Goal: Task Accomplishment & Management: Use online tool/utility

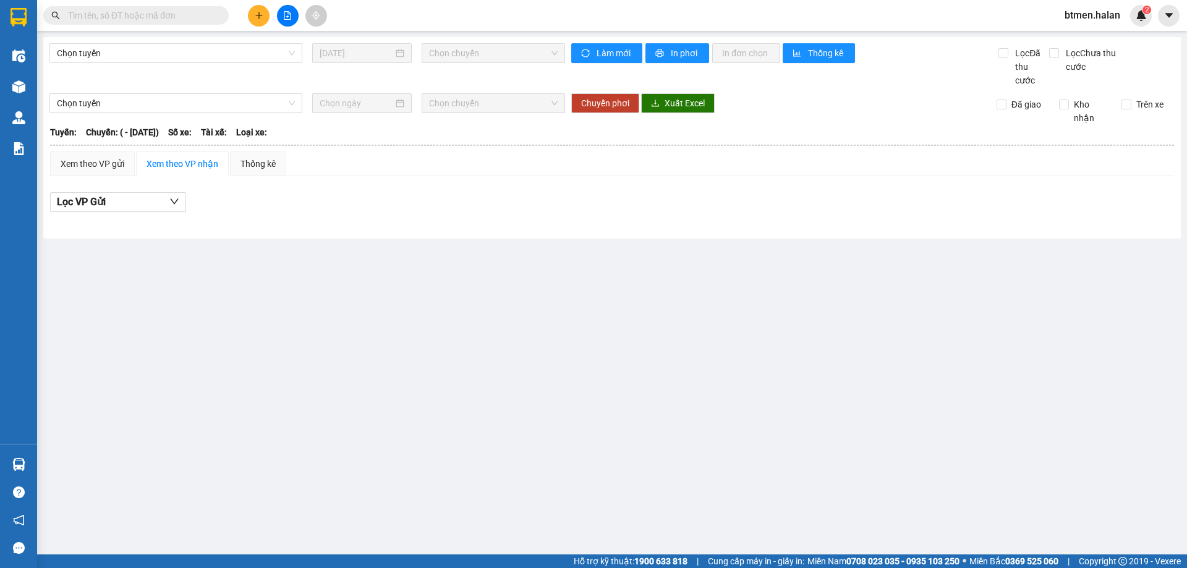
type input "01/06/2025"
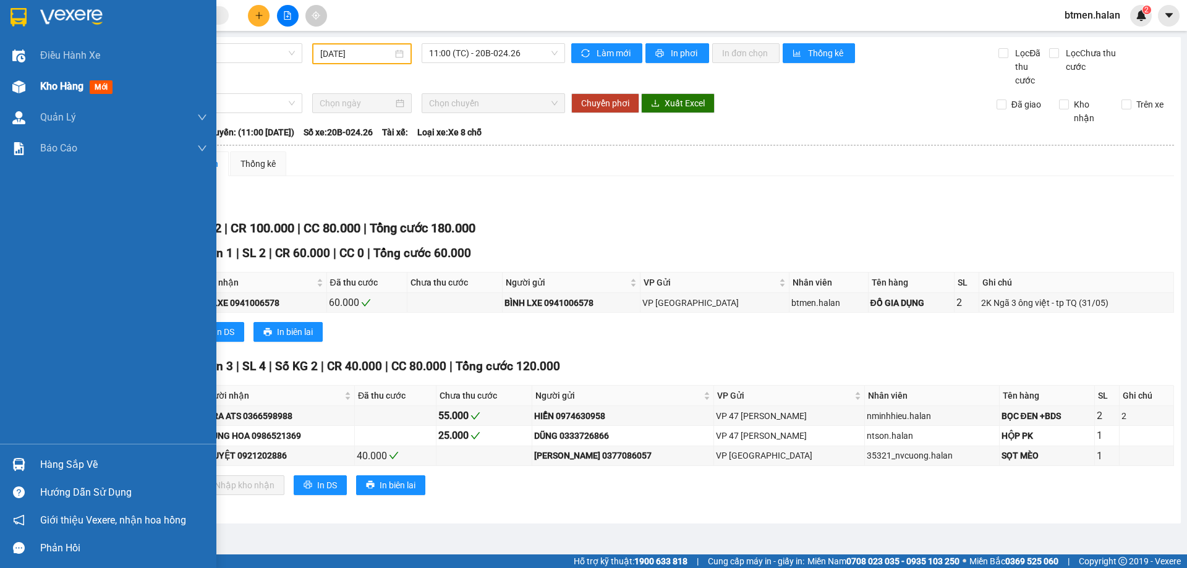
click at [50, 85] on span "Kho hàng" at bounding box center [61, 86] width 43 height 12
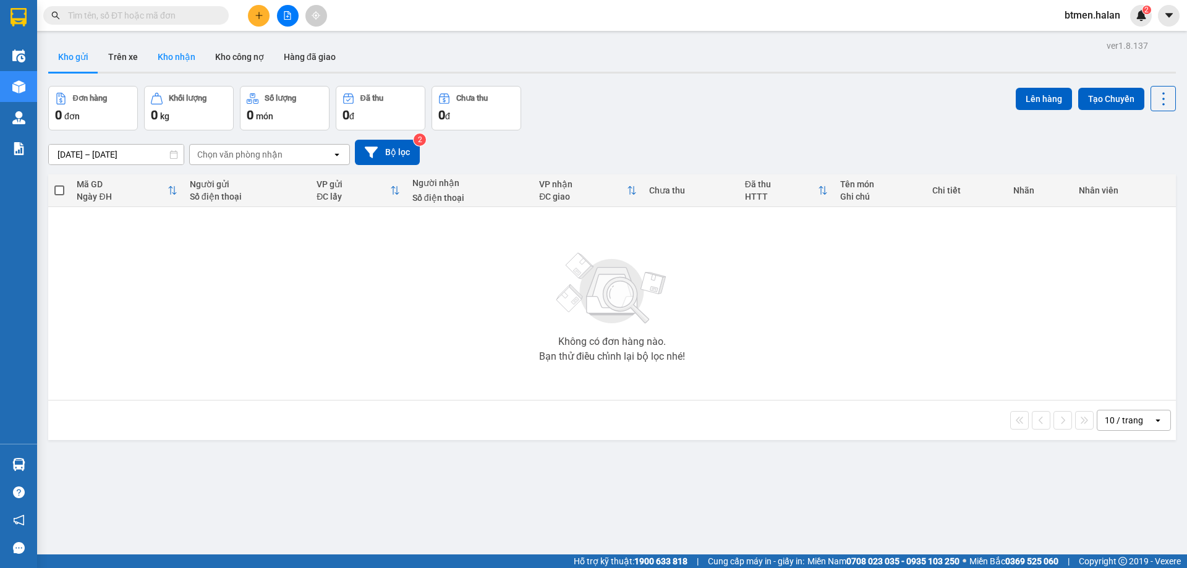
click at [172, 54] on button "Kho nhận" at bounding box center [176, 57] width 57 height 30
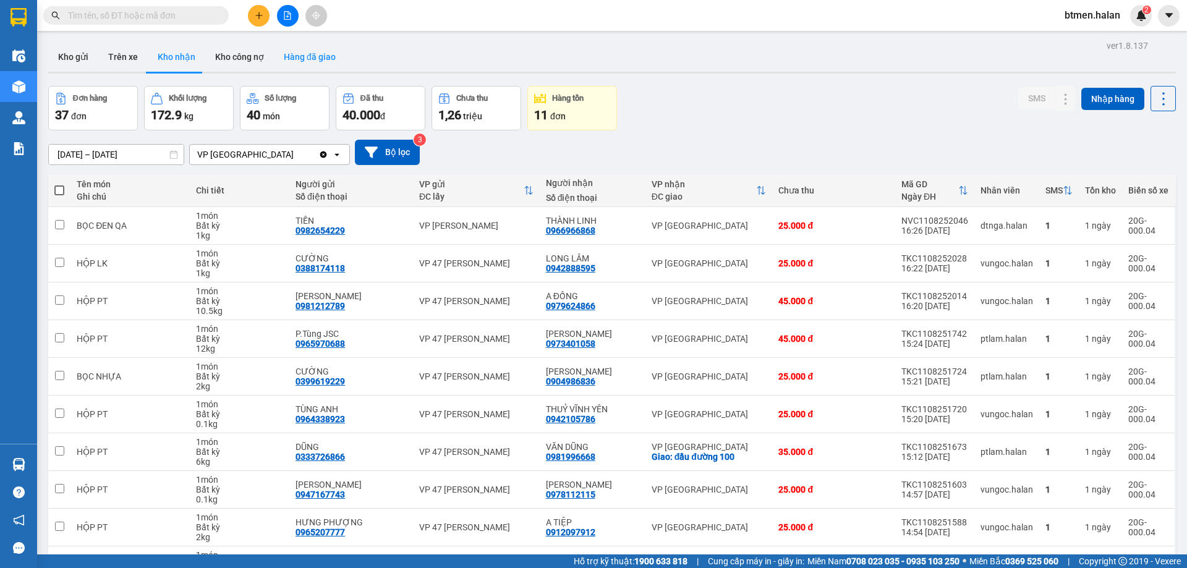
click at [300, 58] on button "Hàng đã giao" at bounding box center [310, 57] width 72 height 30
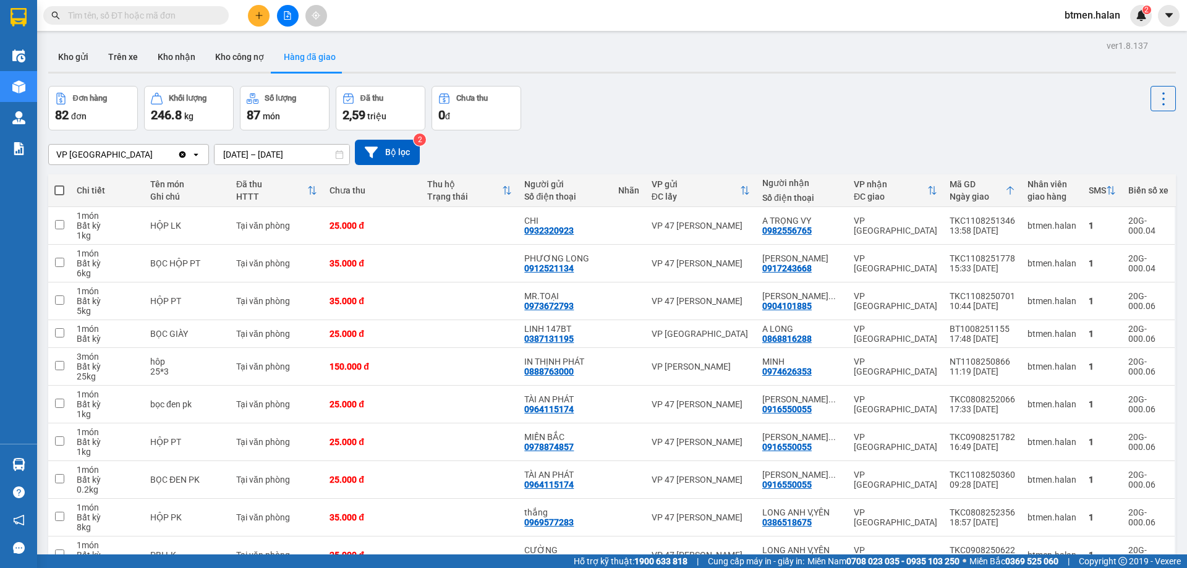
click at [290, 158] on input "10/08/2025 – 12/08/2025" at bounding box center [281, 155] width 135 height 20
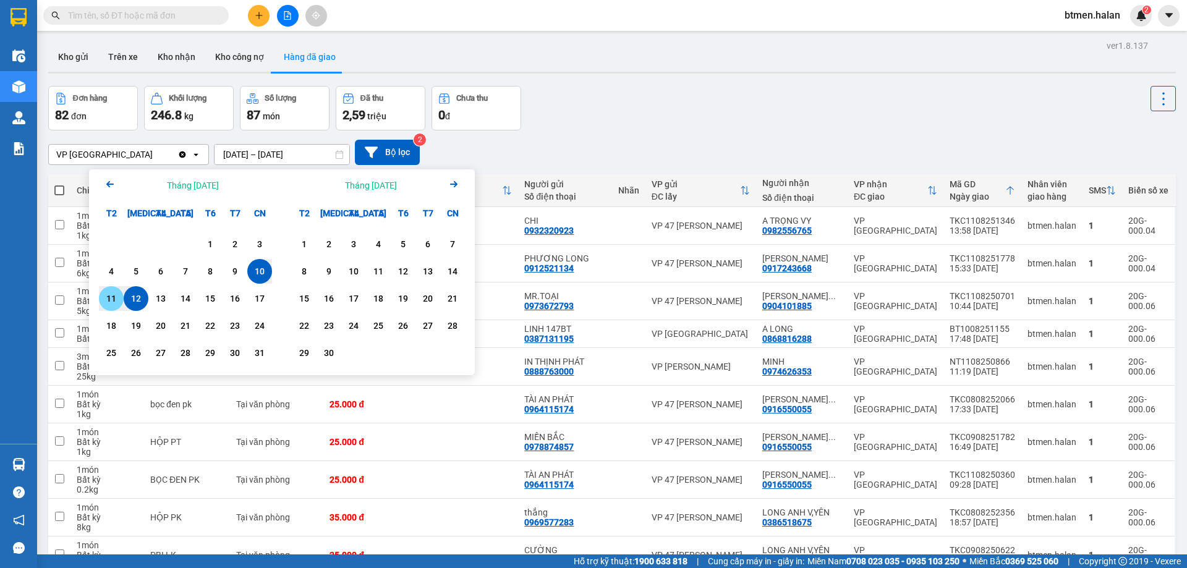
click at [121, 301] on div "11" at bounding box center [111, 298] width 25 height 25
type input "11/08/2025 – 11/08/2025"
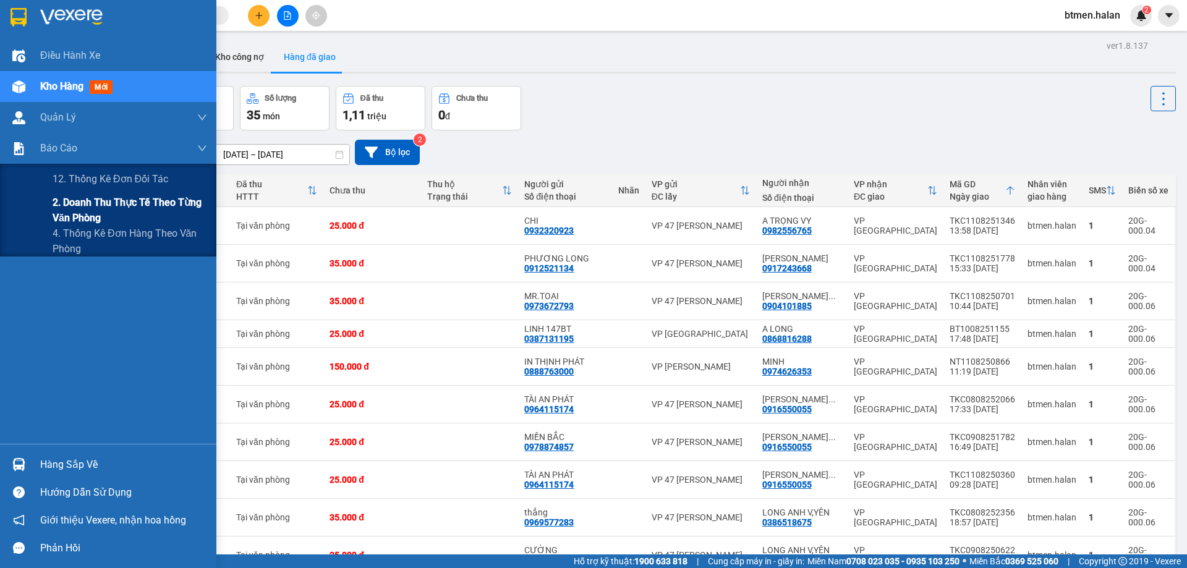
click at [76, 207] on span "2. Doanh thu thực tế theo từng văn phòng" at bounding box center [130, 210] width 154 height 31
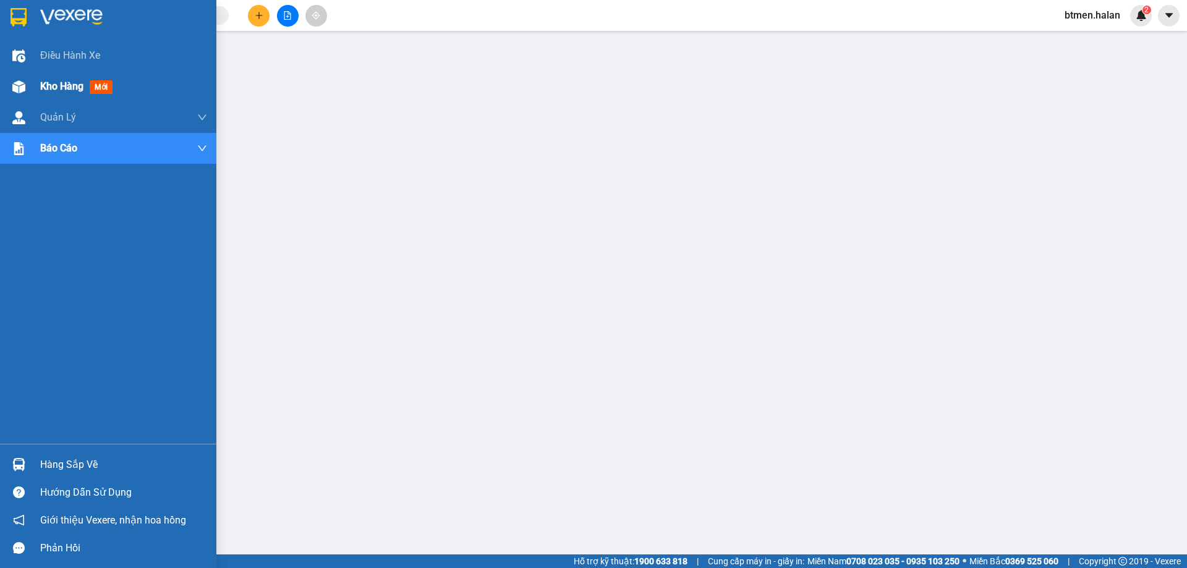
click at [23, 91] on img at bounding box center [18, 86] width 13 height 13
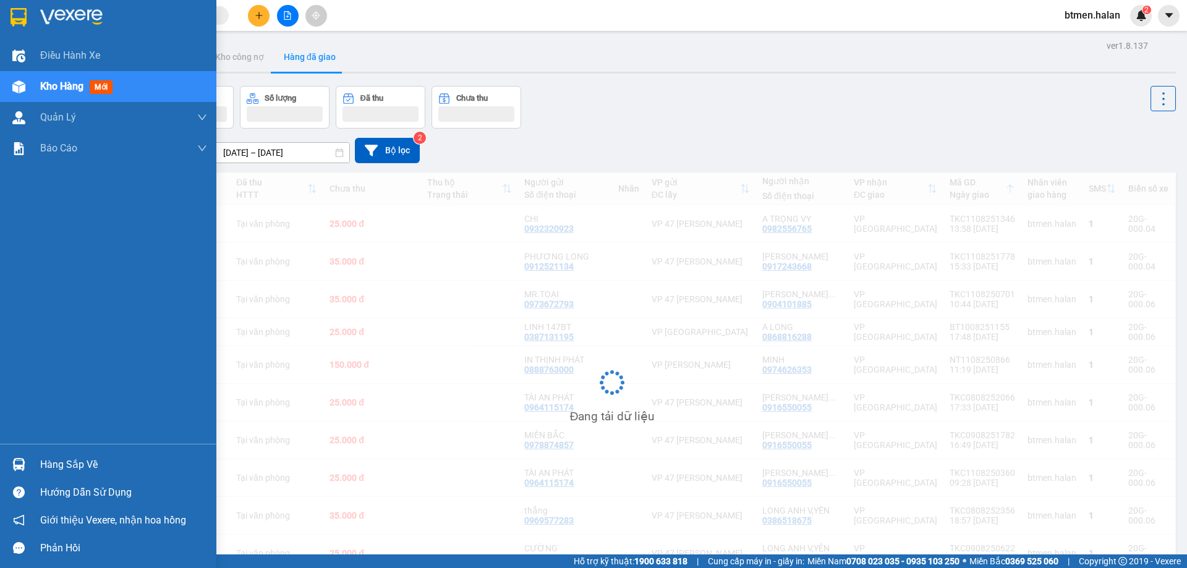
click at [83, 463] on div "Hàng sắp về" at bounding box center [123, 464] width 167 height 19
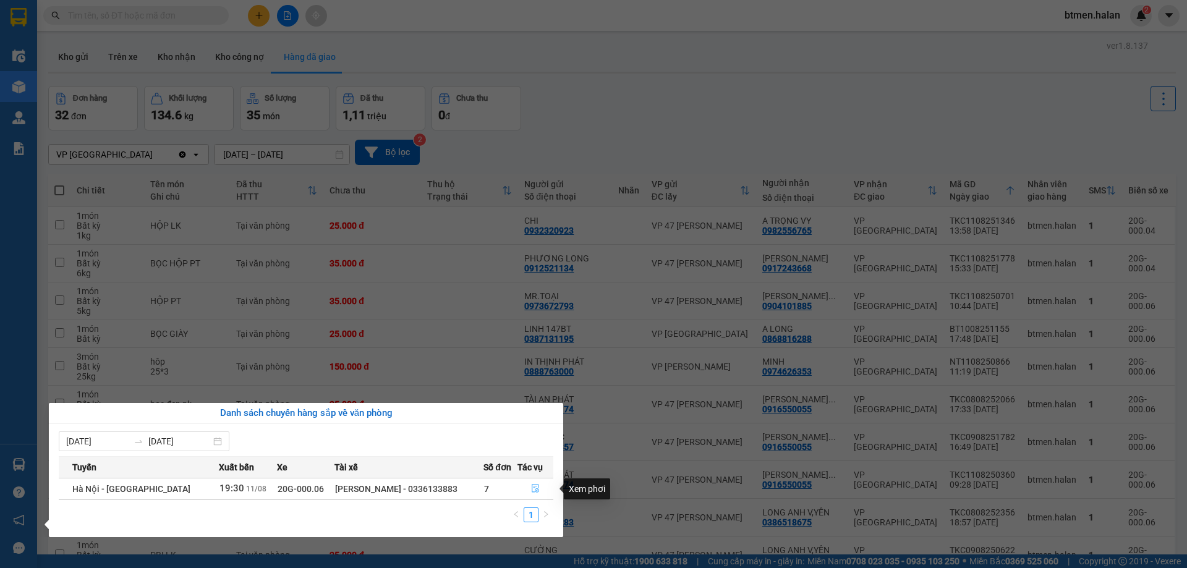
click at [536, 486] on icon "file-done" at bounding box center [534, 488] width 7 height 9
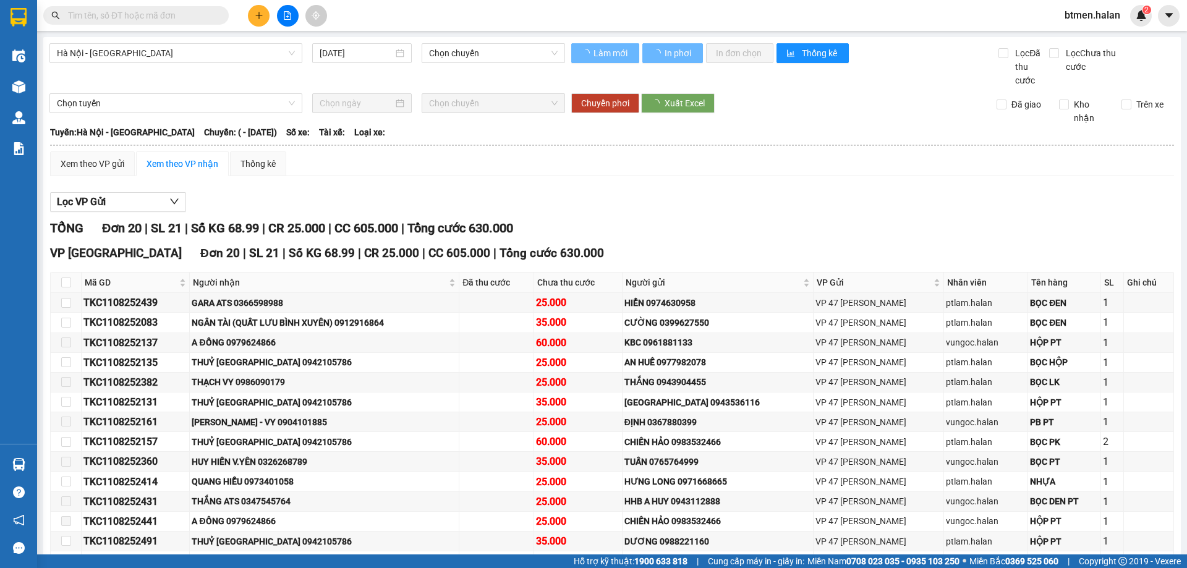
type input "11/08/2025"
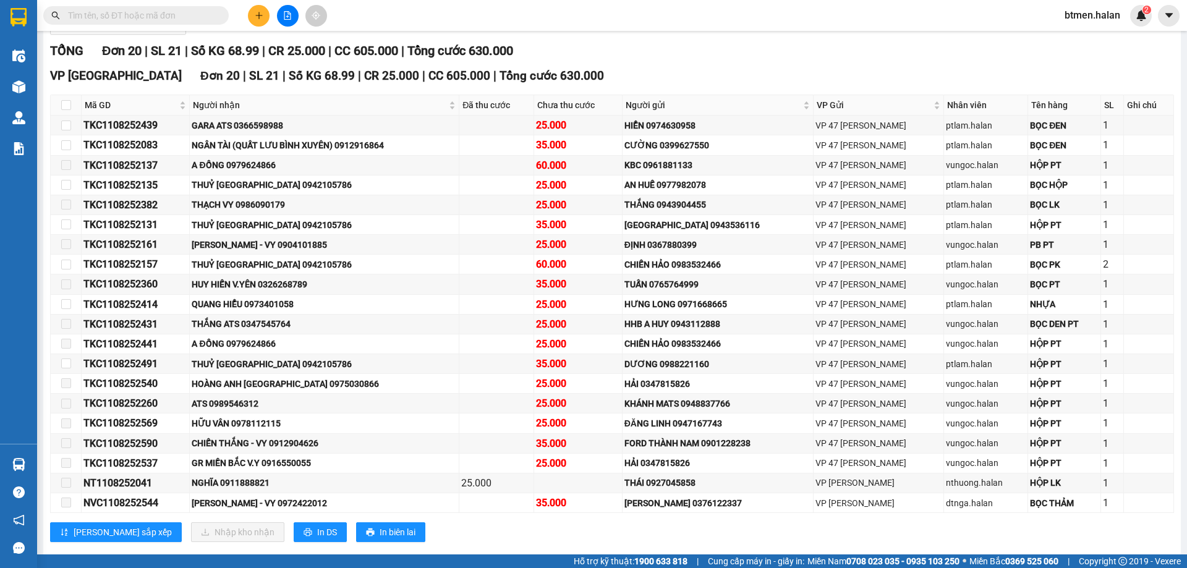
scroll to position [185, 0]
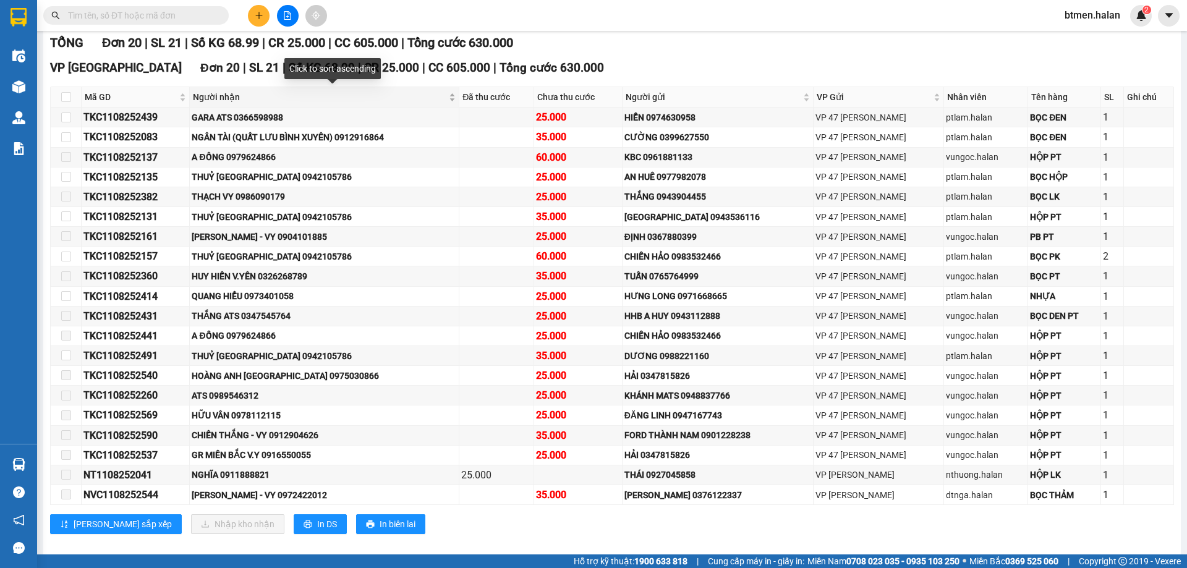
click at [207, 100] on span "Người nhận" at bounding box center [319, 97] width 253 height 14
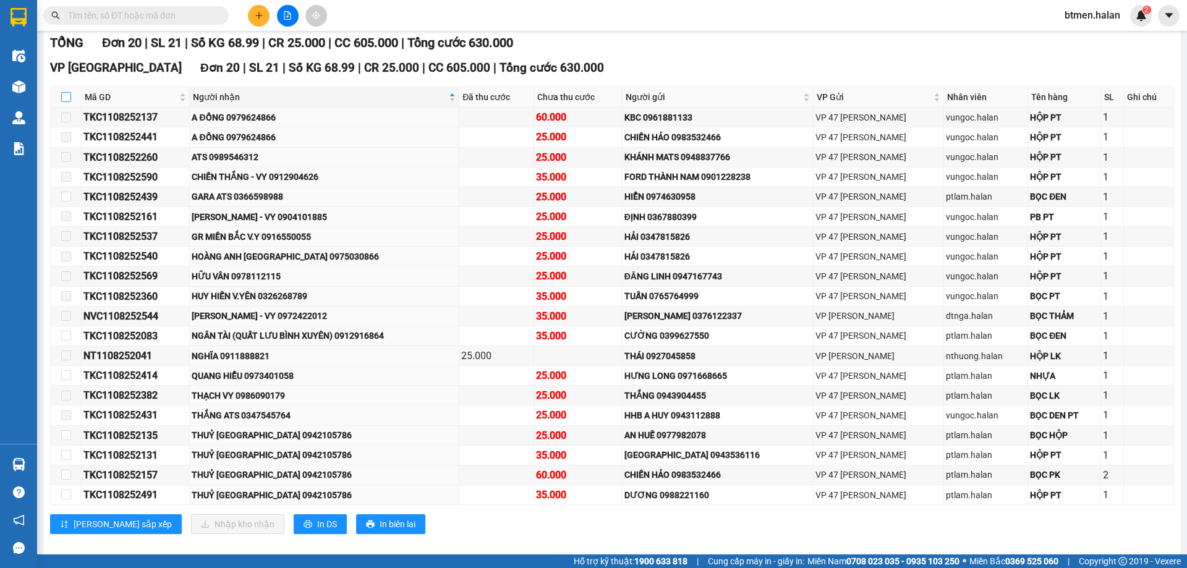
click at [64, 95] on input "checkbox" at bounding box center [66, 97] width 10 height 10
checkbox input "true"
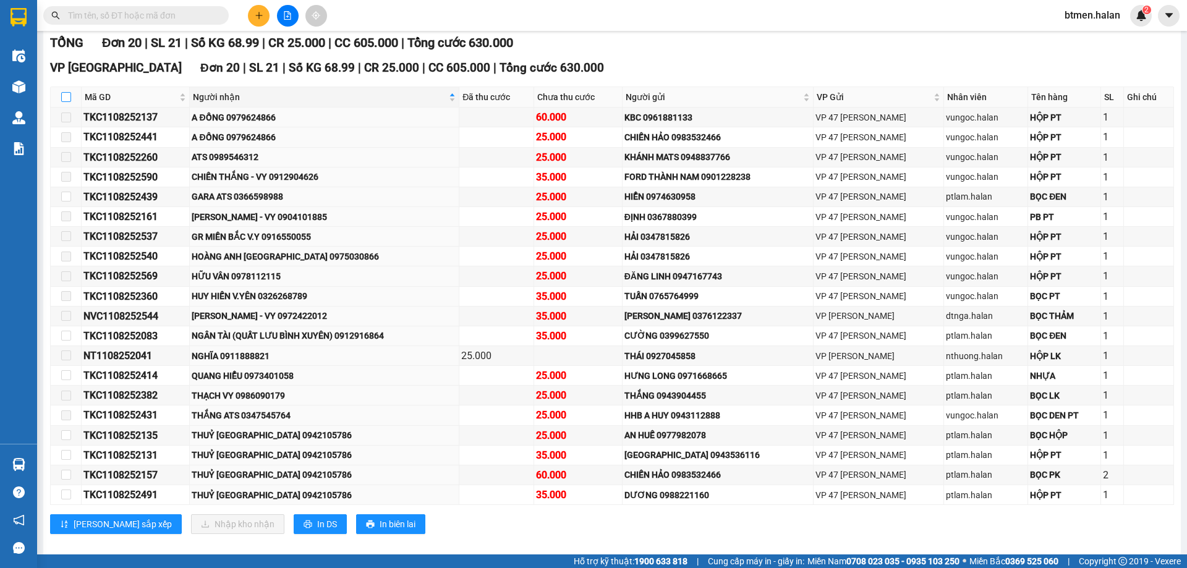
checkbox input "true"
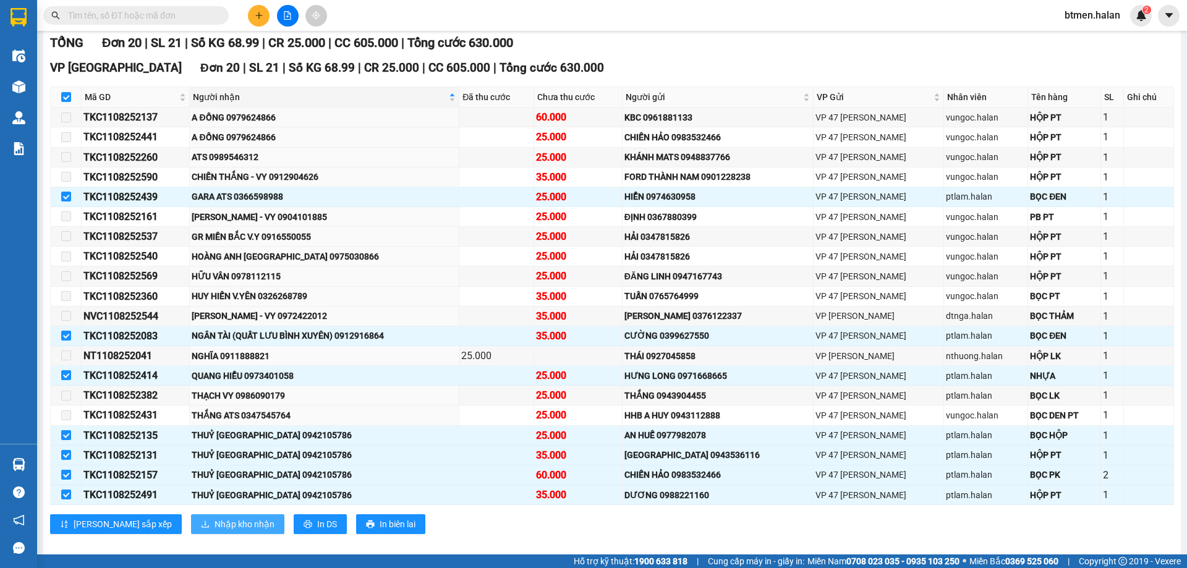
click at [214, 518] on span "Nhập kho nhận" at bounding box center [244, 524] width 60 height 14
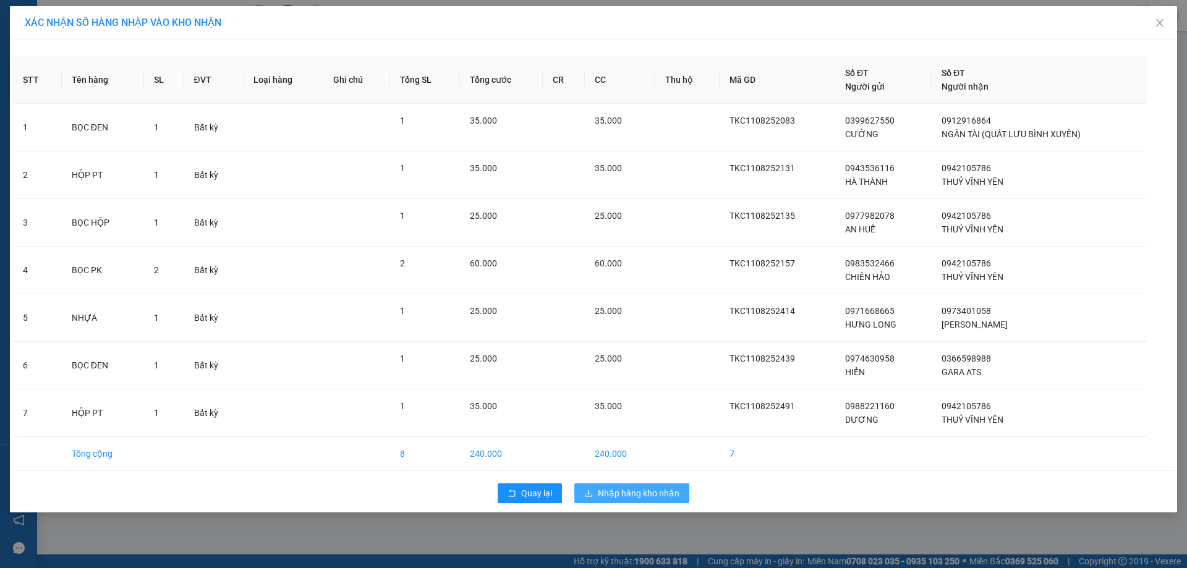
click at [600, 501] on button "Nhập hàng kho nhận" at bounding box center [631, 493] width 115 height 20
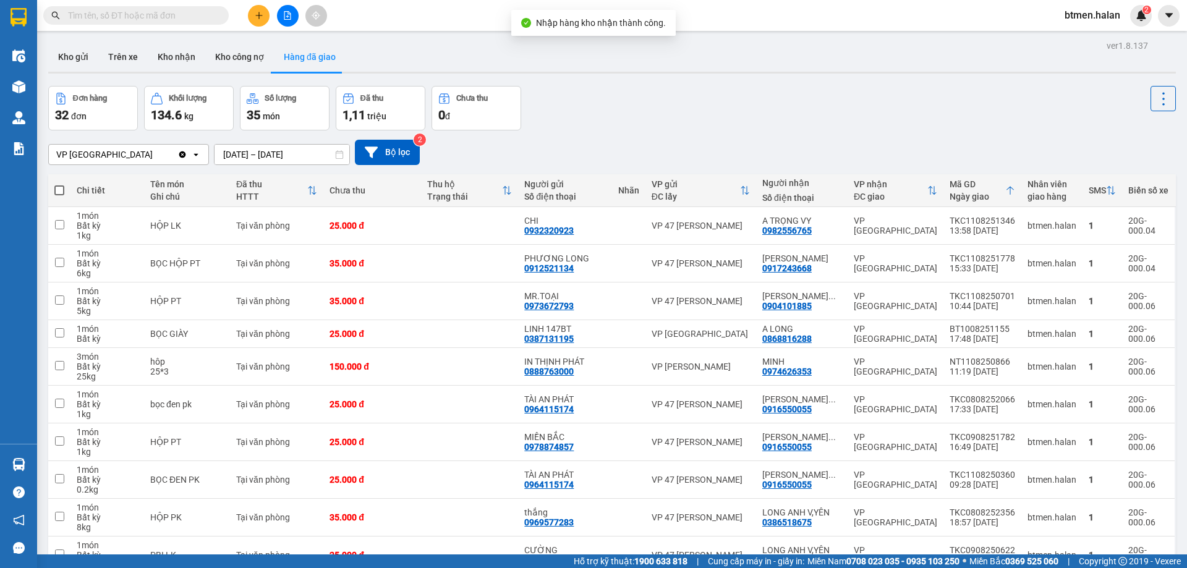
click at [652, 132] on div "VP Vĩnh Yên Clear value open 11/08/2025 – 11/08/2025 Press the down arrow key t…" at bounding box center [611, 152] width 1127 height 44
click at [158, 53] on button "Kho nhận" at bounding box center [176, 57] width 57 height 30
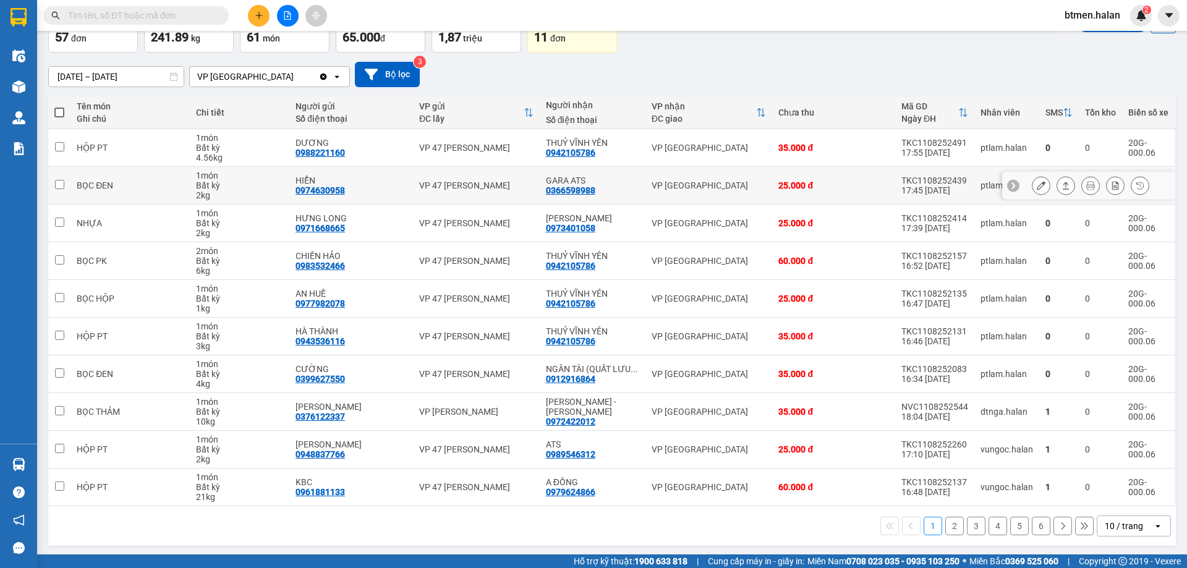
scroll to position [80, 0]
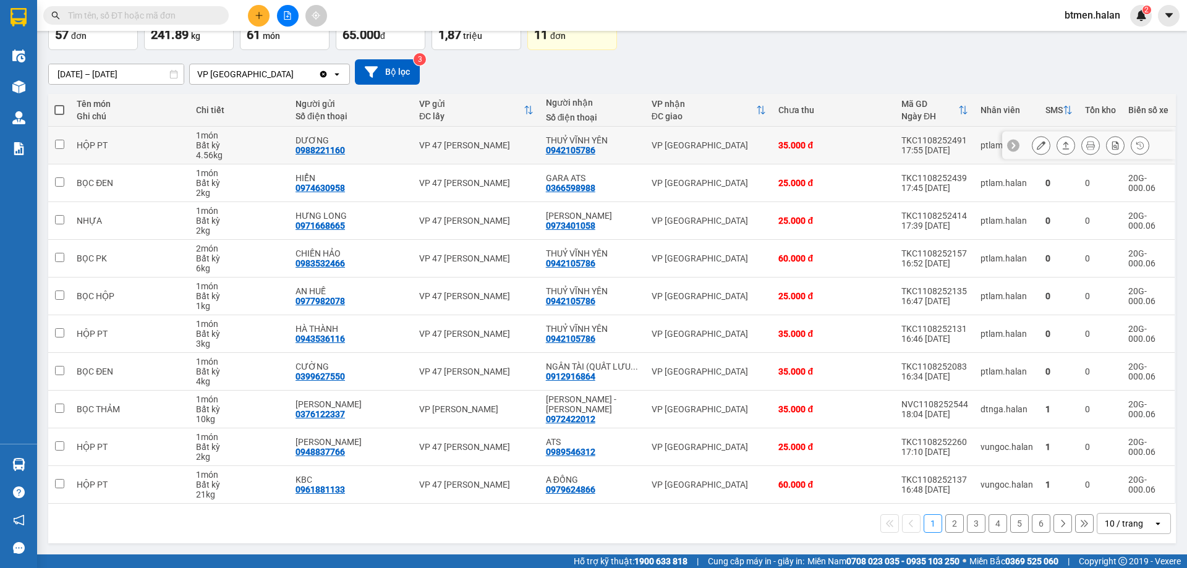
click at [551, 146] on div "0942105786" at bounding box center [570, 150] width 49 height 10
copy div "0942105786"
click at [196, 12] on input "text" at bounding box center [141, 16] width 146 height 14
paste input "0942105786"
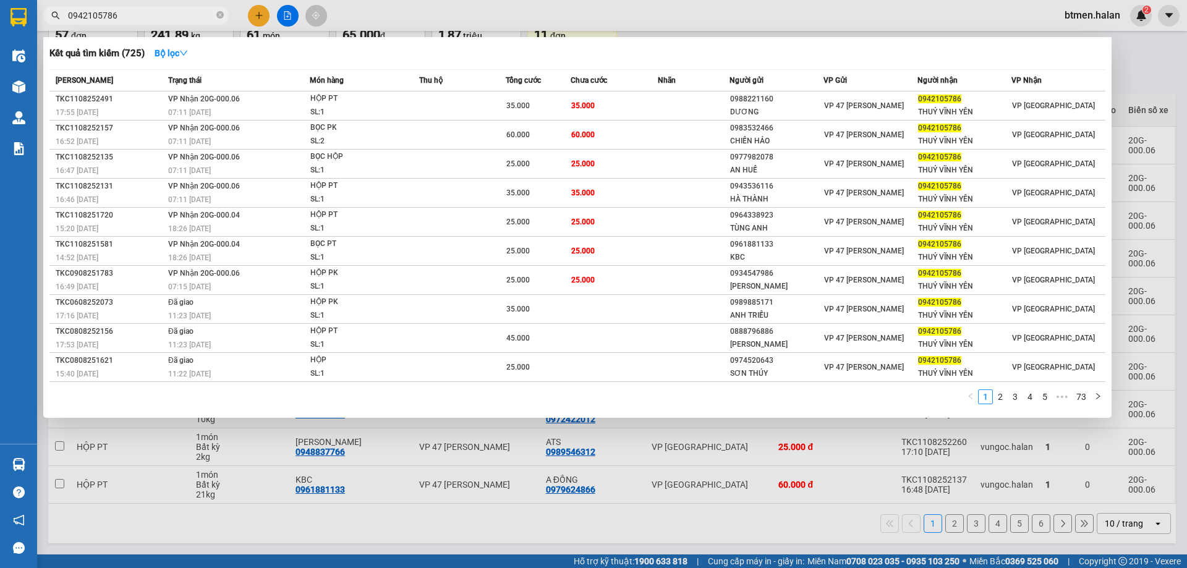
type input "0942105786"
click at [536, 512] on div at bounding box center [593, 284] width 1187 height 568
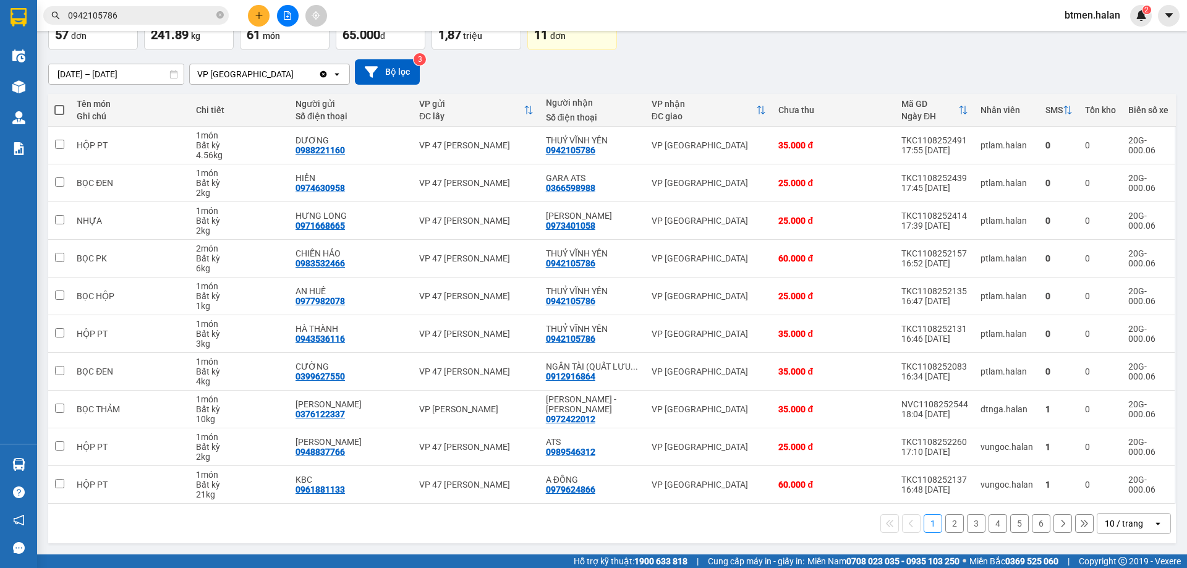
click at [948, 522] on button "2" at bounding box center [954, 523] width 19 height 19
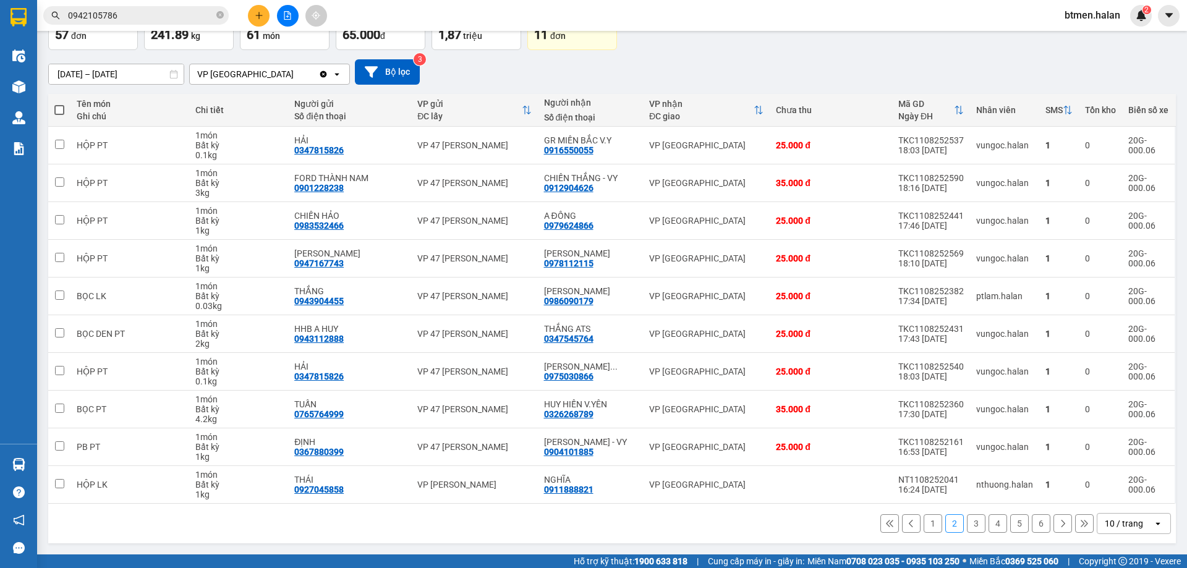
click at [967, 524] on button "3" at bounding box center [976, 523] width 19 height 19
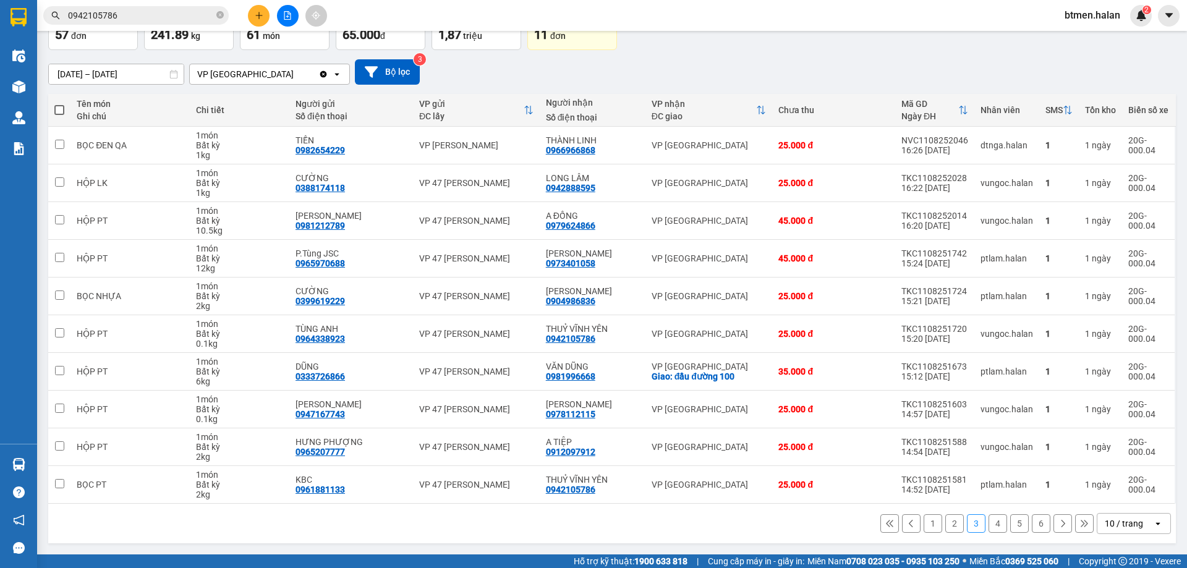
click at [988, 524] on button "4" at bounding box center [997, 523] width 19 height 19
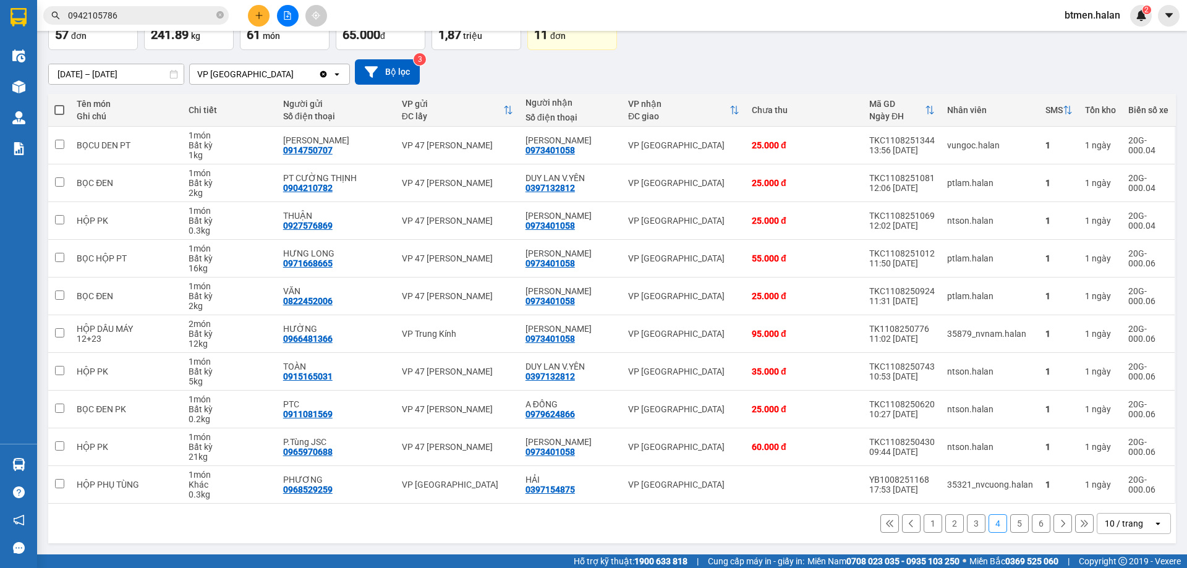
click at [1010, 524] on button "5" at bounding box center [1019, 523] width 19 height 19
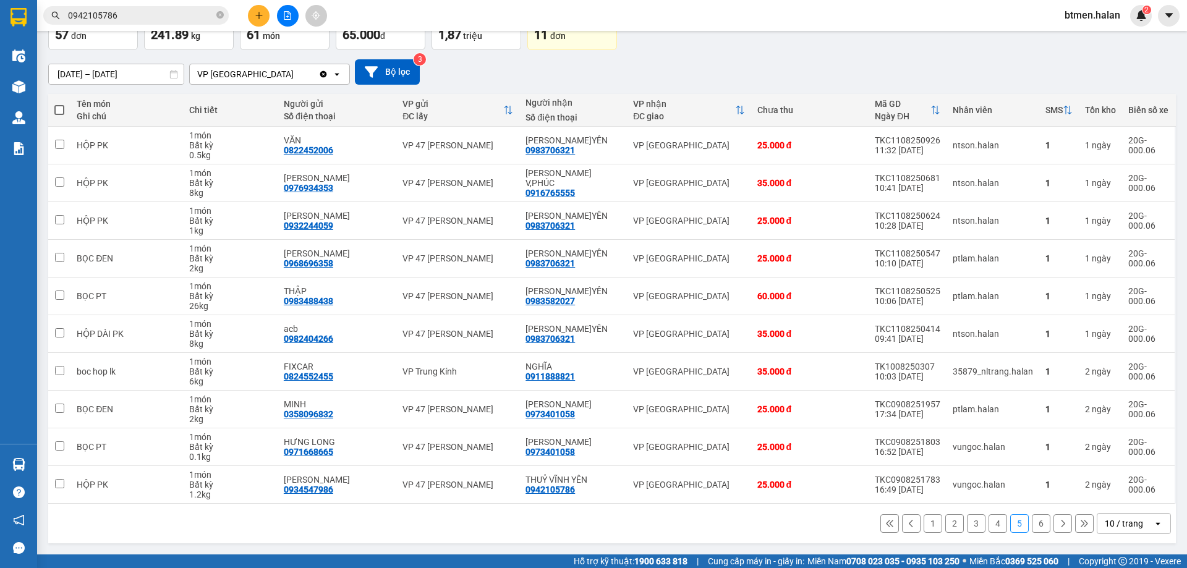
click at [1031, 523] on button "6" at bounding box center [1040, 523] width 19 height 19
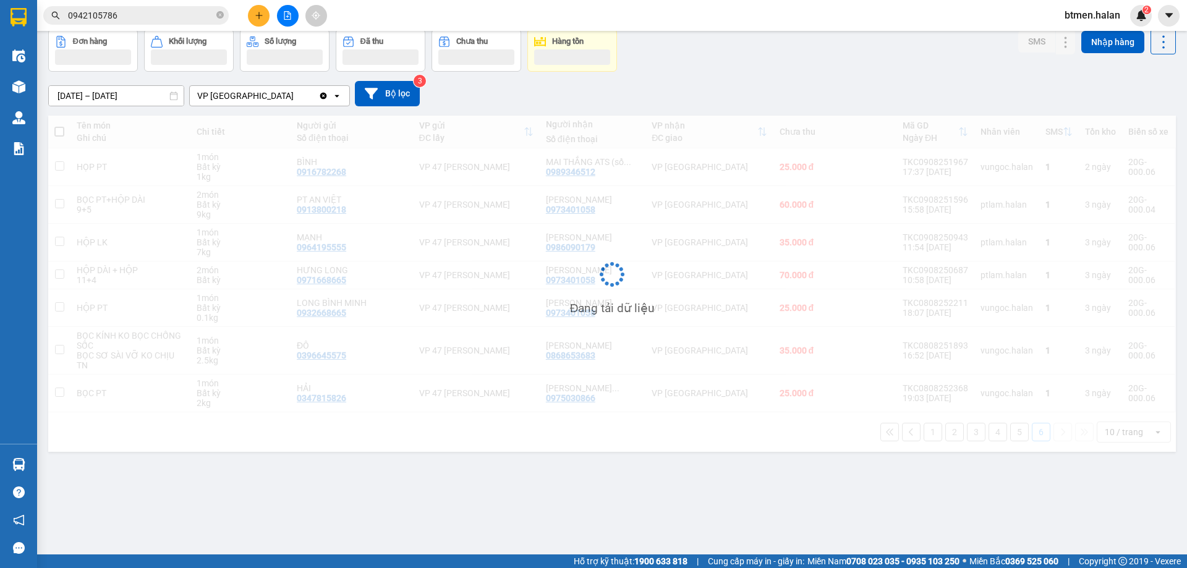
scroll to position [57, 0]
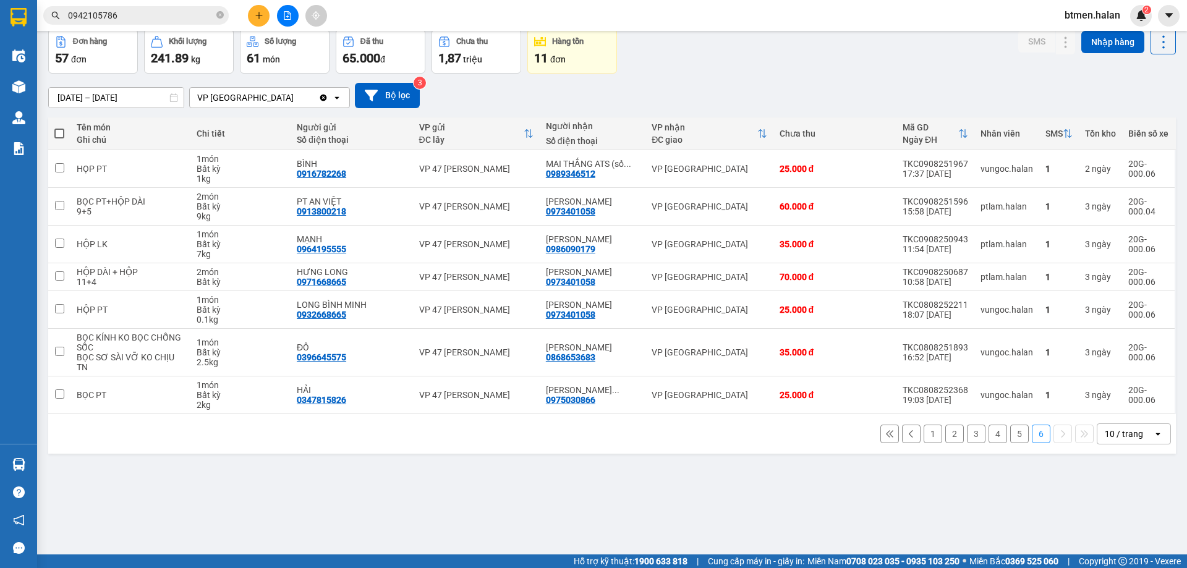
click at [923, 429] on button "1" at bounding box center [932, 434] width 19 height 19
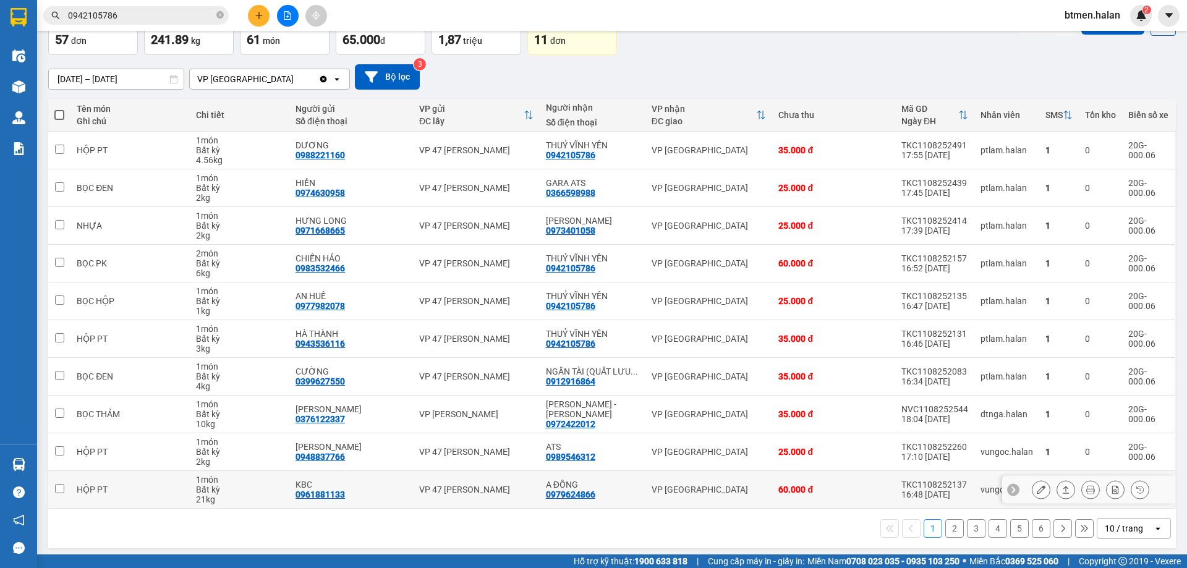
scroll to position [80, 0]
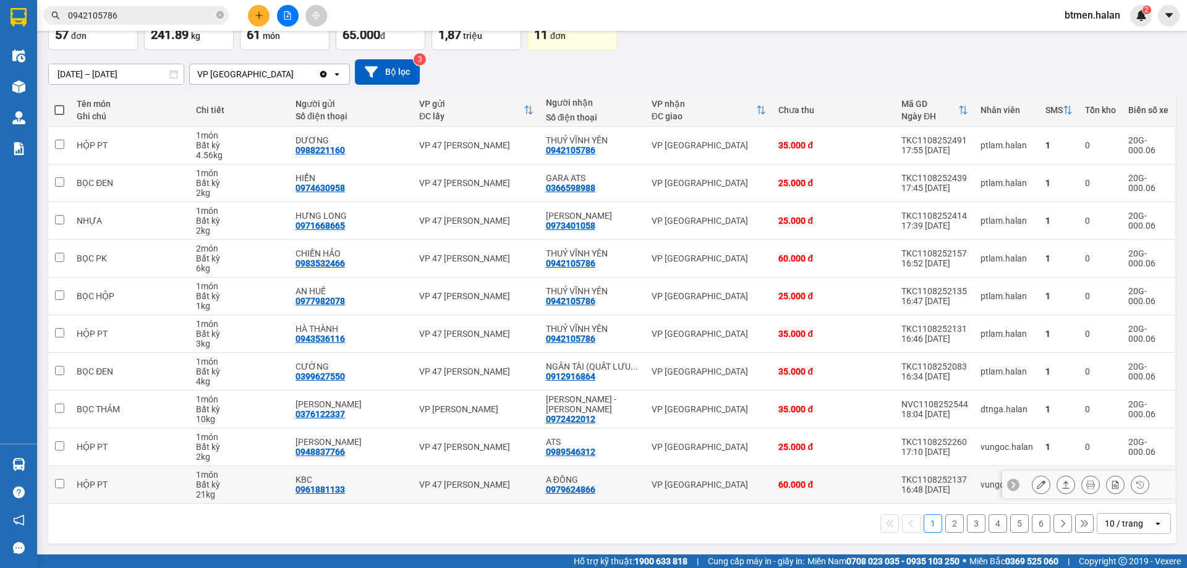
click at [576, 489] on div "0979624866" at bounding box center [570, 489] width 49 height 10
copy div "0979624866"
click at [216, 17] on span "0942105786" at bounding box center [135, 15] width 185 height 19
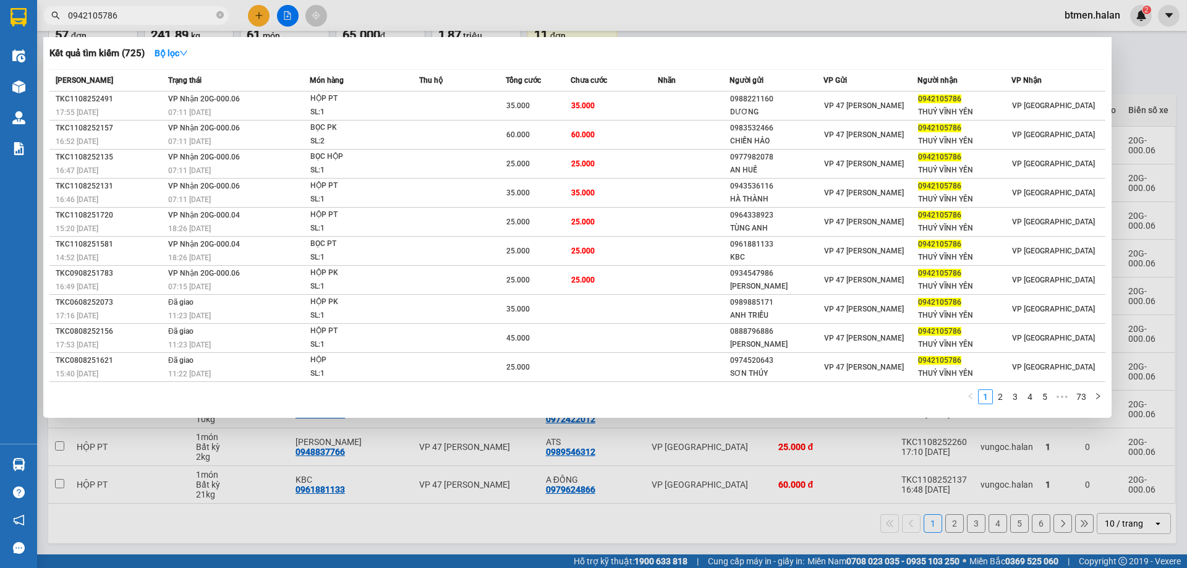
drag, startPoint x: 221, startPoint y: 19, endPoint x: 210, endPoint y: 14, distance: 11.6
click at [219, 18] on icon "close-circle" at bounding box center [219, 14] width 7 height 7
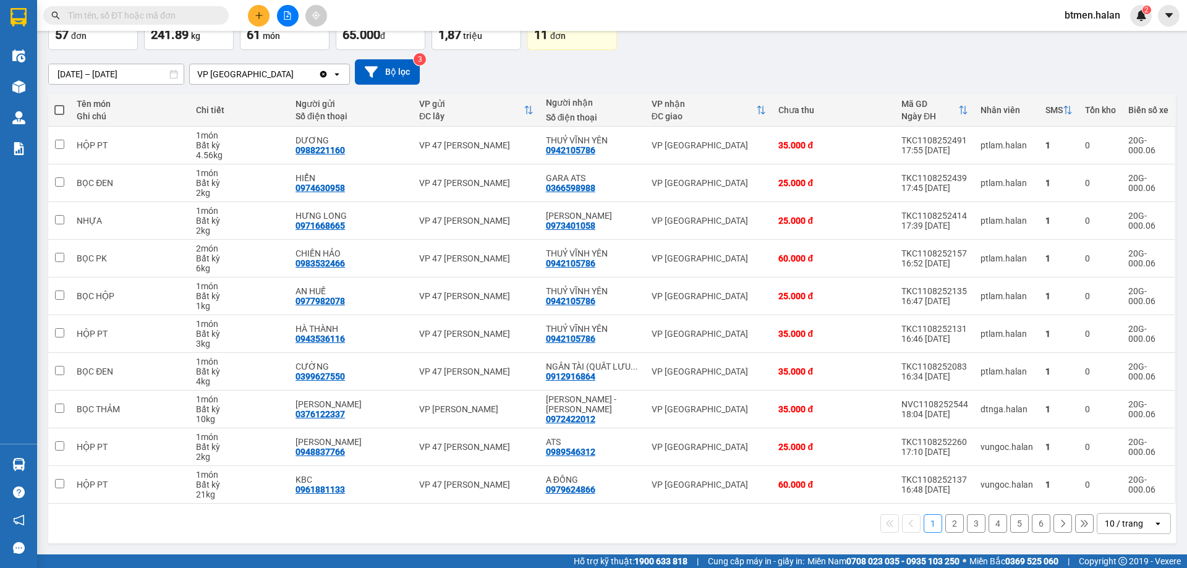
paste input "0979624866"
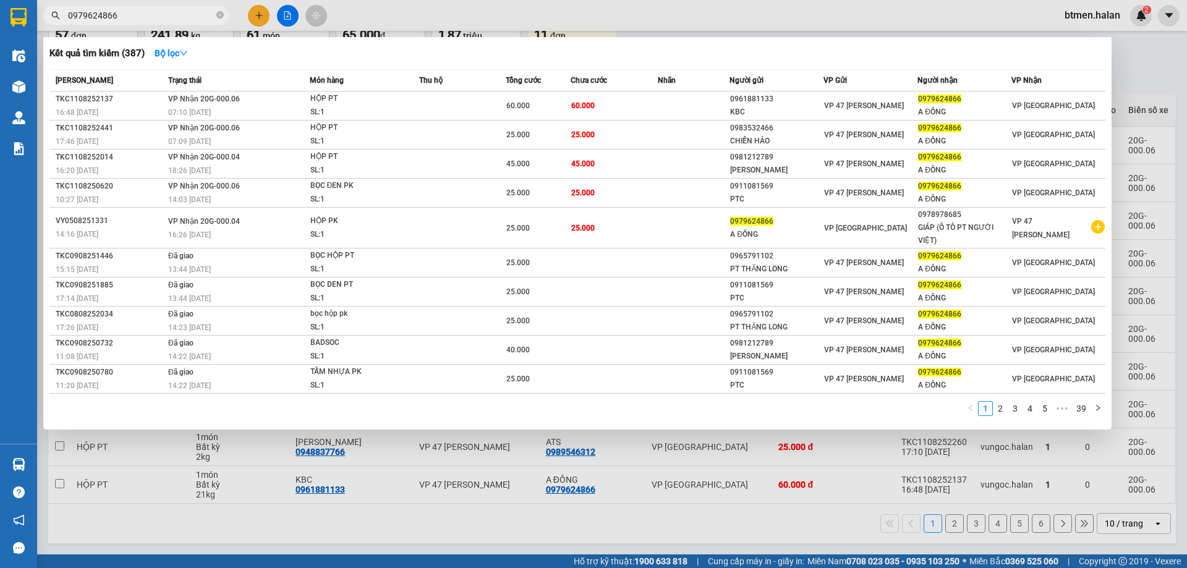
click at [1164, 85] on div at bounding box center [593, 284] width 1187 height 568
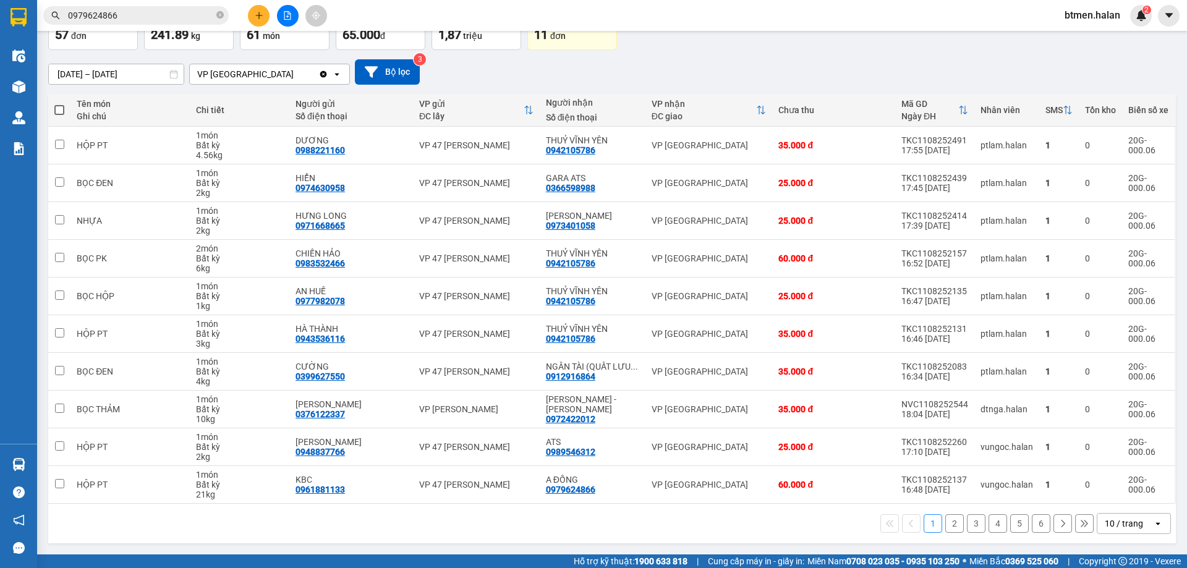
click at [951, 525] on button "2" at bounding box center [954, 523] width 19 height 19
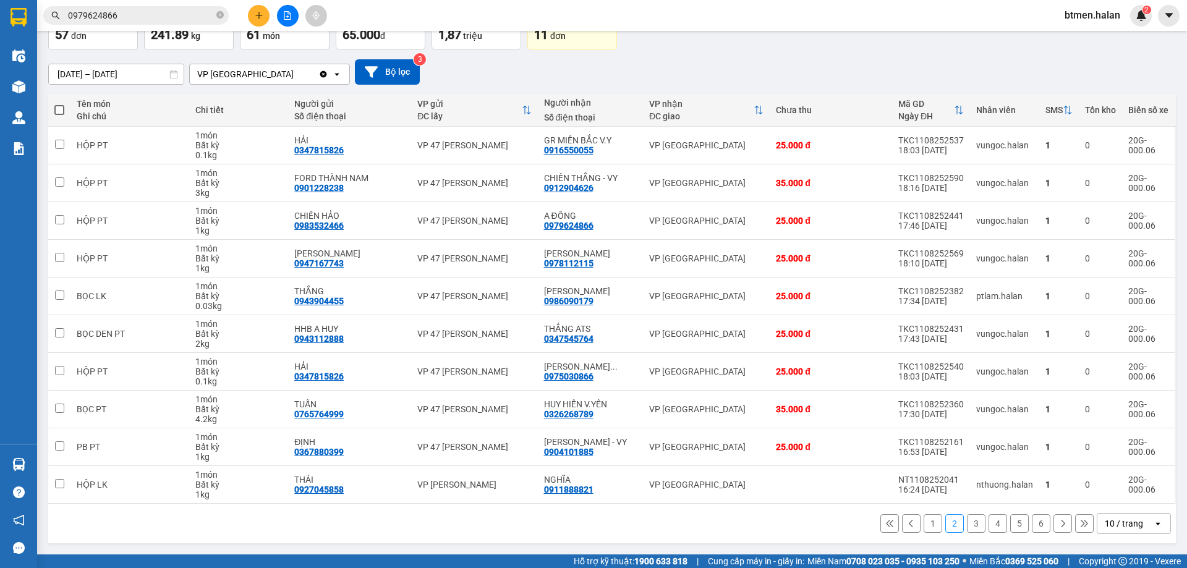
click at [925, 525] on button "1" at bounding box center [932, 523] width 19 height 19
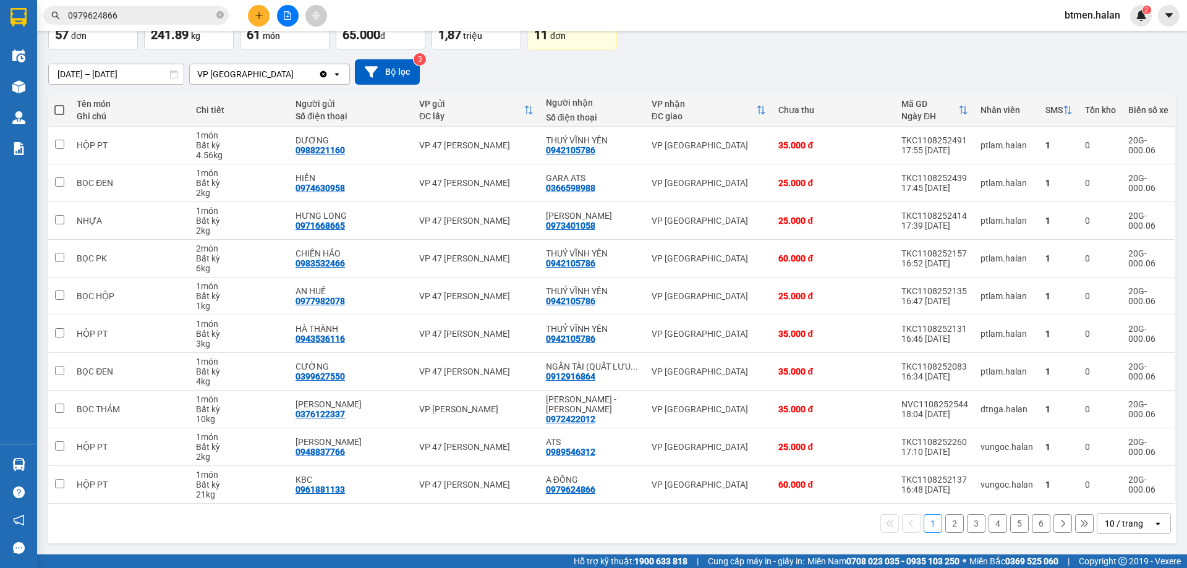
click at [945, 525] on button "2" at bounding box center [954, 523] width 19 height 19
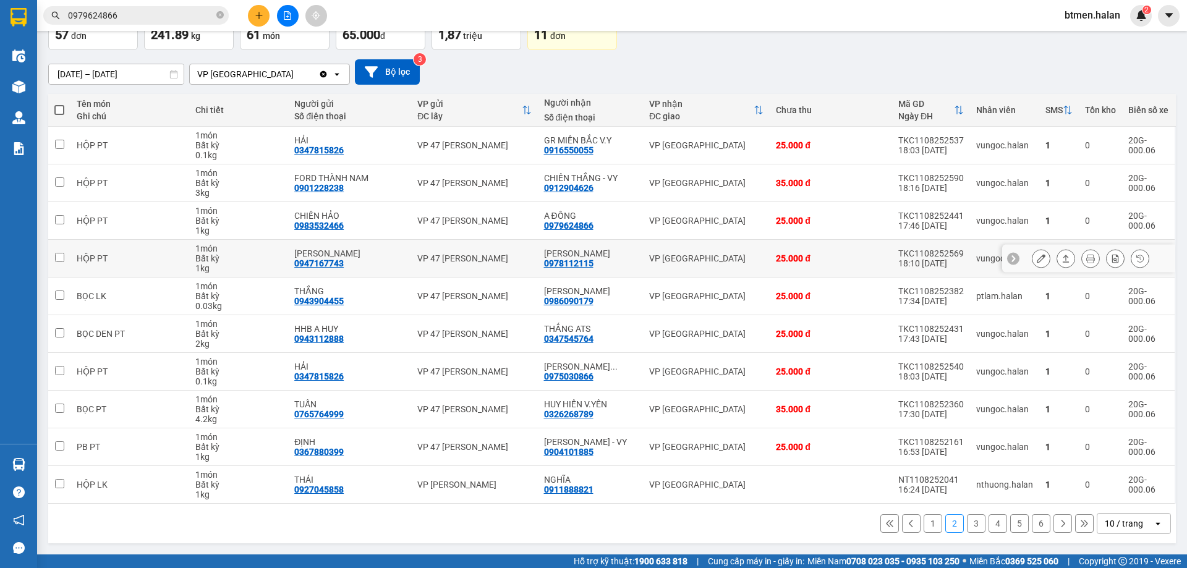
click at [573, 262] on div "0978112115" at bounding box center [568, 263] width 49 height 10
copy div "0978112115"
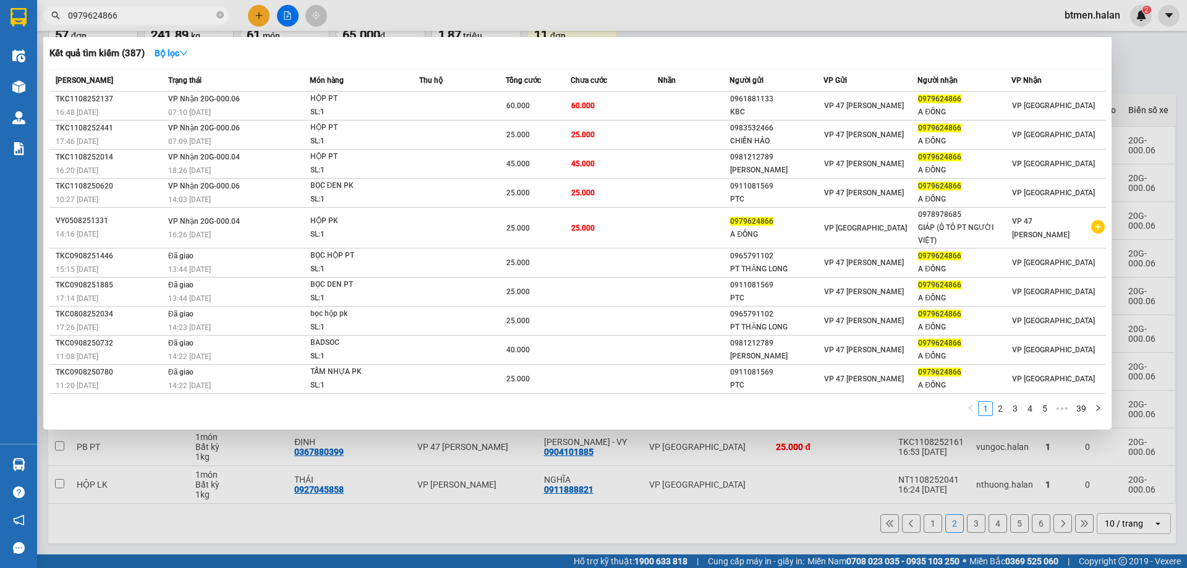
click at [132, 19] on input "0979624866" at bounding box center [141, 16] width 146 height 14
paste input "8112115"
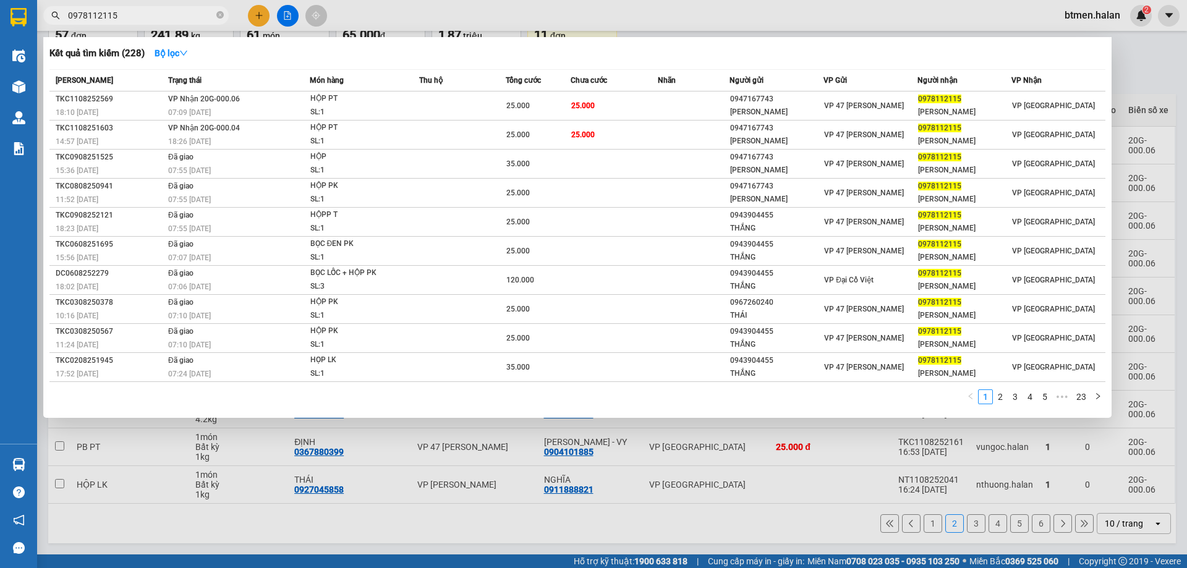
click at [1130, 87] on div at bounding box center [593, 284] width 1187 height 568
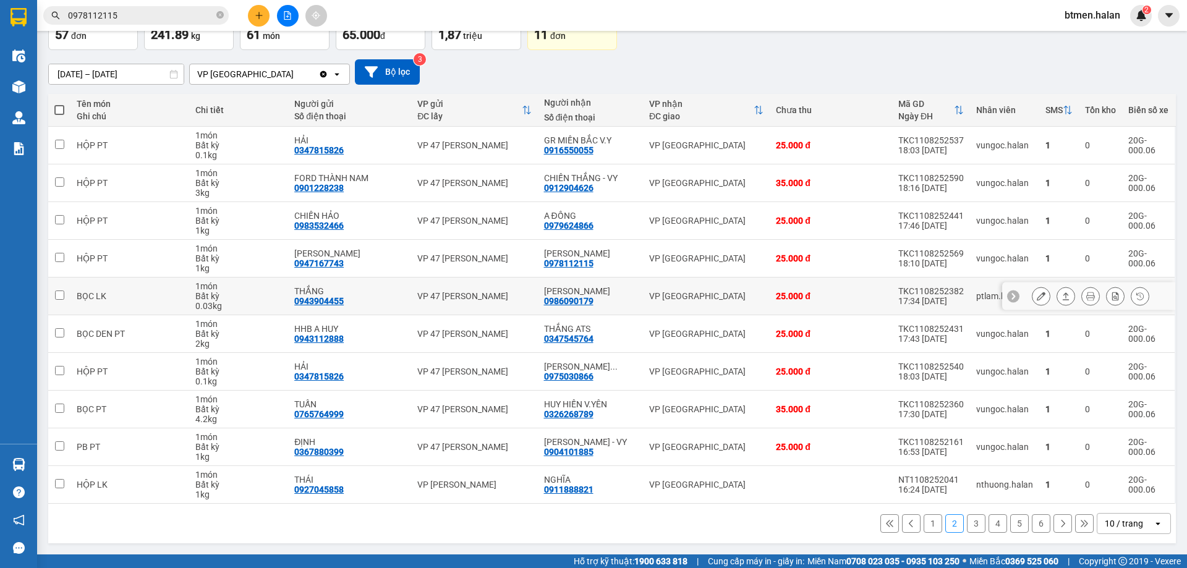
click at [568, 305] on div "0986090179" at bounding box center [568, 301] width 49 height 10
copy div "0986090179"
click at [159, 11] on input "0978112115" at bounding box center [141, 16] width 146 height 14
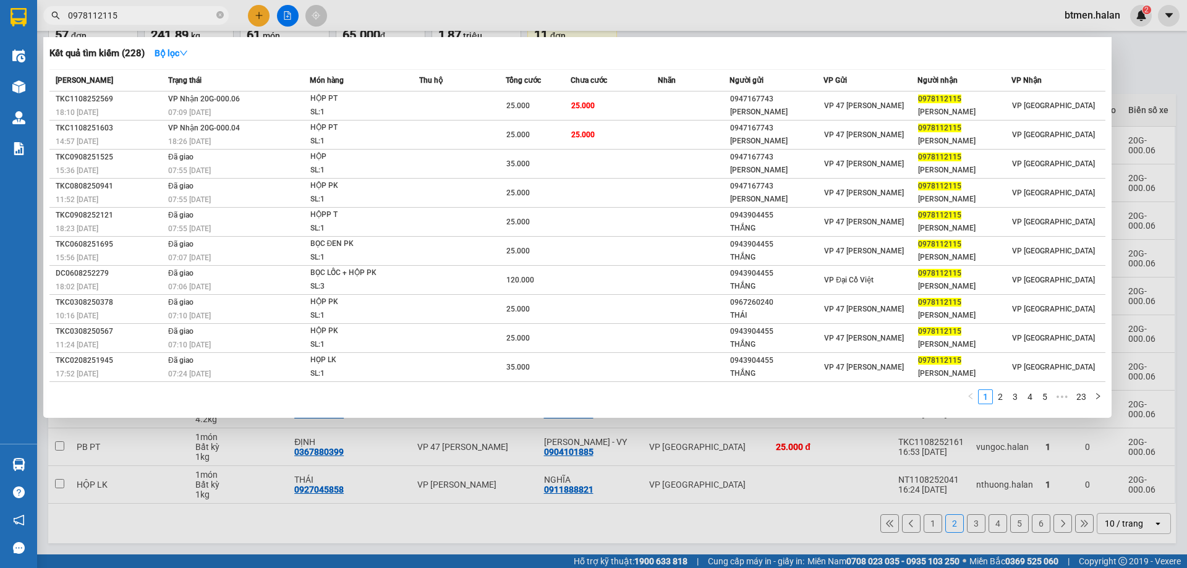
click at [159, 11] on input "0978112115" at bounding box center [141, 16] width 146 height 14
paste input "86090179"
click at [1143, 92] on div at bounding box center [593, 284] width 1187 height 568
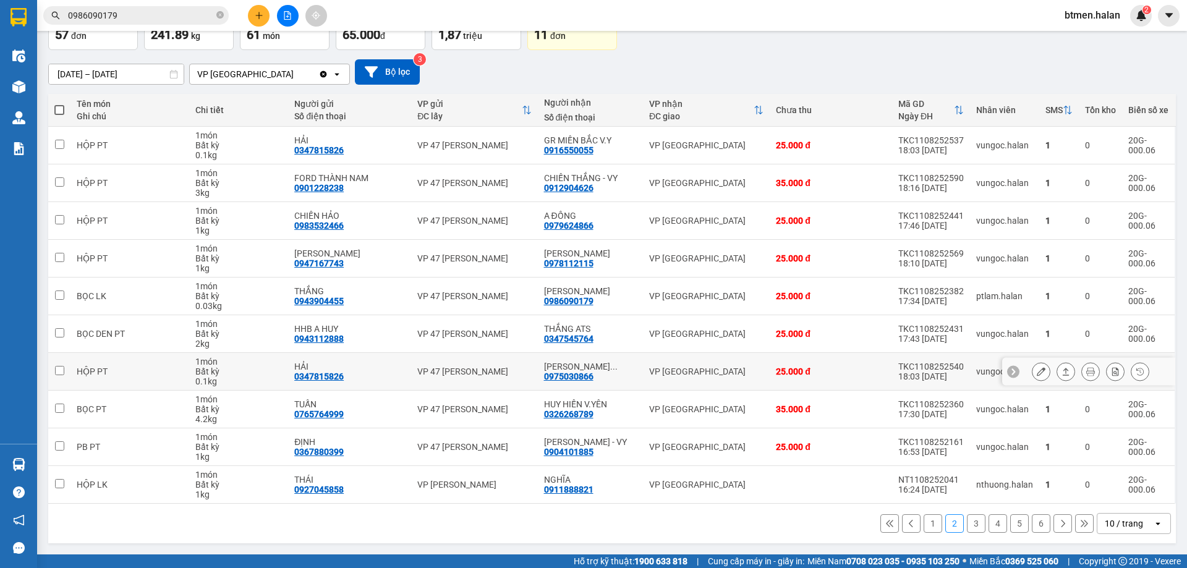
click at [570, 378] on div "0975030866" at bounding box center [568, 376] width 49 height 10
copy div "0975030866"
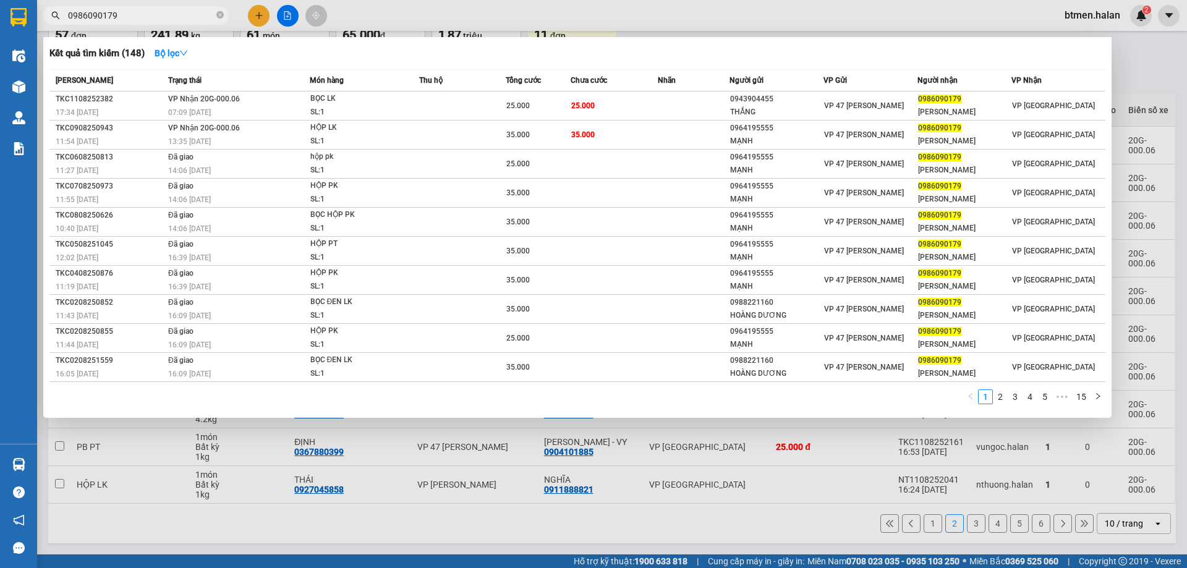
click at [126, 18] on input "0986090179" at bounding box center [141, 16] width 146 height 14
paste input "75030866"
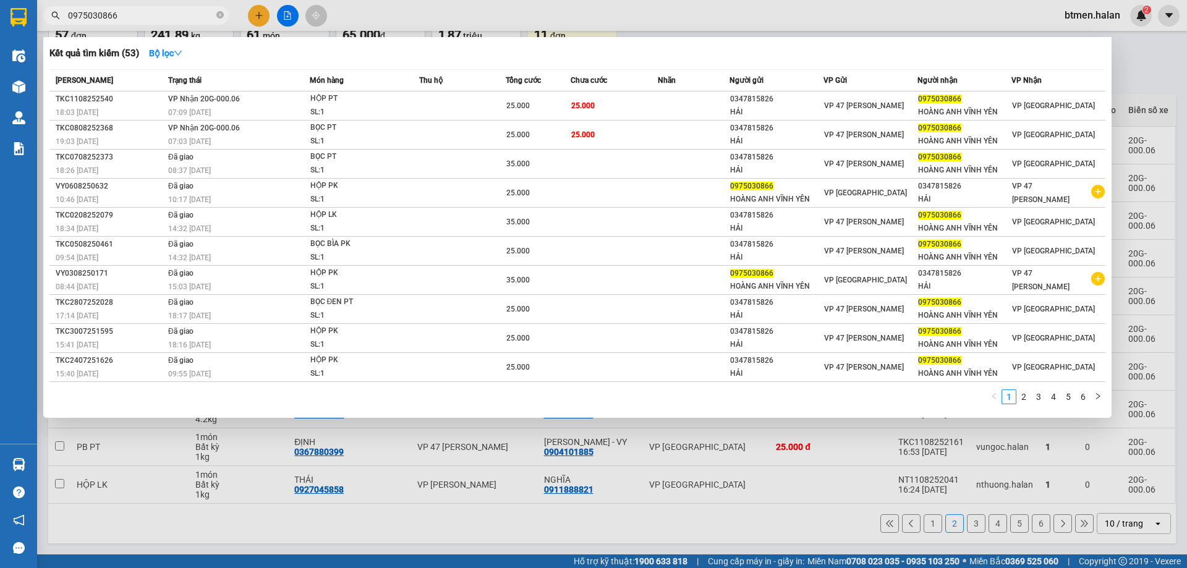
click at [1133, 75] on div at bounding box center [593, 284] width 1187 height 568
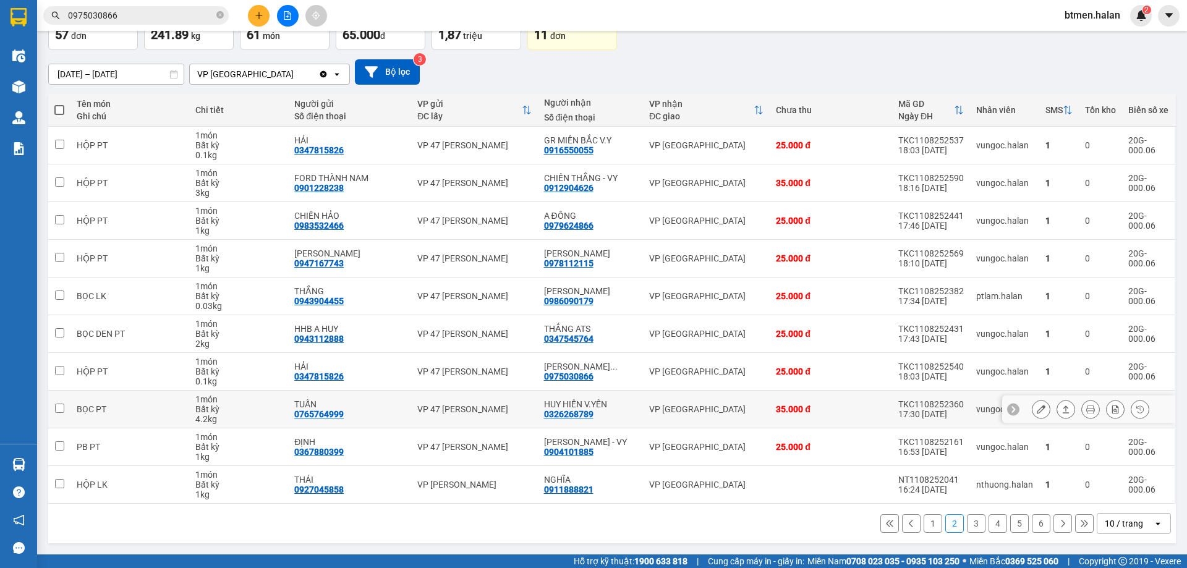
click at [576, 413] on div "0326268789" at bounding box center [568, 414] width 49 height 10
copy div "0326268789"
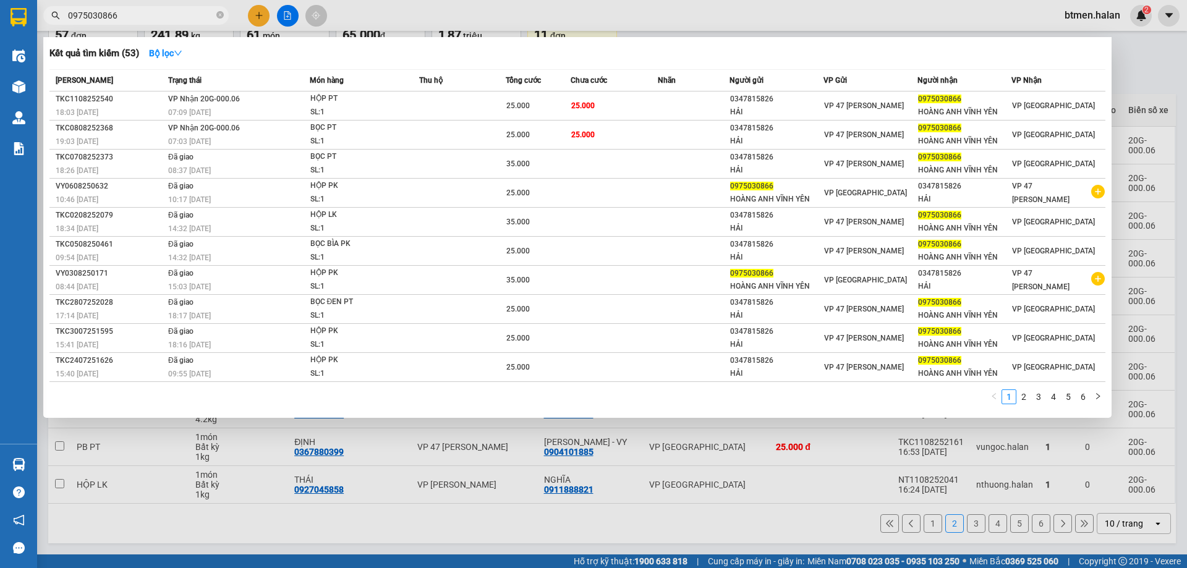
click at [128, 20] on input "0975030866" at bounding box center [141, 16] width 146 height 14
paste input "326268789"
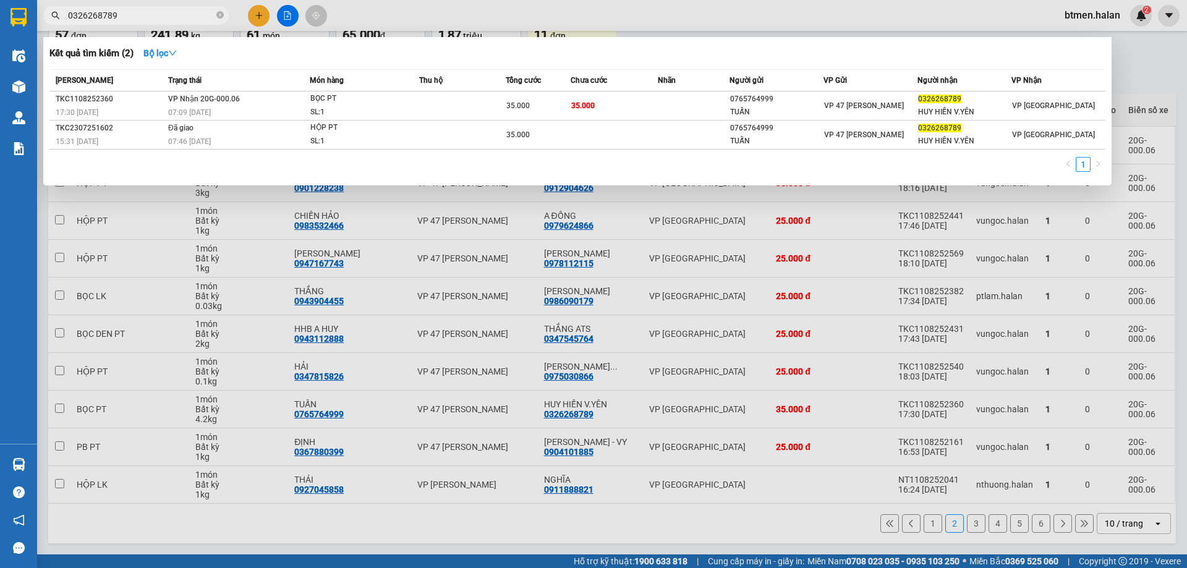
type input "0326268789"
click at [1133, 77] on div at bounding box center [593, 284] width 1187 height 568
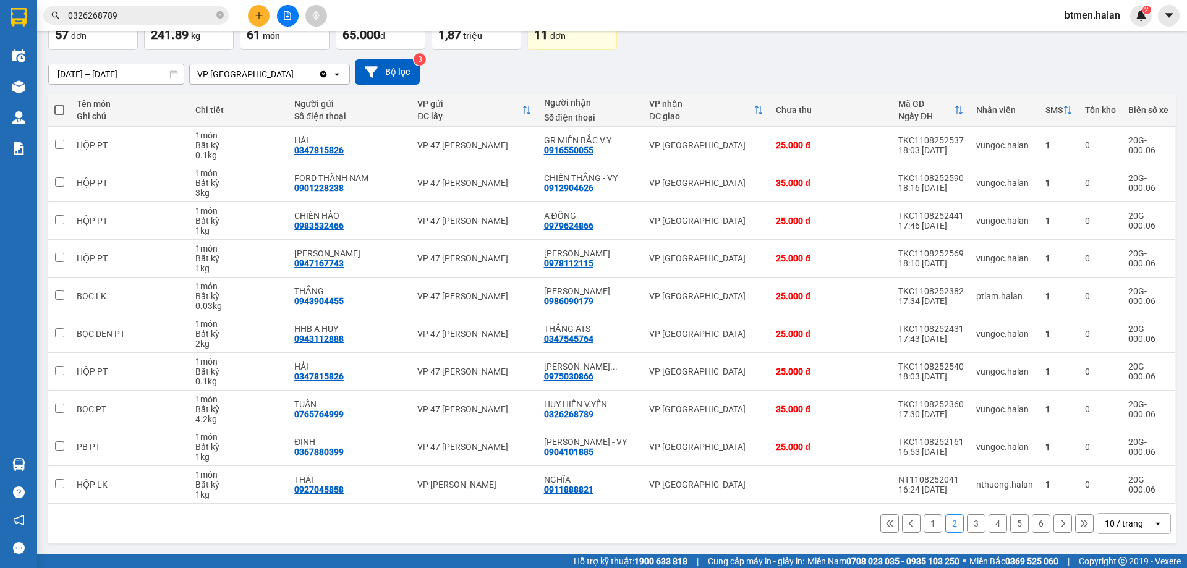
click at [970, 527] on button "3" at bounding box center [976, 523] width 19 height 19
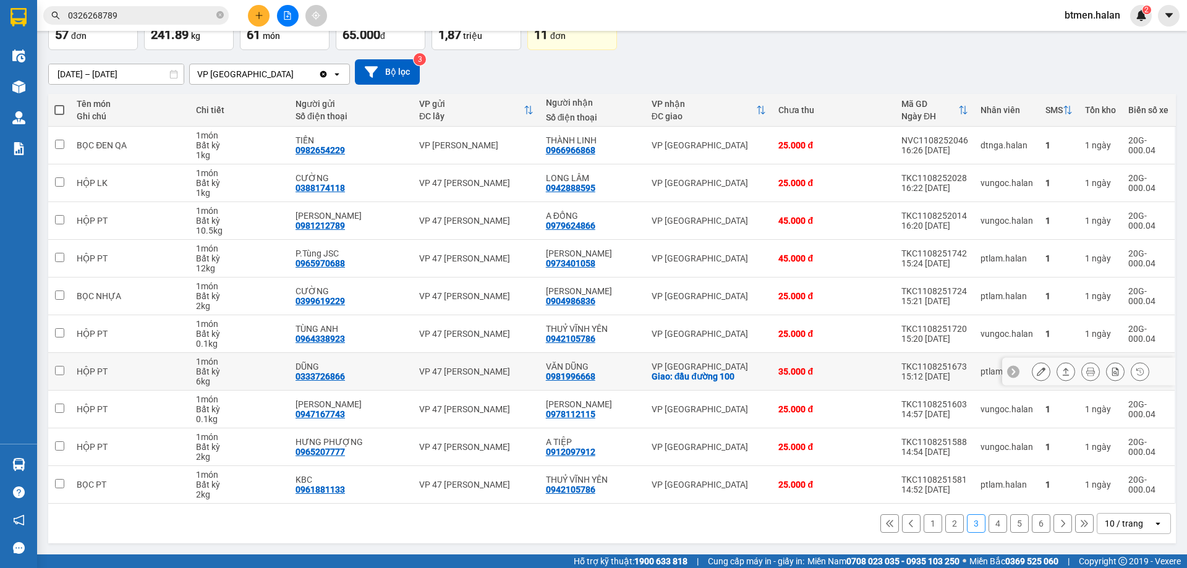
click at [1036, 370] on icon at bounding box center [1040, 371] width 9 height 9
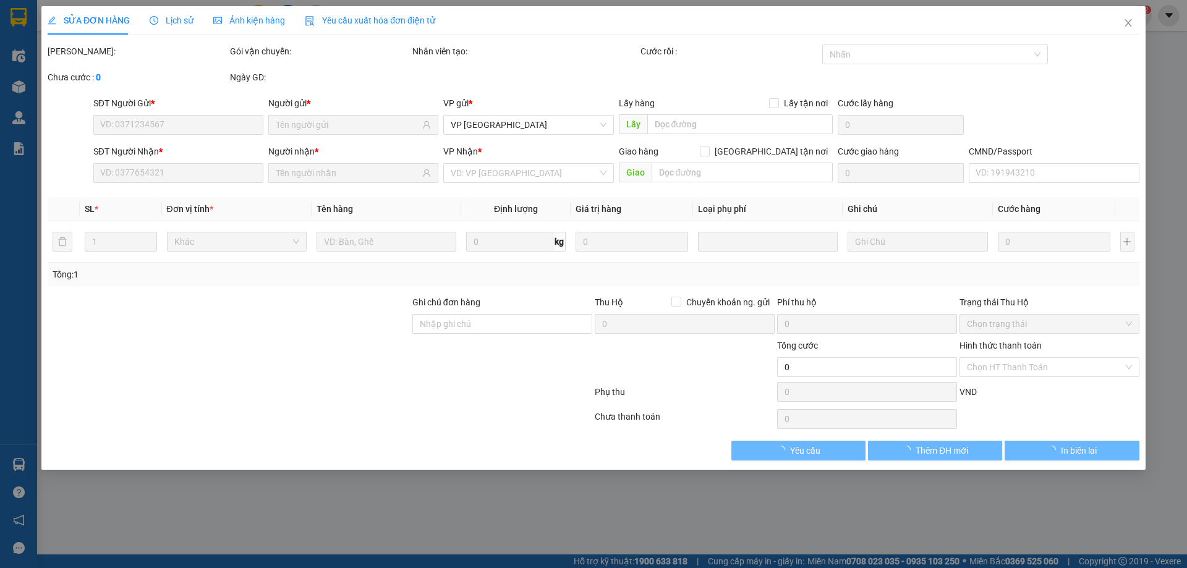
type input "0333726866"
type input "DŨNG"
type input "0981996668"
type input "VĂN DŨNG"
checkbox input "true"
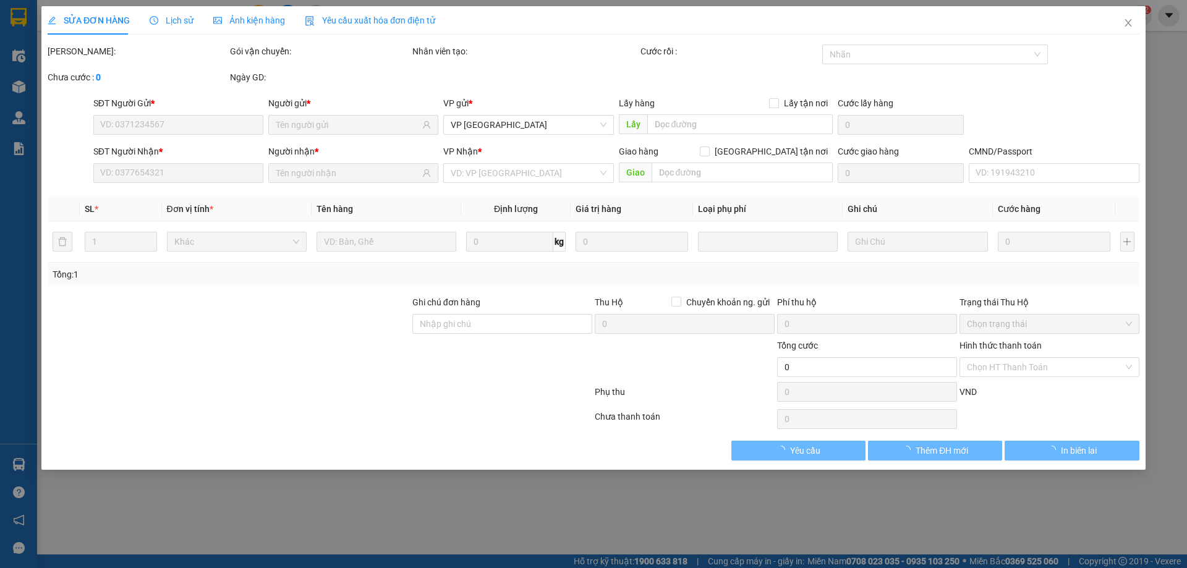
type input "đầu đường 100"
type input "35.000"
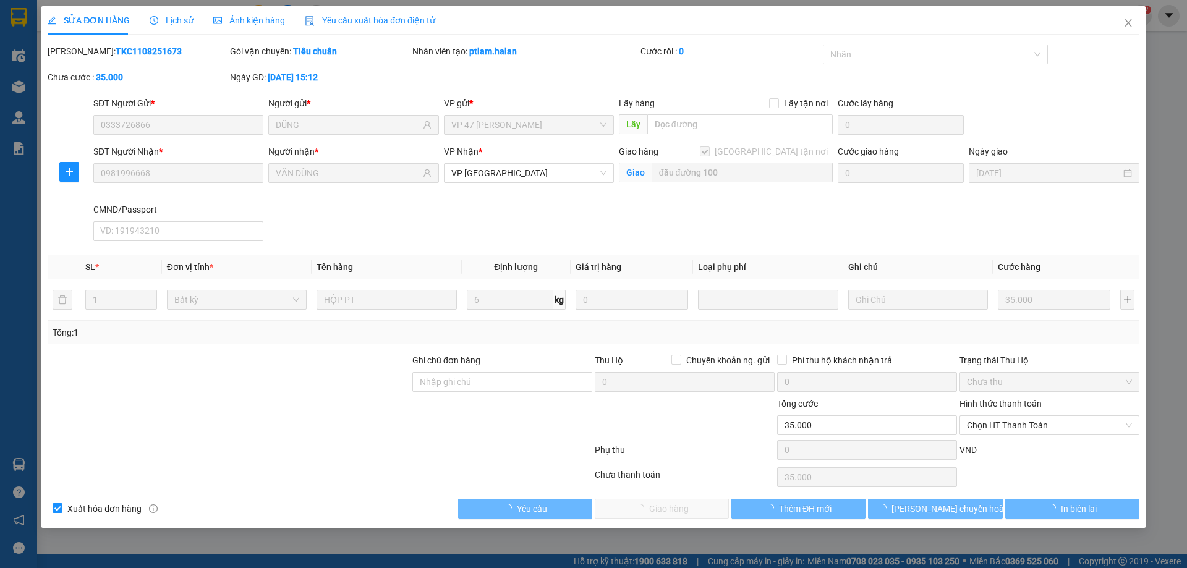
click at [1001, 369] on div "Trạng thái Thu Hộ" at bounding box center [1049, 362] width 180 height 19
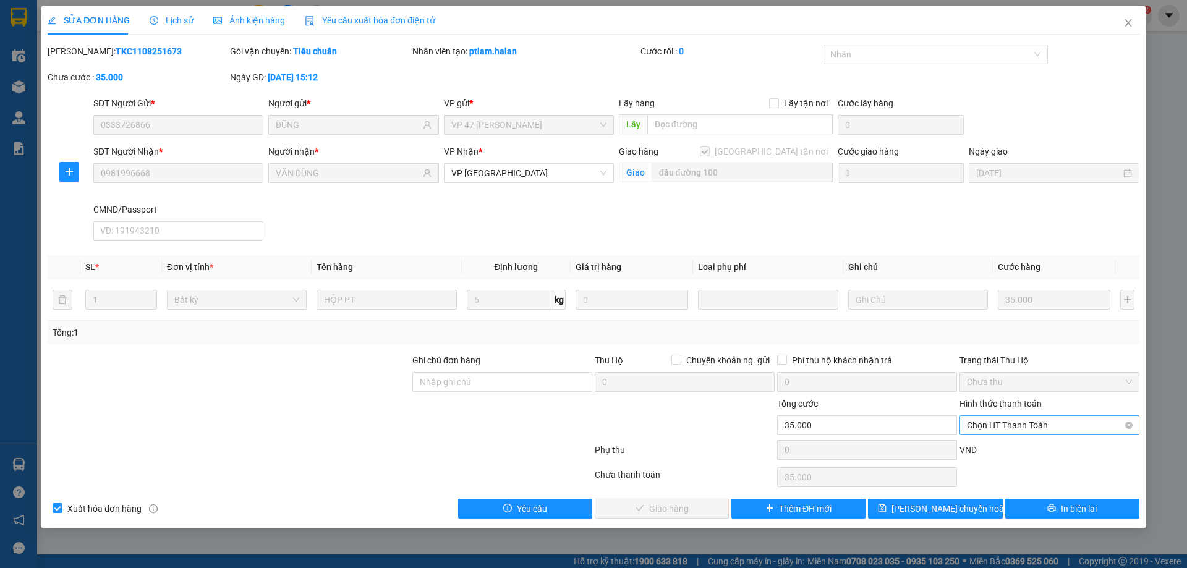
click at [994, 423] on span "Chọn HT Thanh Toán" at bounding box center [1049, 425] width 165 height 19
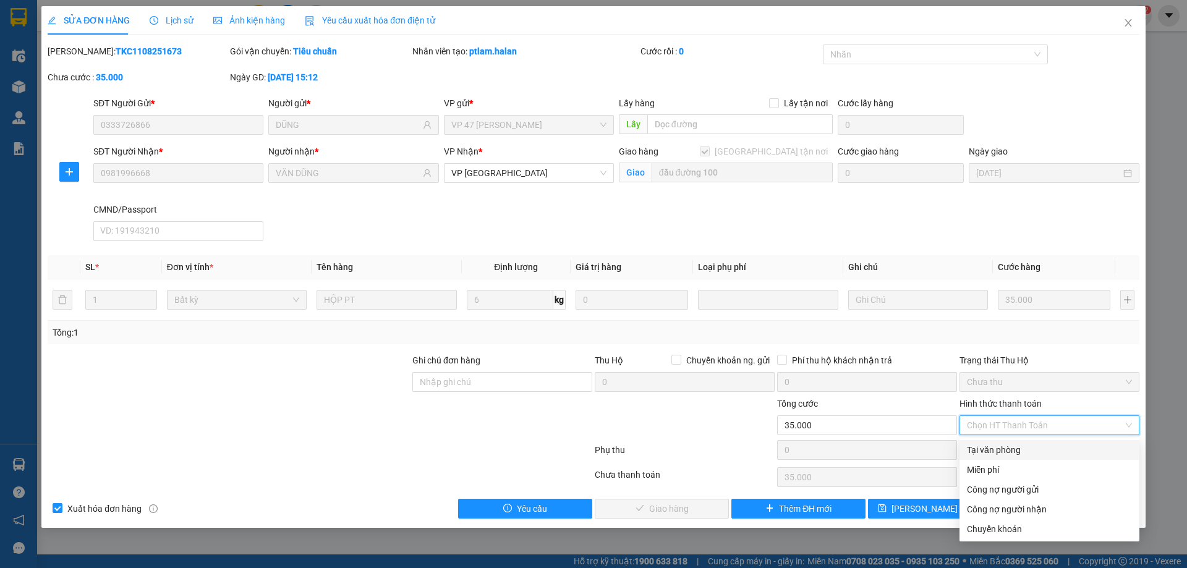
drag, startPoint x: 984, startPoint y: 447, endPoint x: 848, endPoint y: 475, distance: 138.8
click at [983, 448] on div "Tại văn phòng" at bounding box center [1049, 450] width 165 height 14
type input "0"
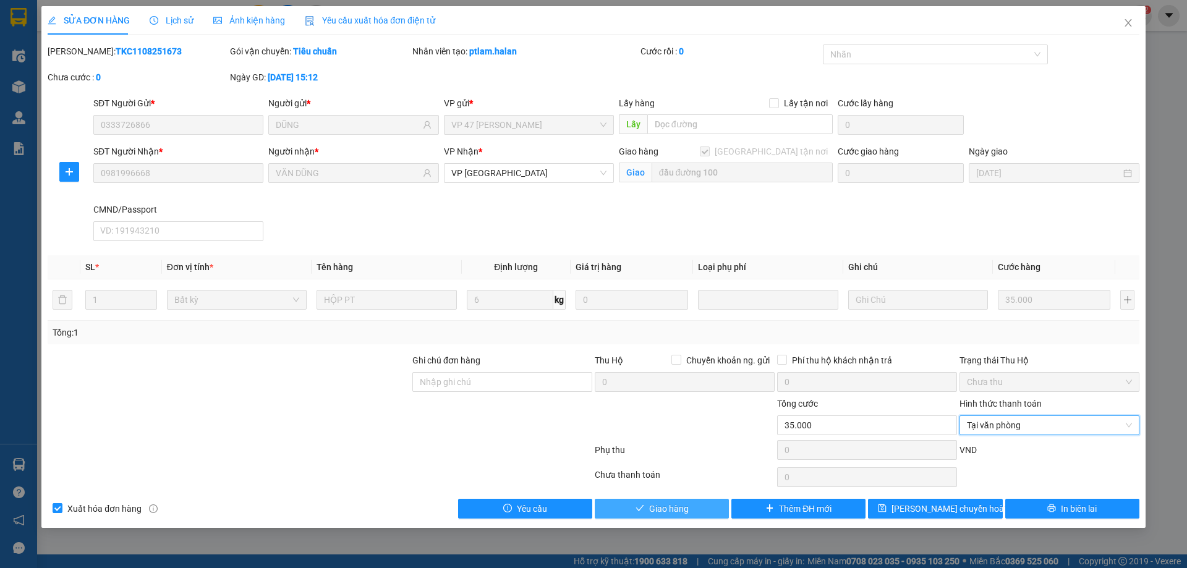
drag, startPoint x: 667, startPoint y: 513, endPoint x: 724, endPoint y: 493, distance: 60.4
click at [667, 513] on span "Giao hàng" at bounding box center [669, 509] width 40 height 14
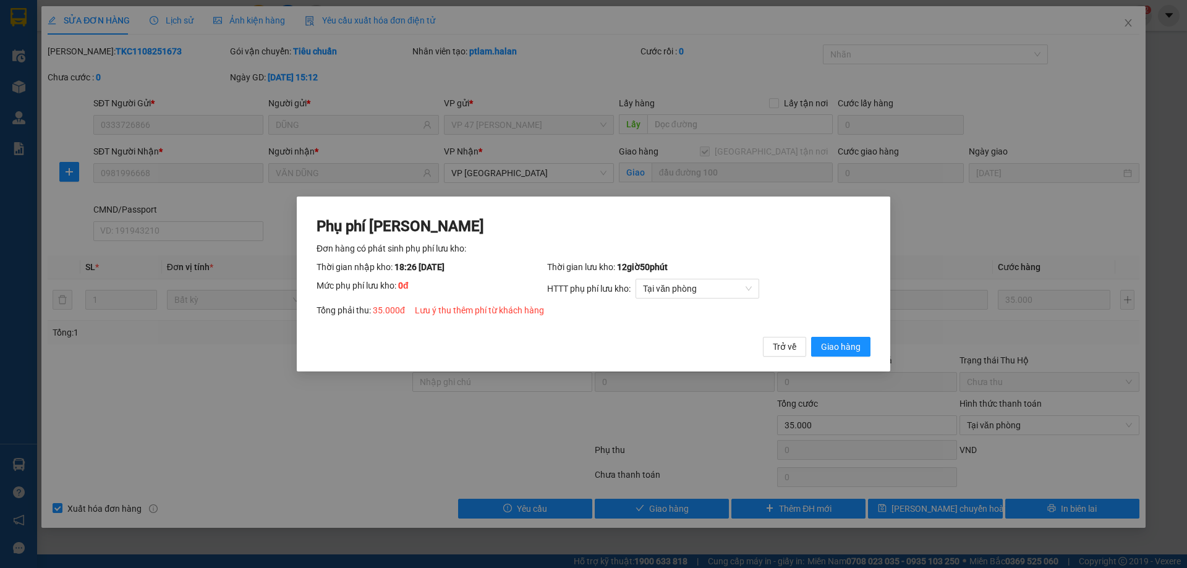
click at [857, 335] on div "Phụ phí Lưu kho Đơn hàng có phát sinh phụ phí lưu kho: Thời gian nhập kho: 18:2…" at bounding box center [593, 286] width 554 height 141
click at [855, 343] on span "Giao hàng" at bounding box center [841, 347] width 40 height 14
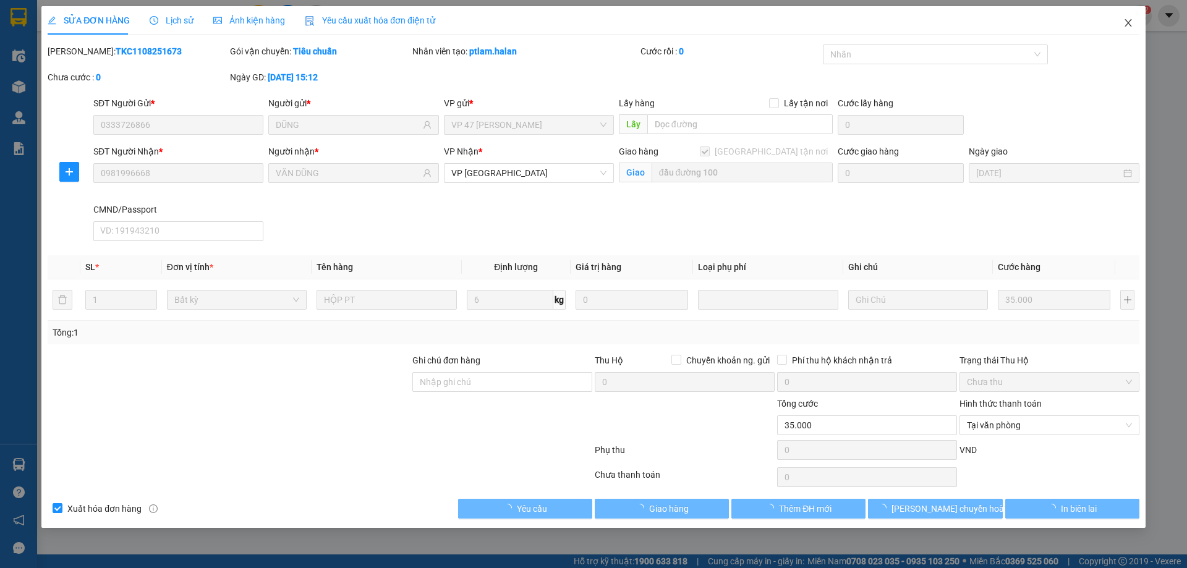
click at [1132, 16] on span "Close" at bounding box center [1128, 23] width 35 height 35
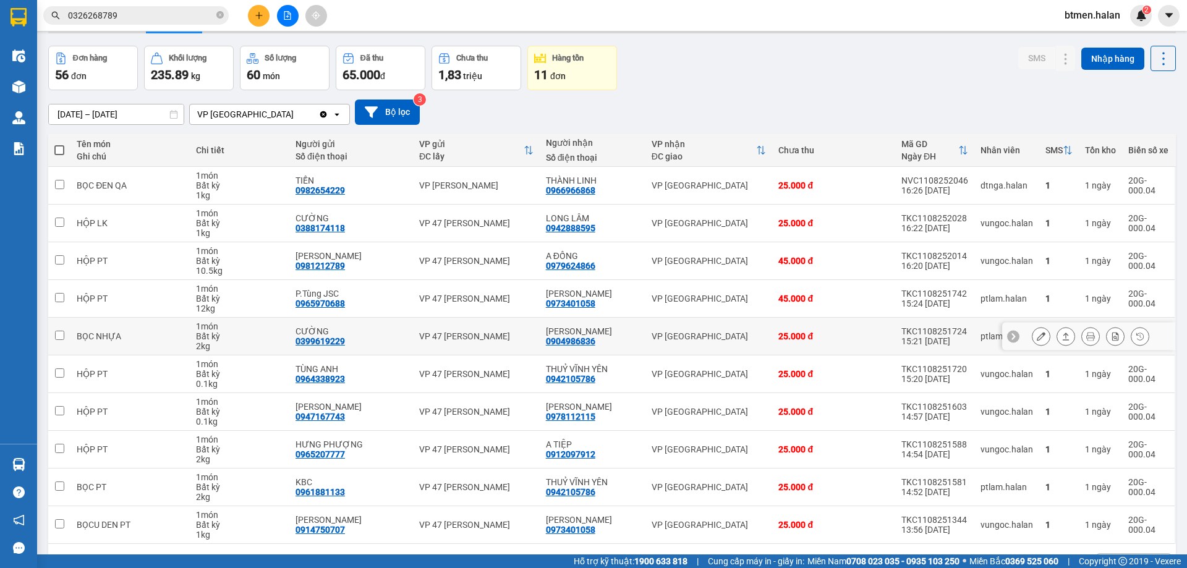
scroll to position [62, 0]
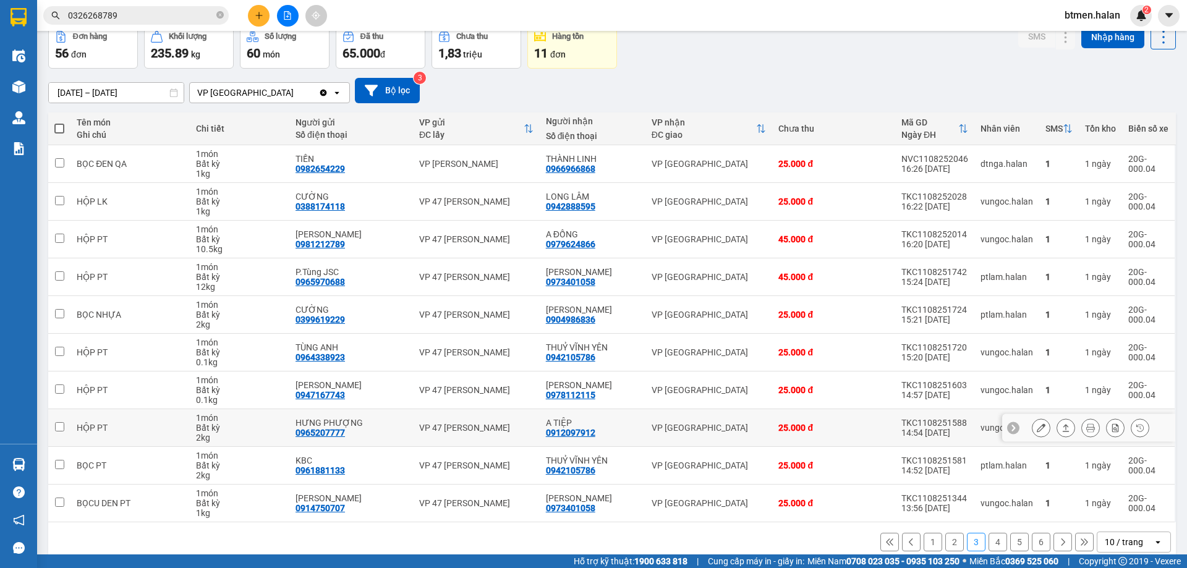
click at [575, 428] on div "0912097912" at bounding box center [570, 433] width 49 height 10
copy div "0912097912"
click at [205, 17] on input "0326268789" at bounding box center [141, 16] width 146 height 14
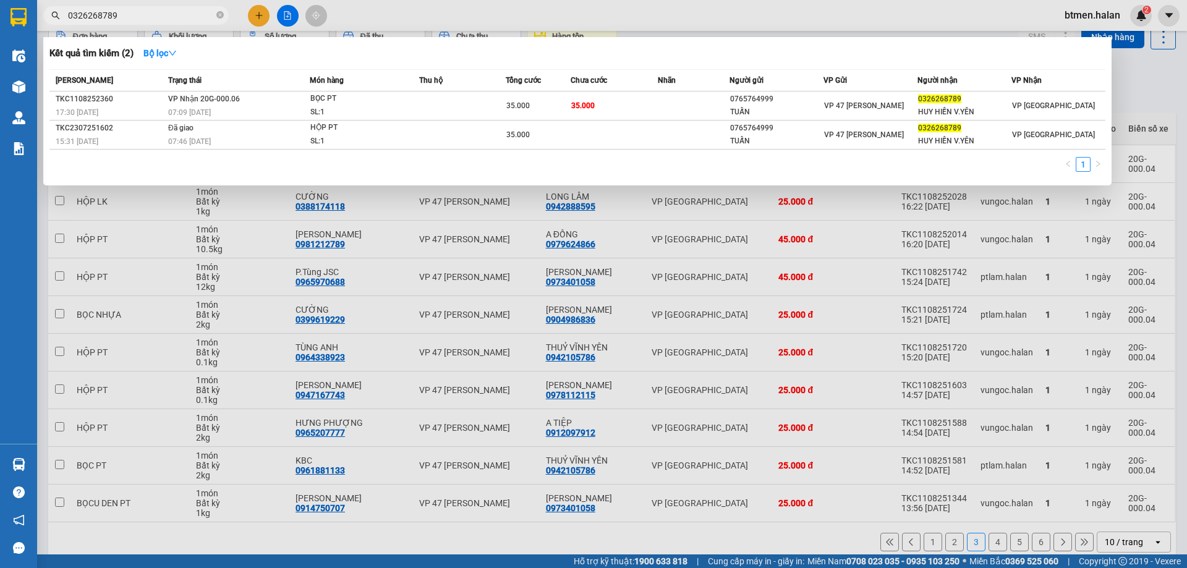
click at [205, 17] on input "0326268789" at bounding box center [141, 16] width 146 height 14
paste input "912097912"
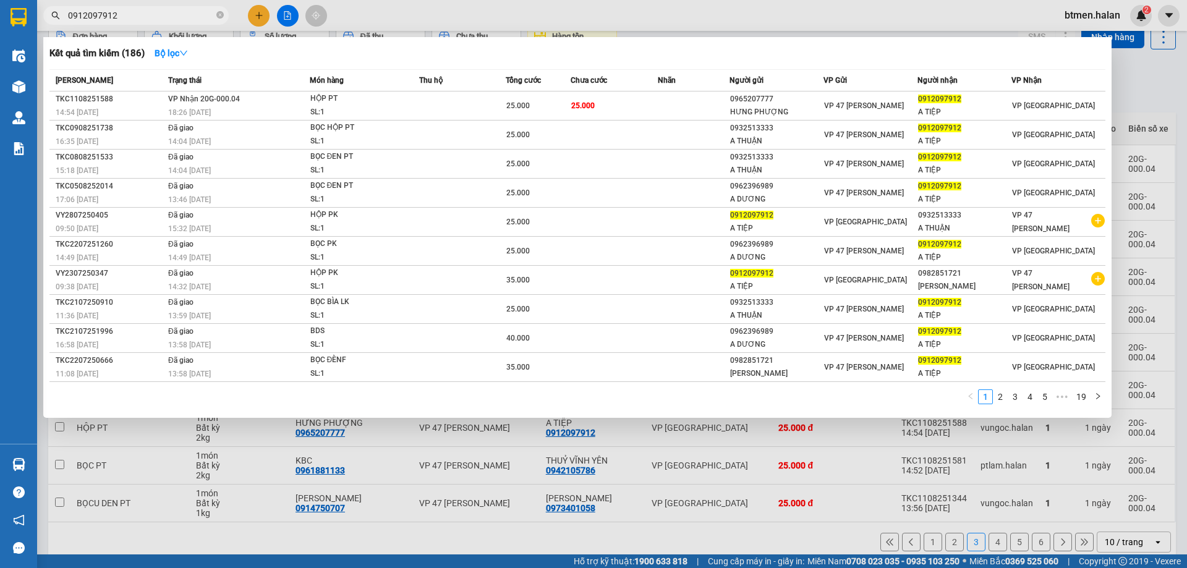
type input "0912097912"
click at [1146, 59] on div at bounding box center [593, 284] width 1187 height 568
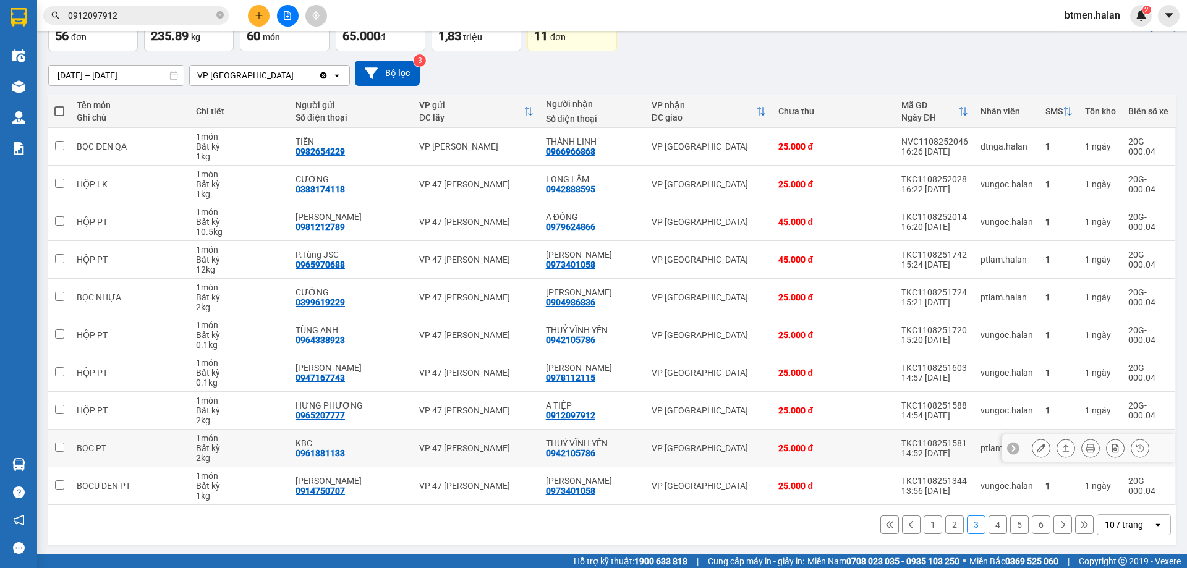
scroll to position [80, 0]
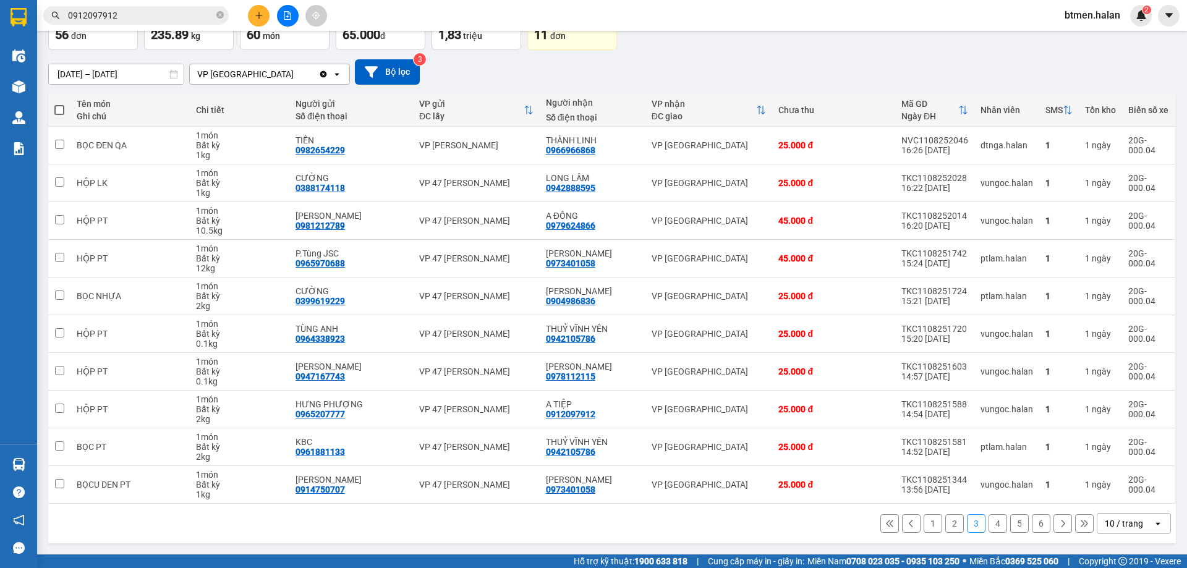
click at [988, 518] on button "4" at bounding box center [997, 523] width 19 height 19
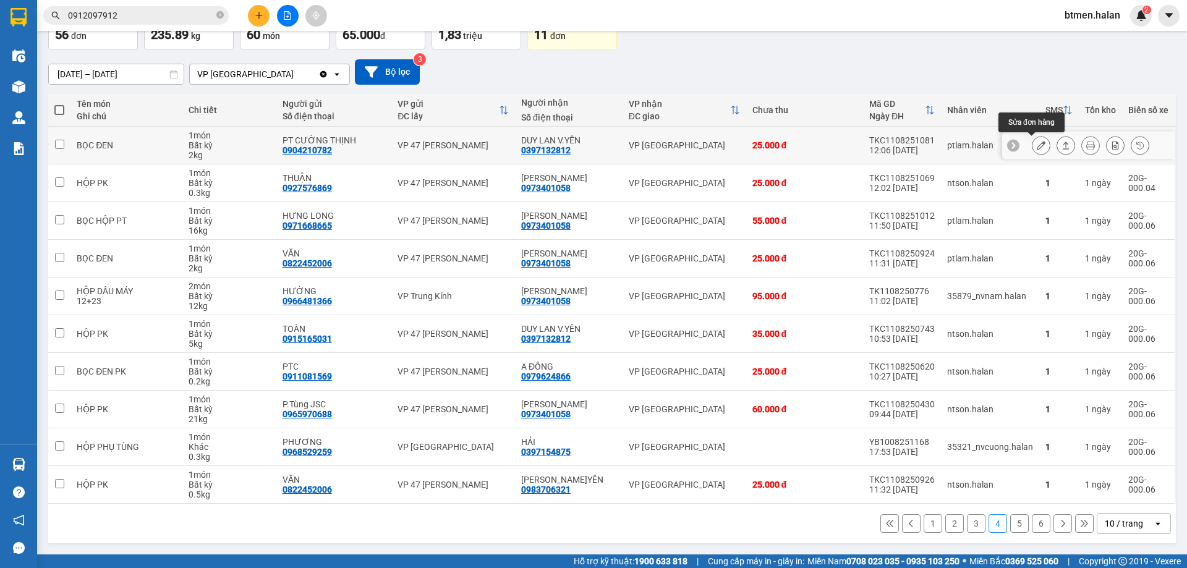
click at [1036, 150] on icon at bounding box center [1040, 145] width 9 height 9
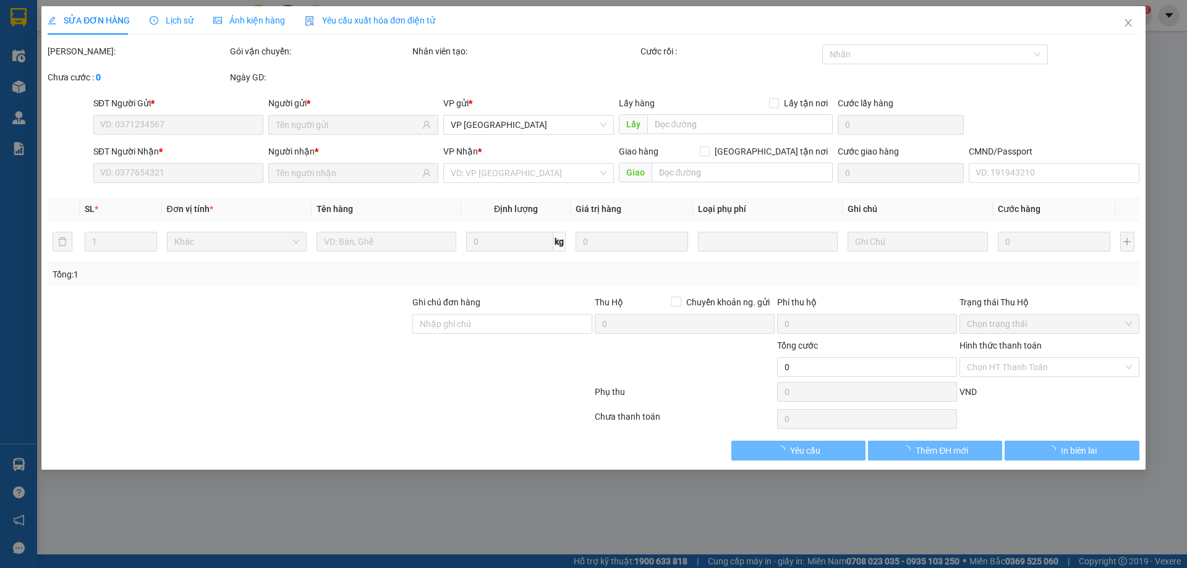
type input "0904210782"
type input "PT CƯỜNG THỊNH"
type input "0397132812"
type input "DUY LAN V.YÊN"
type input "25.000"
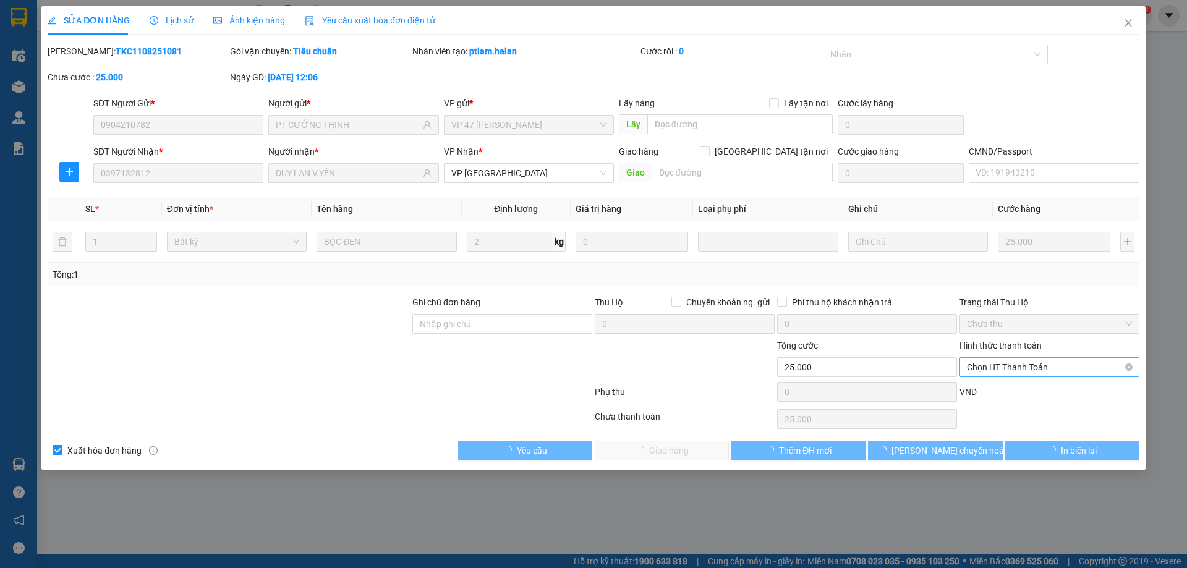
click at [1020, 368] on span "Chọn HT Thanh Toán" at bounding box center [1049, 367] width 165 height 19
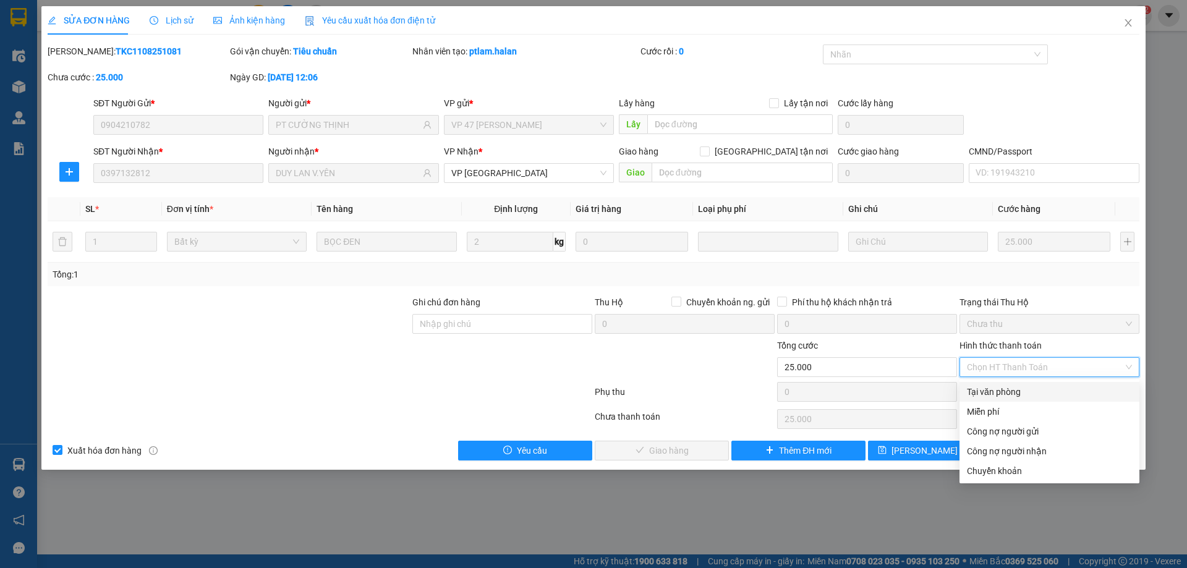
click at [1009, 396] on div "Tại văn phòng" at bounding box center [1049, 392] width 165 height 14
type input "0"
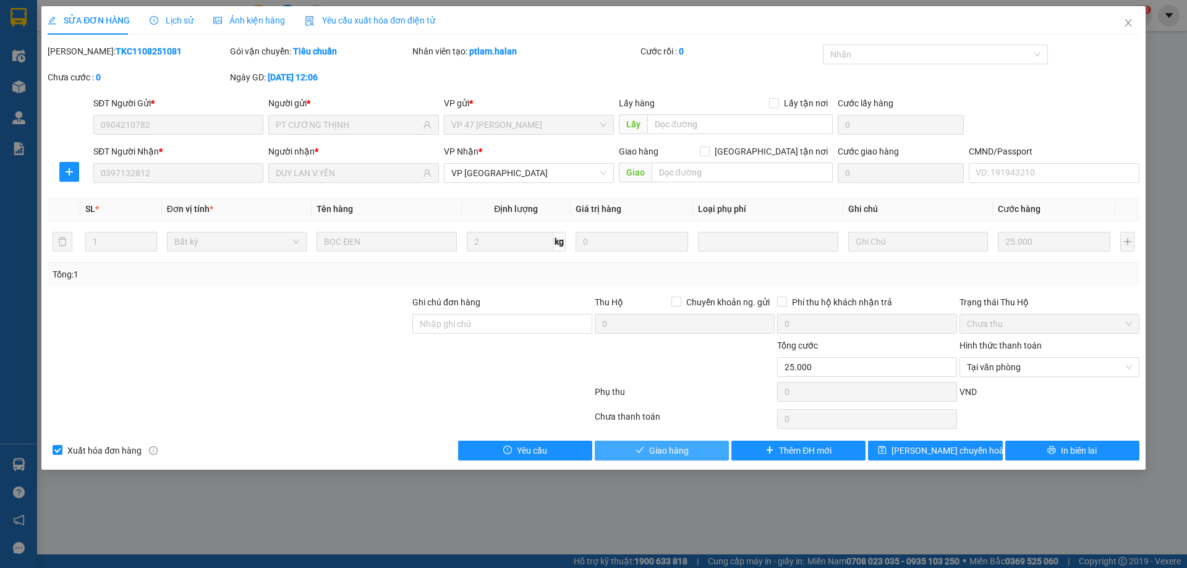
drag, startPoint x: 640, startPoint y: 452, endPoint x: 780, endPoint y: 389, distance: 153.2
click at [640, 453] on icon "check" at bounding box center [639, 450] width 9 height 9
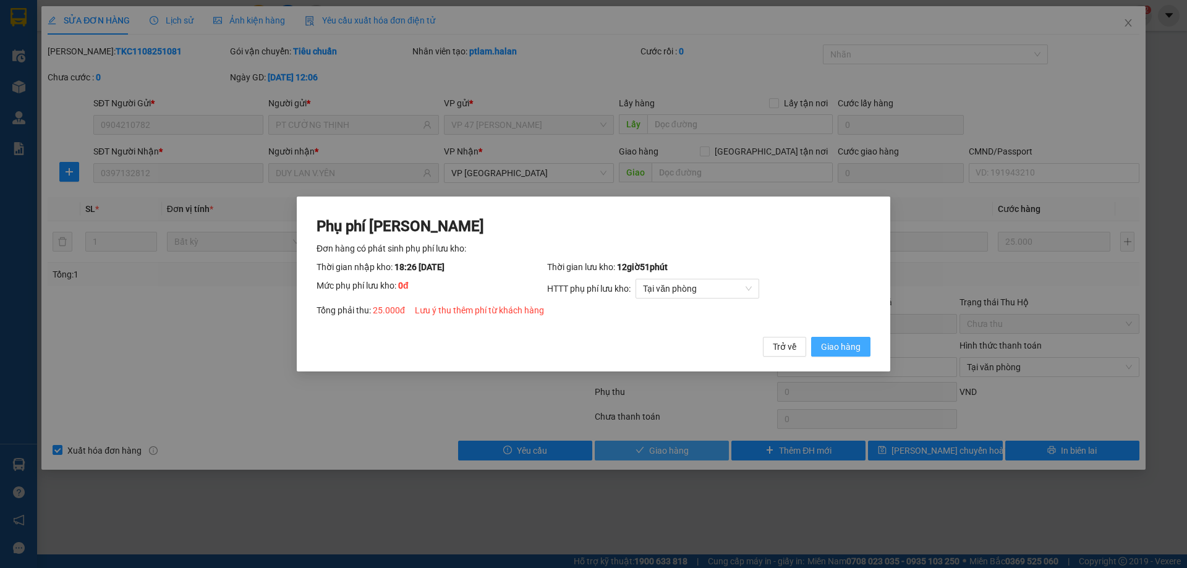
click at [826, 343] on span "Giao hàng" at bounding box center [841, 347] width 40 height 14
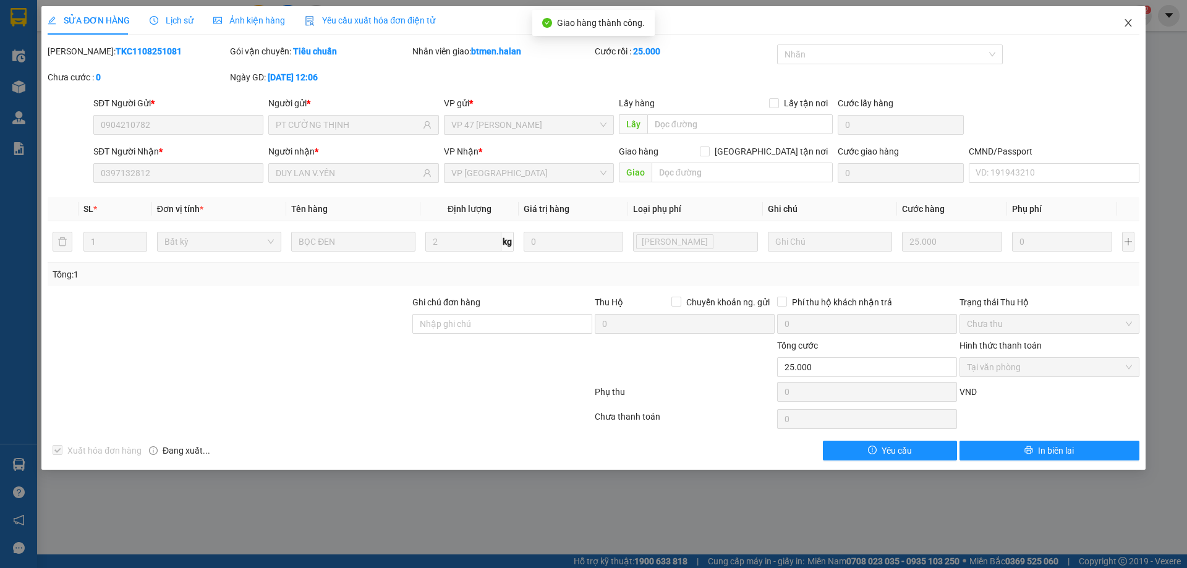
click at [1128, 33] on span "Close" at bounding box center [1128, 23] width 35 height 35
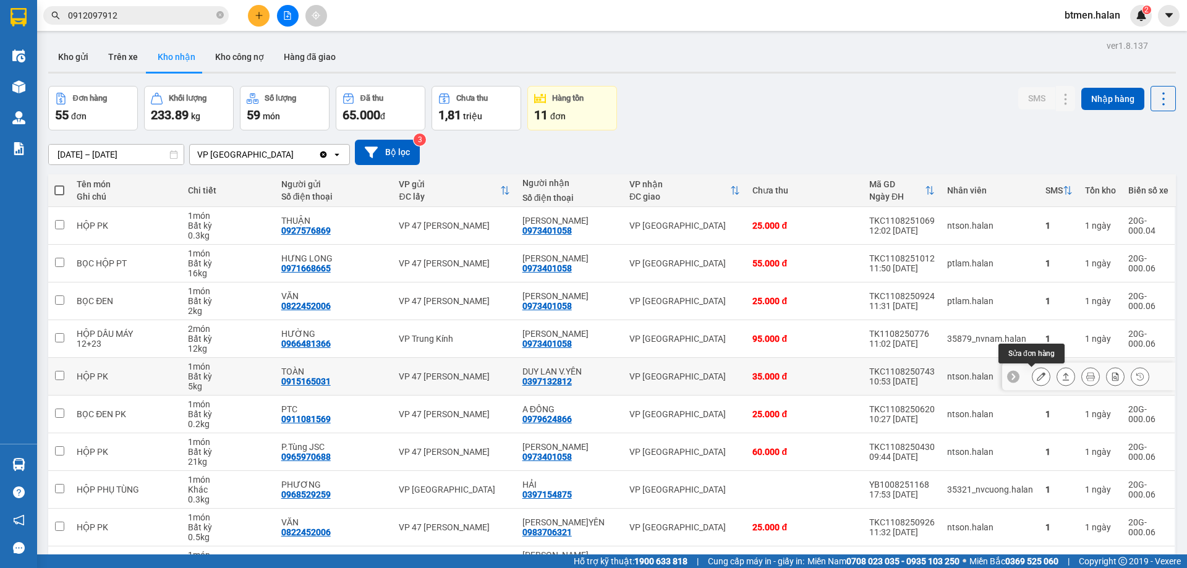
click at [1036, 376] on icon at bounding box center [1040, 376] width 9 height 9
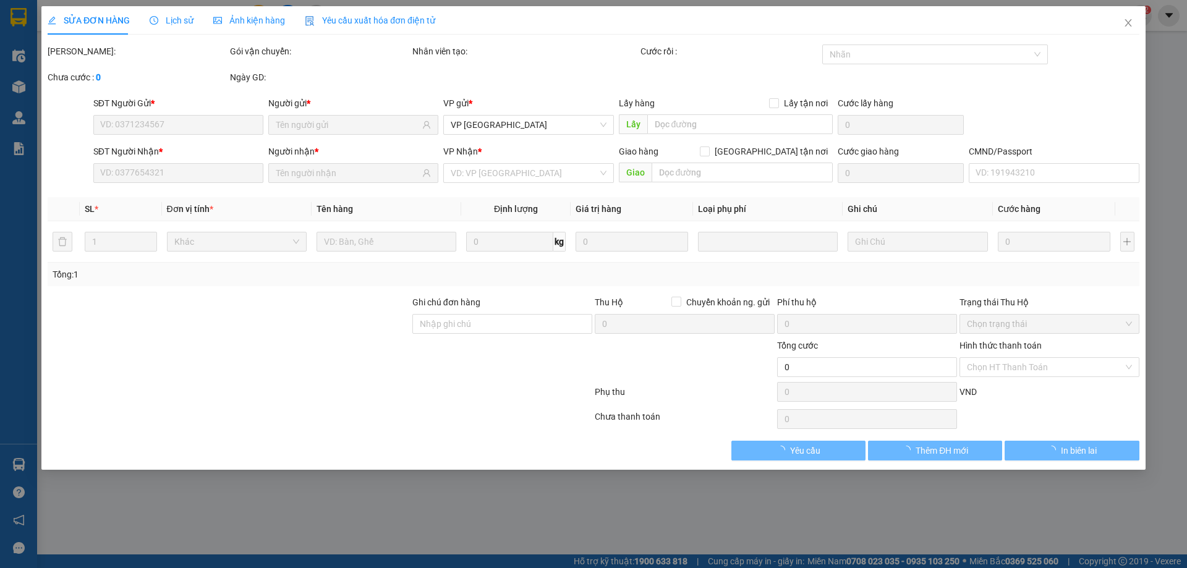
type input "0915165031"
type input "TOÀN"
type input "0397132812"
type input "DUY LAN V.YÊN"
type input "35.000"
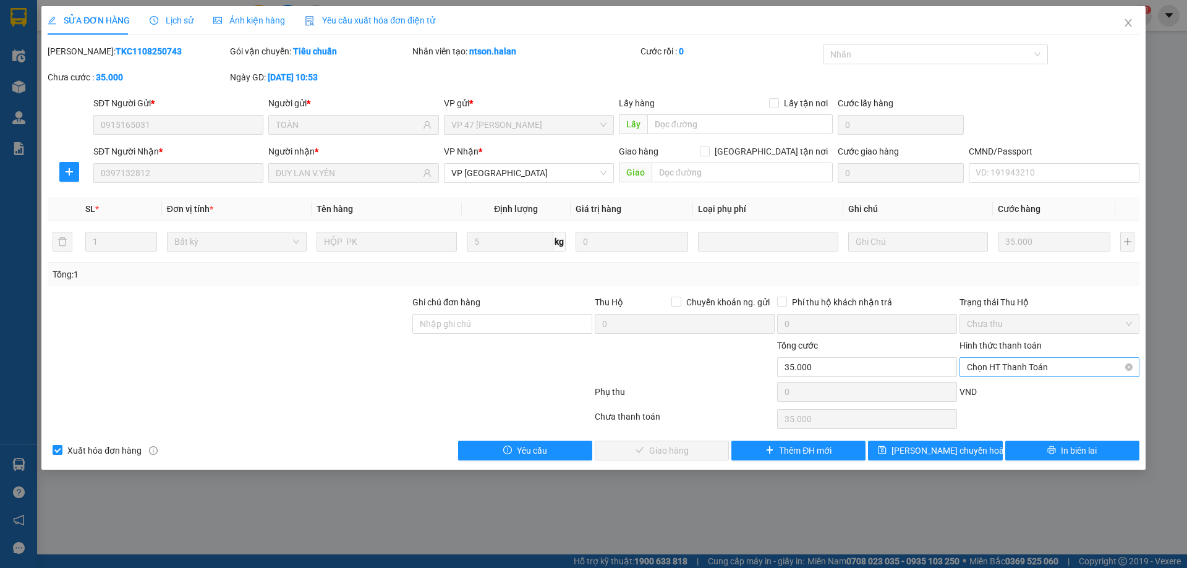
click at [1041, 358] on span "Chọn HT Thanh Toán" at bounding box center [1049, 367] width 165 height 19
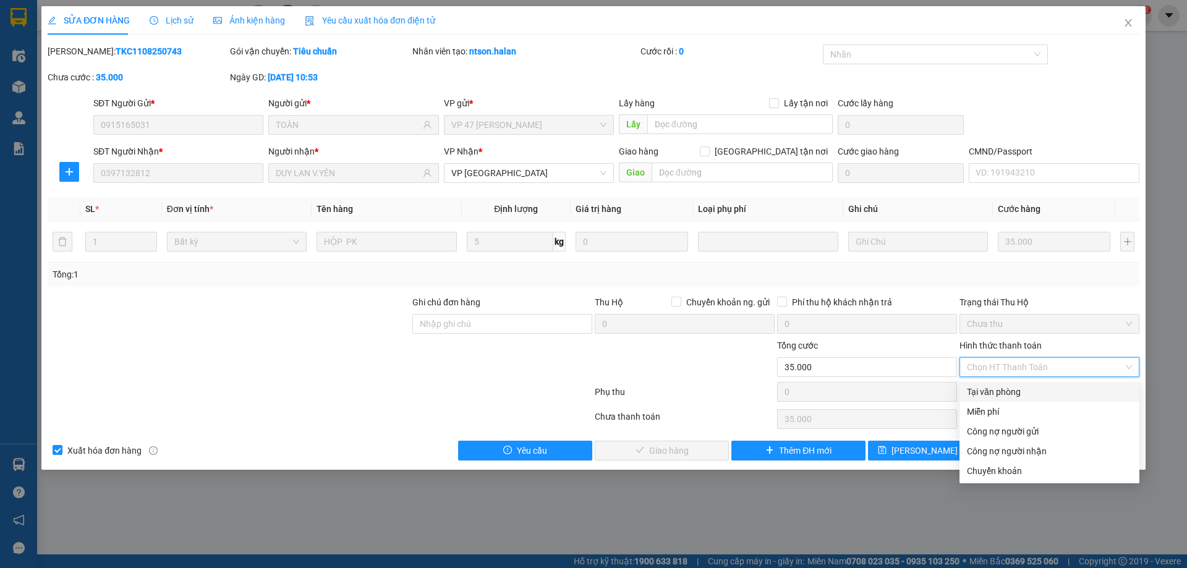
click at [1026, 396] on div "Tại văn phòng" at bounding box center [1049, 392] width 165 height 14
type input "0"
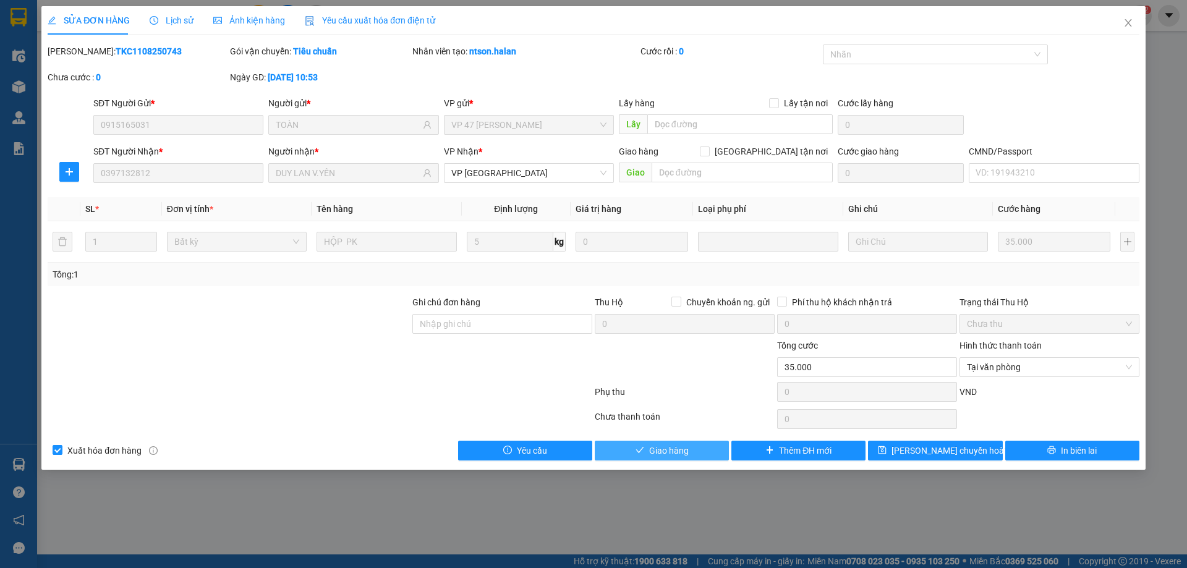
click at [677, 452] on span "Giao hàng" at bounding box center [669, 451] width 40 height 14
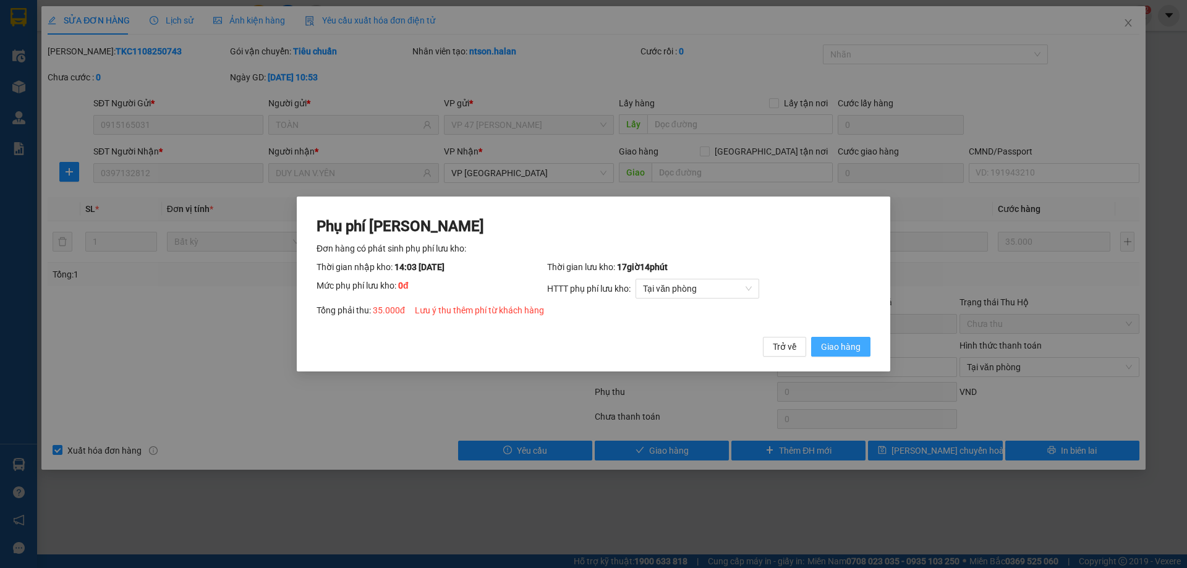
drag, startPoint x: 840, startPoint y: 350, endPoint x: 1101, endPoint y: 54, distance: 394.1
click at [843, 347] on span "Giao hàng" at bounding box center [841, 347] width 40 height 14
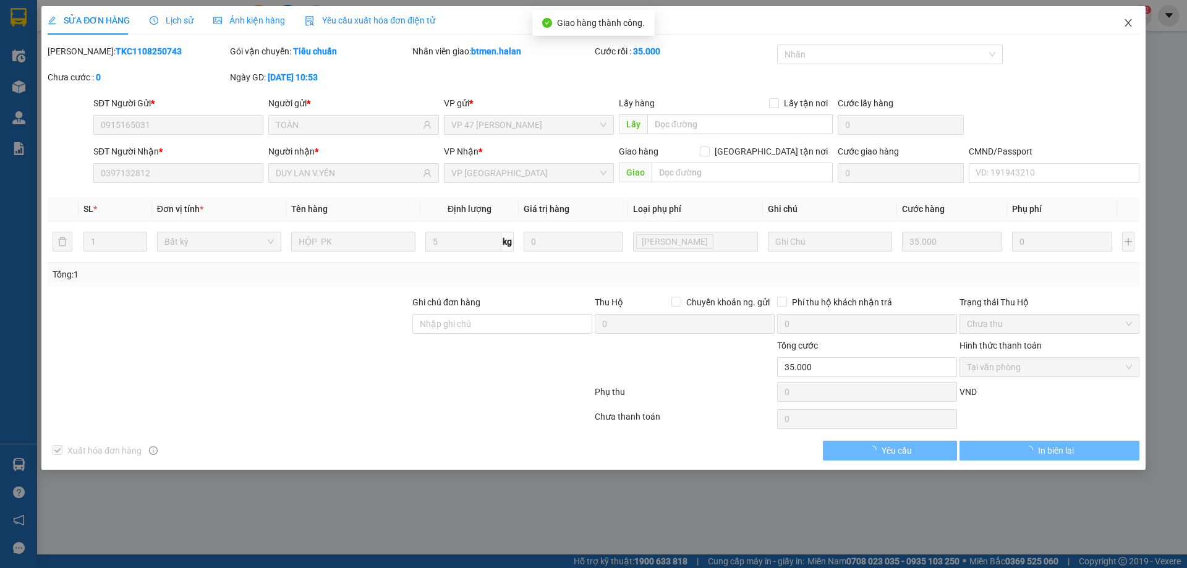
click at [1126, 20] on icon "close" at bounding box center [1128, 23] width 10 height 10
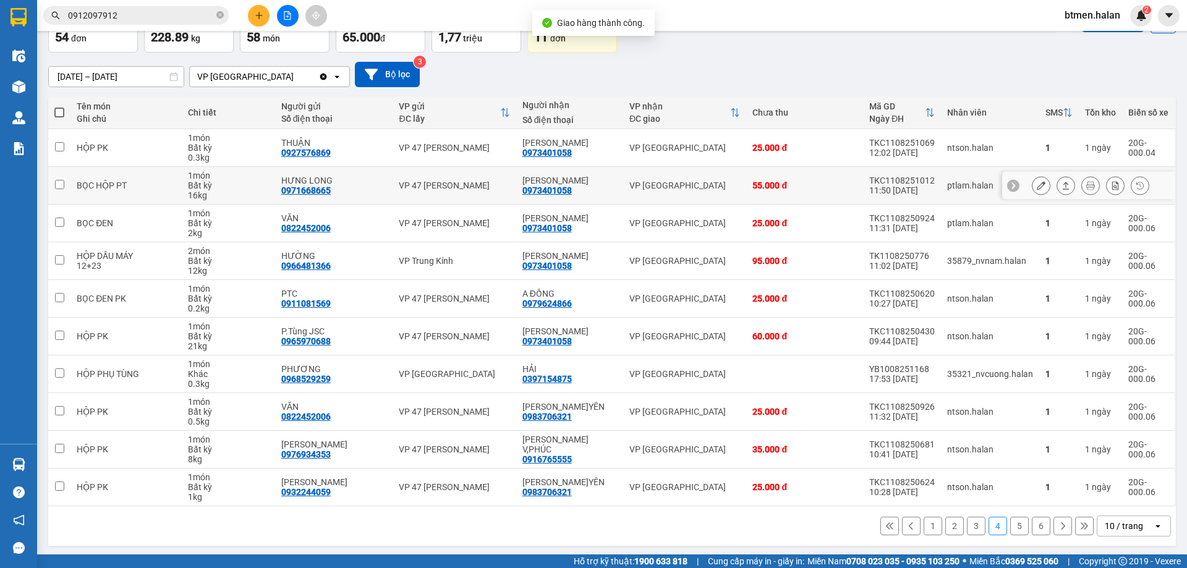
scroll to position [80, 0]
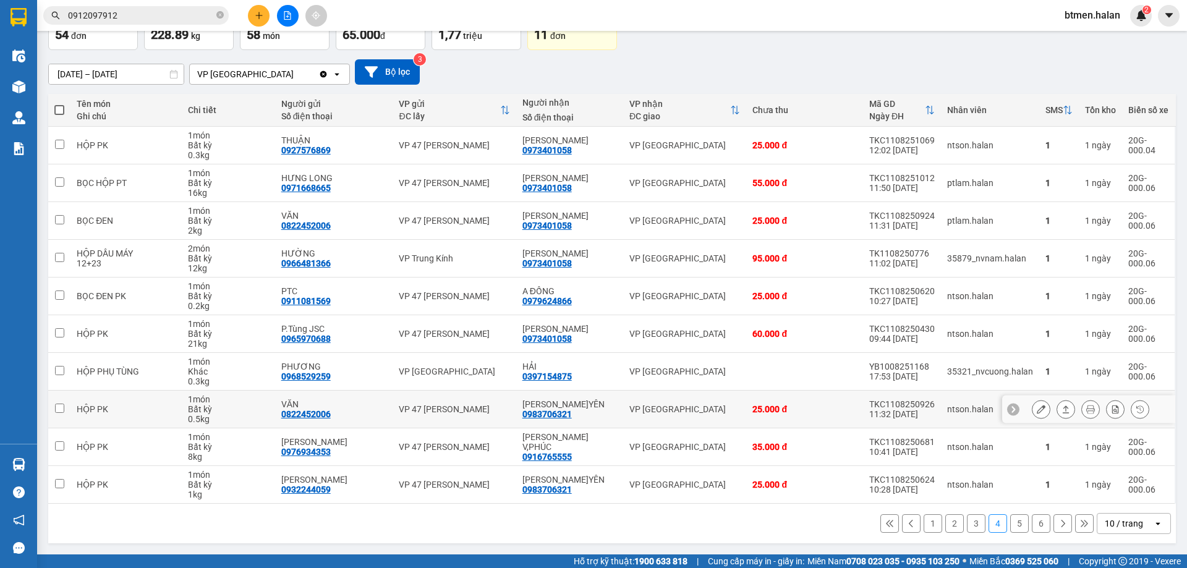
click at [565, 411] on div "0983706321" at bounding box center [546, 414] width 49 height 10
copy div "0983706321"
click at [121, 19] on input "0912097912" at bounding box center [141, 16] width 146 height 14
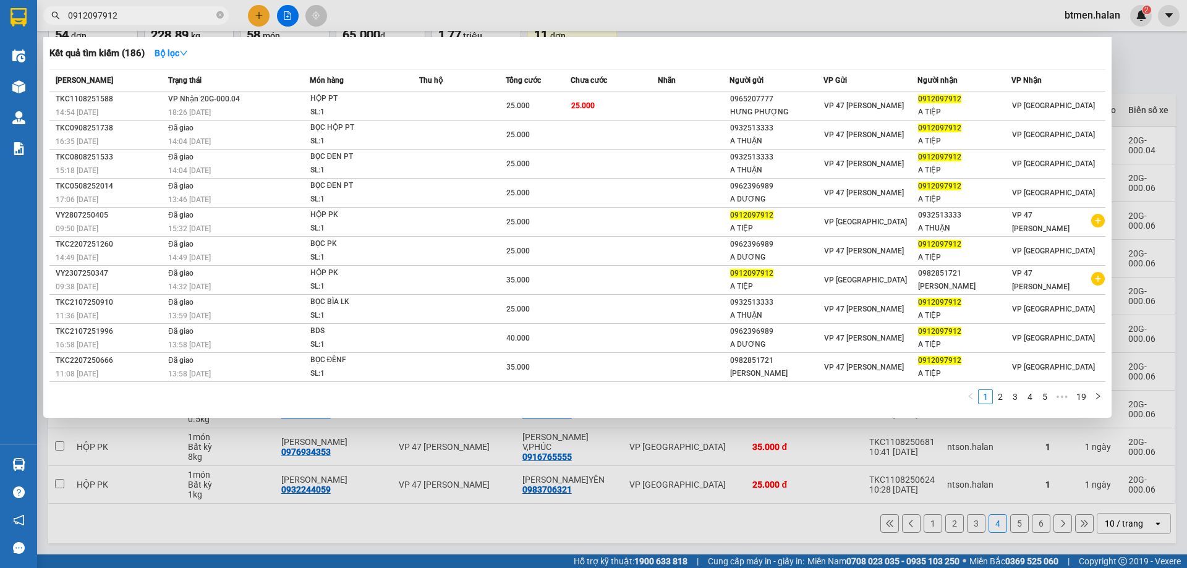
click at [121, 19] on input "0912097912" at bounding box center [141, 16] width 146 height 14
paste input "83706321"
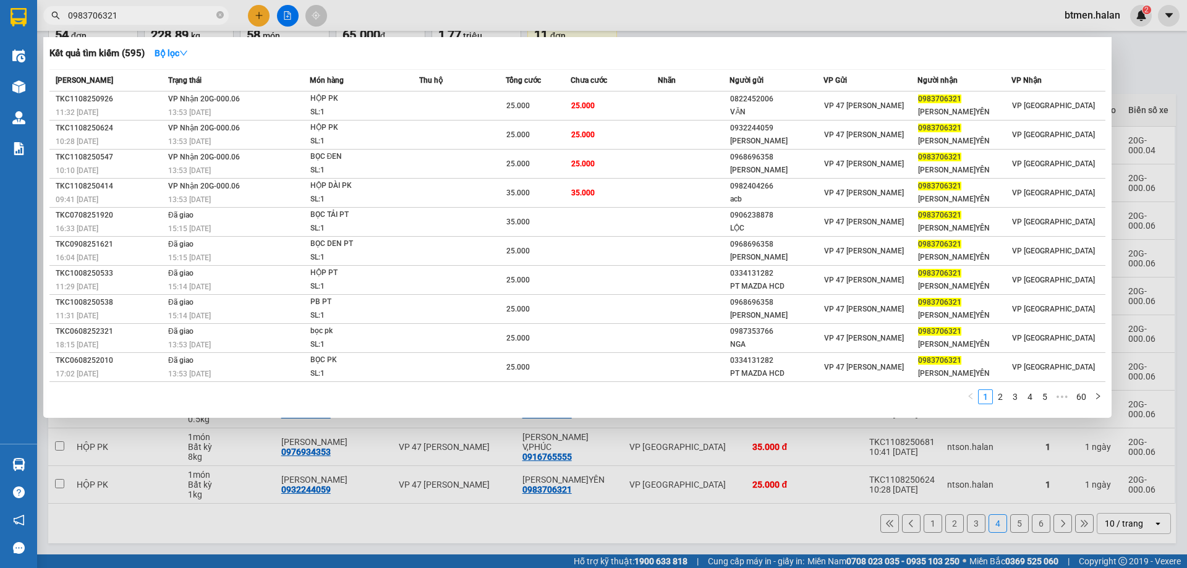
type input "0983706321"
click at [1145, 70] on div at bounding box center [593, 284] width 1187 height 568
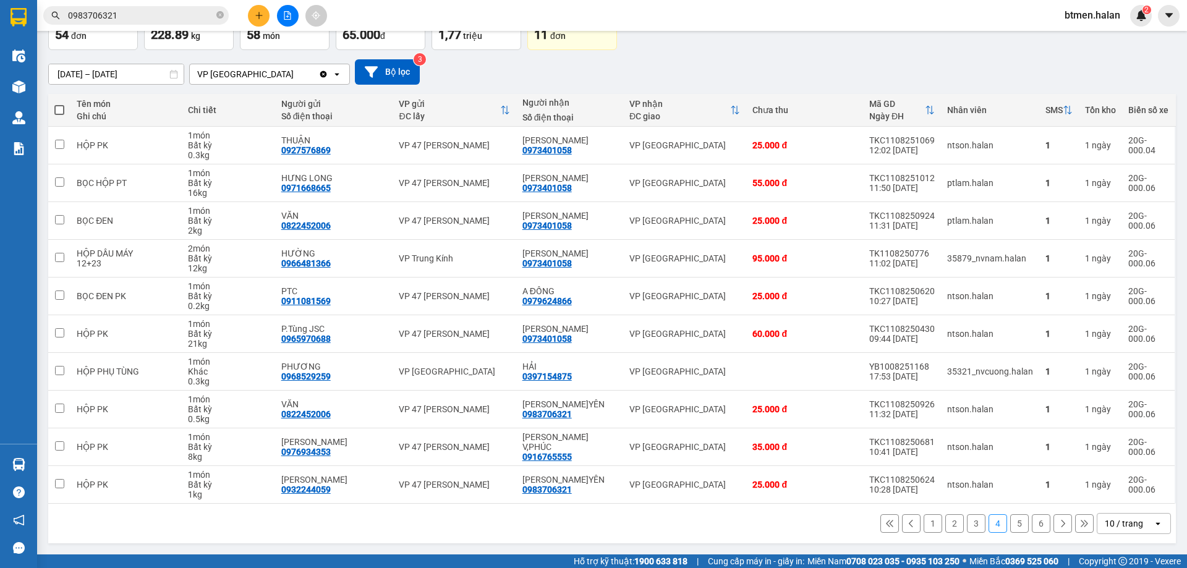
click at [1010, 523] on button "5" at bounding box center [1019, 523] width 19 height 19
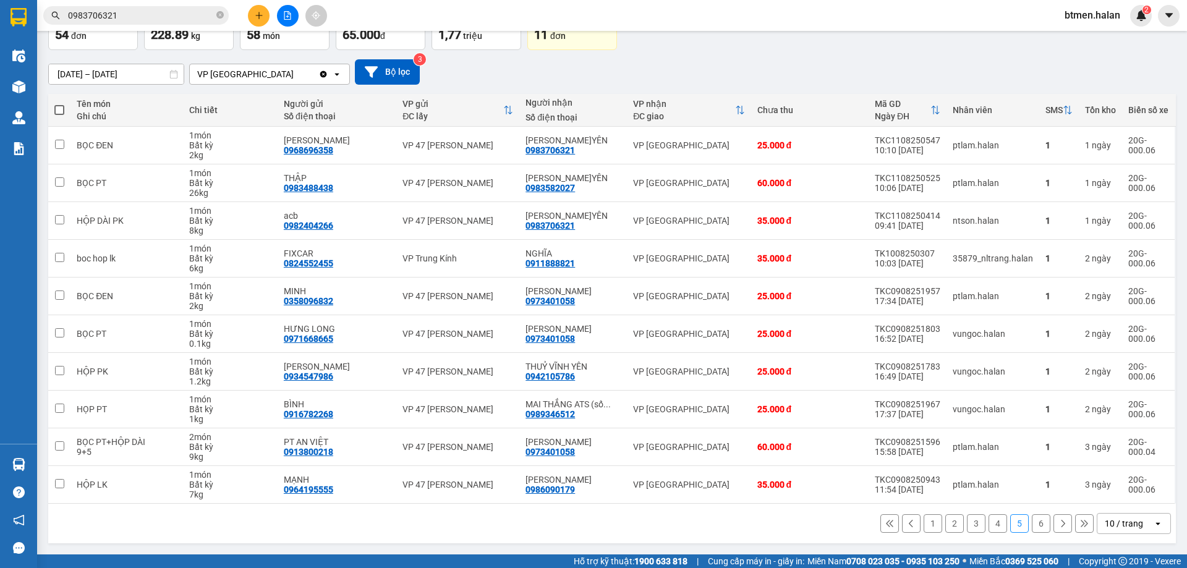
click at [1031, 520] on button "6" at bounding box center [1040, 523] width 19 height 19
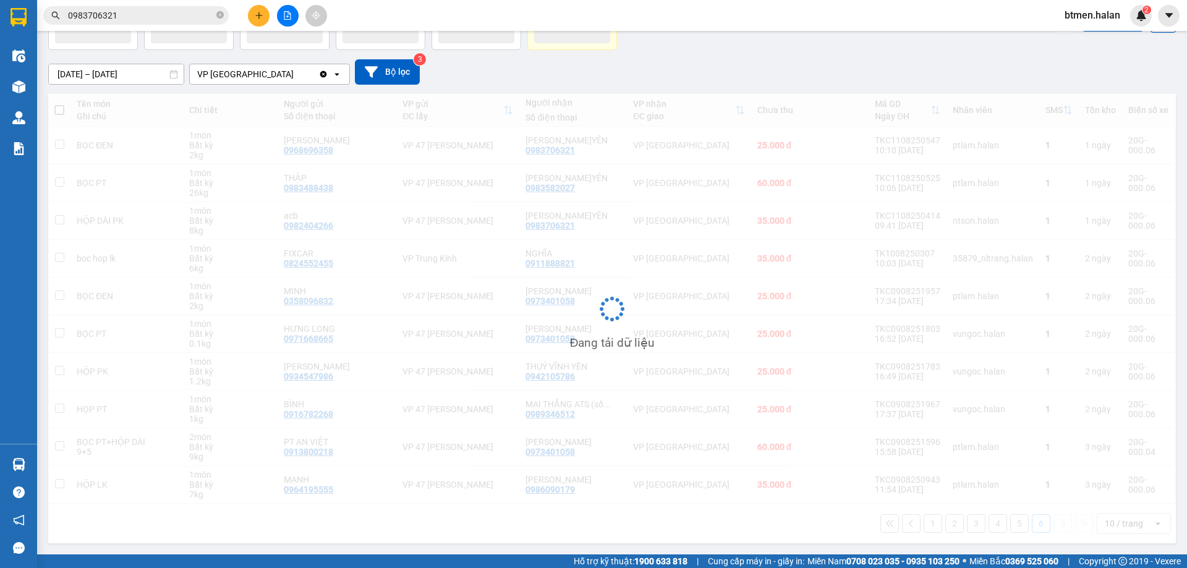
scroll to position [57, 0]
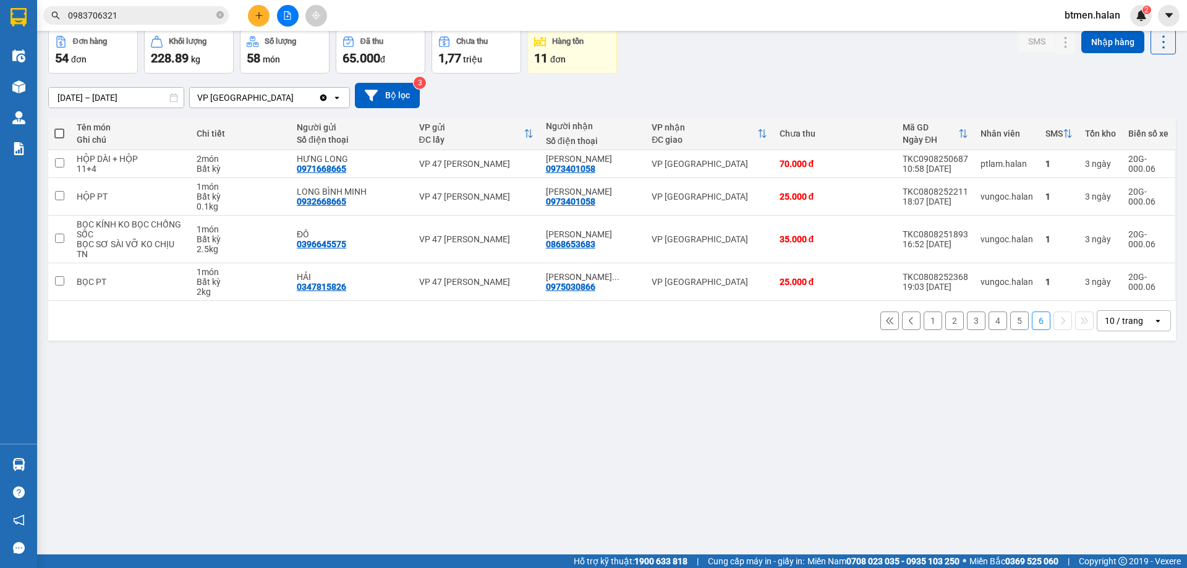
click at [929, 321] on button "1" at bounding box center [932, 320] width 19 height 19
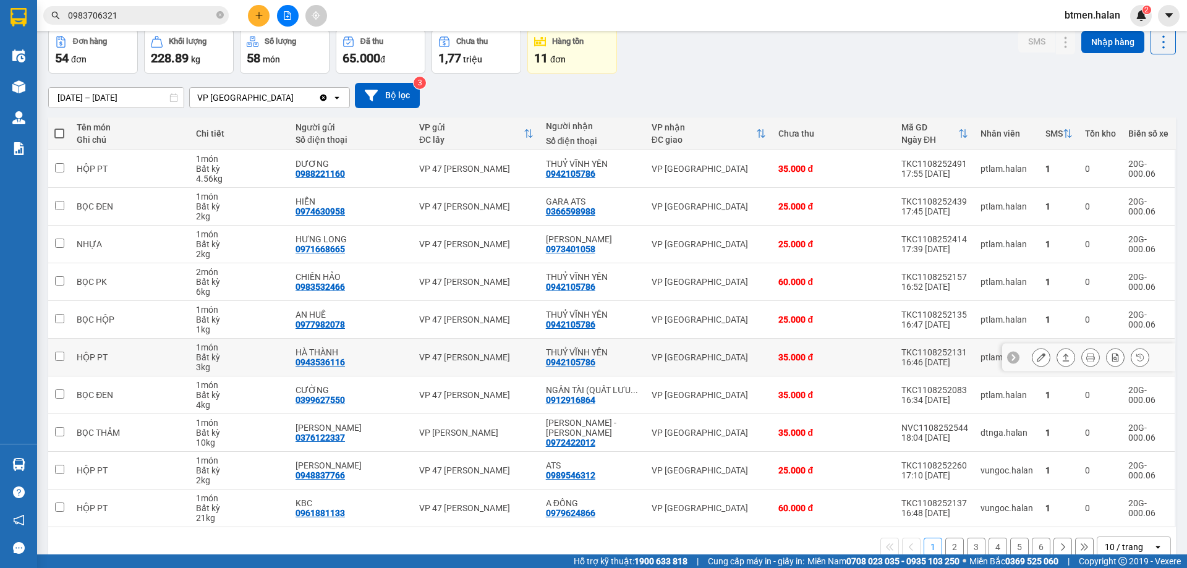
scroll to position [80, 0]
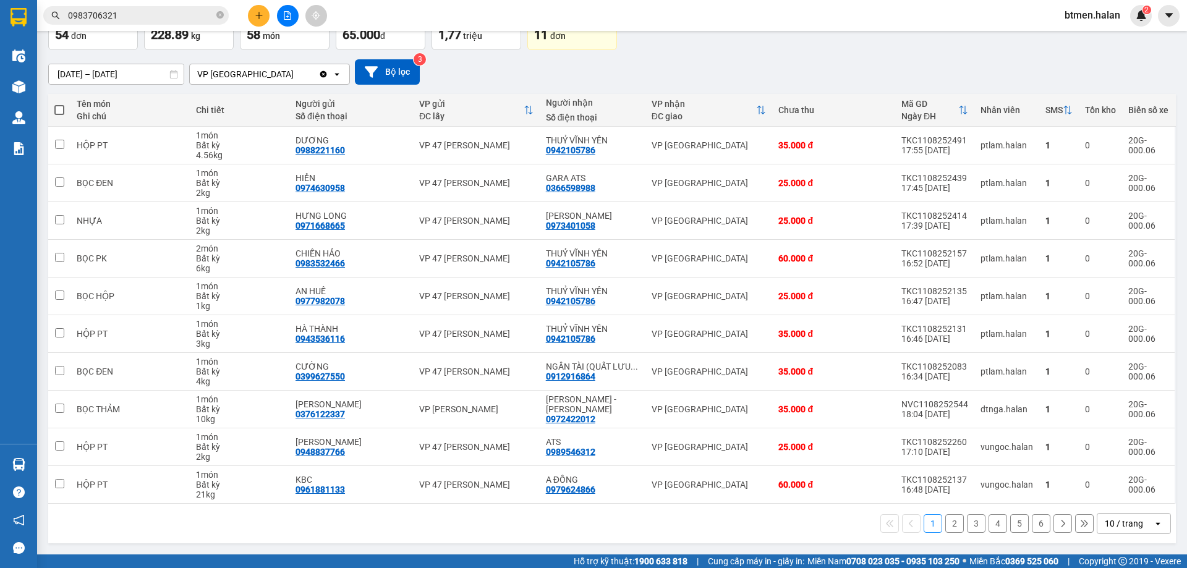
click at [947, 525] on button "2" at bounding box center [954, 523] width 19 height 19
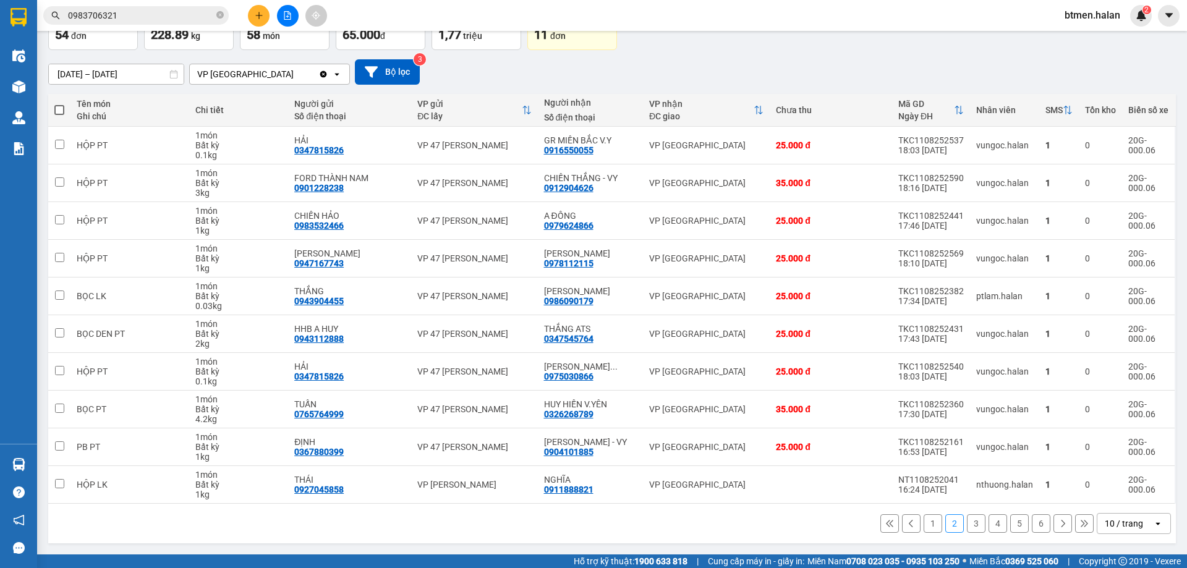
click at [967, 523] on button "3" at bounding box center [976, 523] width 19 height 19
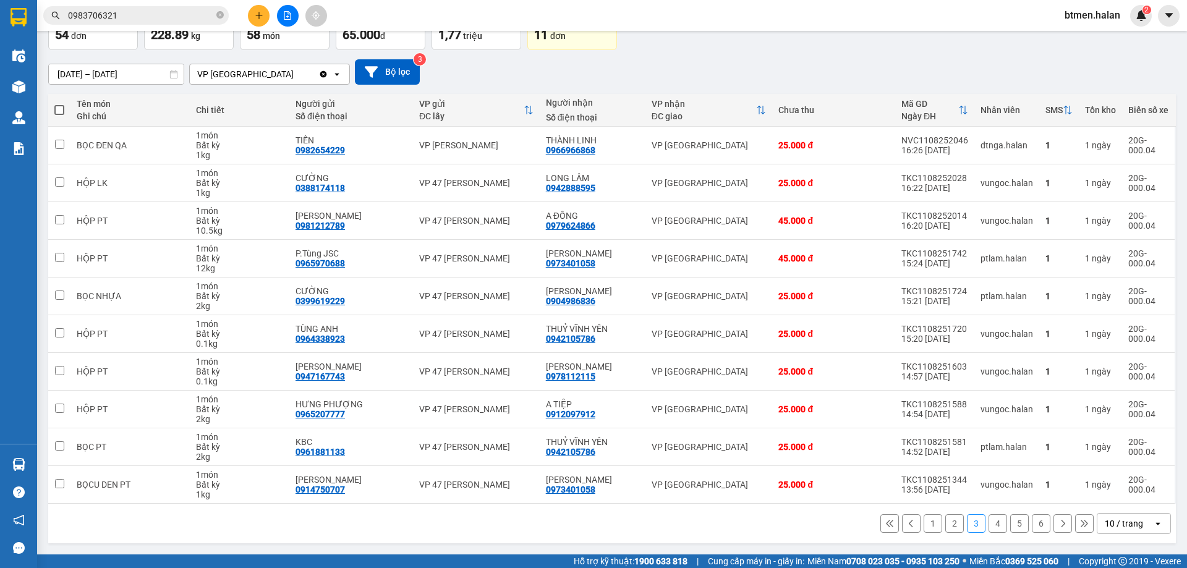
click at [989, 523] on button "4" at bounding box center [997, 523] width 19 height 19
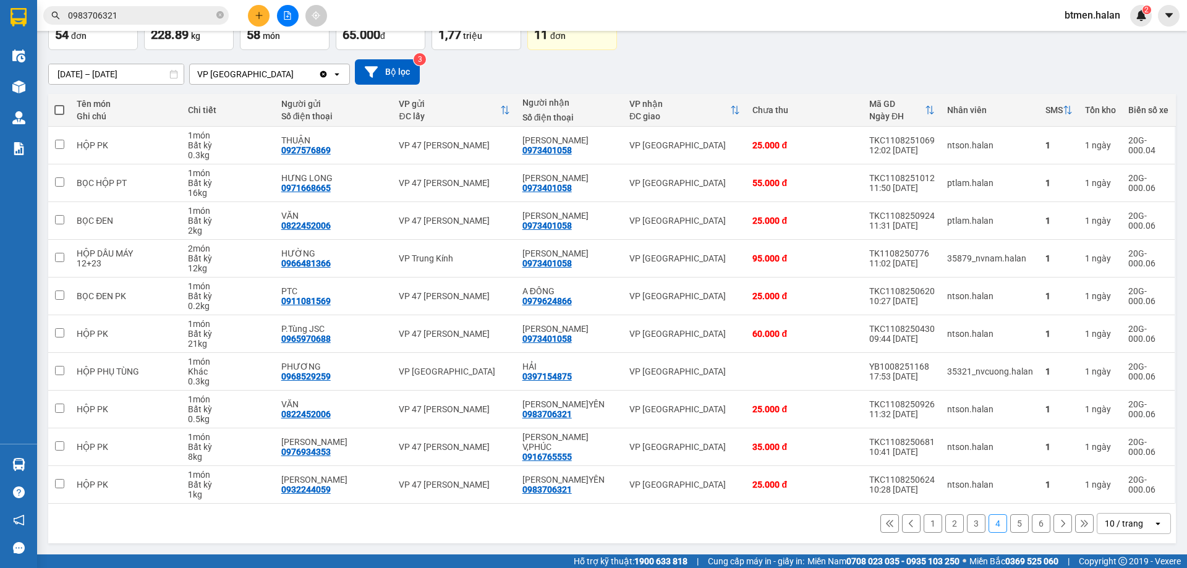
click at [1016, 523] on button "5" at bounding box center [1019, 523] width 19 height 19
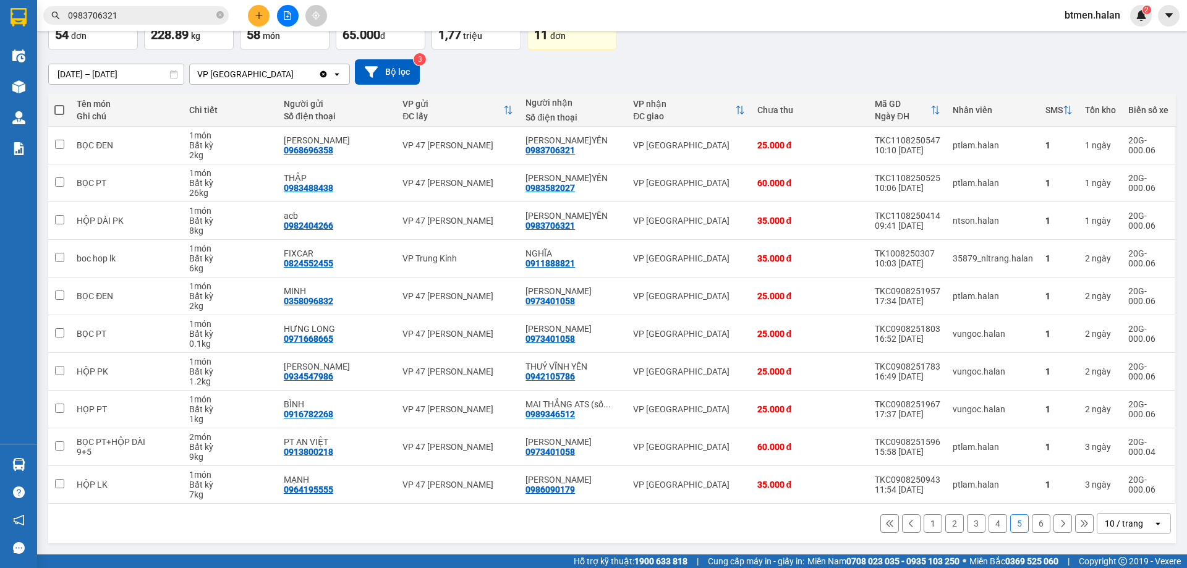
drag, startPoint x: 1038, startPoint y: 517, endPoint x: 1031, endPoint y: 515, distance: 6.3
click at [1036, 517] on button "6" at bounding box center [1040, 523] width 19 height 19
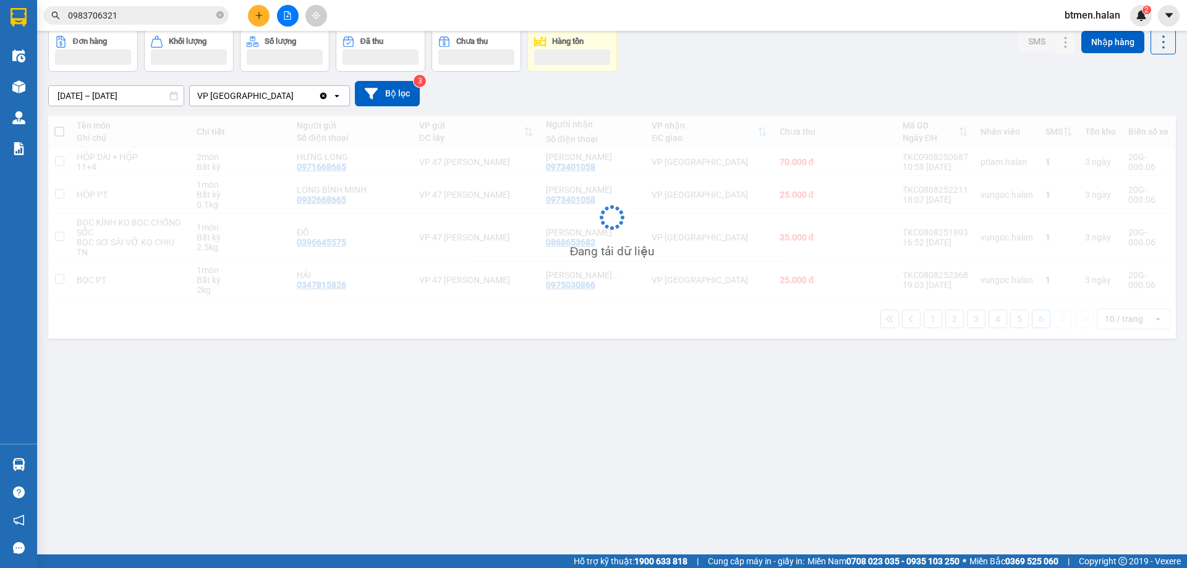
scroll to position [57, 0]
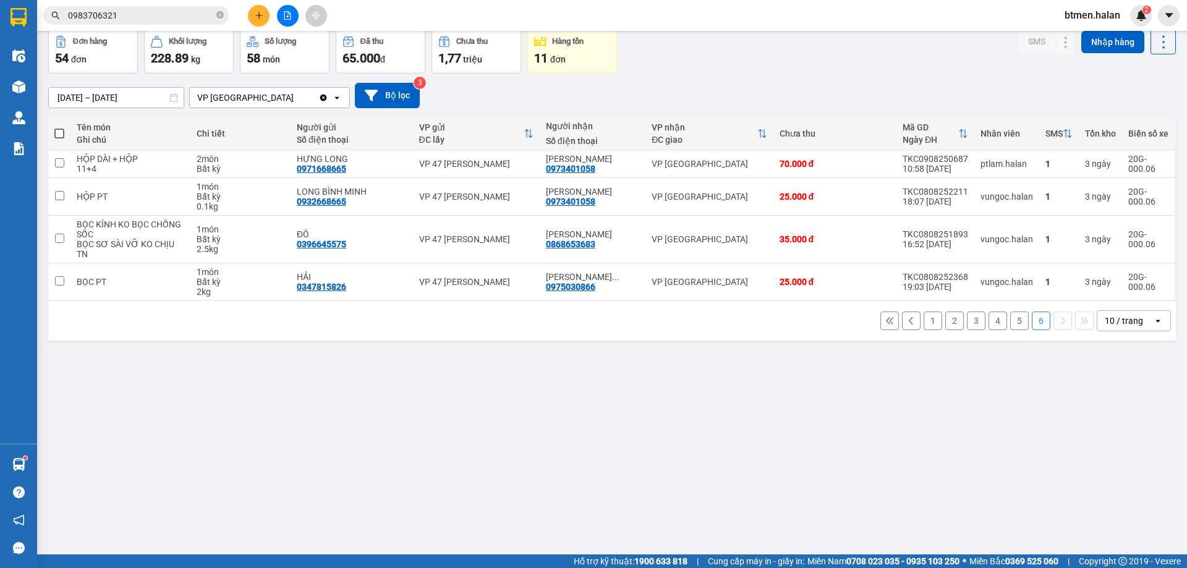
click at [923, 321] on button "1" at bounding box center [932, 320] width 19 height 19
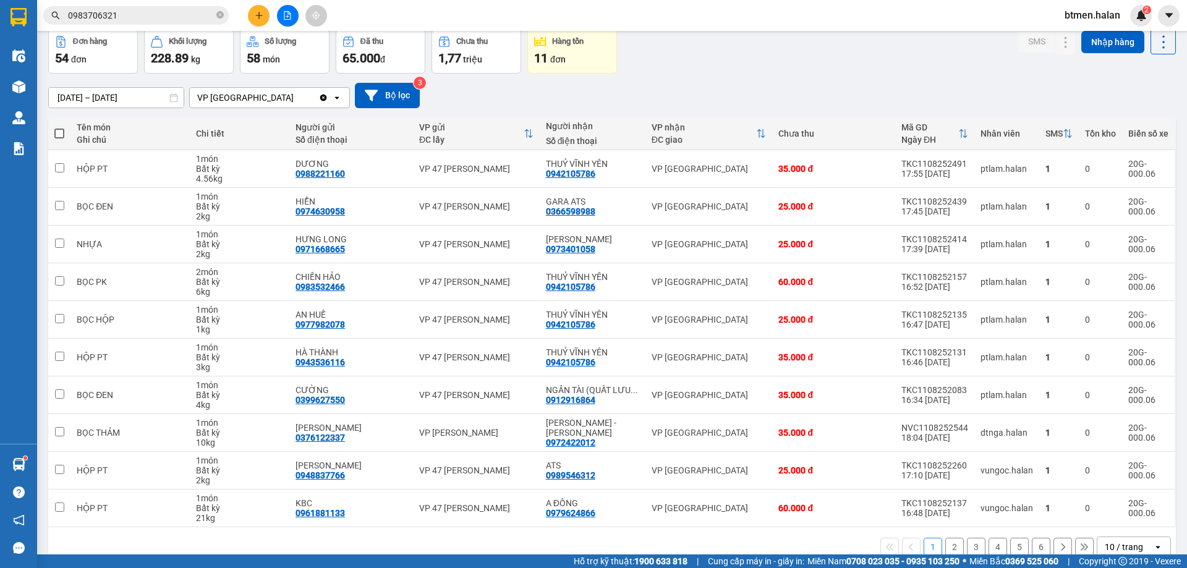
click at [945, 543] on button "2" at bounding box center [954, 547] width 19 height 19
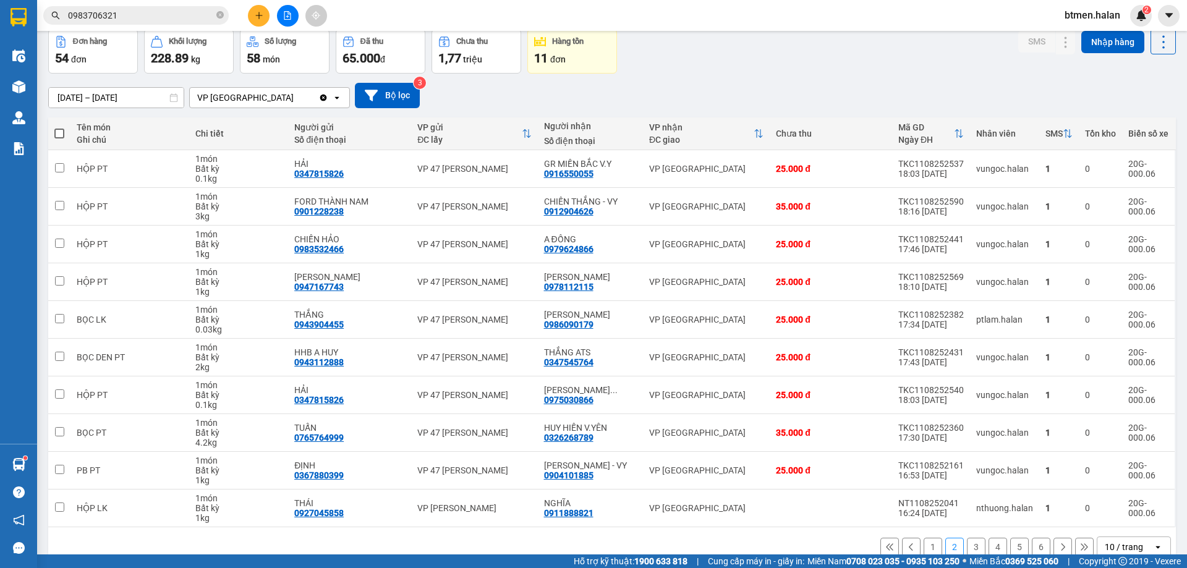
click at [967, 549] on button "3" at bounding box center [976, 547] width 19 height 19
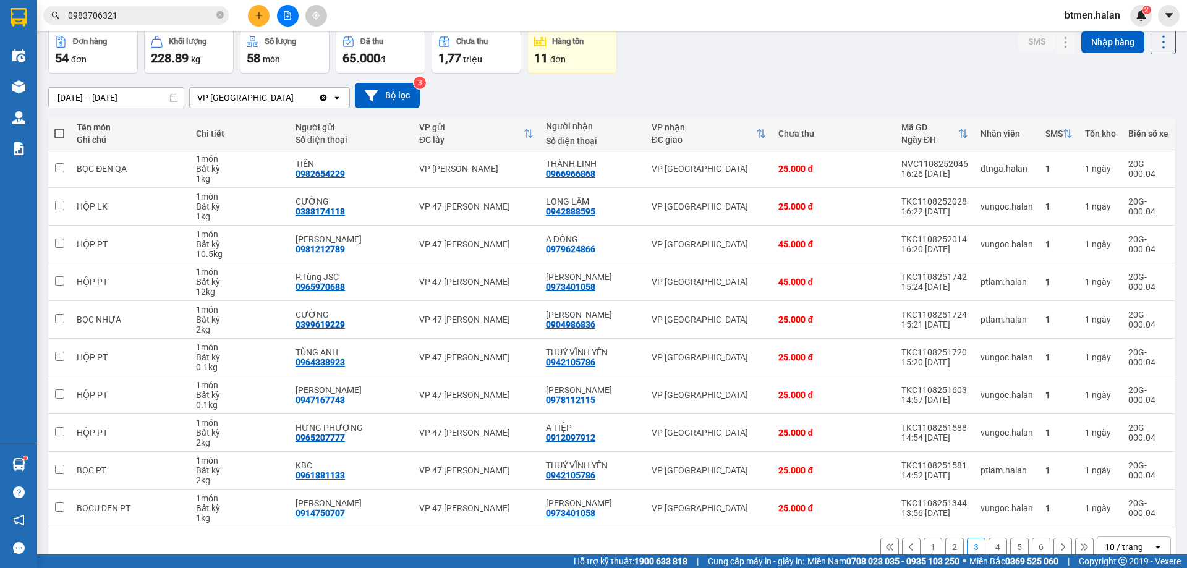
click at [990, 542] on button "4" at bounding box center [997, 547] width 19 height 19
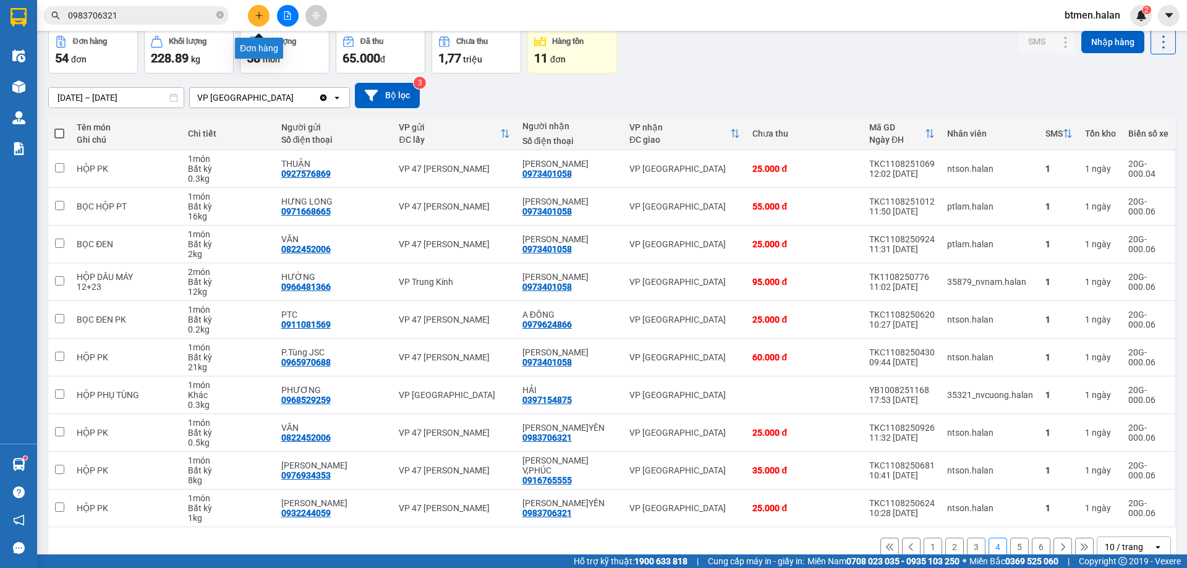
click at [251, 13] on button at bounding box center [259, 16] width 22 height 22
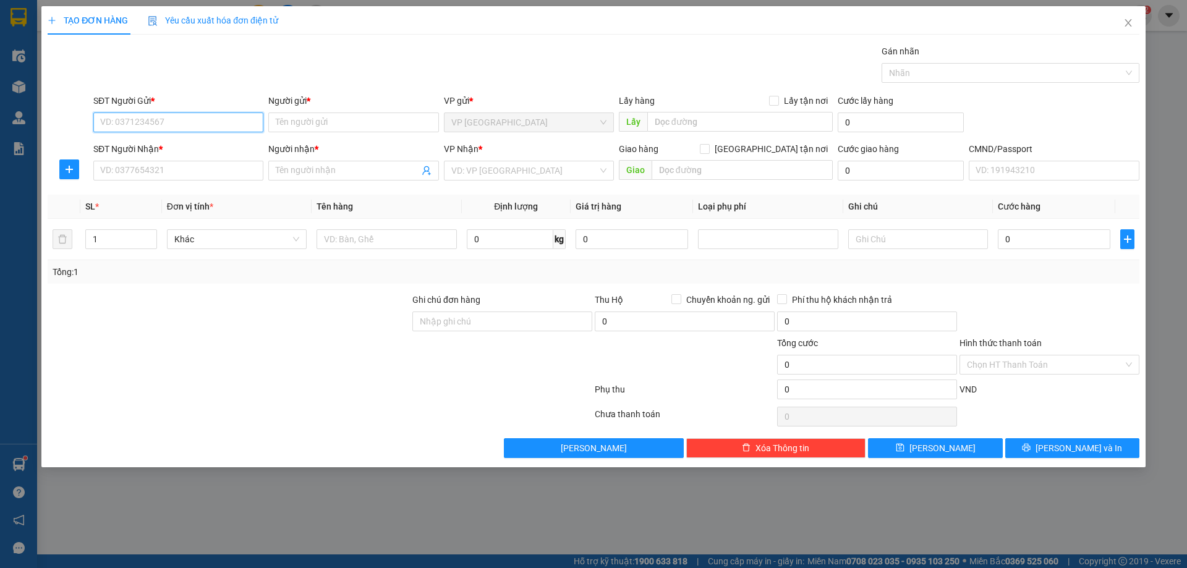
click at [174, 120] on input "SĐT Người Gửi *" at bounding box center [178, 122] width 170 height 20
click at [166, 139] on div "0385343203 - HẢI" at bounding box center [178, 147] width 170 height 20
type input "0385343203"
type input "HẢI"
type input "0385343203"
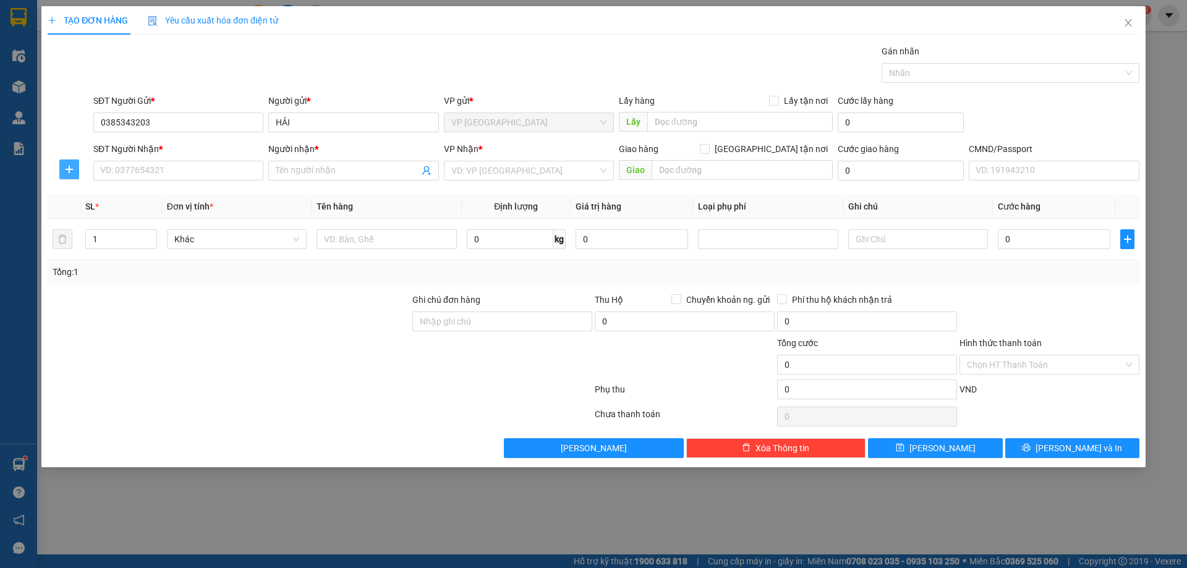
click at [64, 170] on icon "plus" at bounding box center [69, 169] width 10 height 10
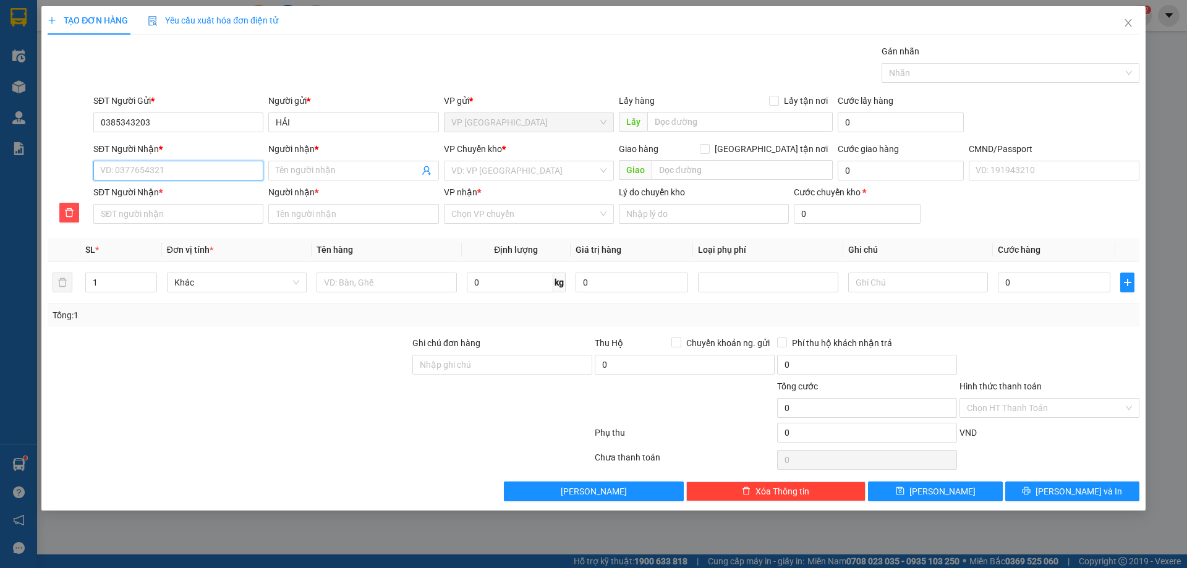
click at [138, 178] on input "SĐT Người Nhận *" at bounding box center [178, 171] width 170 height 20
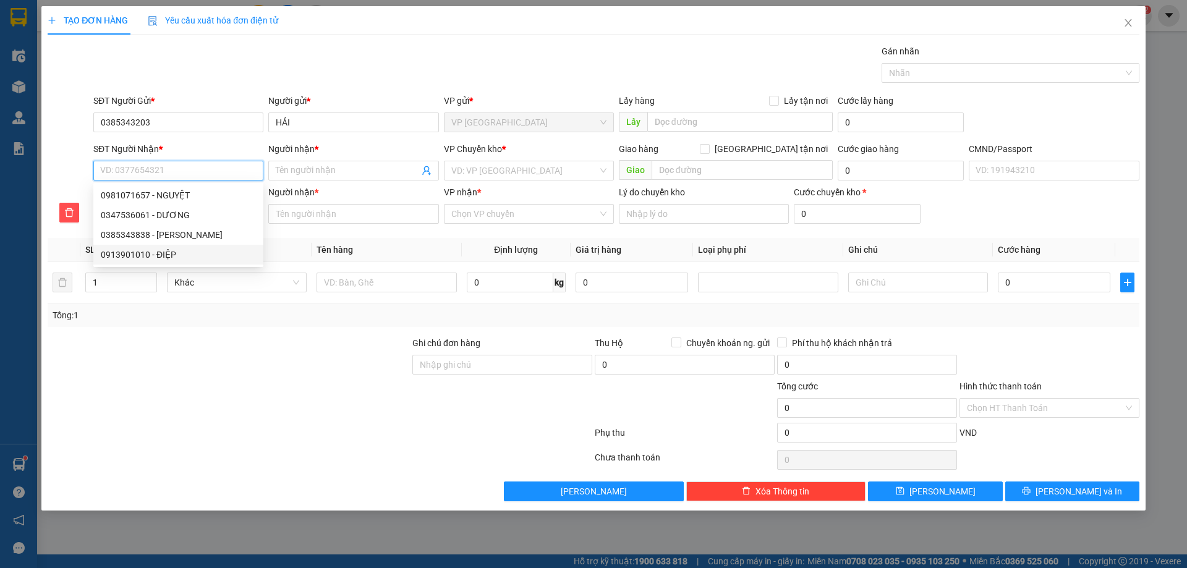
type input "0"
type input "09"
type input "096"
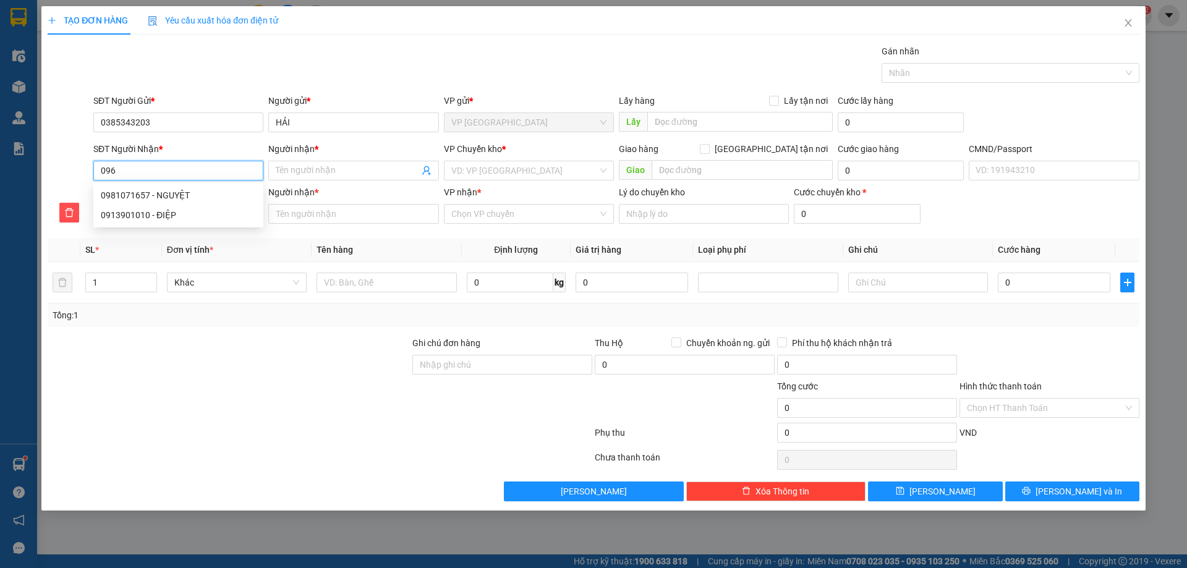
type input "096"
type input "0965"
type input "09658"
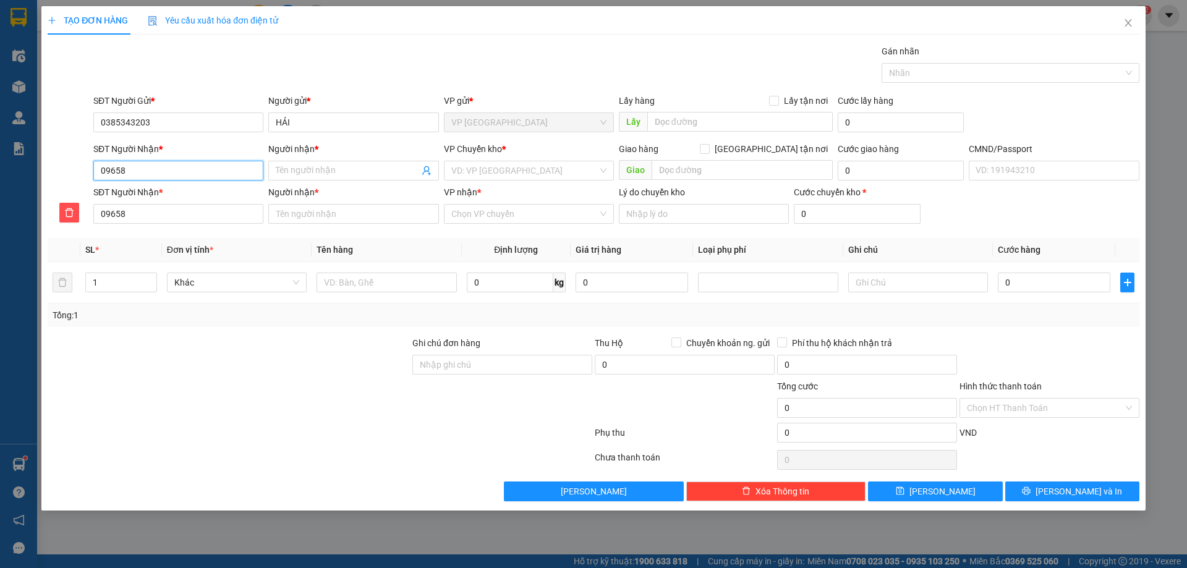
type input "096588"
type input "0965889"
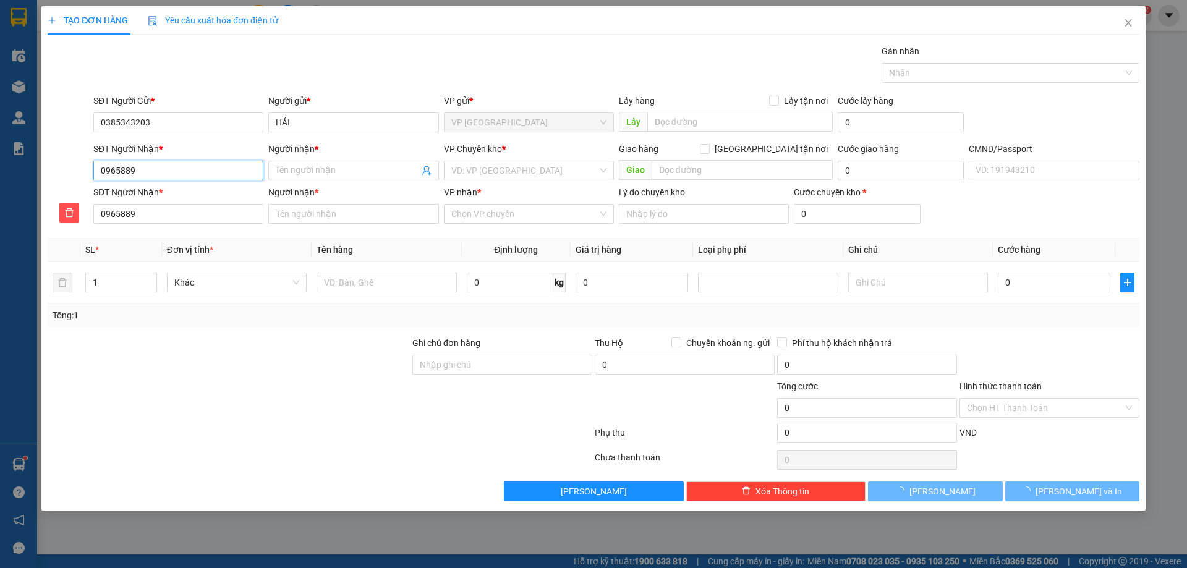
type input "09658890"
type input "096588900"
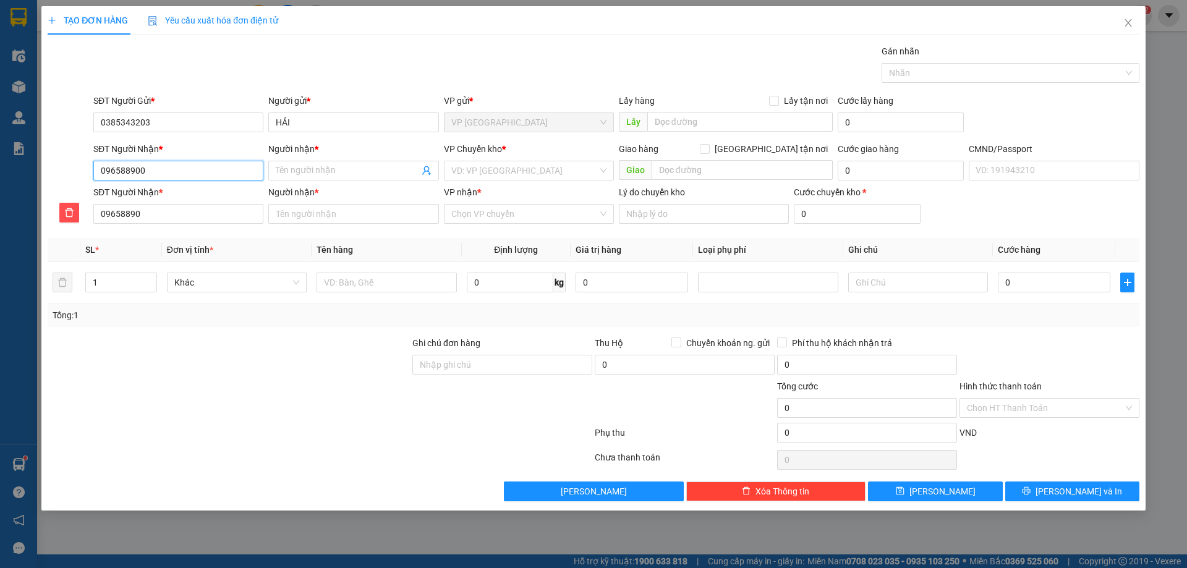
type input "096588900"
click at [115, 169] on input "096588900" at bounding box center [178, 171] width 170 height 20
type input "0967588900"
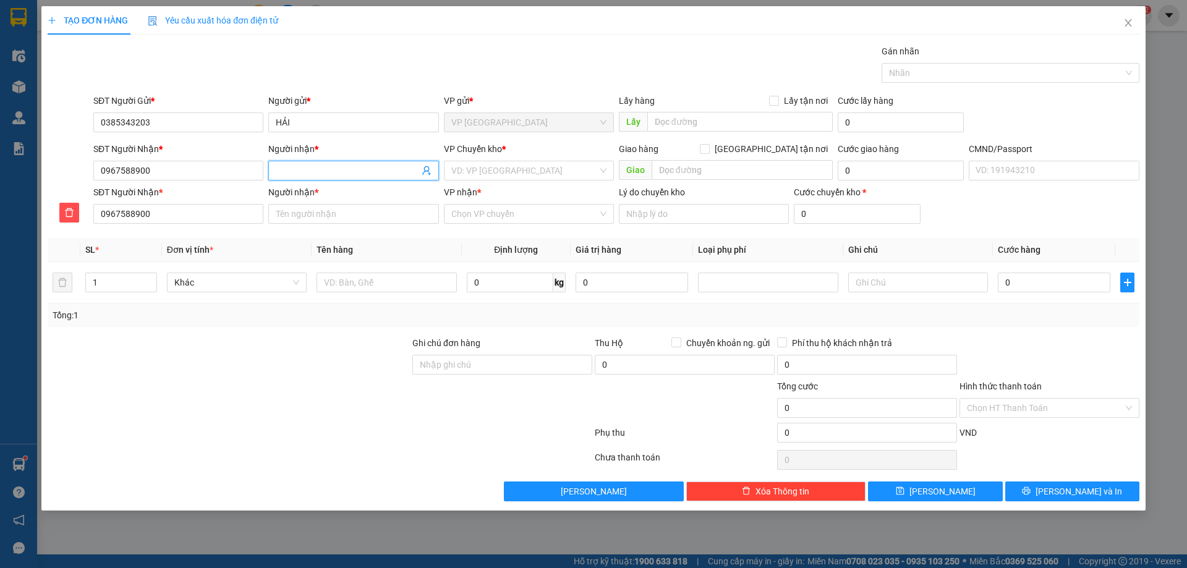
click at [321, 169] on input "Người nhận *" at bounding box center [347, 171] width 143 height 14
type input "t"
type input "to"
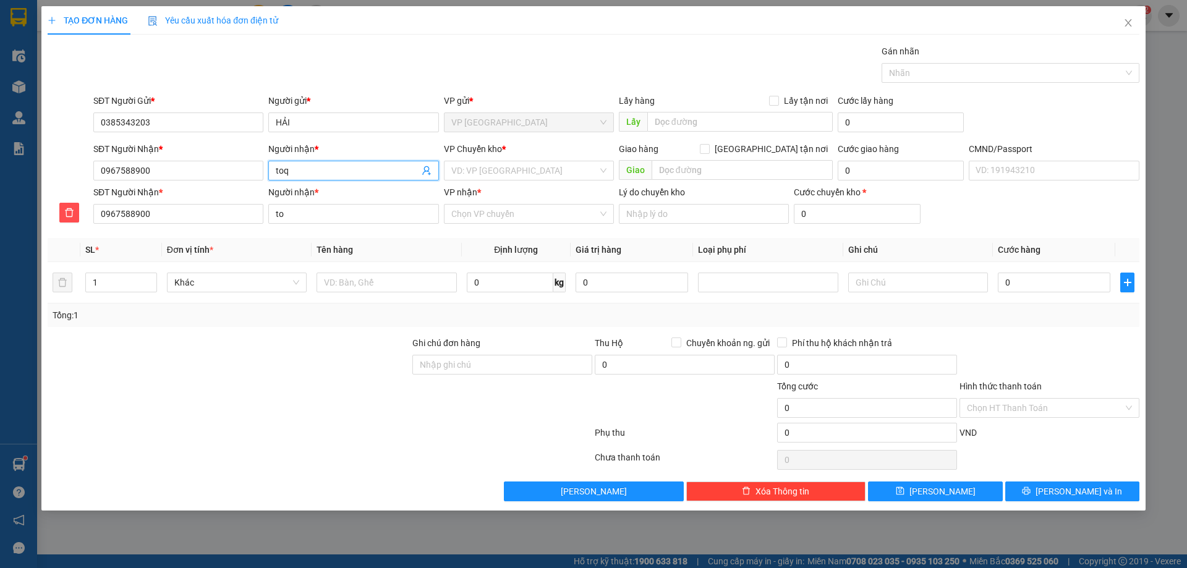
type input "toqa"
type input "toqan"
type input "toqanf"
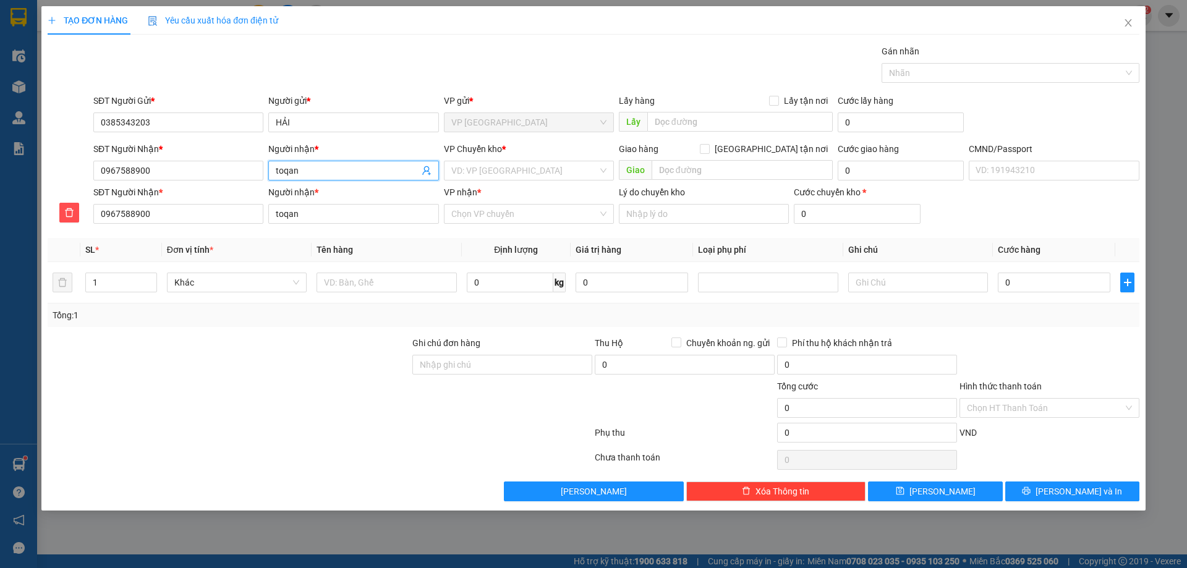
type input "toqanf"
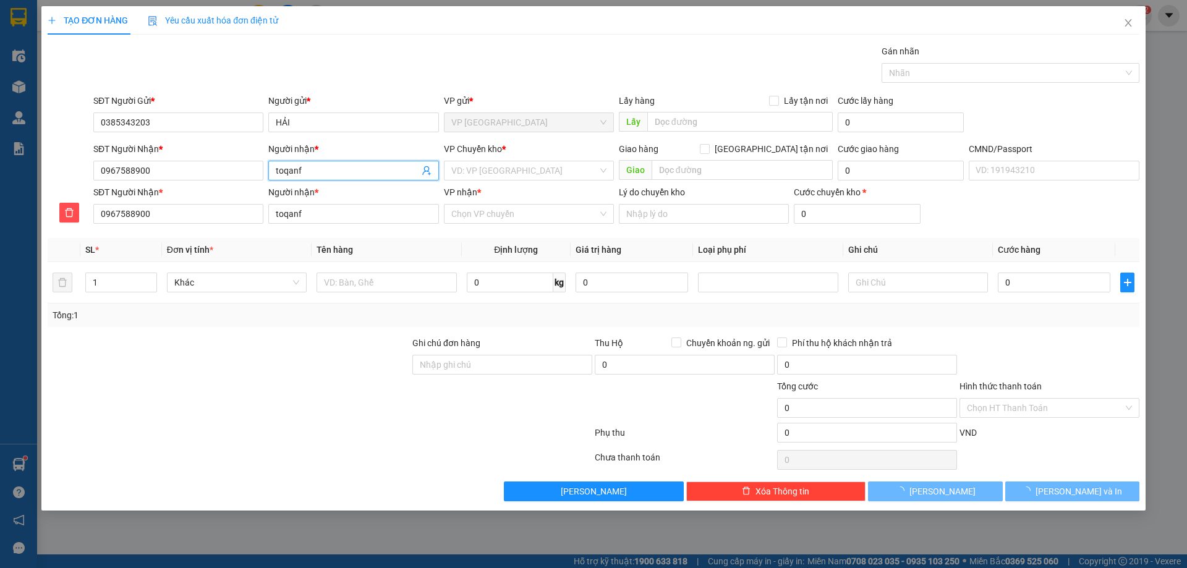
type input "toqan"
type input "toqa"
type input "toq"
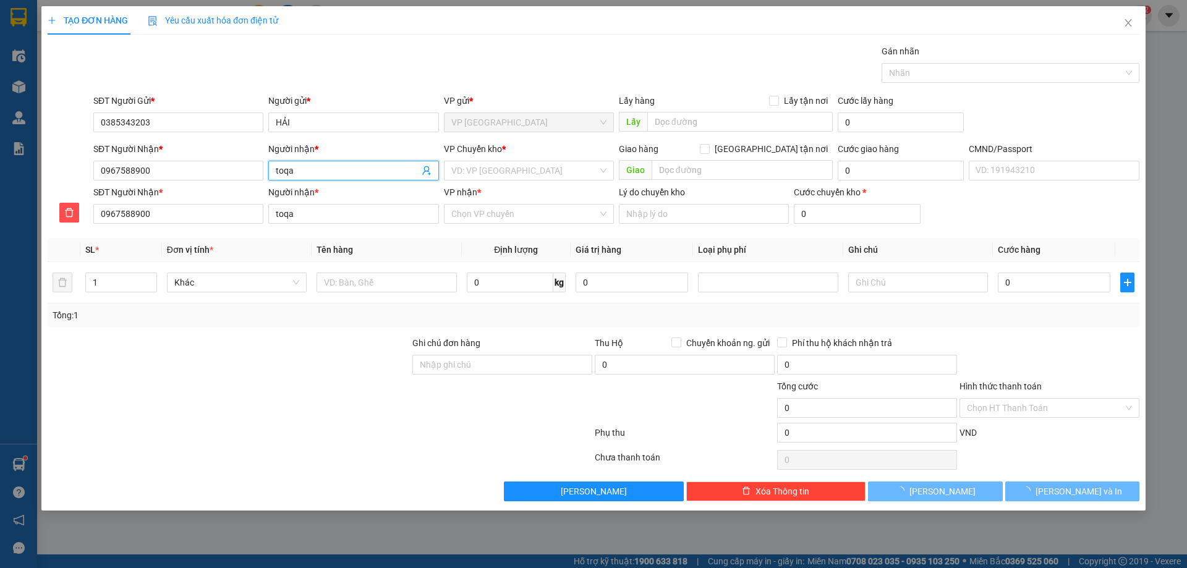
type input "toq"
type input "to"
type input "t"
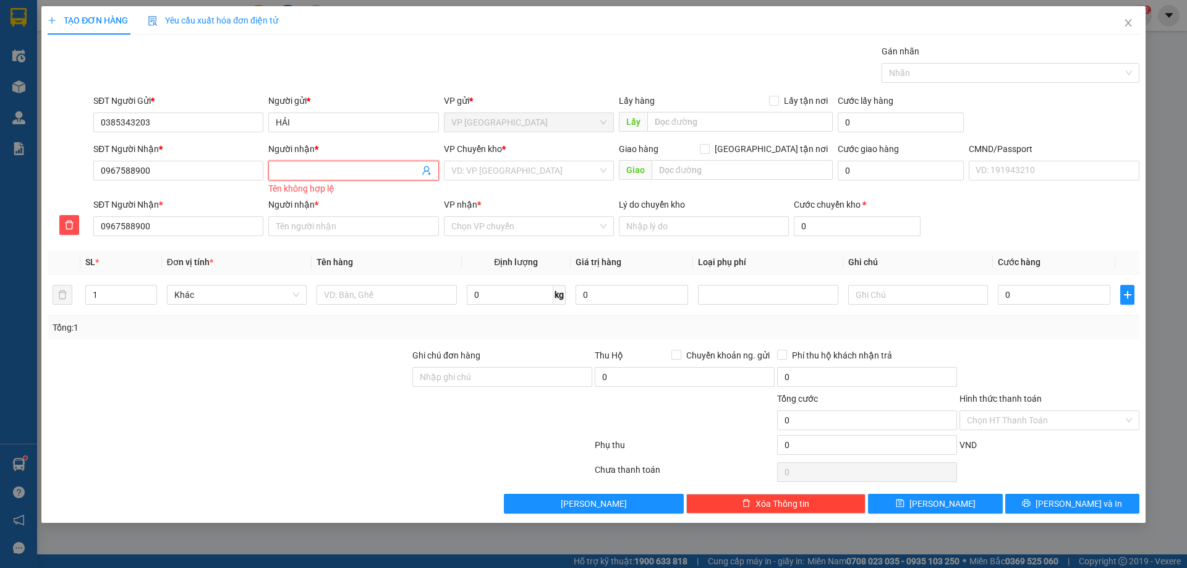
type input "T"
type input "TO"
type input "TOA"
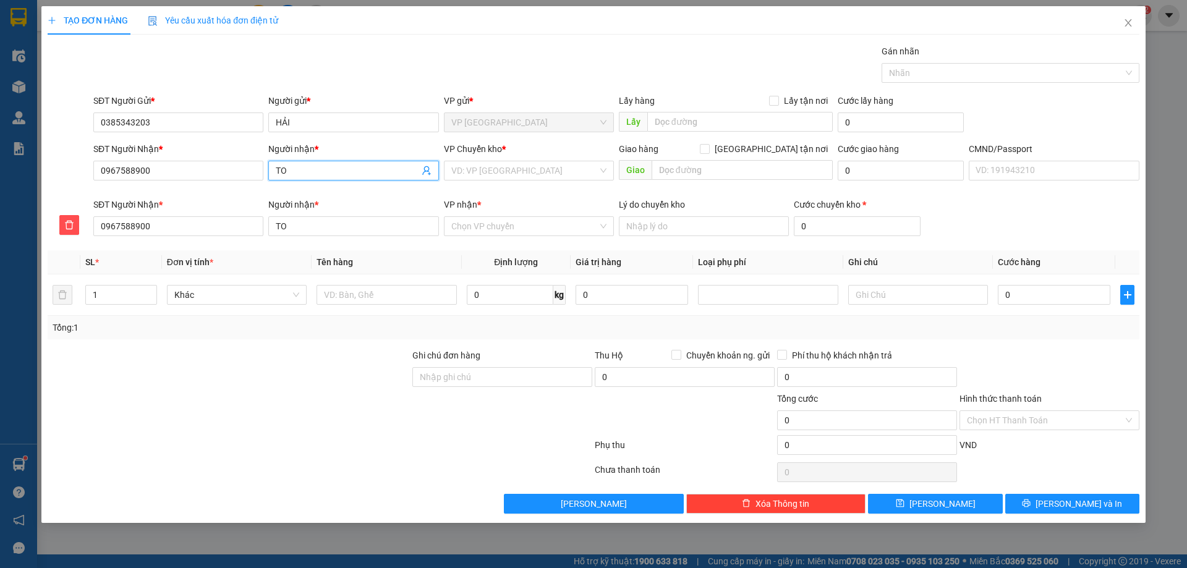
type input "TOA"
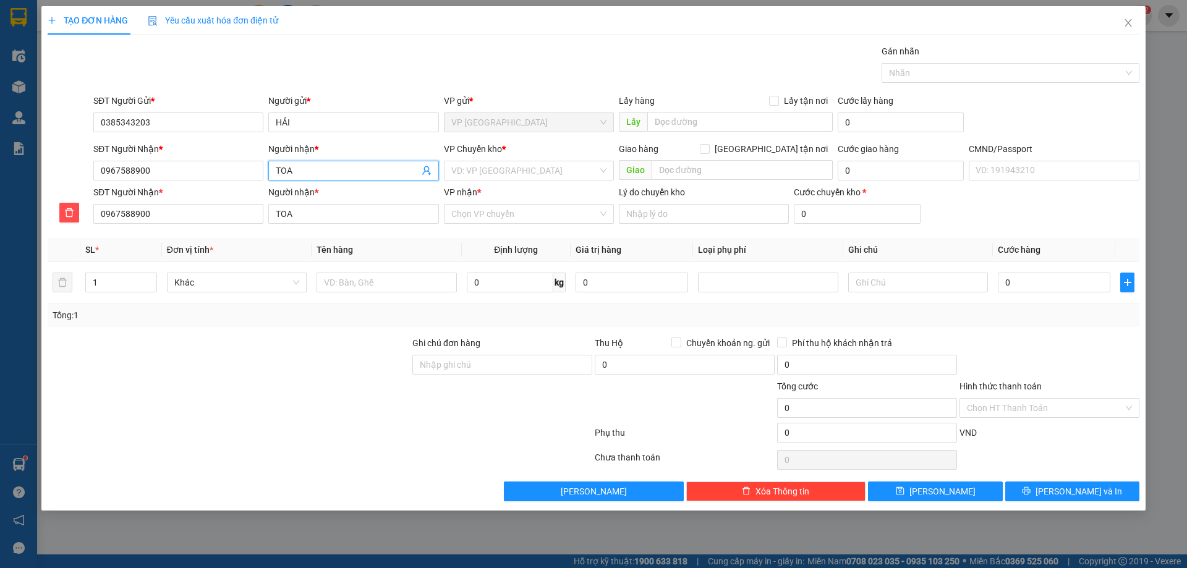
type input "TOAN"
type input "TOÀN"
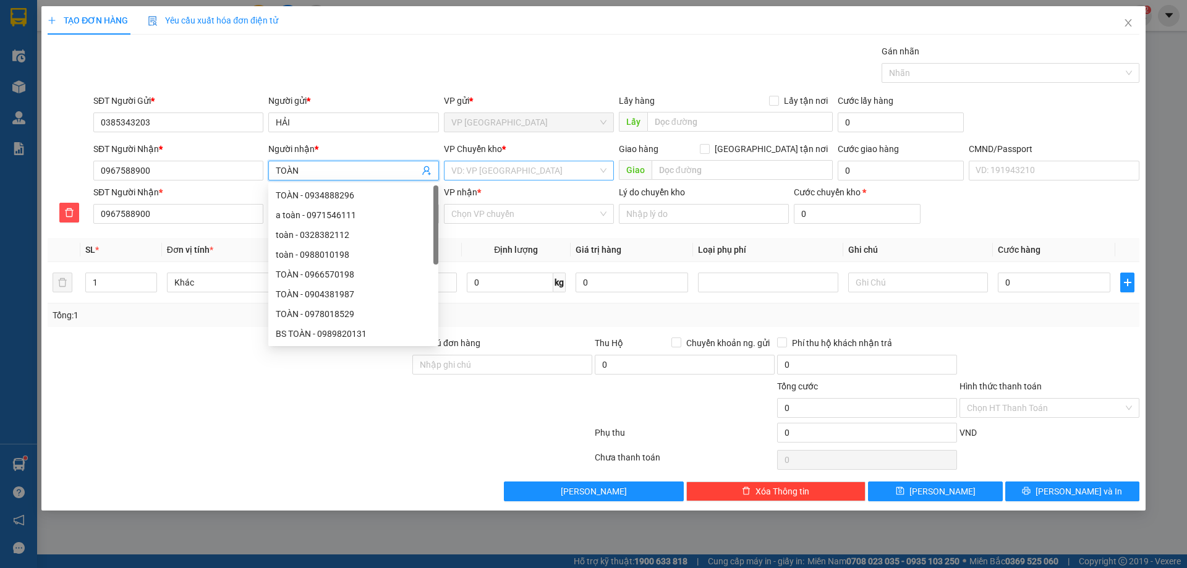
type input "TOÀN"
click at [499, 171] on input "search" at bounding box center [524, 170] width 146 height 19
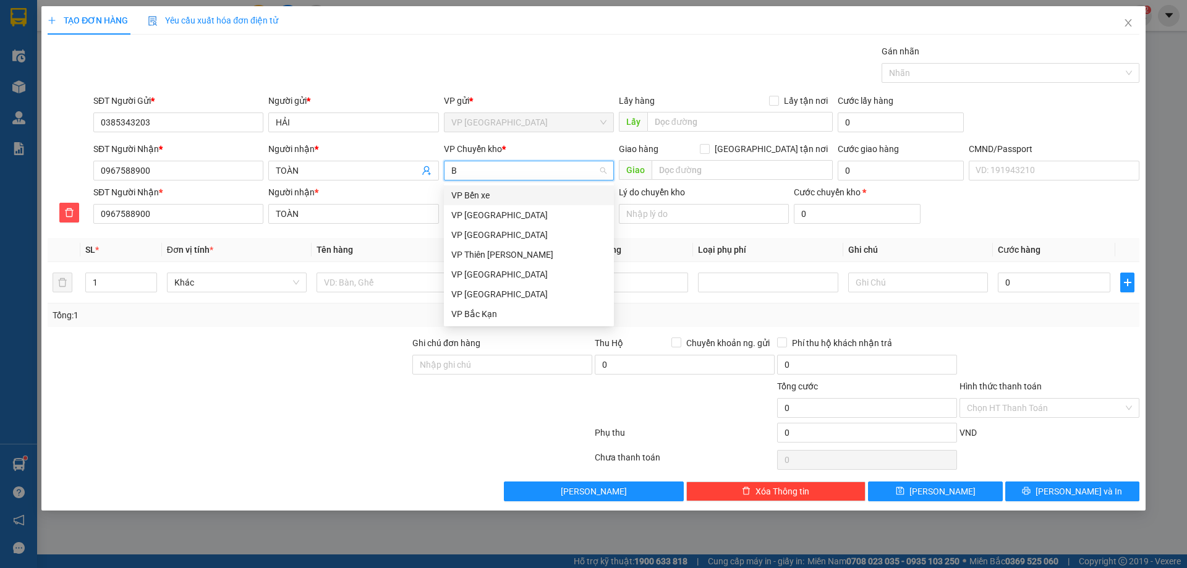
type input "BI"
drag, startPoint x: 499, startPoint y: 229, endPoint x: 478, endPoint y: 251, distance: 29.7
click at [498, 230] on div "VP [GEOGRAPHIC_DATA]" at bounding box center [528, 235] width 155 height 14
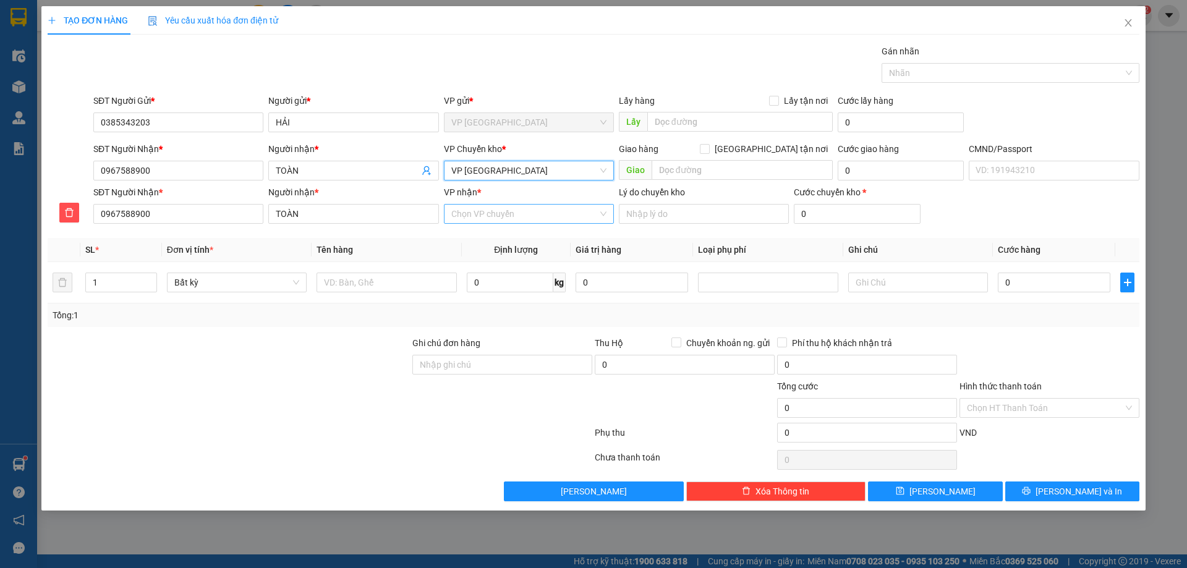
click at [455, 216] on input "VP nhận *" at bounding box center [524, 214] width 146 height 19
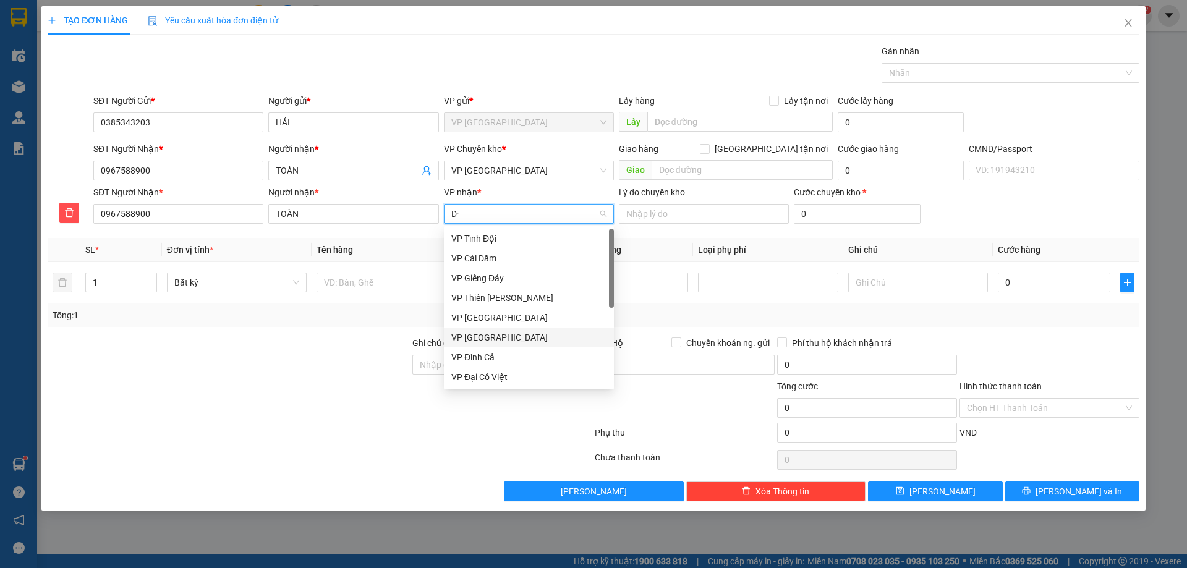
type input "D"
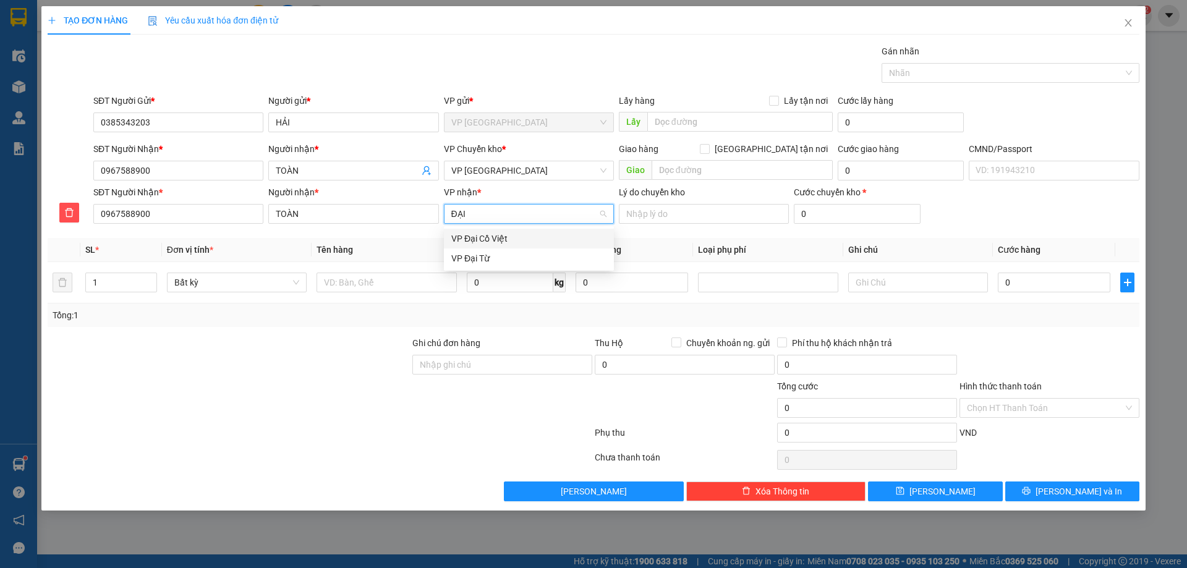
type input "ĐẠI"
click at [511, 268] on body "Kết quả tìm kiếm ( 595 ) Bộ lọc Mã ĐH Trạng thái Món hàng Thu hộ Tổng cước Chưa…" at bounding box center [593, 284] width 1187 height 568
click at [509, 222] on input "VP nhận *" at bounding box center [524, 214] width 146 height 19
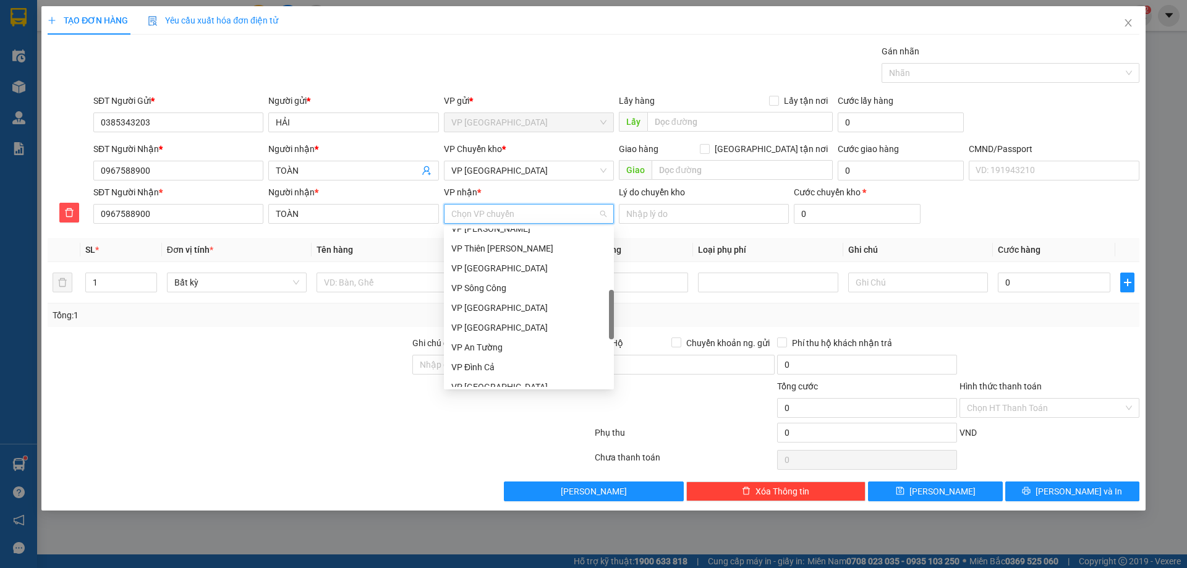
scroll to position [475, 0]
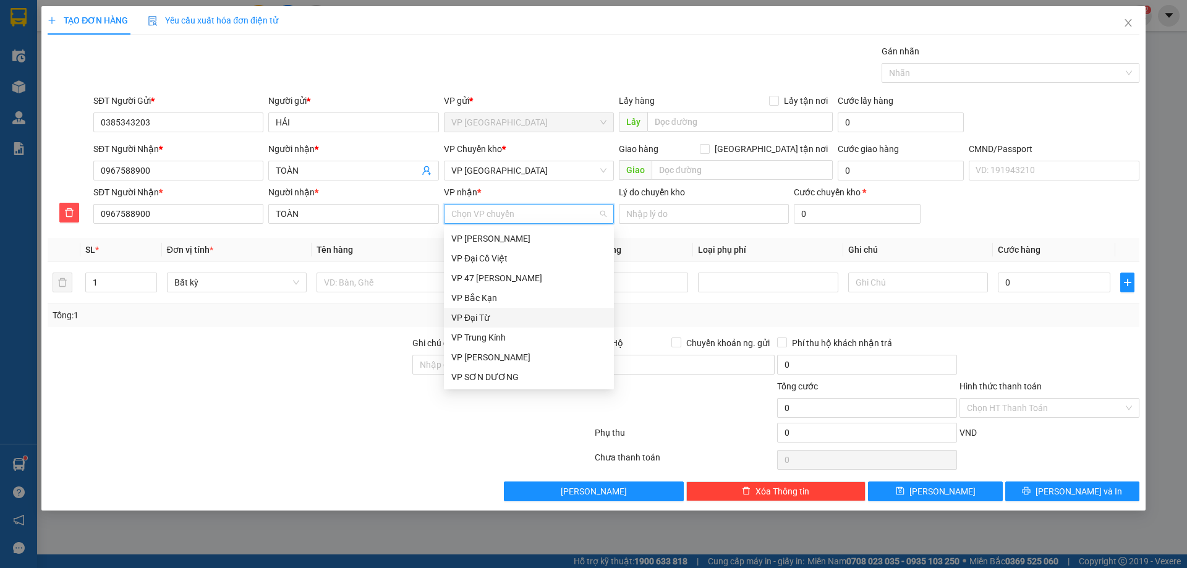
click at [480, 310] on div "VP Đại Từ" at bounding box center [529, 318] width 170 height 20
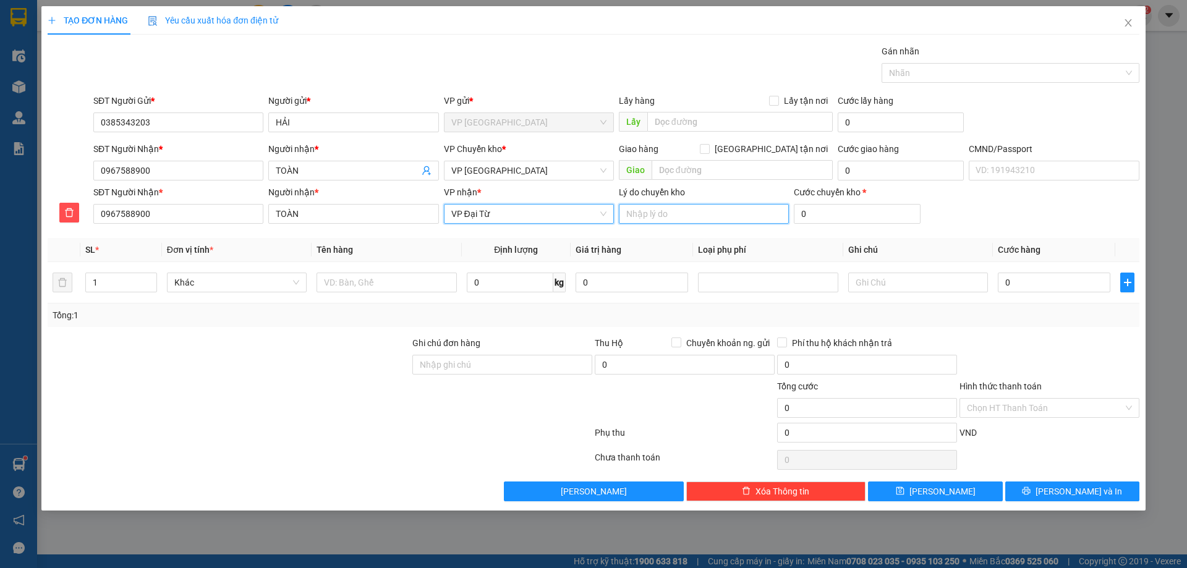
click at [678, 220] on input "Lý do chuyển kho" at bounding box center [704, 214] width 170 height 20
click at [508, 170] on span "VP [GEOGRAPHIC_DATA]" at bounding box center [528, 170] width 155 height 19
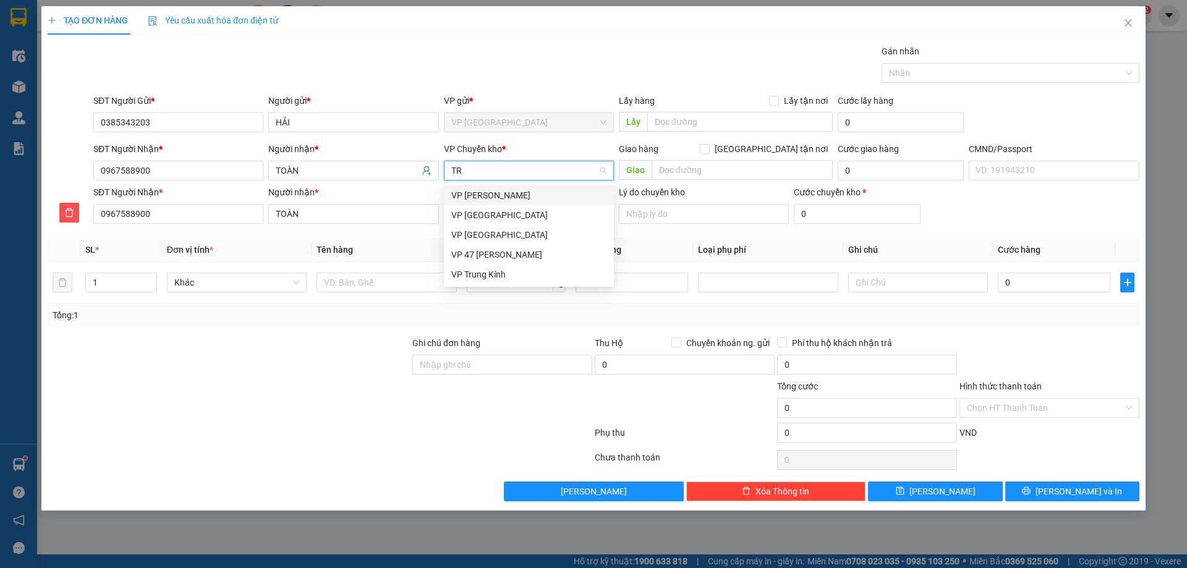
scroll to position [0, 0]
type input "TRUNG"
click at [517, 190] on div "VP Trung Kính" at bounding box center [528, 195] width 155 height 14
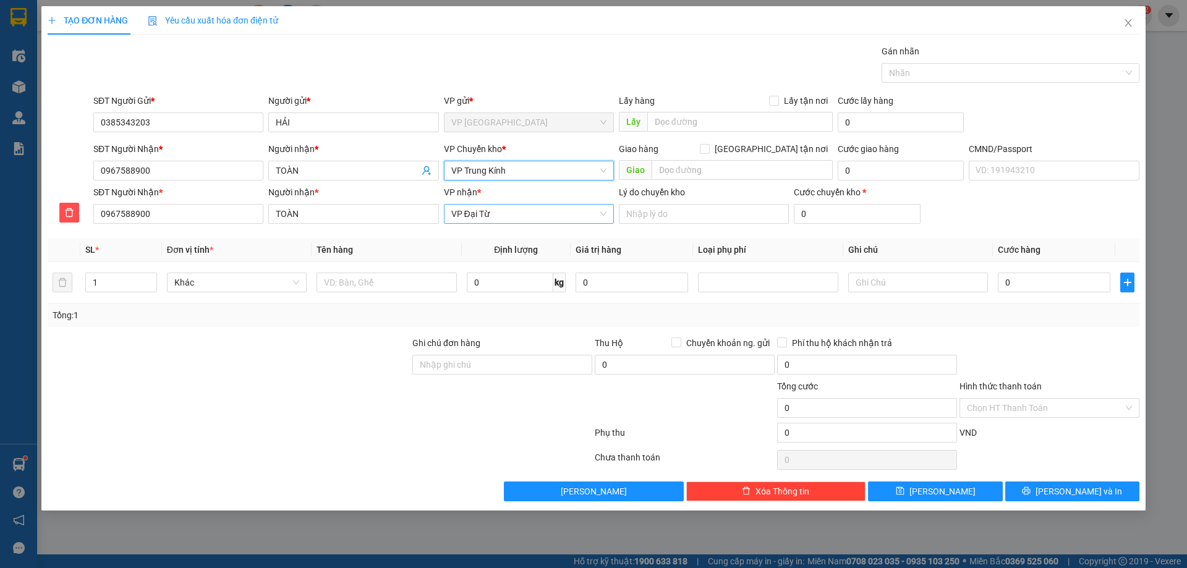
click at [556, 216] on span "VP Đại Từ" at bounding box center [528, 214] width 155 height 19
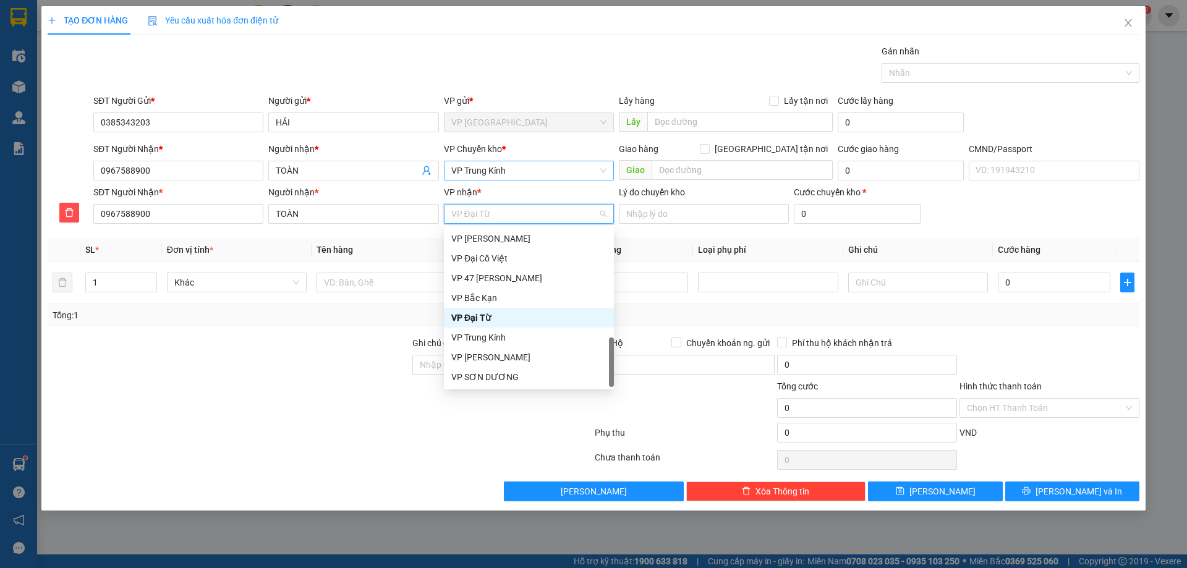
click at [525, 321] on div "VP Đại Từ" at bounding box center [528, 318] width 155 height 14
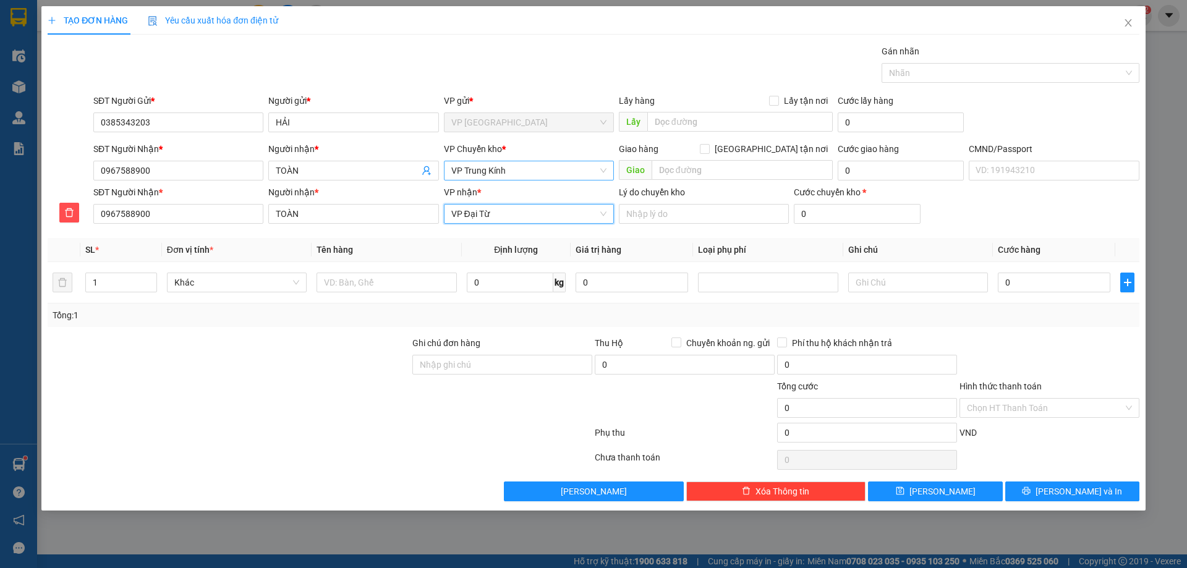
click at [530, 164] on span "VP Trung Kính" at bounding box center [528, 170] width 155 height 19
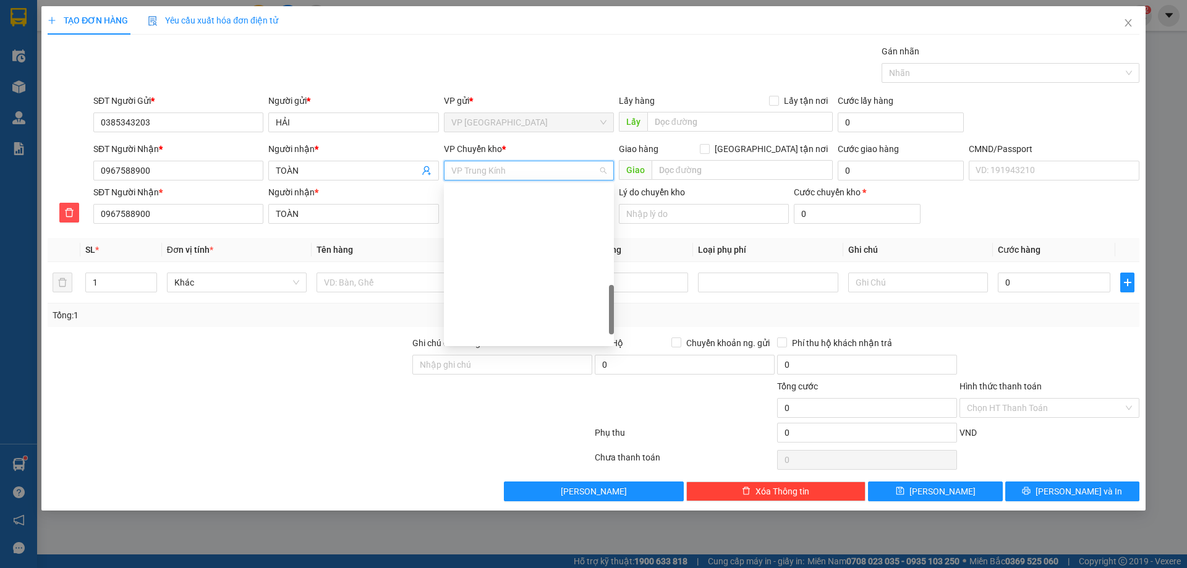
scroll to position [435, 0]
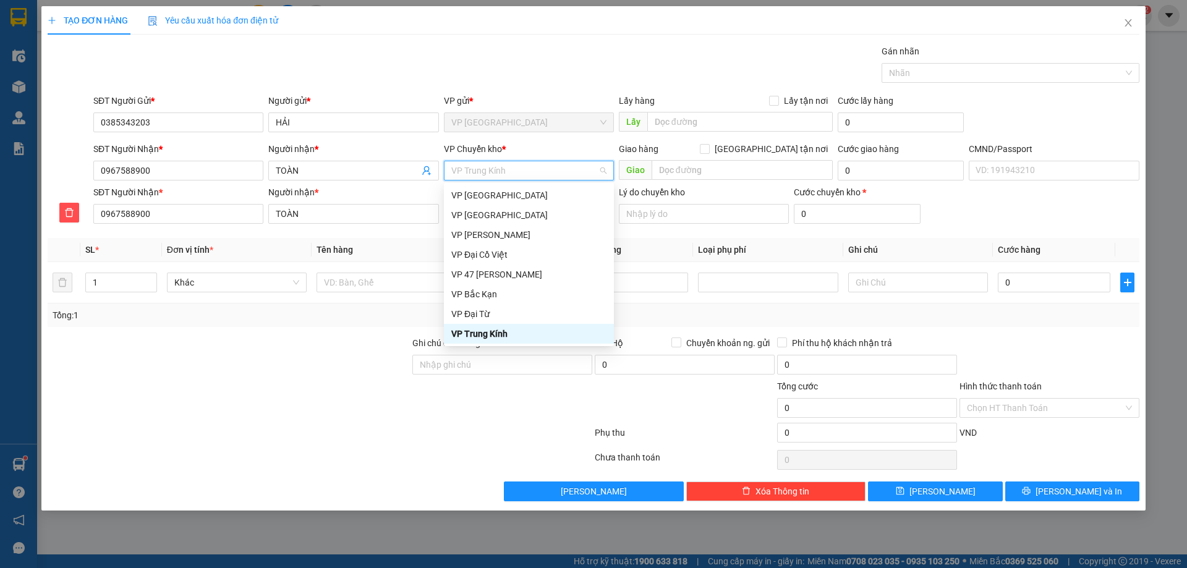
click at [529, 342] on div "VP Trung Kính" at bounding box center [529, 334] width 170 height 20
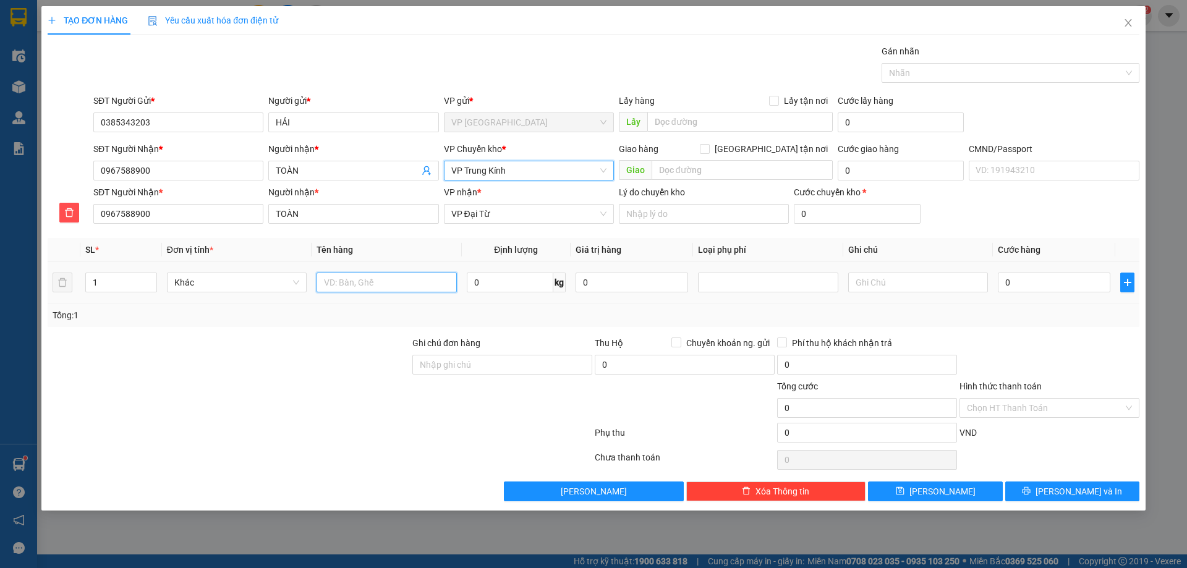
click at [408, 279] on input "text" at bounding box center [386, 283] width 140 height 20
type input "BỌC VỢT"
click at [513, 287] on input "0" at bounding box center [510, 283] width 87 height 20
click at [1070, 289] on input "0" at bounding box center [1053, 283] width 112 height 20
type input "3"
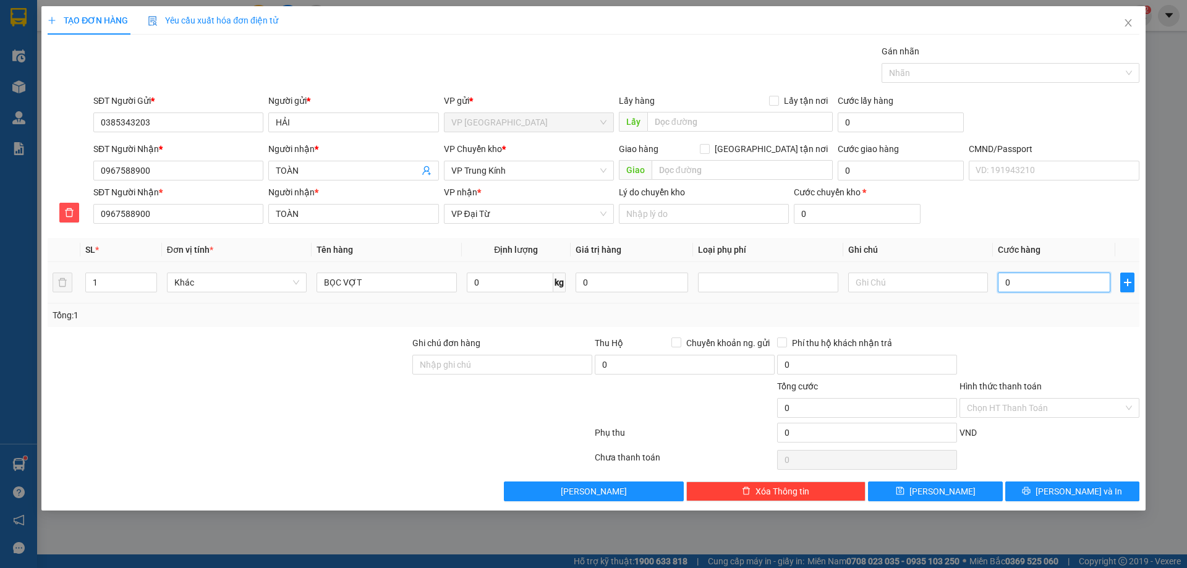
type input "3"
type input "35"
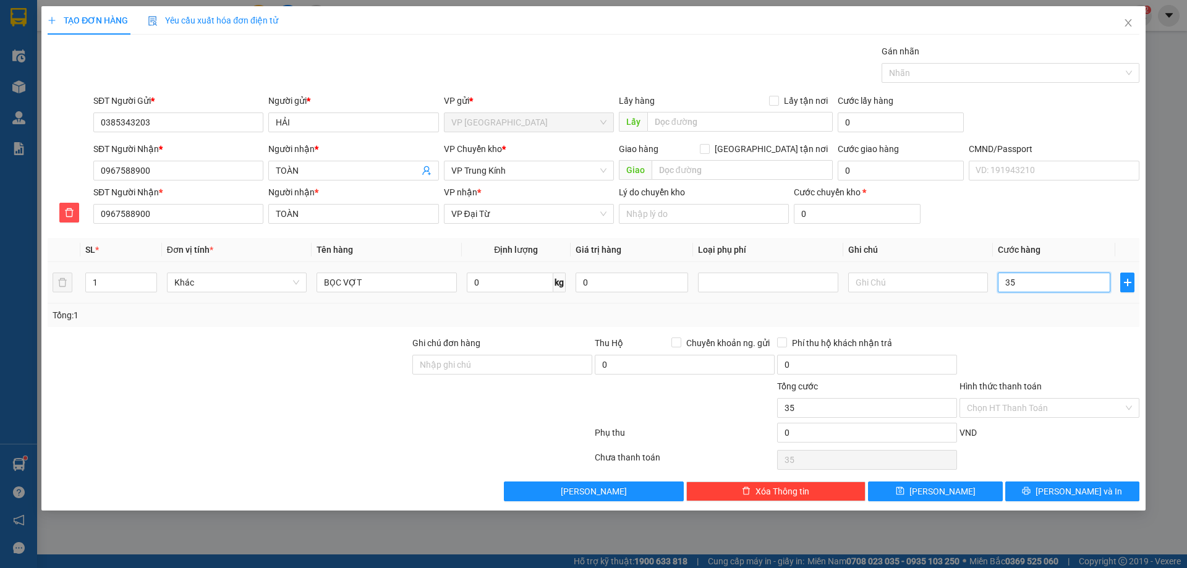
type input "350"
type input "3.500"
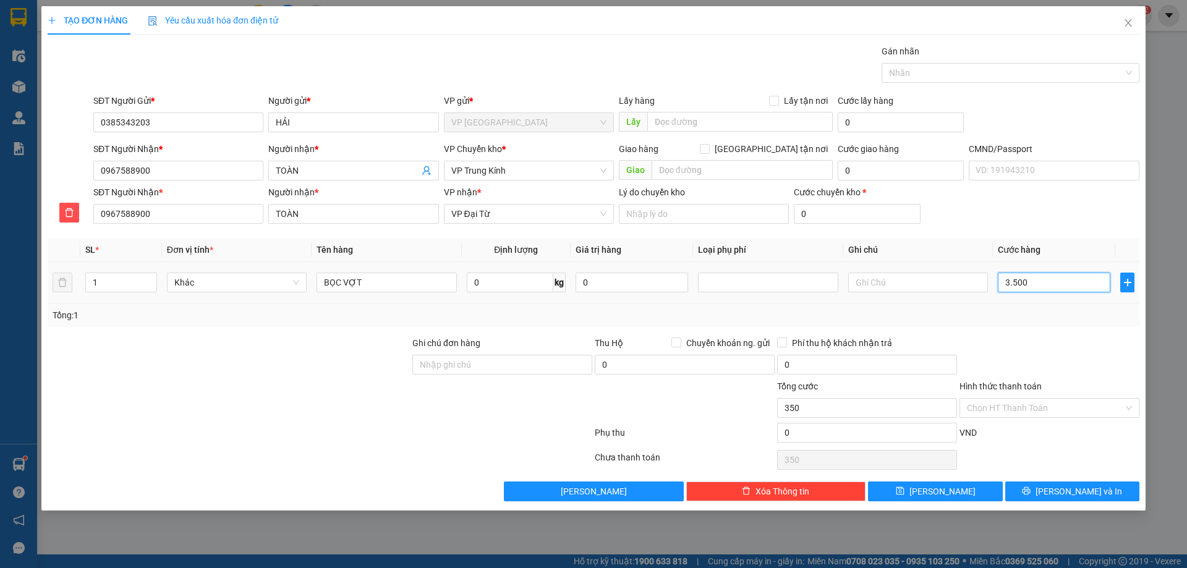
type input "3.500"
type input "35.000"
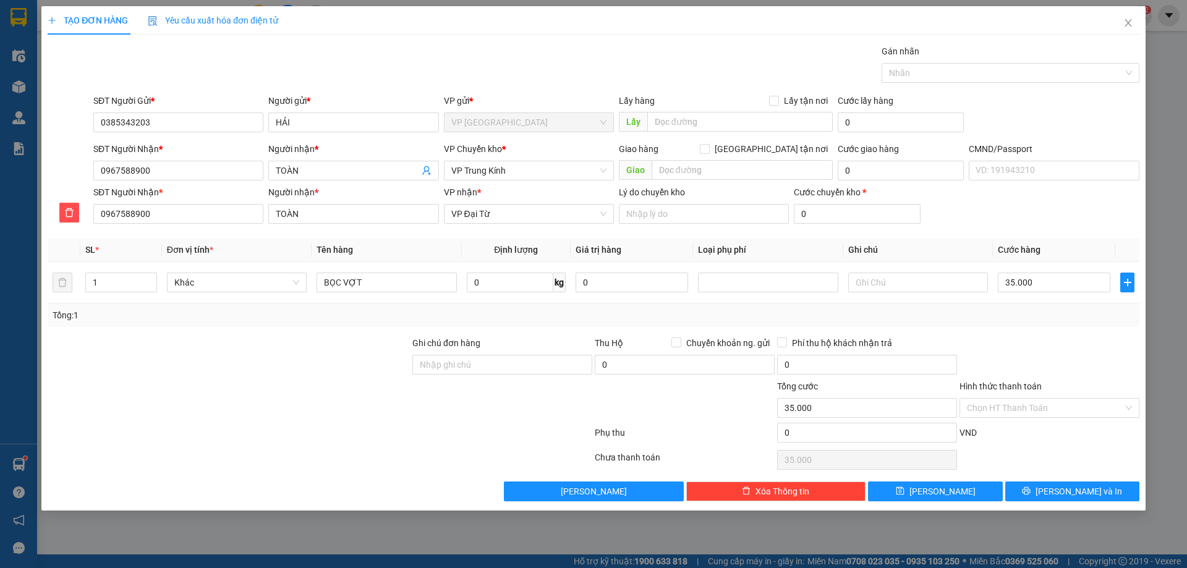
click at [1078, 337] on div at bounding box center [1049, 357] width 182 height 43
click at [1081, 495] on span "Lưu và In" at bounding box center [1078, 491] width 87 height 14
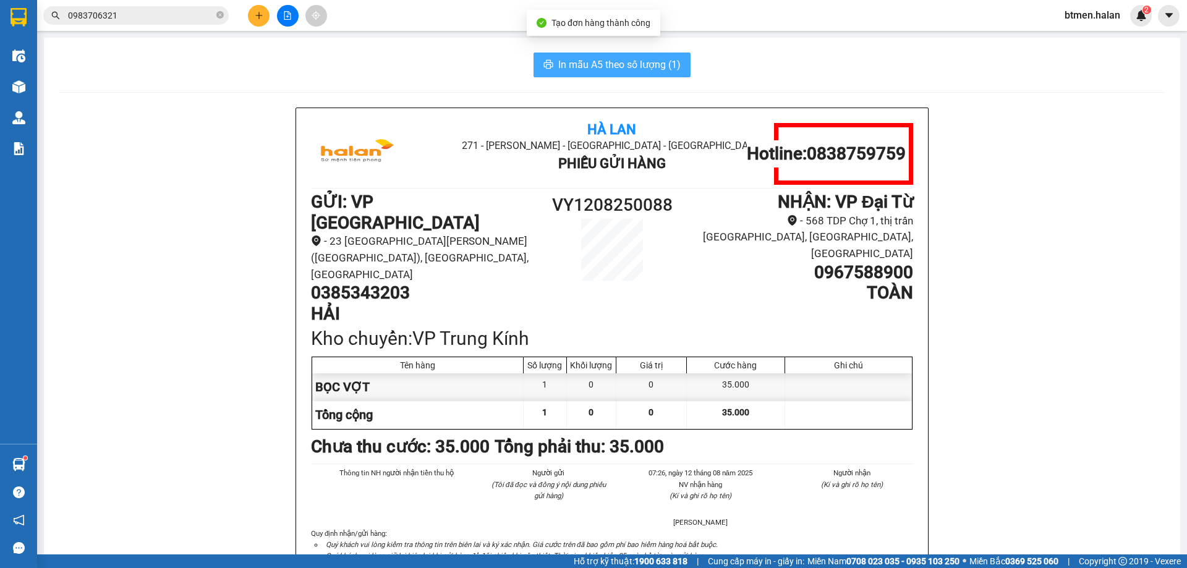
click at [601, 69] on span "In mẫu A5 theo số lượng (1)" at bounding box center [619, 64] width 122 height 15
click at [374, 282] on h1 "0385343203" at bounding box center [424, 292] width 226 height 21
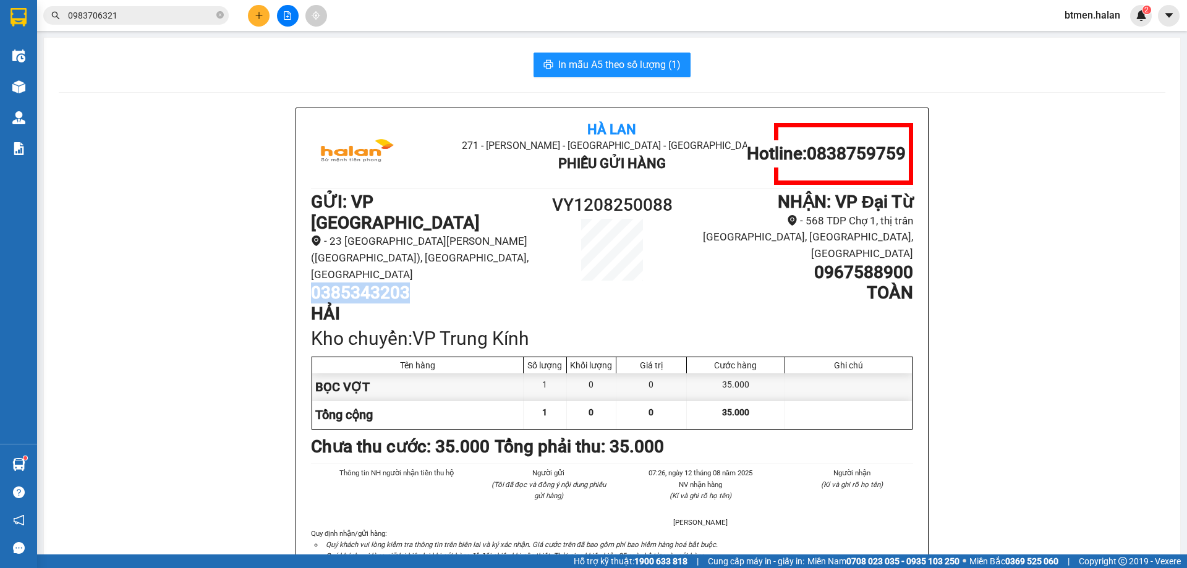
click at [374, 282] on h1 "0385343203" at bounding box center [424, 292] width 226 height 21
copy h1 "0385343203"
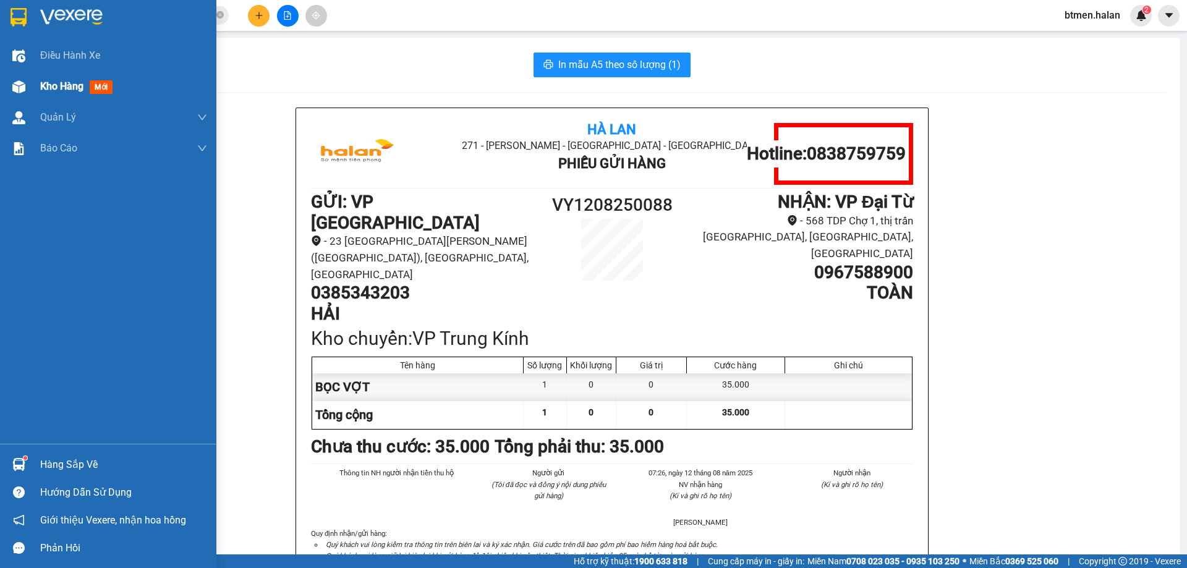
click at [64, 83] on span "Kho hàng" at bounding box center [61, 86] width 43 height 12
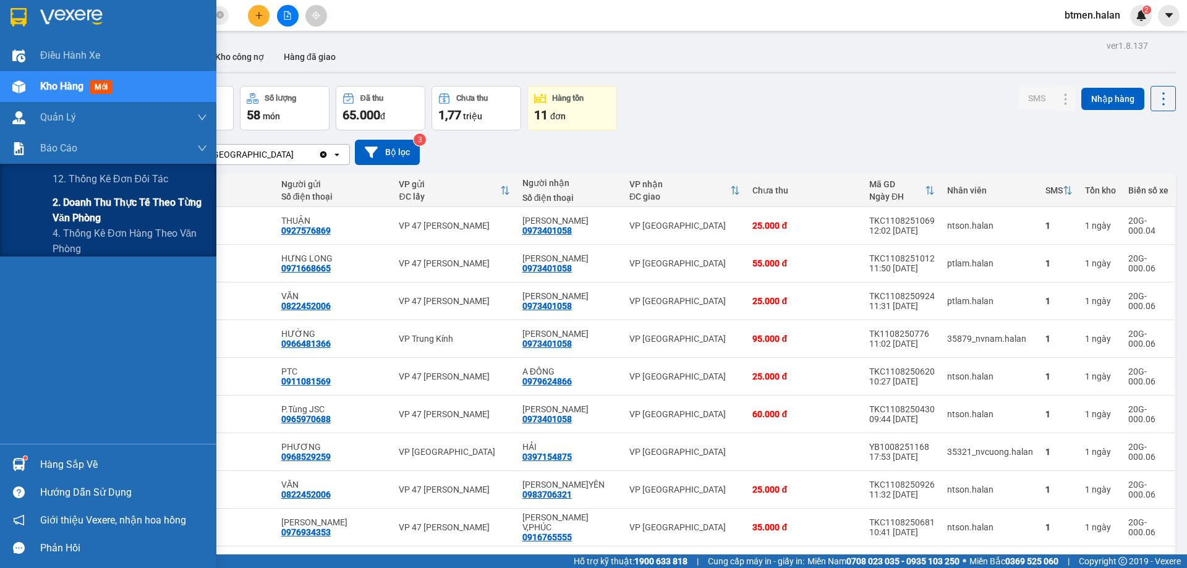
click at [101, 198] on span "2. Doanh thu thực tế theo từng văn phòng" at bounding box center [130, 210] width 154 height 31
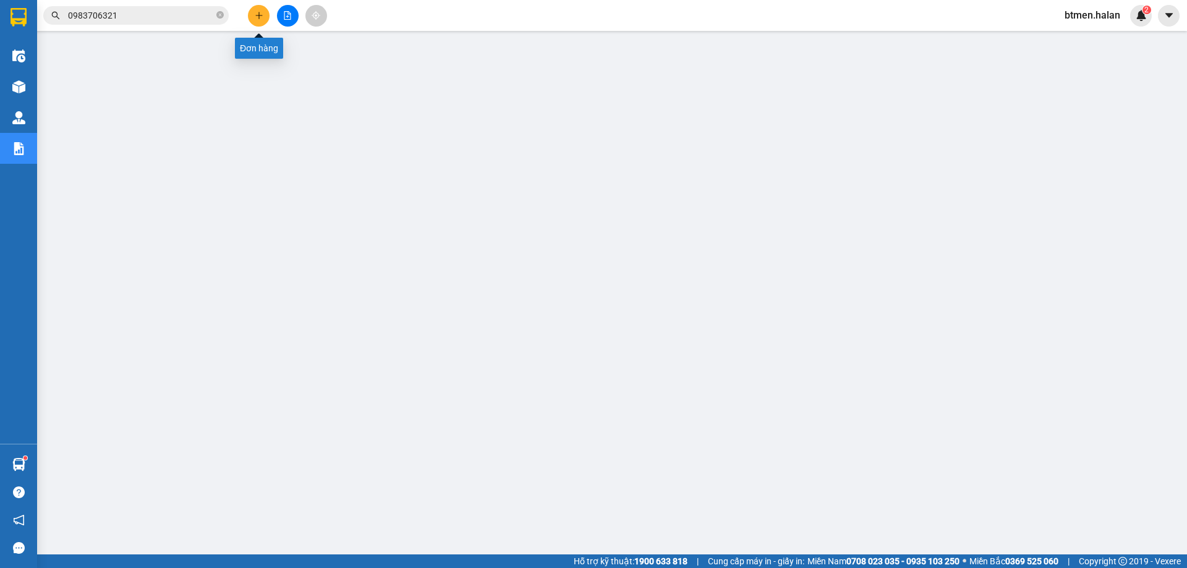
click at [253, 19] on button at bounding box center [259, 16] width 22 height 22
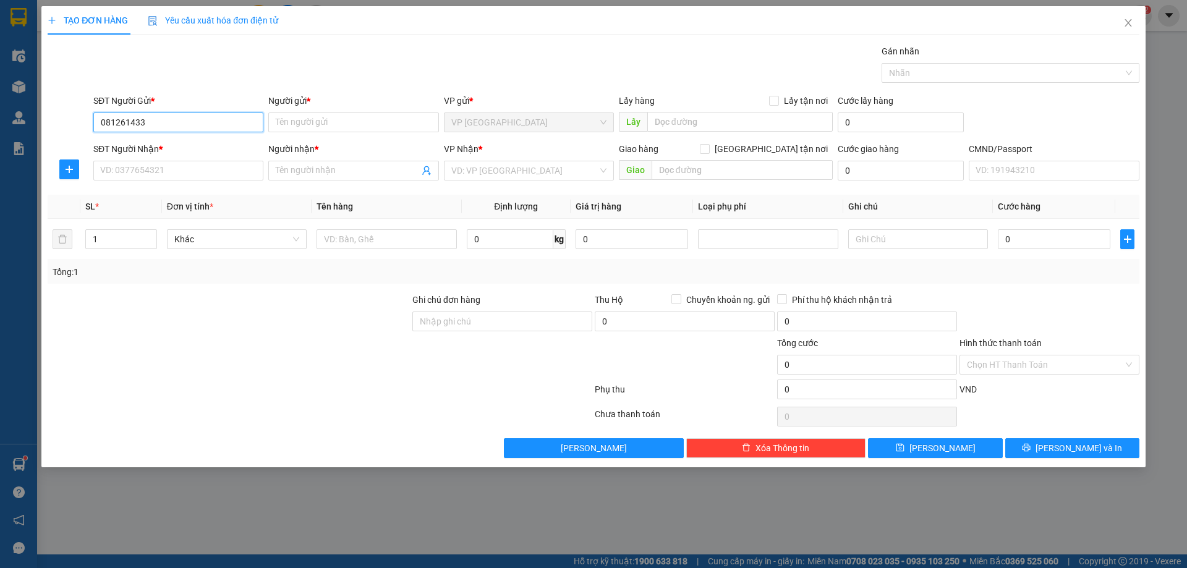
type input "0812614333"
click at [216, 146] on div "0812614333 - VP VĨNH YÊN" at bounding box center [178, 147] width 155 height 14
type input "VP VĨNH YÊN"
type input "0812614333"
click at [138, 168] on input "SĐT Người Nhận *" at bounding box center [178, 171] width 170 height 20
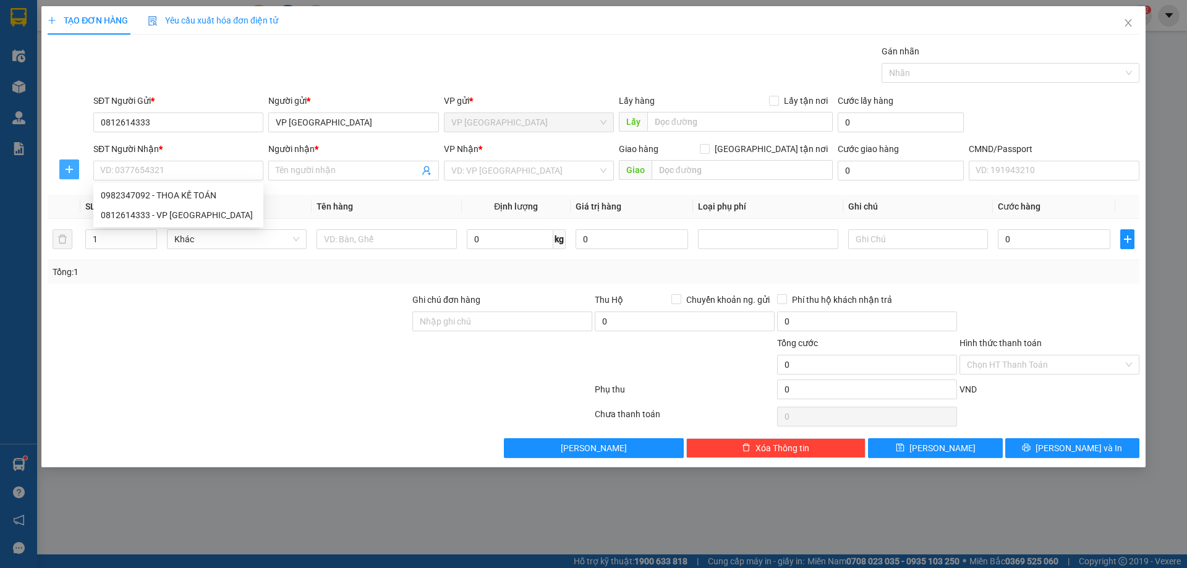
click at [72, 170] on icon "plus" at bounding box center [69, 169] width 10 height 10
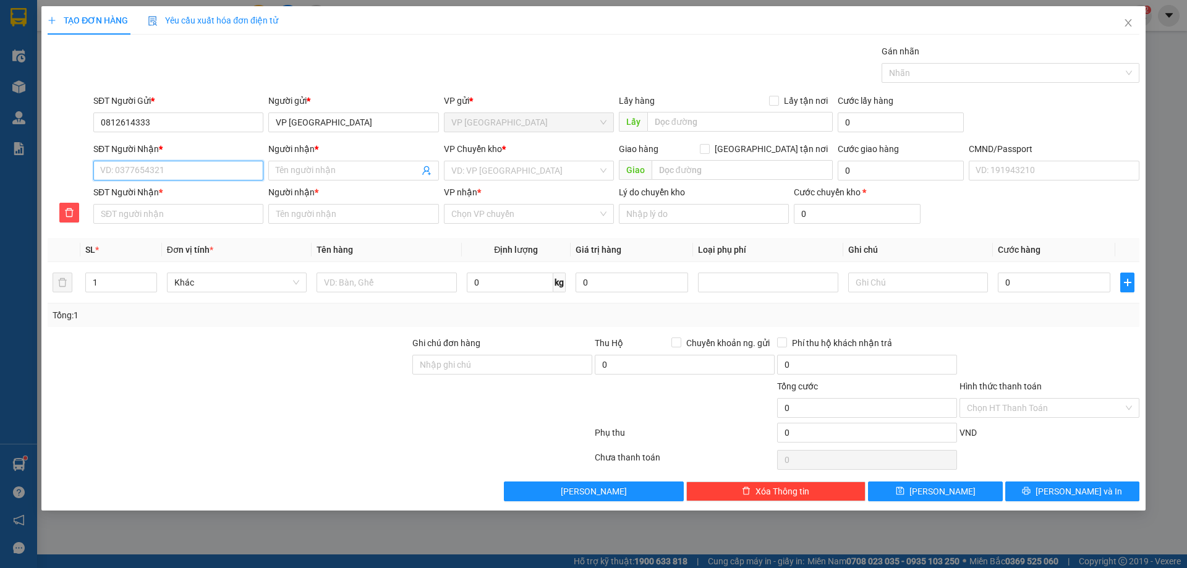
click at [148, 169] on input "SĐT Người Nhận *" at bounding box center [178, 171] width 170 height 20
click at [202, 199] on div "0982347092 - THOA KẾ TOÁN" at bounding box center [178, 195] width 155 height 14
type input "0982347092"
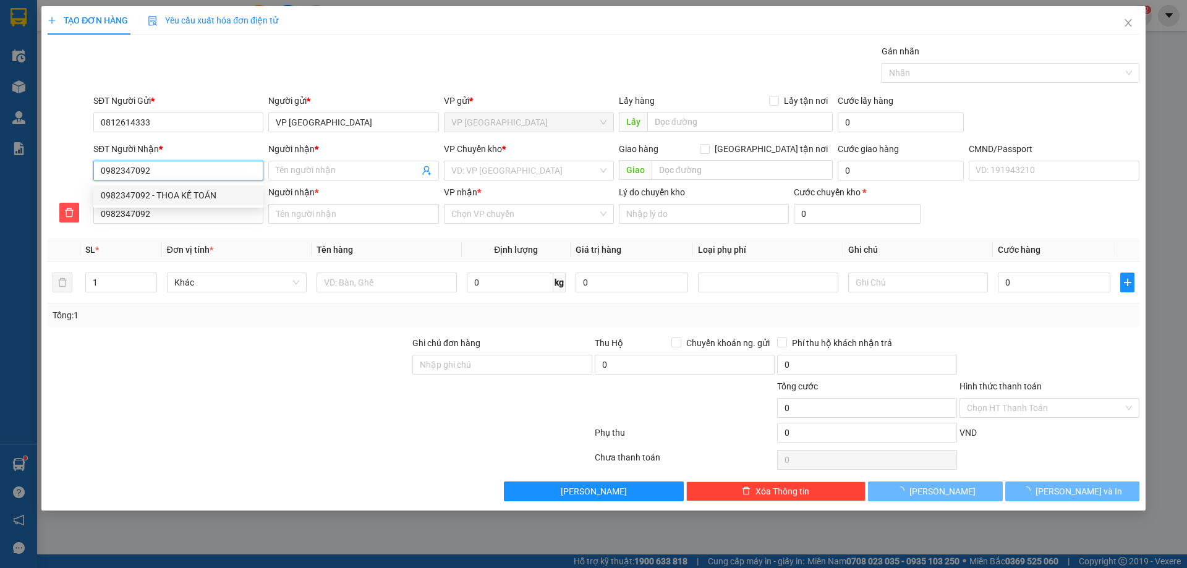
type input "THOA KẾ TOÁN"
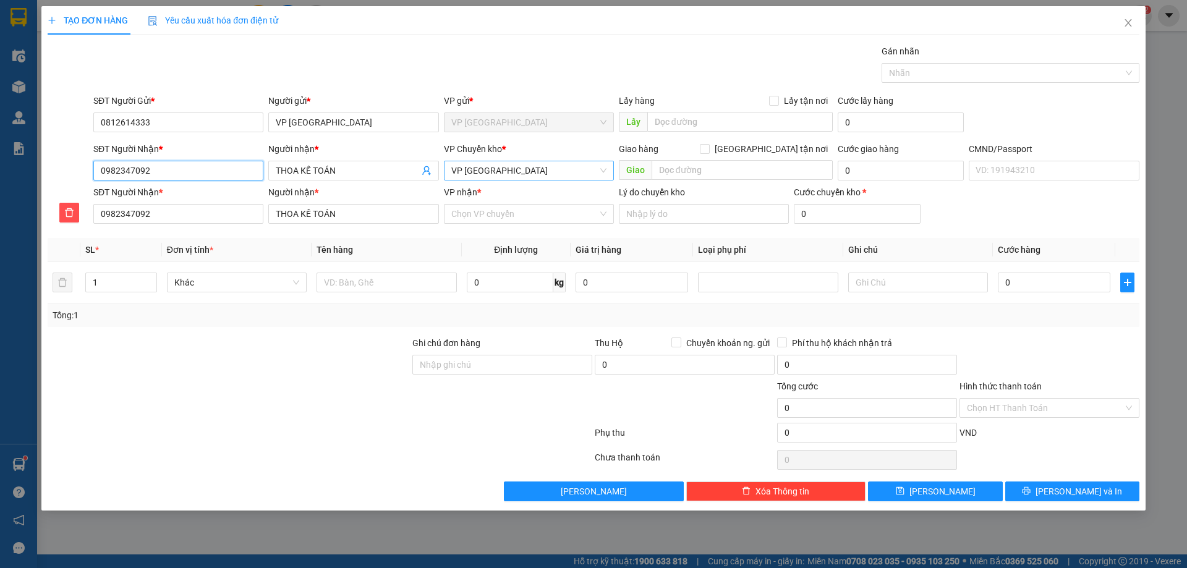
click at [500, 166] on span "VP [GEOGRAPHIC_DATA]" at bounding box center [528, 170] width 155 height 19
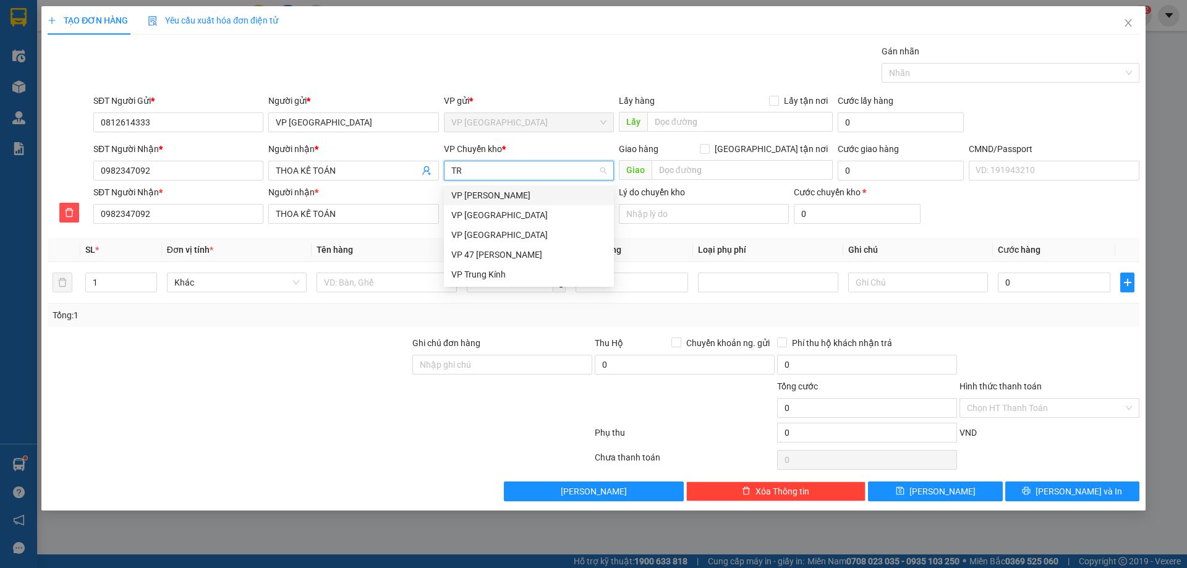
type input "TRU"
click at [494, 209] on div "VP Trung Kính" at bounding box center [528, 215] width 155 height 14
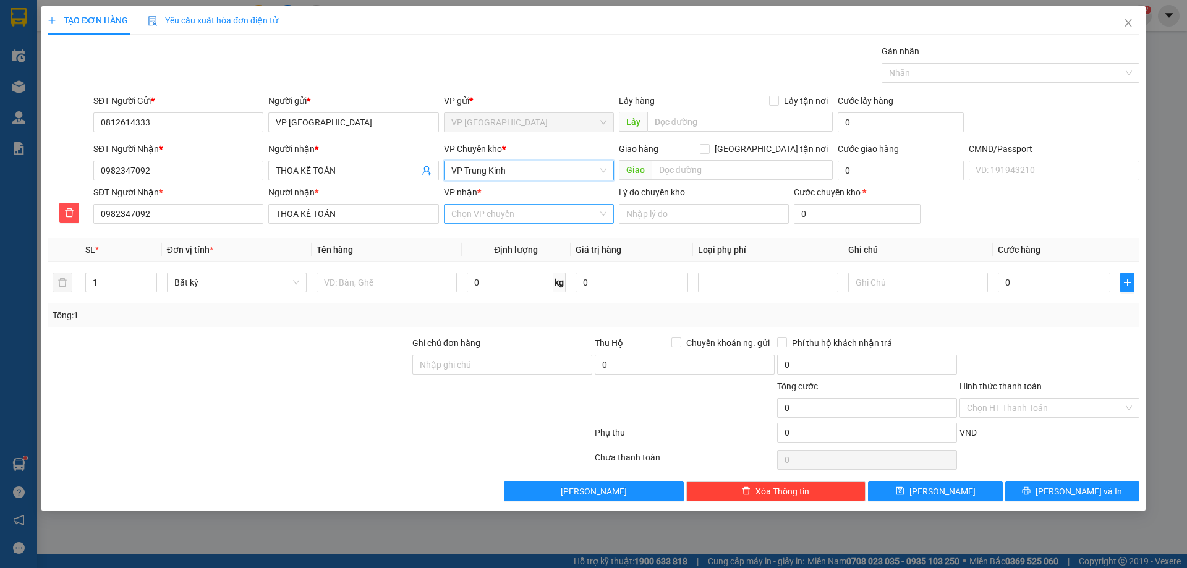
click at [506, 216] on input "VP nhận *" at bounding box center [524, 214] width 146 height 19
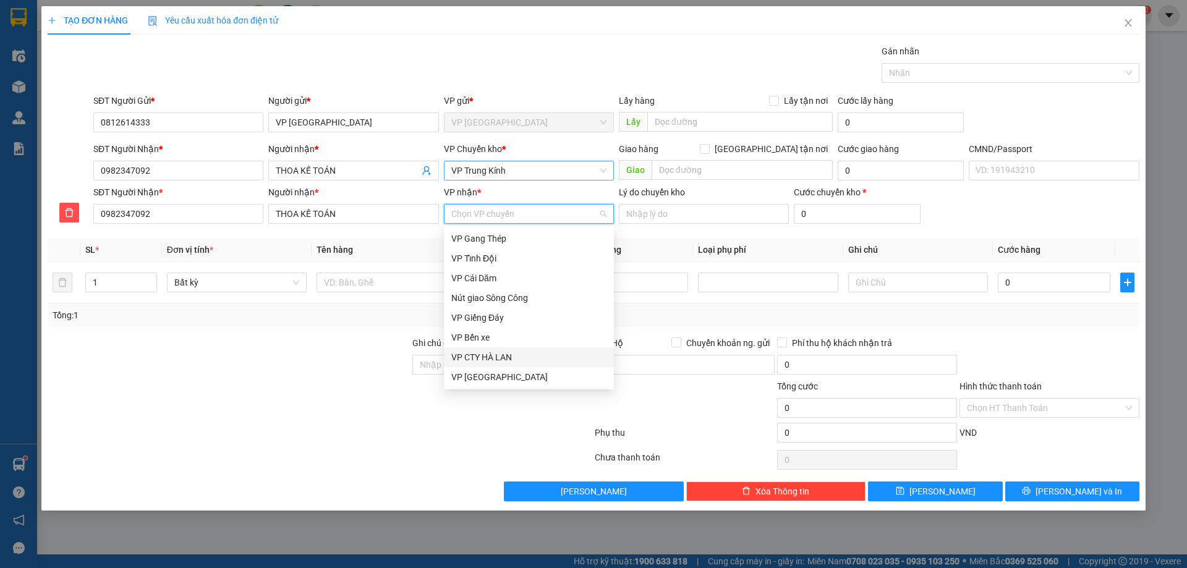
click at [502, 353] on div "VP CTY HÀ LAN" at bounding box center [528, 357] width 155 height 14
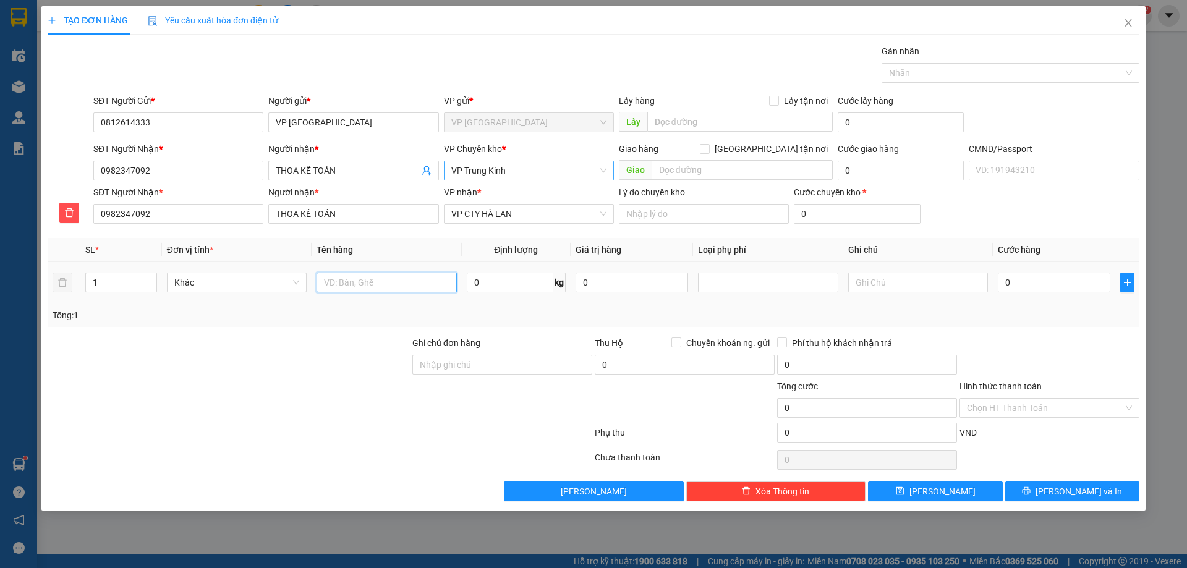
click at [410, 286] on input "text" at bounding box center [386, 283] width 140 height 20
type input "PB BC"
click at [535, 280] on input "0" at bounding box center [510, 283] width 87 height 20
click at [1035, 413] on input "Hình thức thanh toán" at bounding box center [1045, 408] width 156 height 19
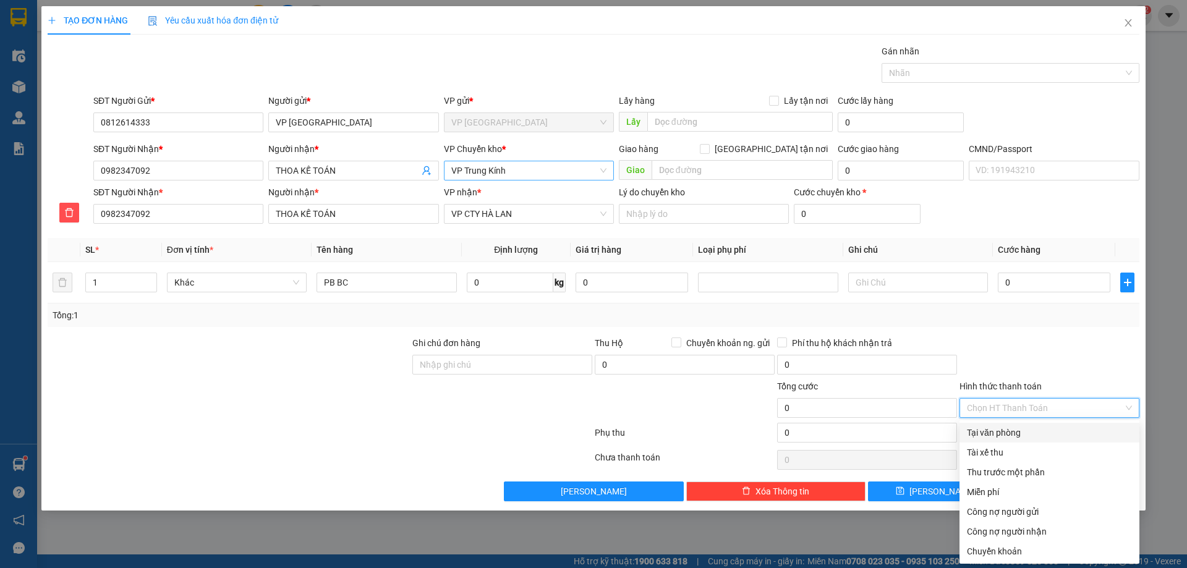
click at [1001, 434] on div "Tại văn phòng" at bounding box center [1049, 433] width 165 height 14
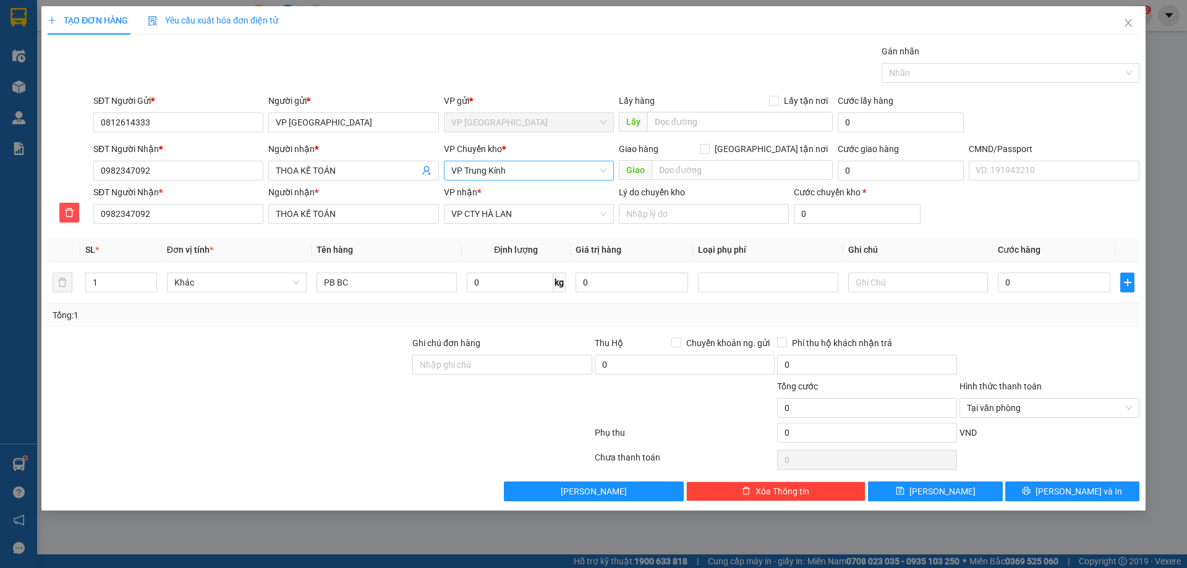
click at [1068, 420] on div "Hình thức thanh toán Tại văn phòng" at bounding box center [1049, 400] width 180 height 43
click at [1070, 408] on span "Tại văn phòng" at bounding box center [1049, 408] width 165 height 19
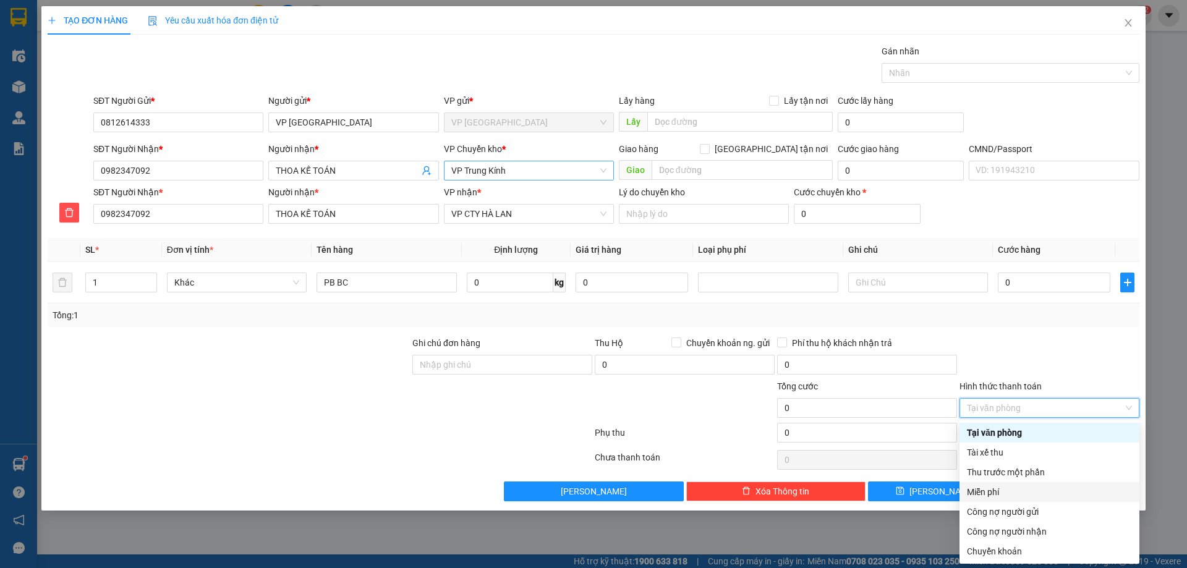
click at [1017, 489] on div "Miễn phí" at bounding box center [1049, 492] width 165 height 14
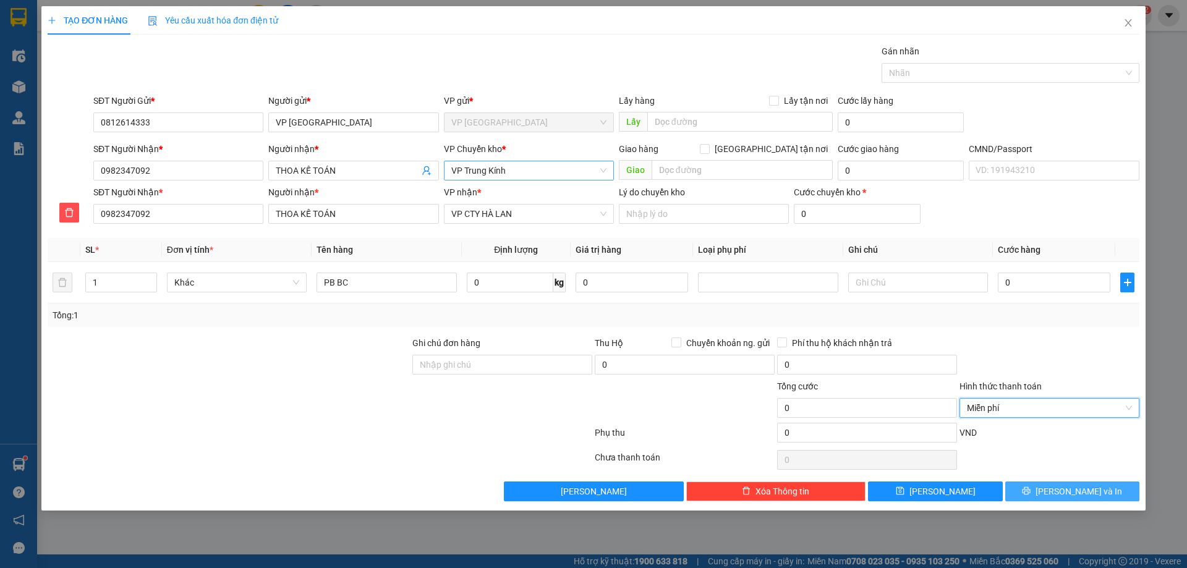
click at [1044, 497] on button "Lưu và In" at bounding box center [1072, 491] width 134 height 20
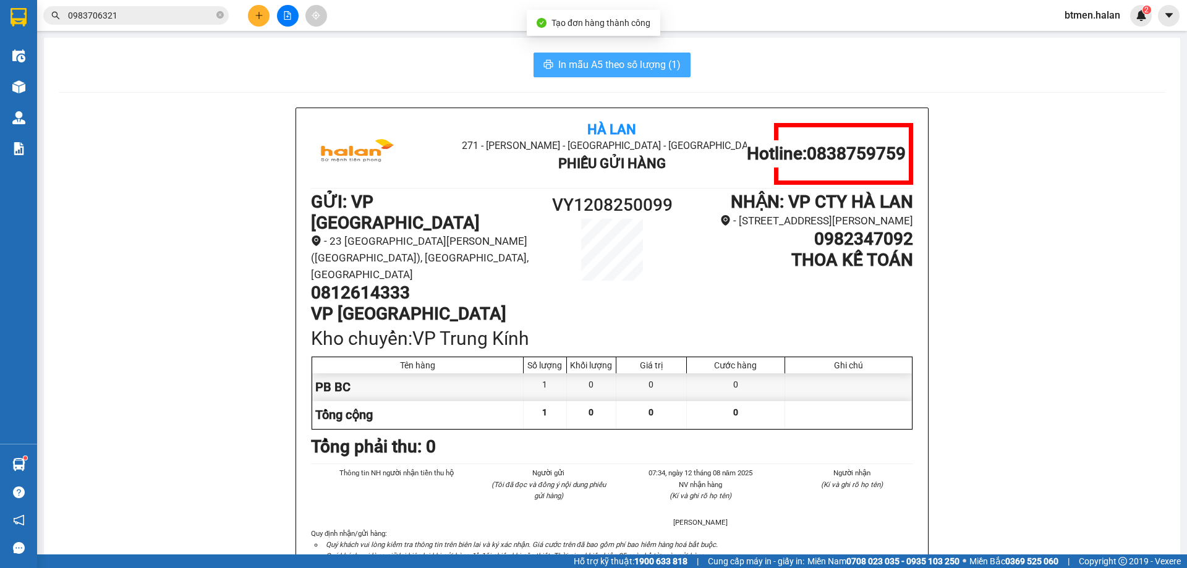
click at [611, 66] on span "In mẫu A5 theo số lượng (1)" at bounding box center [619, 64] width 122 height 15
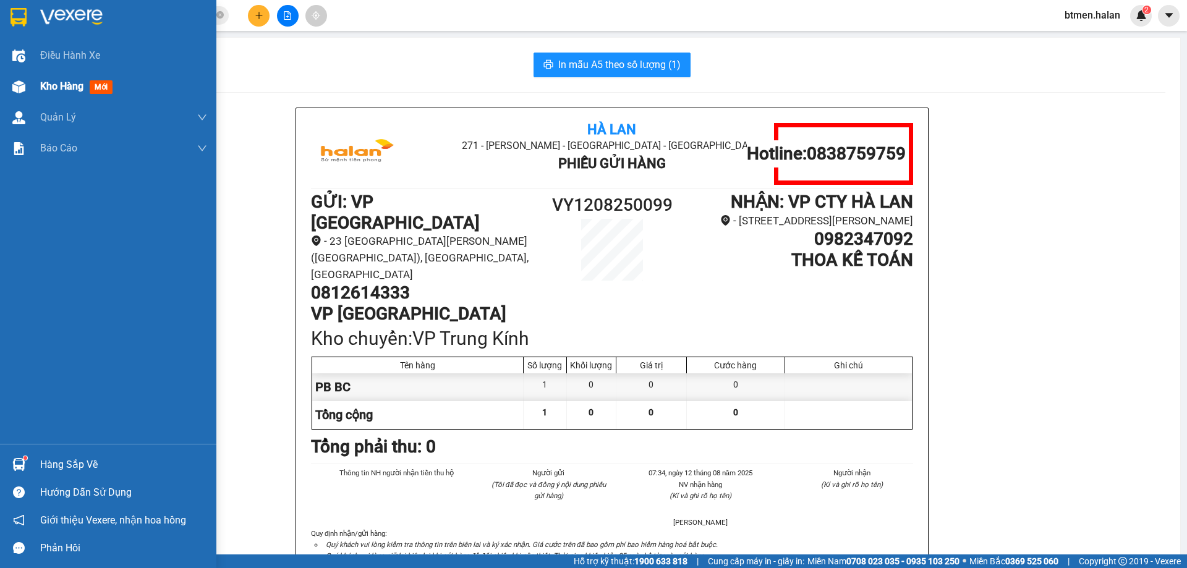
click at [83, 88] on span "Kho hàng" at bounding box center [61, 86] width 43 height 12
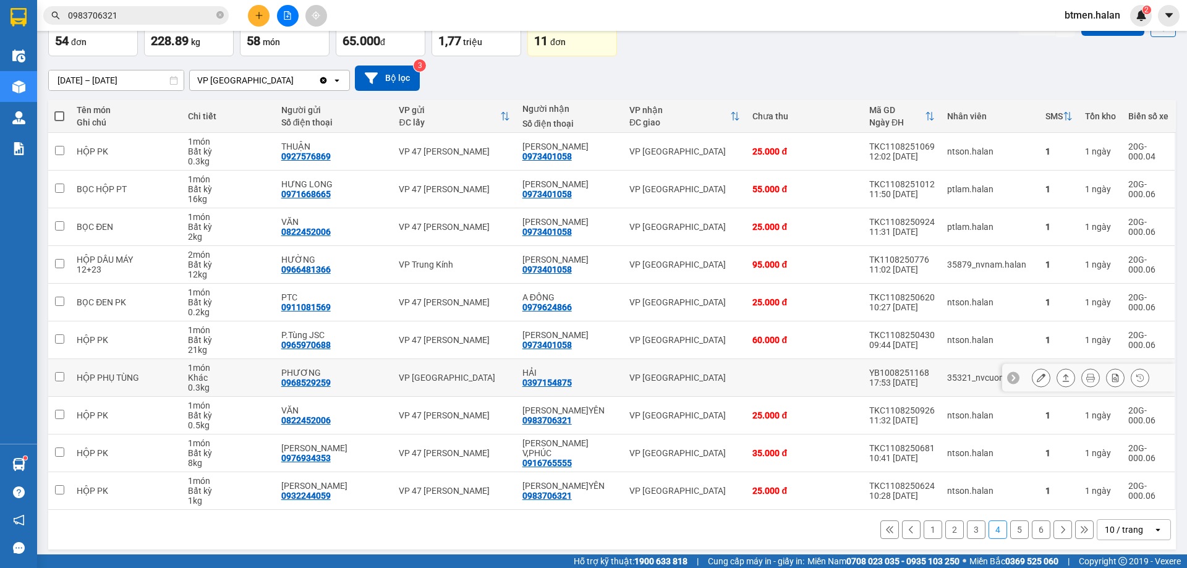
scroll to position [80, 0]
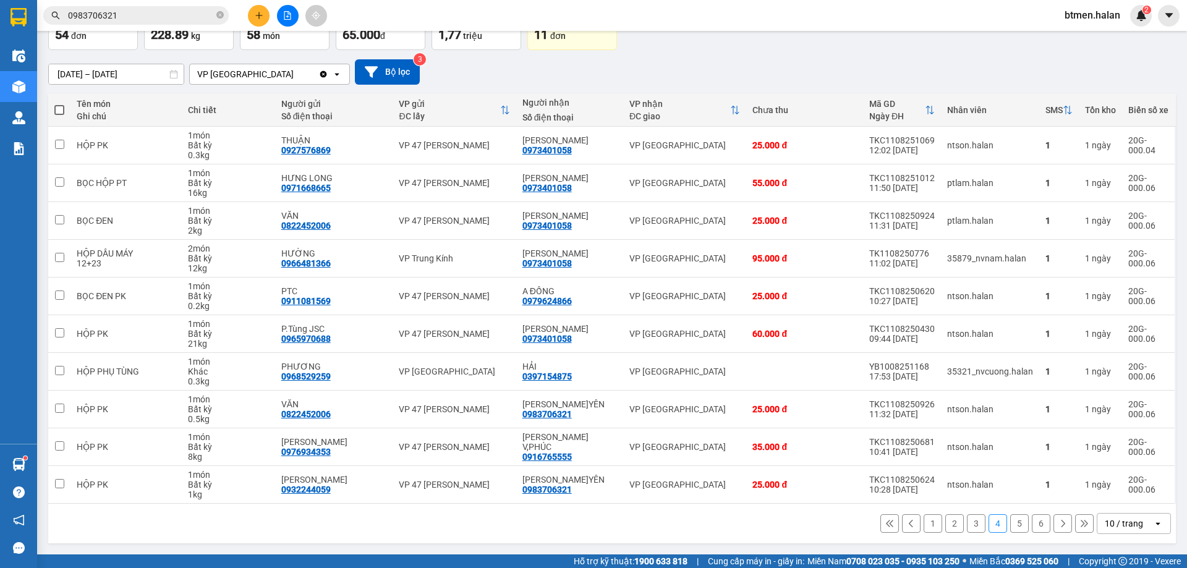
click at [923, 523] on button "1" at bounding box center [932, 523] width 19 height 19
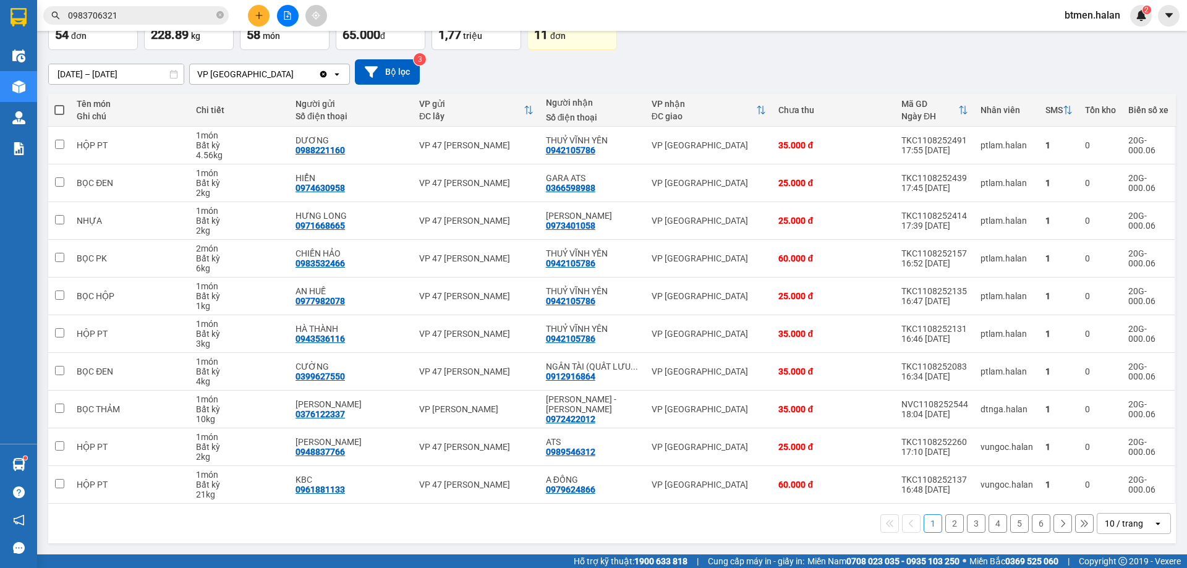
click at [945, 523] on button "2" at bounding box center [954, 523] width 19 height 19
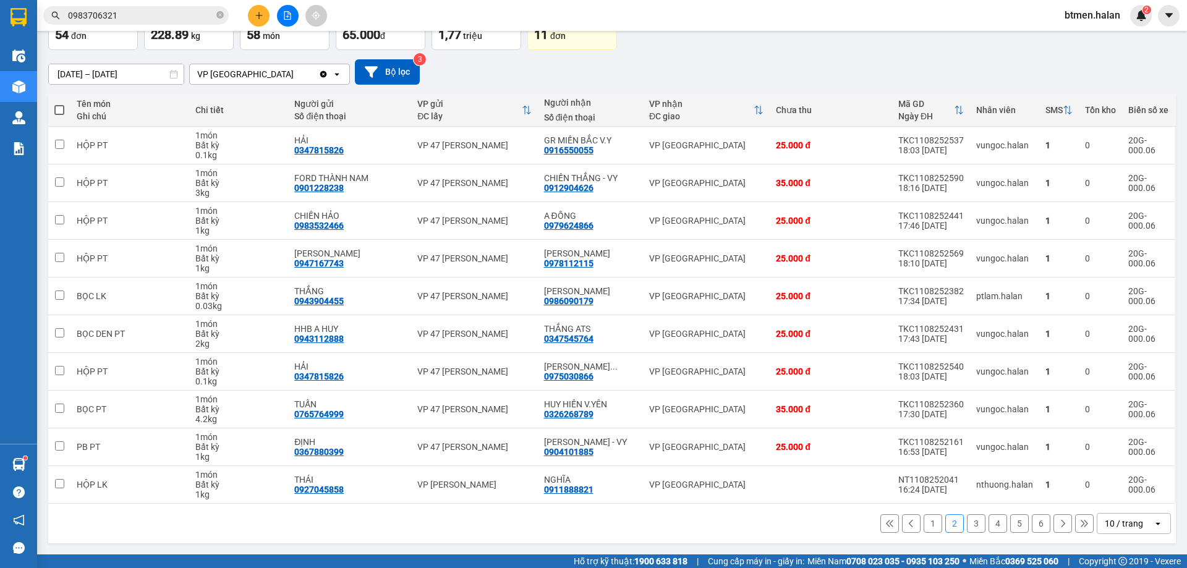
click at [967, 527] on button "3" at bounding box center [976, 523] width 19 height 19
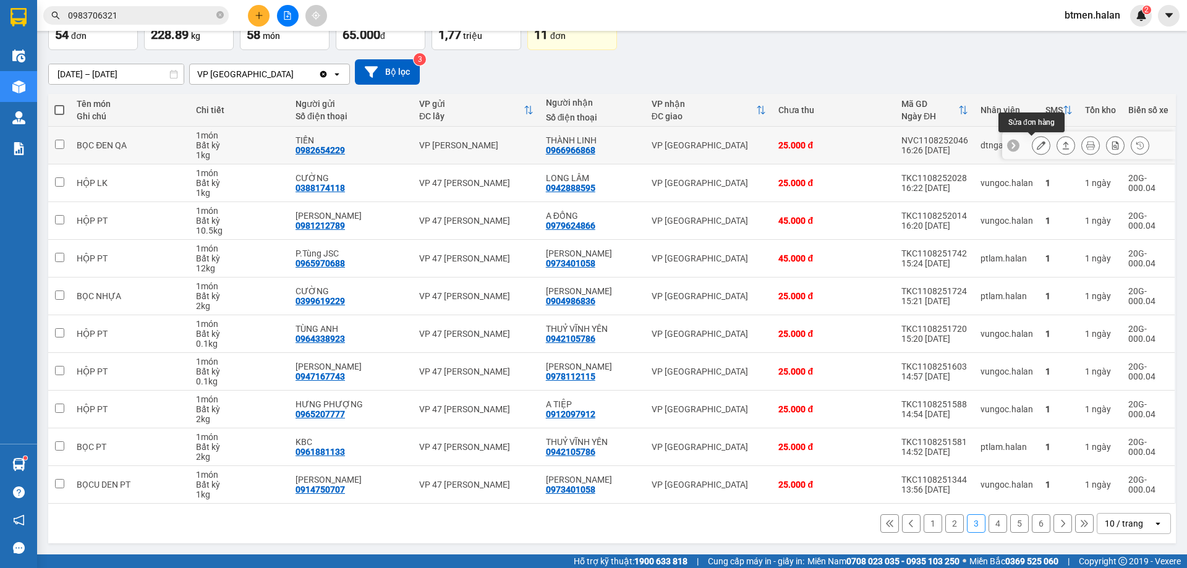
click at [1032, 145] on button at bounding box center [1040, 146] width 17 height 22
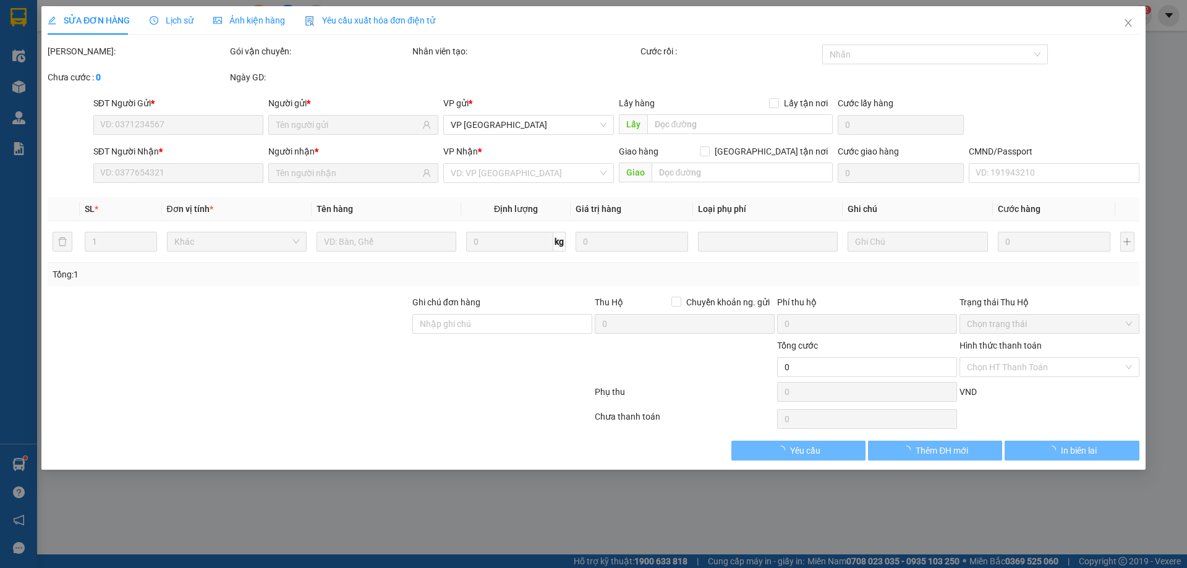
type input "0982654229"
type input "TIẾN"
type input "0966966868"
type input "THÀNH LINH"
type input "25.000"
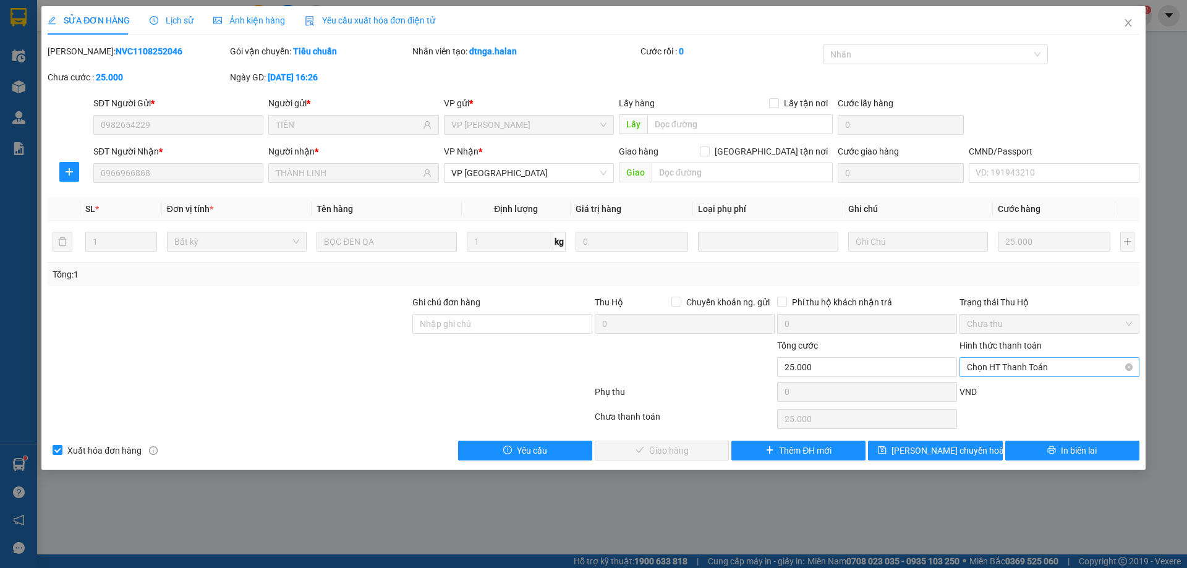
click at [1076, 367] on span "Chọn HT Thanh Toán" at bounding box center [1049, 367] width 165 height 19
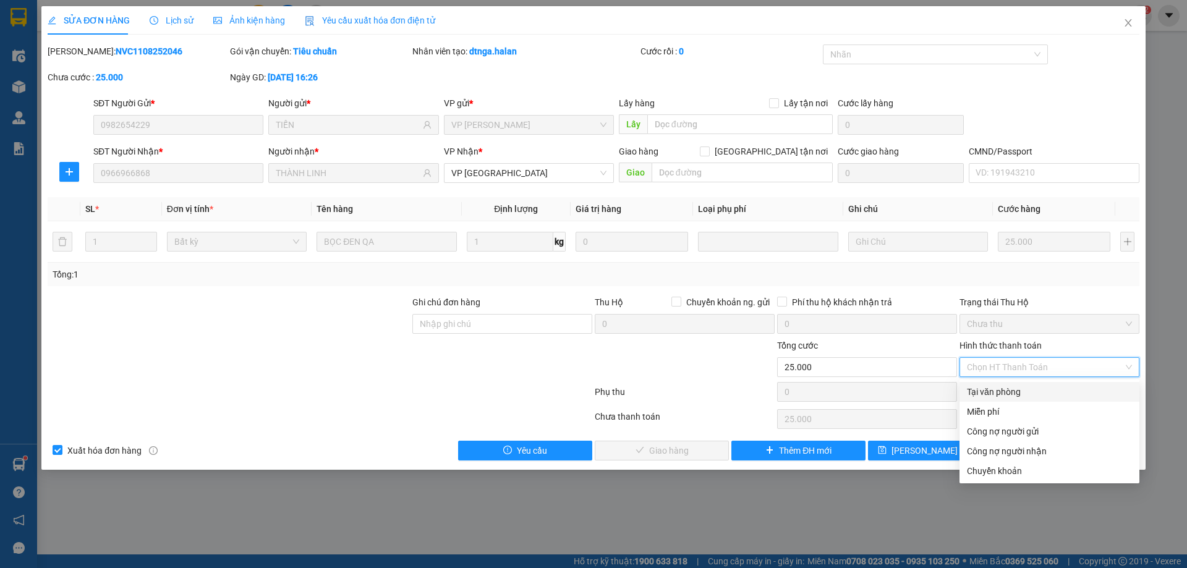
click at [994, 391] on div "Tại văn phòng" at bounding box center [1049, 392] width 165 height 14
type input "0"
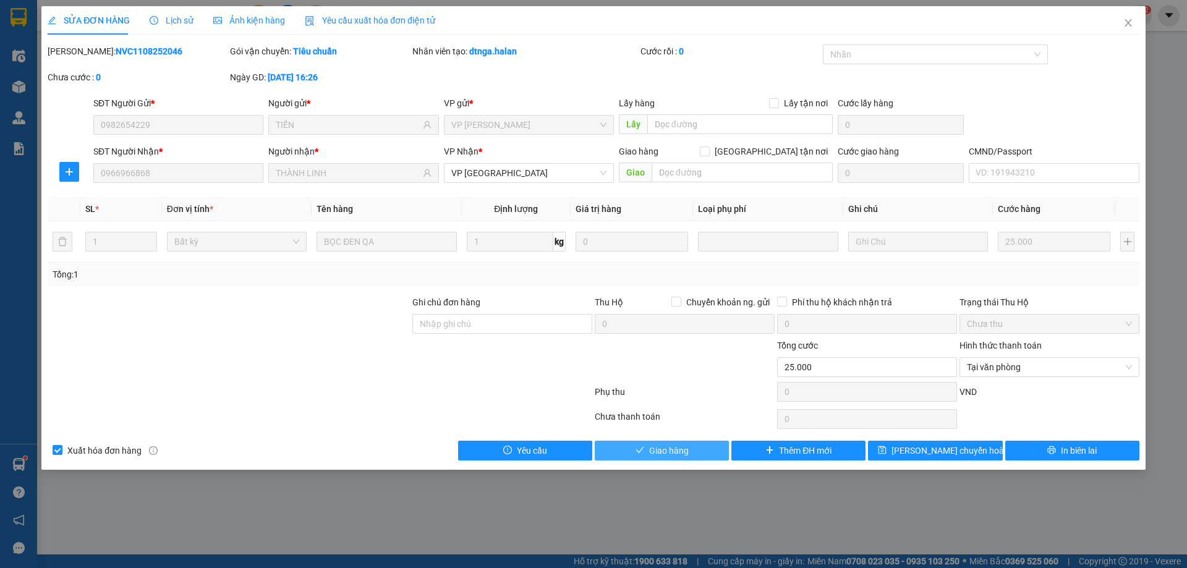
click at [656, 441] on button "Giao hàng" at bounding box center [661, 451] width 134 height 20
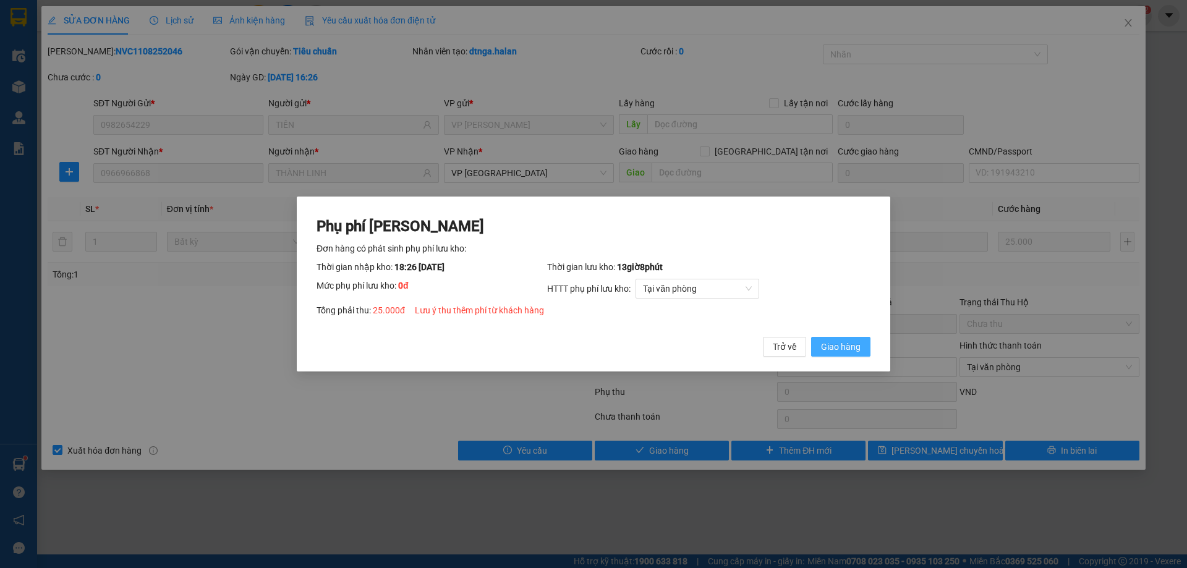
click at [833, 339] on button "Giao hàng" at bounding box center [840, 347] width 59 height 20
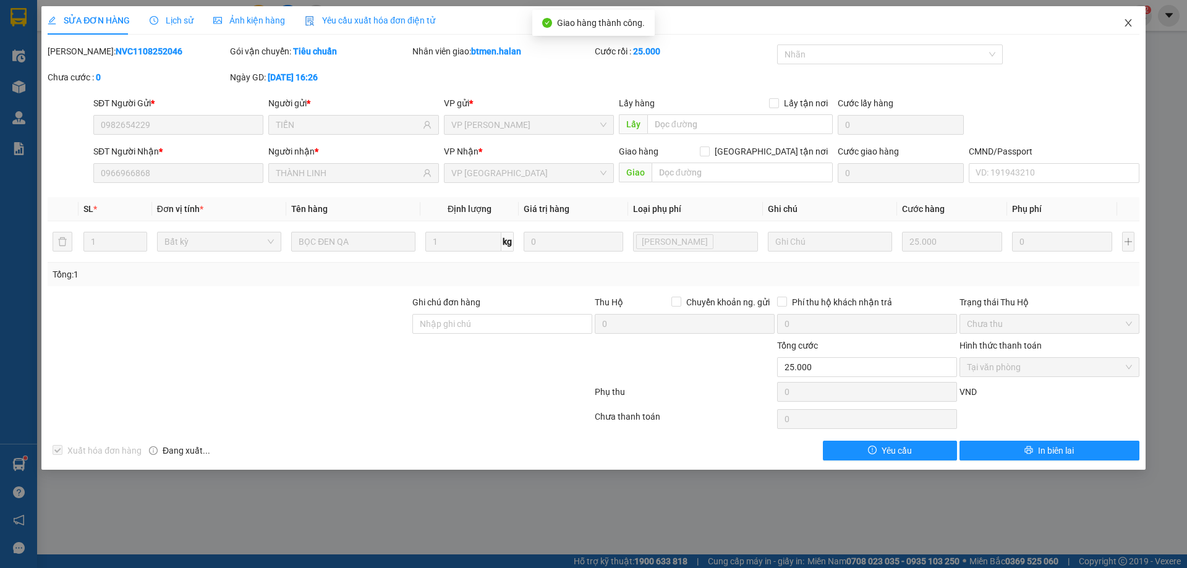
click at [1132, 21] on icon "close" at bounding box center [1128, 23] width 10 height 10
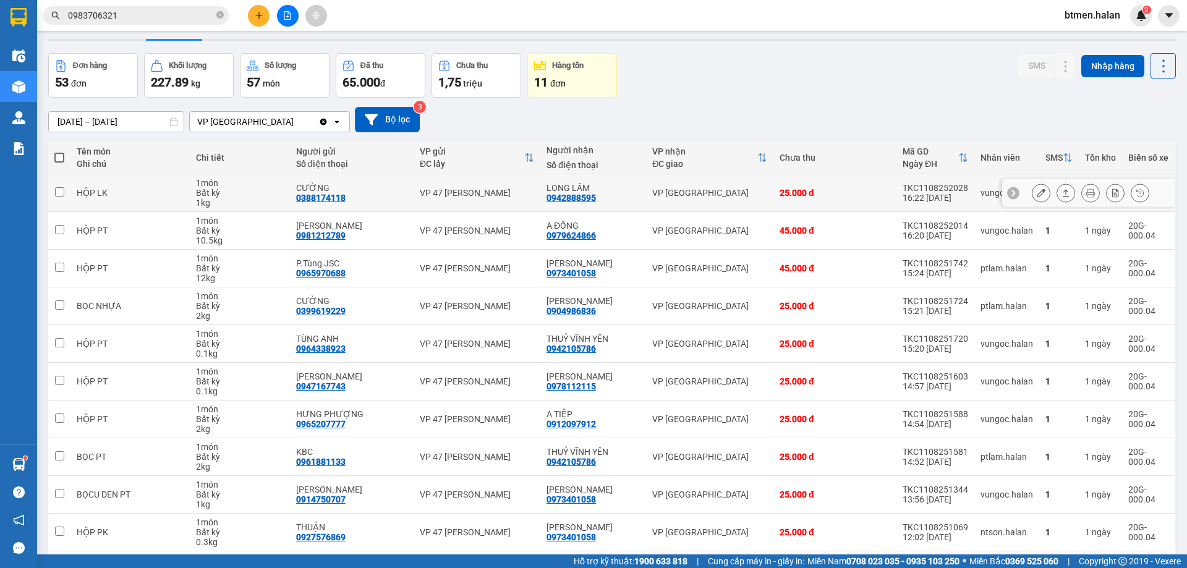
scroll to position [80, 0]
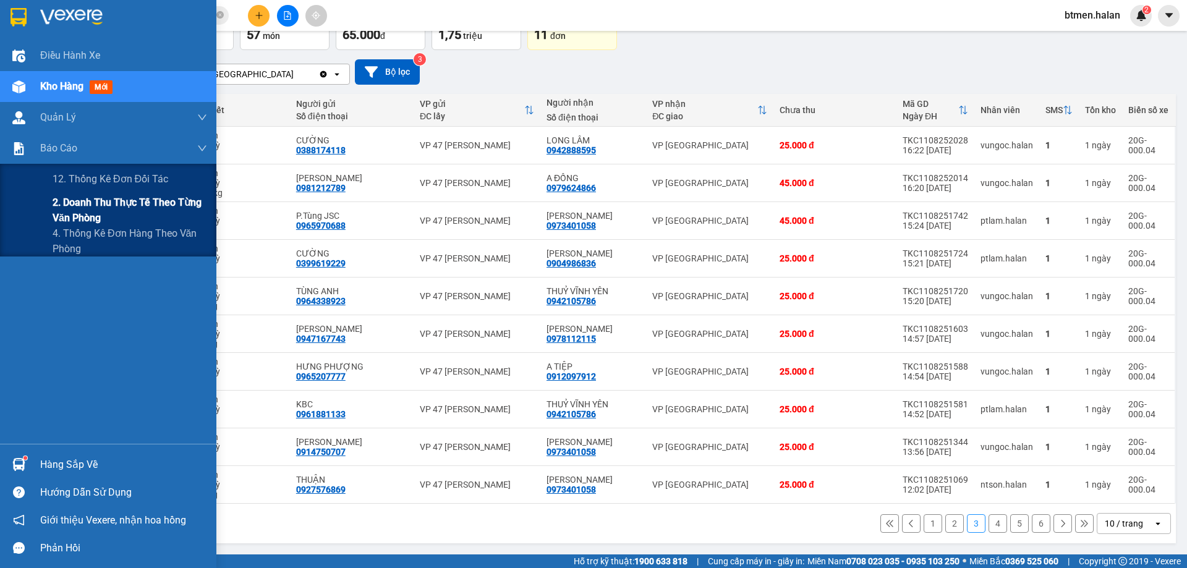
click at [79, 207] on span "2. Doanh thu thực tế theo từng văn phòng" at bounding box center [130, 210] width 154 height 31
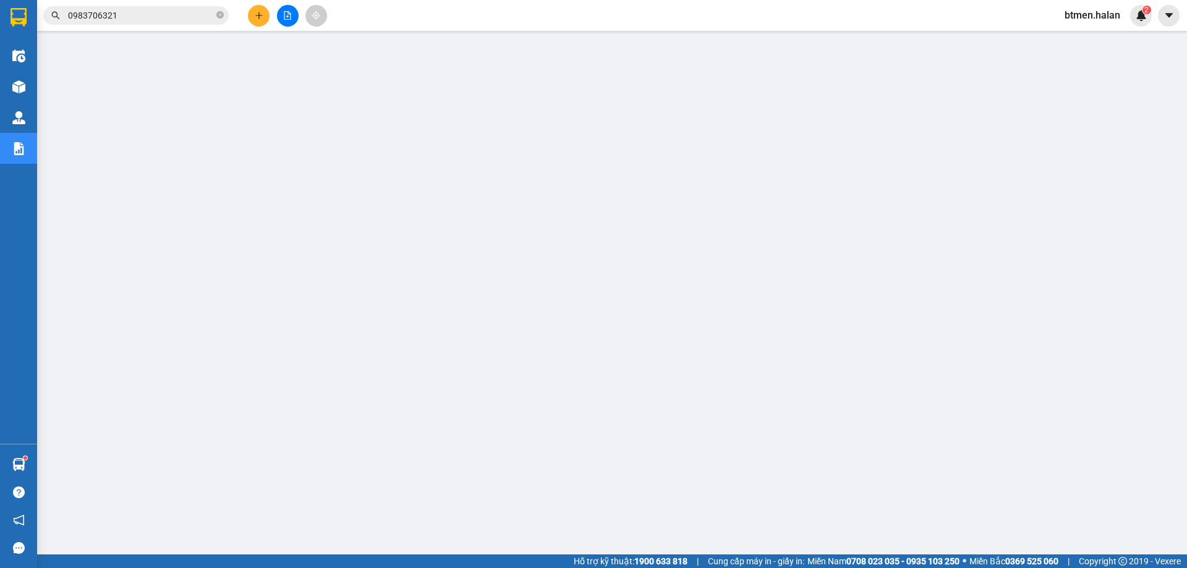
scroll to position [45, 0]
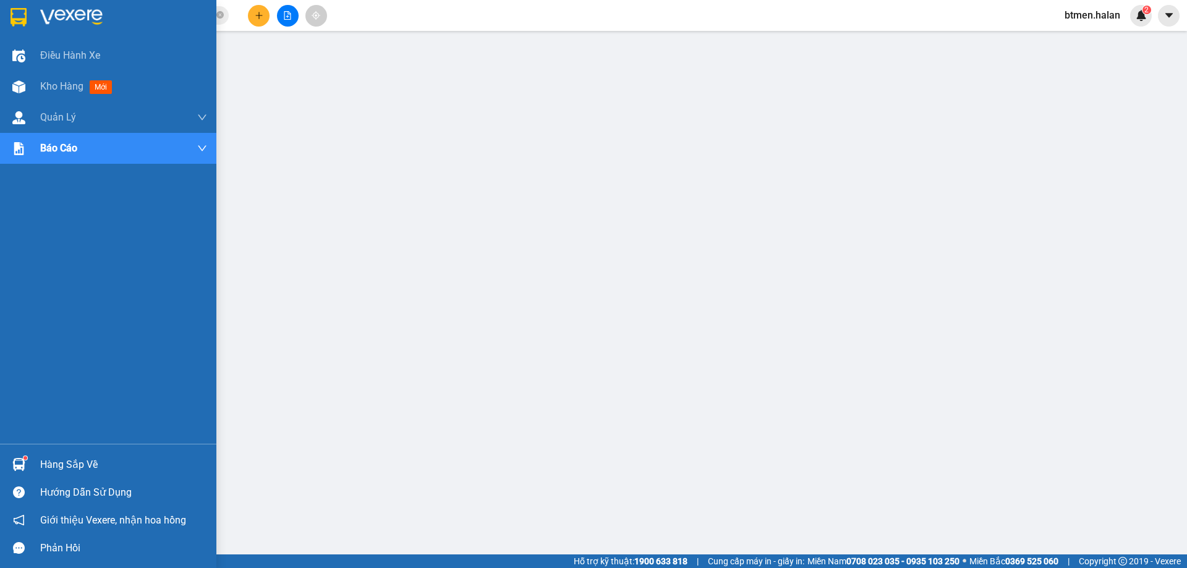
click at [25, 456] on sup at bounding box center [25, 458] width 4 height 4
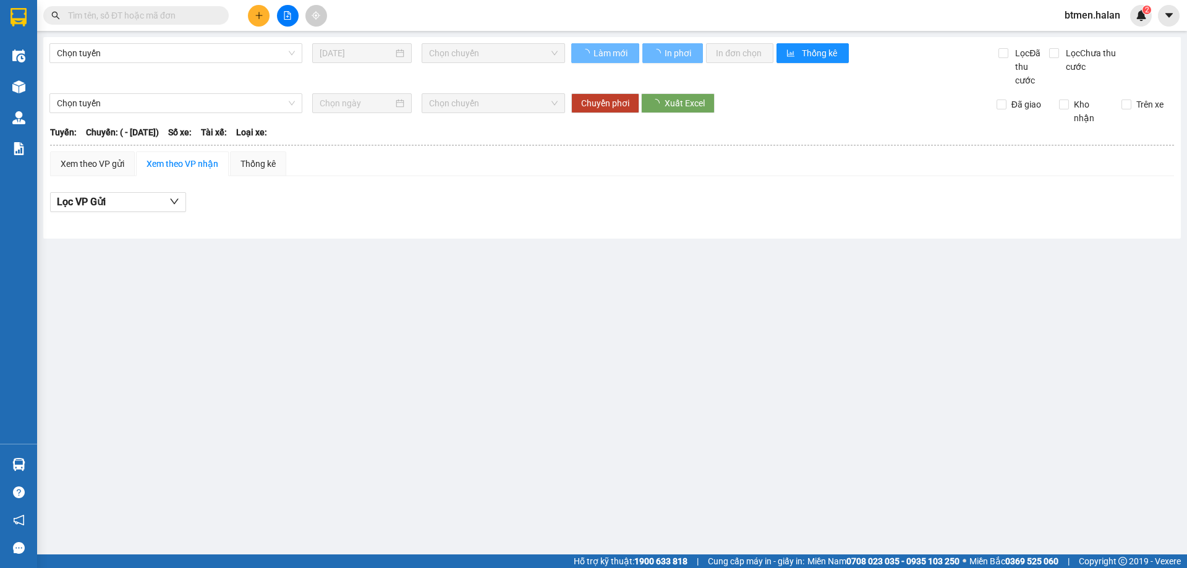
type input "01/06/2025"
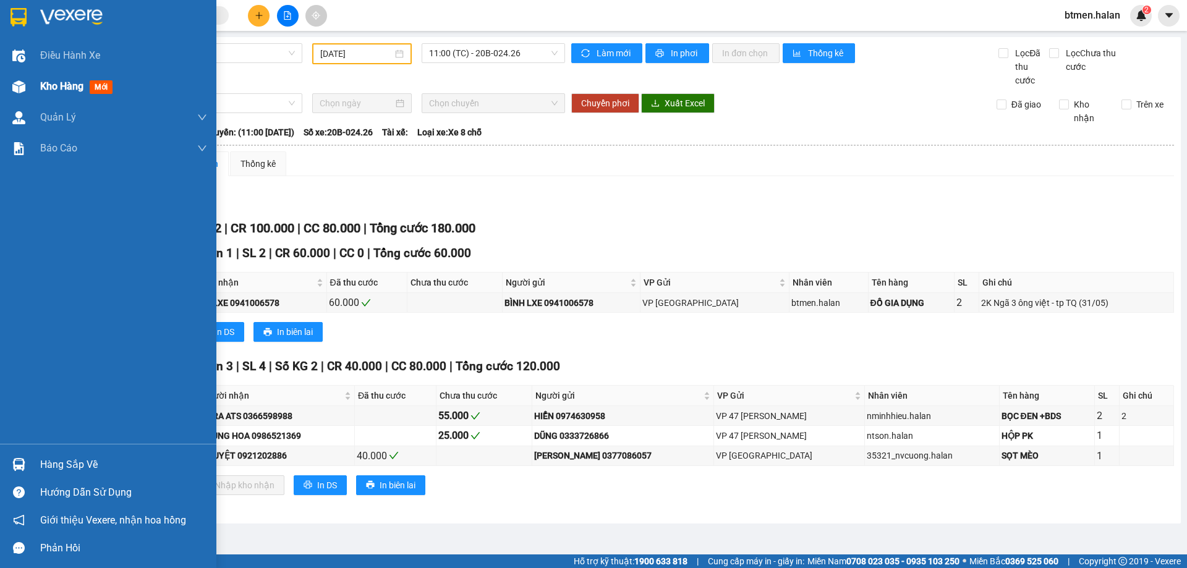
click at [44, 84] on span "Kho hàng" at bounding box center [61, 86] width 43 height 12
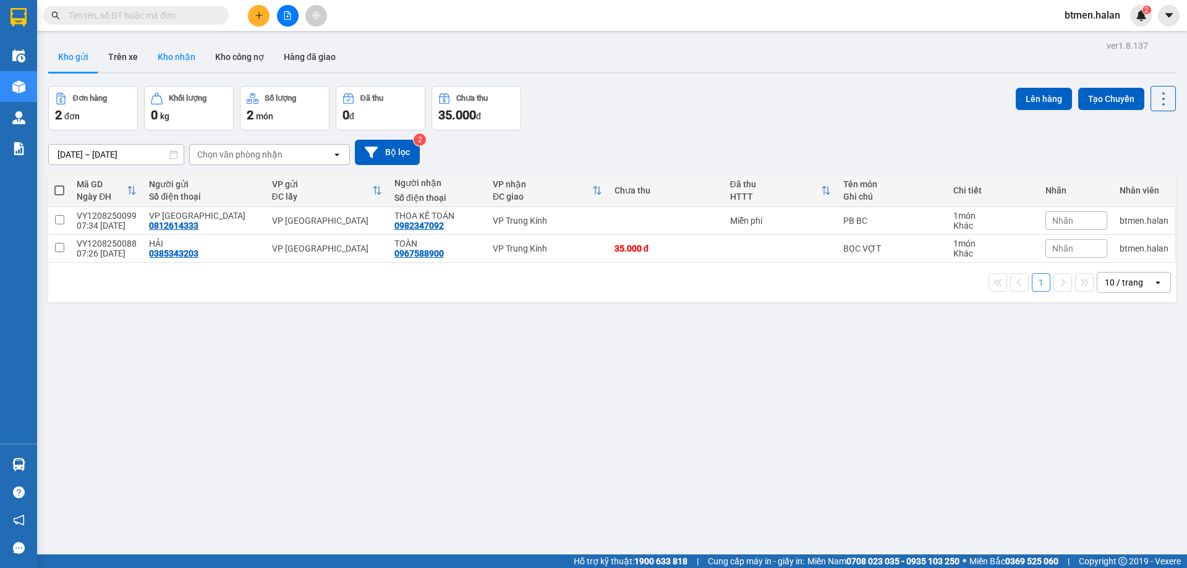
click at [166, 56] on button "Kho nhận" at bounding box center [176, 57] width 57 height 30
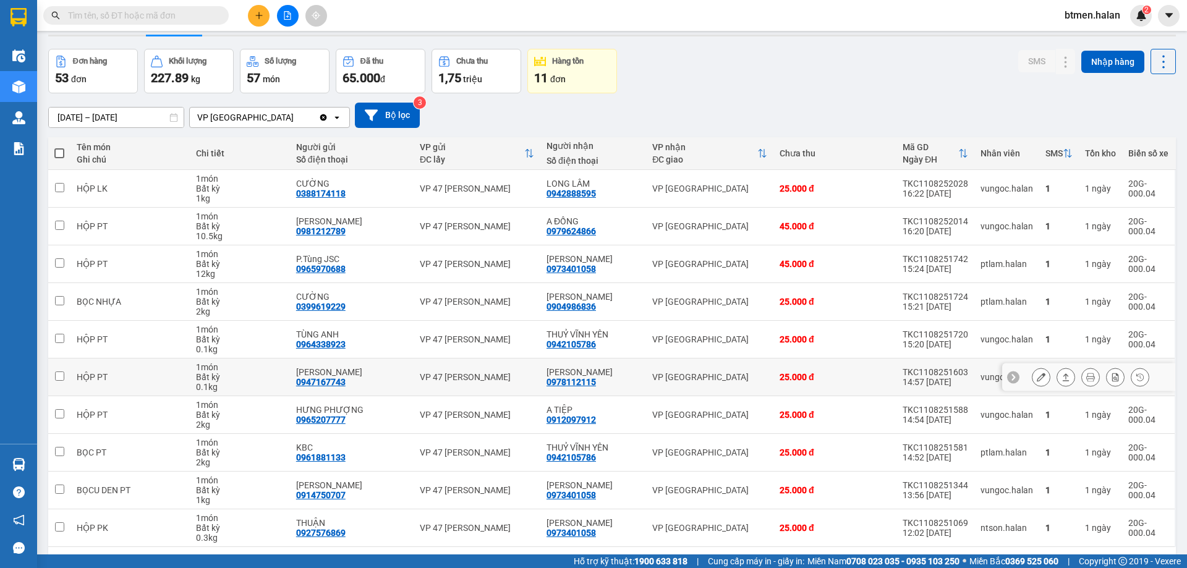
scroll to position [80, 0]
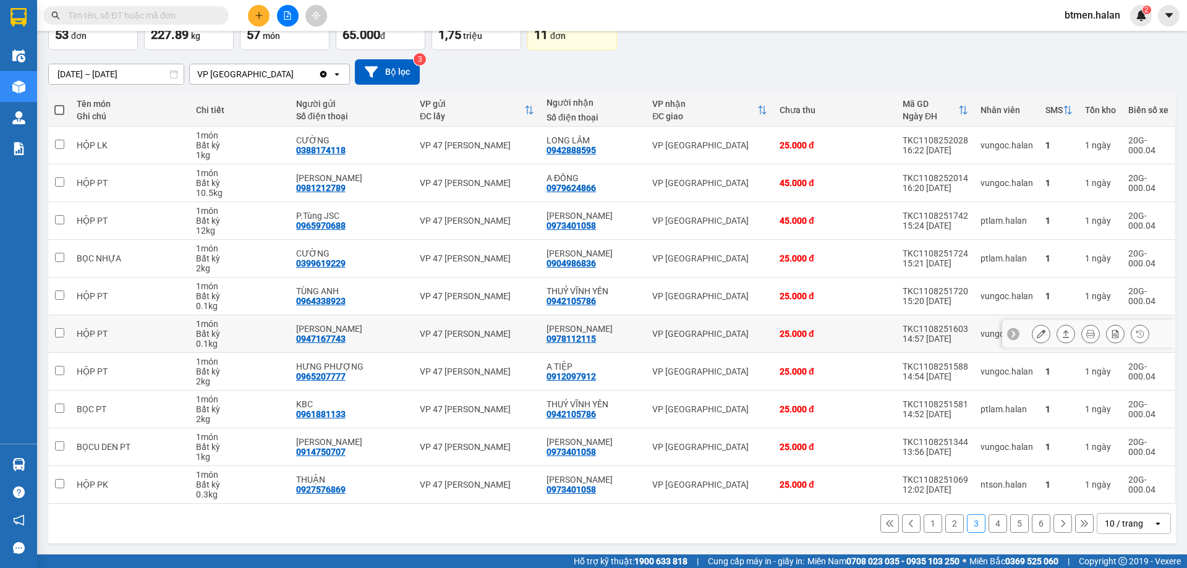
click at [1036, 332] on icon at bounding box center [1040, 333] width 9 height 9
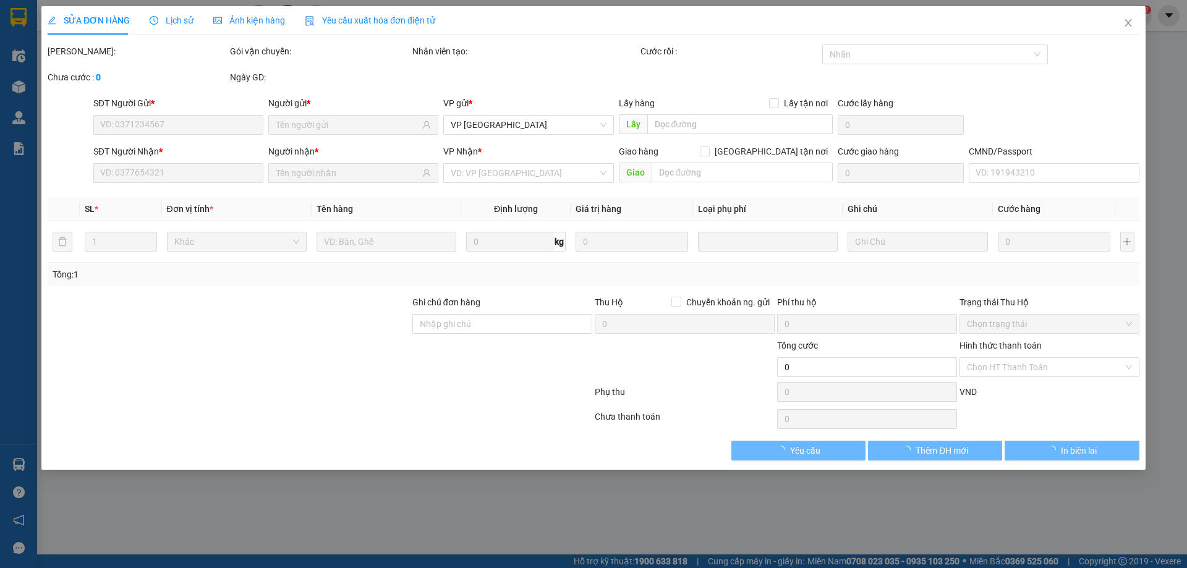
type input "0947167743"
type input "ĐĂNG LINH"
type input "0978112115"
type input "HỮU VÂN"
type input "25.000"
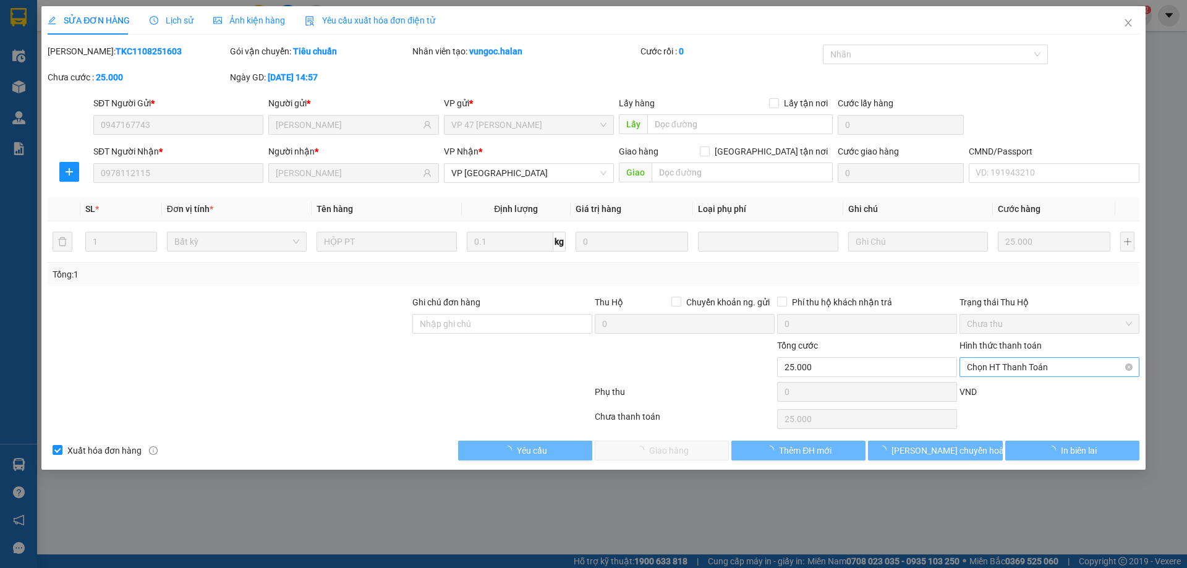
click at [1059, 366] on span "Chọn HT Thanh Toán" at bounding box center [1049, 367] width 165 height 19
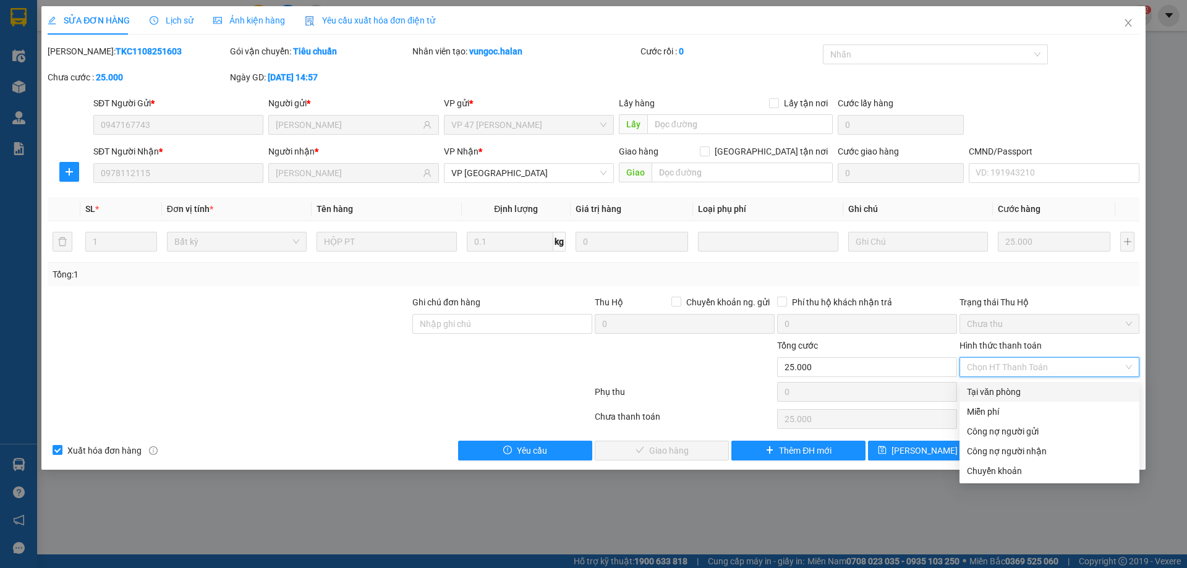
drag, startPoint x: 1017, startPoint y: 394, endPoint x: 982, endPoint y: 401, distance: 36.0
click at [1017, 394] on div "Tại văn phòng" at bounding box center [1049, 392] width 165 height 14
type input "0"
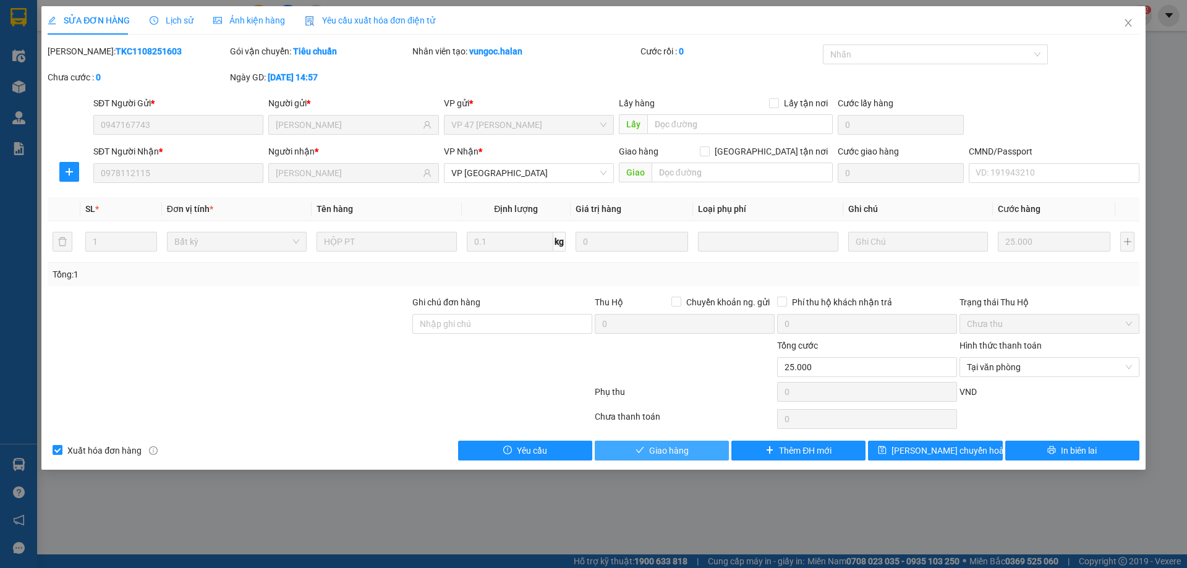
drag, startPoint x: 647, startPoint y: 447, endPoint x: 743, endPoint y: 429, distance: 98.1
click at [647, 448] on button "Giao hàng" at bounding box center [661, 451] width 134 height 20
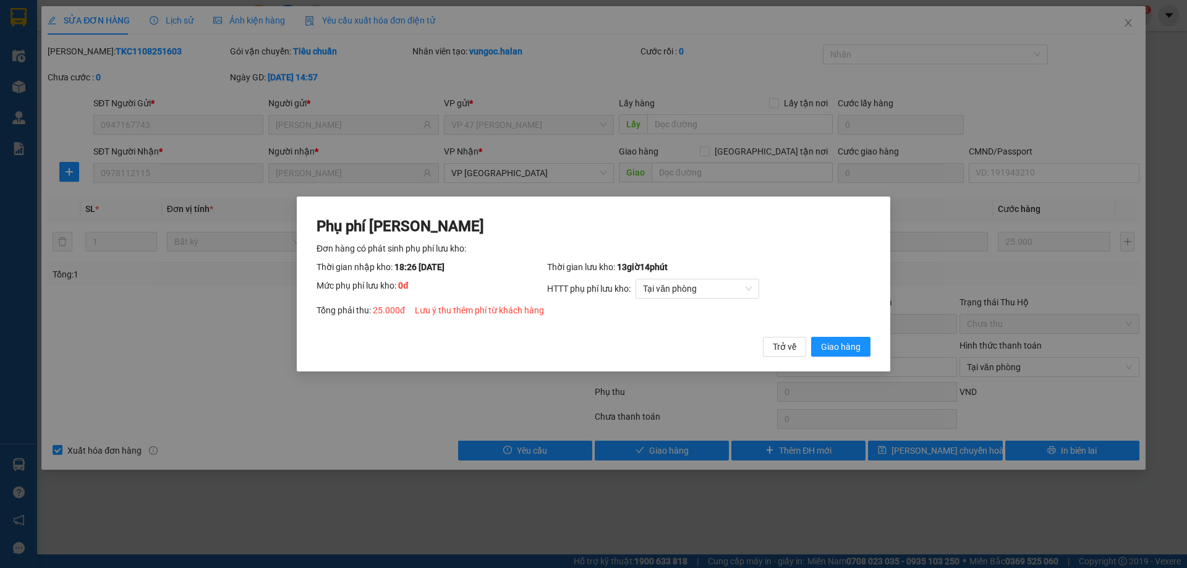
drag, startPoint x: 829, startPoint y: 344, endPoint x: 916, endPoint y: 263, distance: 118.9
click at [834, 342] on span "Giao hàng" at bounding box center [841, 347] width 40 height 14
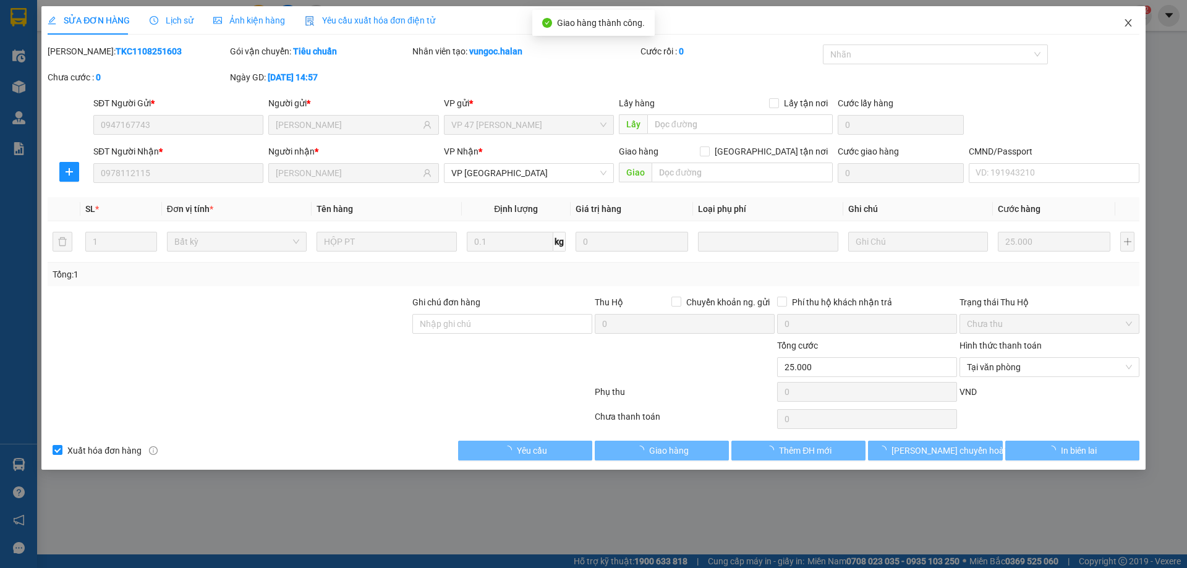
click at [1130, 28] on icon "close" at bounding box center [1128, 23] width 10 height 10
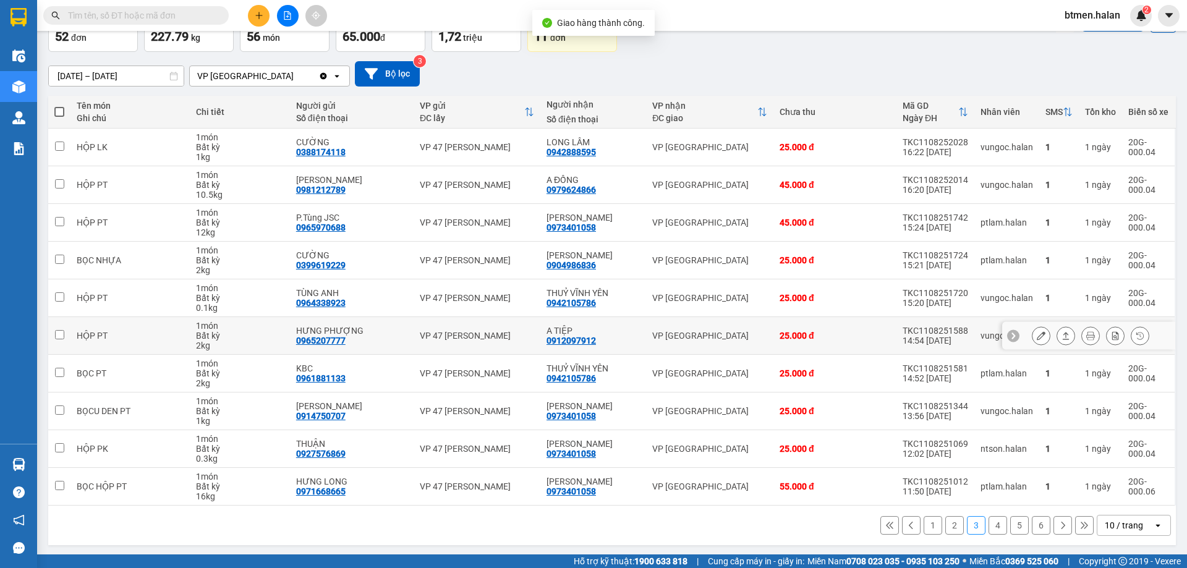
scroll to position [80, 0]
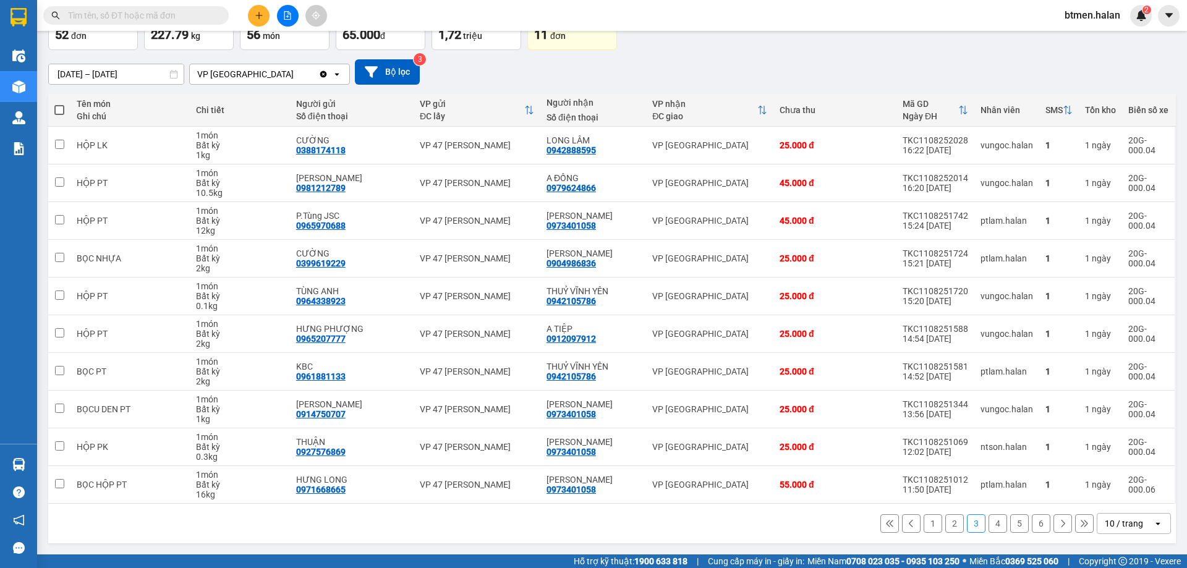
click at [924, 525] on button "1" at bounding box center [932, 523] width 19 height 19
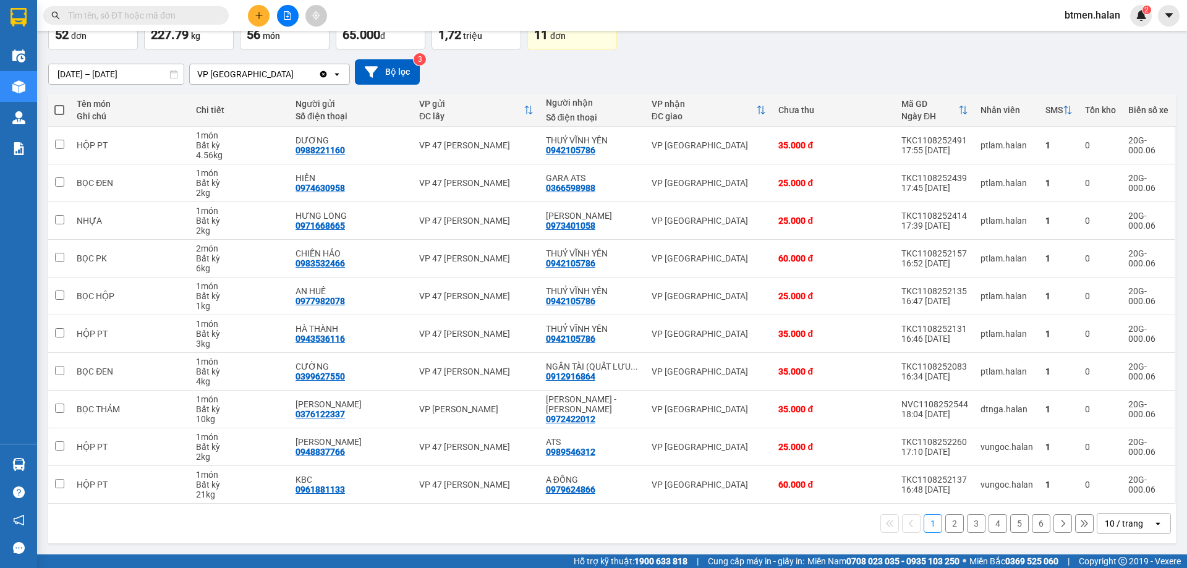
click at [950, 525] on button "2" at bounding box center [954, 523] width 19 height 19
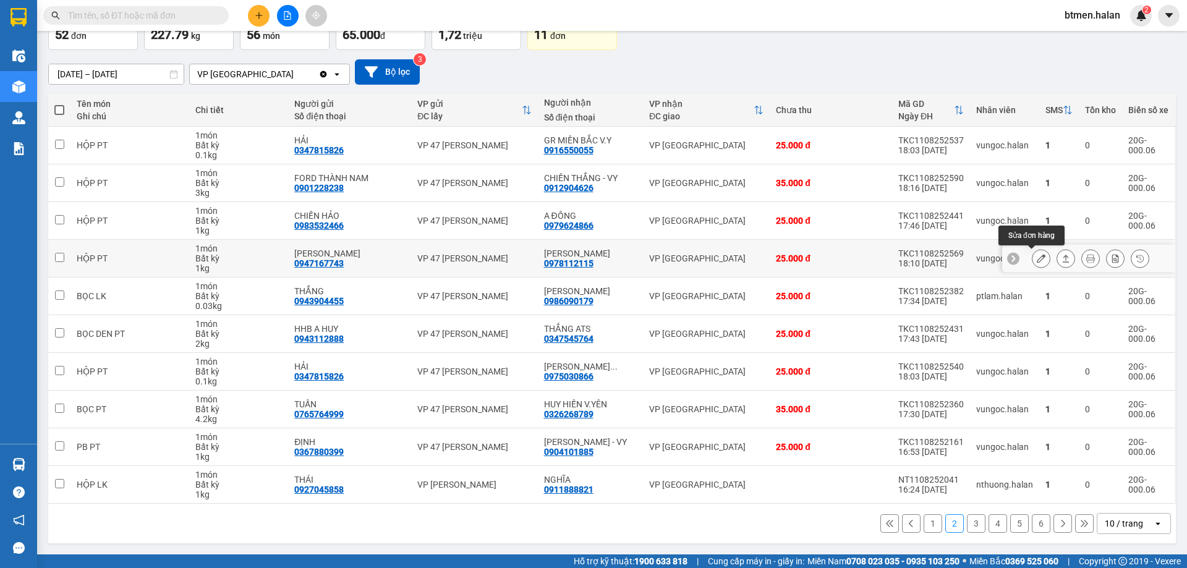
click at [1036, 257] on icon at bounding box center [1040, 258] width 9 height 9
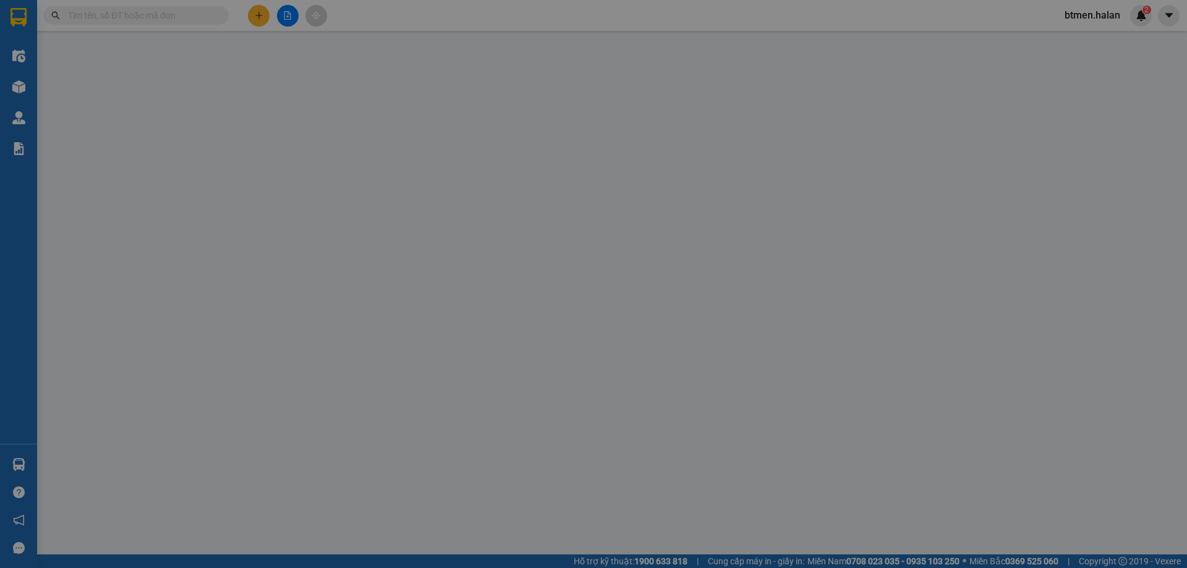
type input "0947167743"
type input "ĐĂNG LINH"
type input "0978112115"
type input "HỮU VÂN"
type input "25.000"
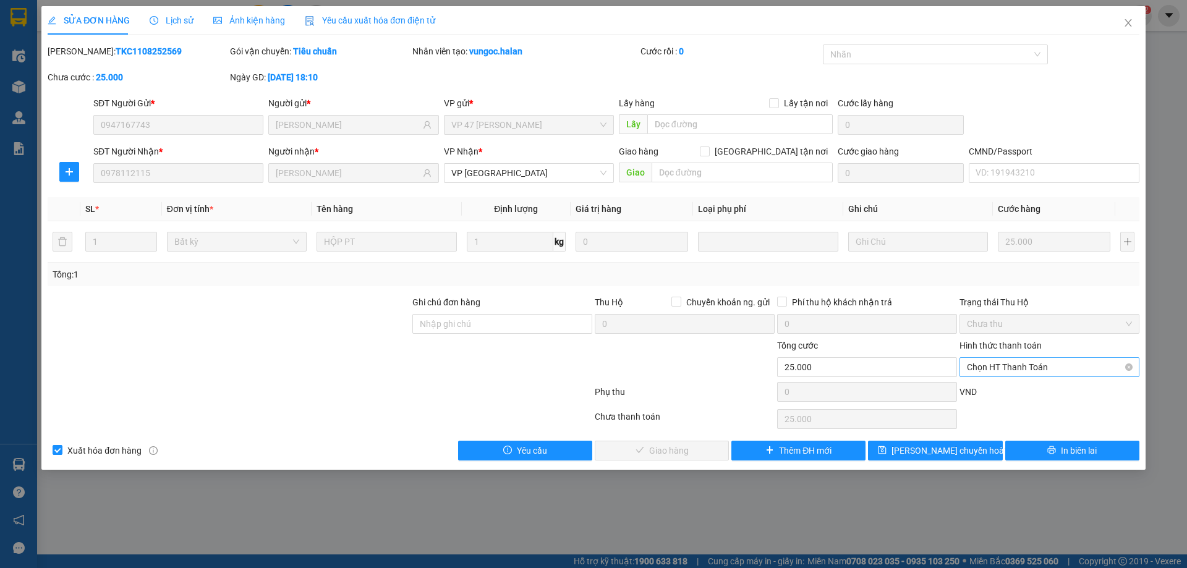
drag, startPoint x: 1004, startPoint y: 360, endPoint x: 1004, endPoint y: 376, distance: 16.1
click at [1004, 360] on span "Chọn HT Thanh Toán" at bounding box center [1049, 367] width 165 height 19
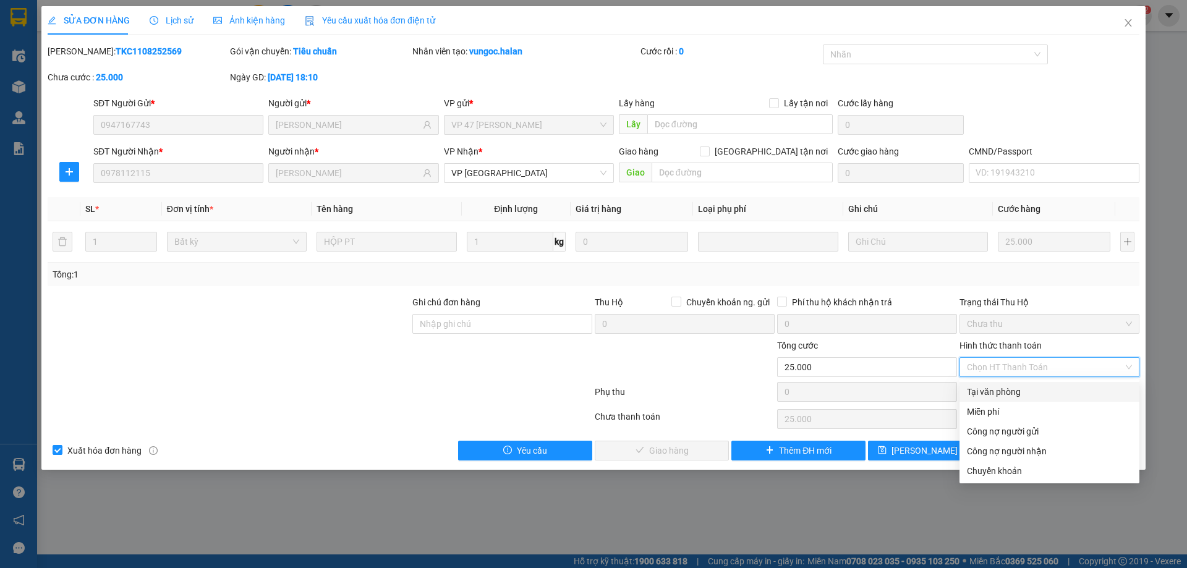
drag, startPoint x: 989, startPoint y: 396, endPoint x: 826, endPoint y: 434, distance: 167.0
click at [985, 397] on div "Tại văn phòng" at bounding box center [1049, 392] width 165 height 14
type input "0"
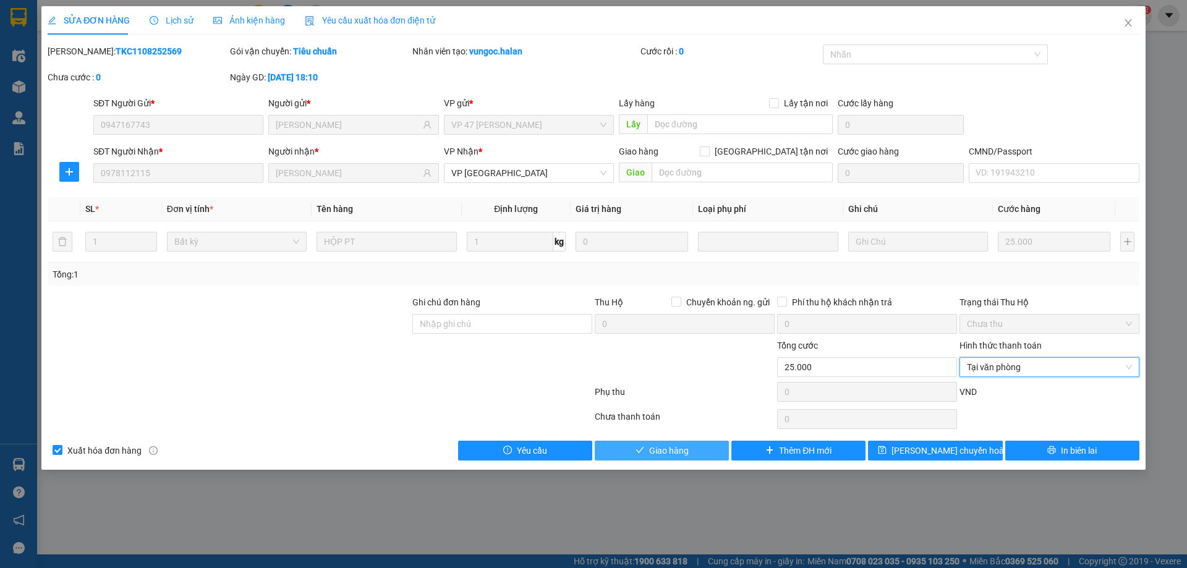
click at [721, 447] on button "Giao hàng" at bounding box center [661, 451] width 134 height 20
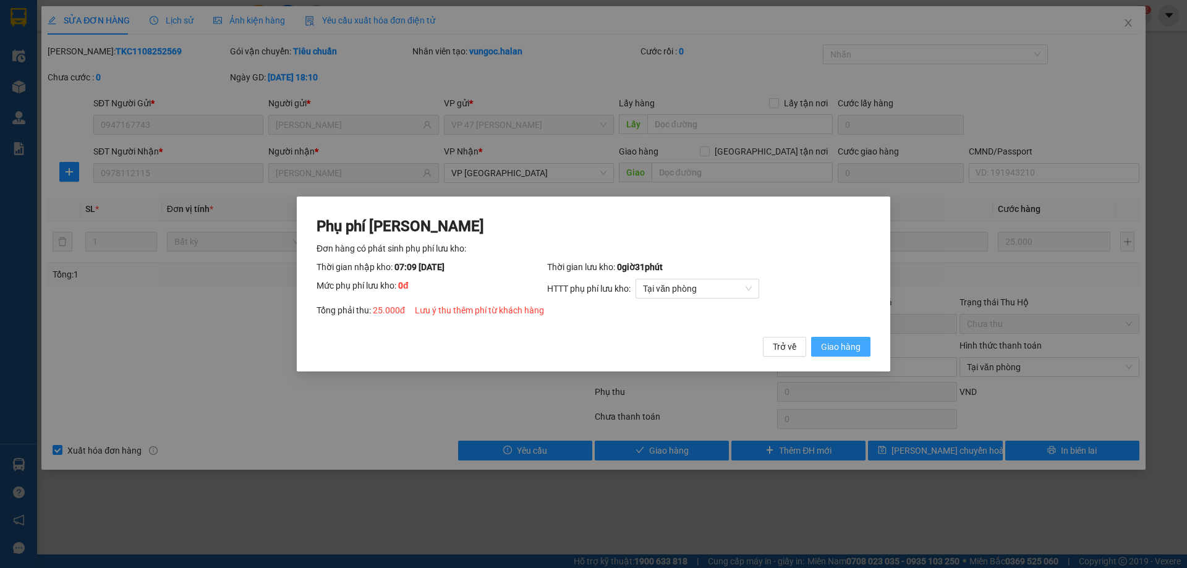
click at [832, 349] on span "Giao hàng" at bounding box center [841, 347] width 40 height 14
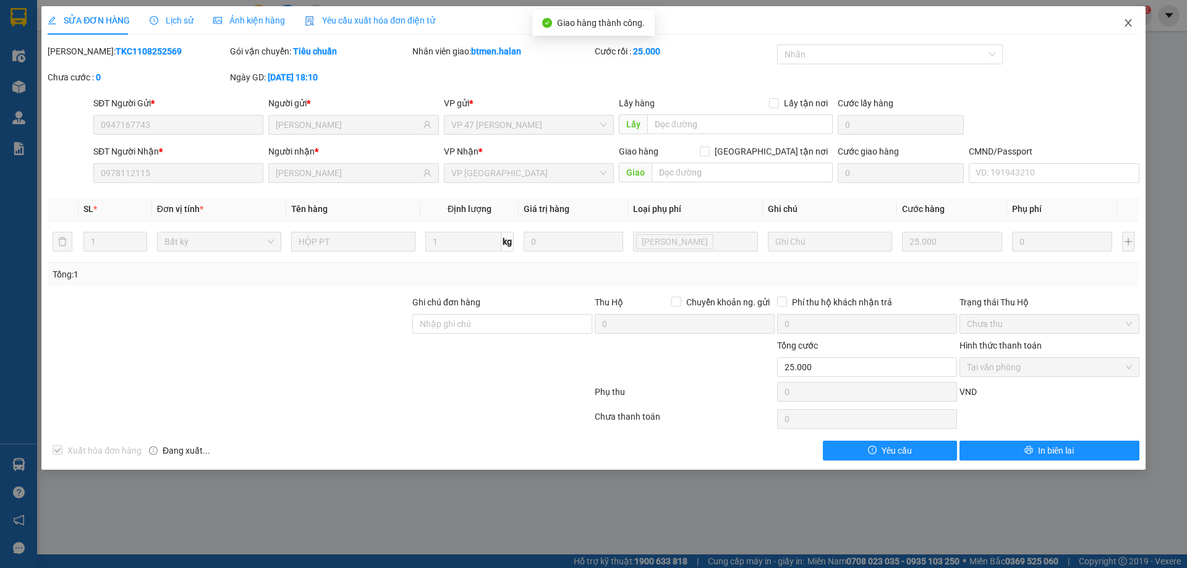
click at [1123, 26] on icon "close" at bounding box center [1128, 23] width 10 height 10
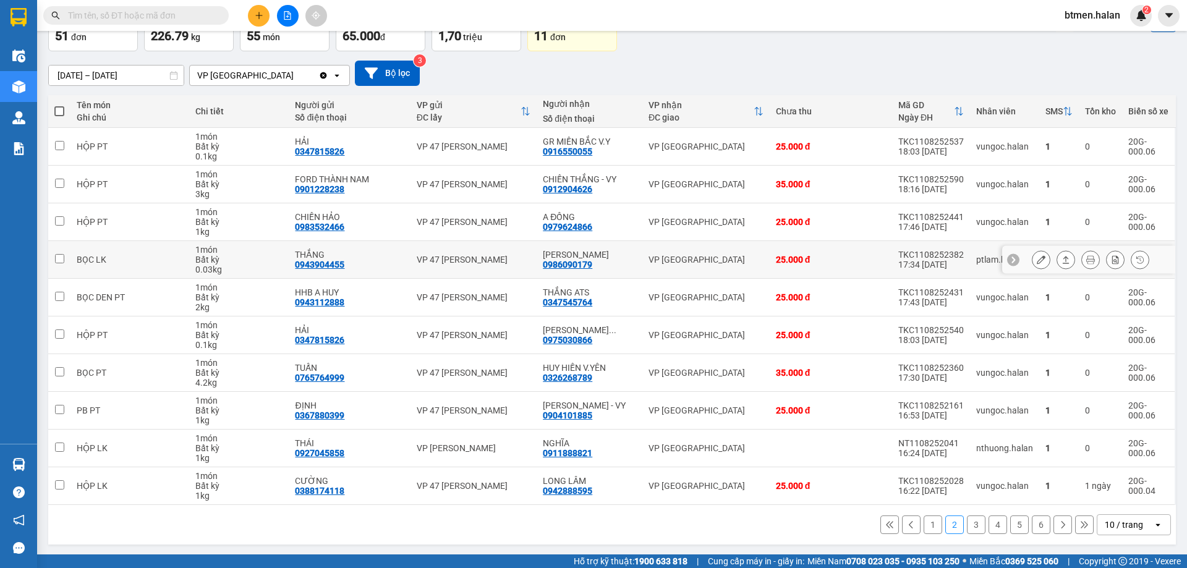
scroll to position [80, 0]
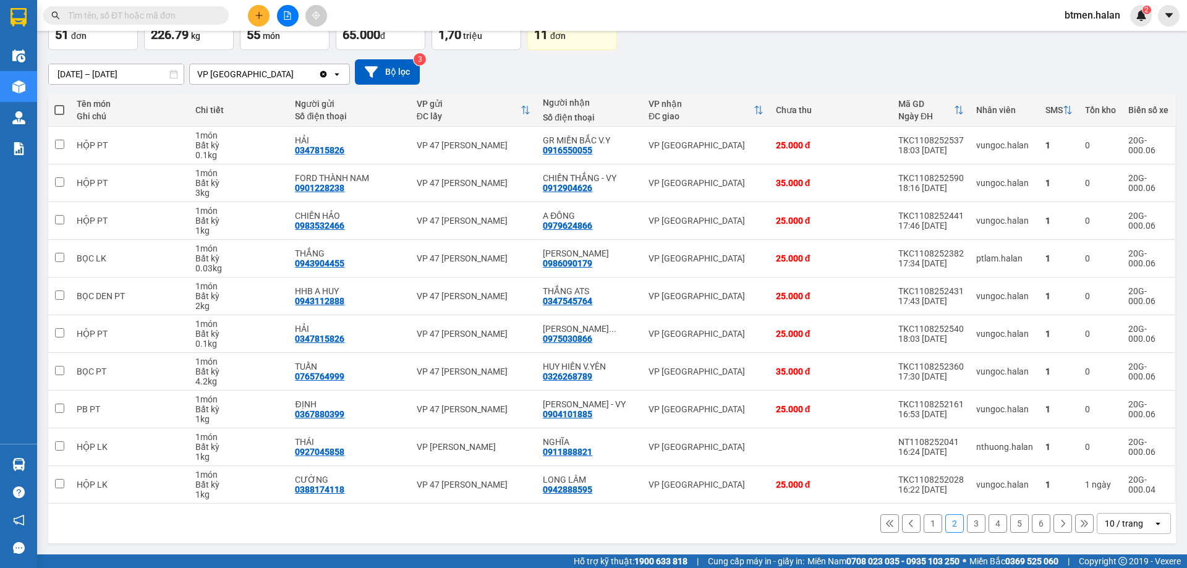
click at [928, 527] on button "1" at bounding box center [932, 523] width 19 height 19
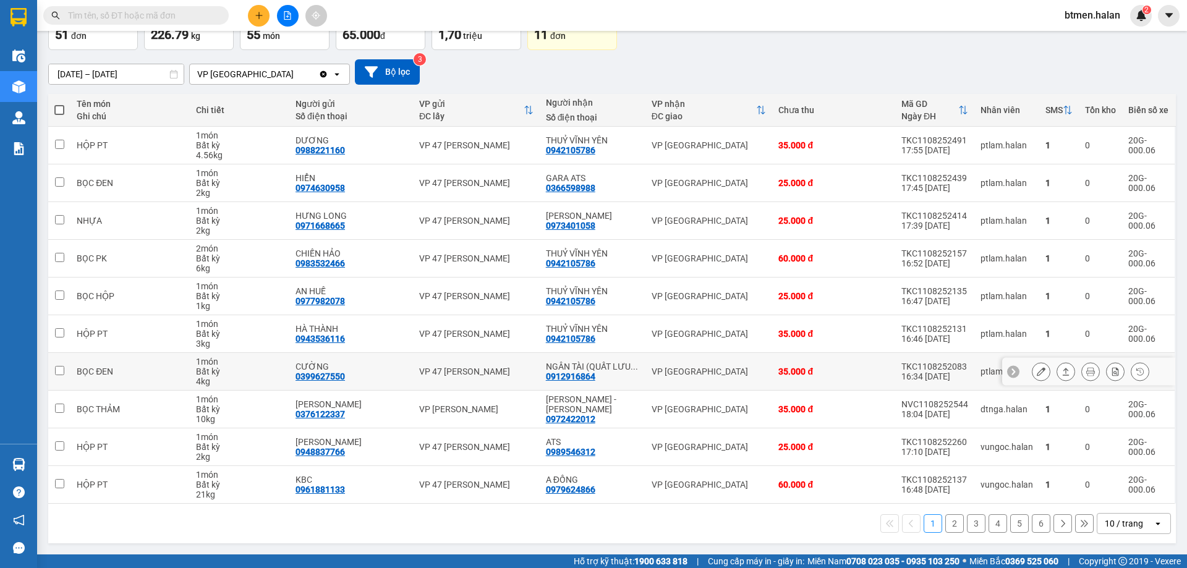
click at [1032, 374] on button at bounding box center [1040, 372] width 17 height 22
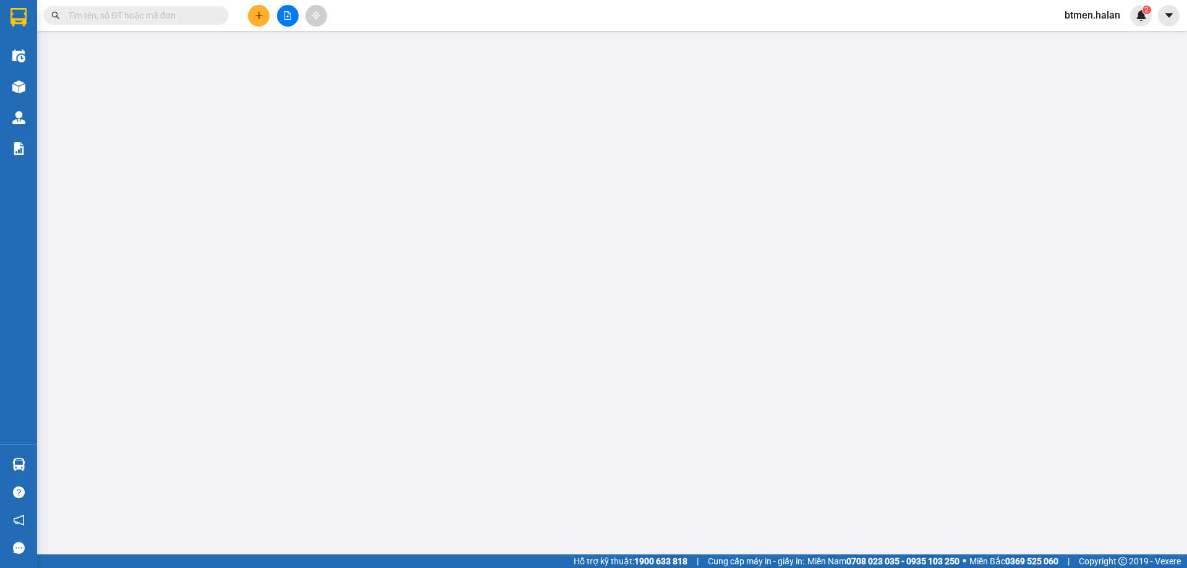
type input "0399627550"
type input "CƯỜNG"
type input "0912916864"
type input "NGÂN TÀI (QUẤT LƯU BÌNH XUYÊN)"
type input "35.000"
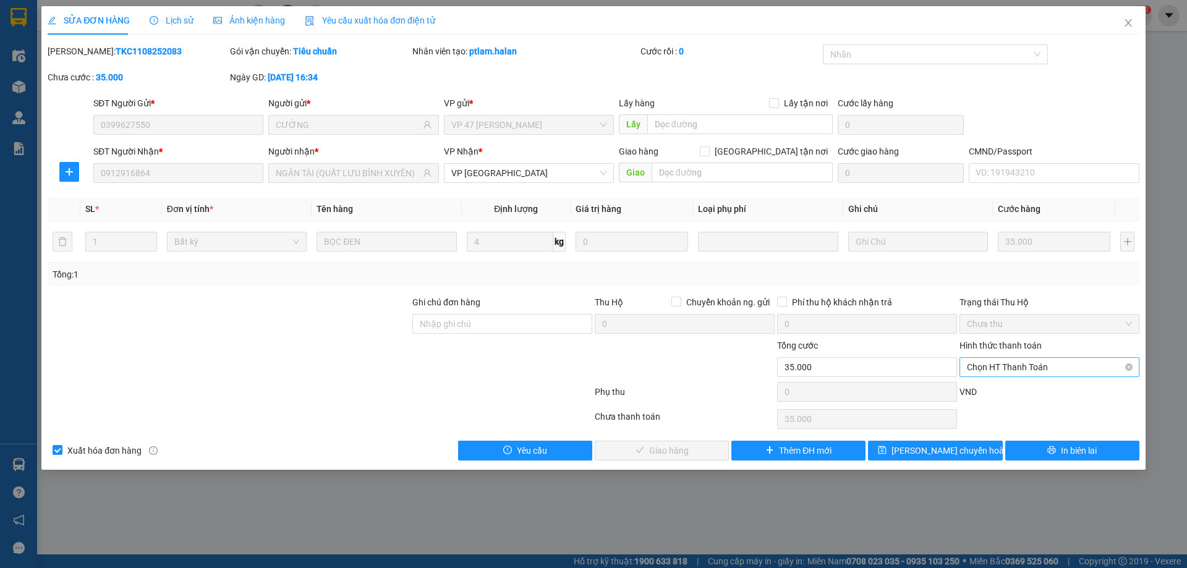
click at [1027, 363] on span "Chọn HT Thanh Toán" at bounding box center [1049, 367] width 165 height 19
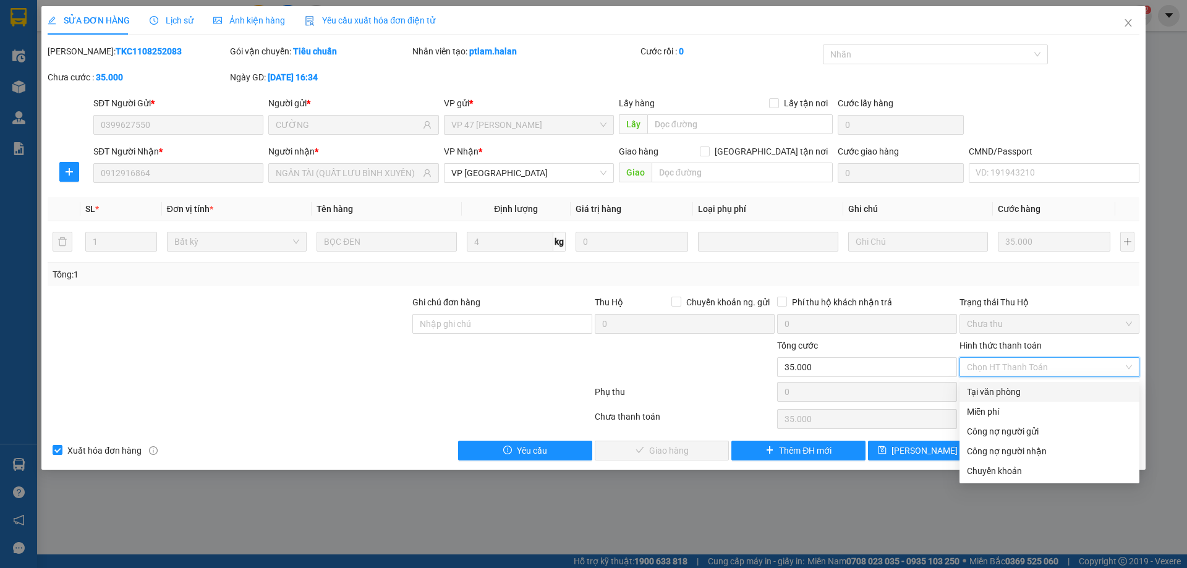
drag, startPoint x: 1012, startPoint y: 389, endPoint x: 701, endPoint y: 444, distance: 315.7
click at [1009, 391] on div "Tại văn phòng" at bounding box center [1049, 392] width 165 height 14
type input "0"
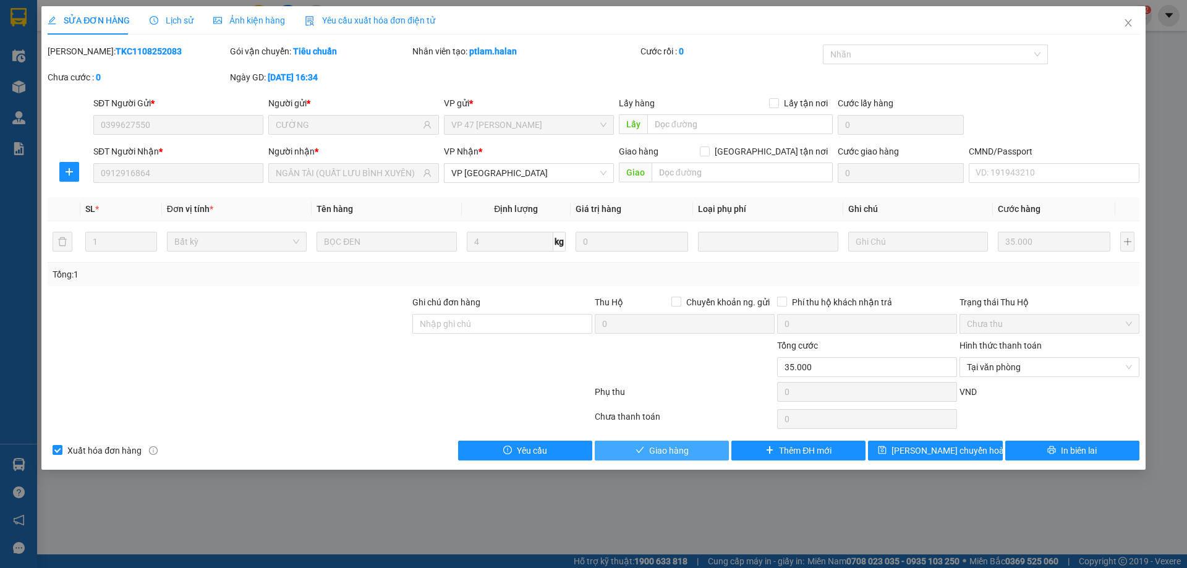
click at [670, 447] on span "Giao hàng" at bounding box center [669, 451] width 40 height 14
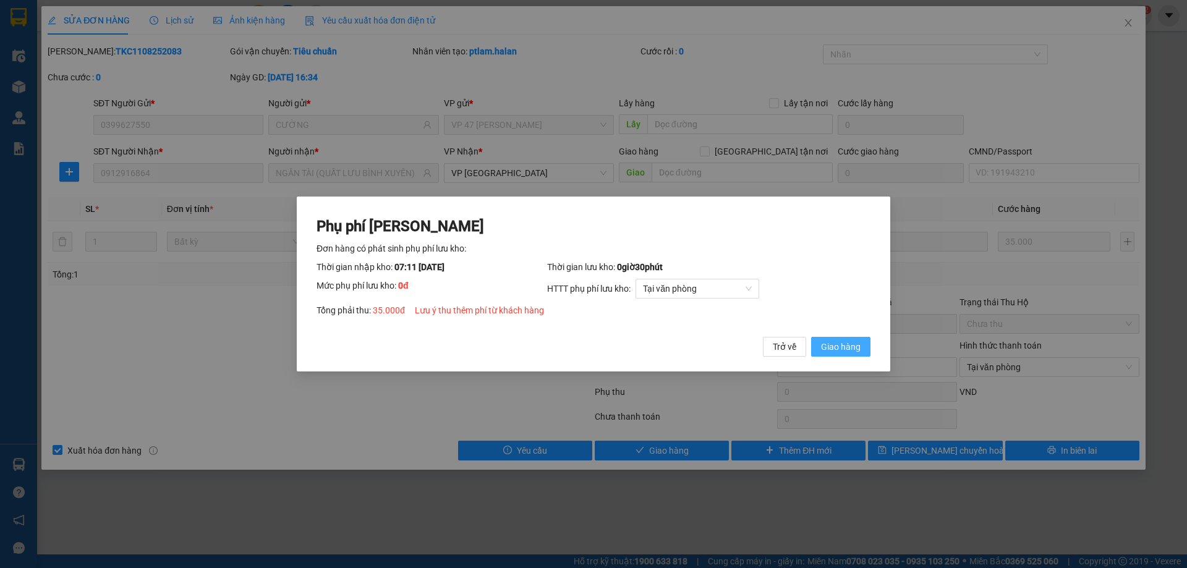
click at [844, 351] on span "Giao hàng" at bounding box center [841, 347] width 40 height 14
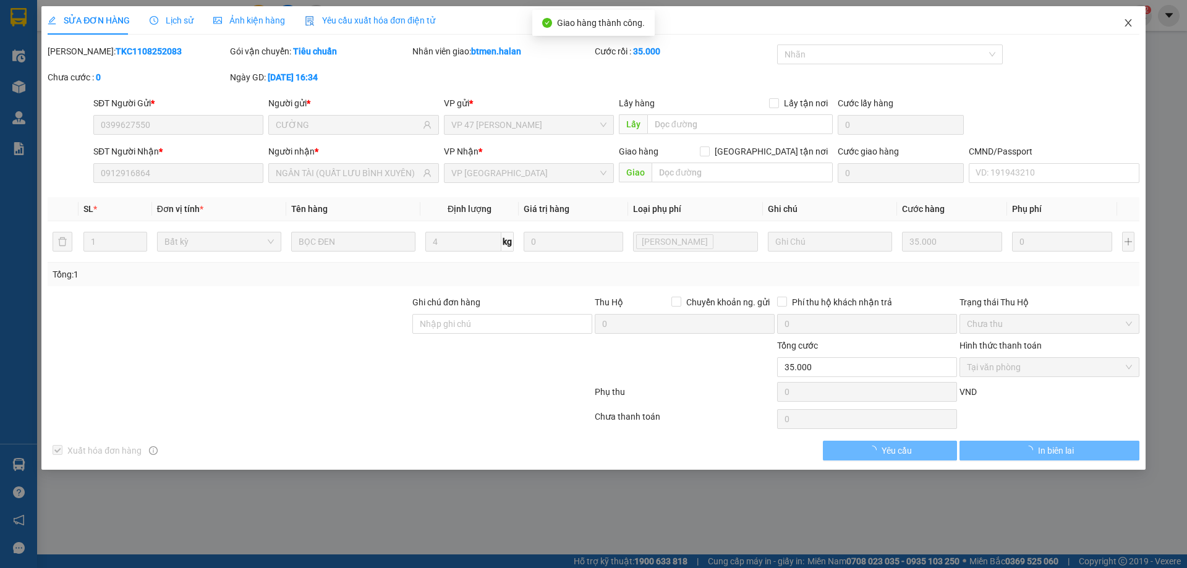
click at [1130, 22] on icon "close" at bounding box center [1128, 23] width 10 height 10
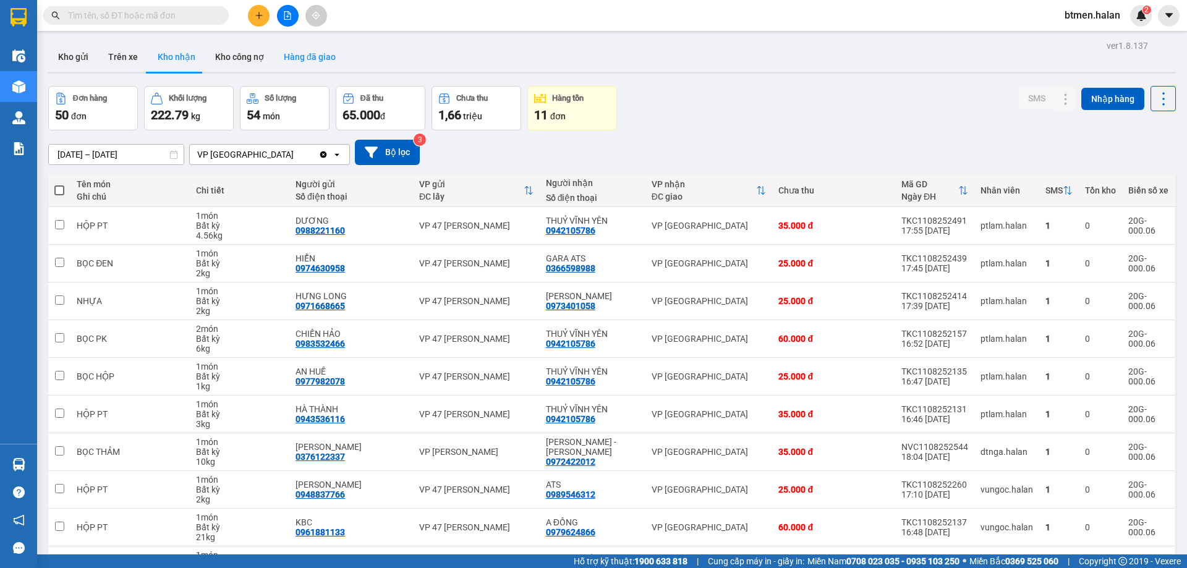
click at [284, 47] on button "Hàng đã giao" at bounding box center [310, 57] width 72 height 30
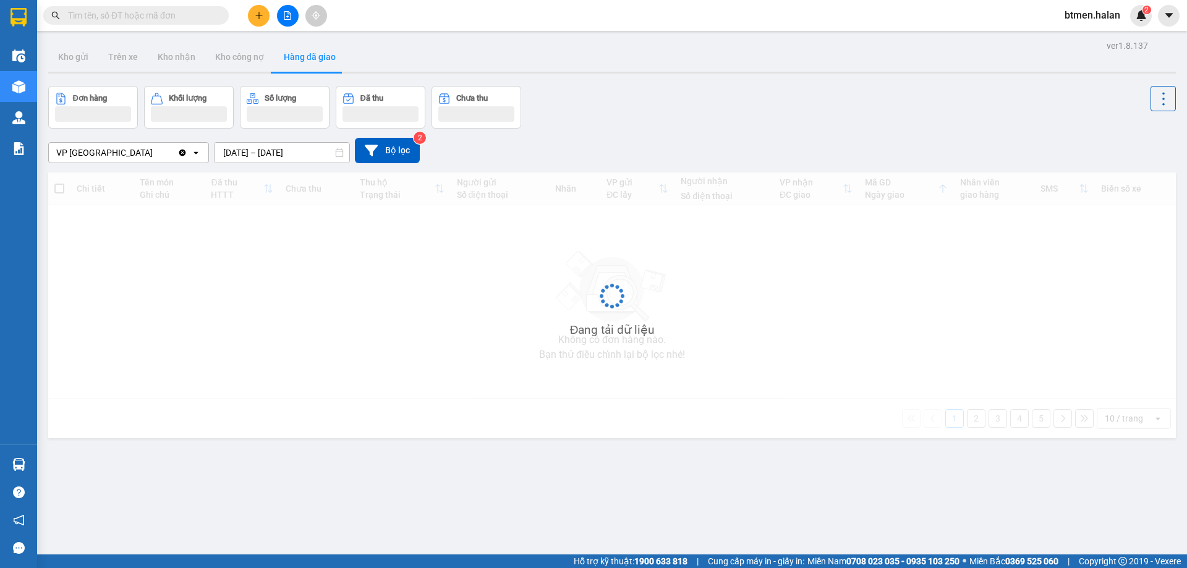
click at [292, 154] on input "11/08/2025 – 11/08/2025" at bounding box center [281, 153] width 135 height 20
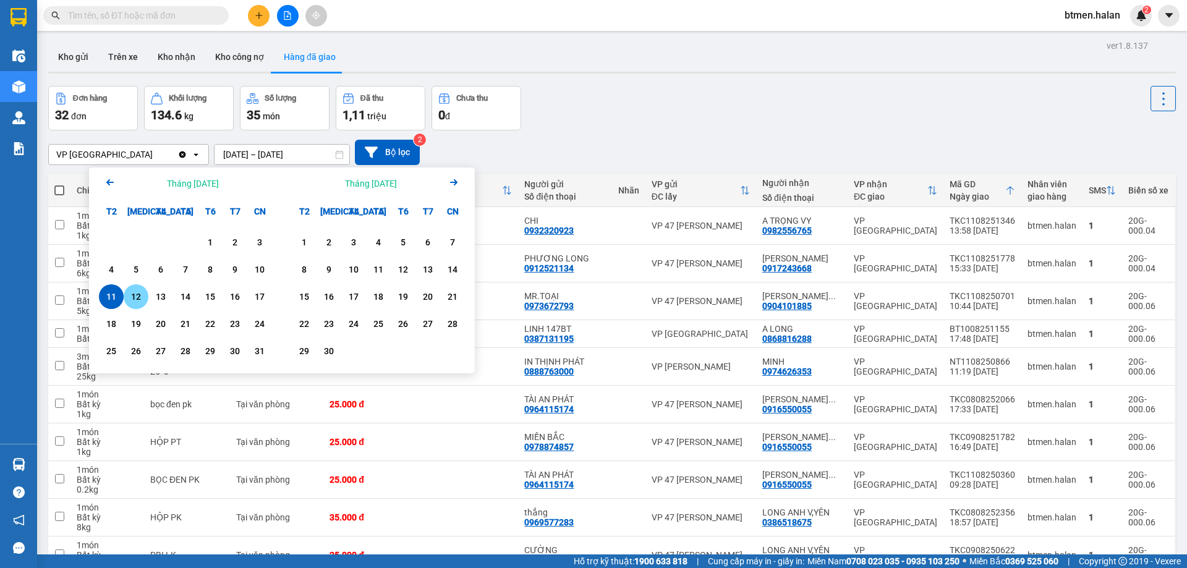
click at [142, 302] on div "12" at bounding box center [135, 296] width 17 height 15
click at [142, 301] on div "12" at bounding box center [135, 296] width 17 height 15
type input "12/08/2025 – 12/08/2025"
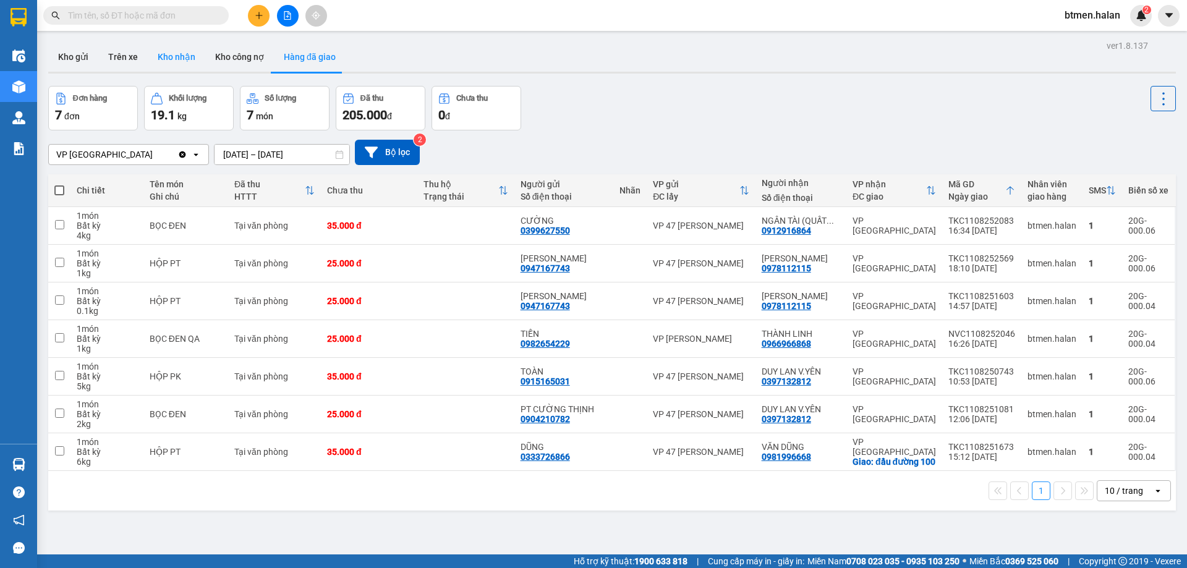
click at [180, 58] on button "Kho nhận" at bounding box center [176, 57] width 57 height 30
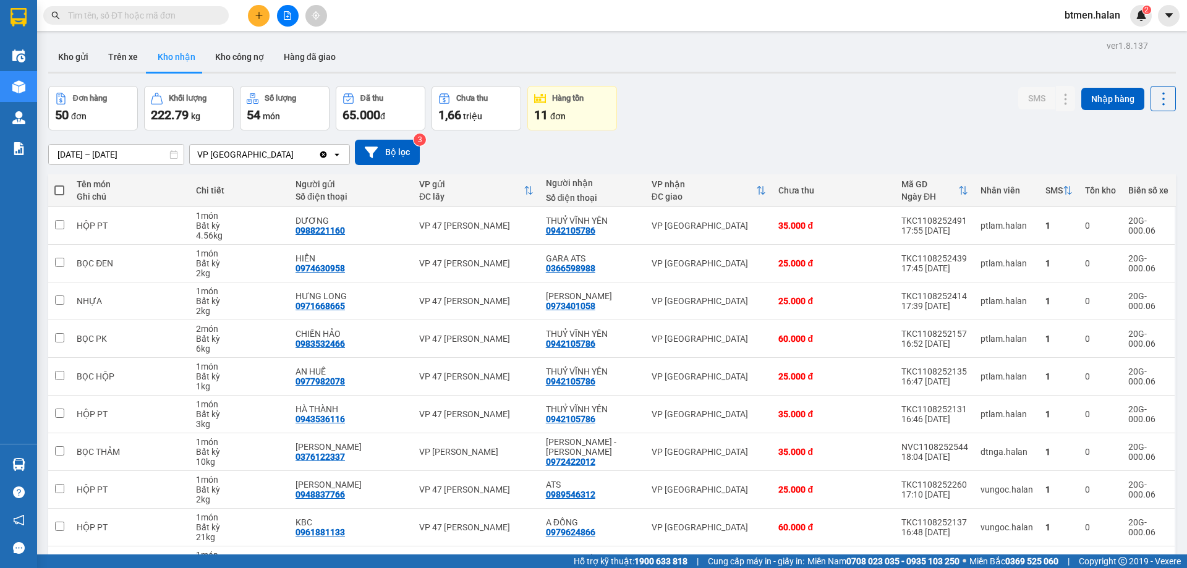
click at [698, 120] on div "Đơn hàng 50 đơn Khối lượng 222.79 kg Số lượng 54 món Đã thu 65.000 đ Chưa thu 1…" at bounding box center [611, 108] width 1127 height 44
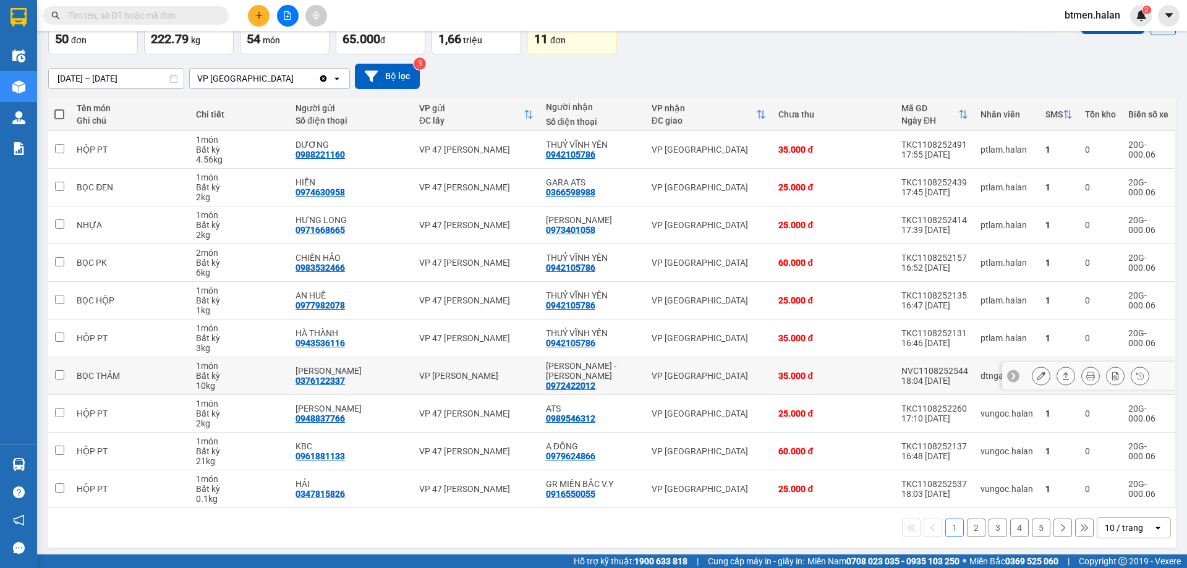
scroll to position [80, 0]
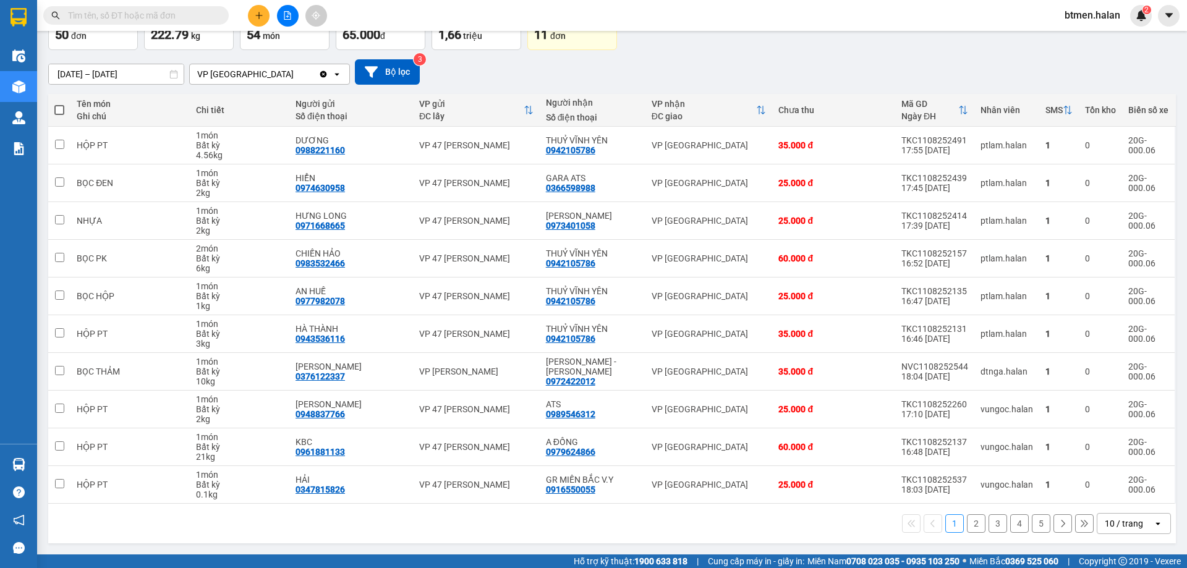
click at [989, 518] on button "3" at bounding box center [997, 523] width 19 height 19
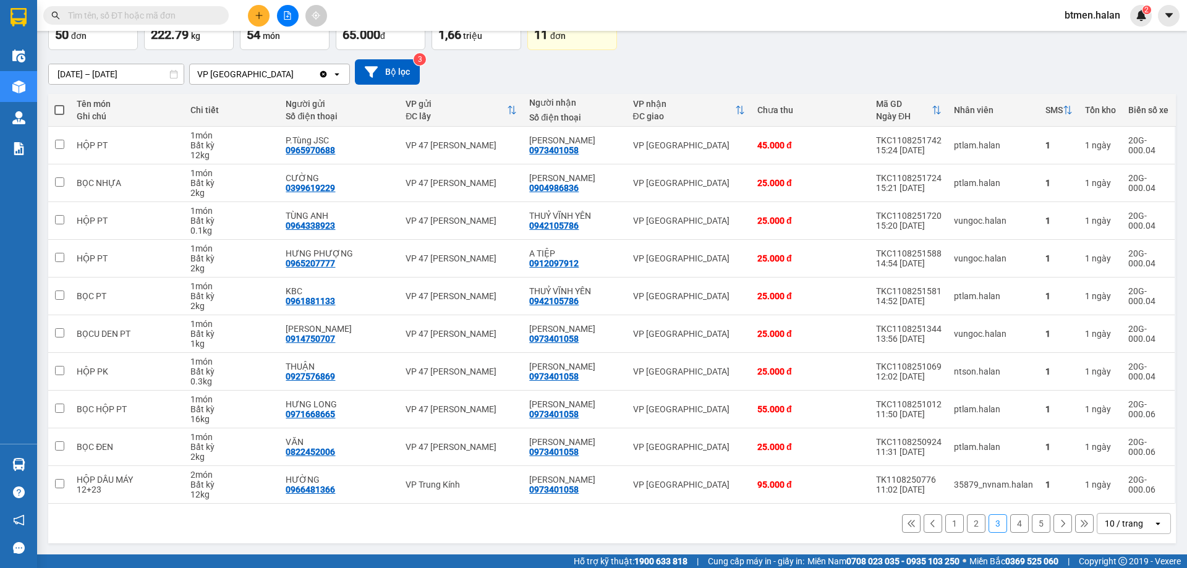
click at [1010, 520] on button "4" at bounding box center [1019, 523] width 19 height 19
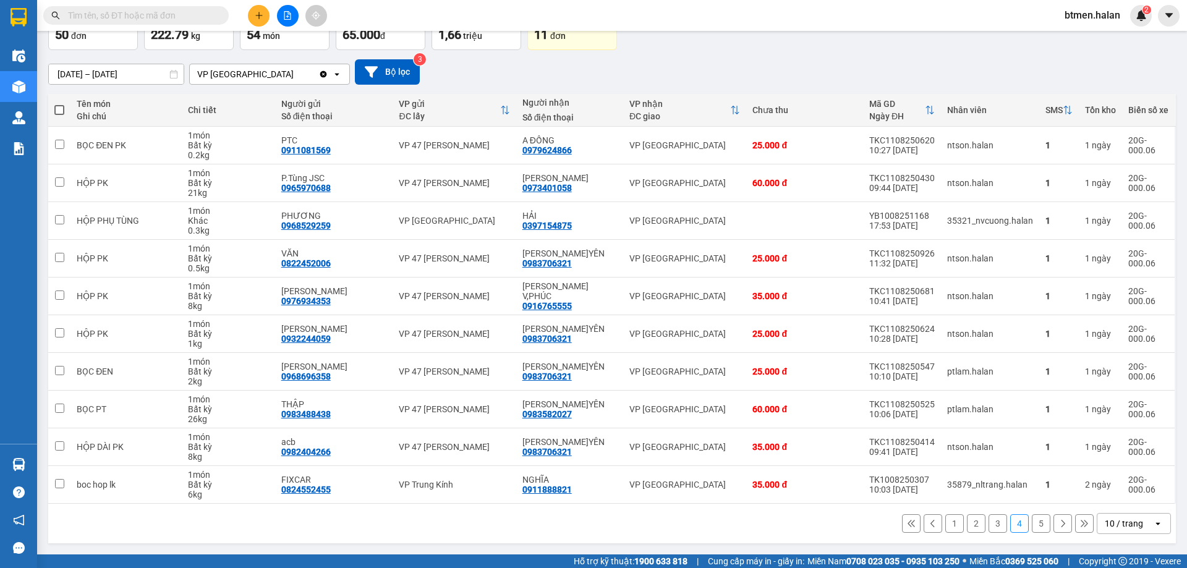
click at [1031, 523] on button "5" at bounding box center [1040, 523] width 19 height 19
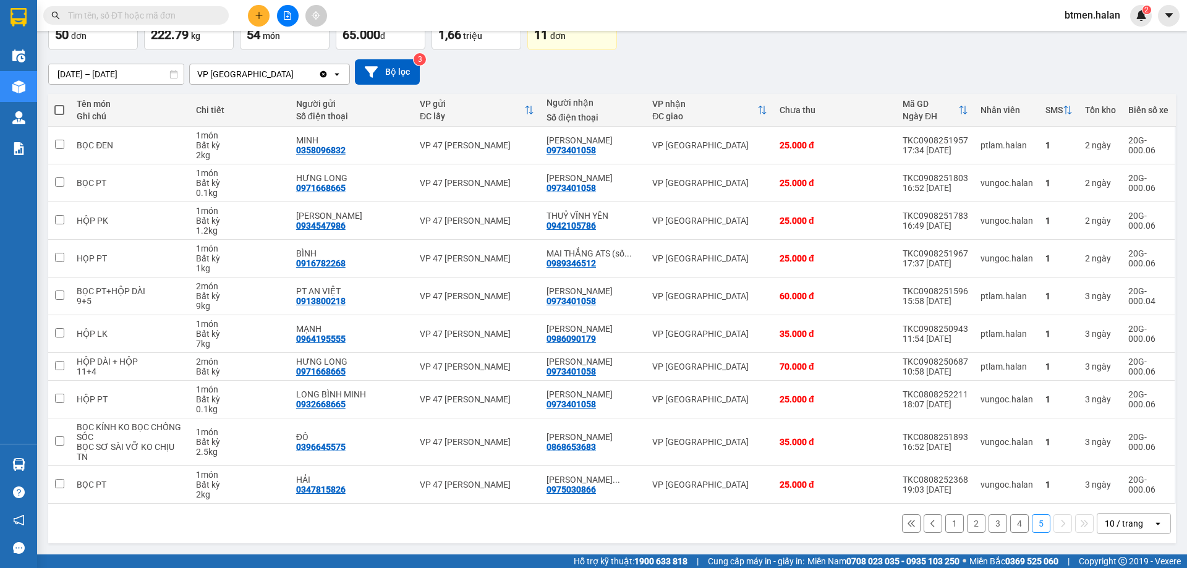
click at [988, 527] on button "3" at bounding box center [997, 523] width 19 height 19
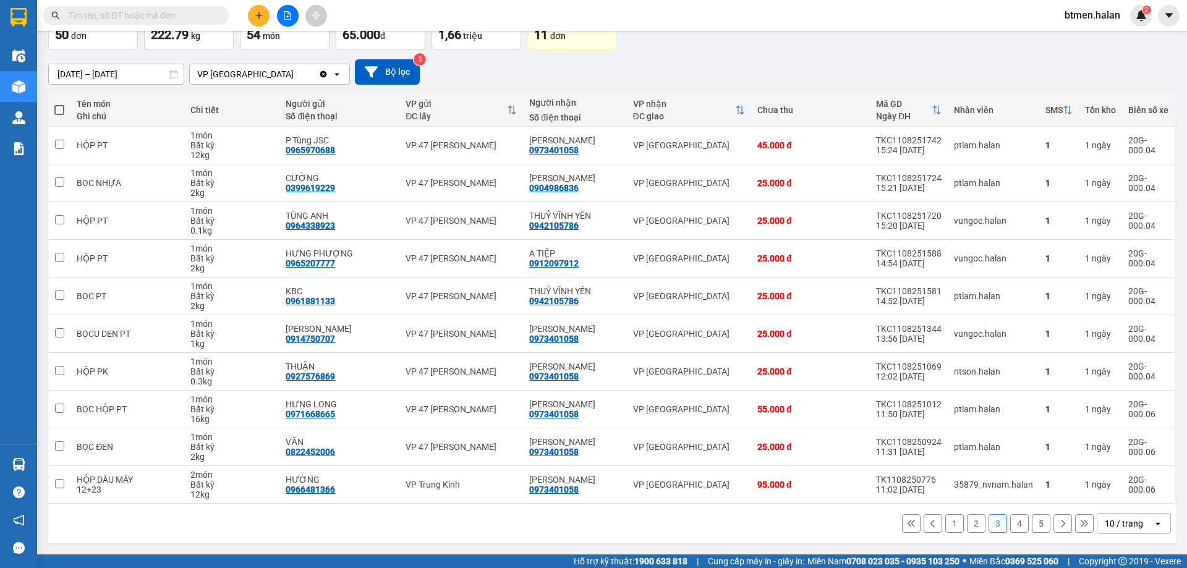
click at [975, 528] on button "2" at bounding box center [976, 523] width 19 height 19
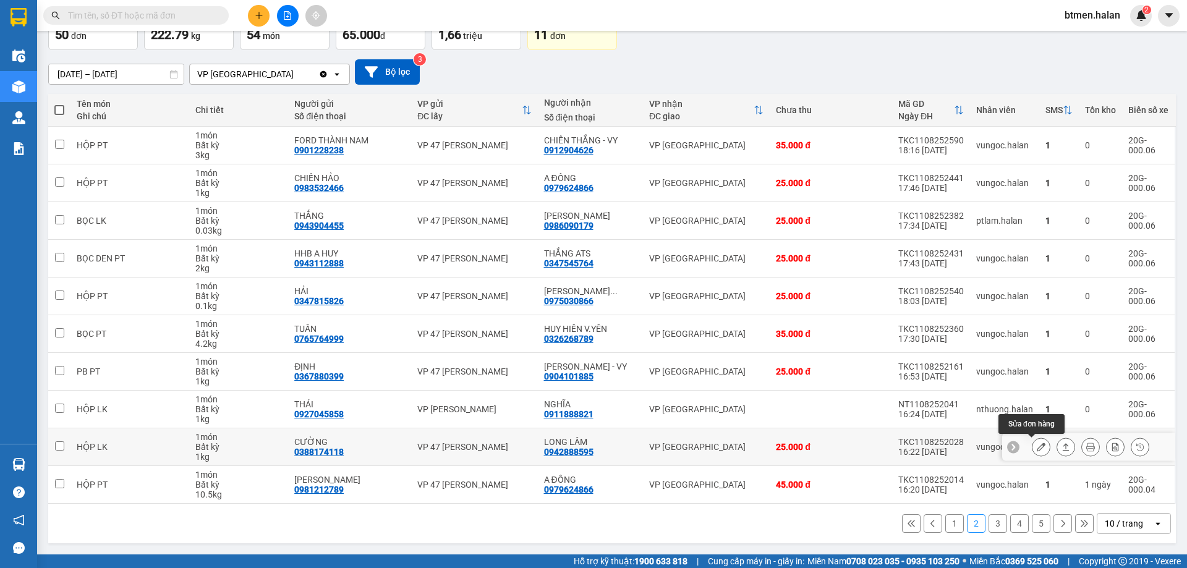
click at [1032, 447] on button at bounding box center [1040, 447] width 17 height 22
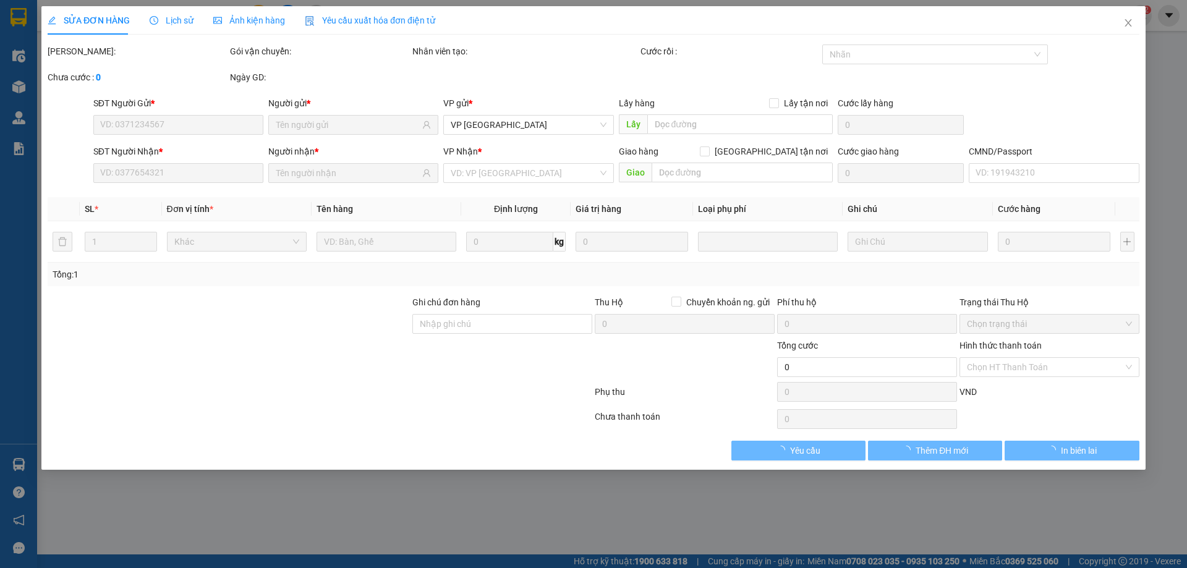
type input "0388174118"
type input "CƯỜNG"
type input "0942888595"
type input "LONG LÂM"
type input "25.000"
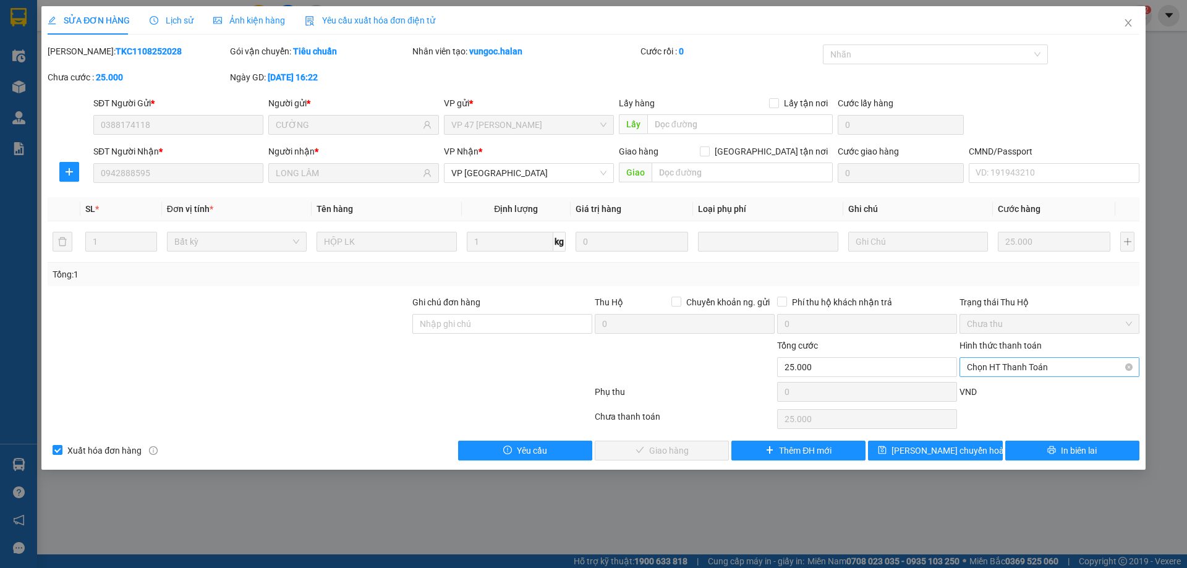
click at [1005, 371] on span "Chọn HT Thanh Toán" at bounding box center [1049, 367] width 165 height 19
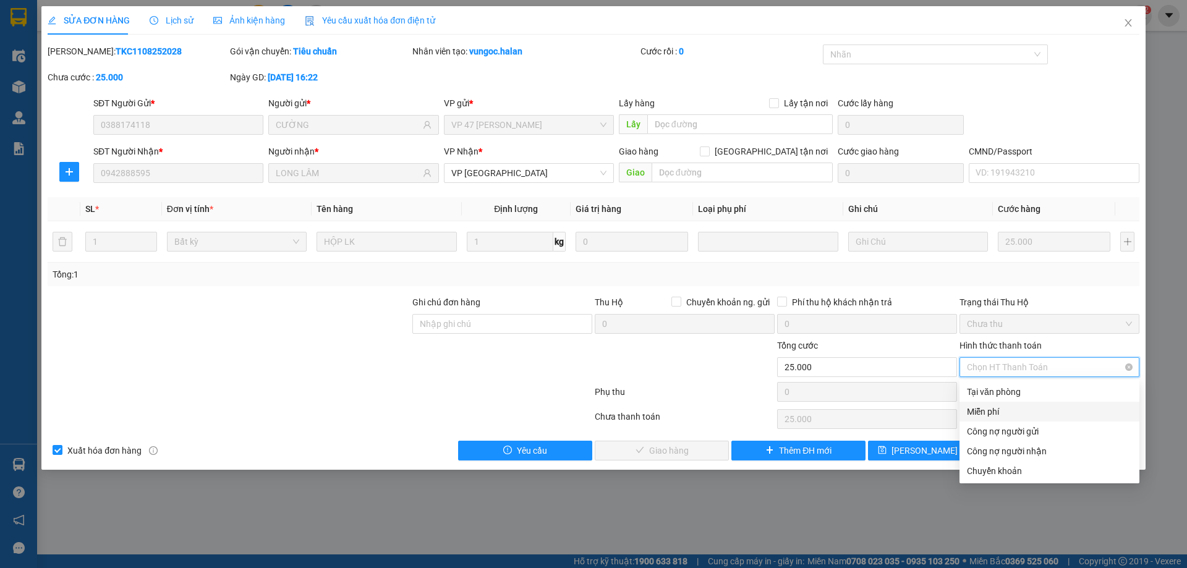
click at [997, 398] on div "Tại văn phòng" at bounding box center [1049, 392] width 165 height 14
type input "0"
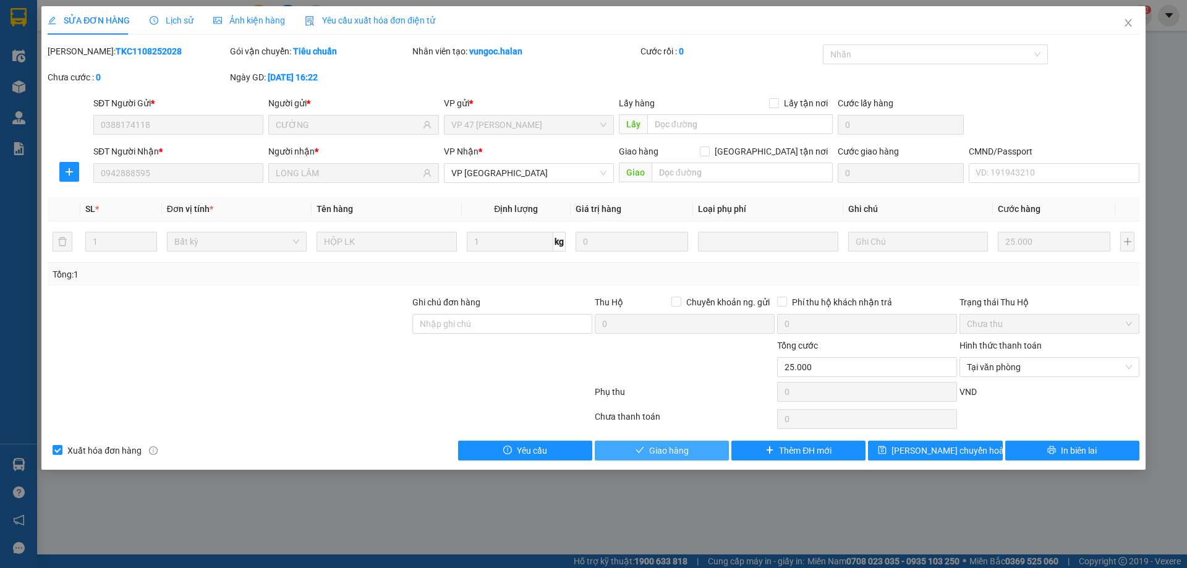
click at [700, 449] on button "Giao hàng" at bounding box center [661, 451] width 134 height 20
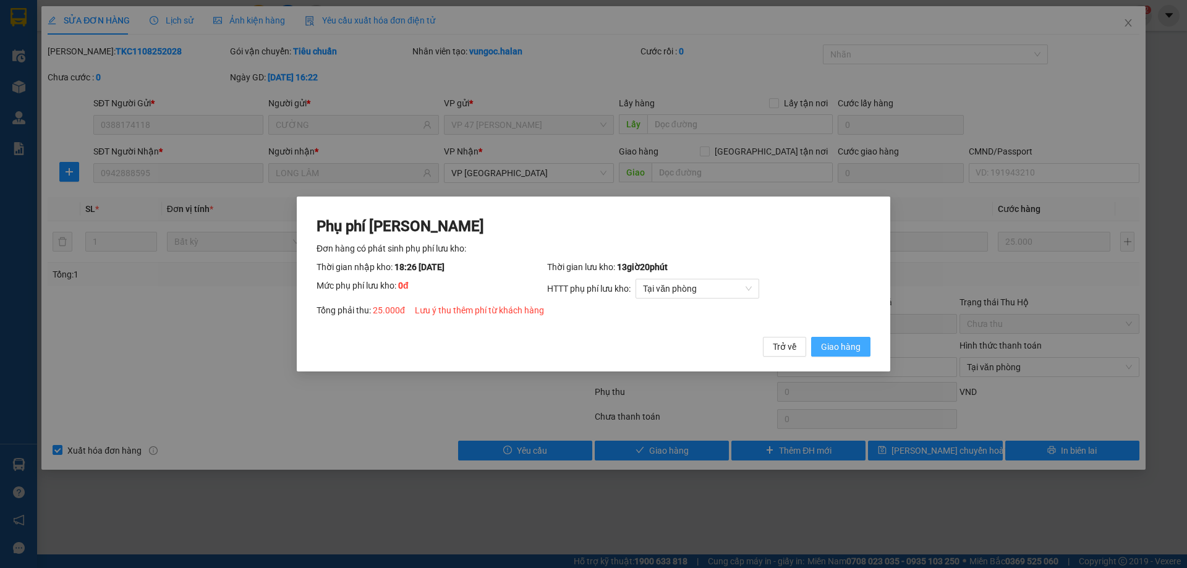
click at [839, 346] on span "Giao hàng" at bounding box center [841, 347] width 40 height 14
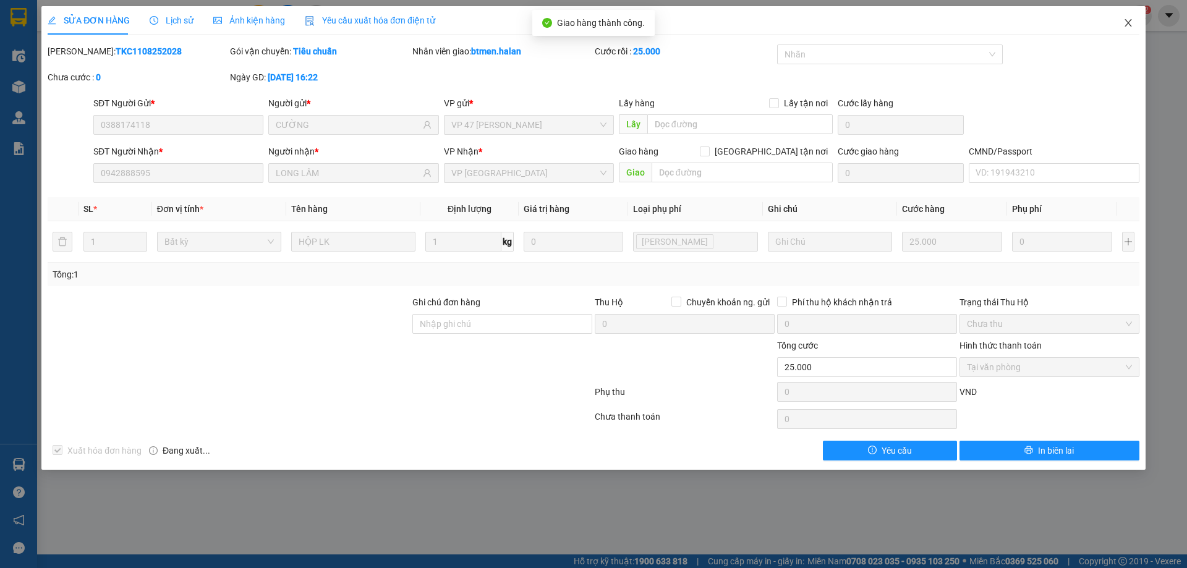
click at [1133, 19] on span "Close" at bounding box center [1128, 23] width 35 height 35
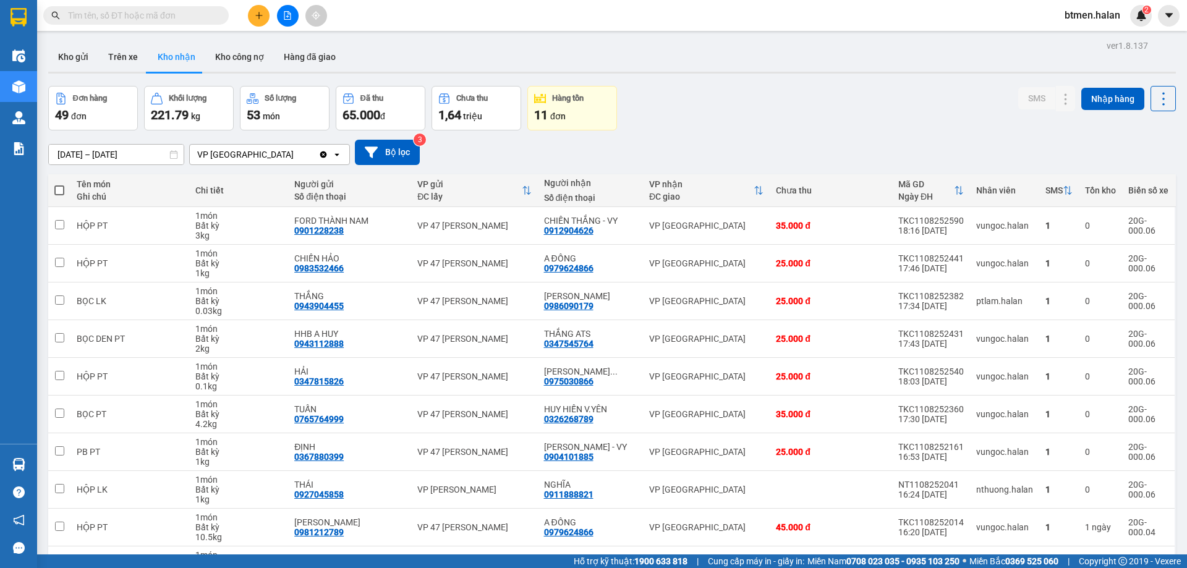
click at [759, 100] on div "Đơn hàng 49 đơn Khối lượng 221.79 kg Số lượng 53 món Đã thu 65.000 đ Chưa thu 1…" at bounding box center [611, 108] width 1127 height 44
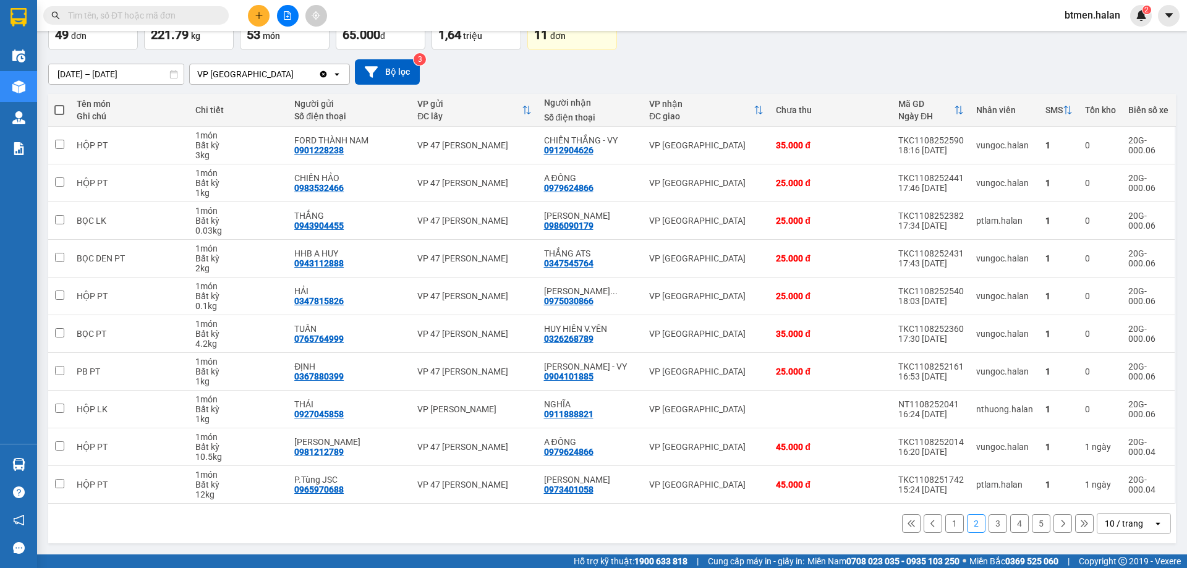
click at [934, 525] on div "1 2 3 4 5 10 / trang open" at bounding box center [611, 523] width 1117 height 21
click at [945, 528] on button "1" at bounding box center [954, 523] width 19 height 19
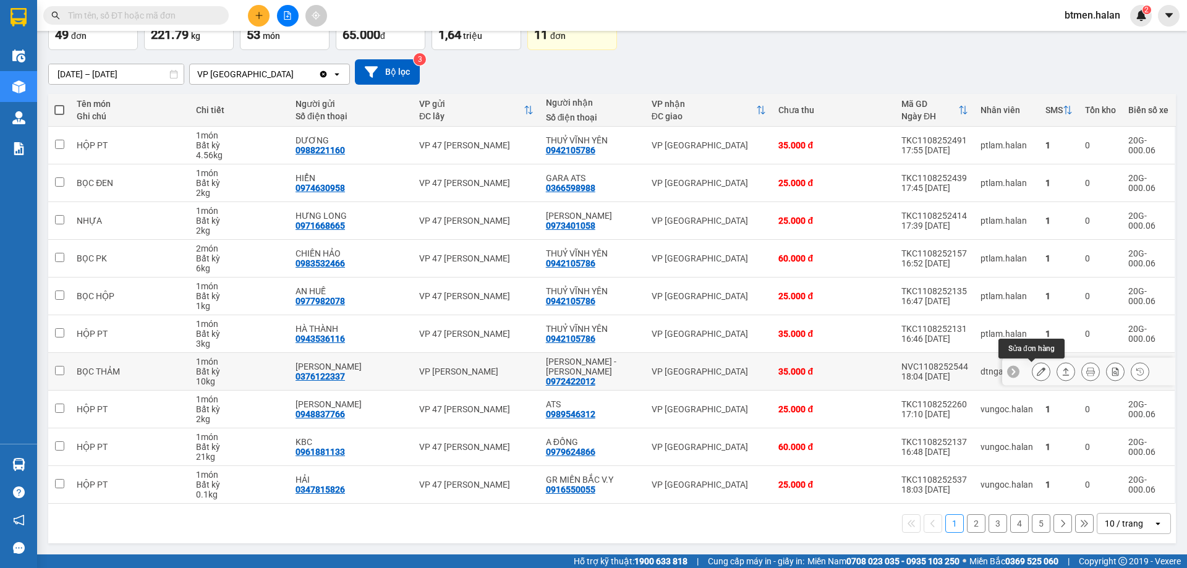
click at [1038, 369] on button at bounding box center [1040, 372] width 17 height 22
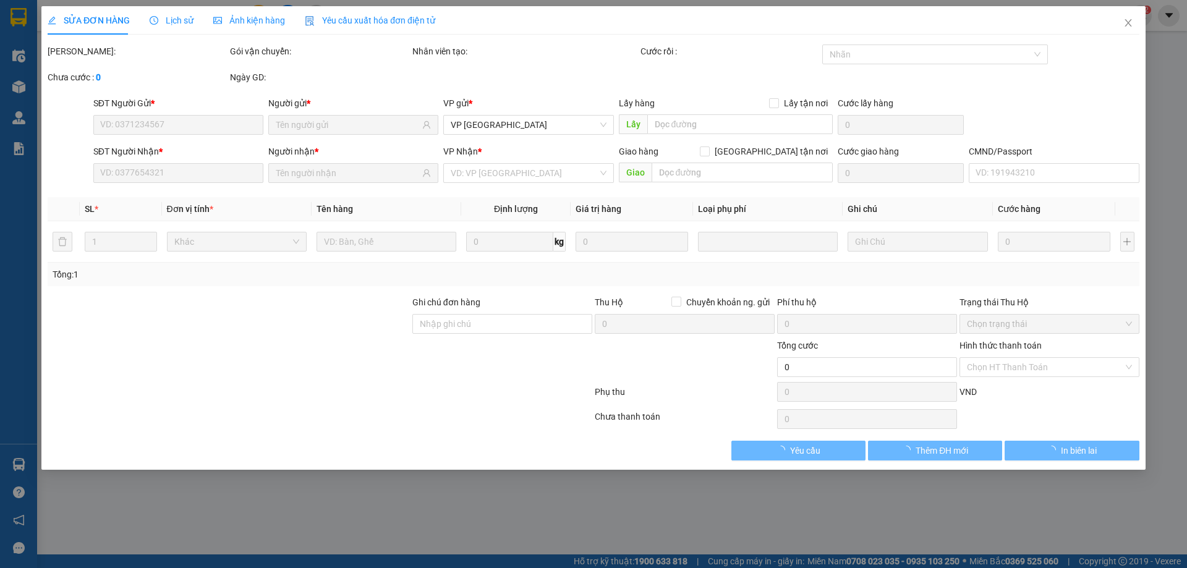
type input "0376122337"
type input "MINH ĐỨC"
type input "0972422012"
type input "MẠNH NGỌC - VY"
type input "35.000"
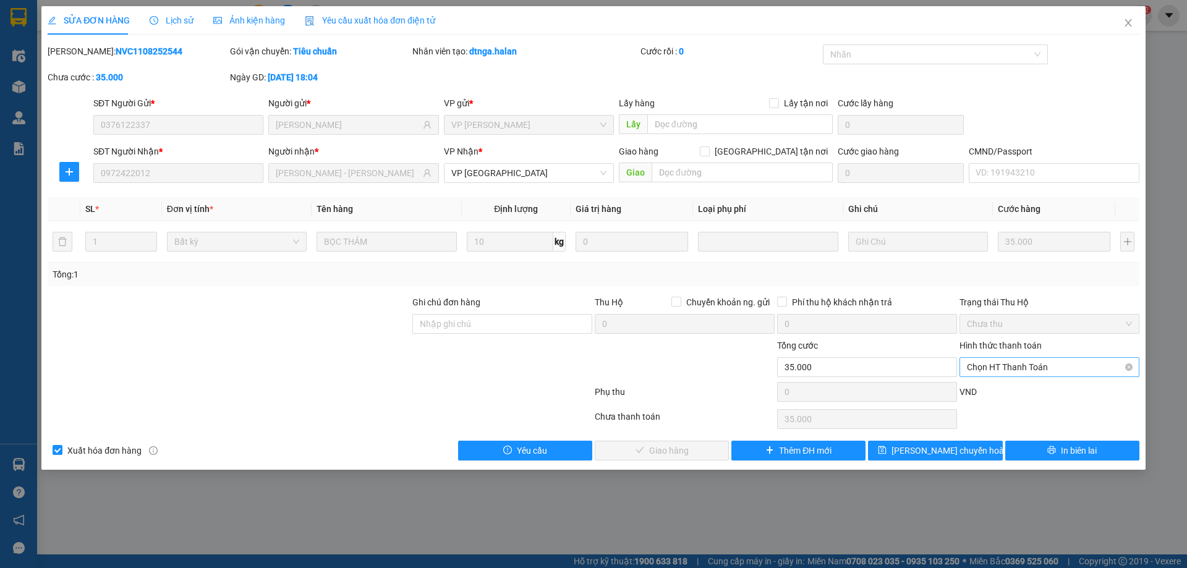
click at [1006, 371] on span "Chọn HT Thanh Toán" at bounding box center [1049, 367] width 165 height 19
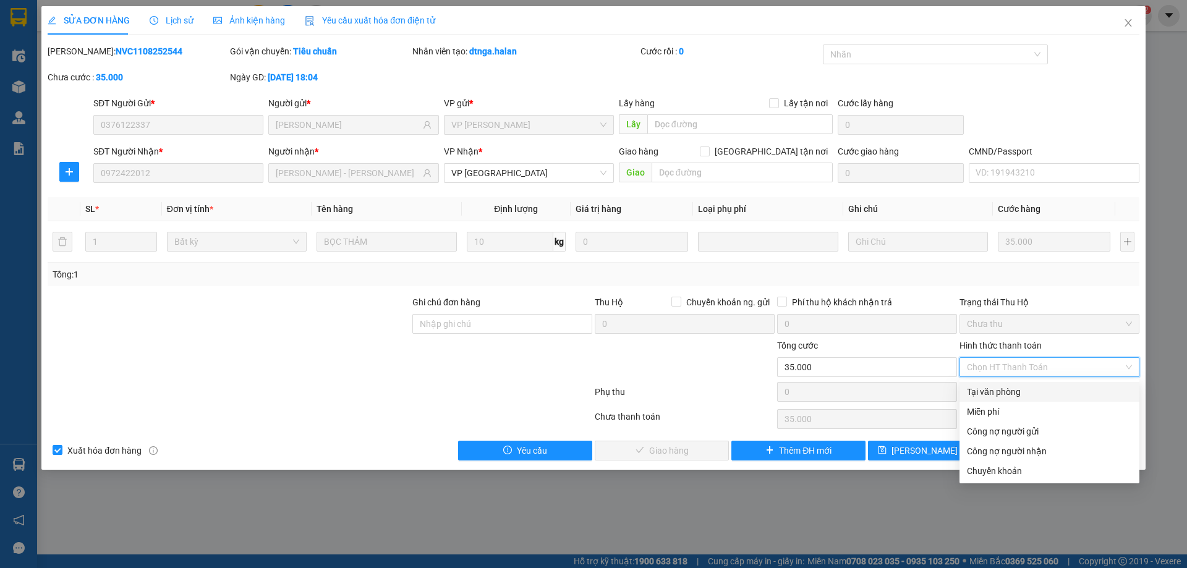
click at [1013, 399] on div "Tại văn phòng" at bounding box center [1049, 392] width 180 height 20
type input "0"
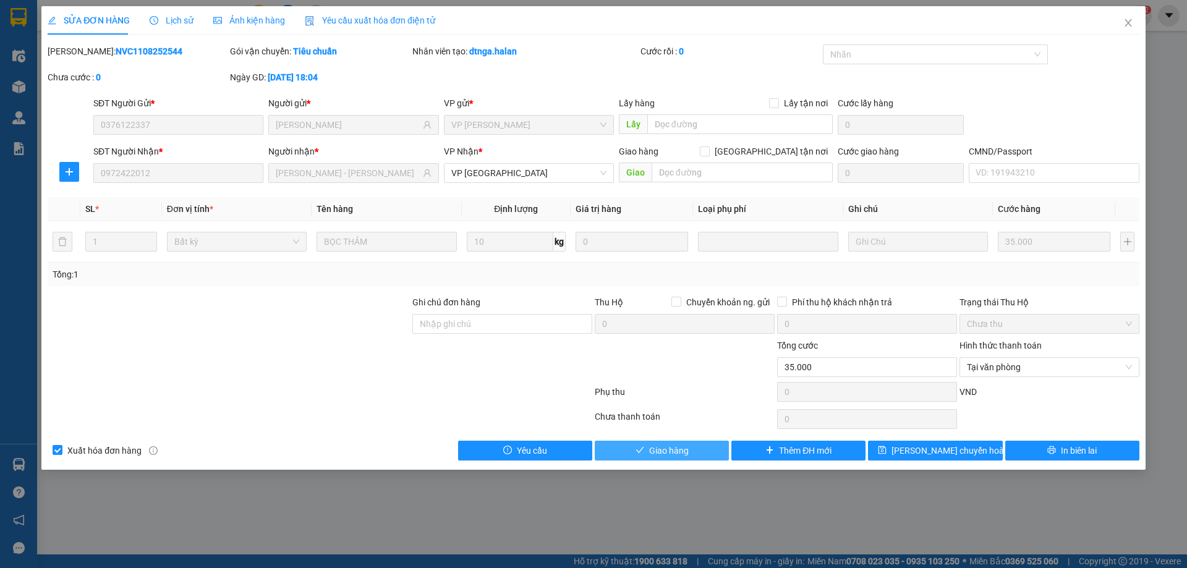
click at [710, 454] on button "Giao hàng" at bounding box center [661, 451] width 134 height 20
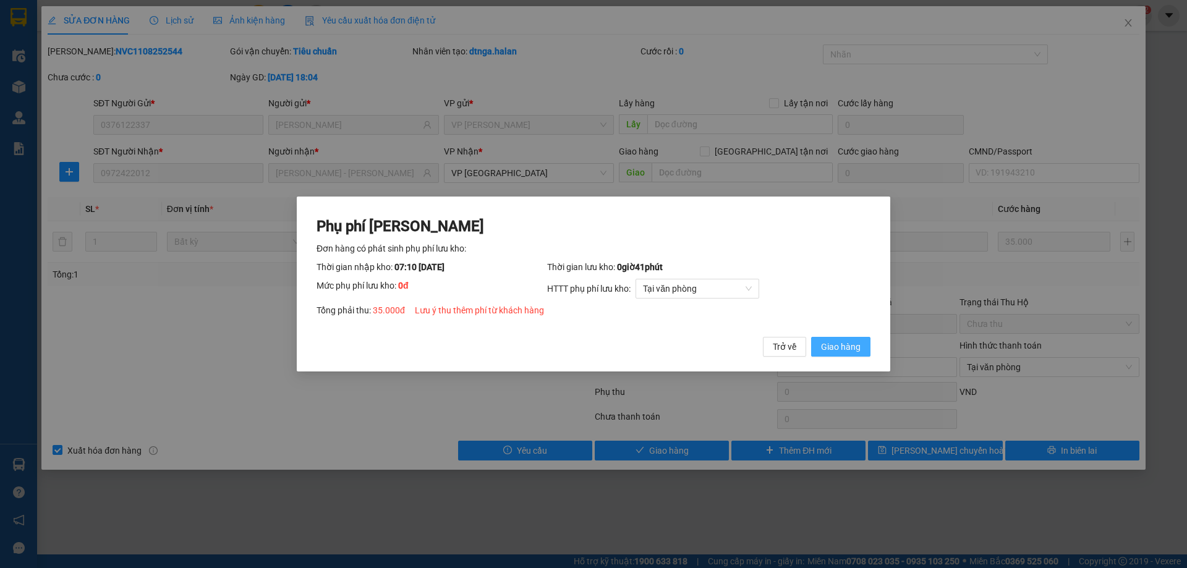
click at [853, 350] on span "Giao hàng" at bounding box center [841, 347] width 40 height 14
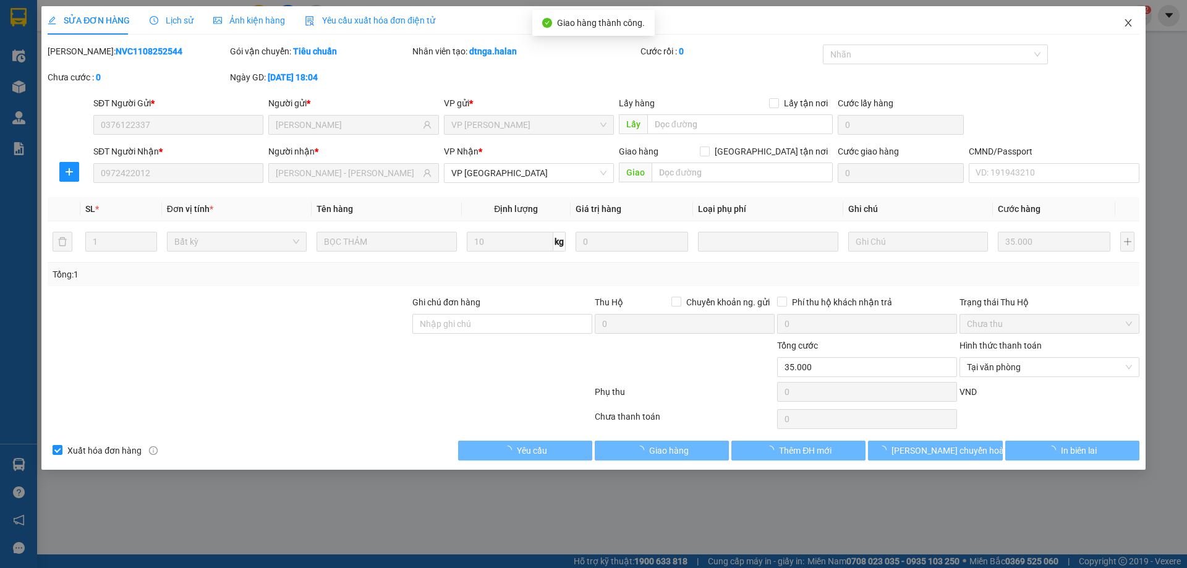
click at [1129, 22] on icon "close" at bounding box center [1127, 22] width 7 height 7
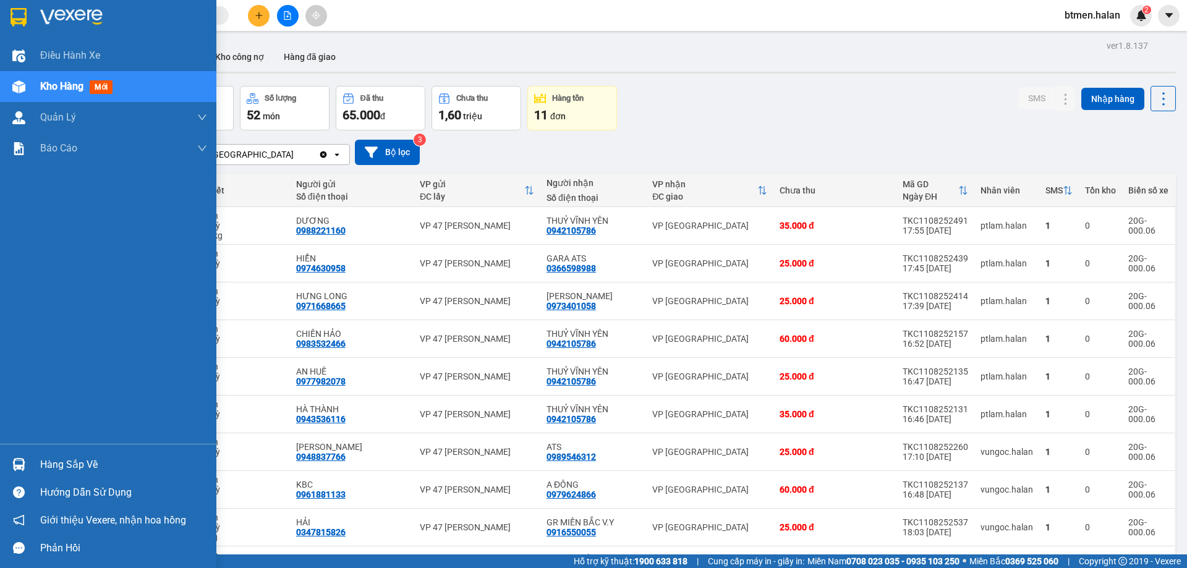
click at [40, 457] on div "Hàng sắp về" at bounding box center [108, 465] width 216 height 28
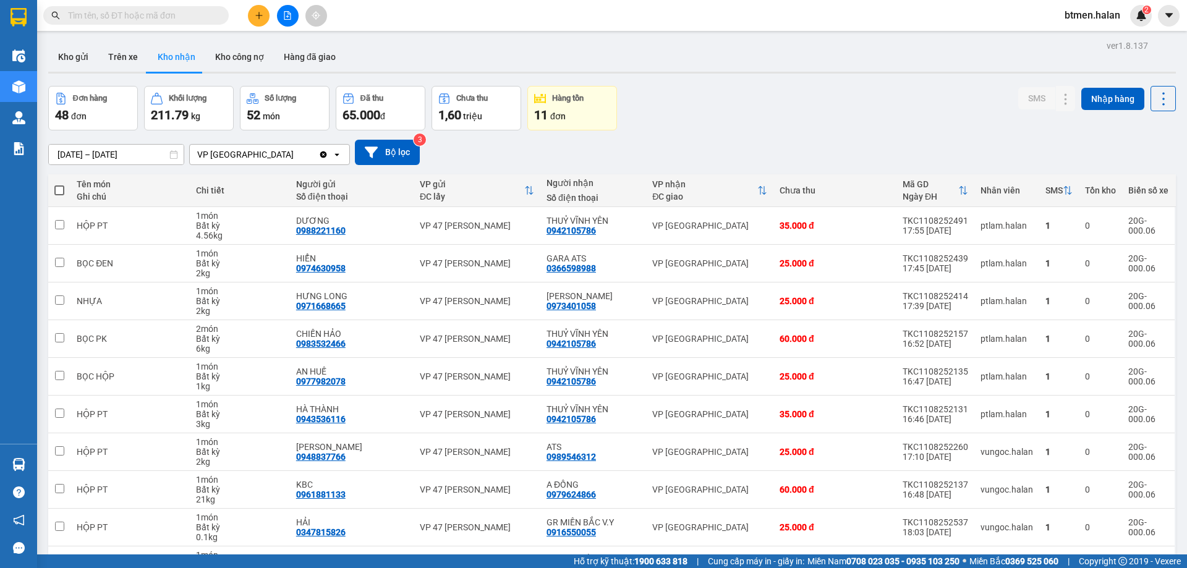
click at [714, 101] on section "Kết quả tìm kiếm ( 0 ) Bộ lọc No Data btmen.halan 2 Điều hành xe Kho hàng mới Q…" at bounding box center [593, 284] width 1187 height 568
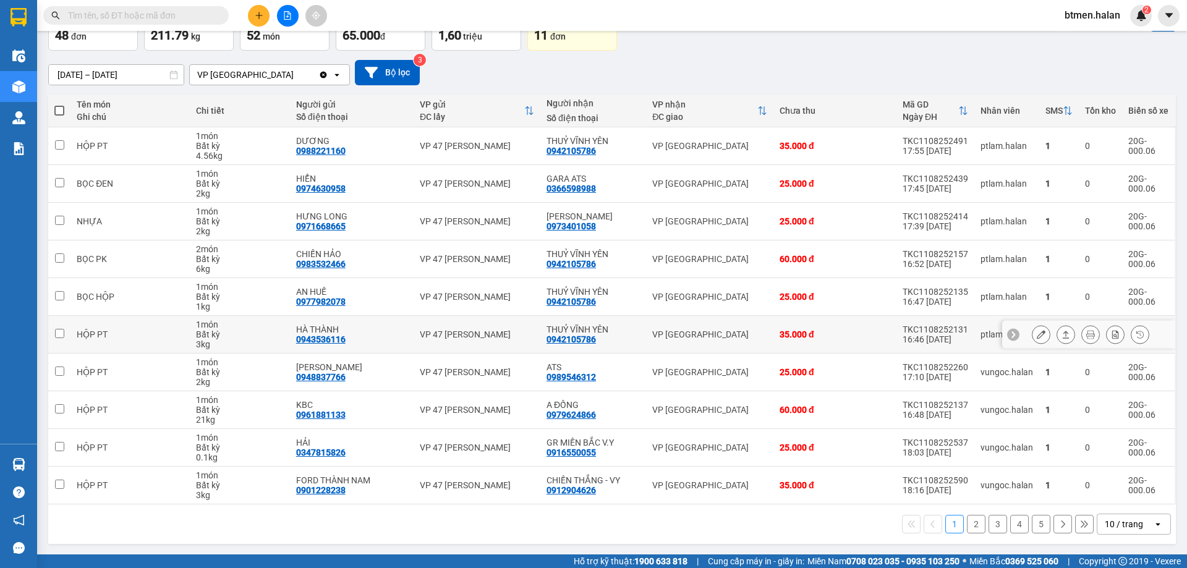
scroll to position [80, 0]
click at [967, 525] on button "2" at bounding box center [976, 523] width 19 height 19
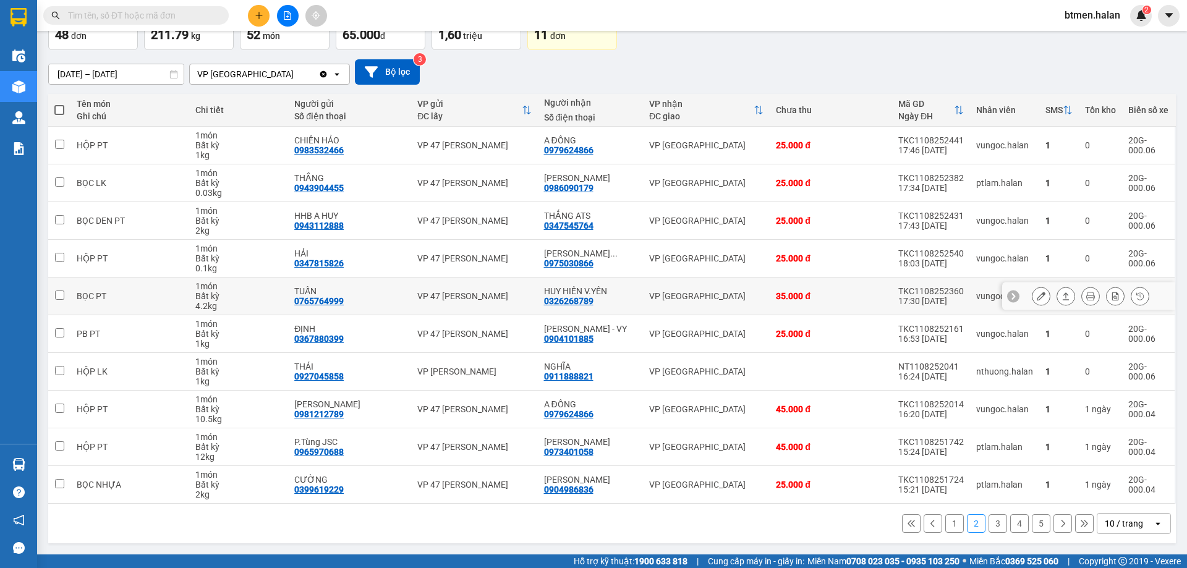
click at [1036, 296] on icon at bounding box center [1040, 296] width 9 height 9
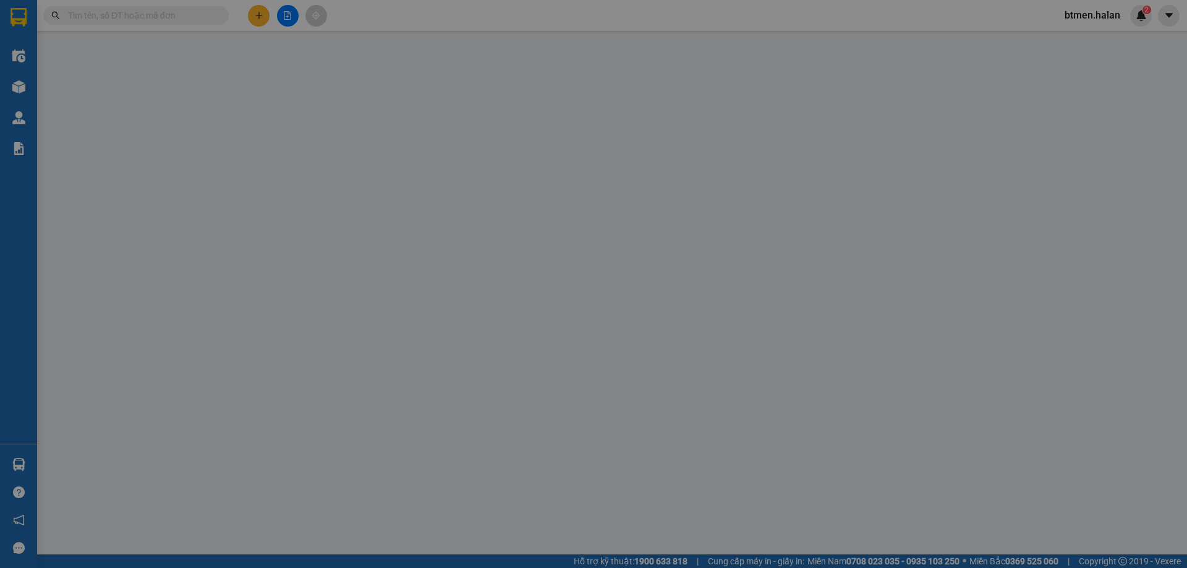
type input "0765764999"
type input "TUẤN"
type input "0326268789"
type input "HUY HIẾN V.YÊN"
type input "35.000"
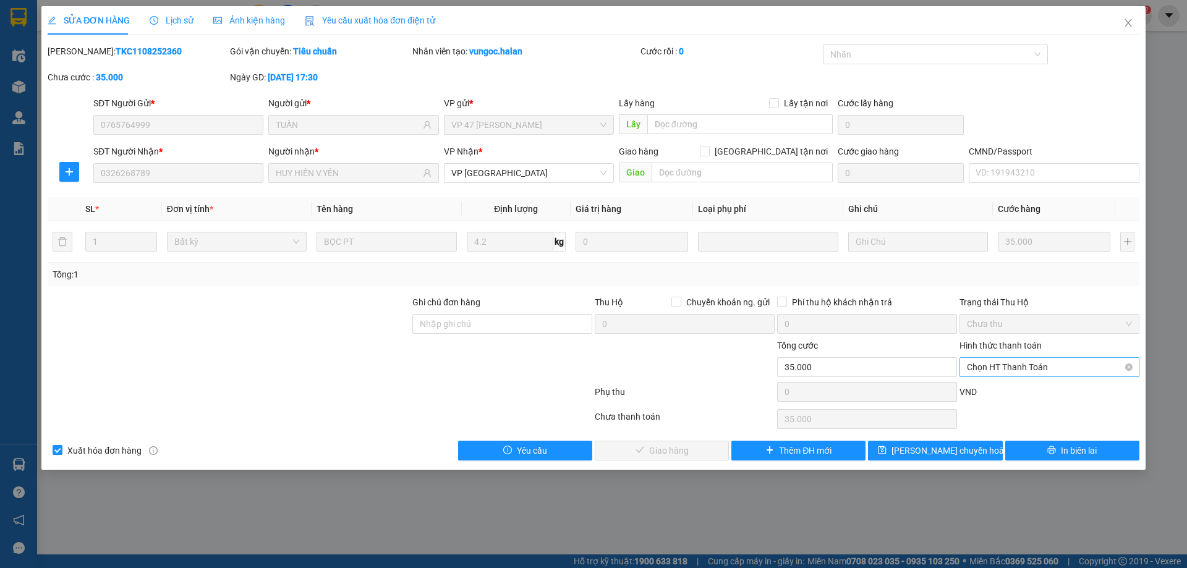
click at [1021, 365] on span "Chọn HT Thanh Toán" at bounding box center [1049, 367] width 165 height 19
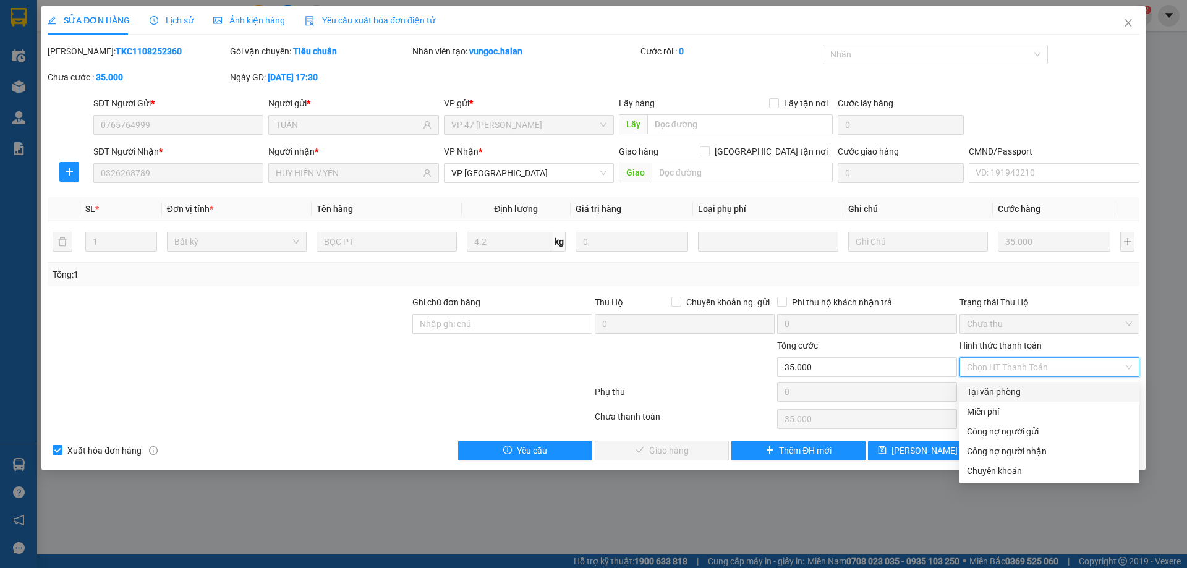
drag, startPoint x: 997, startPoint y: 384, endPoint x: 891, endPoint y: 418, distance: 112.2
click at [997, 384] on div "Tại văn phòng" at bounding box center [1049, 392] width 180 height 20
type input "0"
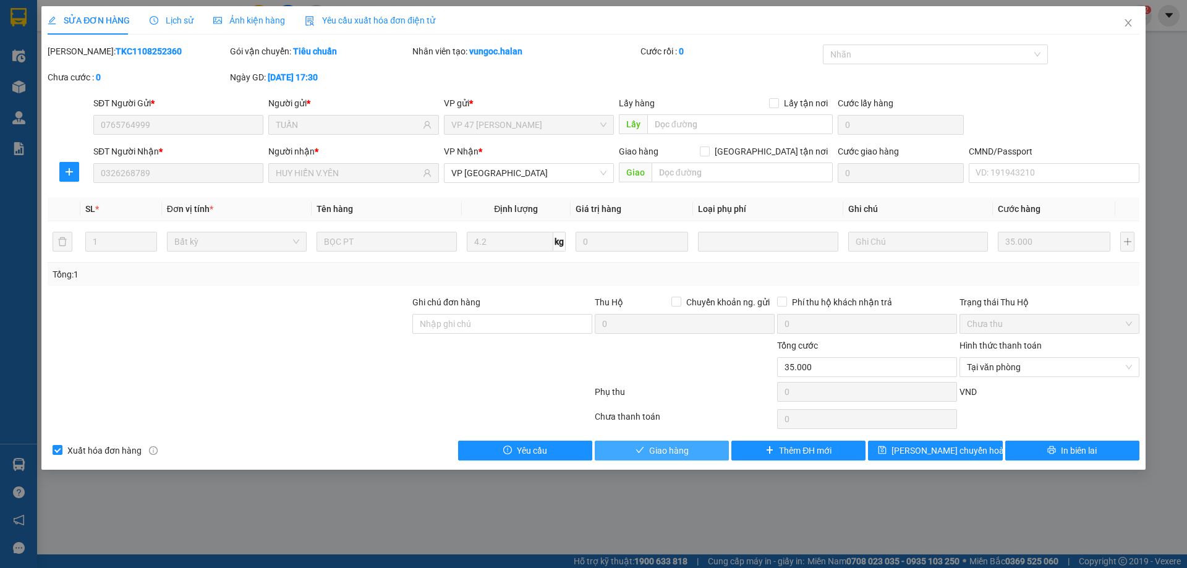
click at [711, 452] on button "Giao hàng" at bounding box center [661, 451] width 134 height 20
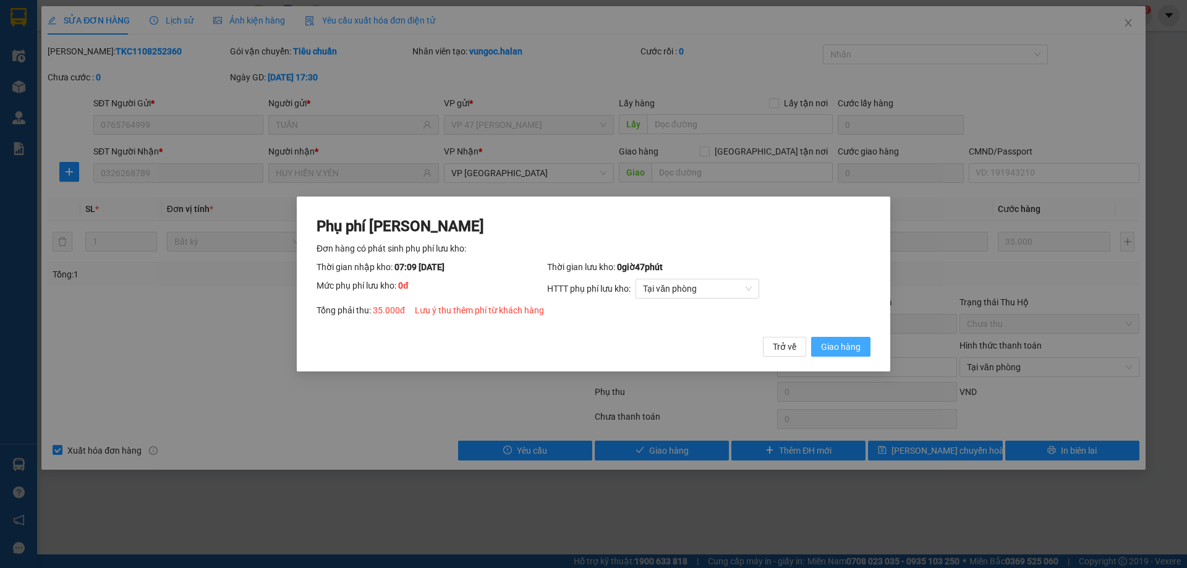
click at [847, 341] on span "Giao hàng" at bounding box center [841, 347] width 40 height 14
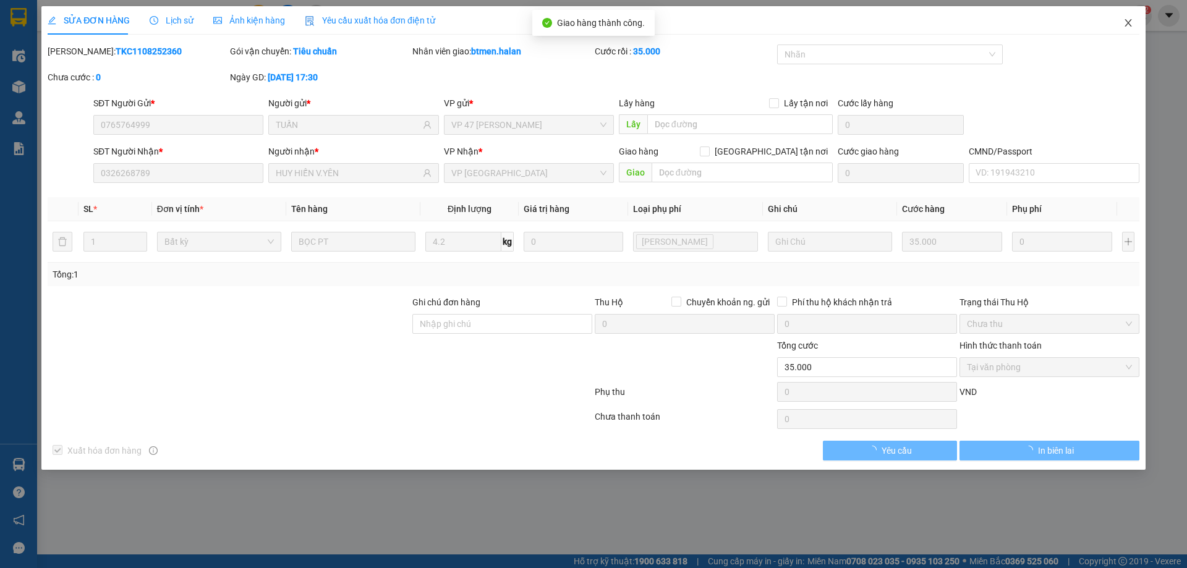
click at [1128, 26] on icon "close" at bounding box center [1128, 23] width 10 height 10
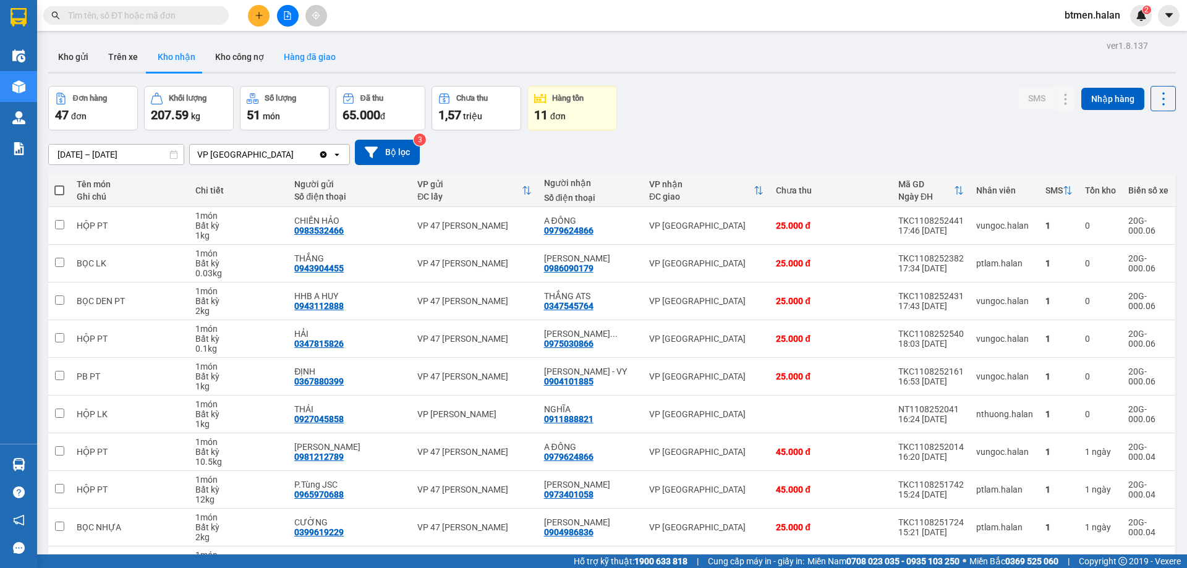
click at [290, 41] on div "ver 1.8.137 Kho gửi Trên xe Kho nhận Kho công nợ Hàng đã giao Đơn hàng 47 đơn K…" at bounding box center [611, 332] width 1137 height 591
click at [298, 55] on button "Hàng đã giao" at bounding box center [310, 57] width 72 height 30
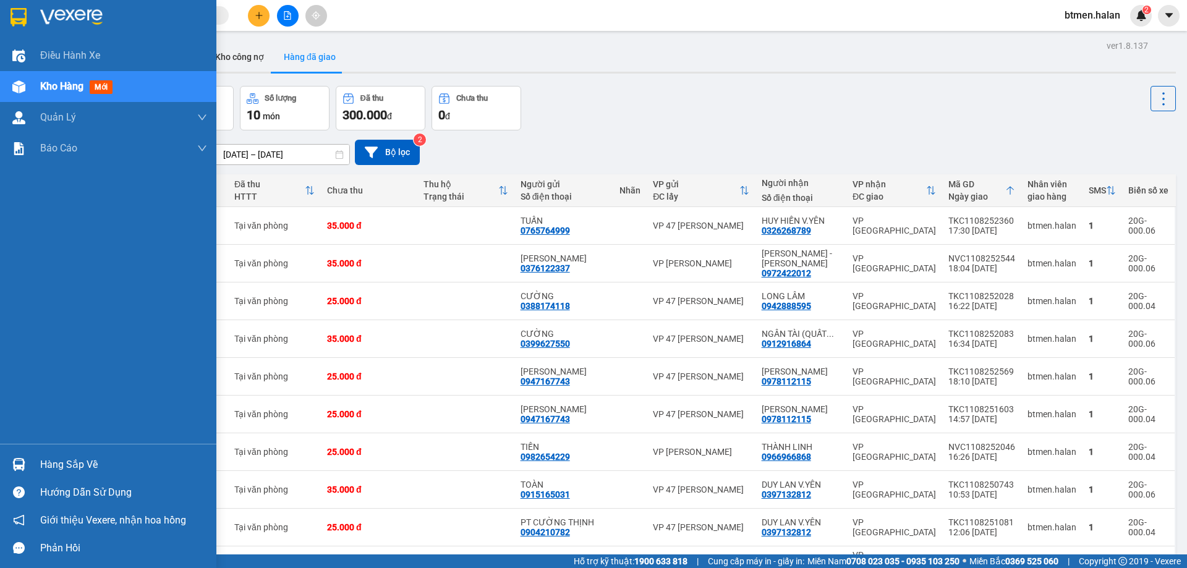
click at [33, 465] on div "Hàng sắp về" at bounding box center [108, 465] width 216 height 28
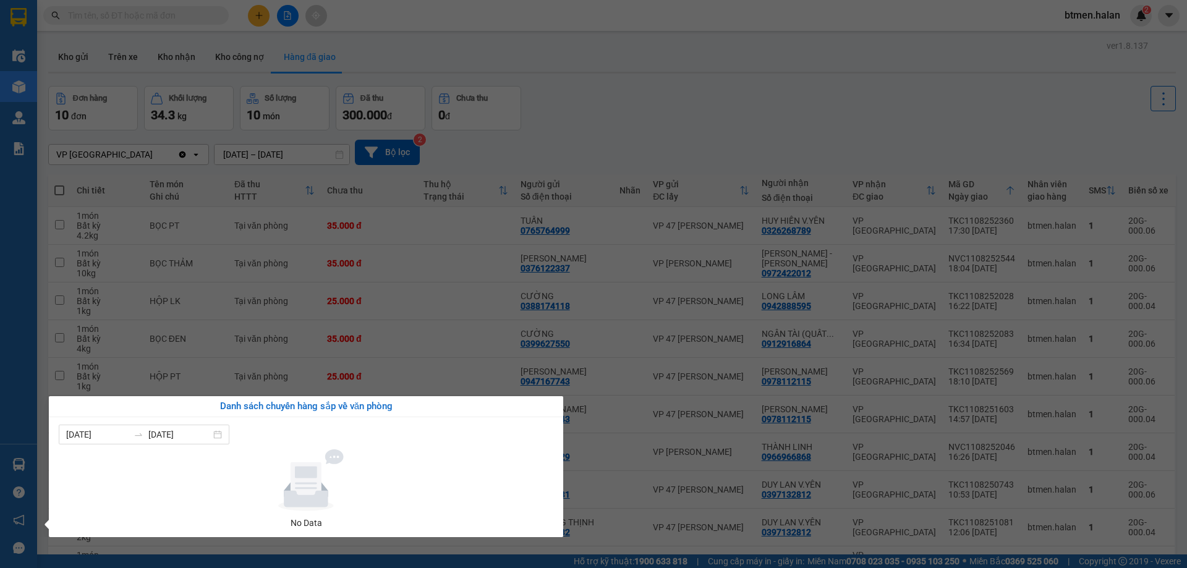
click at [710, 104] on section "Kết quả tìm kiếm ( 0 ) Bộ lọc No Data btmen.halan 2 Điều hành xe Kho hàng mới Q…" at bounding box center [593, 284] width 1187 height 568
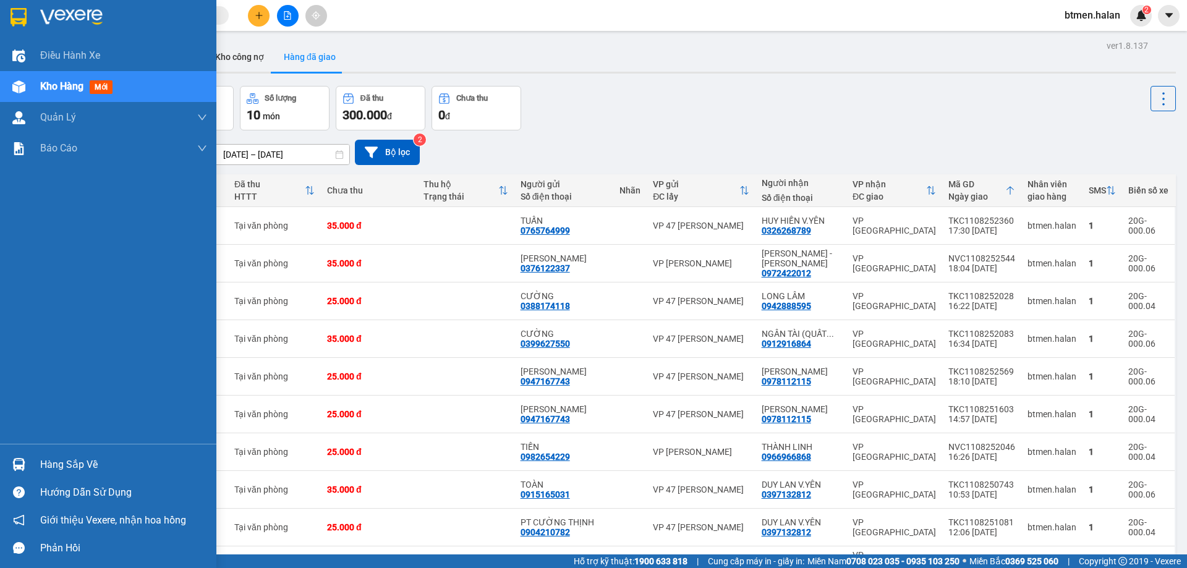
click at [56, 471] on div "Hàng sắp về" at bounding box center [123, 464] width 167 height 19
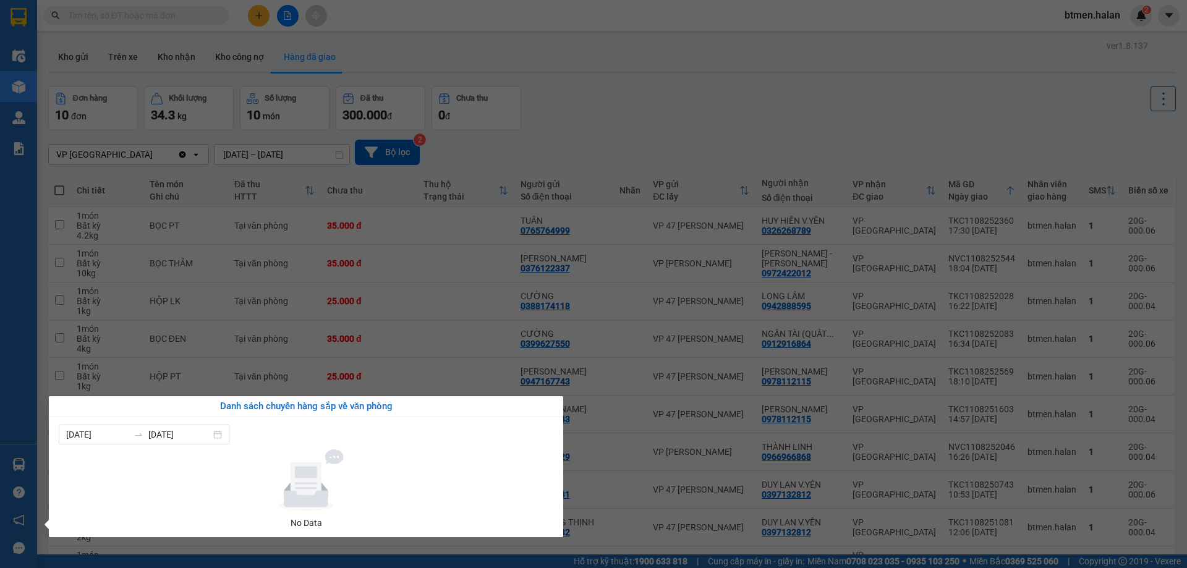
click at [860, 94] on section "Kết quả tìm kiếm ( 0 ) Bộ lọc No Data btmen.halan 2 Điều hành xe Kho hàng mới Q…" at bounding box center [593, 284] width 1187 height 568
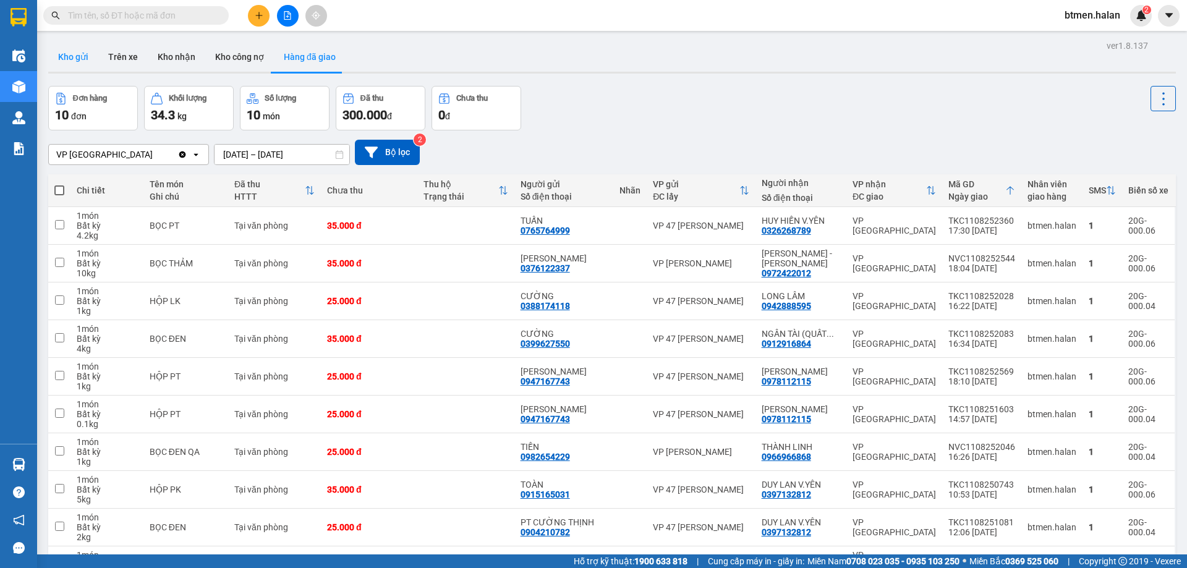
click at [82, 58] on button "Kho gửi" at bounding box center [73, 57] width 50 height 30
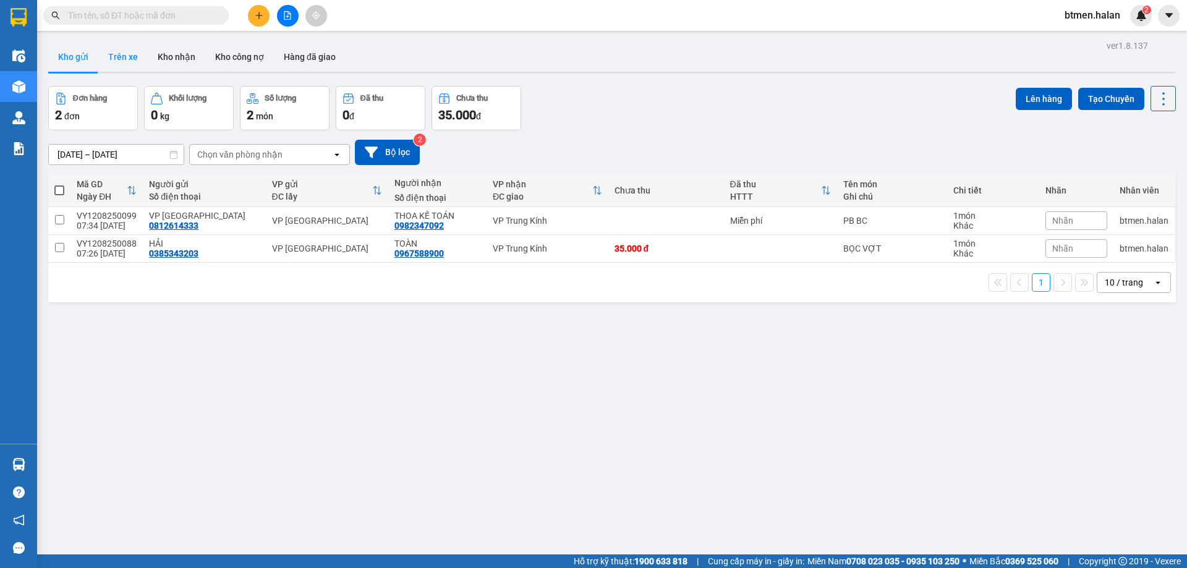
click at [137, 57] on button "Trên xe" at bounding box center [122, 57] width 49 height 30
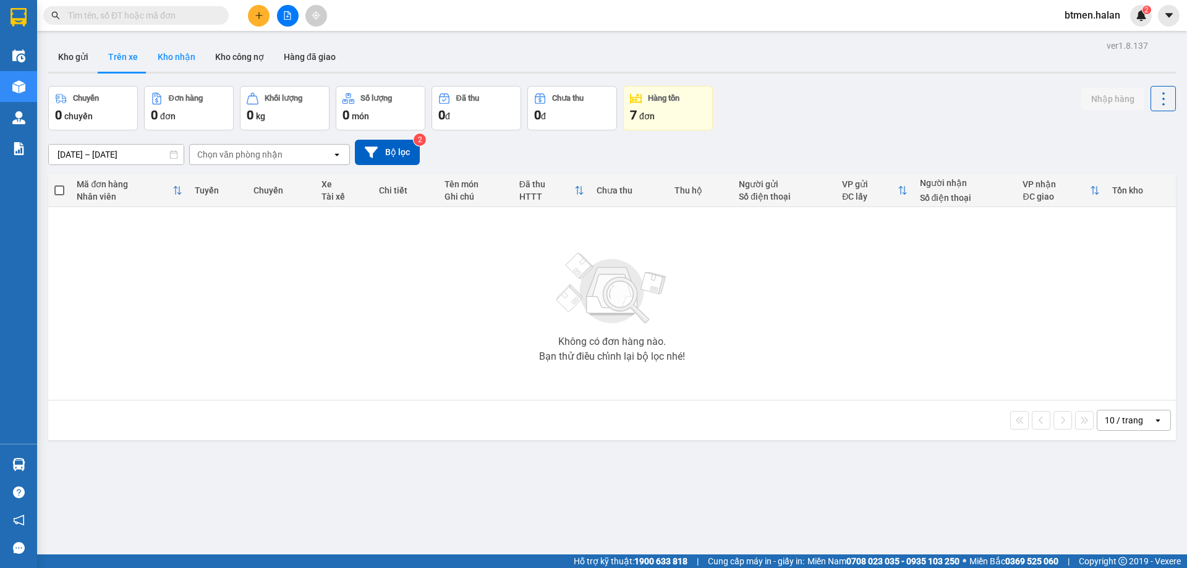
click at [181, 62] on button "Kho nhận" at bounding box center [176, 57] width 57 height 30
type input "[DATE] – [DATE]"
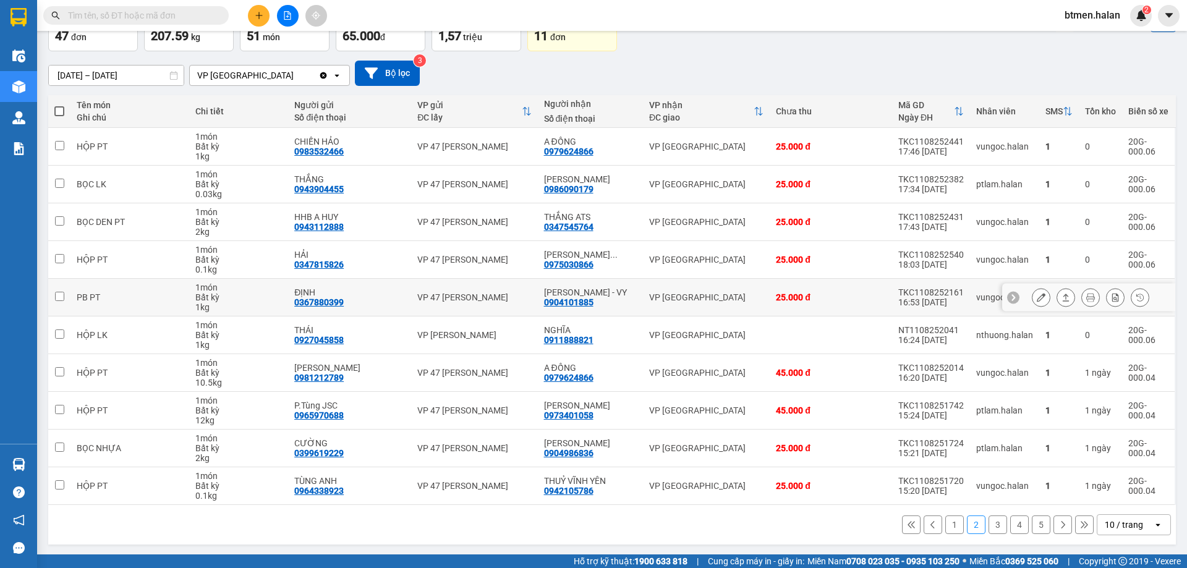
scroll to position [80, 0]
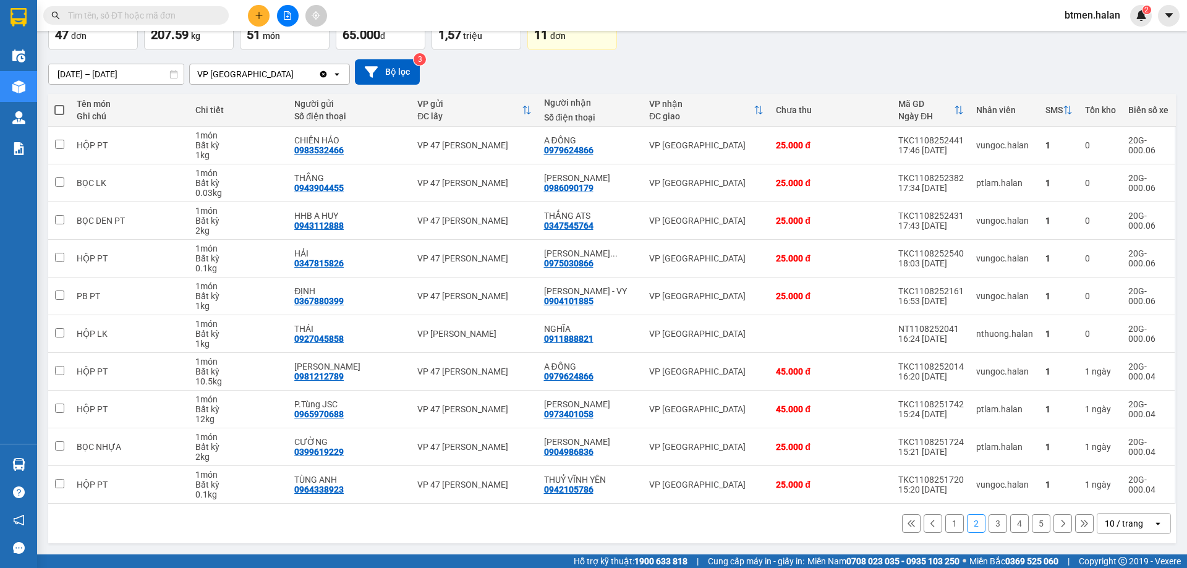
click at [945, 523] on button "1" at bounding box center [954, 523] width 19 height 19
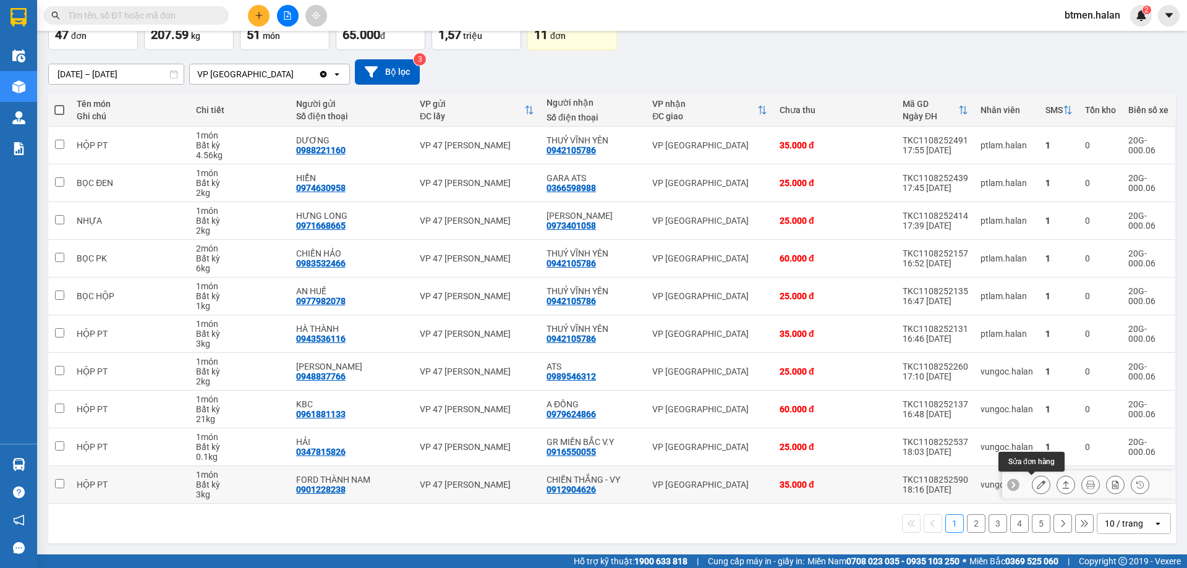
click at [1036, 484] on button at bounding box center [1040, 485] width 17 height 22
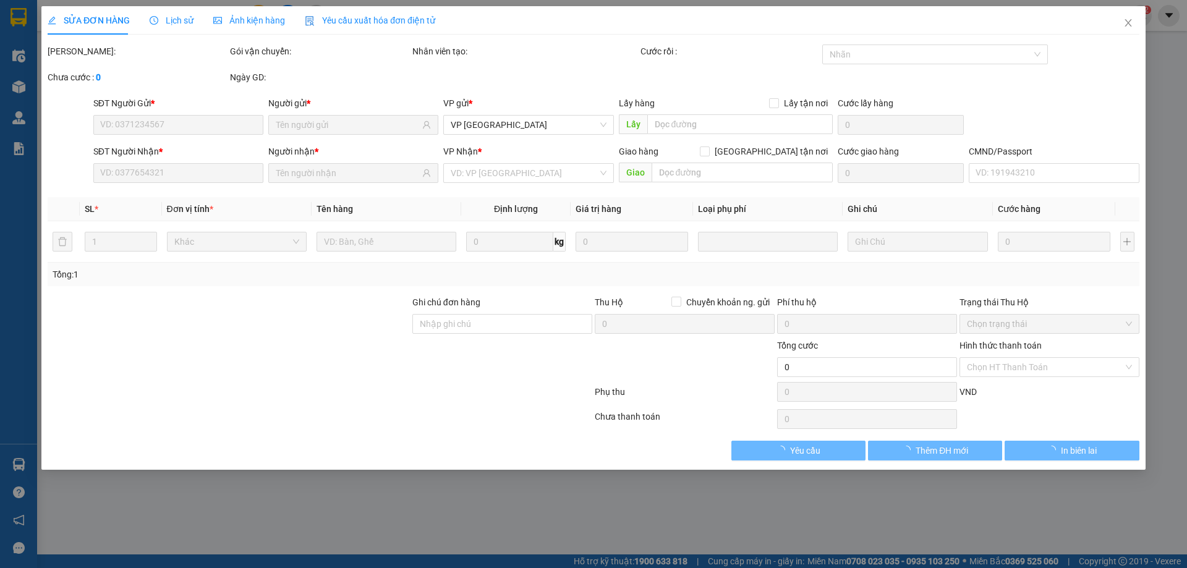
type input "0901228238"
type input "FORD THÀNH NAM"
type input "0912904626"
type input "CHIẾN THẮNG - VY"
type input "35.000"
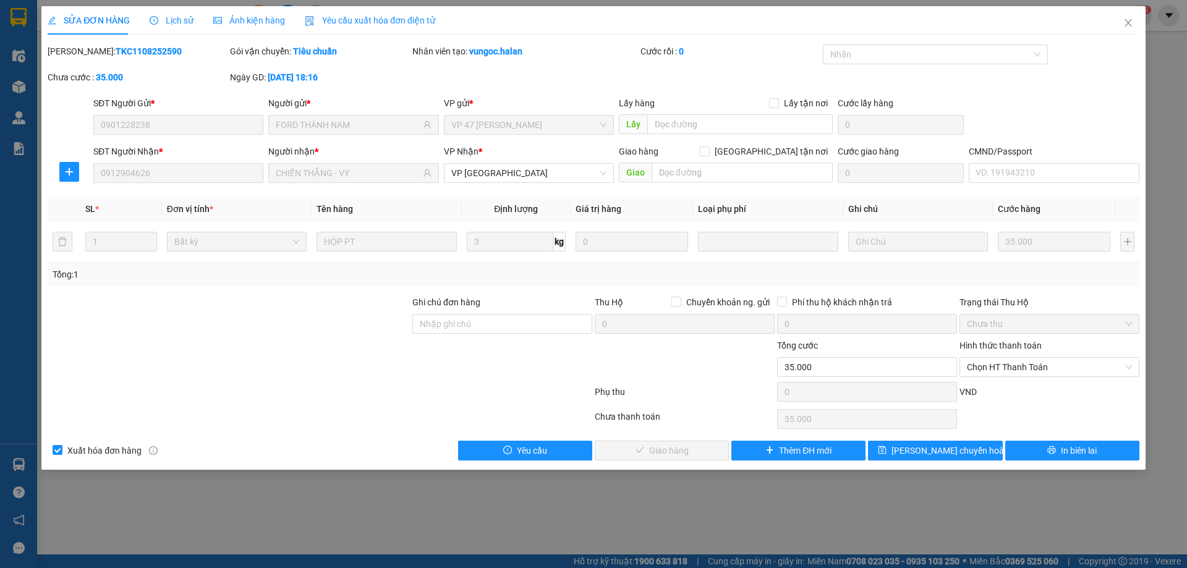
click at [1032, 372] on span "Chọn HT Thanh Toán" at bounding box center [1049, 367] width 165 height 19
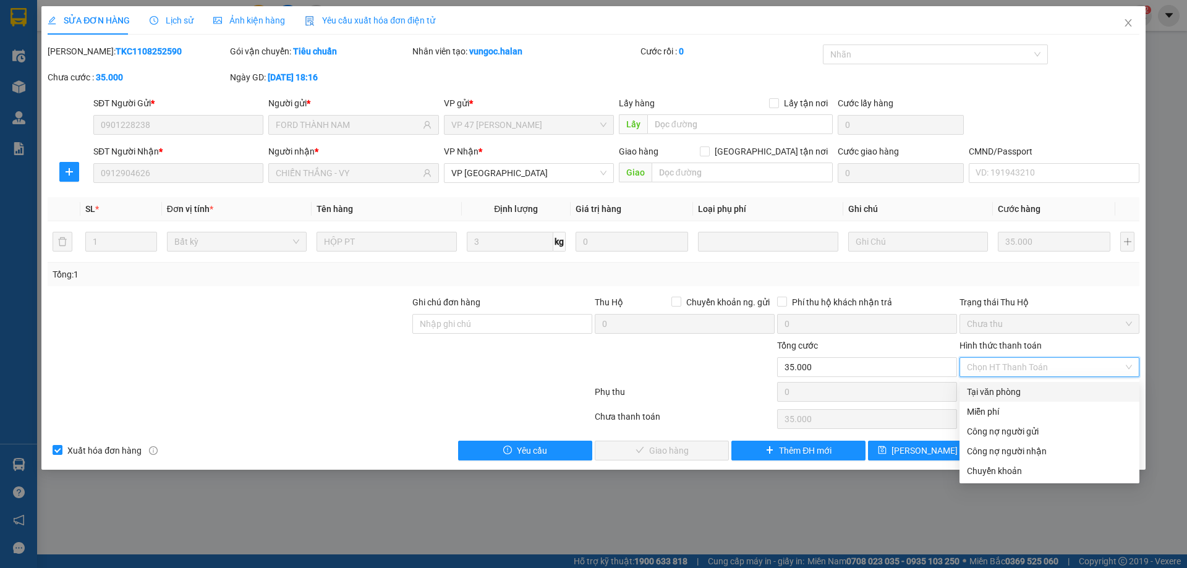
click at [1027, 400] on div "Tại văn phòng" at bounding box center [1049, 392] width 180 height 20
type input "0"
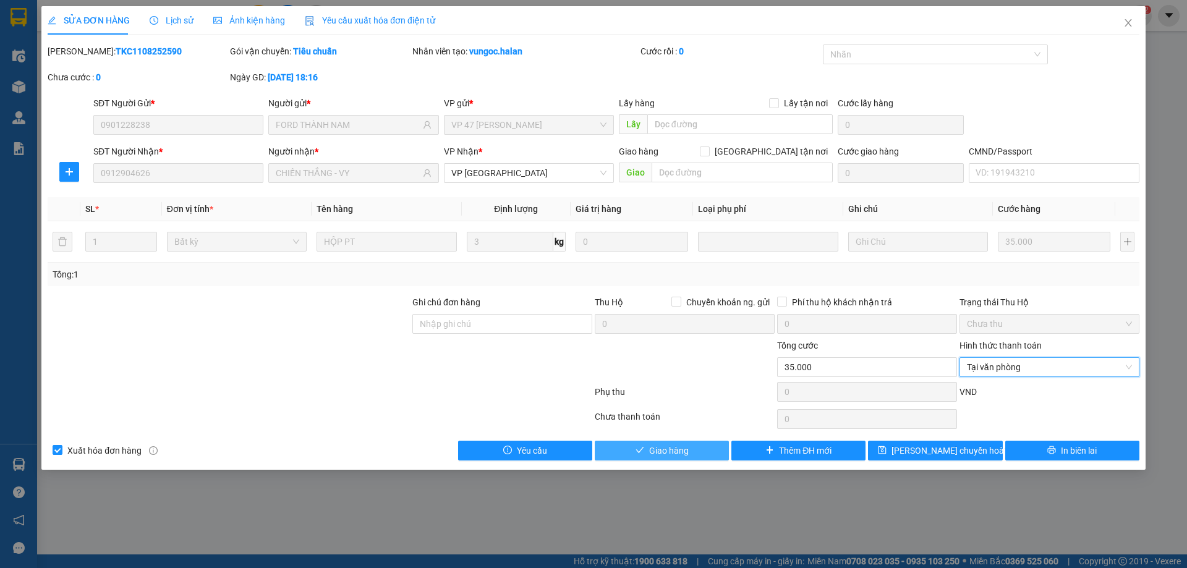
click at [692, 457] on button "Giao hàng" at bounding box center [661, 451] width 134 height 20
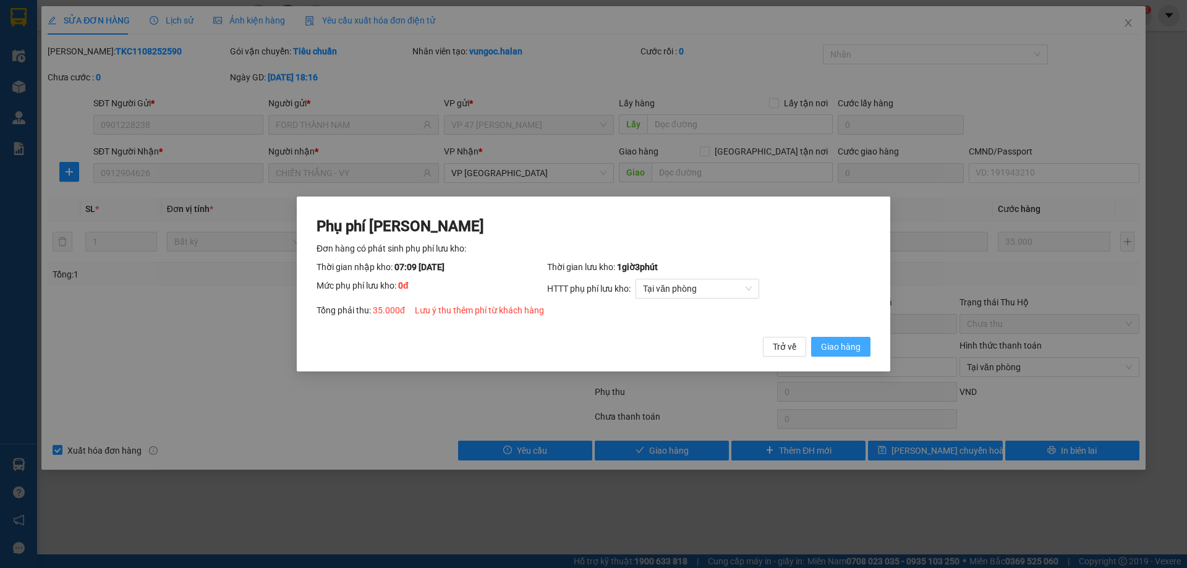
click at [828, 347] on span "Giao hàng" at bounding box center [841, 347] width 40 height 14
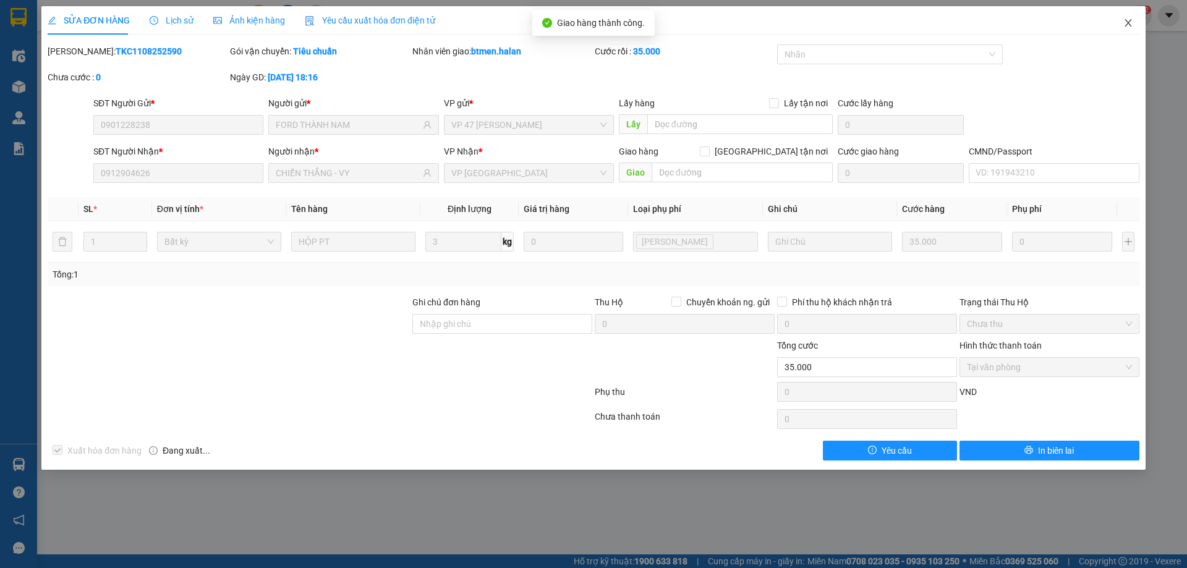
click at [1123, 24] on icon "close" at bounding box center [1128, 23] width 10 height 10
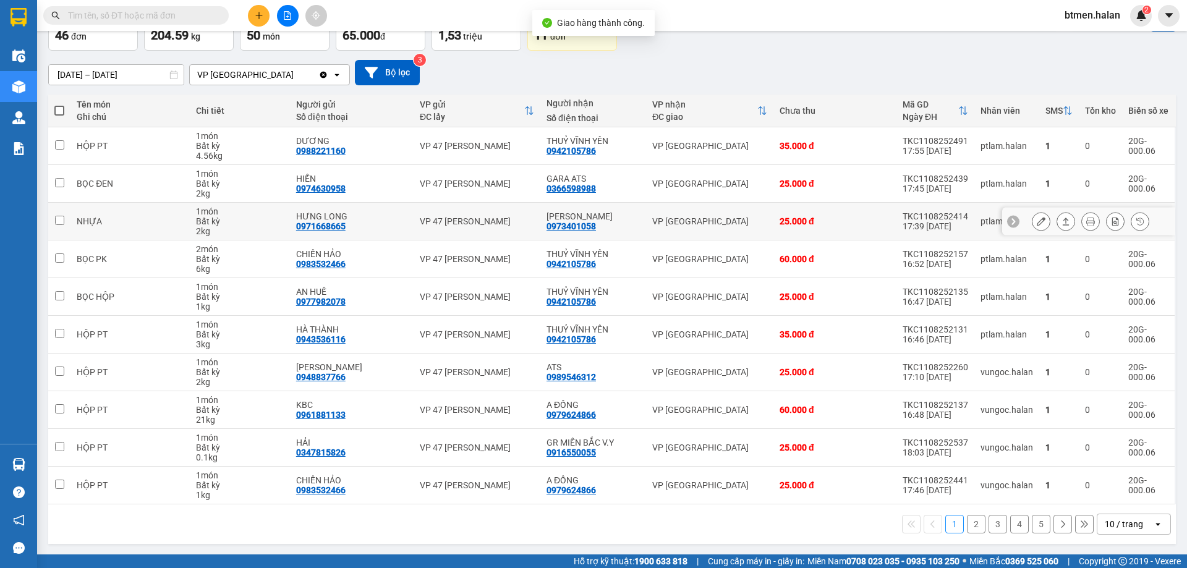
scroll to position [80, 0]
click at [971, 529] on button "2" at bounding box center [976, 523] width 19 height 19
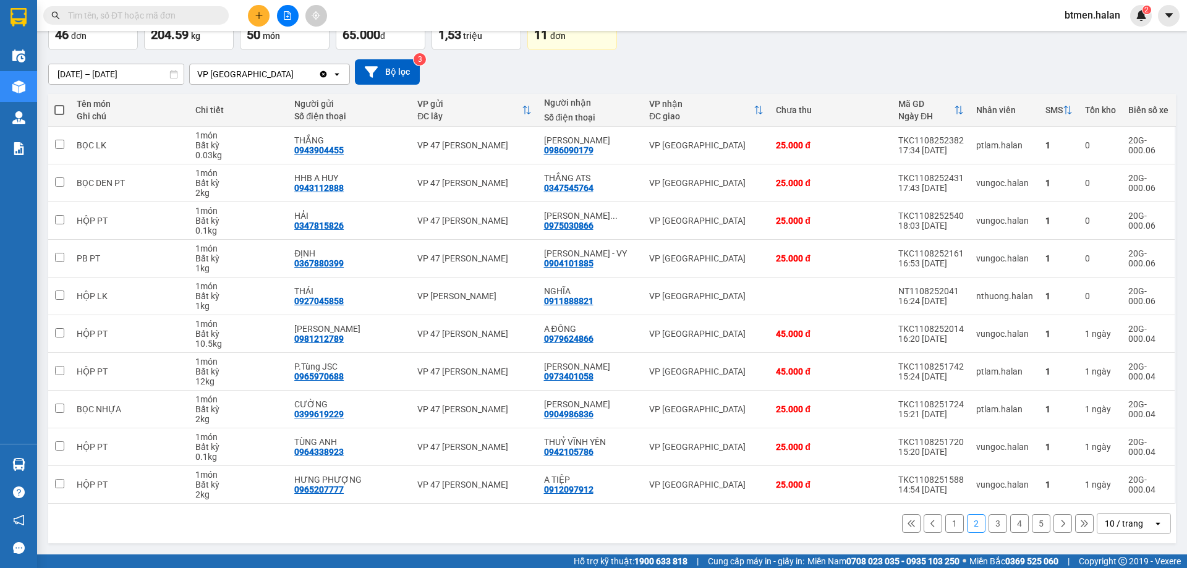
click at [990, 529] on button "3" at bounding box center [997, 523] width 19 height 19
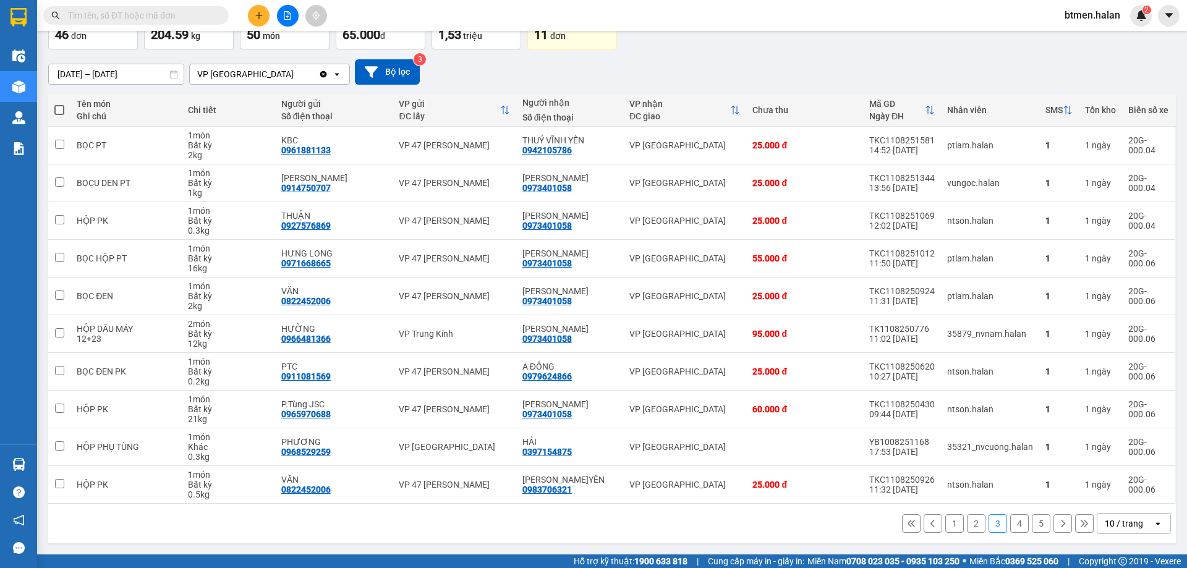
click at [1010, 523] on button "4" at bounding box center [1019, 523] width 19 height 19
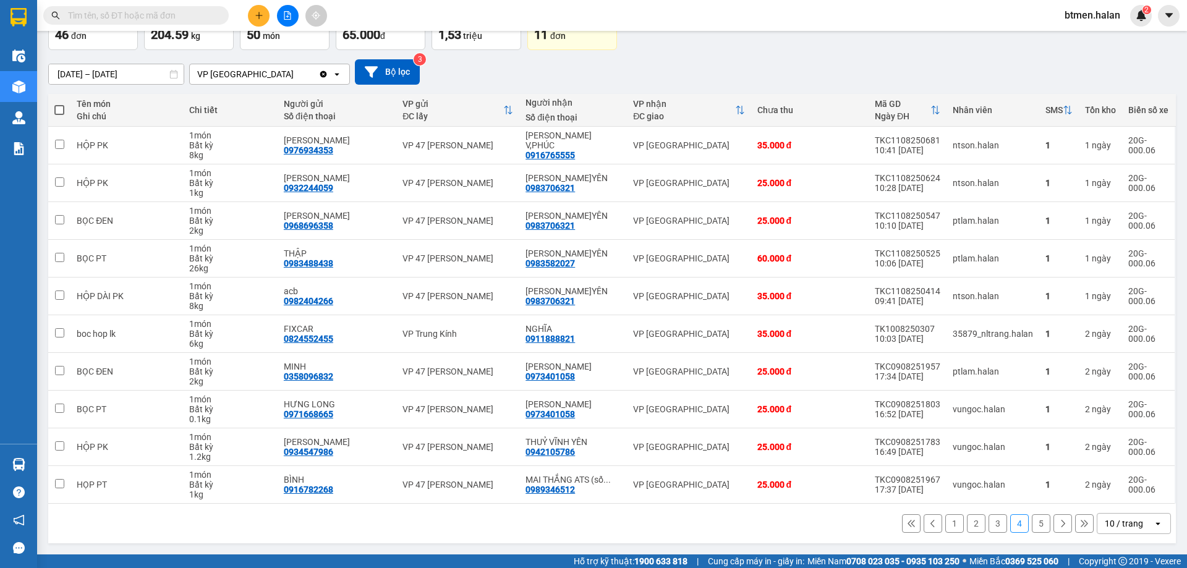
click at [1031, 525] on button "5" at bounding box center [1040, 523] width 19 height 19
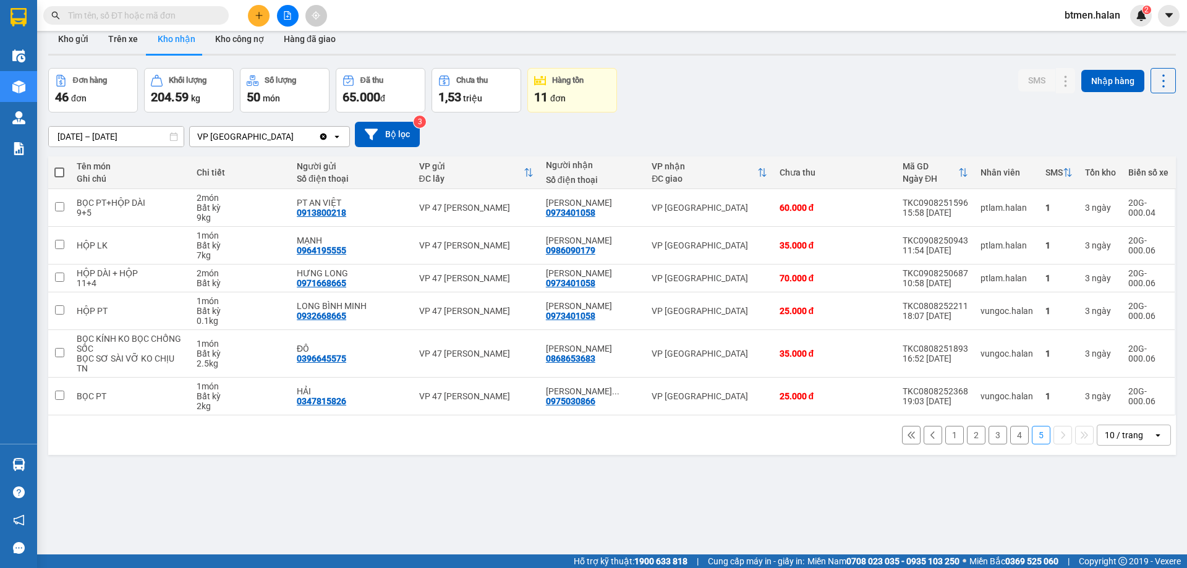
scroll to position [0, 0]
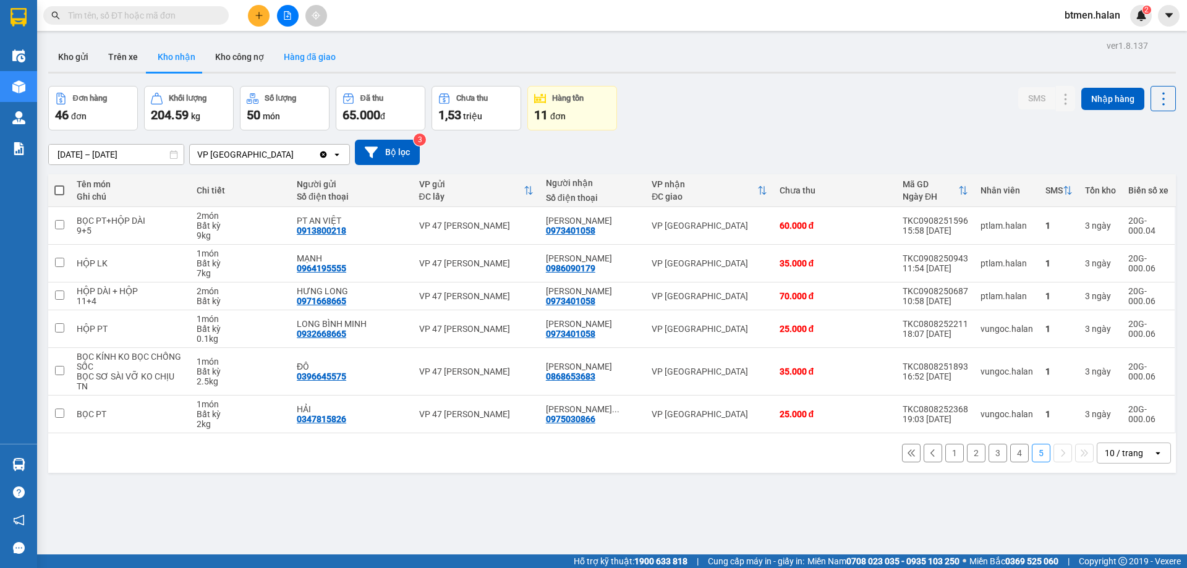
click at [297, 45] on button "Hàng đã giao" at bounding box center [310, 57] width 72 height 30
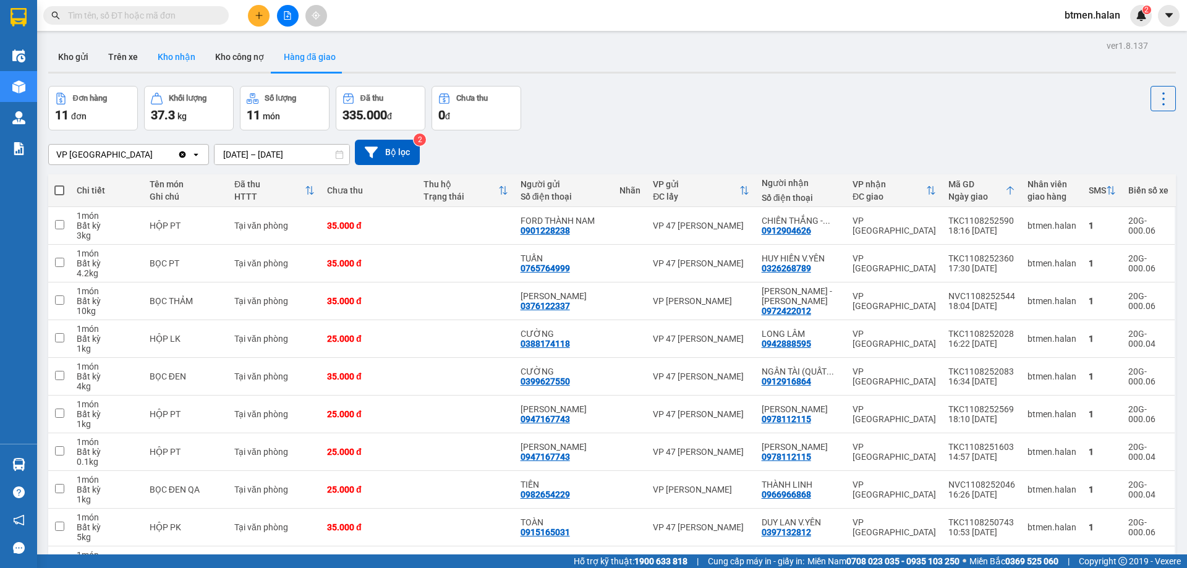
click at [183, 50] on button "Kho nhận" at bounding box center [176, 57] width 57 height 30
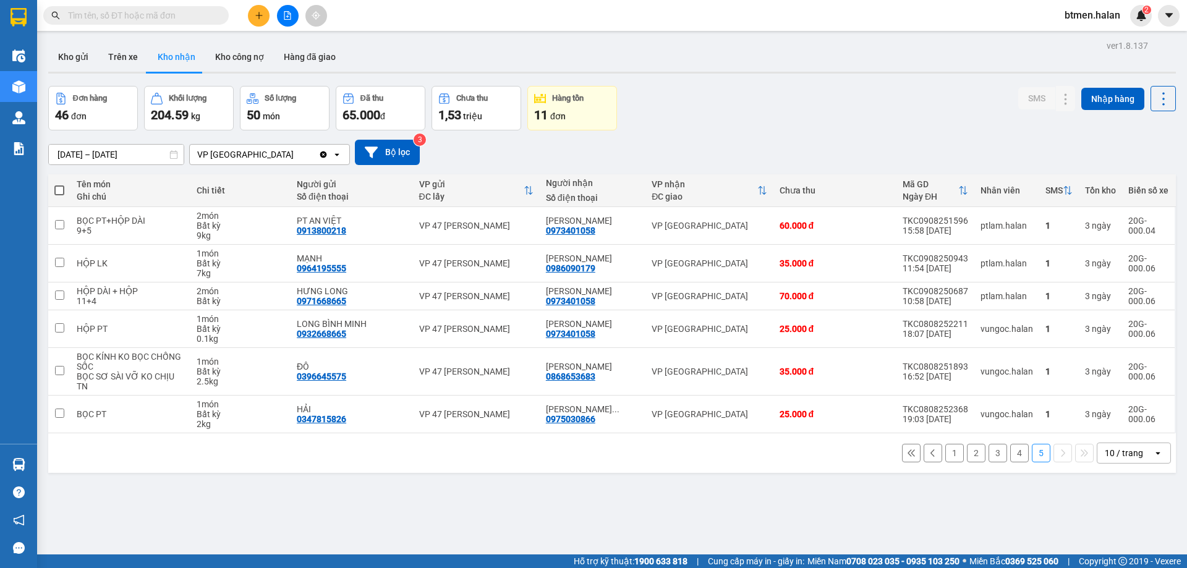
click at [948, 457] on button "1" at bounding box center [954, 453] width 19 height 19
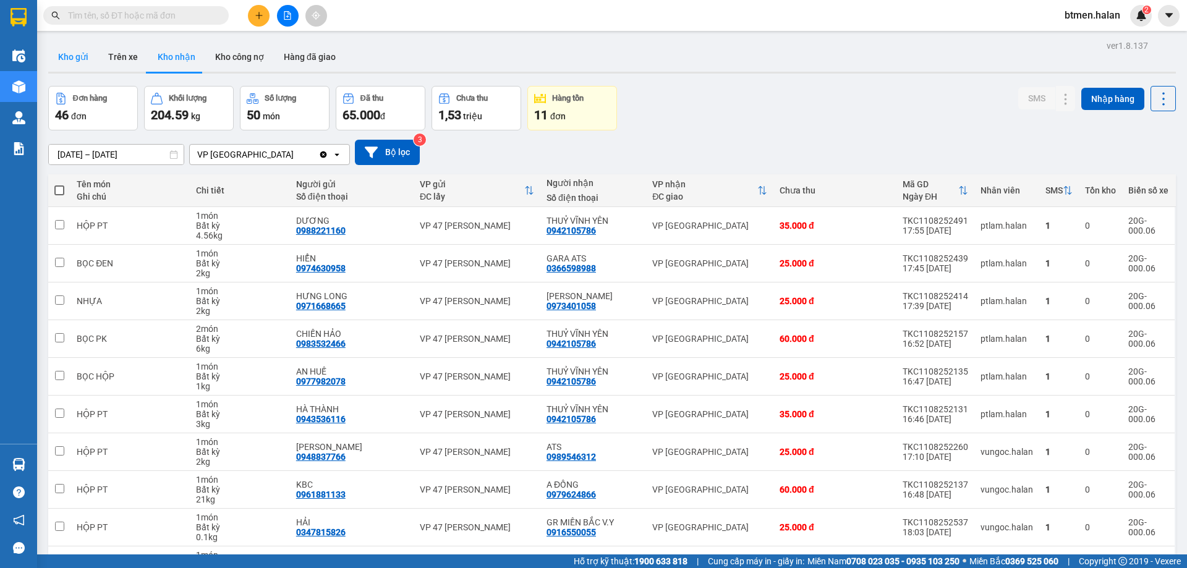
click at [83, 61] on button "Kho gửi" at bounding box center [73, 57] width 50 height 30
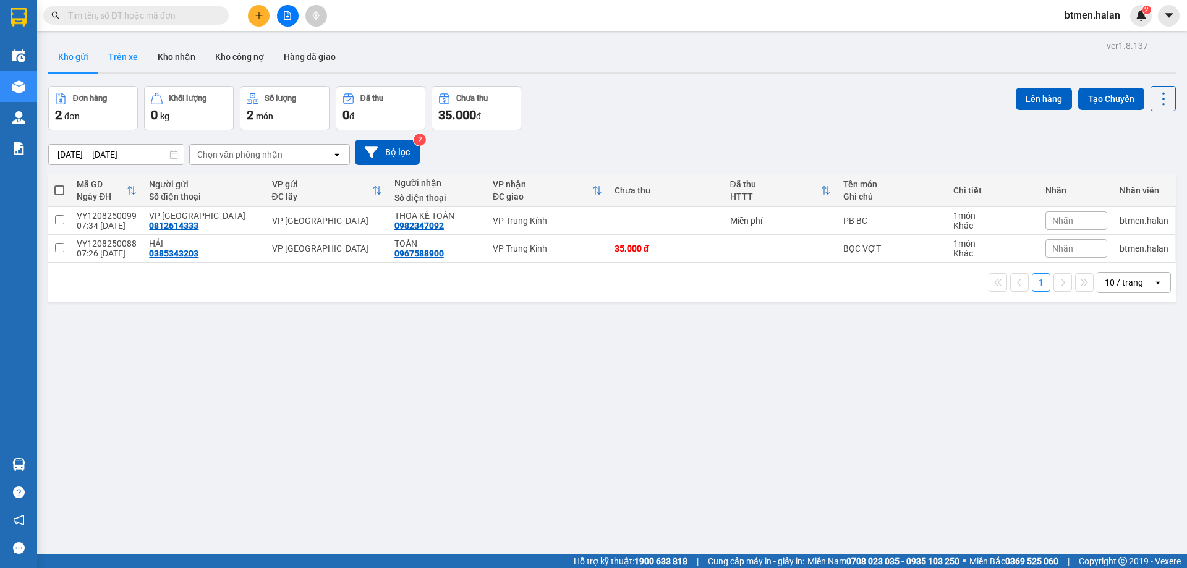
click at [116, 61] on button "Trên xe" at bounding box center [122, 57] width 49 height 30
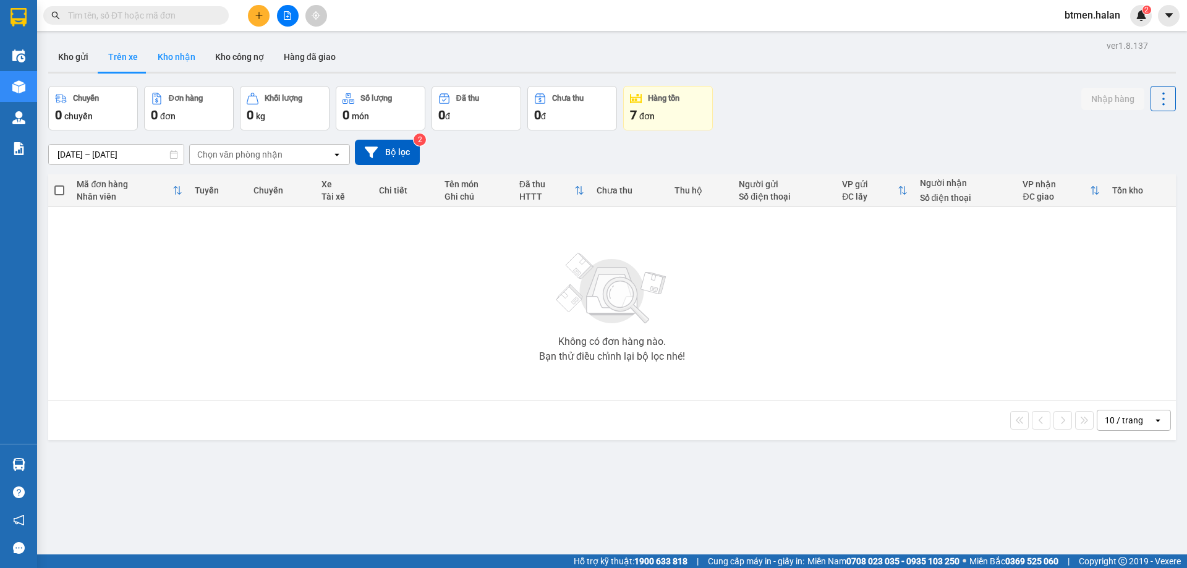
click at [200, 61] on button "Kho nhận" at bounding box center [176, 57] width 57 height 30
type input "[DATE] – [DATE]"
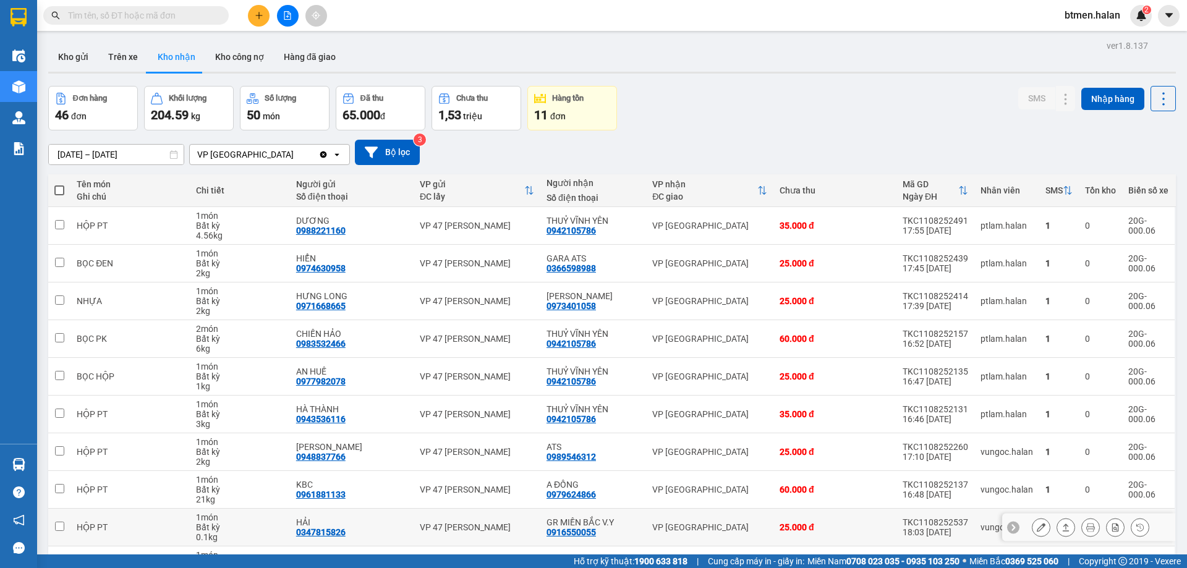
scroll to position [80, 0]
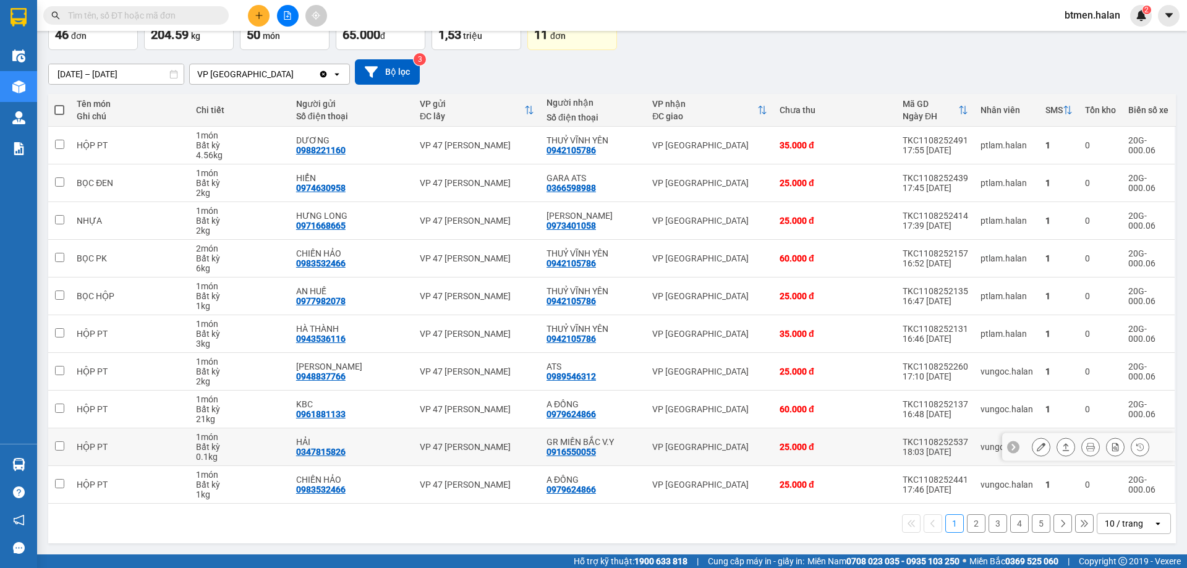
click at [562, 449] on div "0916550055" at bounding box center [570, 452] width 49 height 10
copy div "0916550055"
click at [161, 18] on input "text" at bounding box center [141, 16] width 146 height 14
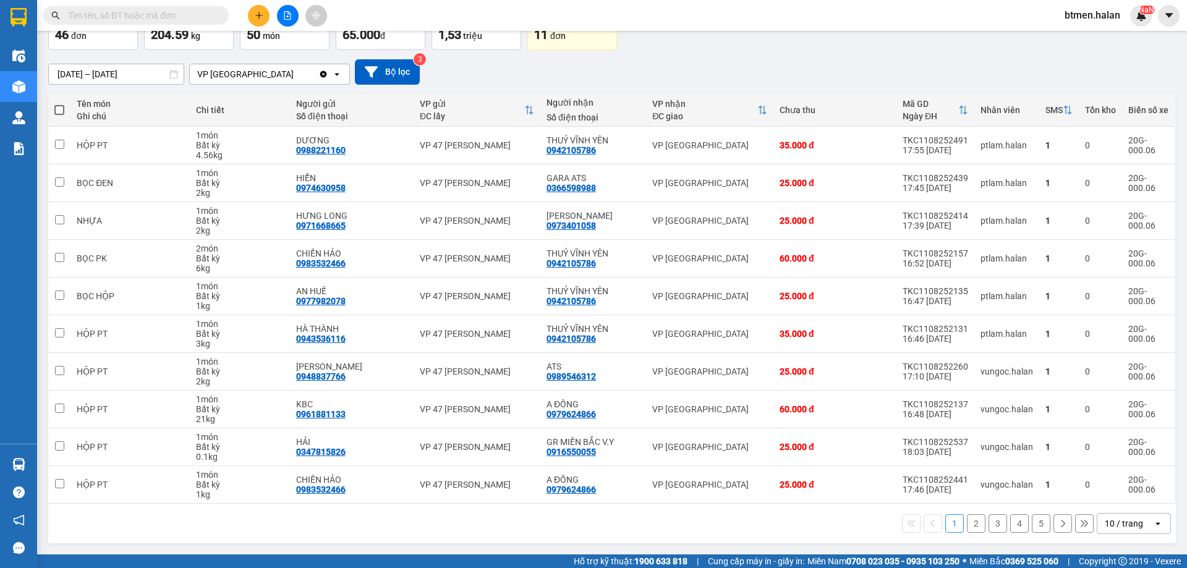
paste input "0916550055"
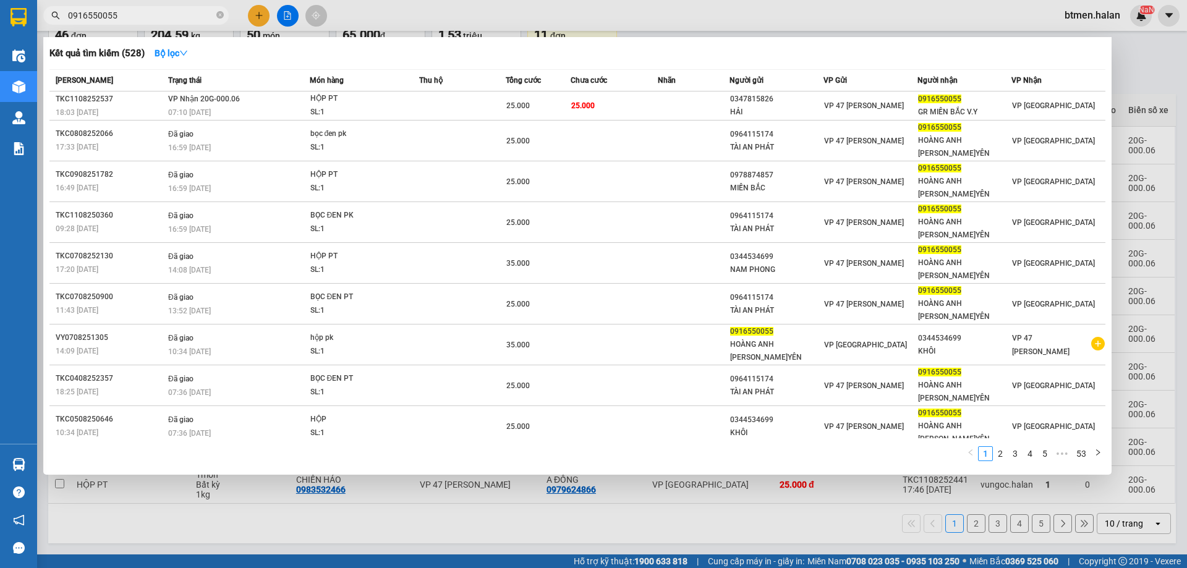
type input "0916550055"
click at [1139, 80] on div at bounding box center [593, 284] width 1187 height 568
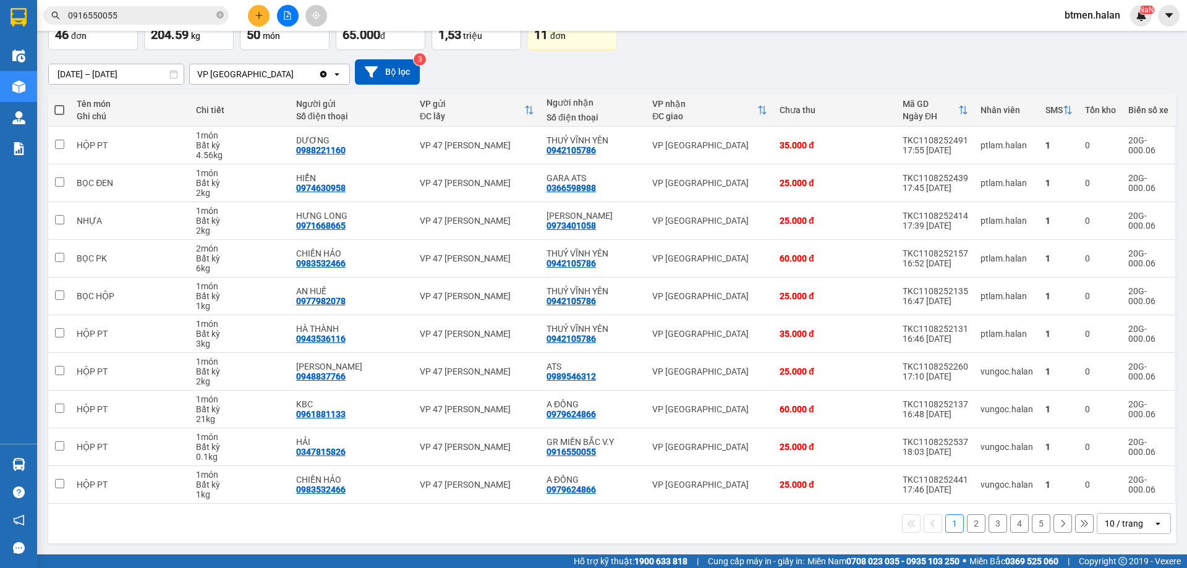
click at [1039, 523] on button "5" at bounding box center [1040, 523] width 19 height 19
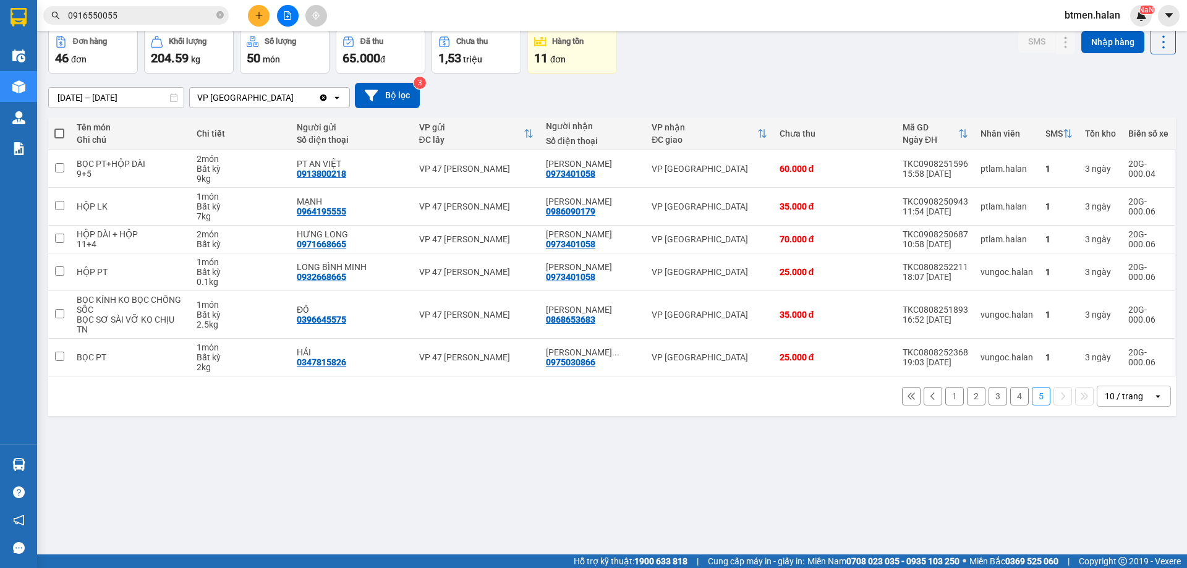
click at [1031, 387] on button "5" at bounding box center [1040, 396] width 19 height 19
click at [945, 402] on button "1" at bounding box center [954, 396] width 19 height 19
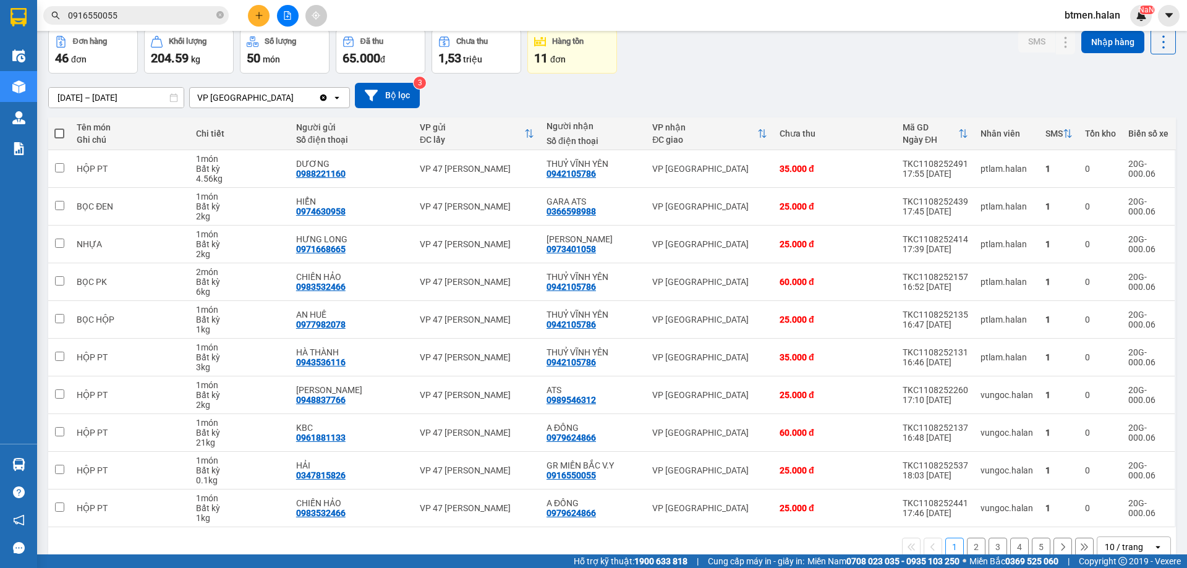
click at [967, 542] on button "2" at bounding box center [976, 547] width 19 height 19
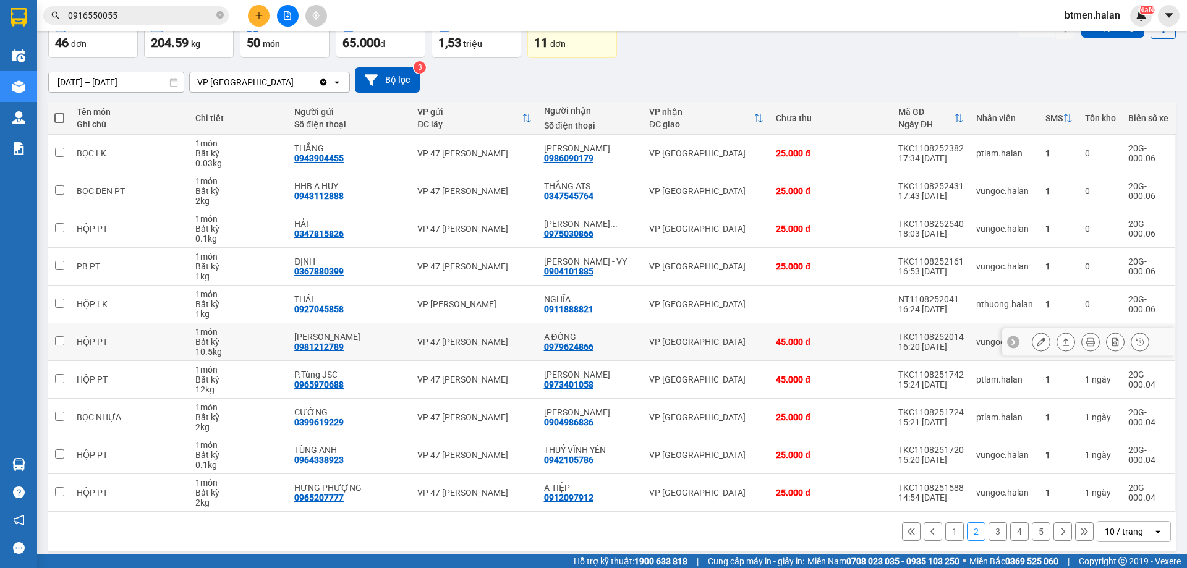
scroll to position [80, 0]
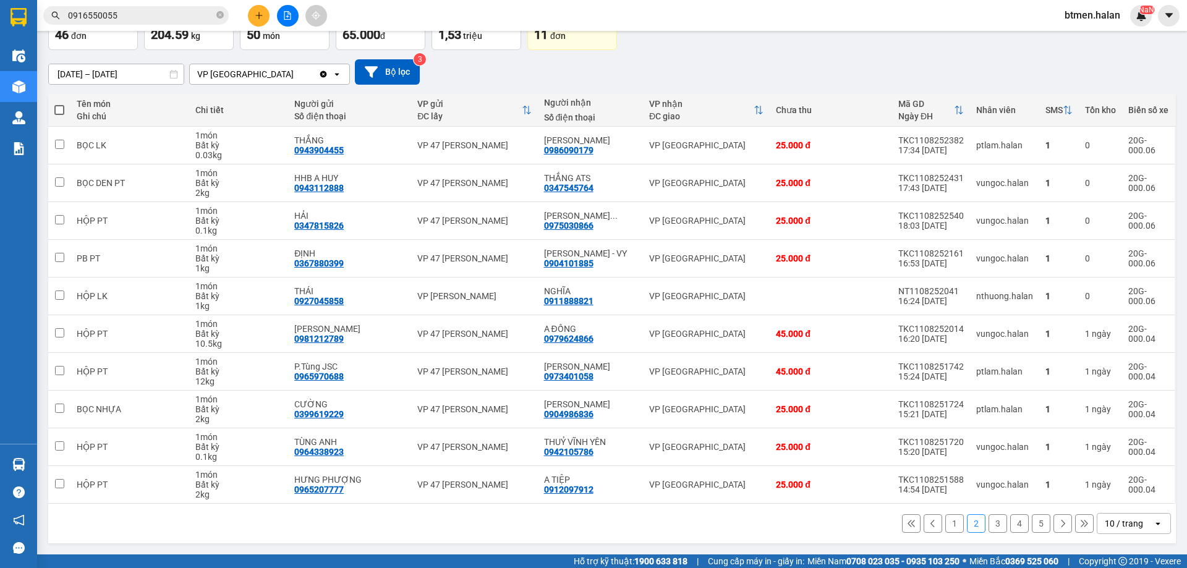
click at [994, 526] on button "3" at bounding box center [997, 523] width 19 height 19
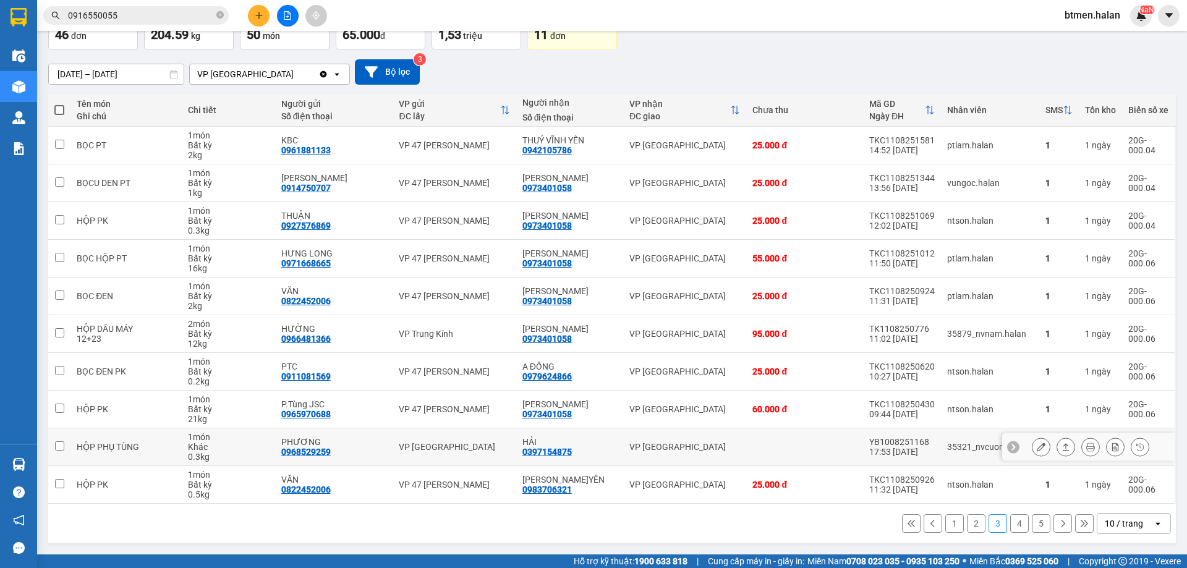
click at [1036, 444] on icon at bounding box center [1040, 446] width 9 height 9
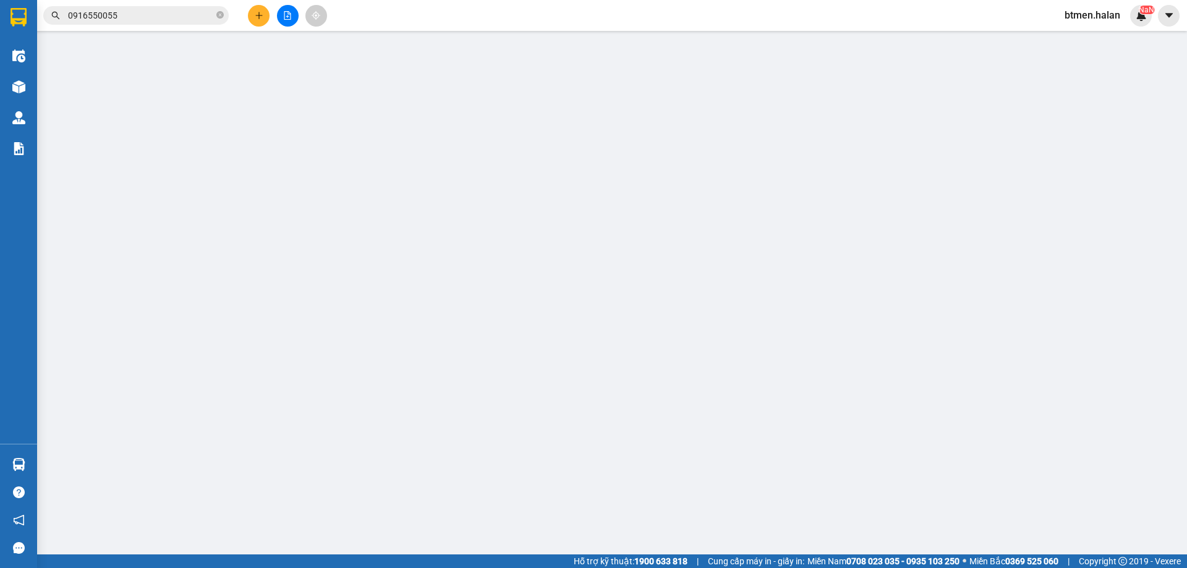
type input "0968529259"
type input "PHƯƠNG"
type input "0397154875"
type input "HẢI"
type input "40.000"
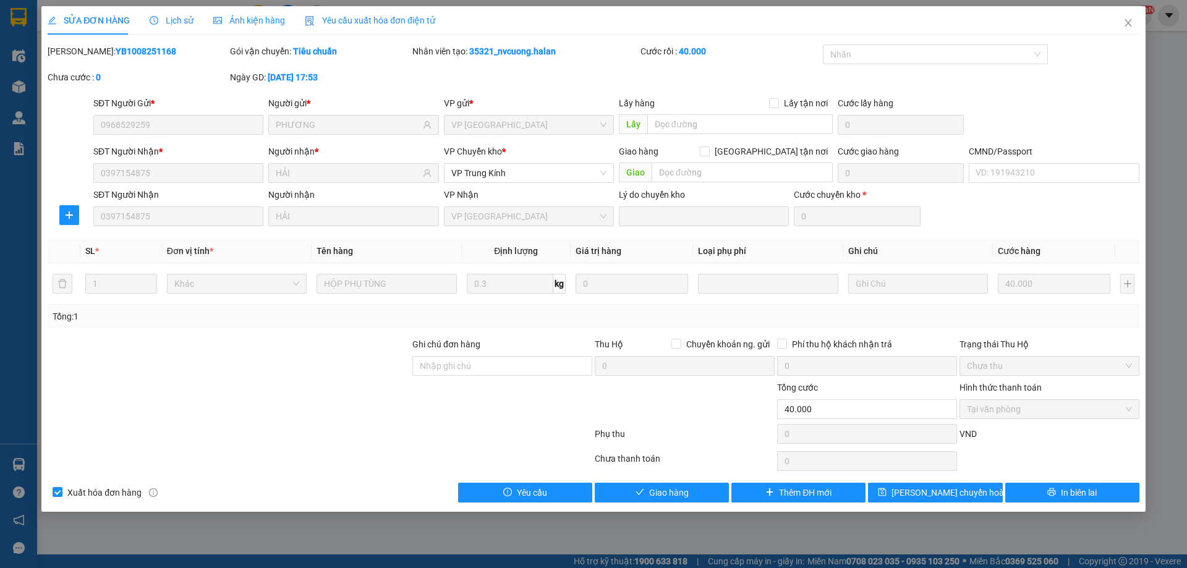
click at [991, 370] on span "Chưa thu" at bounding box center [1049, 366] width 165 height 19
click at [687, 496] on span "Giao hàng" at bounding box center [669, 493] width 40 height 14
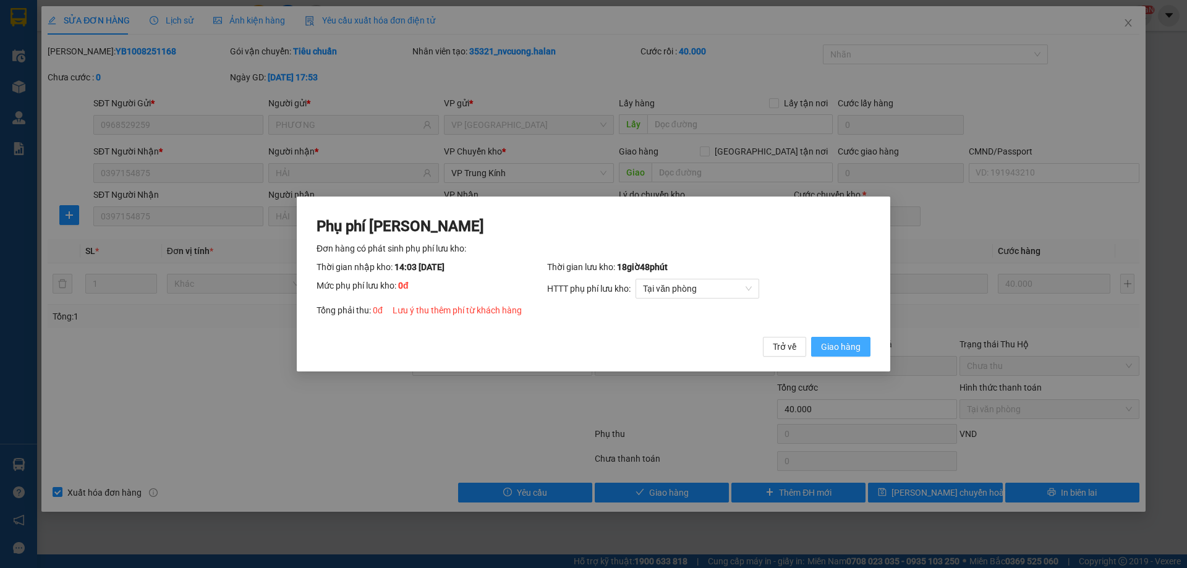
click at [840, 345] on span "Giao hàng" at bounding box center [841, 347] width 40 height 14
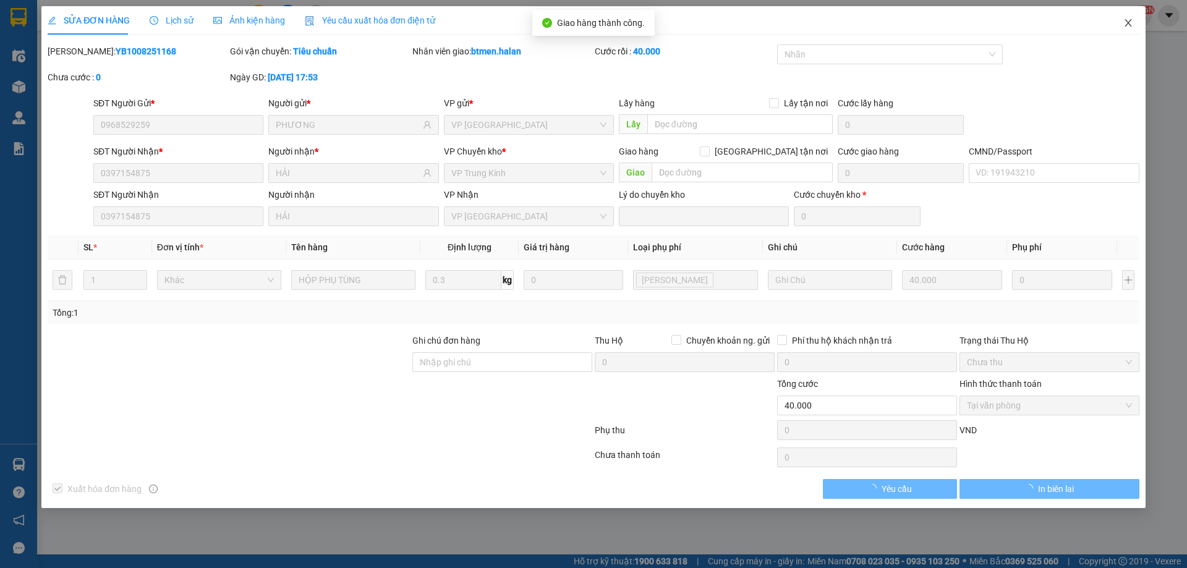
click at [1127, 23] on icon "close" at bounding box center [1127, 22] width 7 height 7
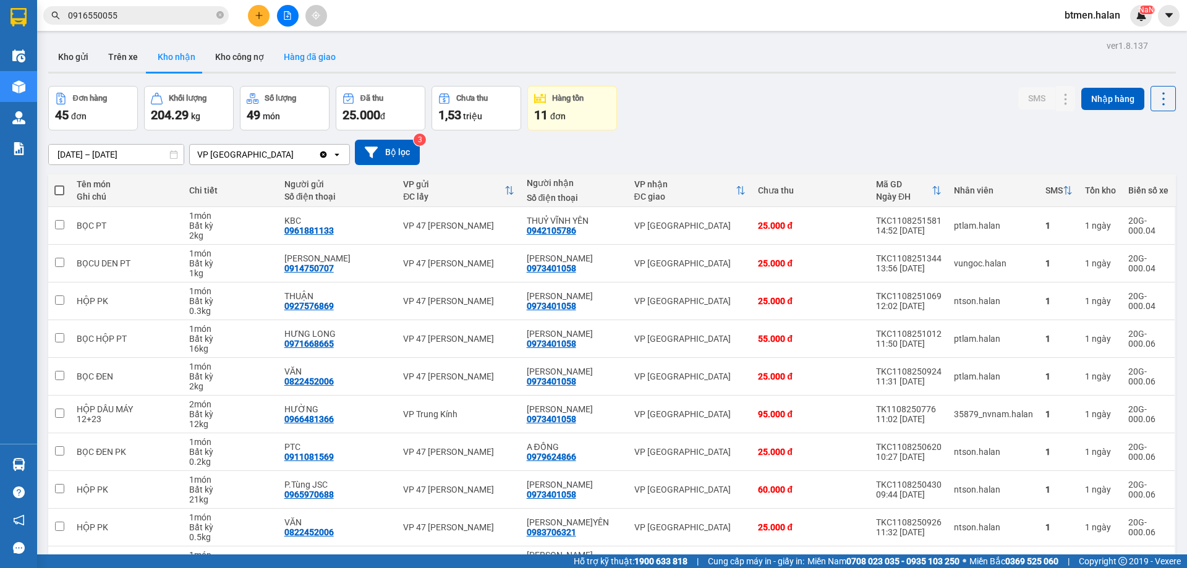
click at [281, 59] on button "Hàng đã giao" at bounding box center [310, 57] width 72 height 30
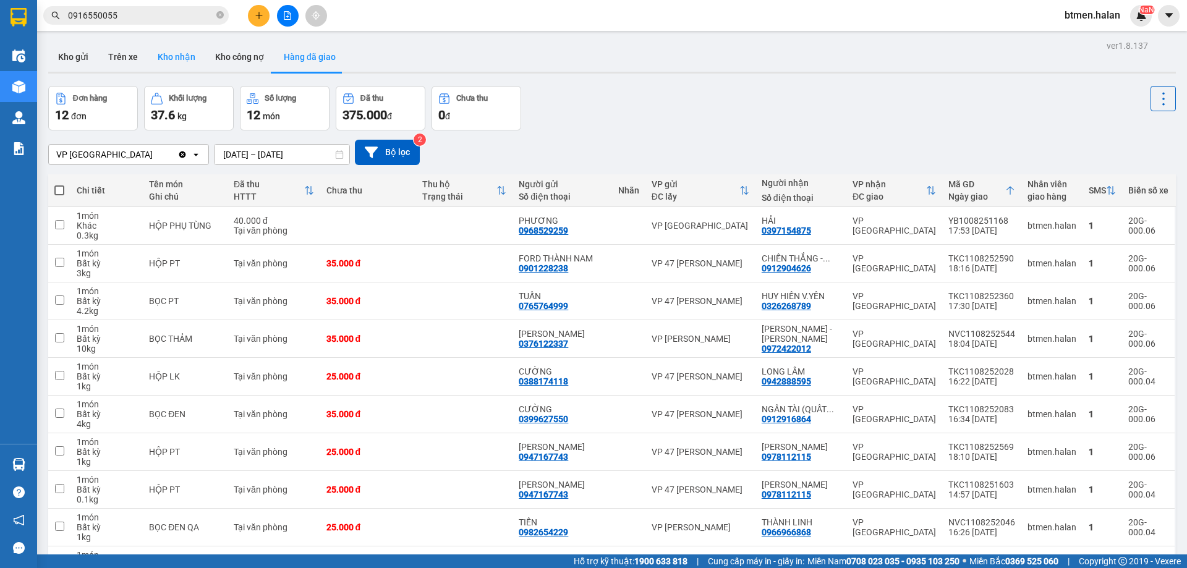
click at [185, 54] on button "Kho nhận" at bounding box center [176, 57] width 57 height 30
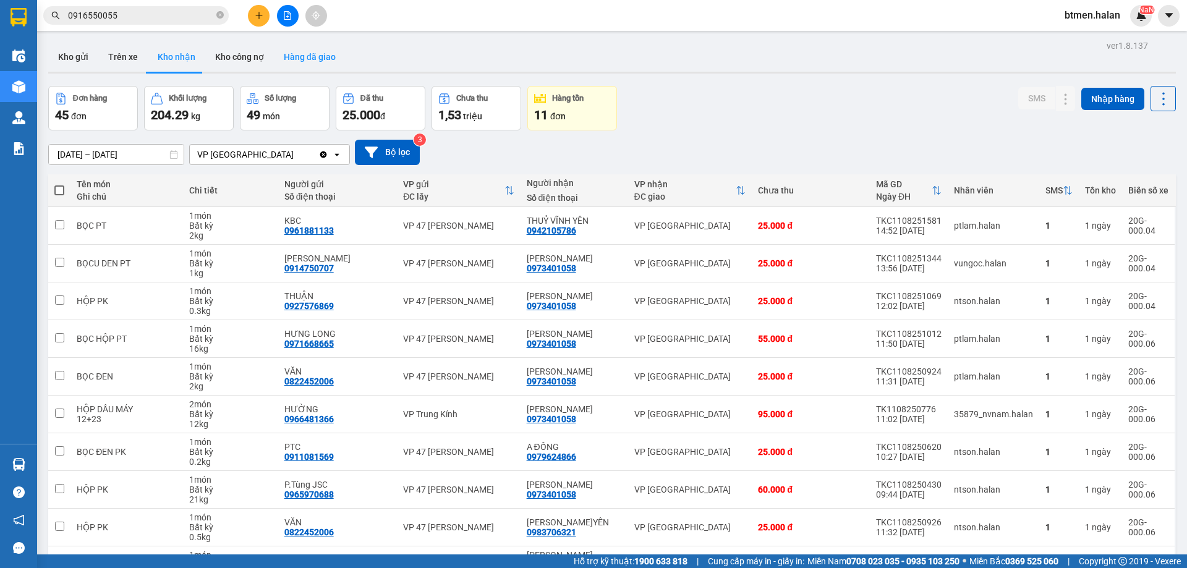
click at [289, 56] on button "Hàng đã giao" at bounding box center [310, 57] width 72 height 30
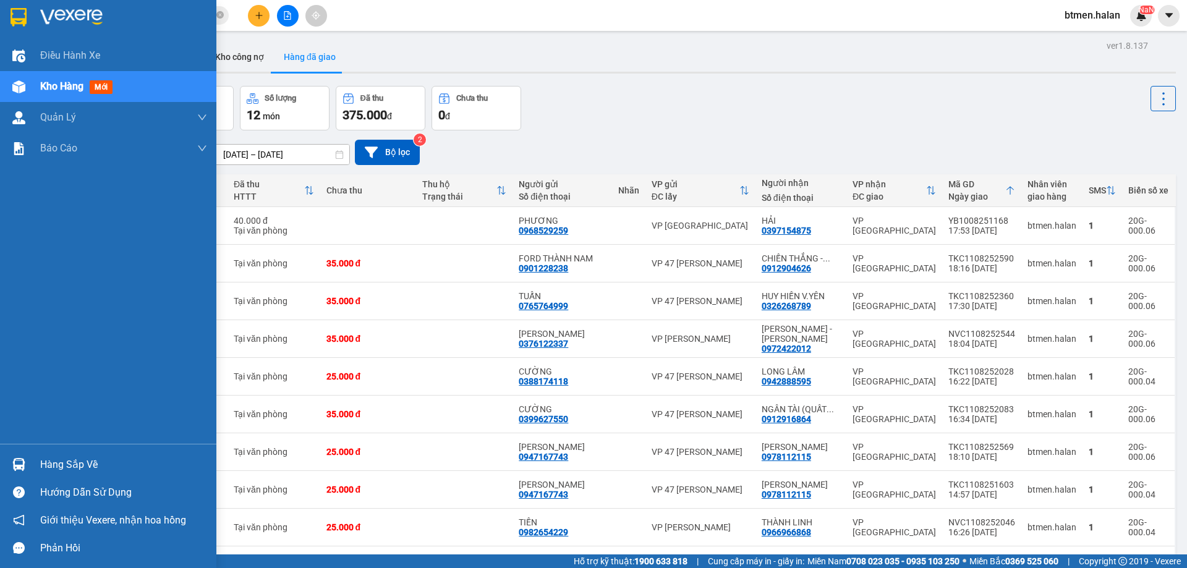
click at [40, 457] on div "Hàng sắp về" at bounding box center [108, 465] width 216 height 28
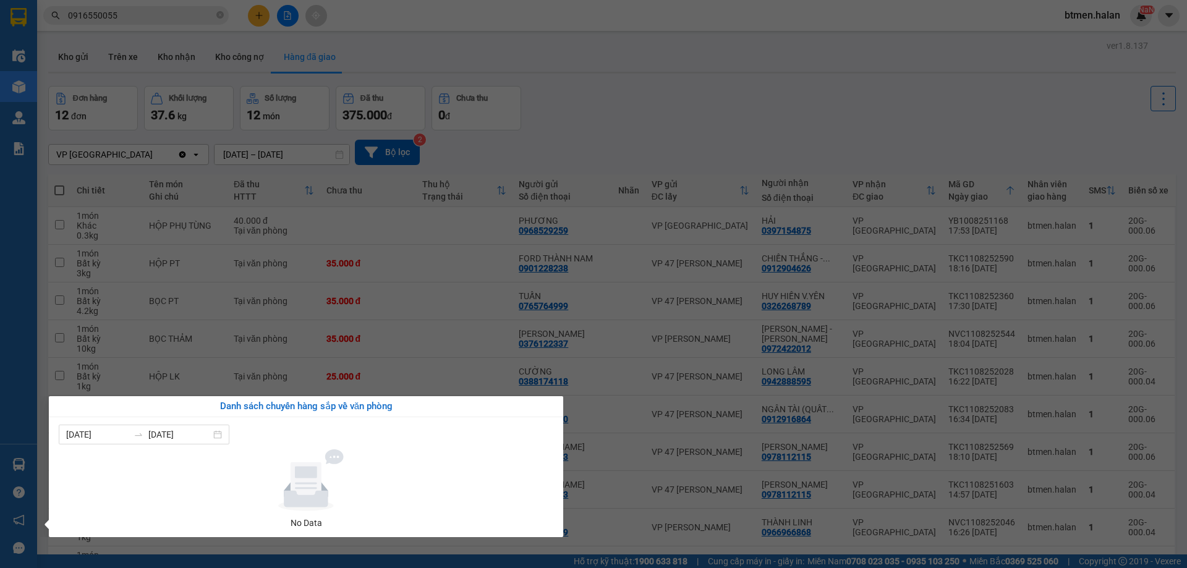
click at [652, 88] on section "Kết quả tìm kiếm ( 528 ) Bộ lọc Mã ĐH Trạng thái Món hàng Thu hộ Tổng cước Chưa…" at bounding box center [593, 284] width 1187 height 568
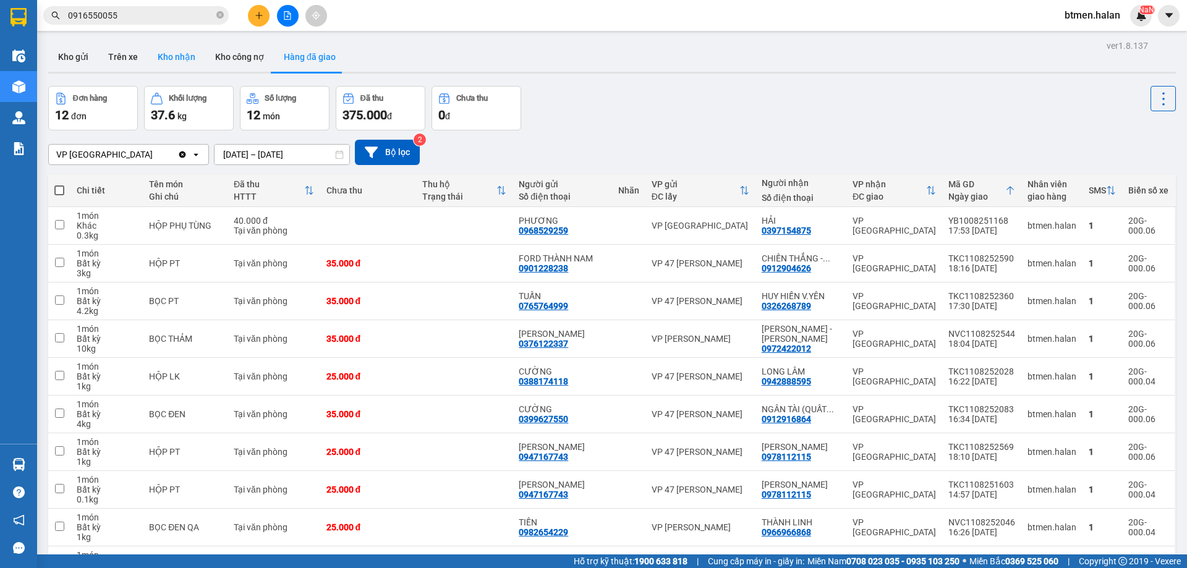
click at [181, 51] on button "Kho nhận" at bounding box center [176, 57] width 57 height 30
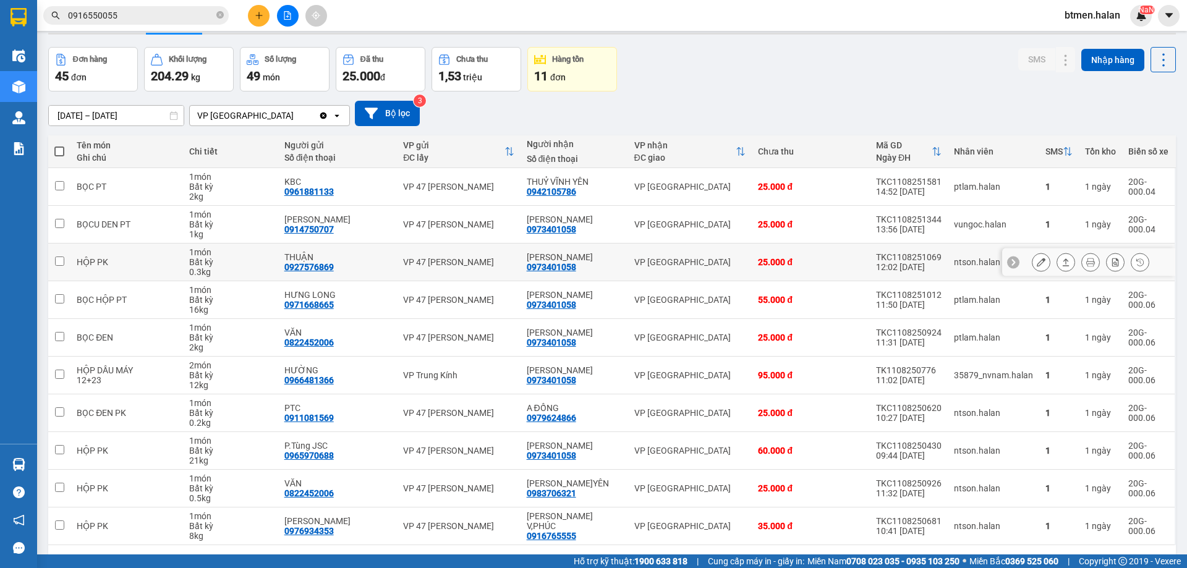
scroll to position [80, 0]
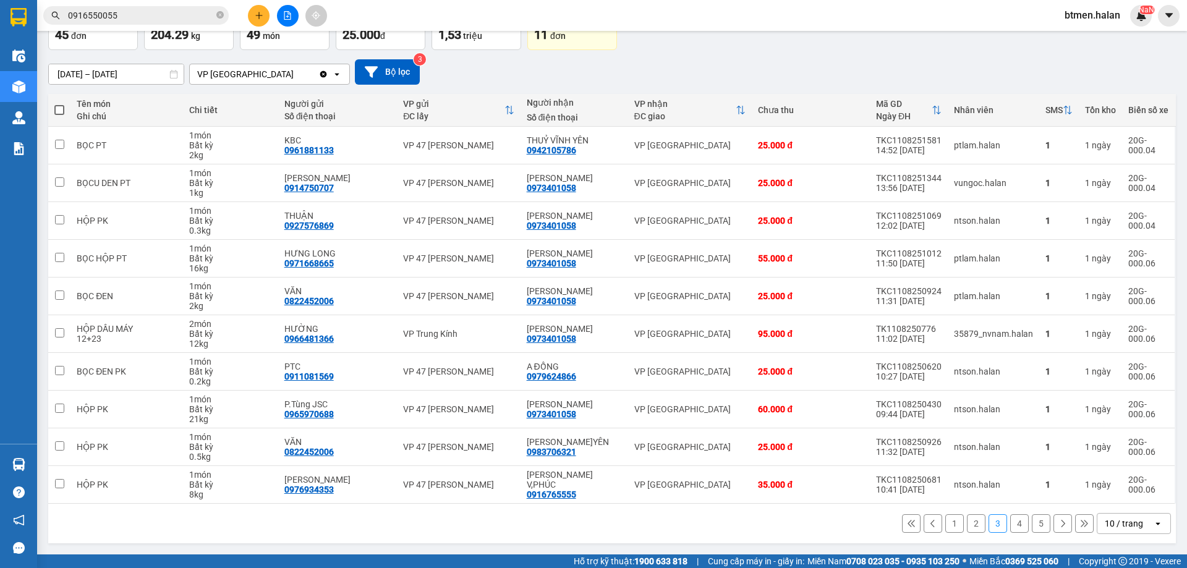
click at [1031, 526] on button "5" at bounding box center [1040, 523] width 19 height 19
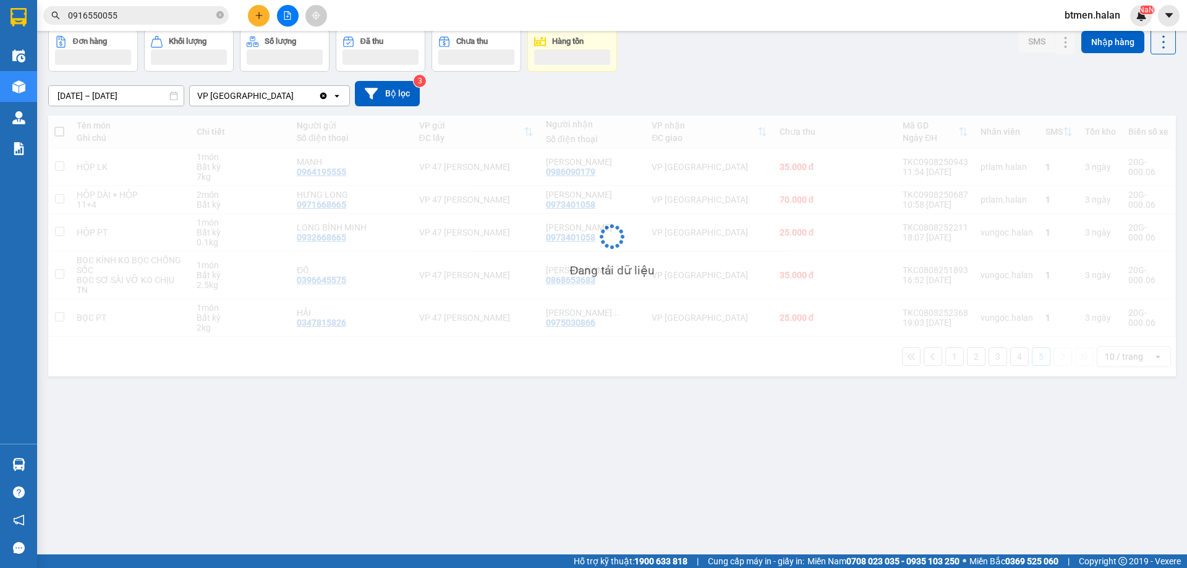
scroll to position [57, 0]
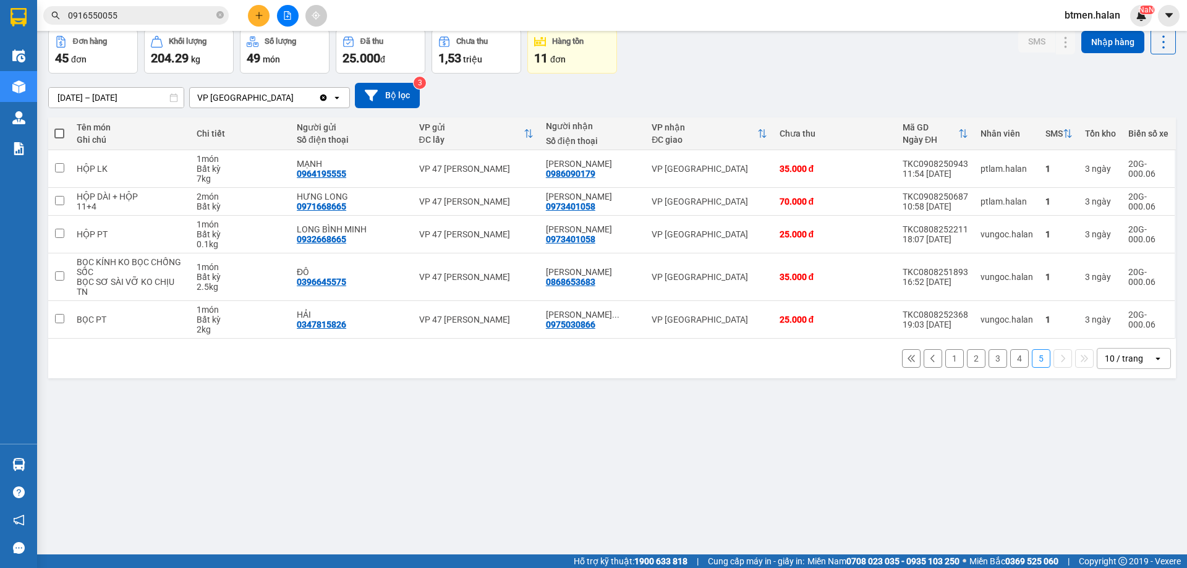
click at [1011, 352] on button "4" at bounding box center [1019, 358] width 19 height 19
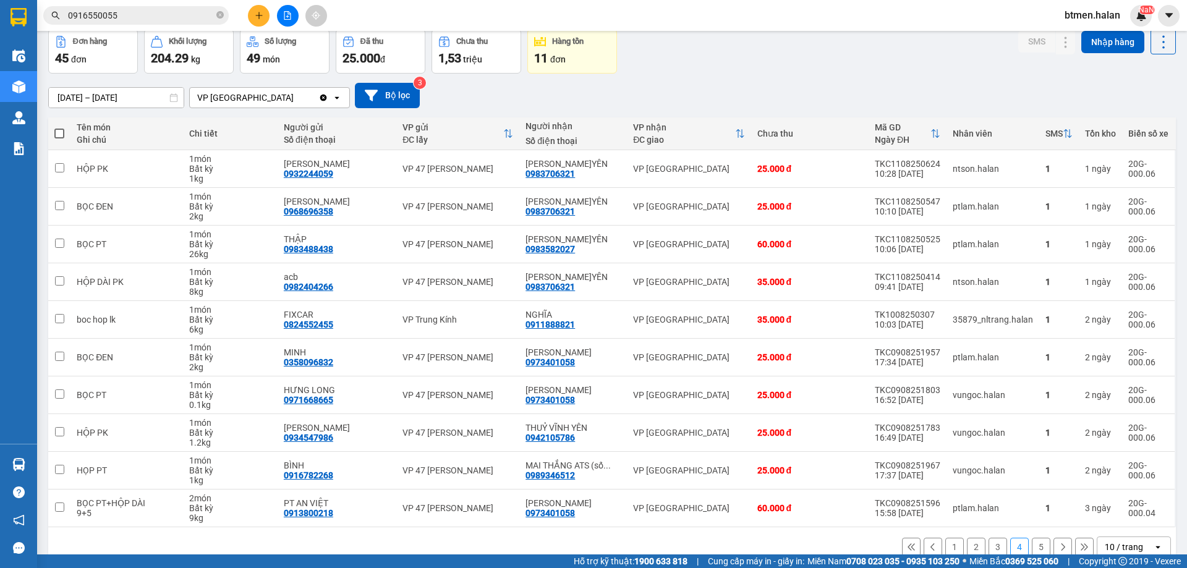
click at [951, 547] on button "1" at bounding box center [954, 547] width 19 height 19
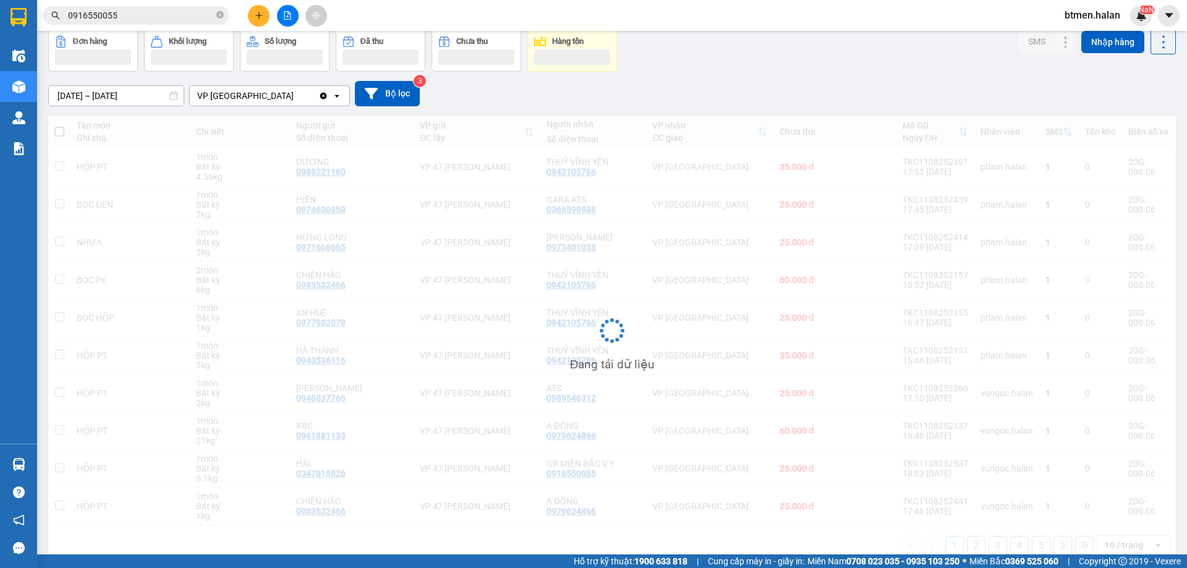
scroll to position [78, 0]
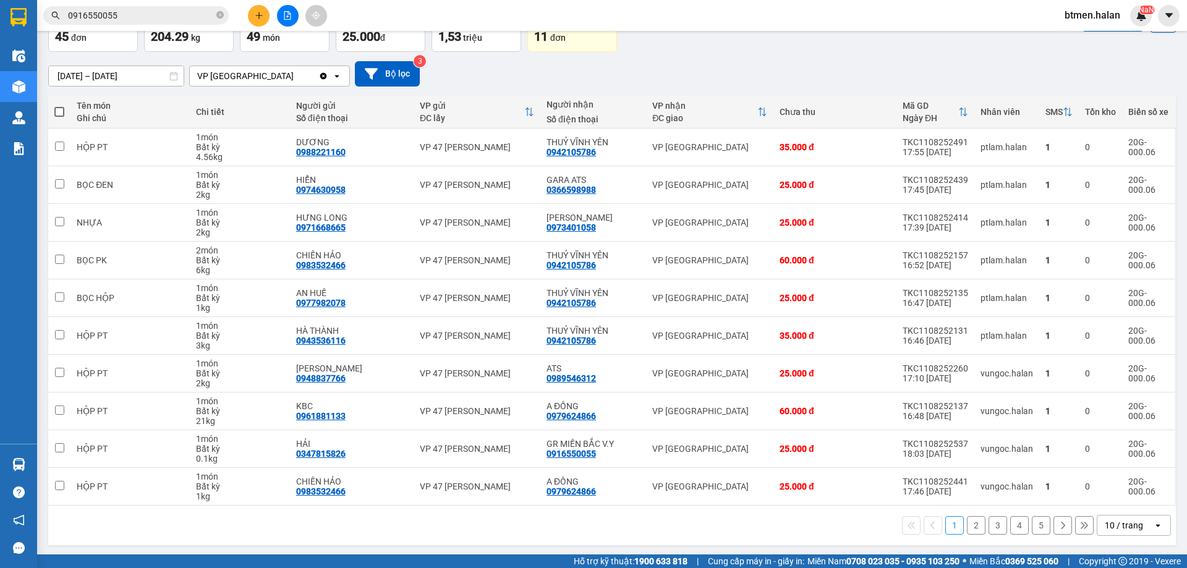
click at [967, 530] on button "2" at bounding box center [976, 525] width 19 height 19
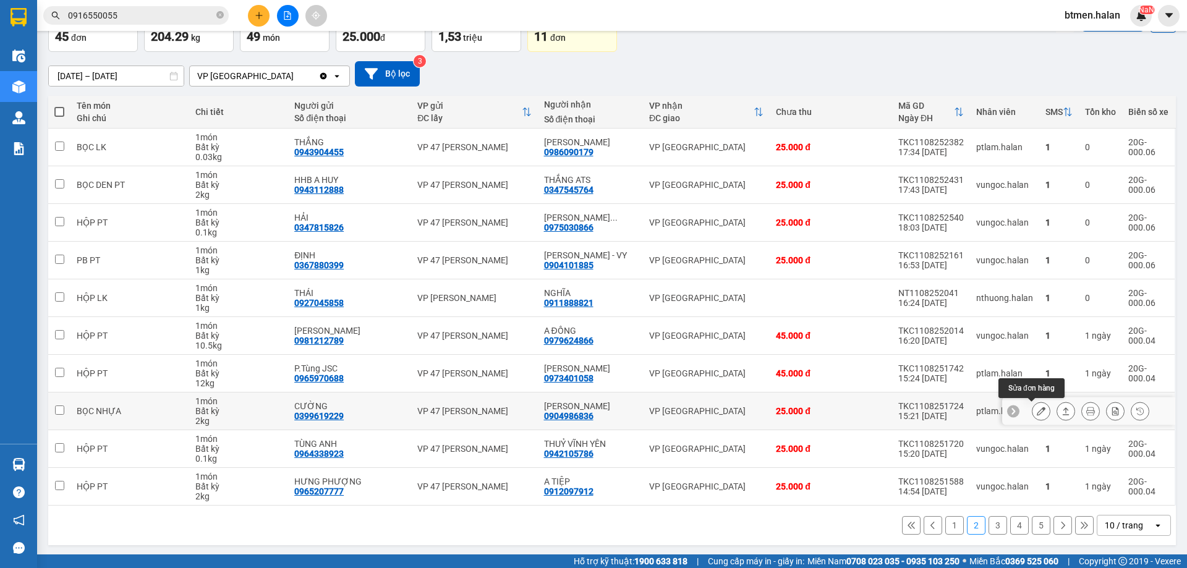
click at [1036, 415] on icon at bounding box center [1040, 411] width 9 height 9
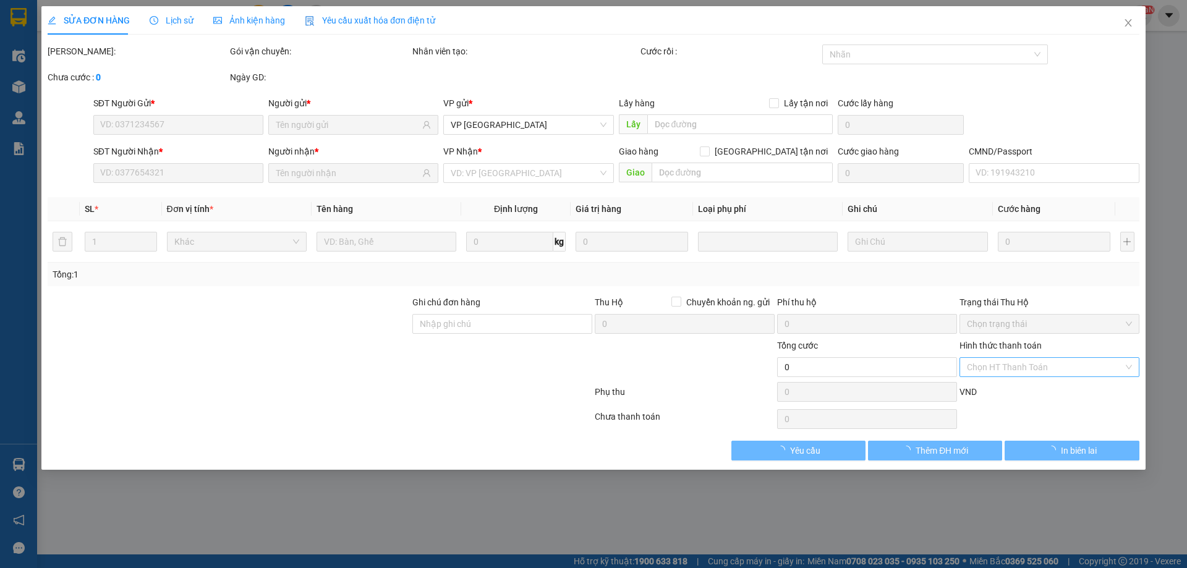
type input "0399619229"
type input "CƯỜNG"
type input "0904986836"
type input "HẢI ĐĂNG"
type input "25.000"
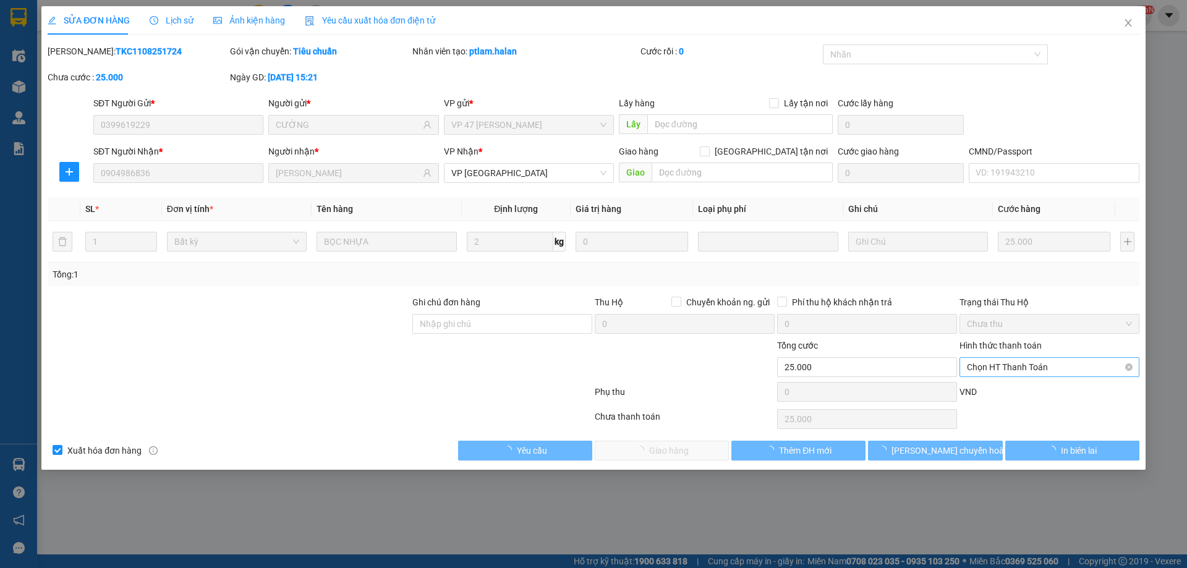
click at [1044, 371] on span "Chọn HT Thanh Toán" at bounding box center [1049, 367] width 165 height 19
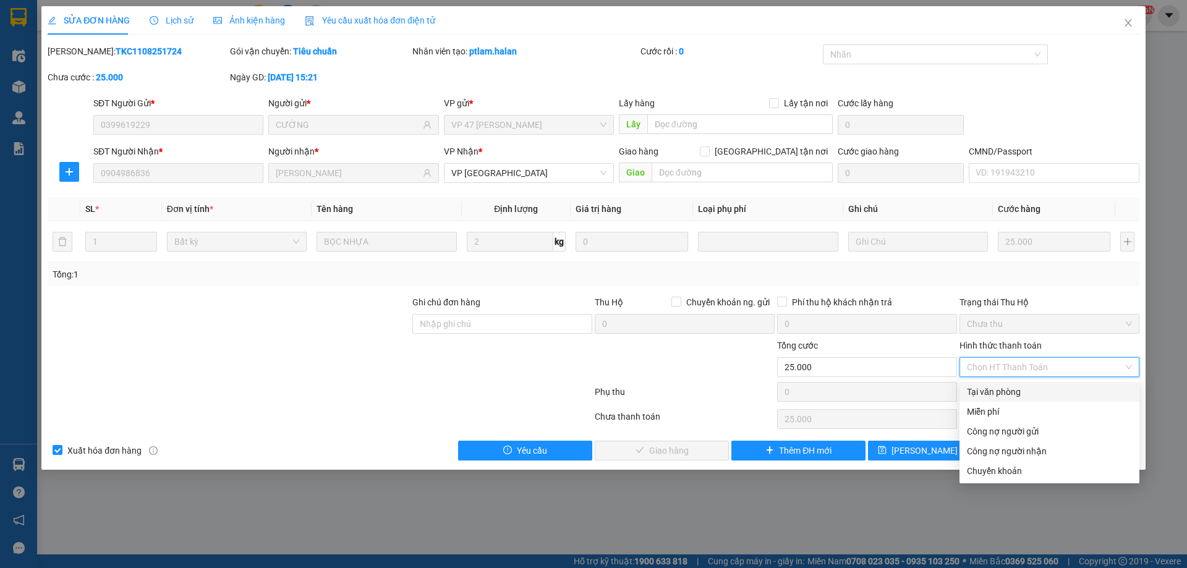
drag, startPoint x: 1018, startPoint y: 390, endPoint x: 947, endPoint y: 413, distance: 74.1
click at [1015, 392] on div "Tại văn phòng" at bounding box center [1049, 392] width 165 height 14
type input "0"
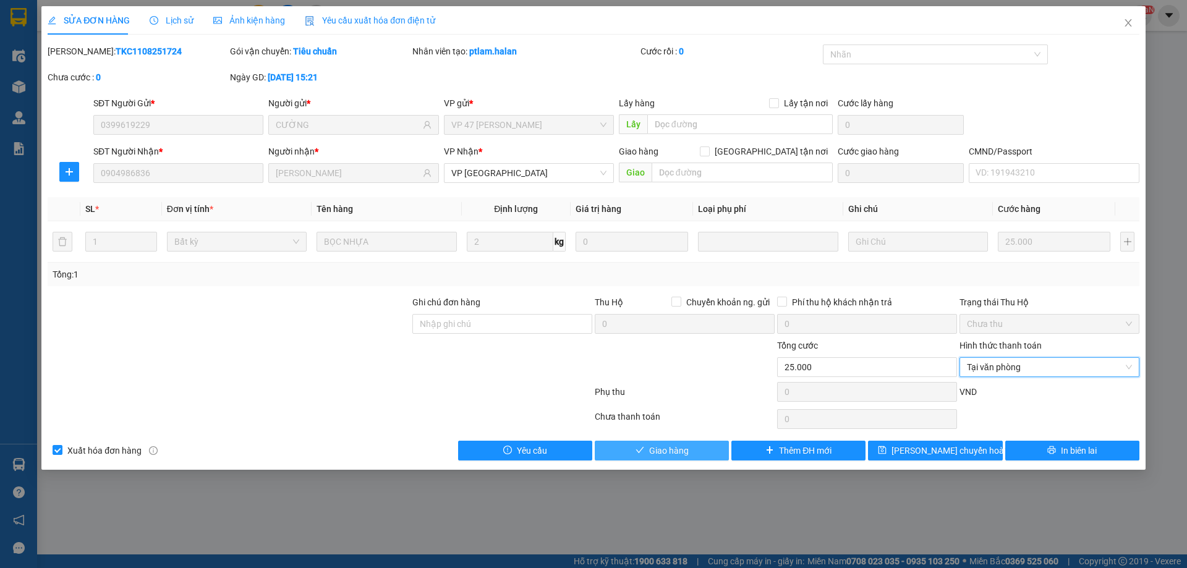
click at [716, 449] on button "Giao hàng" at bounding box center [661, 451] width 134 height 20
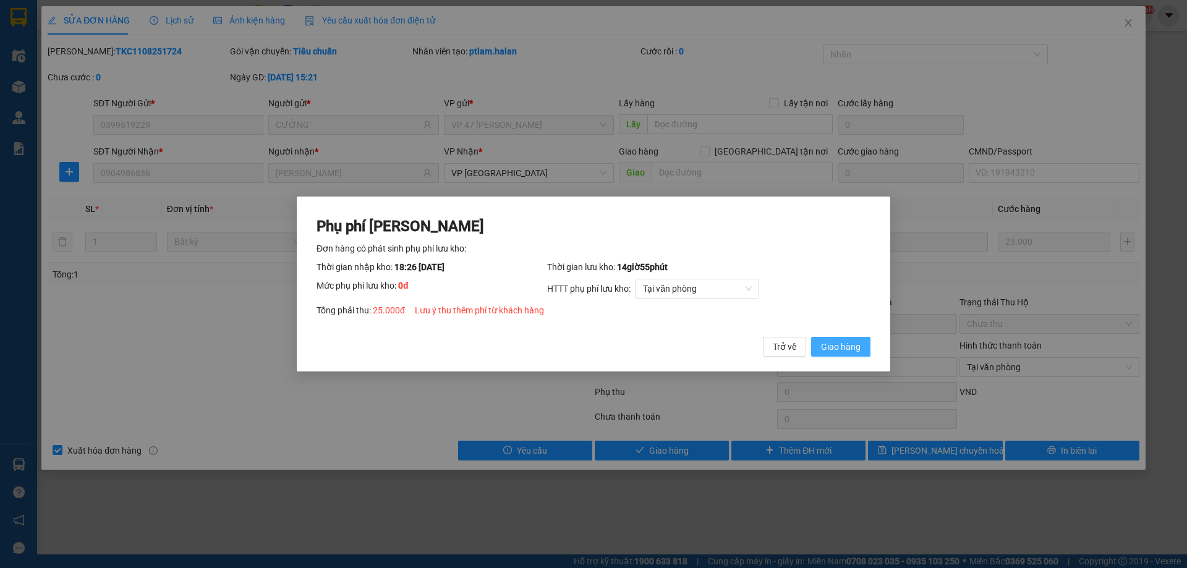
drag, startPoint x: 839, startPoint y: 346, endPoint x: 1013, endPoint y: 140, distance: 270.1
click at [839, 346] on span "Giao hàng" at bounding box center [841, 347] width 40 height 14
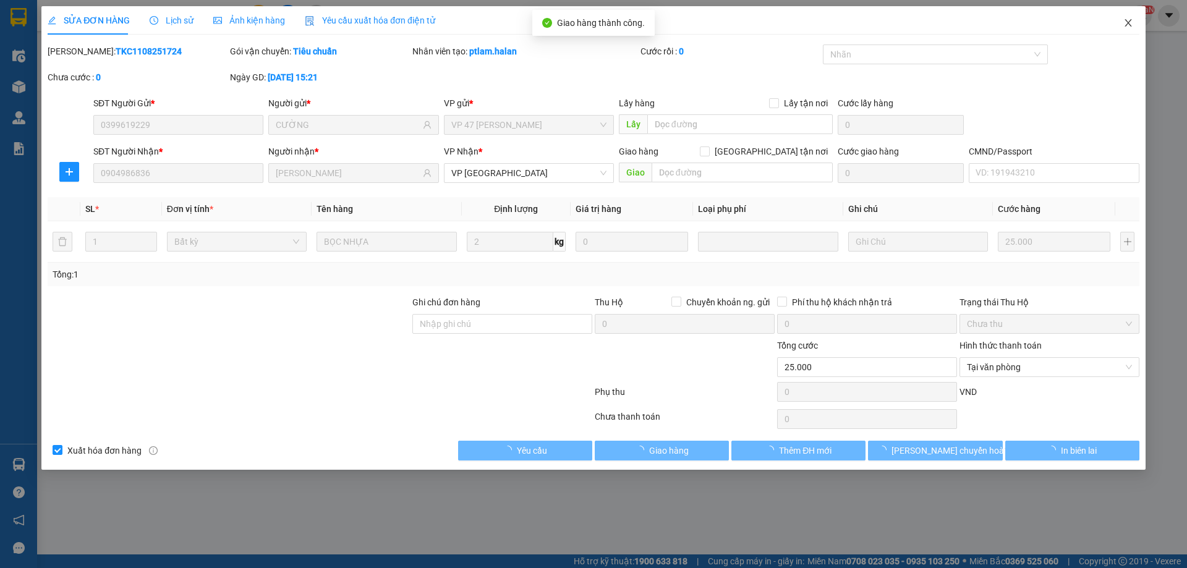
click at [1120, 26] on span "Close" at bounding box center [1128, 23] width 35 height 35
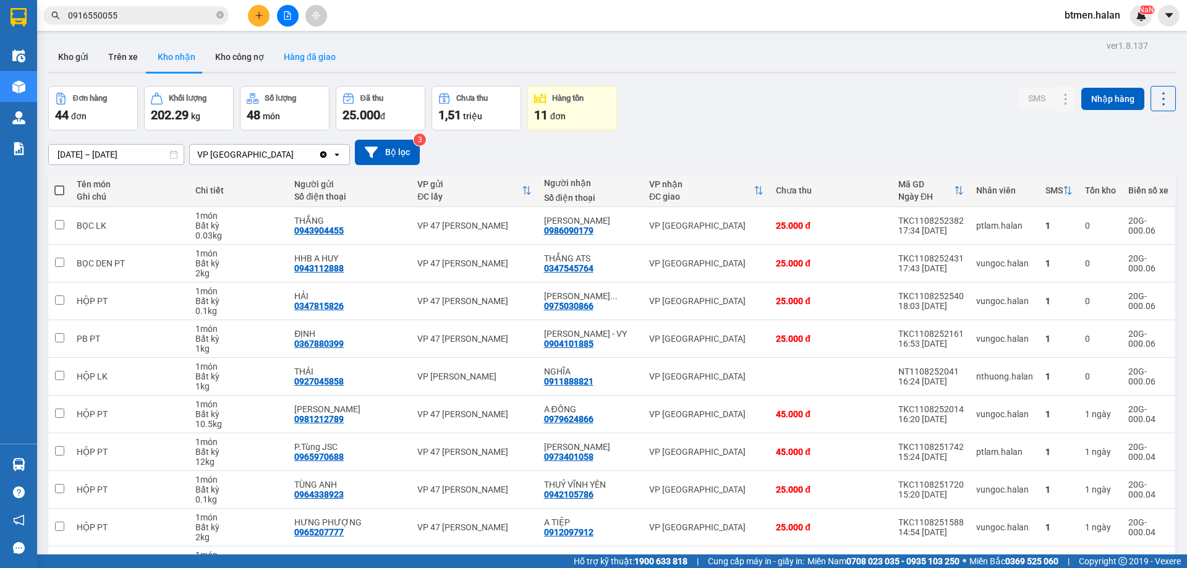
click at [321, 56] on button "Hàng đã giao" at bounding box center [310, 57] width 72 height 30
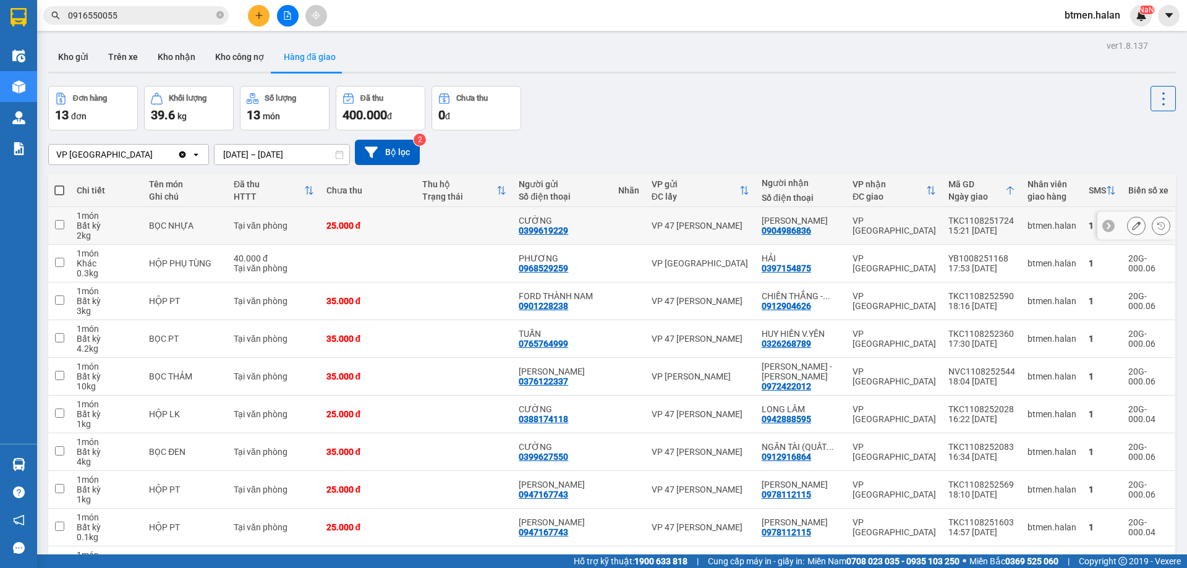
click at [795, 229] on div "0904986836" at bounding box center [785, 231] width 49 height 10
copy div "0904986836"
click at [258, 17] on icon "plus" at bounding box center [259, 15] width 9 height 9
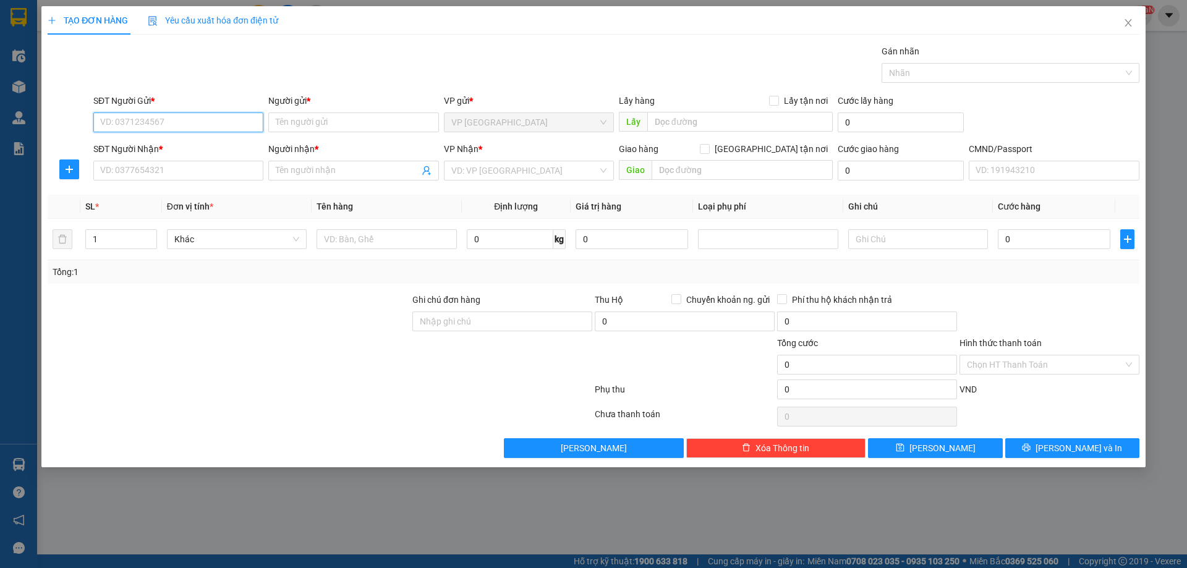
paste input "0904986836"
type input "0904986836"
click at [209, 175] on input "SĐT Người Nhận *" at bounding box center [178, 171] width 170 height 20
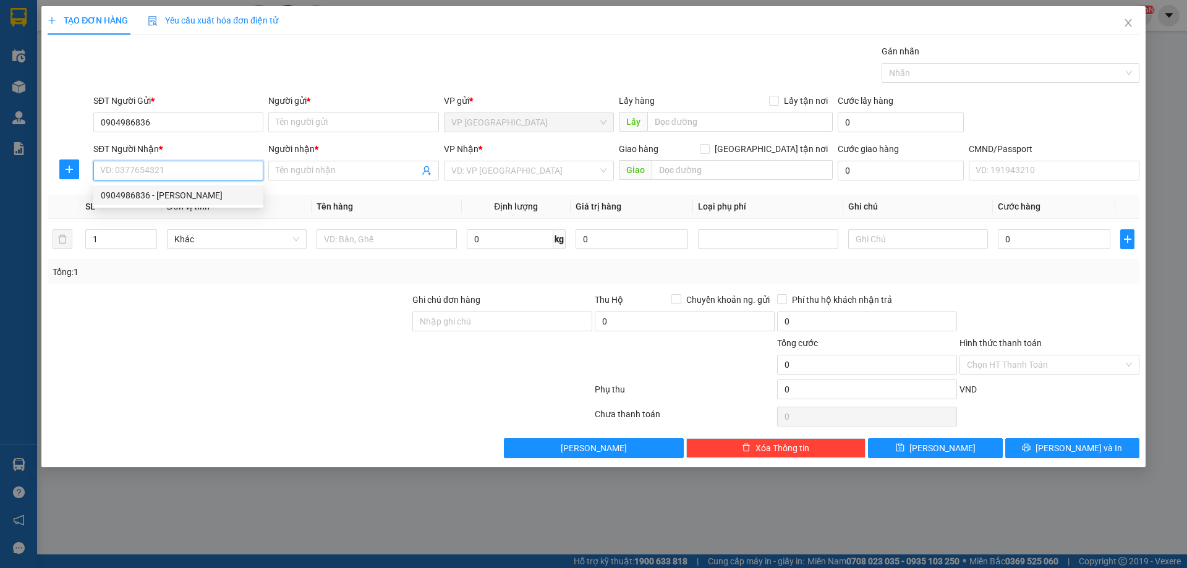
click at [190, 192] on div "0904986836 - HẢI ĐĂNG" at bounding box center [178, 195] width 155 height 14
type input "0904986836"
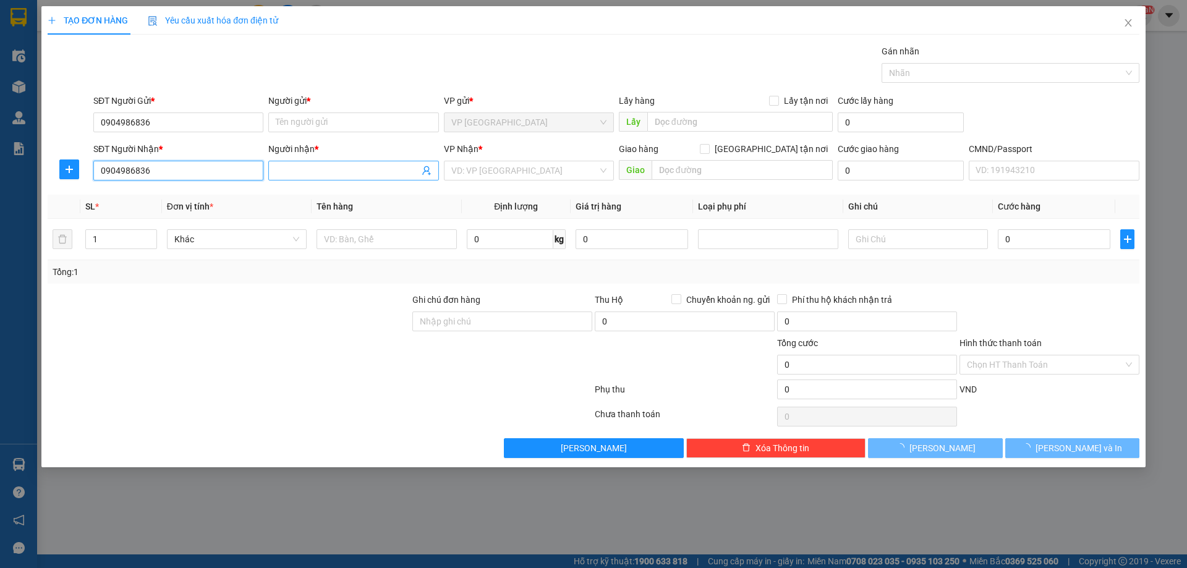
type input "HẢI ĐĂNG"
click at [305, 178] on span "HẢI ĐĂNG" at bounding box center [353, 171] width 170 height 20
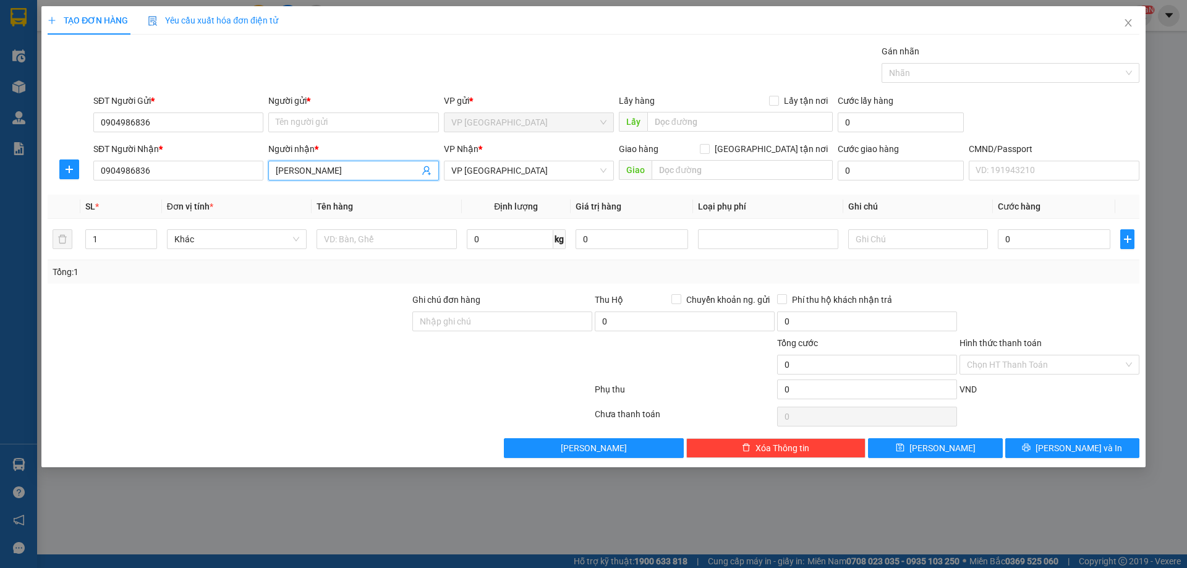
click at [310, 168] on input "HẢI ĐĂNG" at bounding box center [347, 171] width 143 height 14
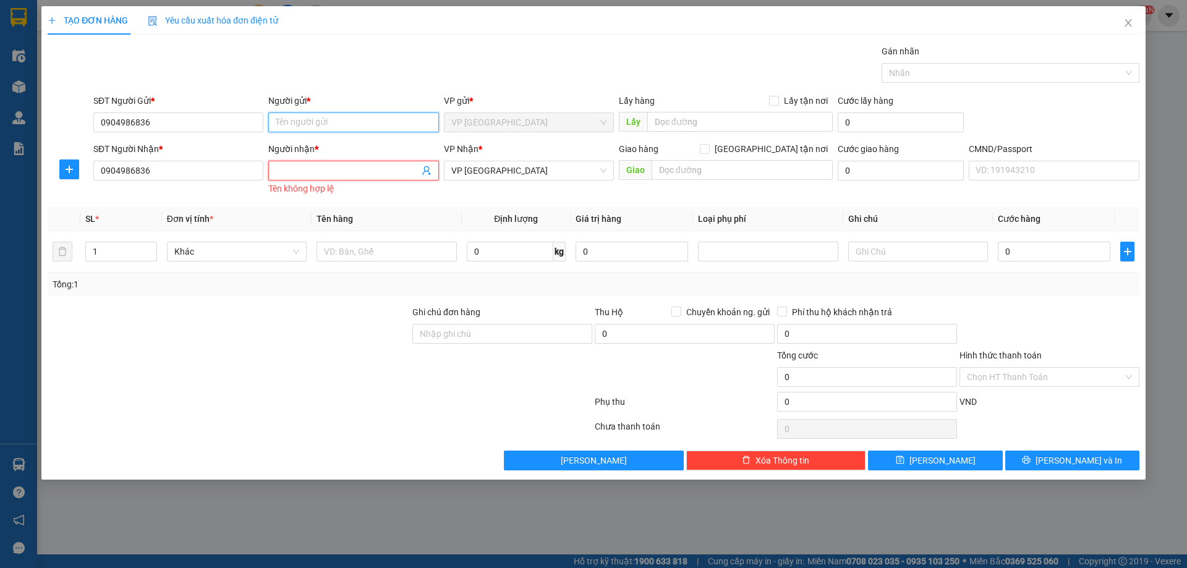
click at [329, 119] on input "Người gửi *" at bounding box center [353, 122] width 170 height 20
paste input "HẢI ĐĂNG"
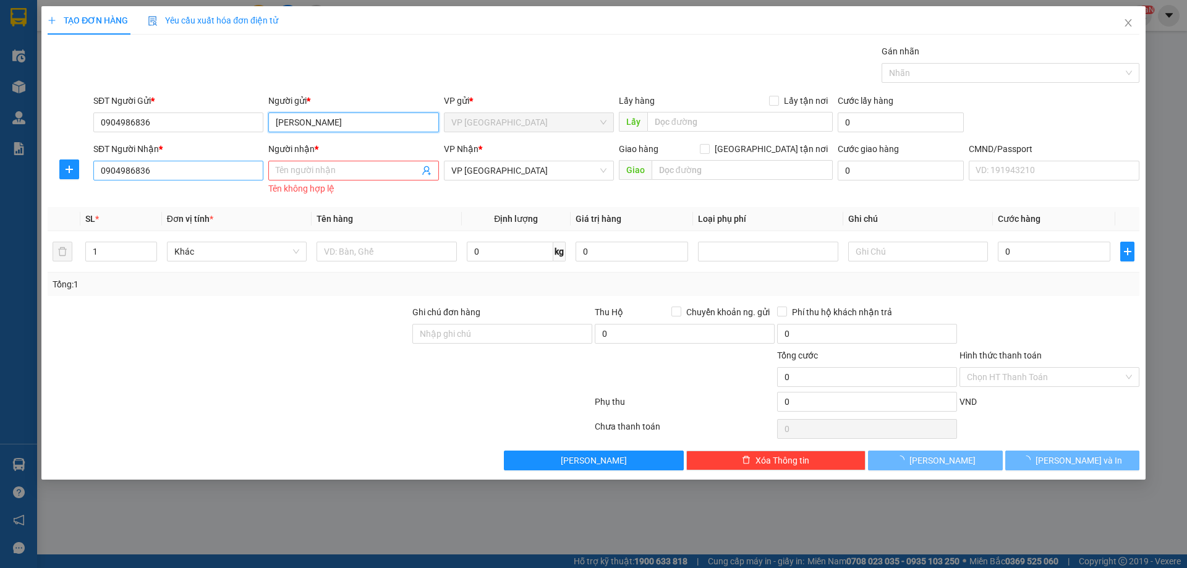
type input "HẢI ĐĂNG"
click at [227, 173] on input "0904986836" at bounding box center [178, 171] width 170 height 20
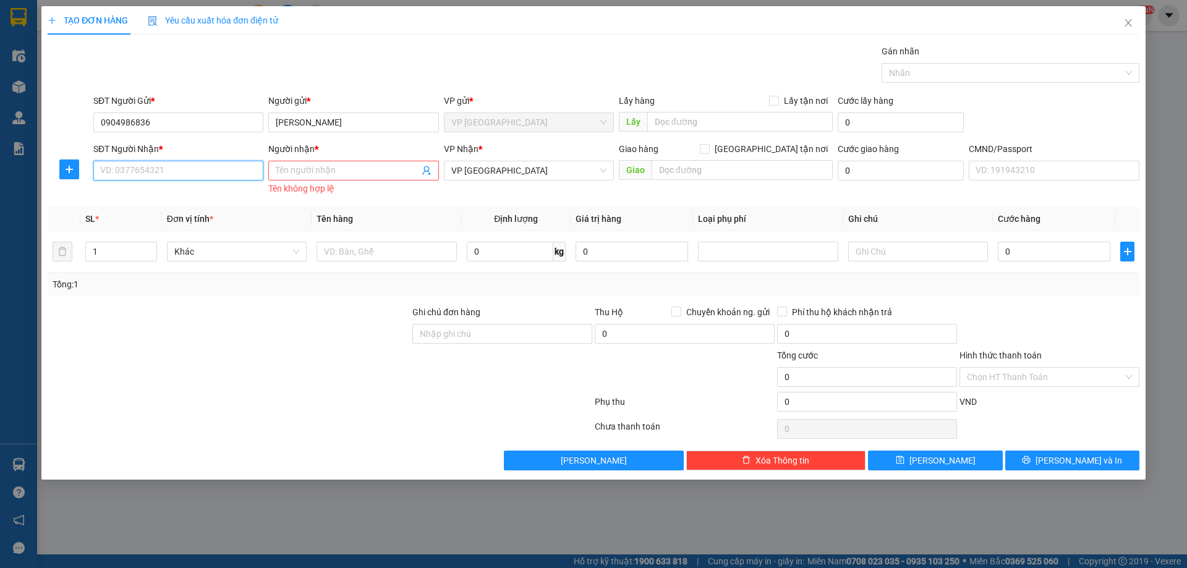
paste input "0399619229"
type input "0399619229"
click at [314, 176] on input "Người nhận *" at bounding box center [347, 171] width 143 height 14
paste input "CƯỜNG"
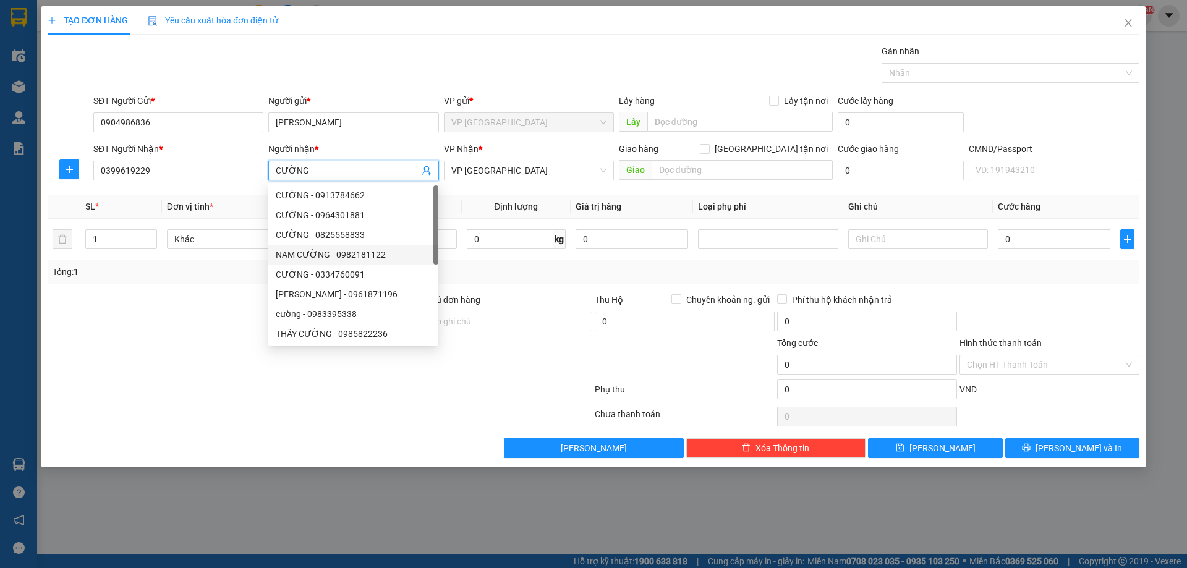
type input "CƯỜNG"
click at [200, 303] on div at bounding box center [228, 314] width 365 height 43
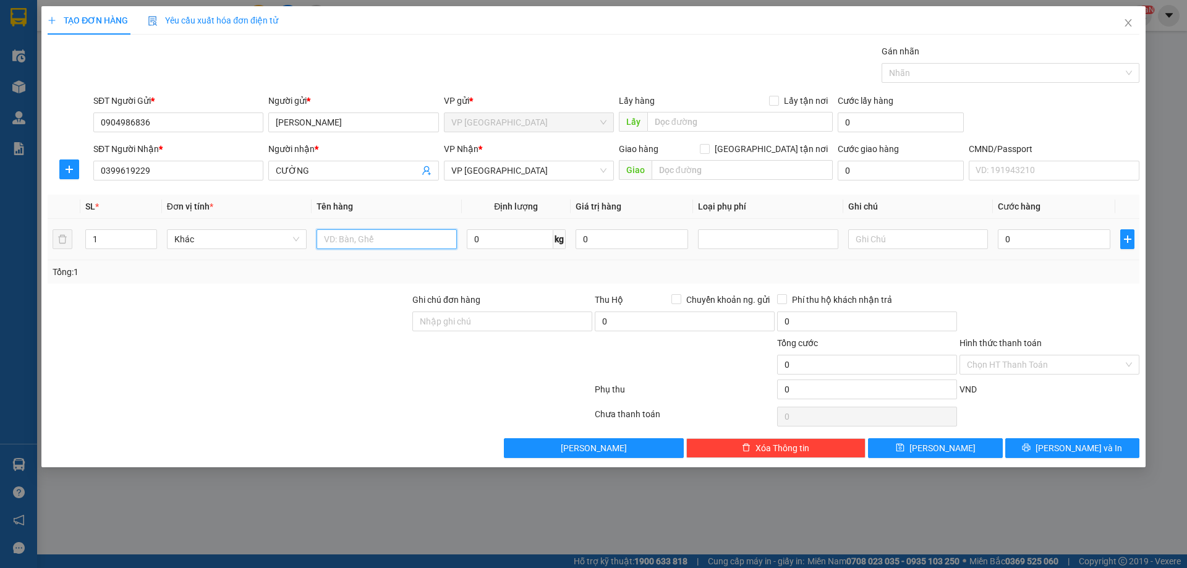
click at [444, 243] on input "text" at bounding box center [386, 239] width 140 height 20
type input "BỌC NHỰA ĐEN"
click at [526, 232] on input "0" at bounding box center [510, 239] width 87 height 20
click at [1033, 242] on input "0" at bounding box center [1053, 239] width 112 height 20
type input "2"
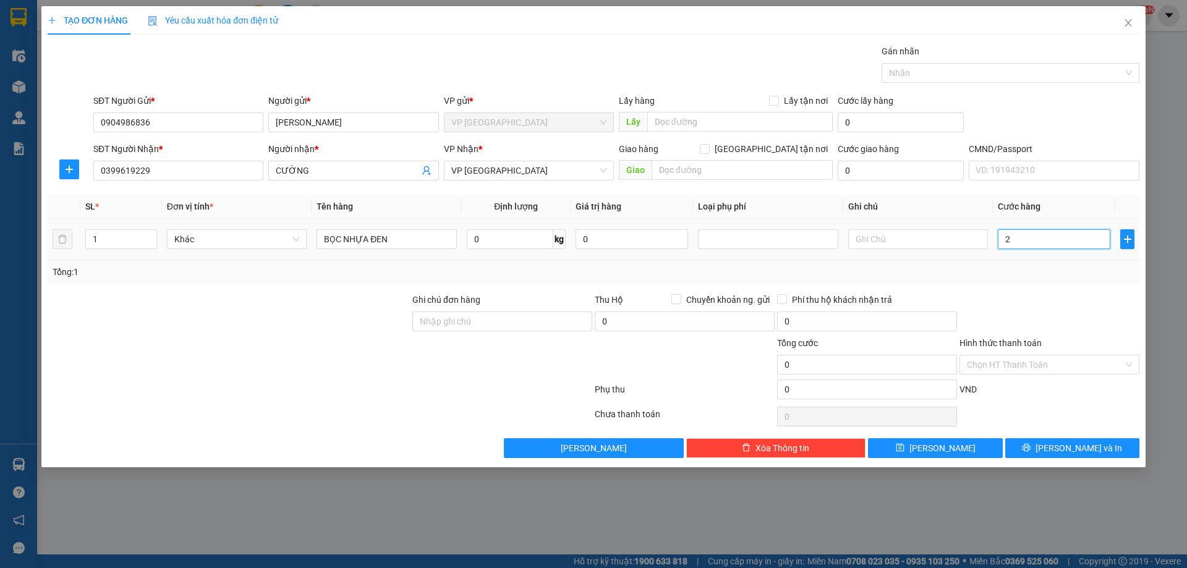
type input "2"
type input "25"
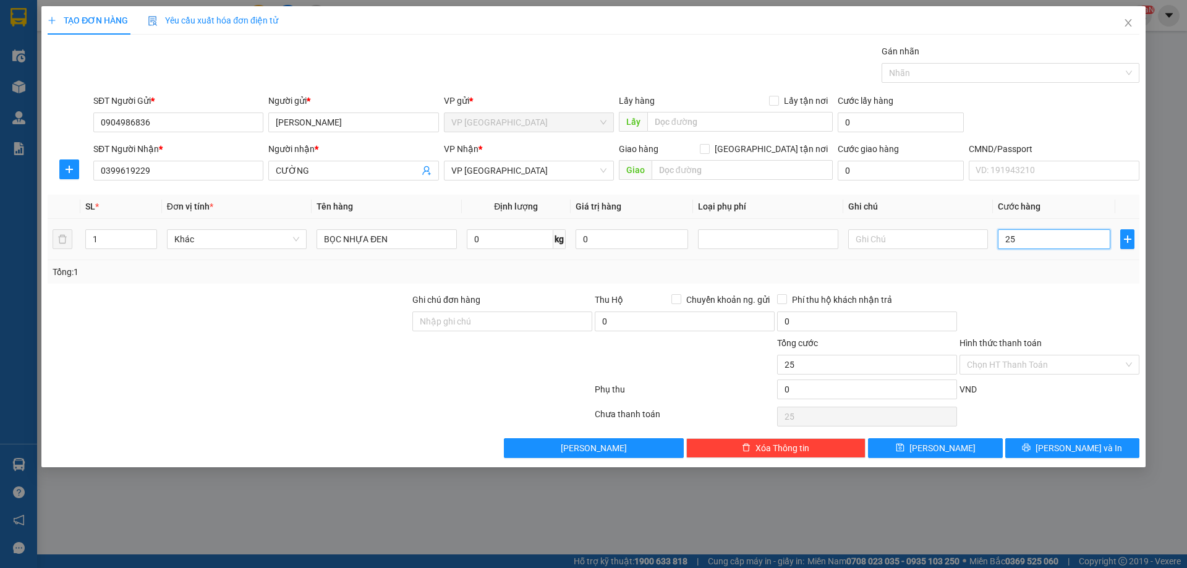
type input "250"
type input "2.500"
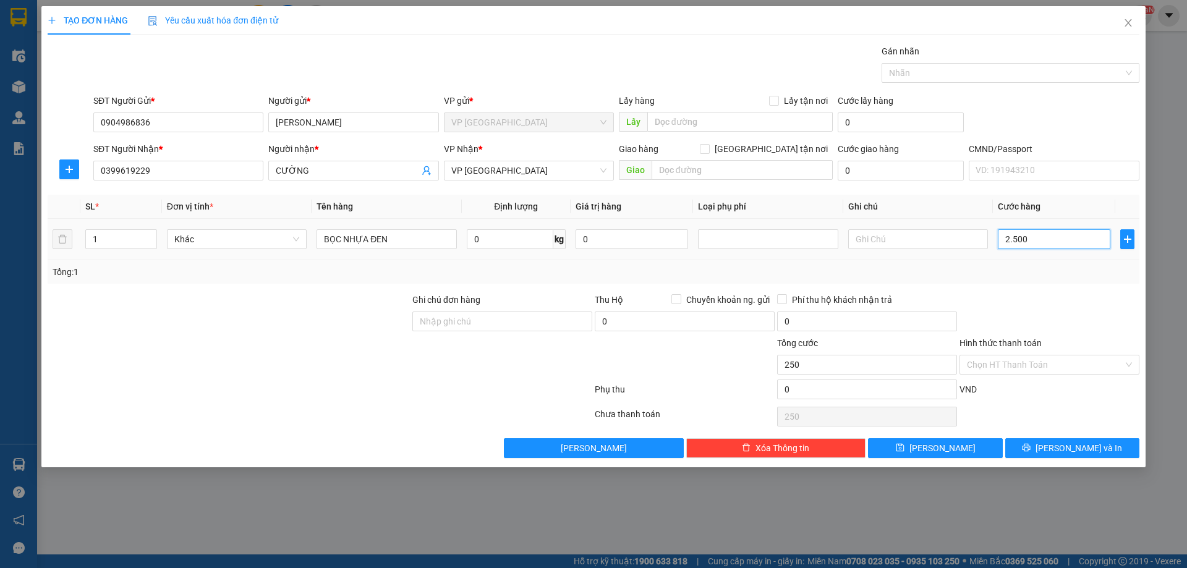
type input "2.500"
type input "25.000"
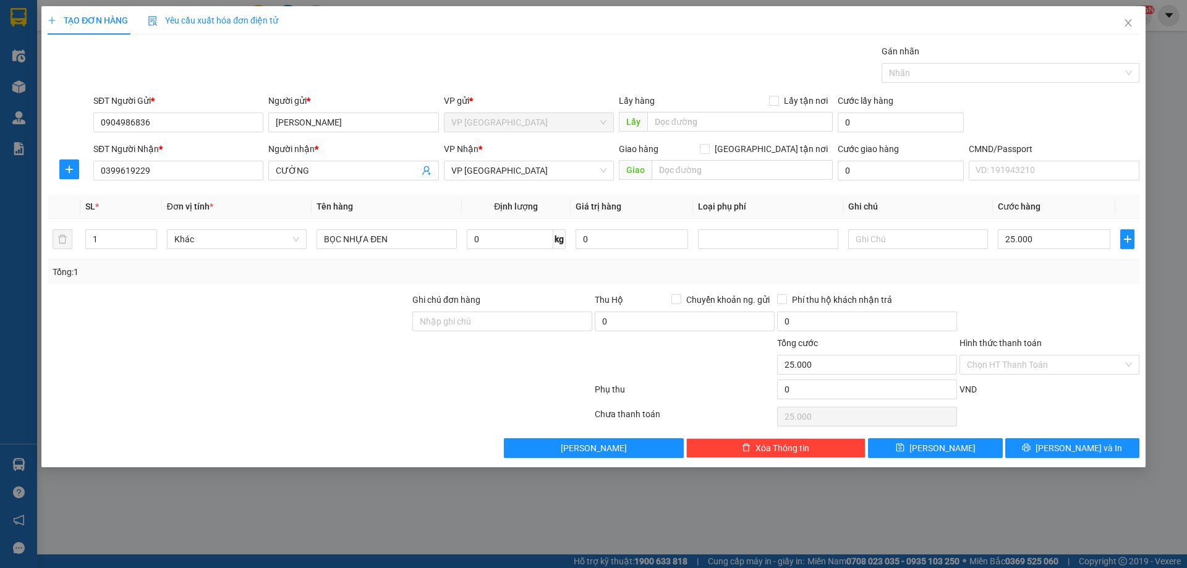
click at [1030, 312] on div at bounding box center [1049, 314] width 182 height 43
drag, startPoint x: 506, startPoint y: 223, endPoint x: 509, endPoint y: 236, distance: 13.3
click at [509, 236] on td "0 kg" at bounding box center [516, 239] width 109 height 41
click at [509, 236] on input "0" at bounding box center [510, 239] width 87 height 20
type input "1"
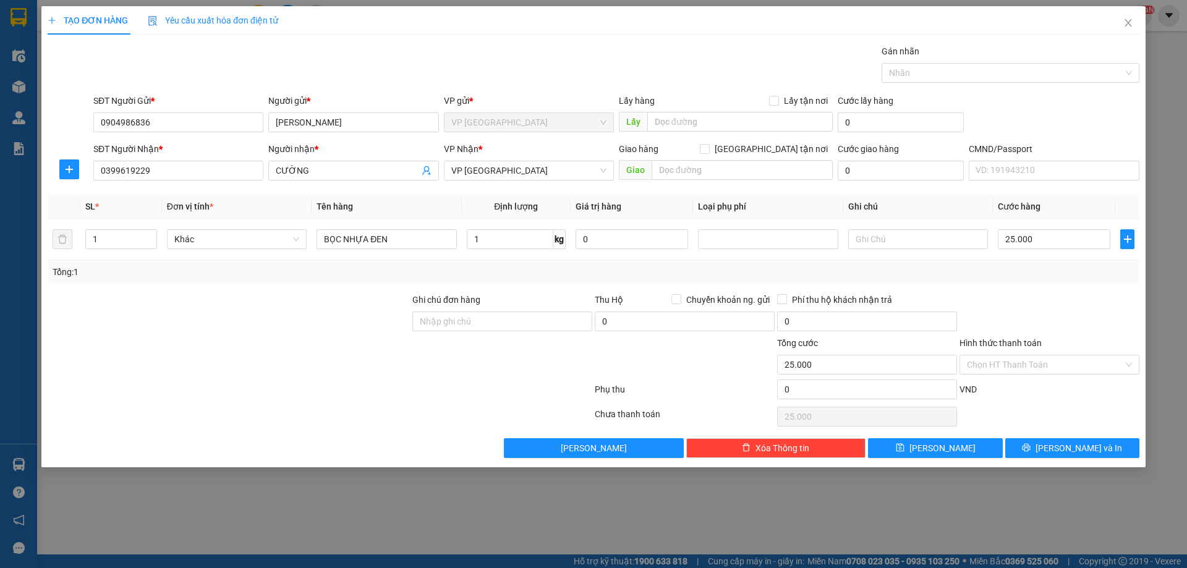
click at [1056, 297] on div at bounding box center [1049, 314] width 182 height 43
click at [1049, 369] on input "Hình thức thanh toán" at bounding box center [1045, 364] width 156 height 19
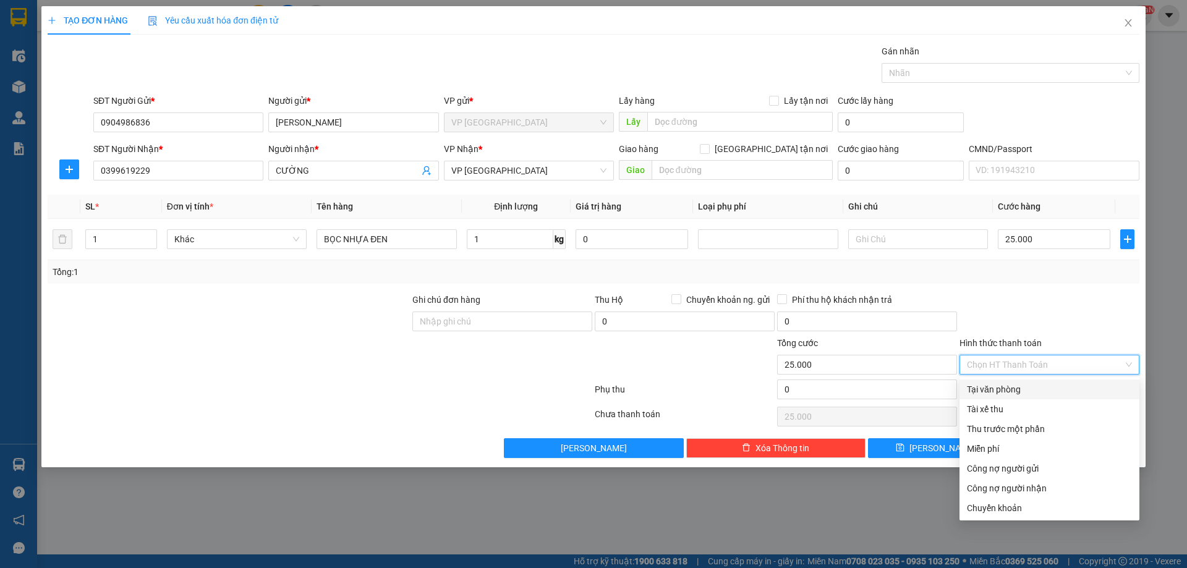
click at [1020, 391] on div "Tại văn phòng" at bounding box center [1049, 390] width 165 height 14
type input "0"
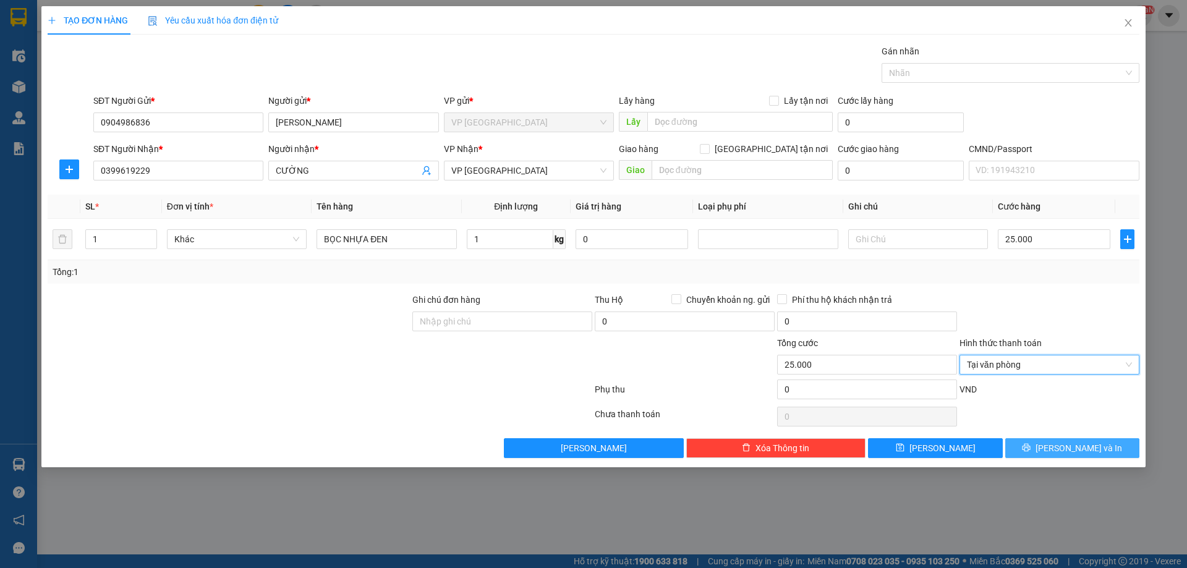
click at [1071, 441] on span "Lưu và In" at bounding box center [1078, 448] width 87 height 14
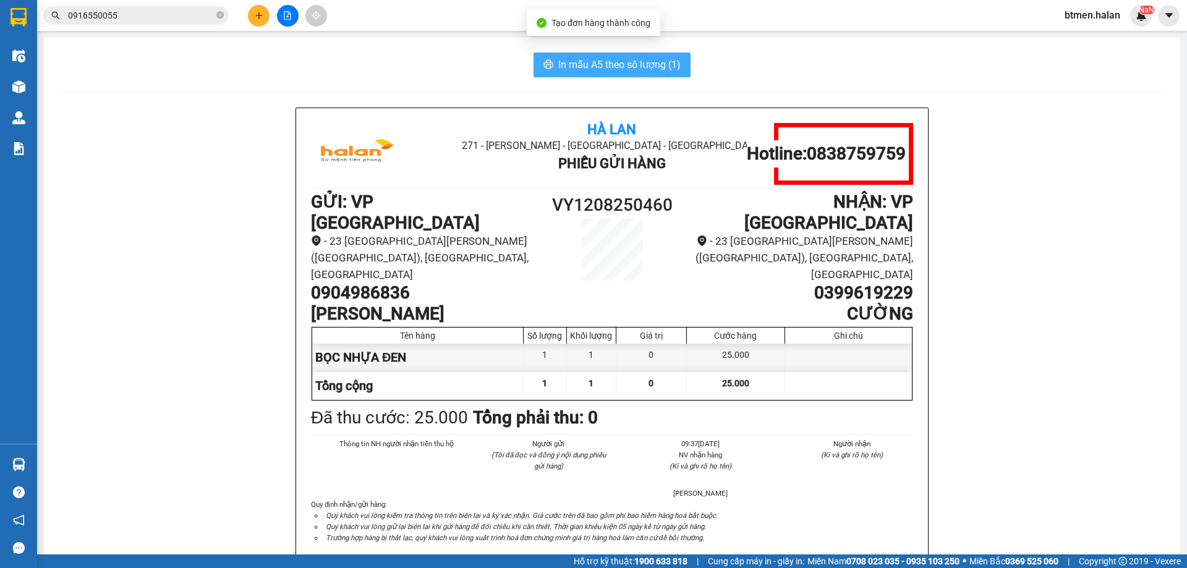
click at [613, 66] on span "In mẫu A5 theo số lượng (1)" at bounding box center [619, 64] width 122 height 15
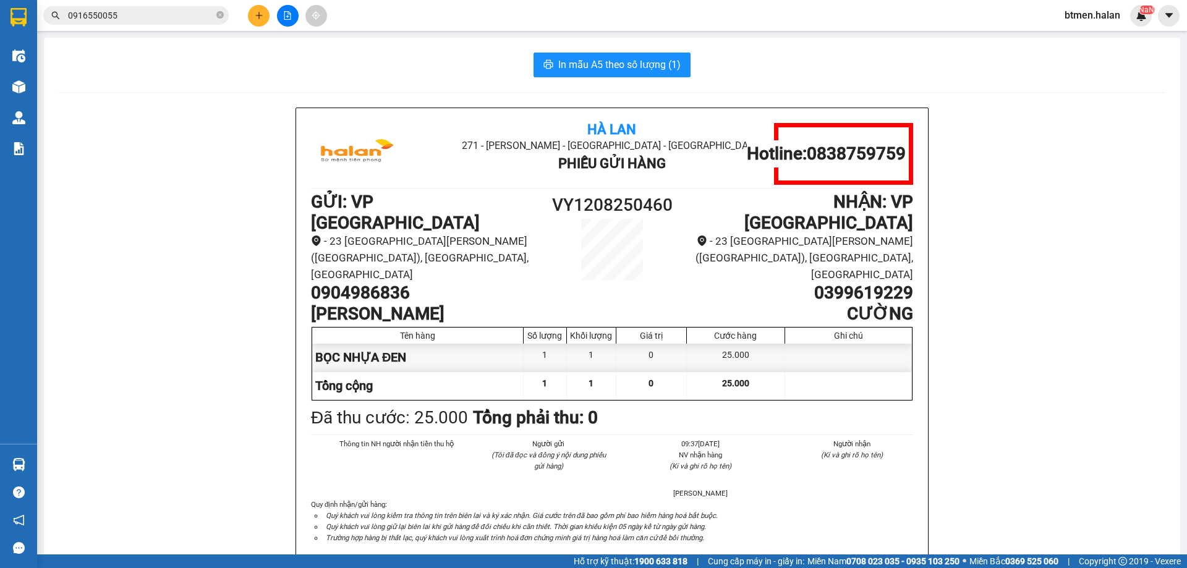
click at [614, 205] on h1 "VY1208250460" at bounding box center [611, 205] width 151 height 27
copy h1 "VY1208250460"
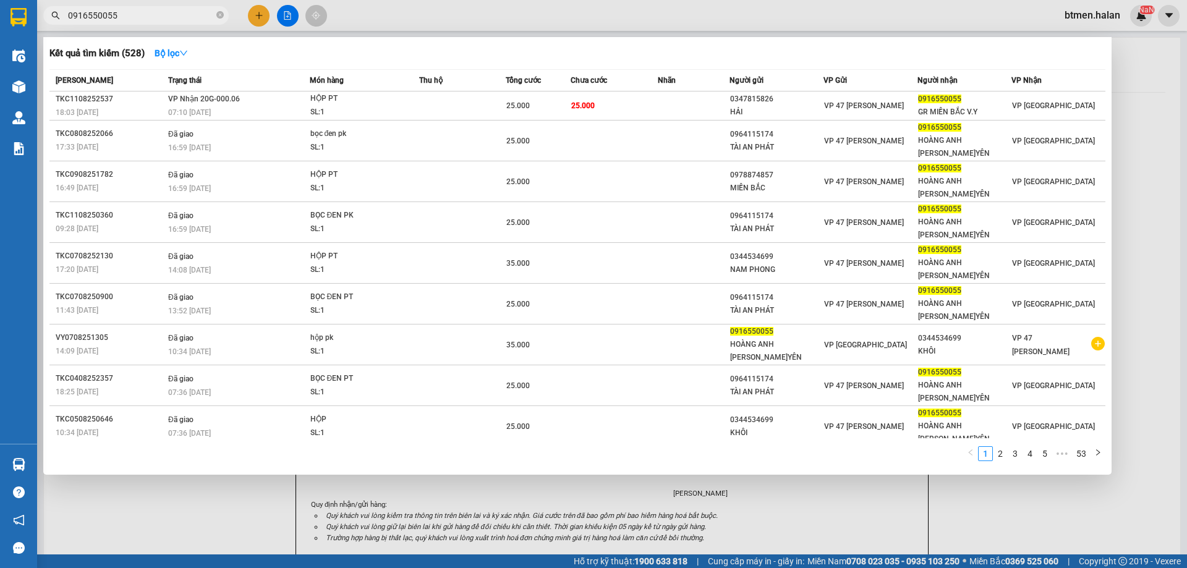
click at [116, 13] on input "0916550055" at bounding box center [141, 16] width 146 height 14
paste input "VY1208250460"
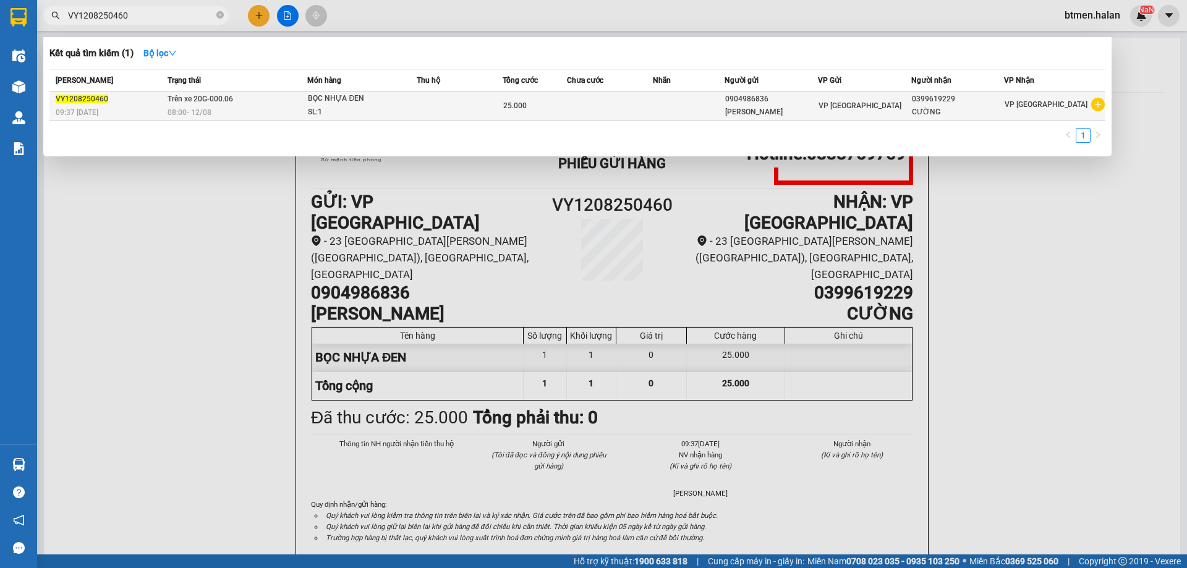
type input "VY1208250460"
click at [360, 91] on td "BỌC NHỰA ĐEN SL: 1" at bounding box center [361, 105] width 109 height 29
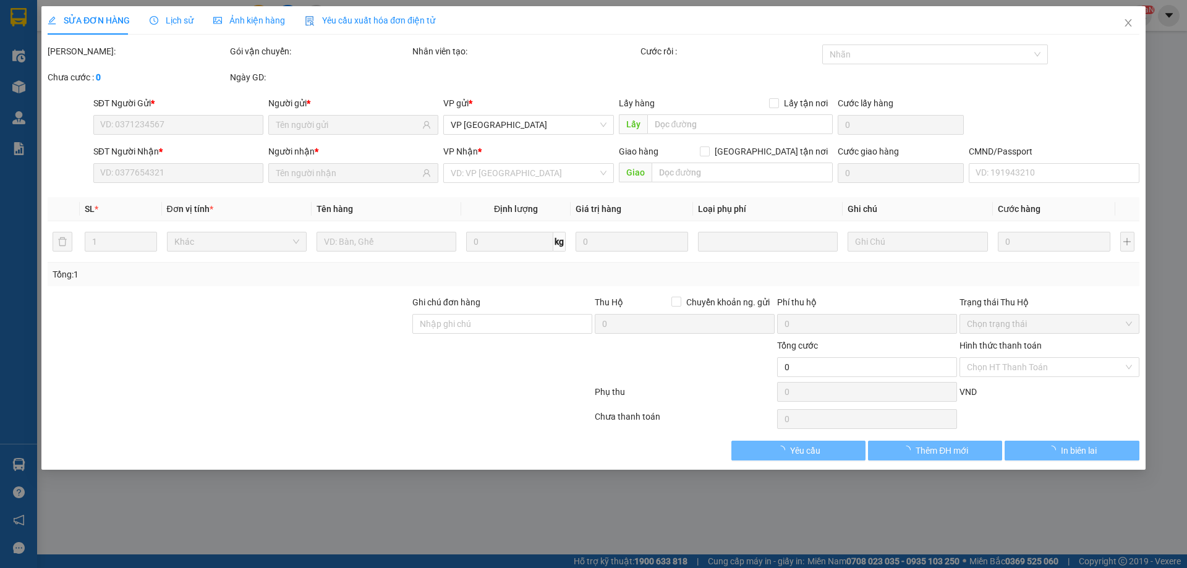
type input "0904986836"
type input "0399619229"
type input "25.000"
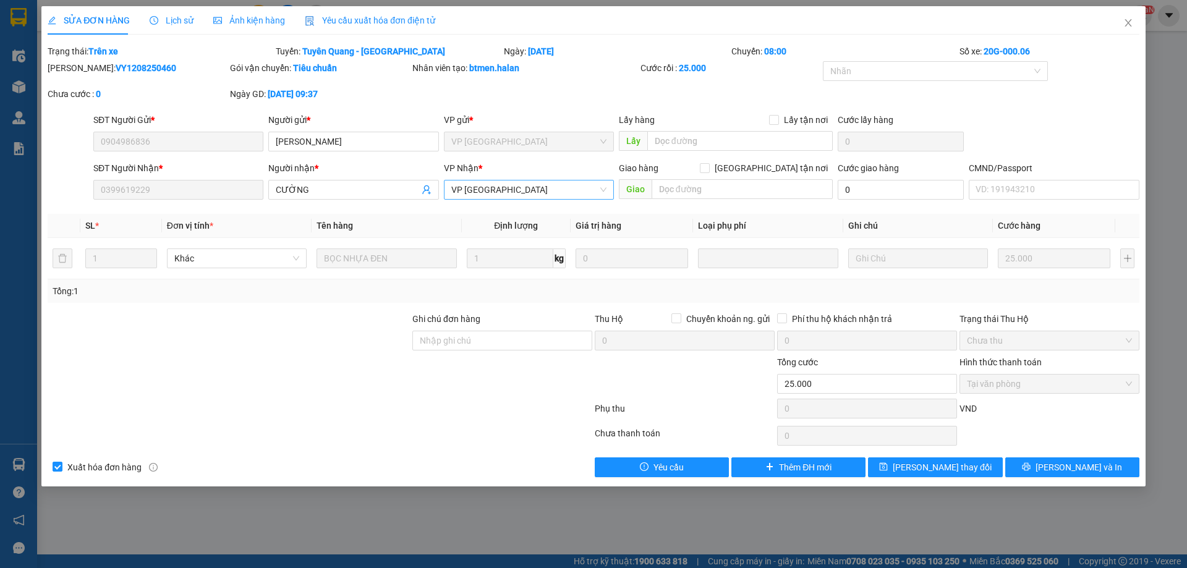
click at [509, 193] on span "VP [GEOGRAPHIC_DATA]" at bounding box center [528, 189] width 155 height 19
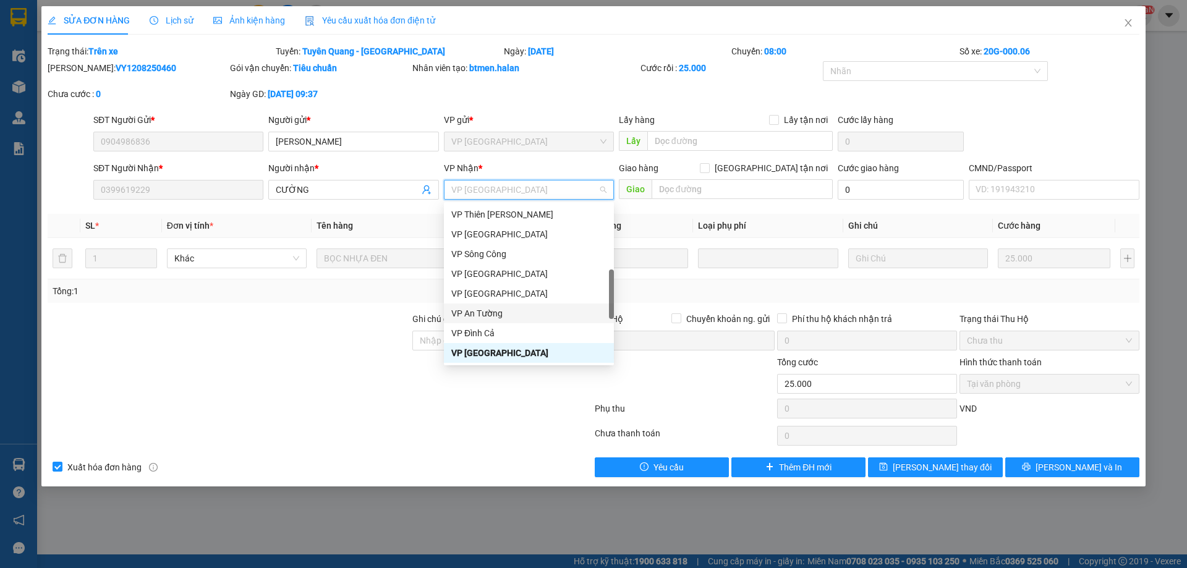
scroll to position [381, 0]
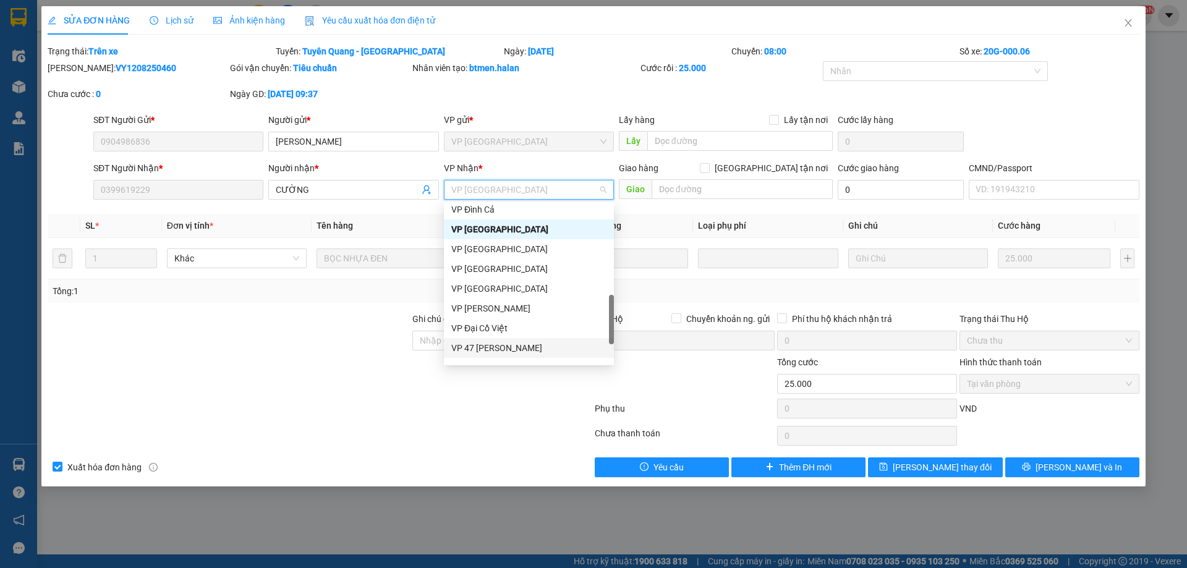
click at [499, 345] on div "VP 47 [PERSON_NAME]" at bounding box center [528, 348] width 155 height 14
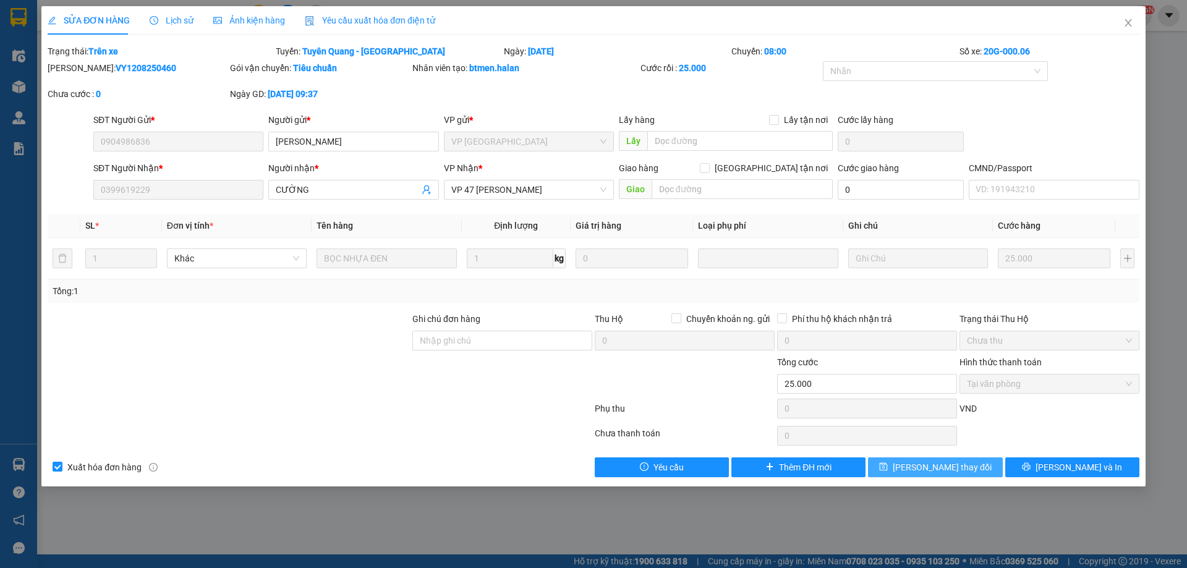
drag, startPoint x: 950, startPoint y: 462, endPoint x: 843, endPoint y: 309, distance: 187.2
click at [950, 462] on span "Lưu thay đổi" at bounding box center [941, 467] width 99 height 14
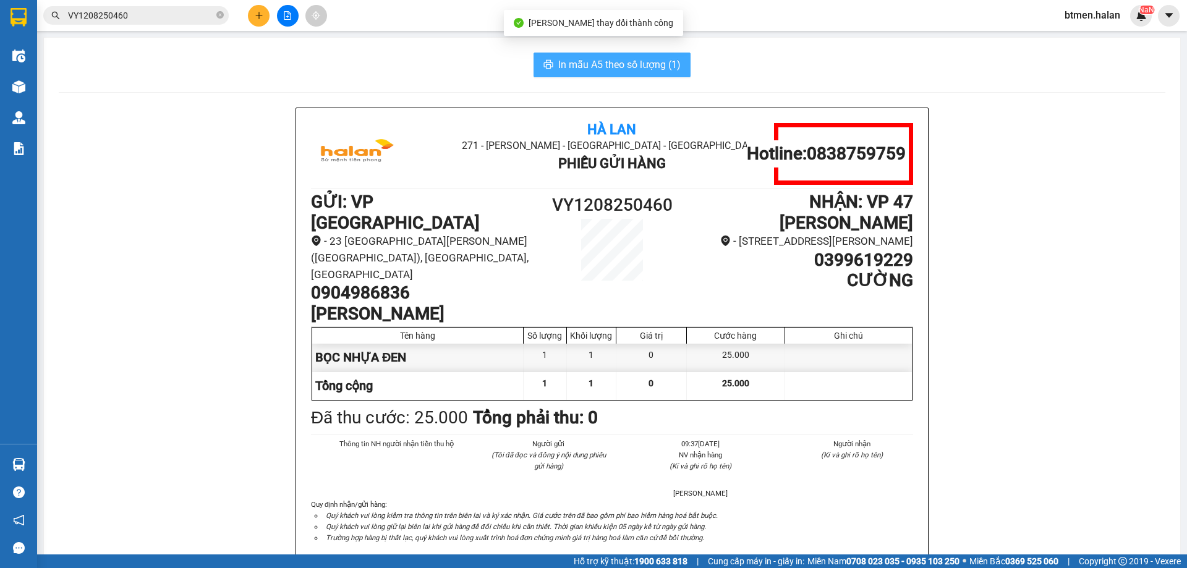
click at [656, 67] on span "In mẫu A5 theo số lượng (1)" at bounding box center [619, 64] width 122 height 15
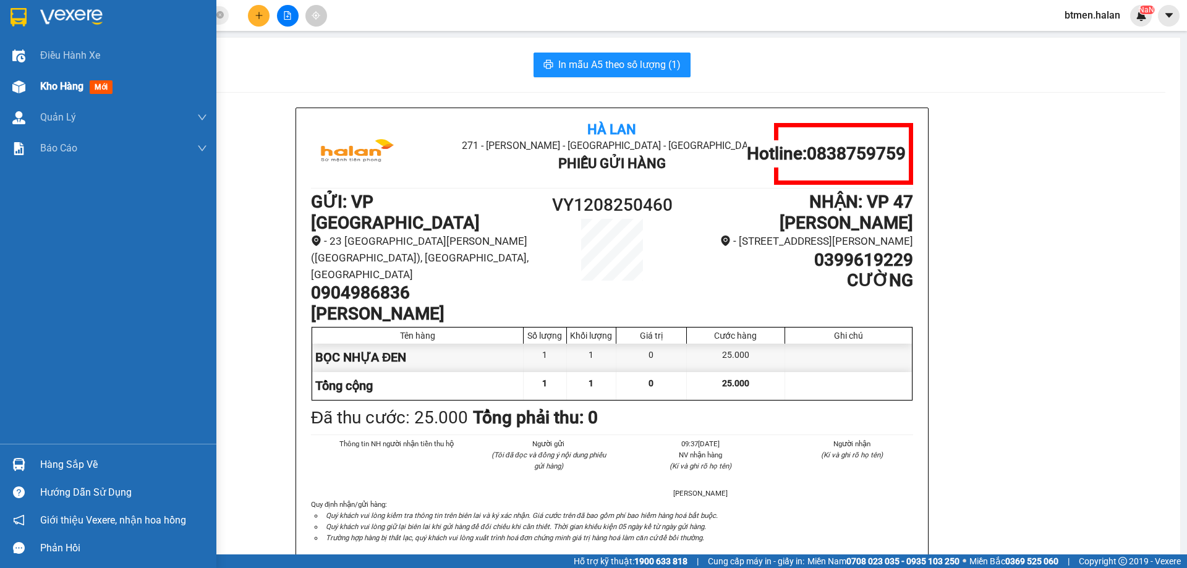
click at [35, 96] on div "Kho hàng mới" at bounding box center [108, 86] width 216 height 31
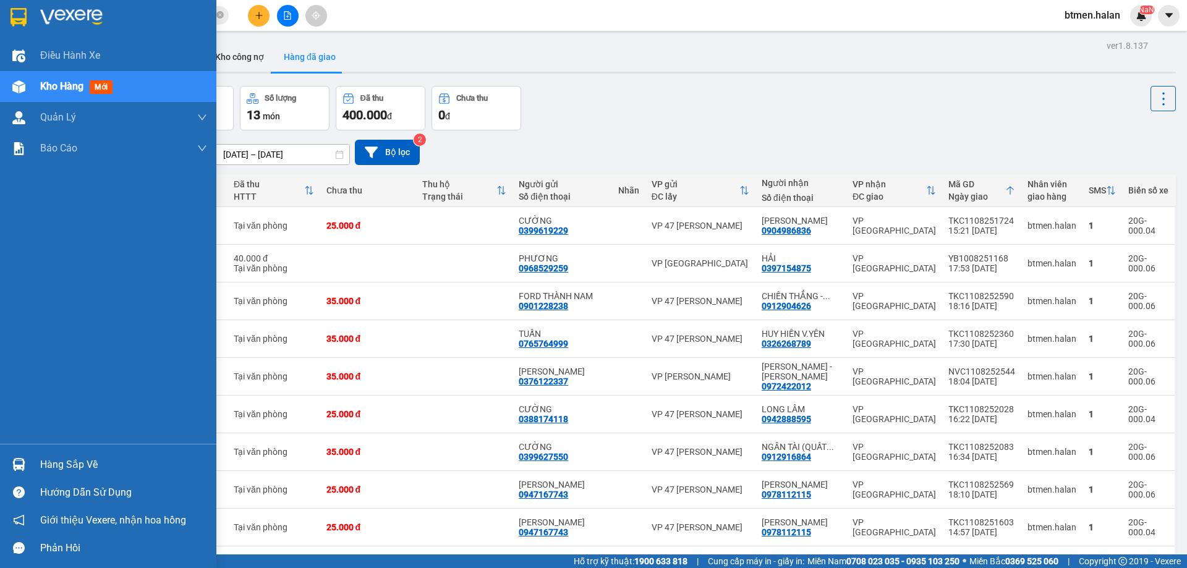
click at [68, 470] on div "Hàng sắp về" at bounding box center [123, 464] width 167 height 19
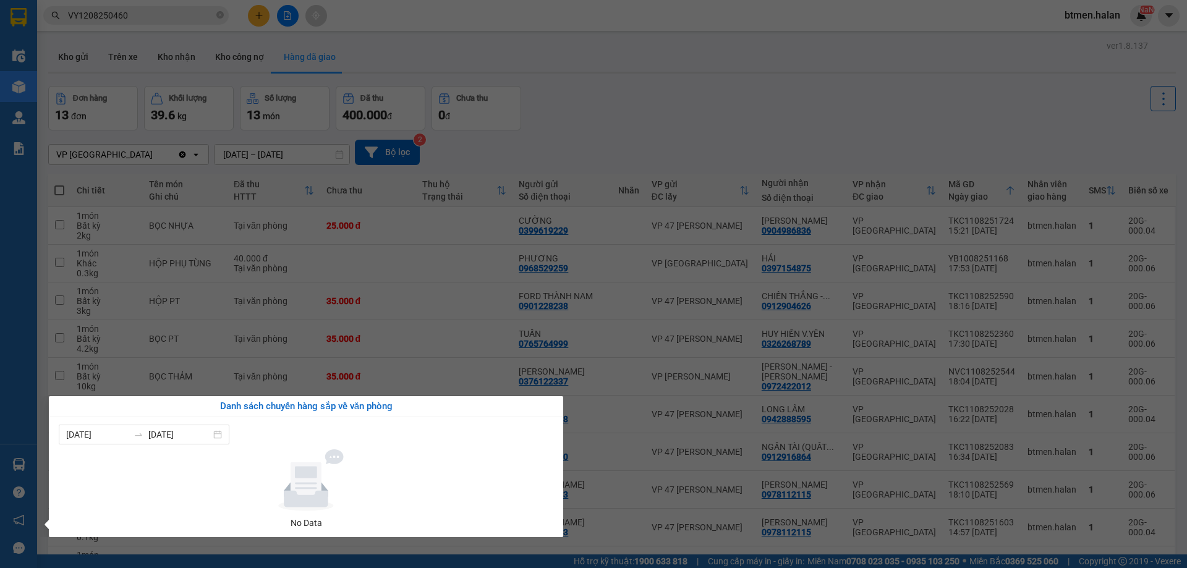
click at [681, 68] on section "Kết quả tìm kiếm ( 1 ) Bộ lọc Mã ĐH Trạng thái Món hàng Thu hộ Tổng cước Chưa c…" at bounding box center [593, 284] width 1187 height 568
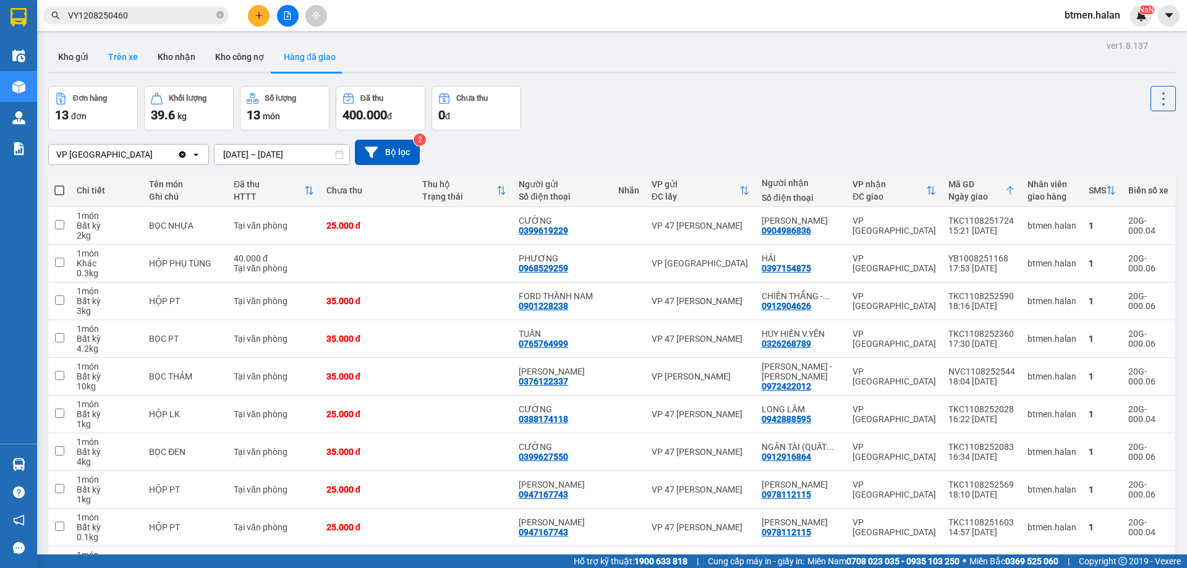
click at [126, 61] on button "Trên xe" at bounding box center [122, 57] width 49 height 30
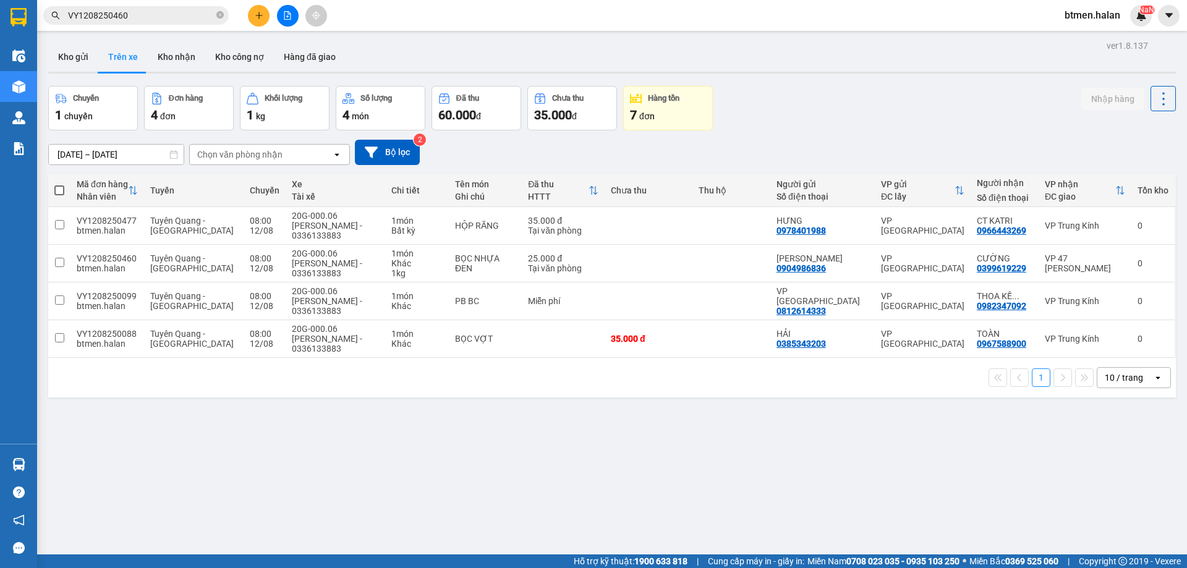
click at [178, 6] on div "Kết quả tìm kiếm ( 1 ) Bộ lọc Mã ĐH Trạng thái Món hàng Thu hộ Tổng cước Chưa c…" at bounding box center [120, 16] width 241 height 22
click at [176, 12] on input "VY1208250460" at bounding box center [141, 16] width 146 height 14
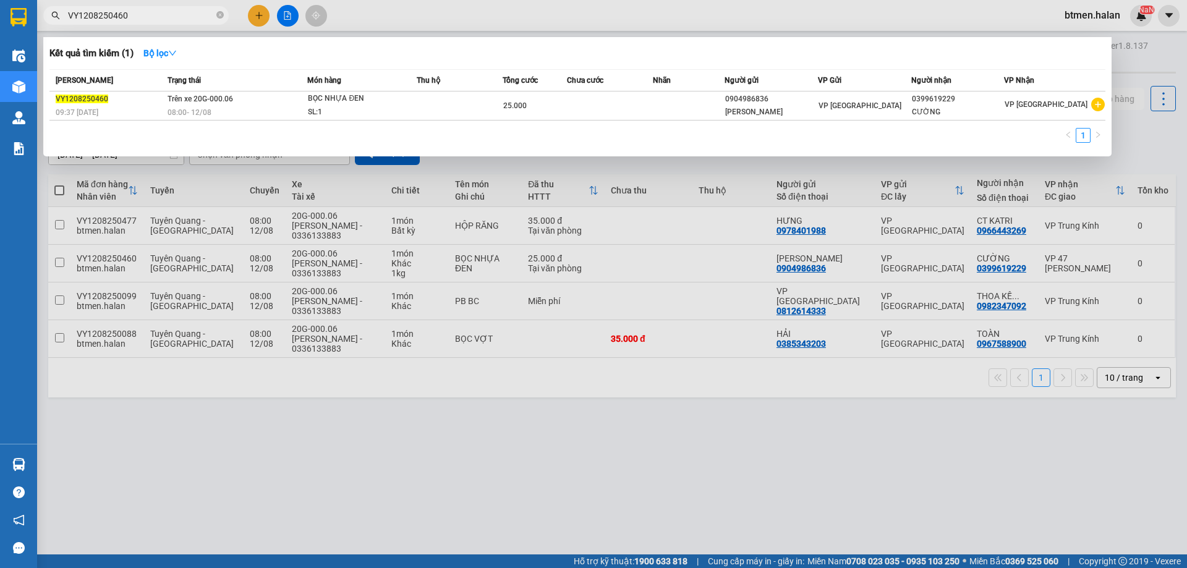
click at [176, 12] on input "VY1208250460" at bounding box center [141, 16] width 146 height 14
paste input "0983356038"
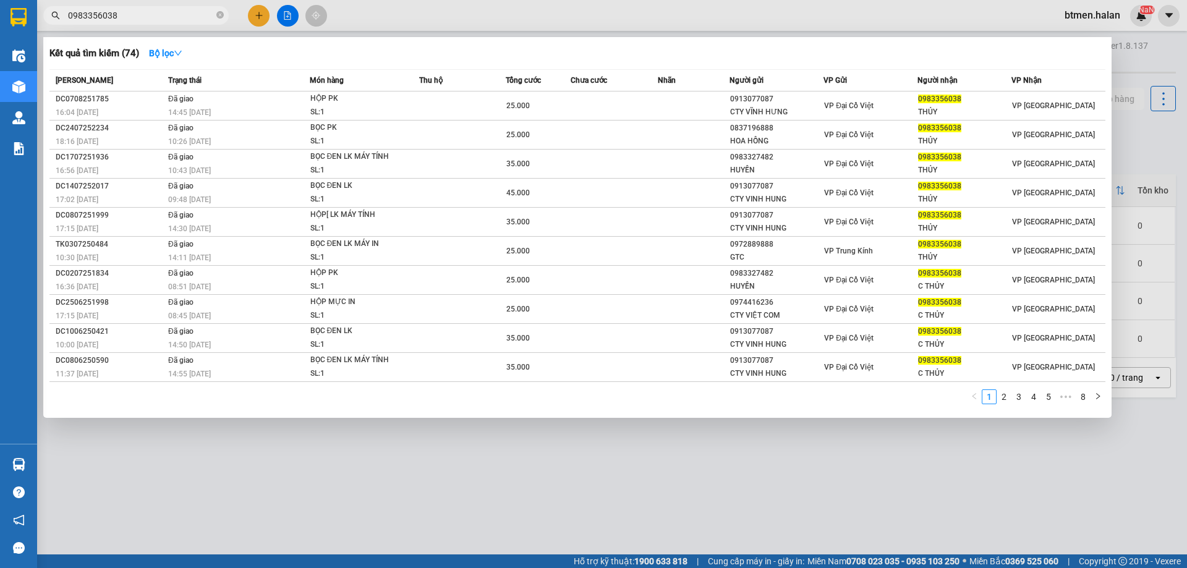
type input "0983356038"
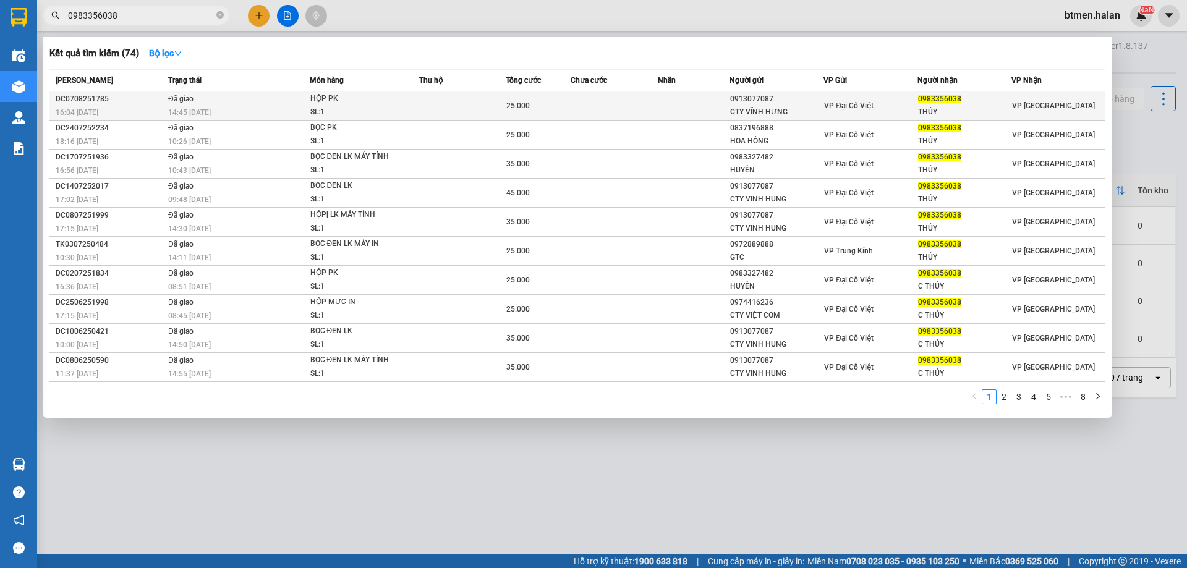
click at [738, 98] on div "0913077087" at bounding box center [776, 99] width 93 height 13
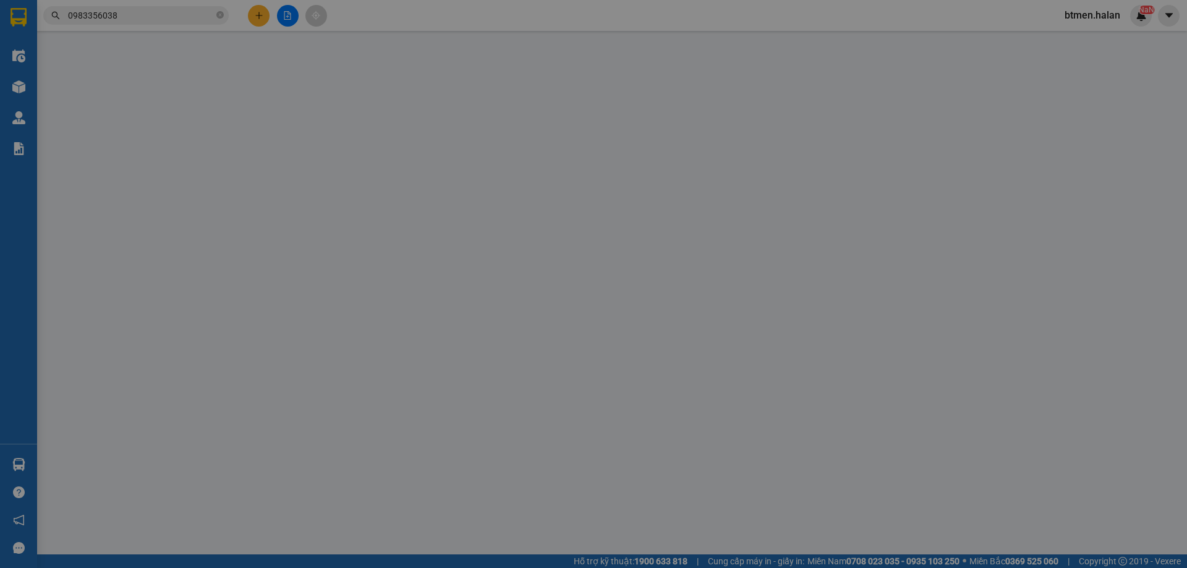
click at [738, 98] on div "Lấy hàng Lấy tận nơi" at bounding box center [726, 103] width 214 height 14
type input "0913077087"
type input "CTY VĨNH HƯNG"
type input "0983356038"
type input "THỦY"
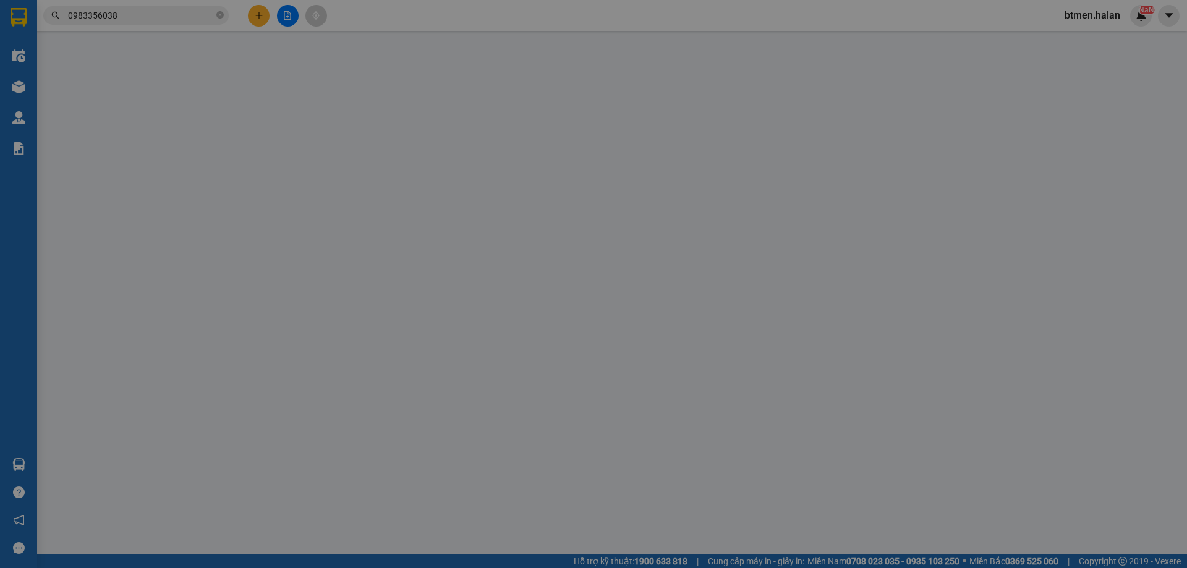
type input "25.000"
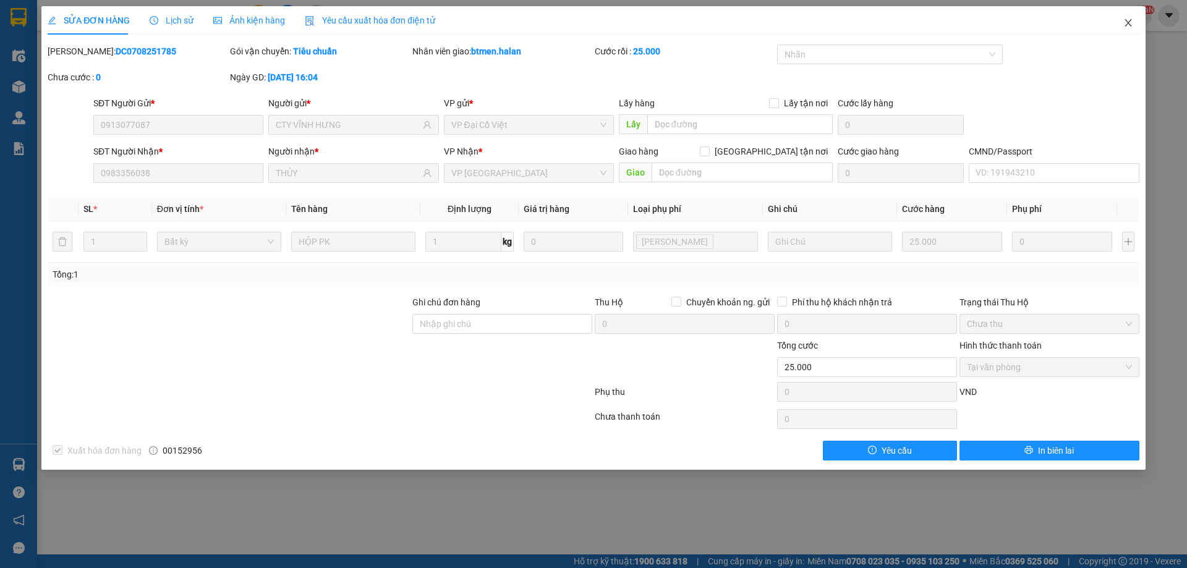
click at [1135, 25] on span "Close" at bounding box center [1128, 23] width 35 height 35
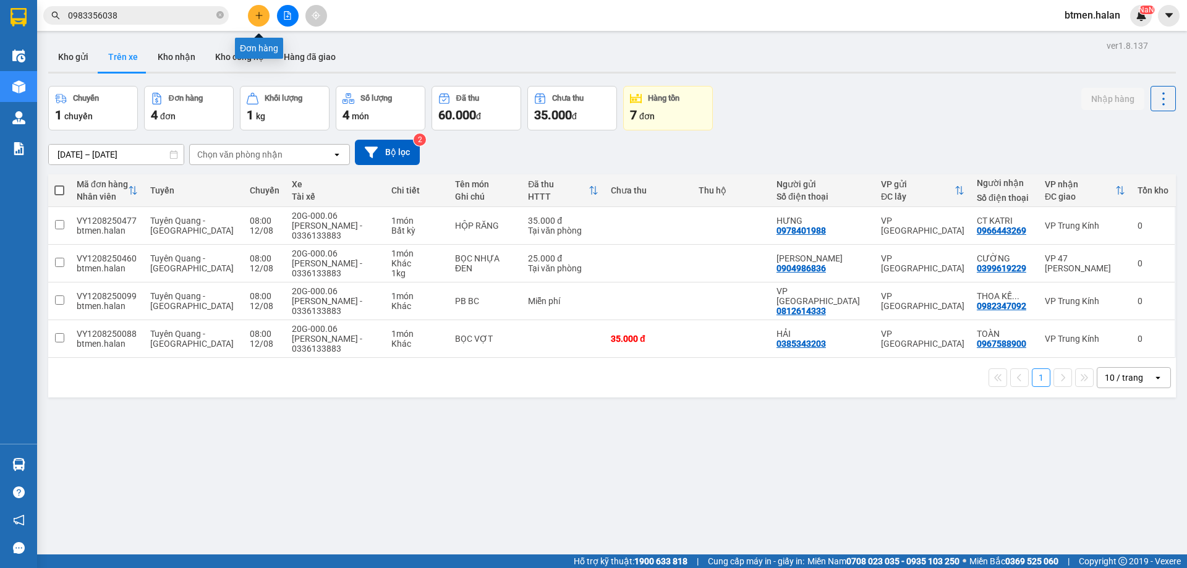
click at [261, 17] on icon "plus" at bounding box center [259, 15] width 9 height 9
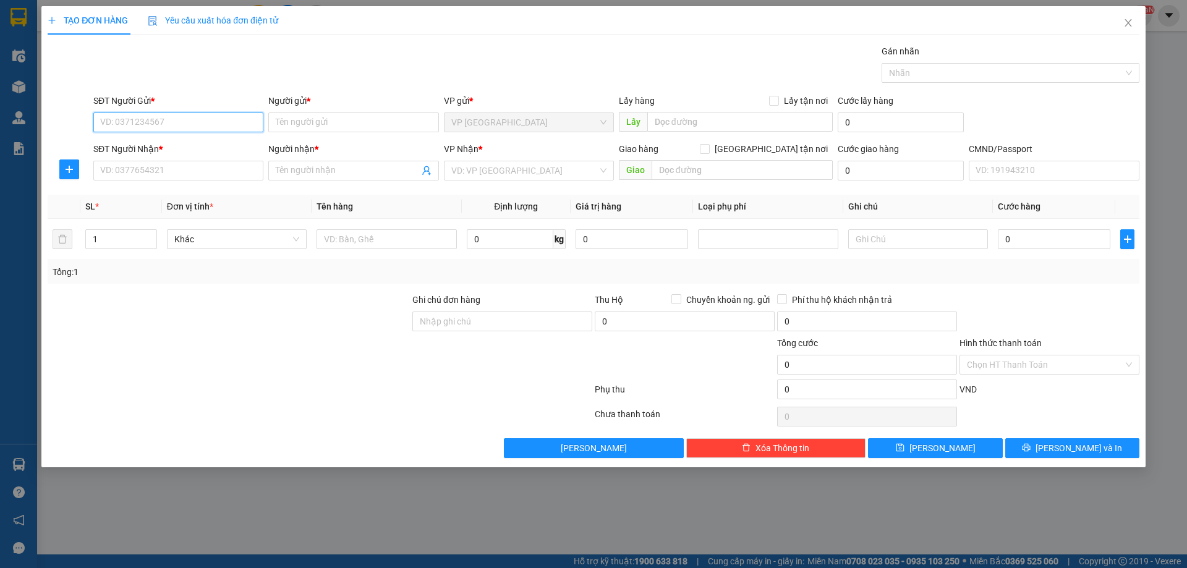
click at [189, 119] on input "SĐT Người Gửi *" at bounding box center [178, 122] width 170 height 20
paste input "0983356038"
type input "0983356038"
click at [218, 150] on div "0983356038 - CTY VĨNH HƯNG" at bounding box center [203, 147] width 205 height 14
type input "CTY VĨNH HƯNG"
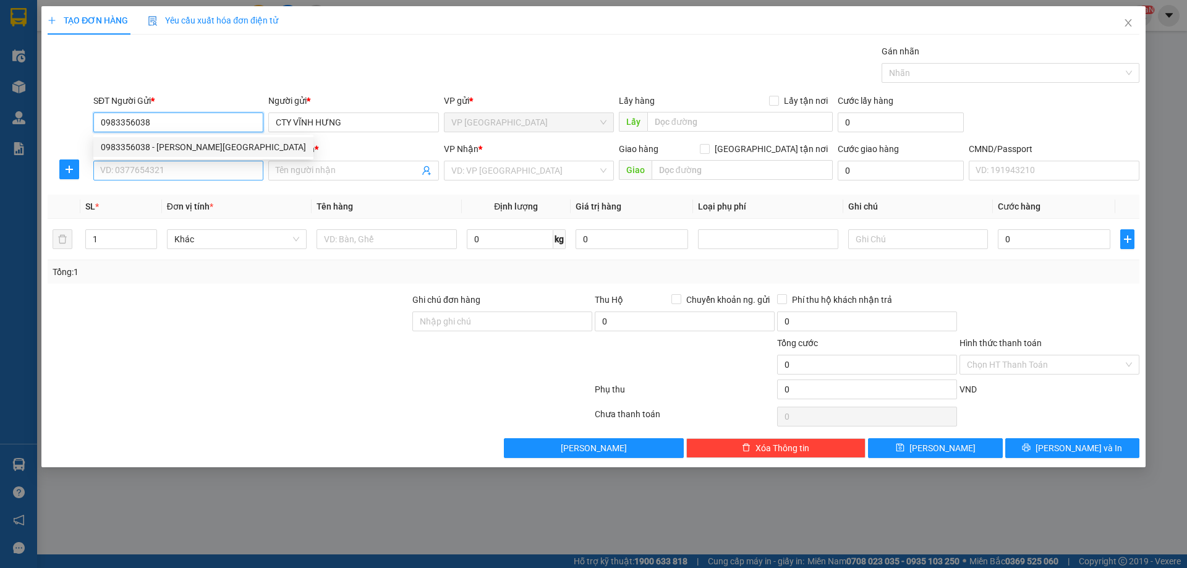
type input "0983356038"
click at [203, 168] on input "SĐT Người Nhận *" at bounding box center [178, 171] width 170 height 20
click at [238, 129] on input "0983356038" at bounding box center [178, 122] width 170 height 20
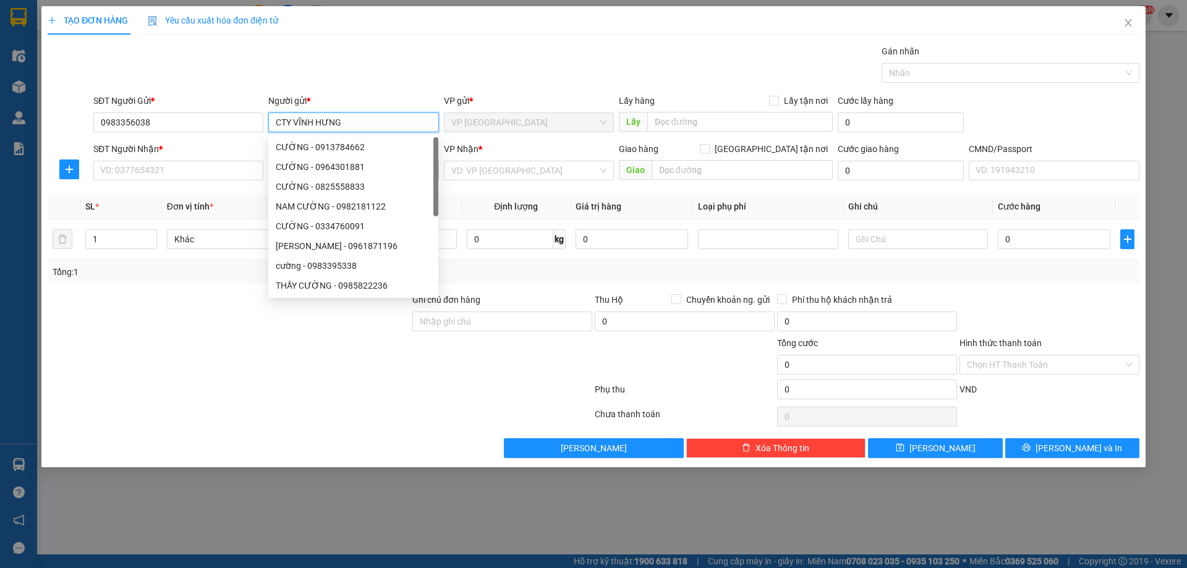
drag, startPoint x: 280, startPoint y: 121, endPoint x: 376, endPoint y: 121, distance: 96.4
click at [376, 121] on input "CTY VĨNH HƯNG" at bounding box center [353, 122] width 170 height 20
type input "C THỦY"
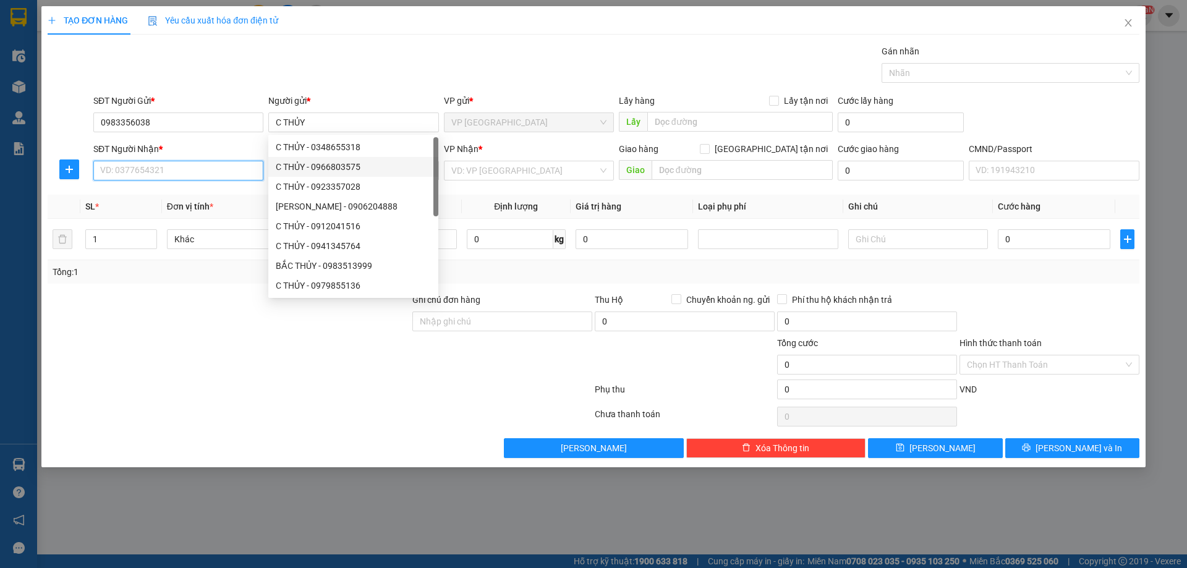
click at [230, 177] on input "SĐT Người Nhận *" at bounding box center [178, 171] width 170 height 20
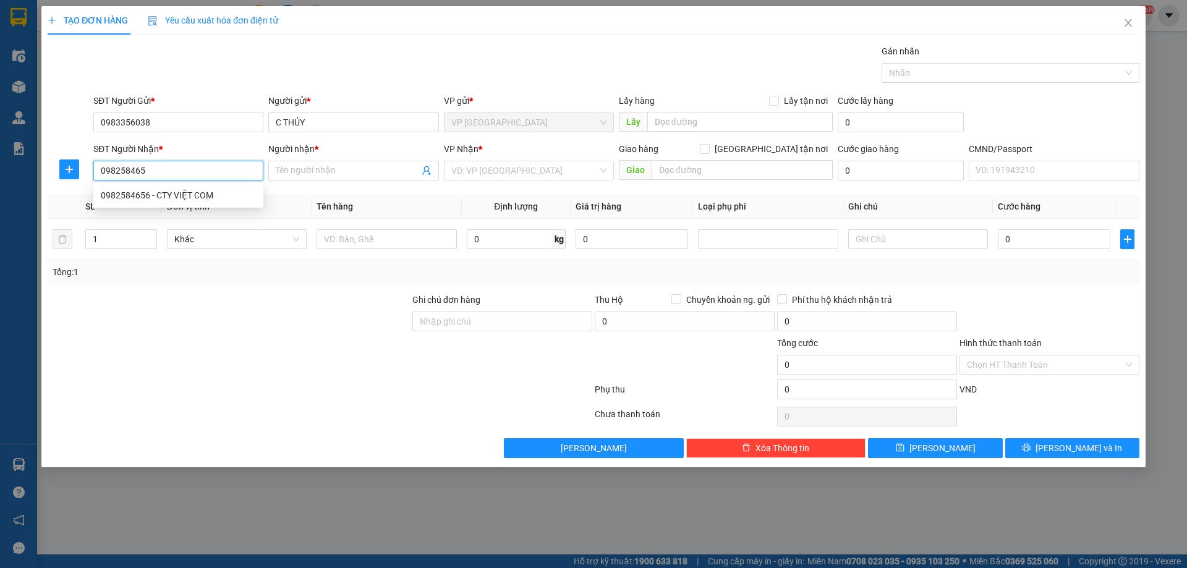
type input "0982584656"
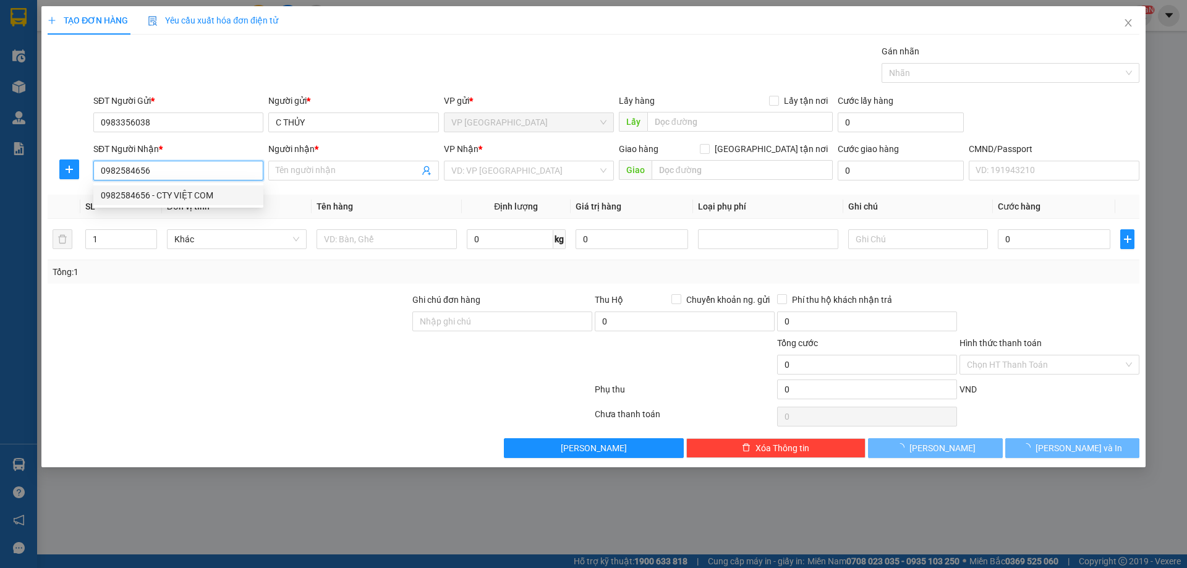
click at [214, 197] on div "0982584656 - CTY VIỆT COM" at bounding box center [178, 195] width 155 height 14
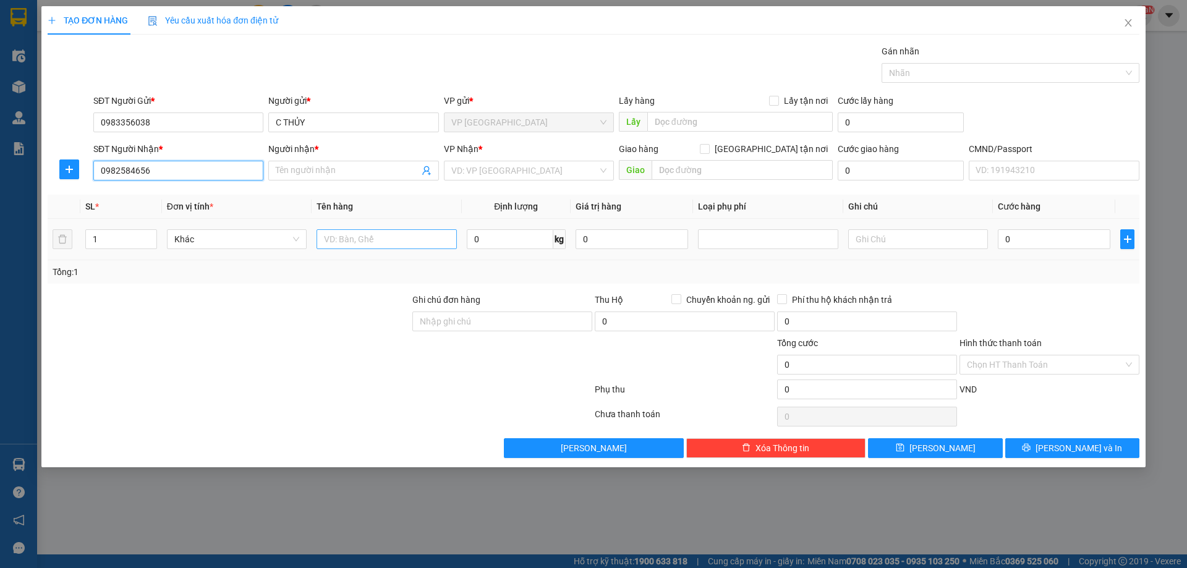
type input "CTY VIỆT COM"
type input "0982584656"
click at [386, 231] on input "text" at bounding box center [386, 239] width 140 height 20
type input "BỌC HỘP PK"
click at [517, 250] on div "0 kg" at bounding box center [516, 239] width 99 height 25
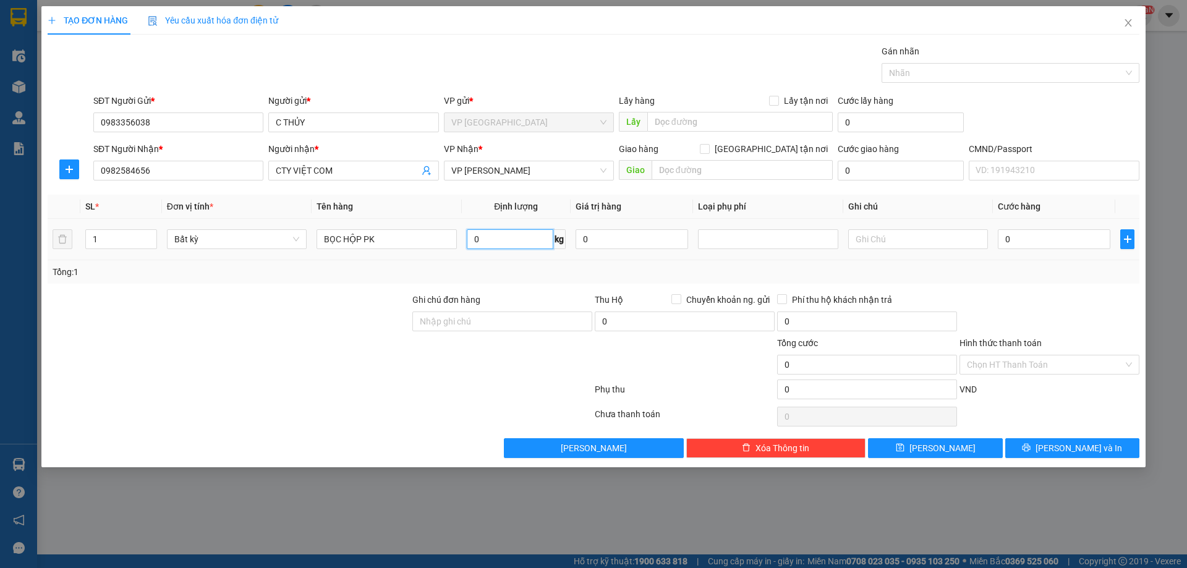
click at [520, 242] on input "0" at bounding box center [510, 239] width 87 height 20
type input "1"
click at [1012, 304] on div at bounding box center [1049, 314] width 182 height 43
type input "25.000"
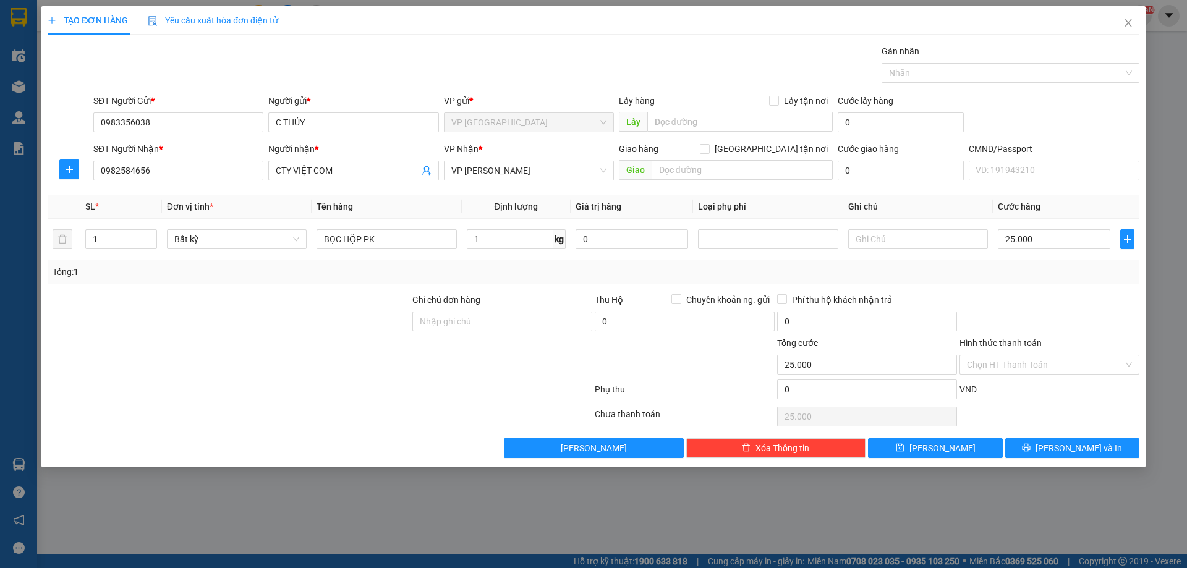
type input "25.000"
click at [1075, 450] on span "Lưu và In" at bounding box center [1078, 448] width 87 height 14
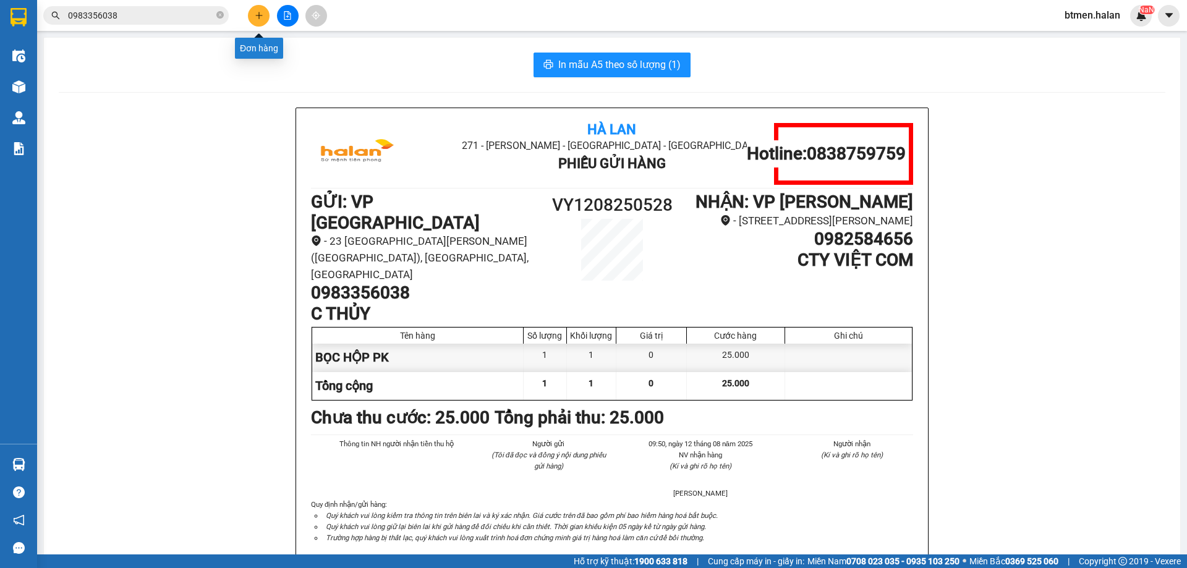
click at [260, 16] on icon "plus" at bounding box center [259, 15] width 9 height 9
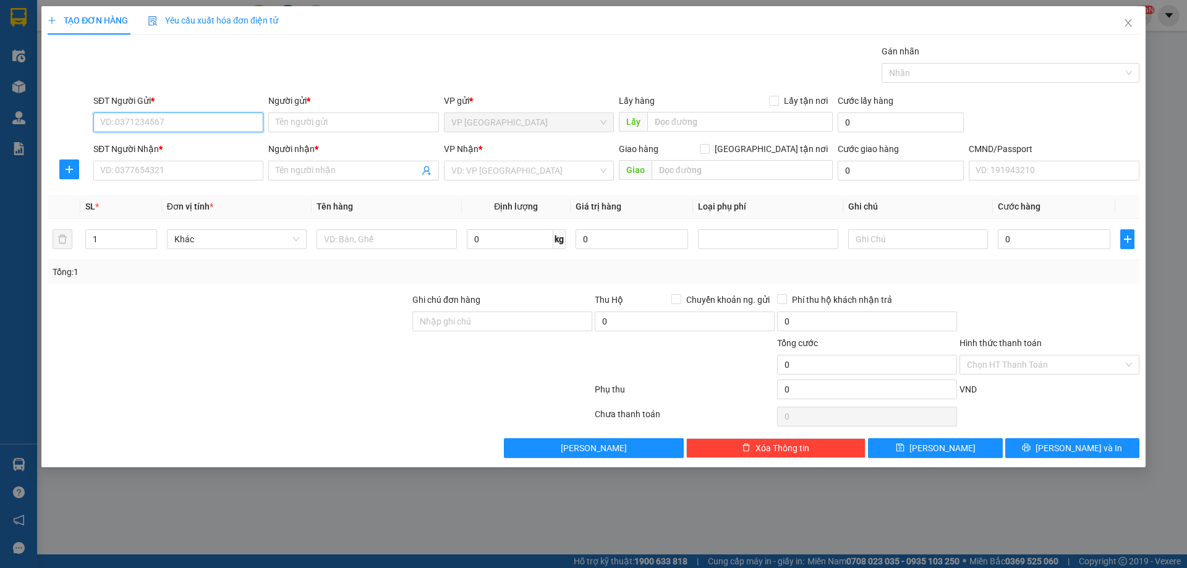
click at [226, 131] on input "SĐT Người Gửi *" at bounding box center [178, 122] width 170 height 20
type input "0929866188"
click at [291, 117] on input "Người gửi *" at bounding box center [353, 122] width 170 height 20
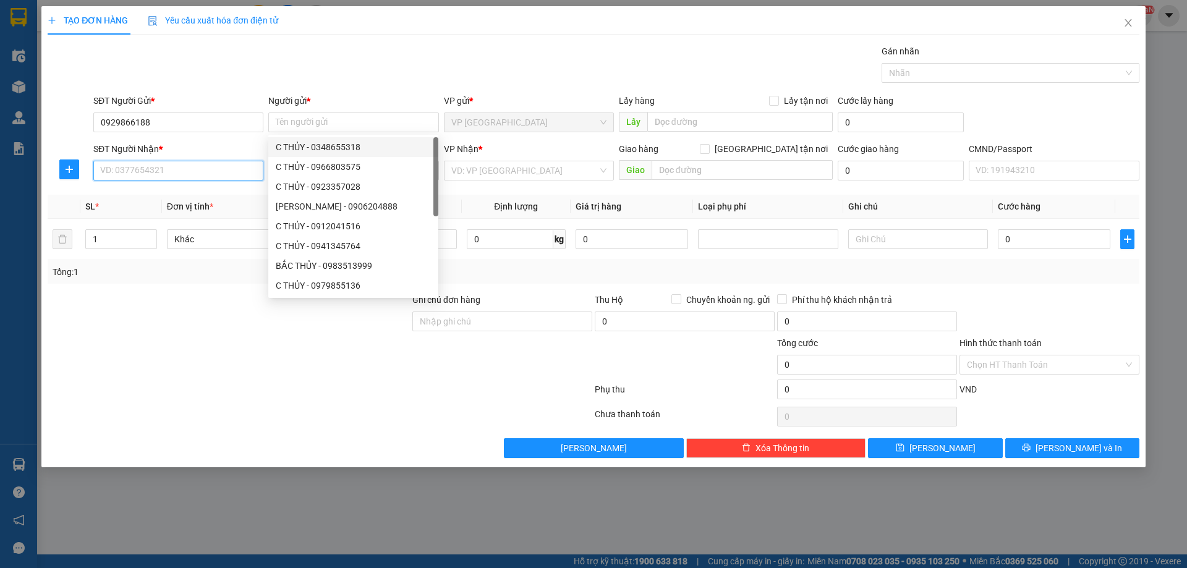
click at [206, 179] on input "SĐT Người Nhận *" at bounding box center [178, 171] width 170 height 20
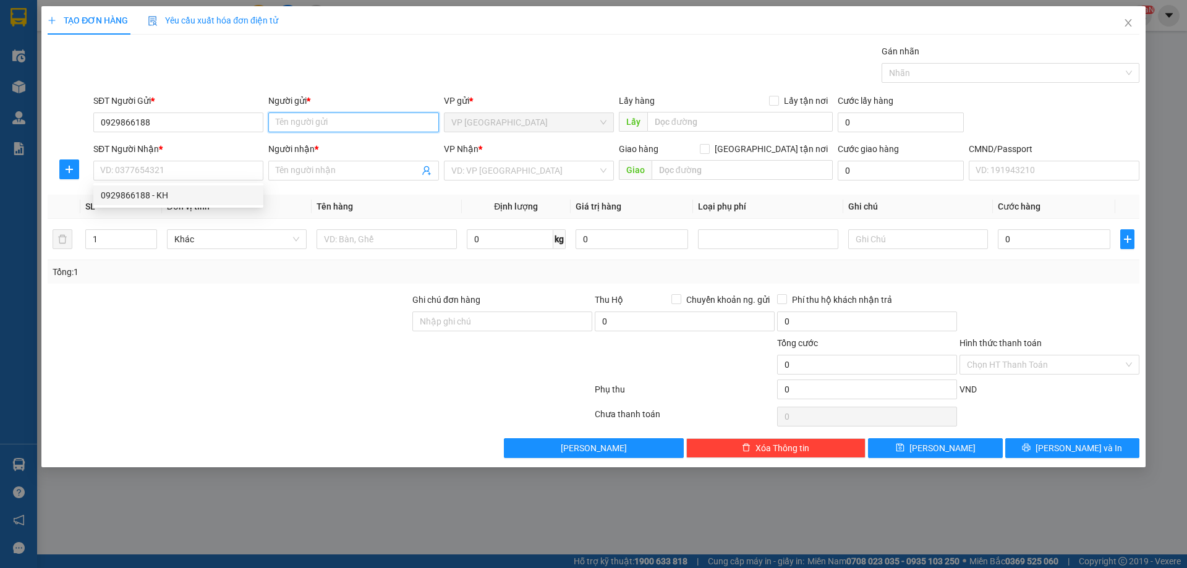
click at [341, 118] on input "Người gửi *" at bounding box center [353, 122] width 170 height 20
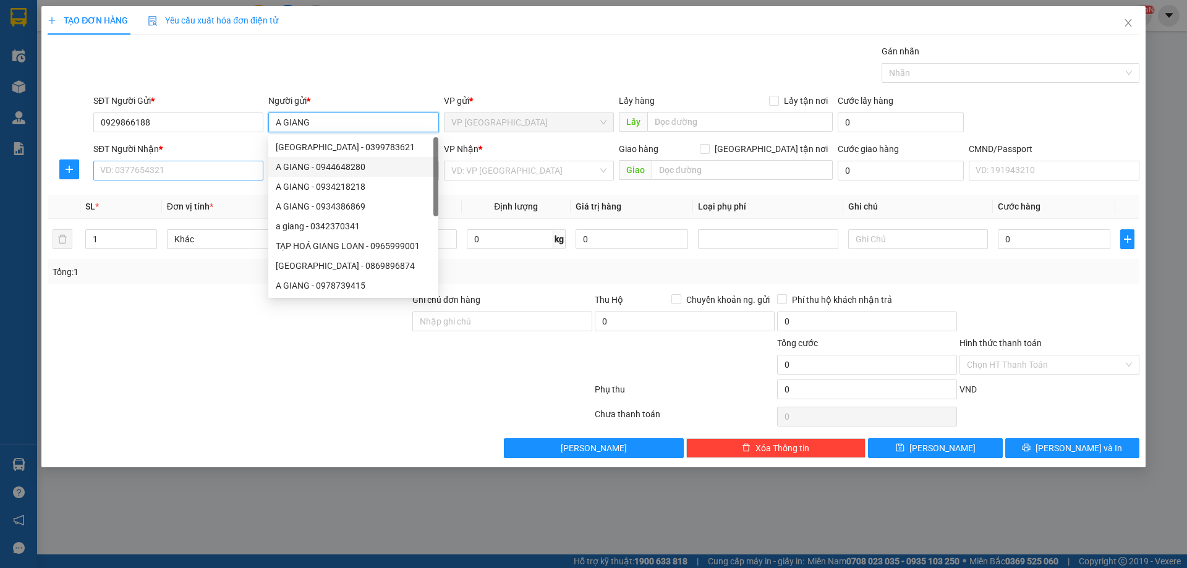
type input "A GIANG"
click at [232, 176] on input "SĐT Người Nhận *" at bounding box center [178, 171] width 170 height 20
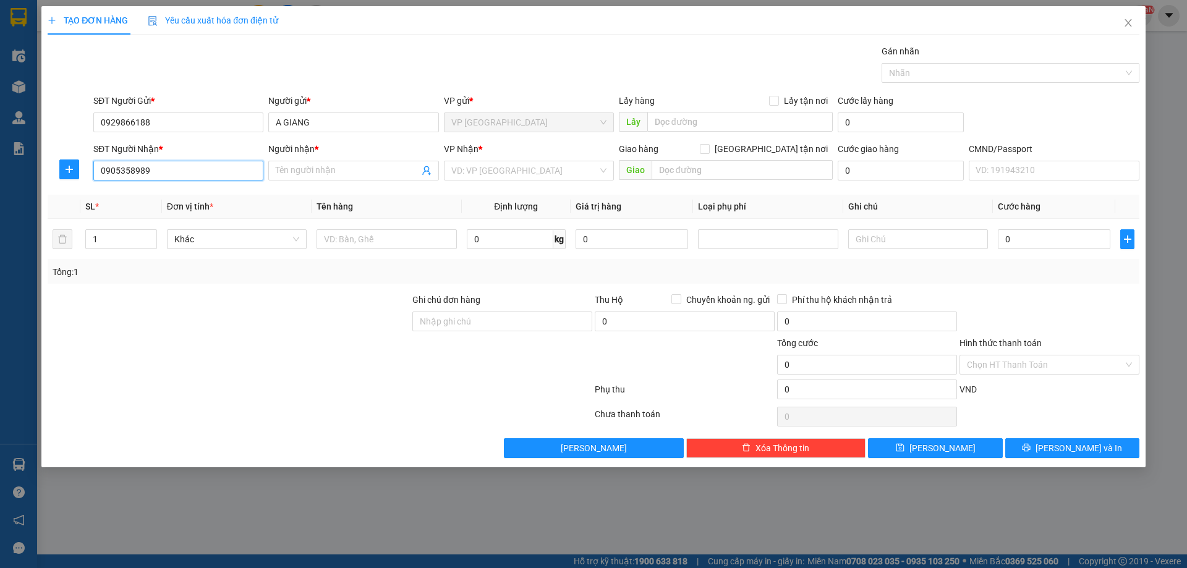
click at [199, 179] on input "0905358989" at bounding box center [178, 171] width 170 height 20
type input "0905358989"
click at [317, 173] on input "Người nhận *" at bounding box center [347, 171] width 143 height 14
click at [156, 161] on input "0905358989" at bounding box center [178, 171] width 170 height 20
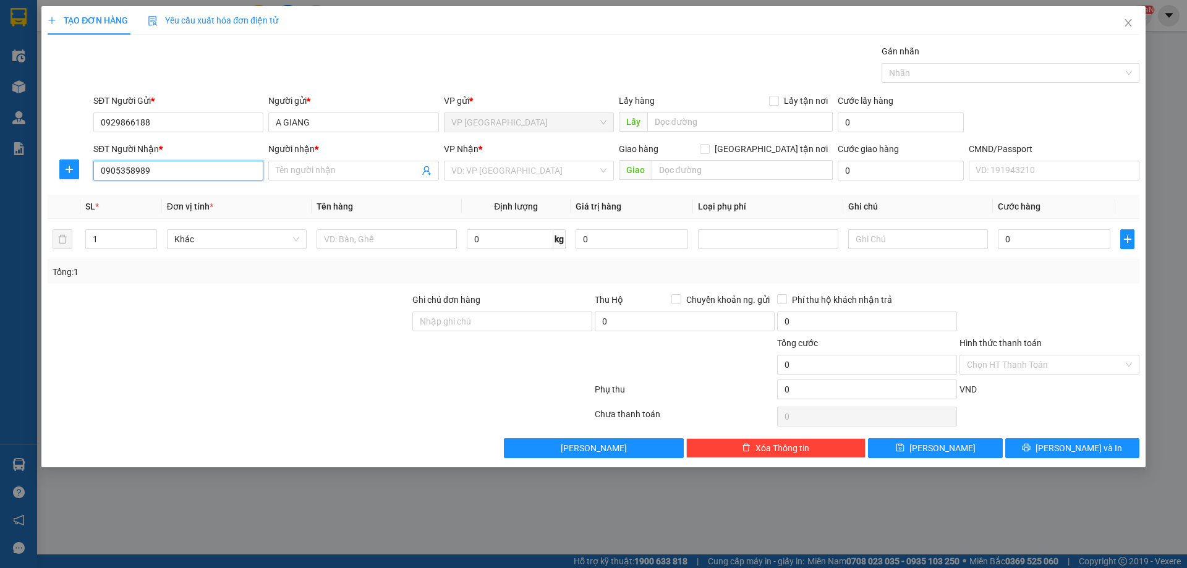
click at [155, 163] on input "0905358989" at bounding box center [178, 171] width 170 height 20
click at [381, 166] on input "Người nhận *" at bounding box center [347, 171] width 143 height 14
click at [338, 239] on input "text" at bounding box center [386, 239] width 140 height 20
click at [337, 161] on span at bounding box center [353, 171] width 170 height 20
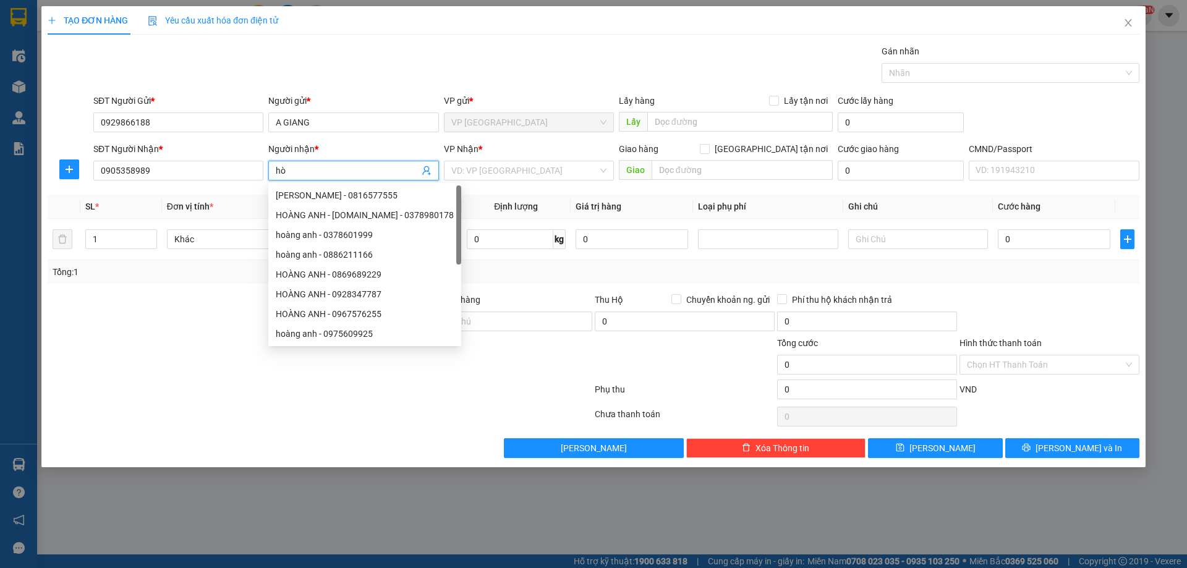
type input "h"
click at [475, 164] on input "search" at bounding box center [524, 170] width 146 height 19
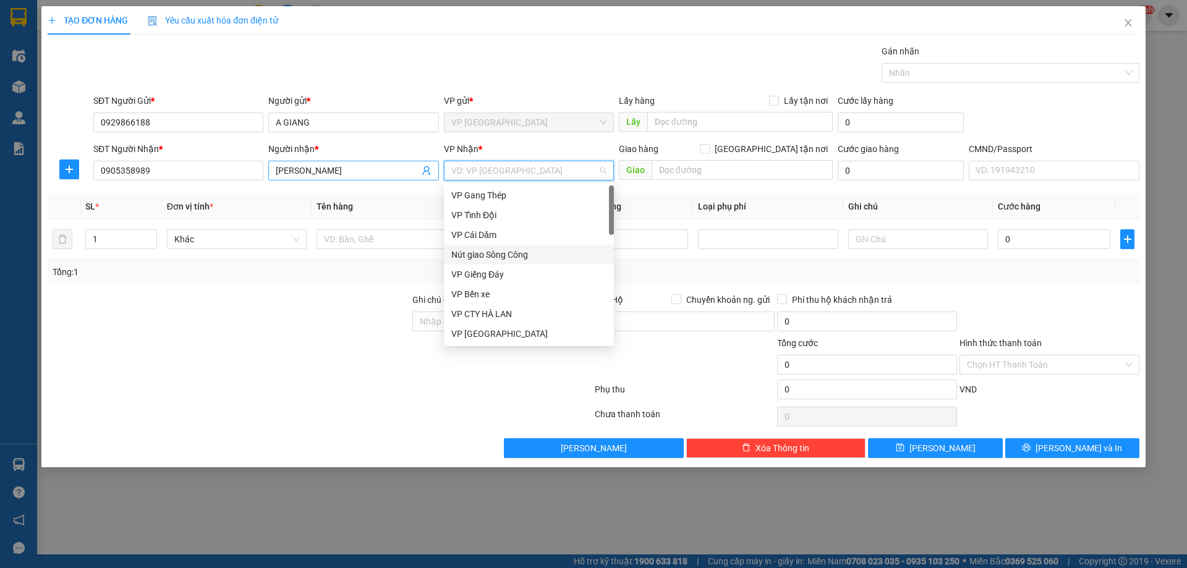
click at [368, 171] on input "HOÀNG ANH" at bounding box center [347, 171] width 143 height 14
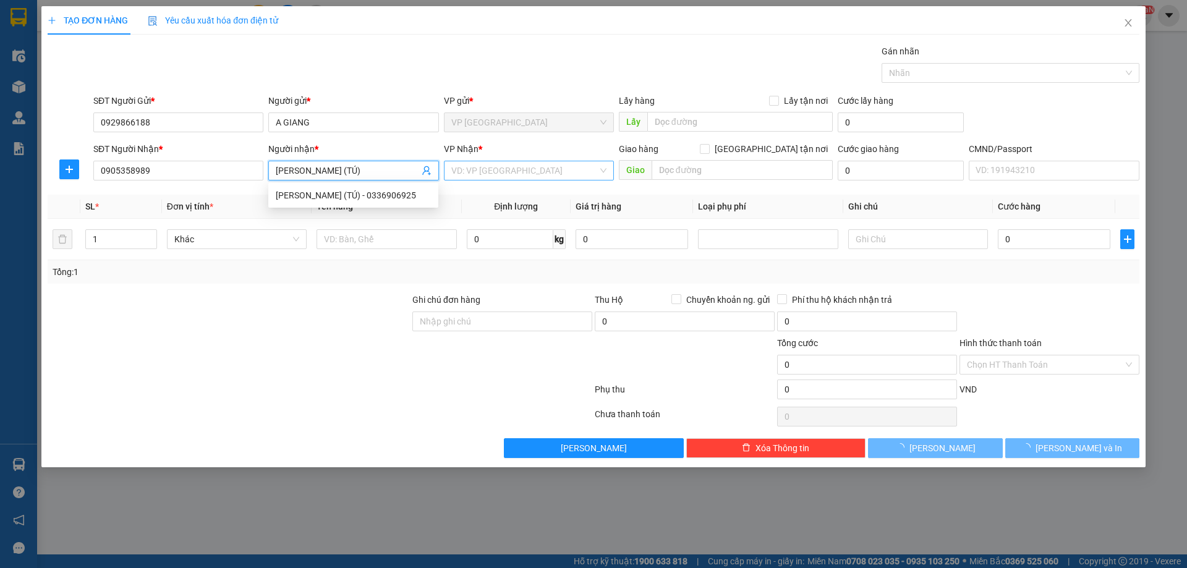
type input "HOÀNG ANH (TÚ)"
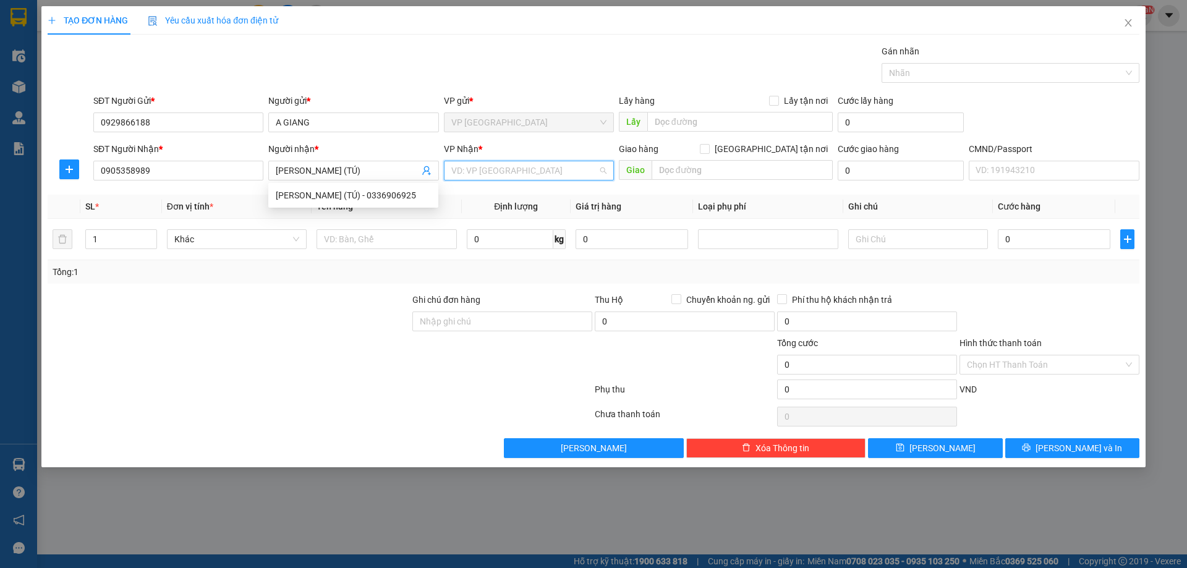
click at [505, 179] on input "search" at bounding box center [524, 170] width 146 height 19
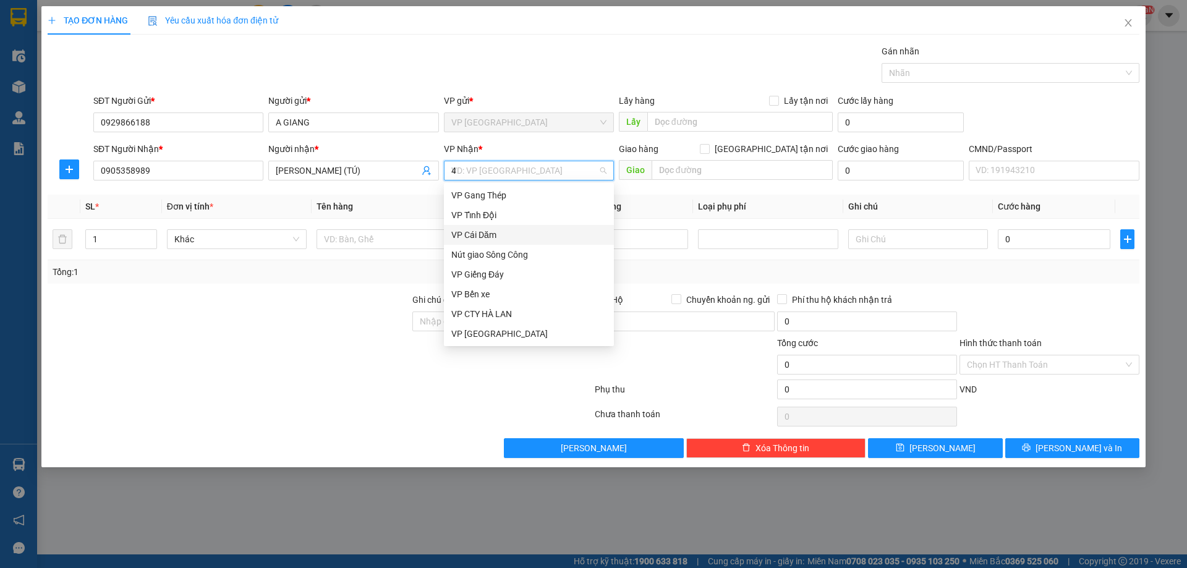
type input "47"
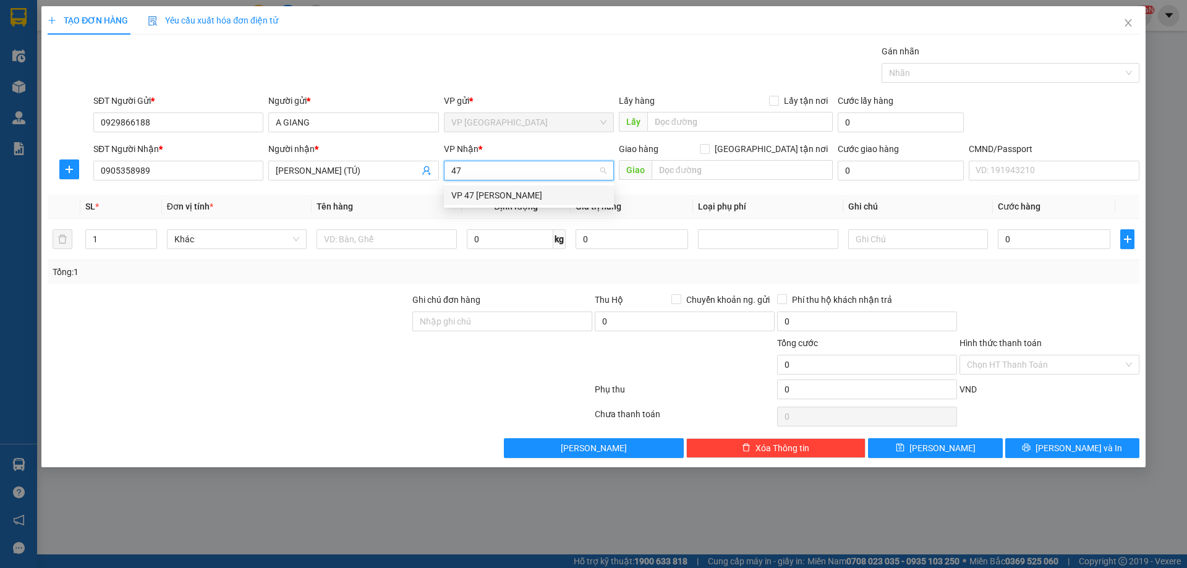
click at [522, 195] on div "VP 47 [PERSON_NAME]" at bounding box center [528, 195] width 155 height 14
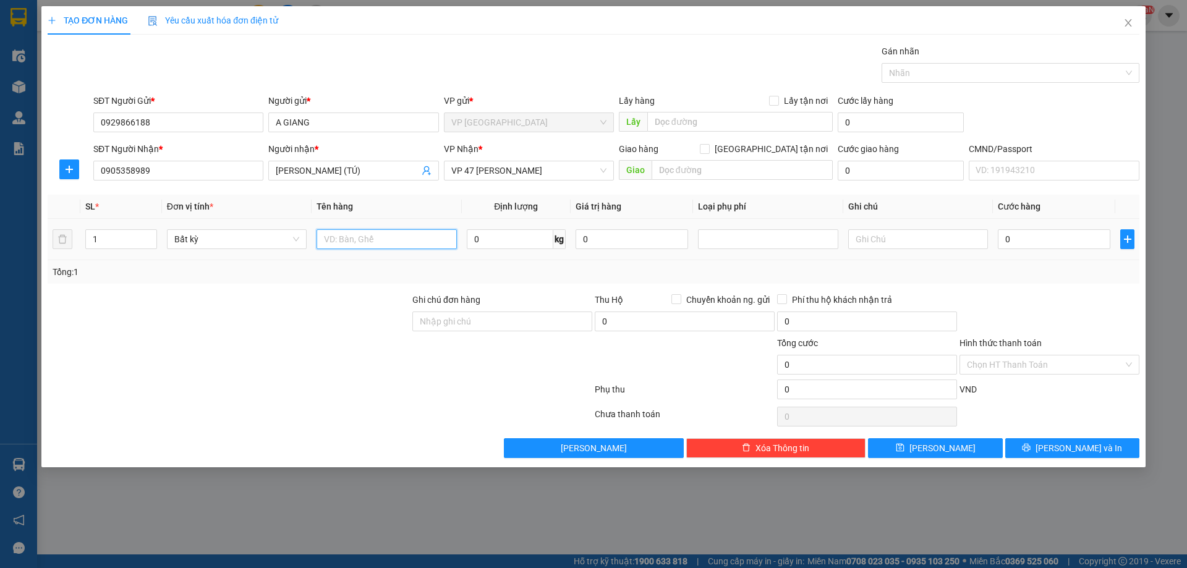
click at [394, 240] on input "text" at bounding box center [386, 239] width 140 height 20
type input "HỘP PK"
click at [494, 244] on input "0" at bounding box center [510, 239] width 87 height 20
type input "1"
click at [1039, 292] on div "Transit Pickup Surcharge Ids Transit Deliver Surcharge Ids Transit Deliver Surc…" at bounding box center [593, 250] width 1091 height 413
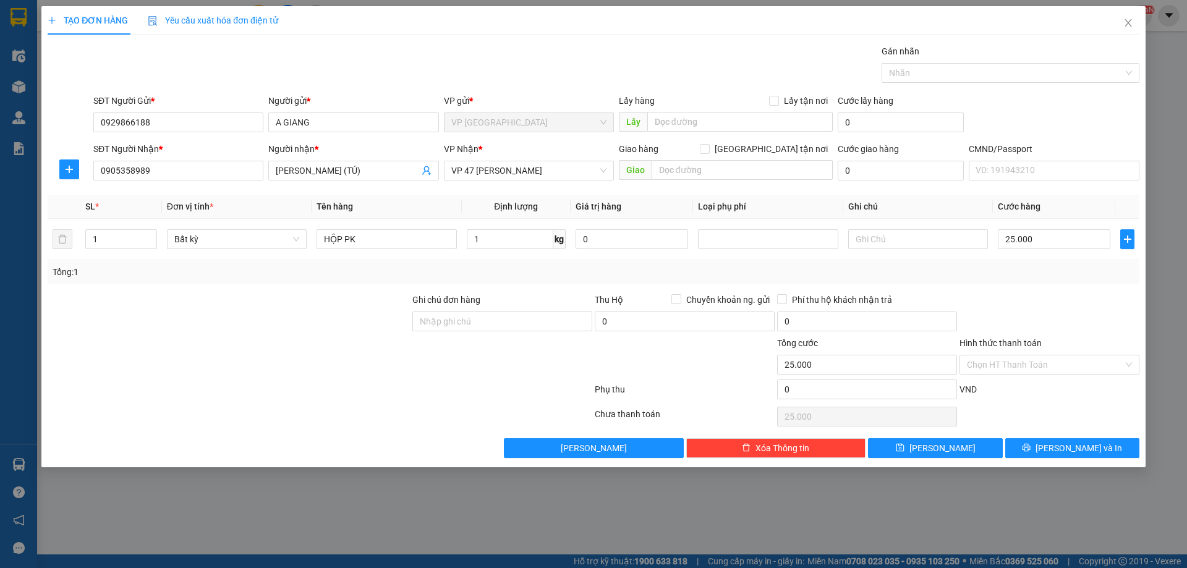
type input "25.000"
click at [1082, 457] on button "Lưu và In" at bounding box center [1072, 448] width 134 height 20
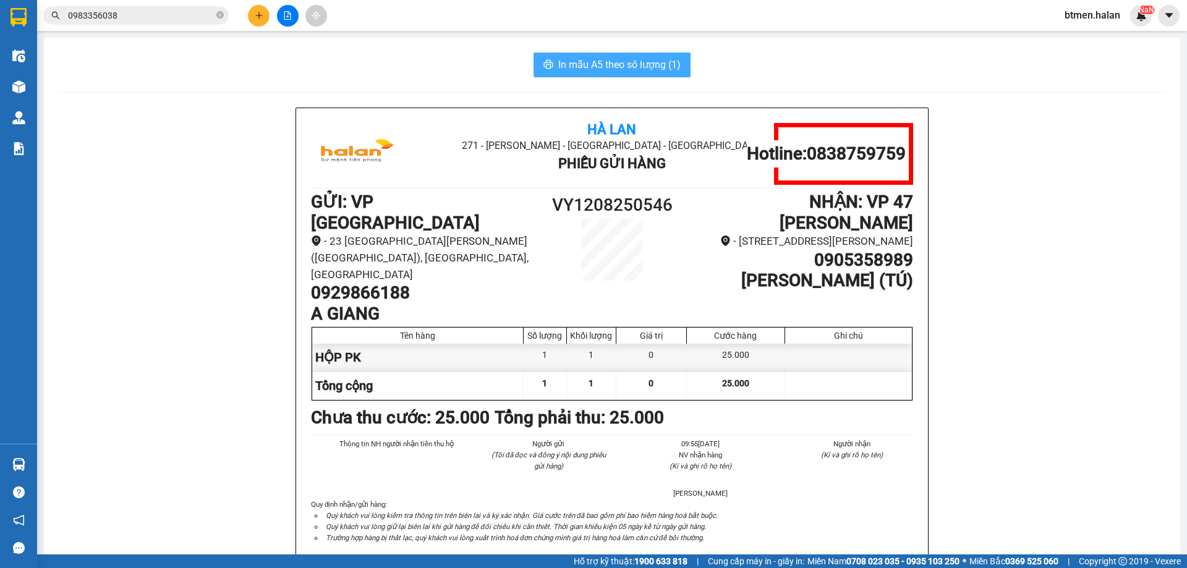
click at [594, 66] on span "In mẫu A5 theo số lượng (1)" at bounding box center [619, 64] width 122 height 15
drag, startPoint x: 153, startPoint y: 166, endPoint x: 0, endPoint y: 62, distance: 185.0
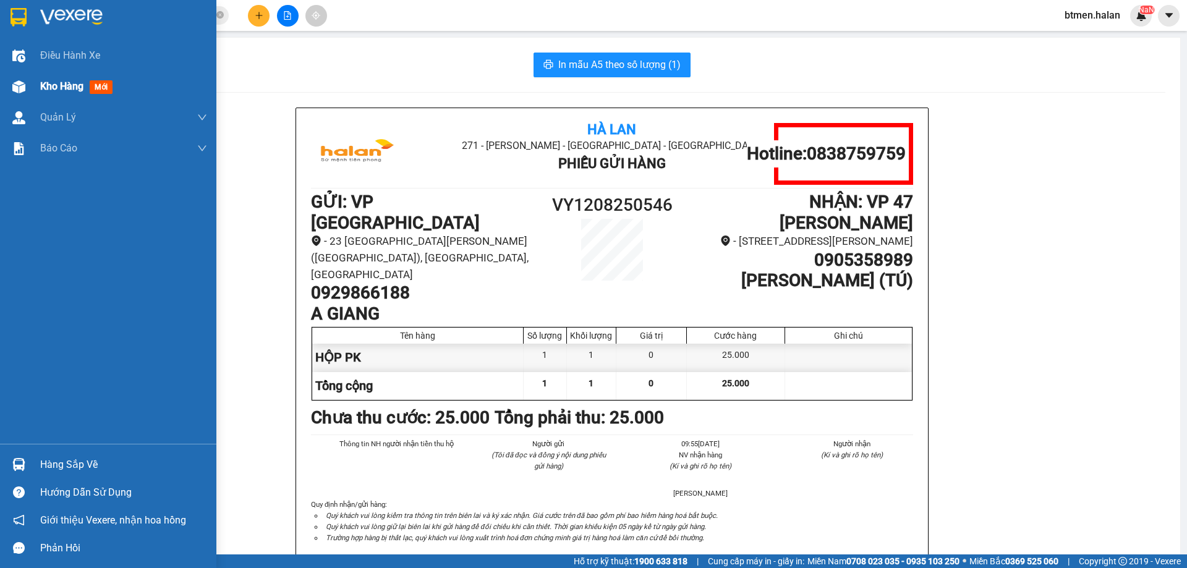
click at [59, 82] on span "Kho hàng" at bounding box center [61, 86] width 43 height 12
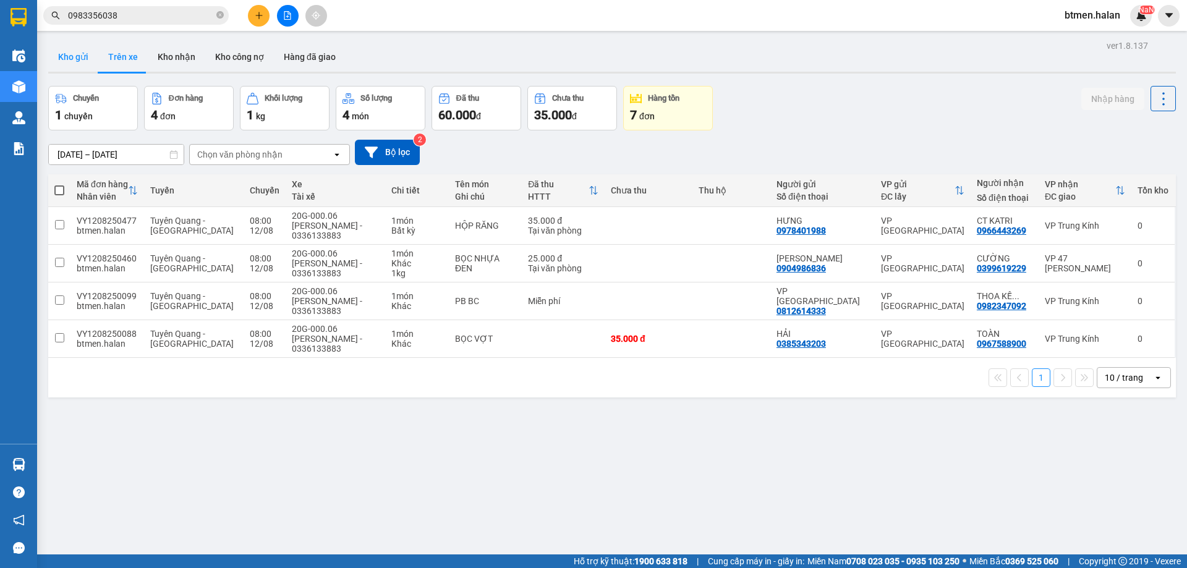
click at [80, 57] on button "Kho gửi" at bounding box center [73, 57] width 50 height 30
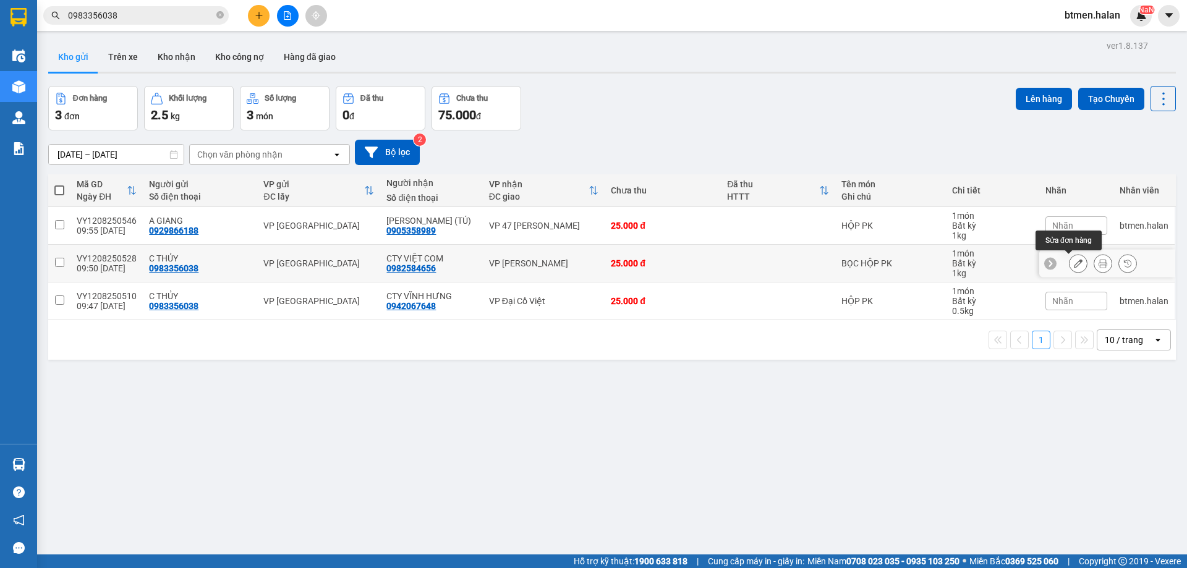
click at [1073, 261] on icon at bounding box center [1077, 263] width 9 height 9
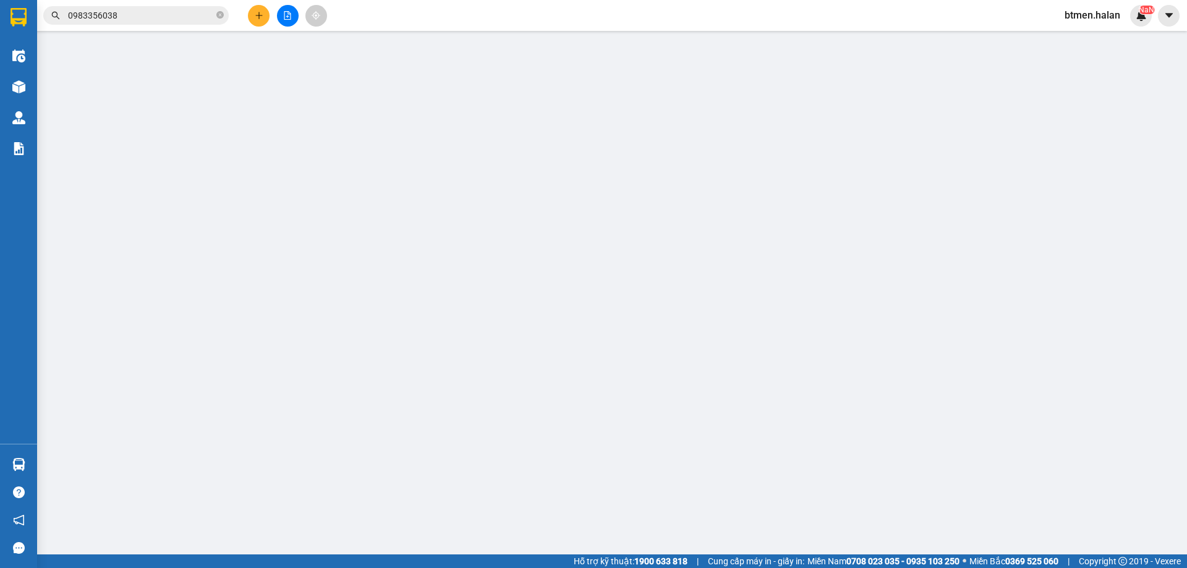
type input "0983356038"
type input "0982584656"
type input "25.000"
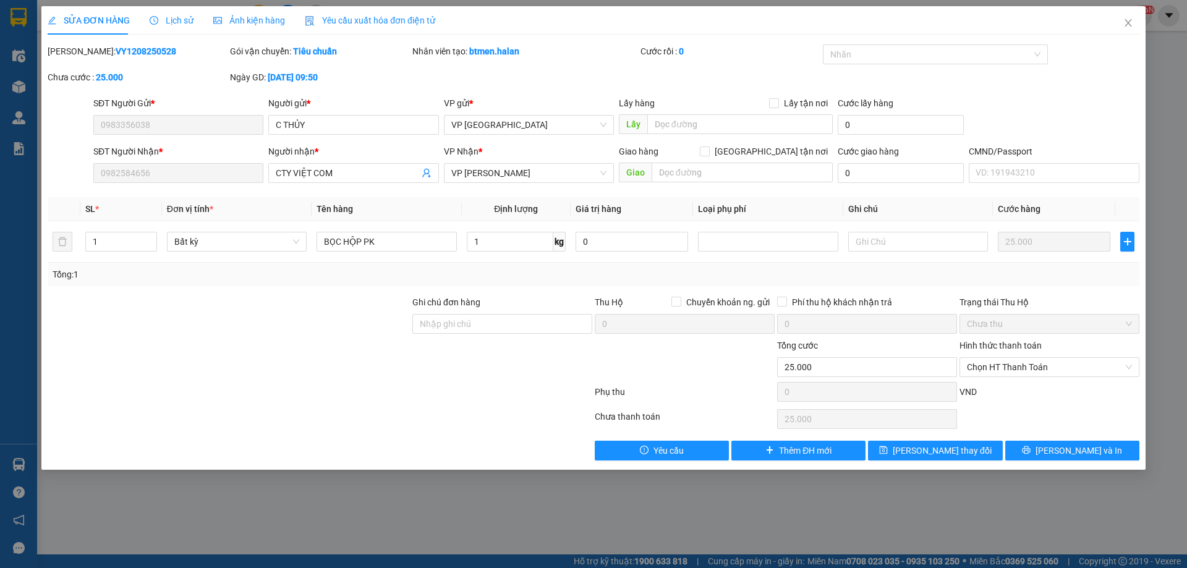
click at [1069, 377] on div "Hình thức thanh toán Chọn HT Thanh Toán" at bounding box center [1049, 360] width 180 height 43
click at [1062, 371] on span "Chọn HT Thanh Toán" at bounding box center [1049, 367] width 165 height 19
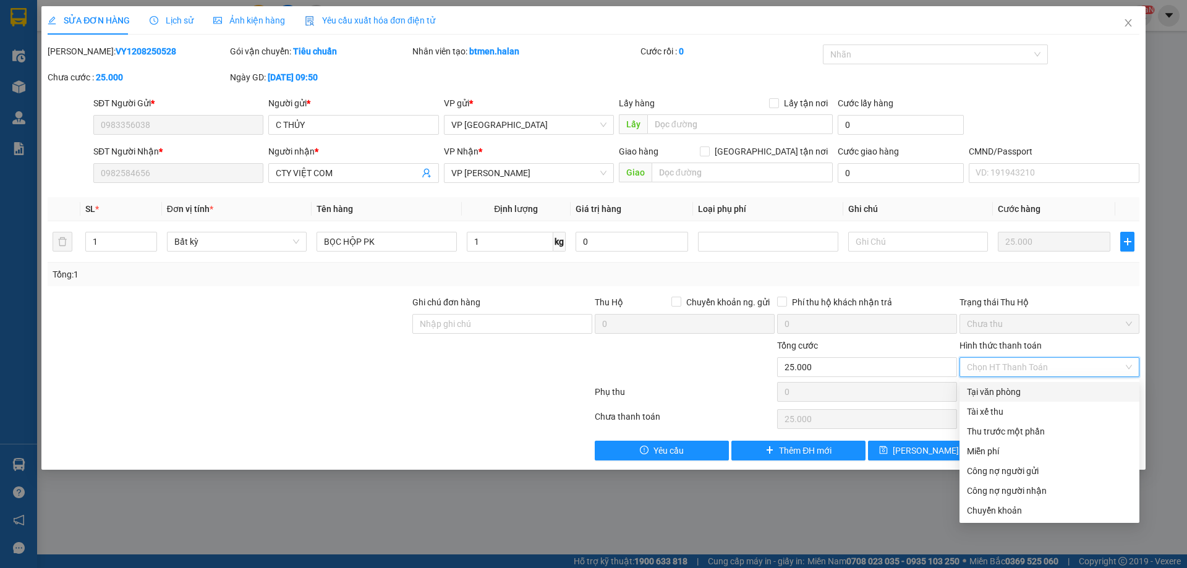
drag, startPoint x: 1013, startPoint y: 392, endPoint x: 887, endPoint y: 418, distance: 128.7
click at [1010, 392] on div "Tại văn phòng" at bounding box center [1049, 392] width 165 height 14
type input "0"
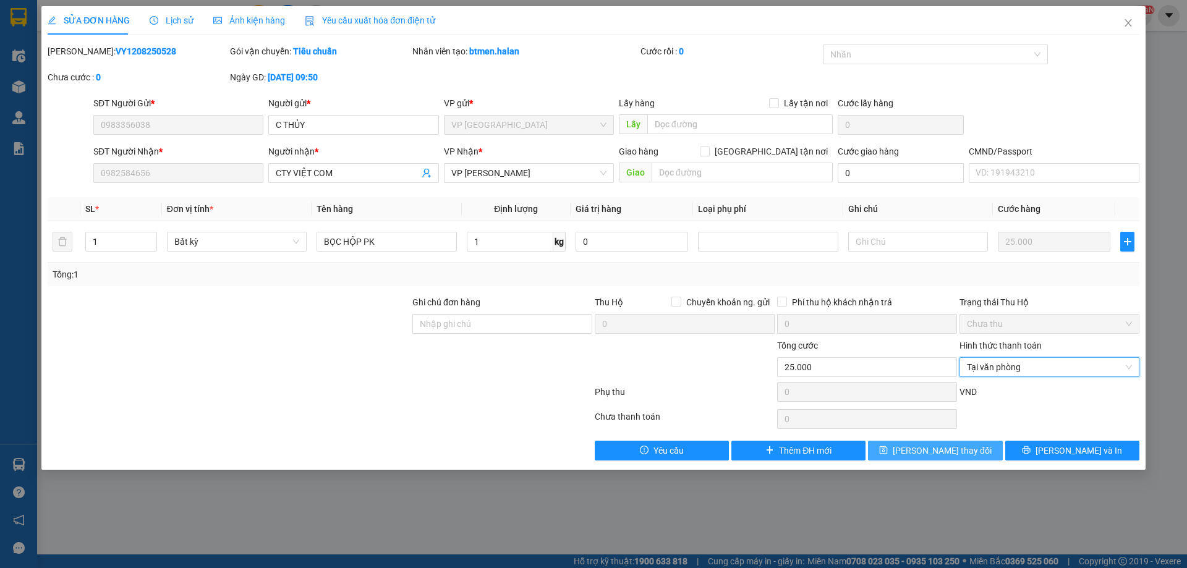
click at [972, 454] on button "Lưu thay đổi" at bounding box center [935, 451] width 134 height 20
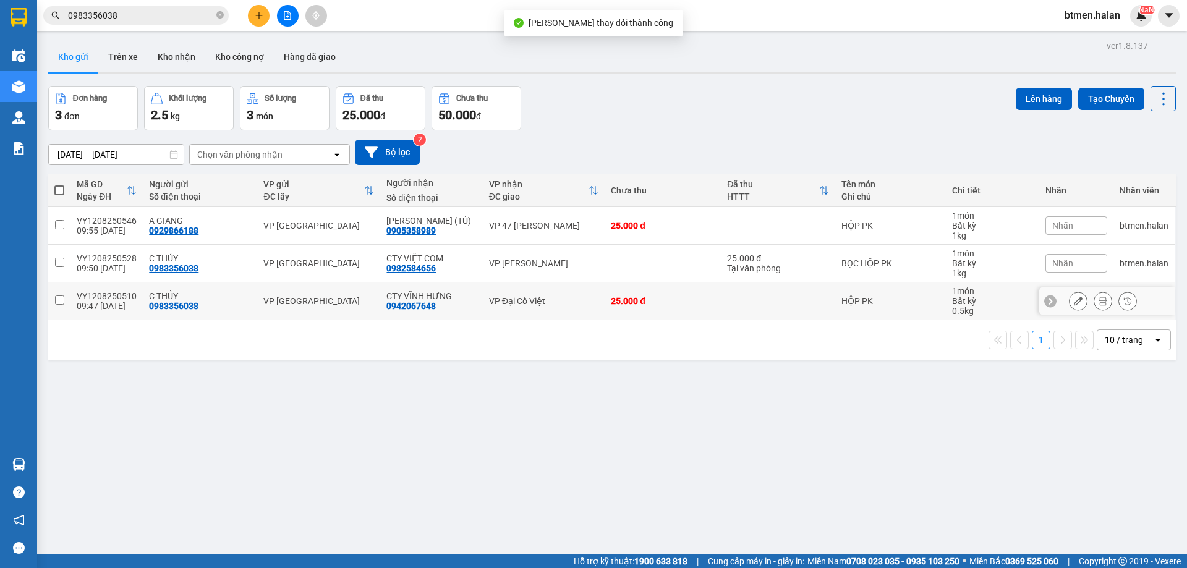
click at [1069, 307] on button at bounding box center [1077, 301] width 17 height 22
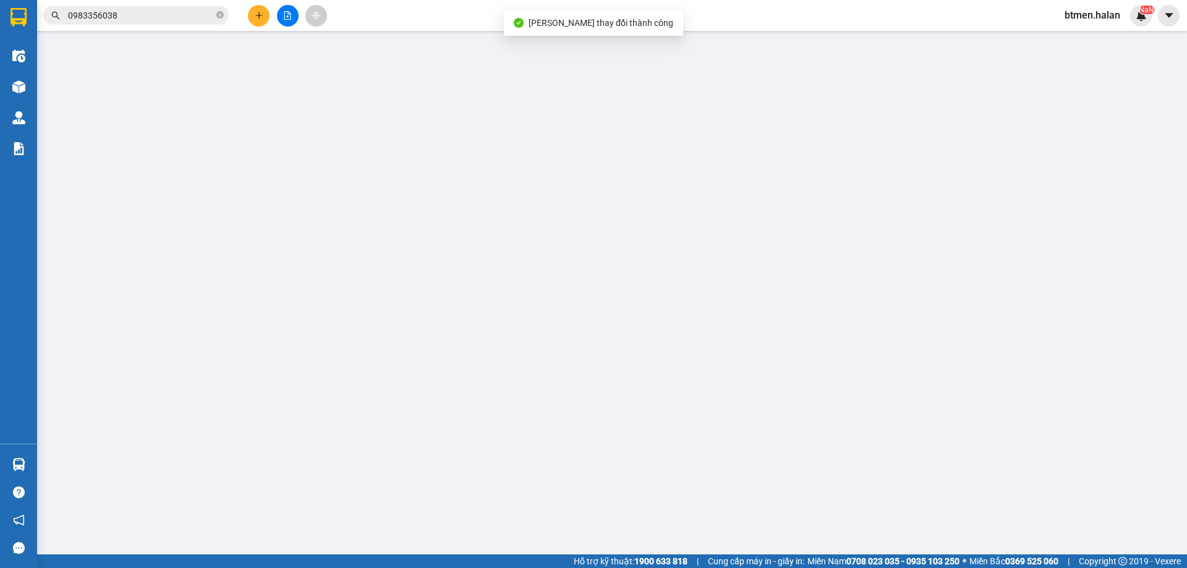
type input "0983356038"
type input "0942067648"
type input "25.000"
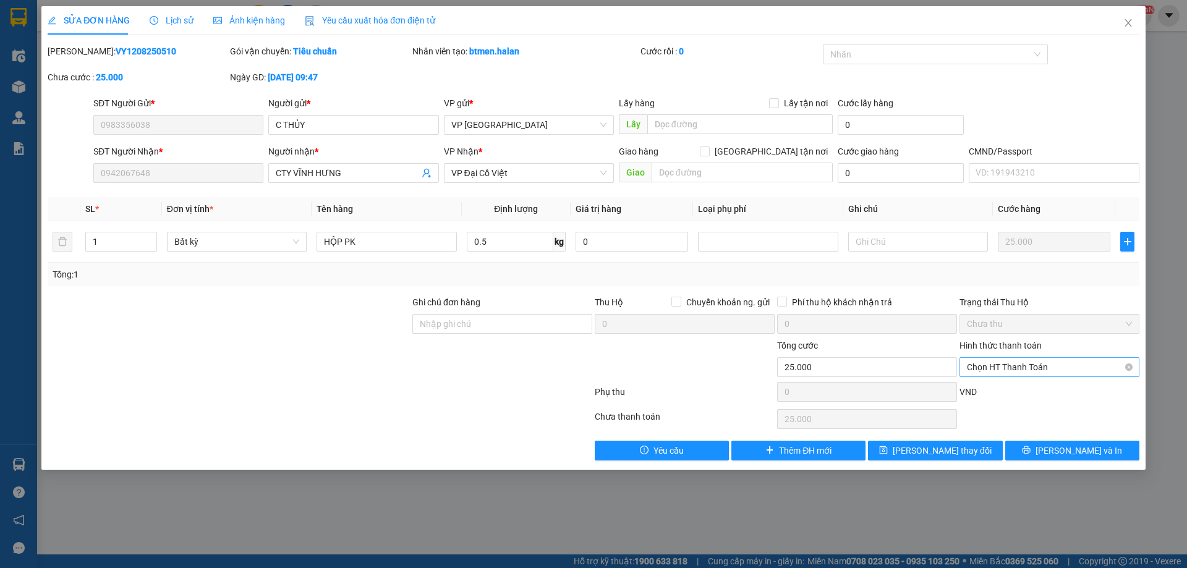
click at [1036, 373] on span "Chọn HT Thanh Toán" at bounding box center [1049, 367] width 165 height 19
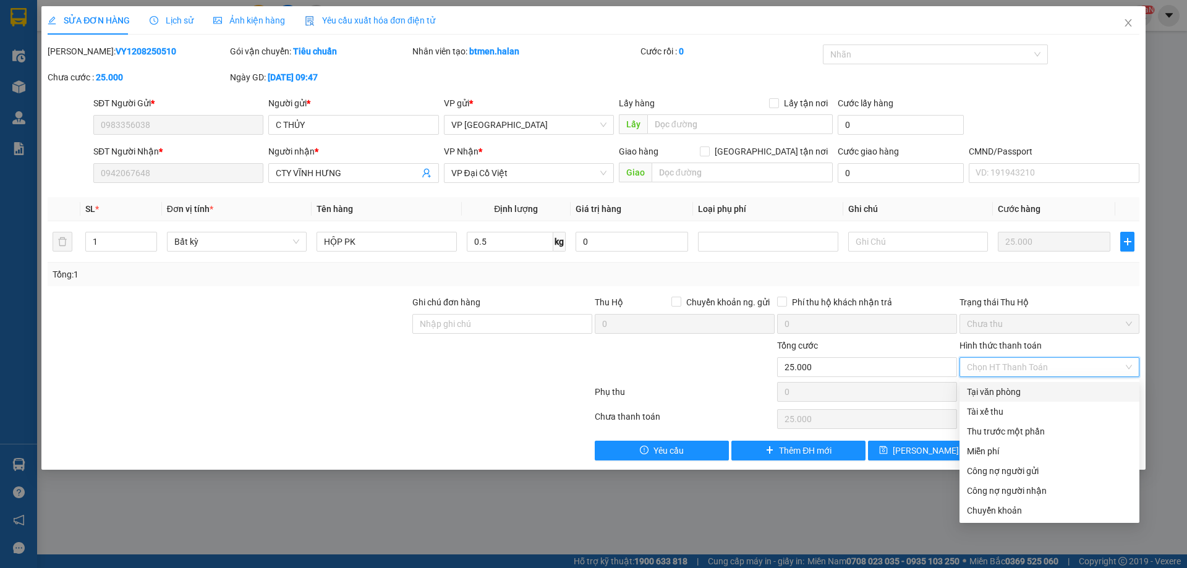
click at [995, 394] on div "Tại văn phòng" at bounding box center [1049, 392] width 165 height 14
type input "0"
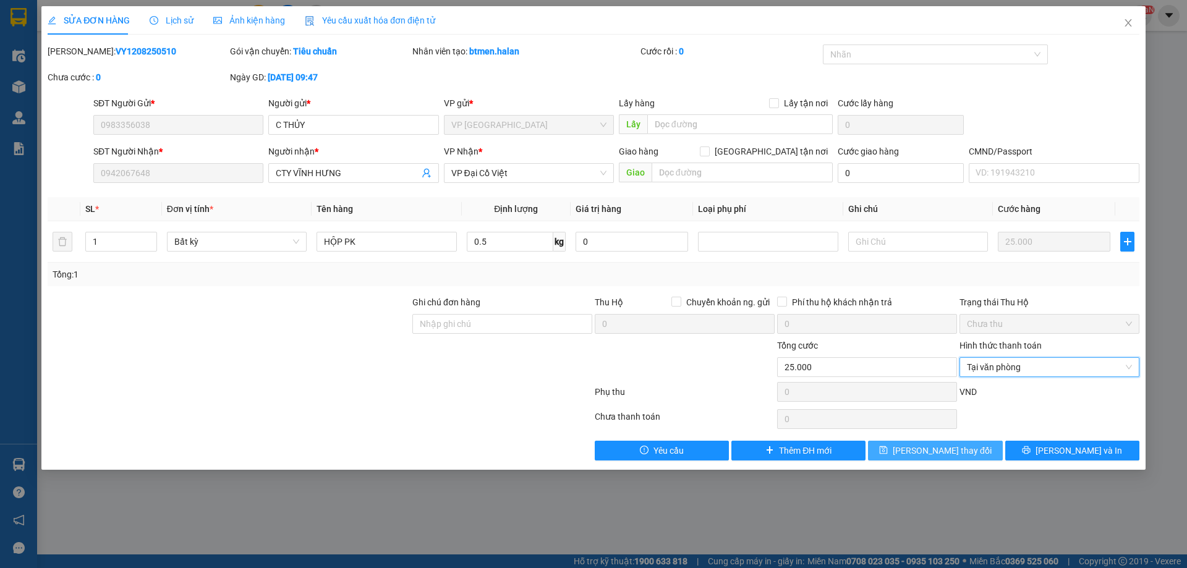
click at [946, 448] on span "Lưu thay đổi" at bounding box center [941, 451] width 99 height 14
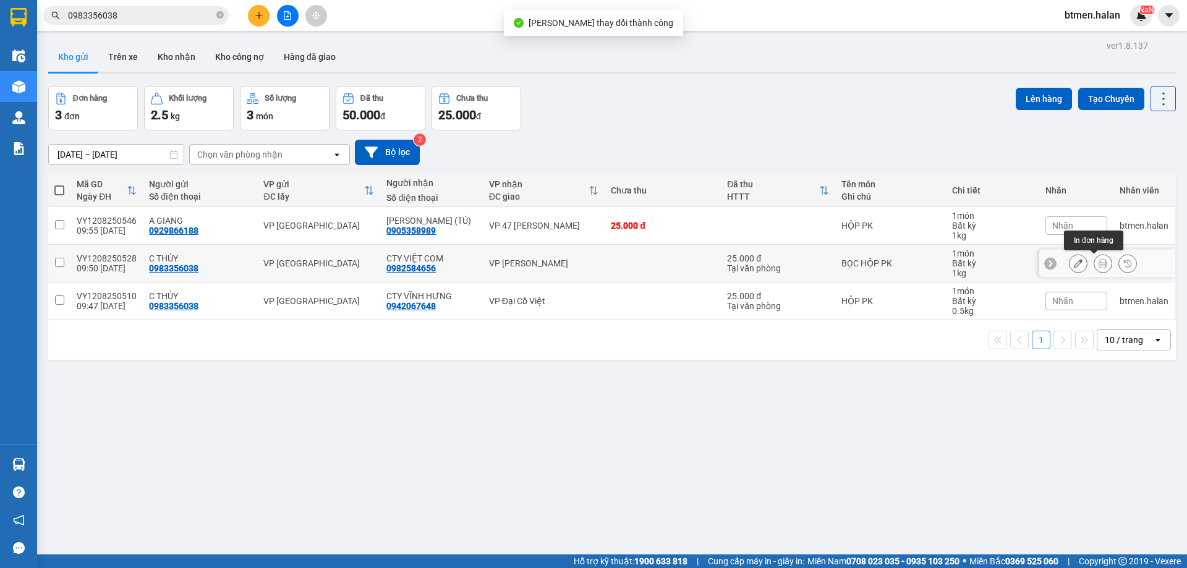
click at [1098, 264] on icon at bounding box center [1102, 263] width 9 height 9
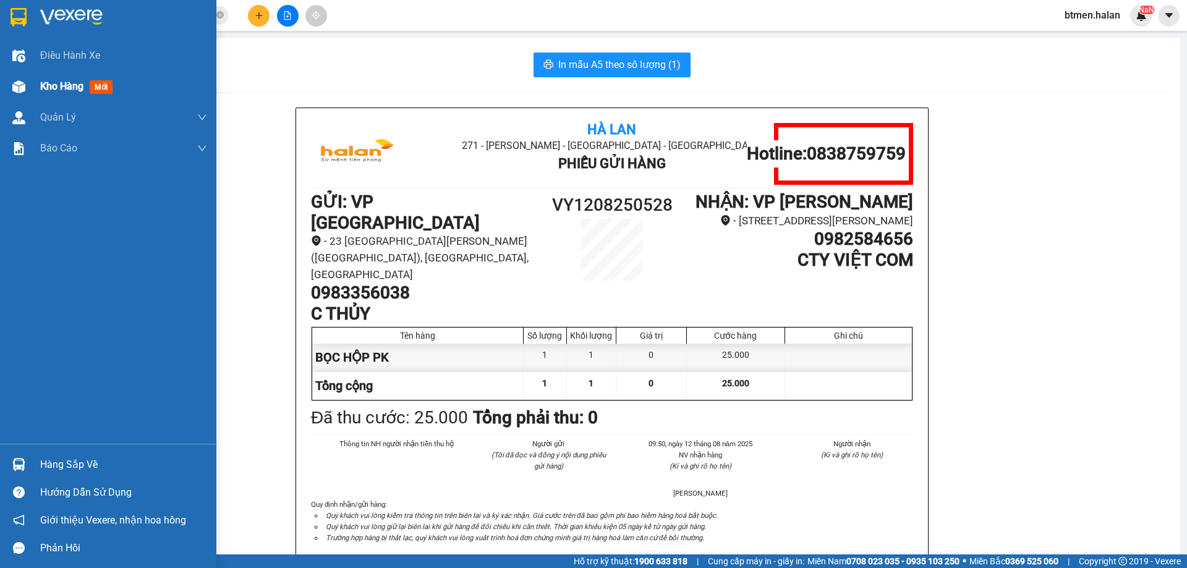
click at [56, 87] on span "Kho hàng" at bounding box center [61, 86] width 43 height 12
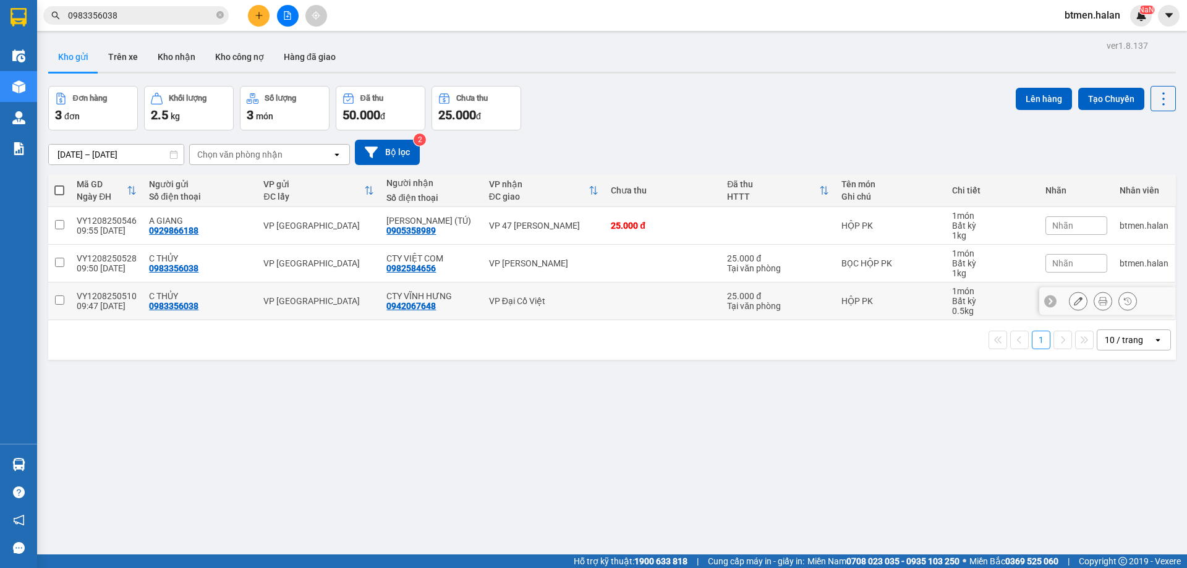
click at [1098, 302] on icon at bounding box center [1102, 301] width 9 height 9
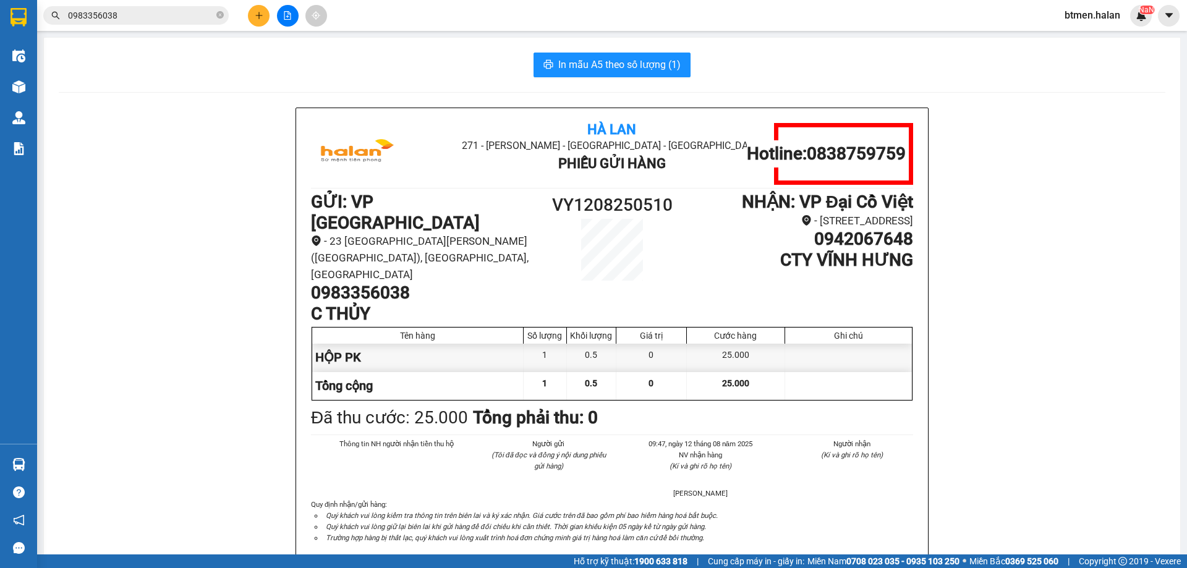
click at [633, 75] on button "In mẫu A5 theo số lượng (1)" at bounding box center [611, 65] width 157 height 25
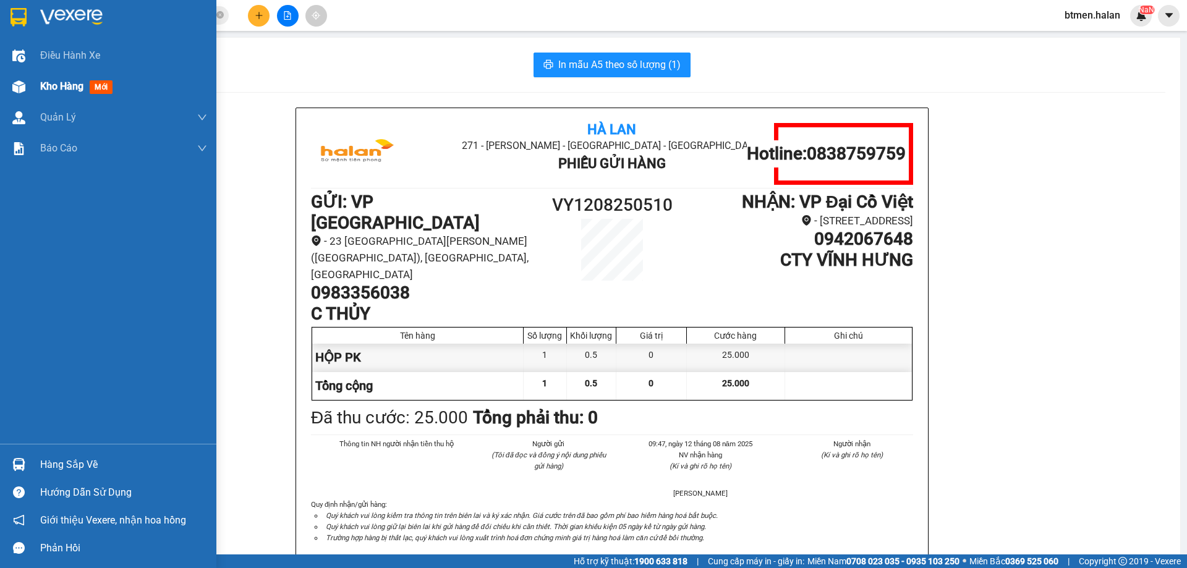
click at [51, 83] on span "Kho hàng" at bounding box center [61, 86] width 43 height 12
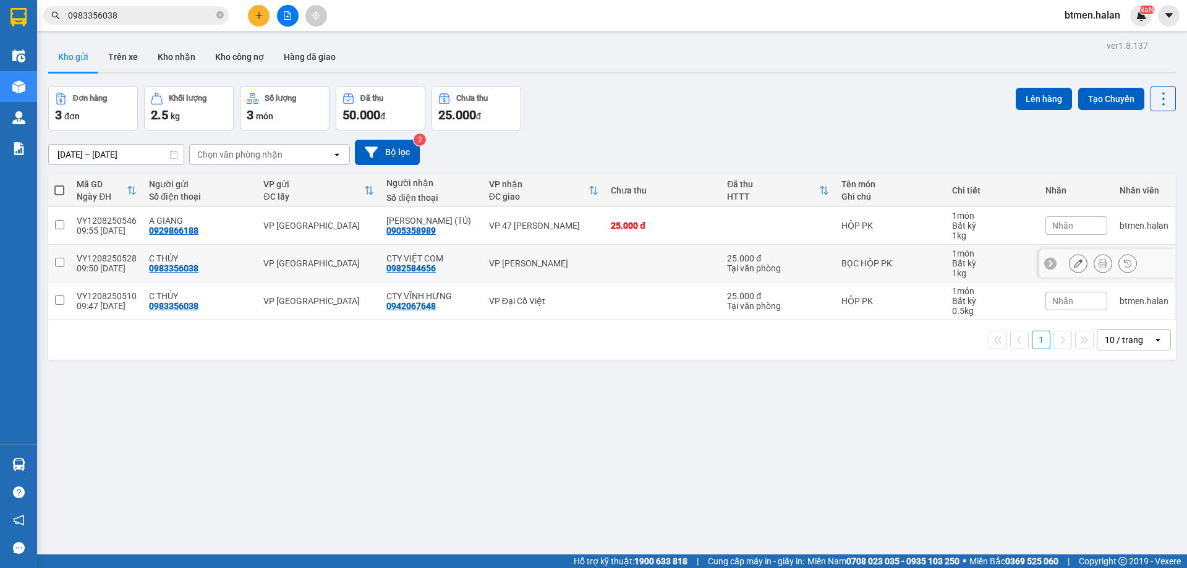
click at [1098, 263] on icon at bounding box center [1102, 263] width 9 height 9
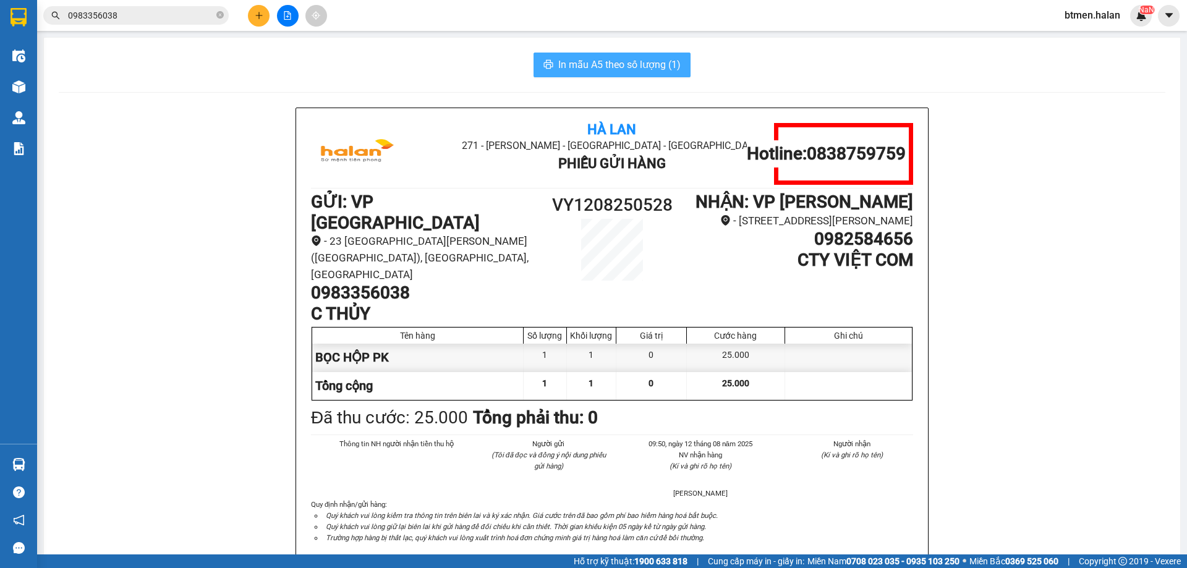
click at [611, 72] on span "In mẫu A5 theo số lượng (1)" at bounding box center [619, 64] width 122 height 15
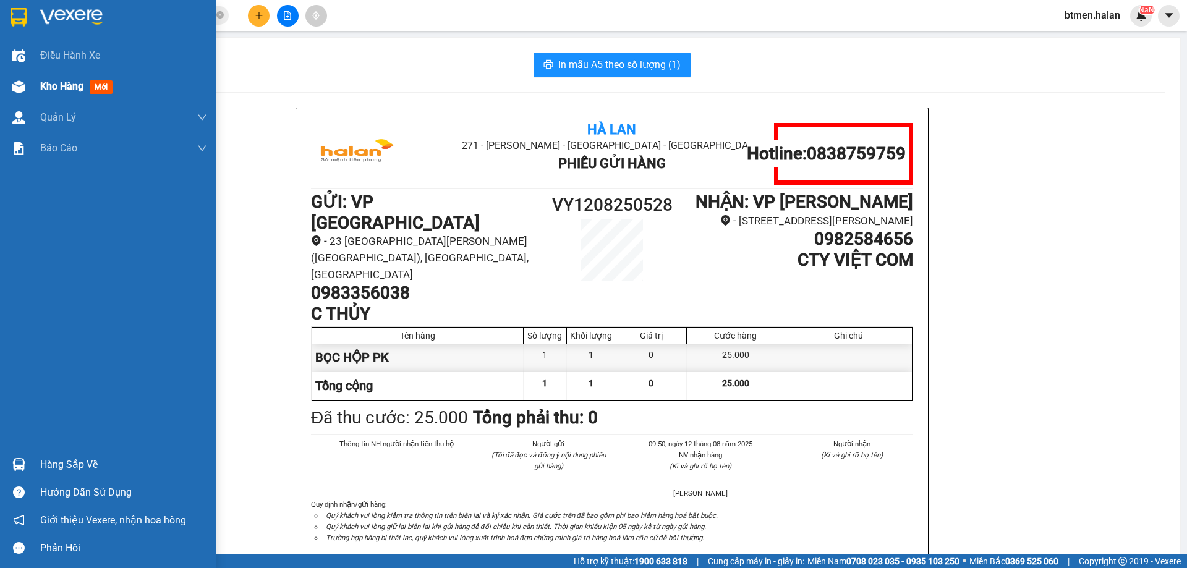
click at [70, 82] on span "Kho hàng" at bounding box center [61, 86] width 43 height 12
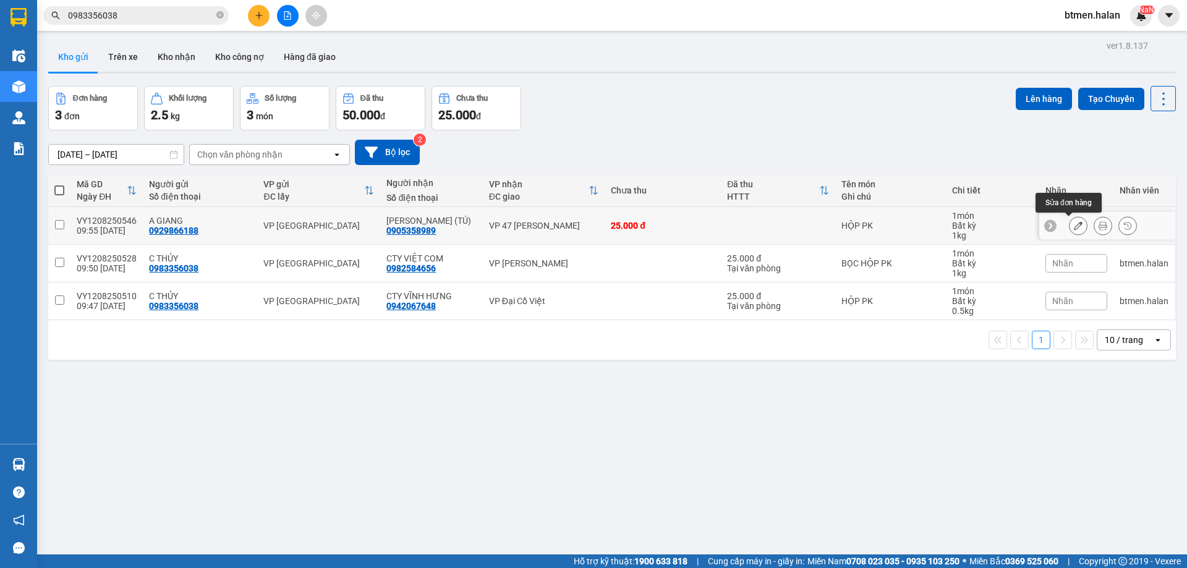
click at [1073, 225] on button at bounding box center [1077, 226] width 17 height 22
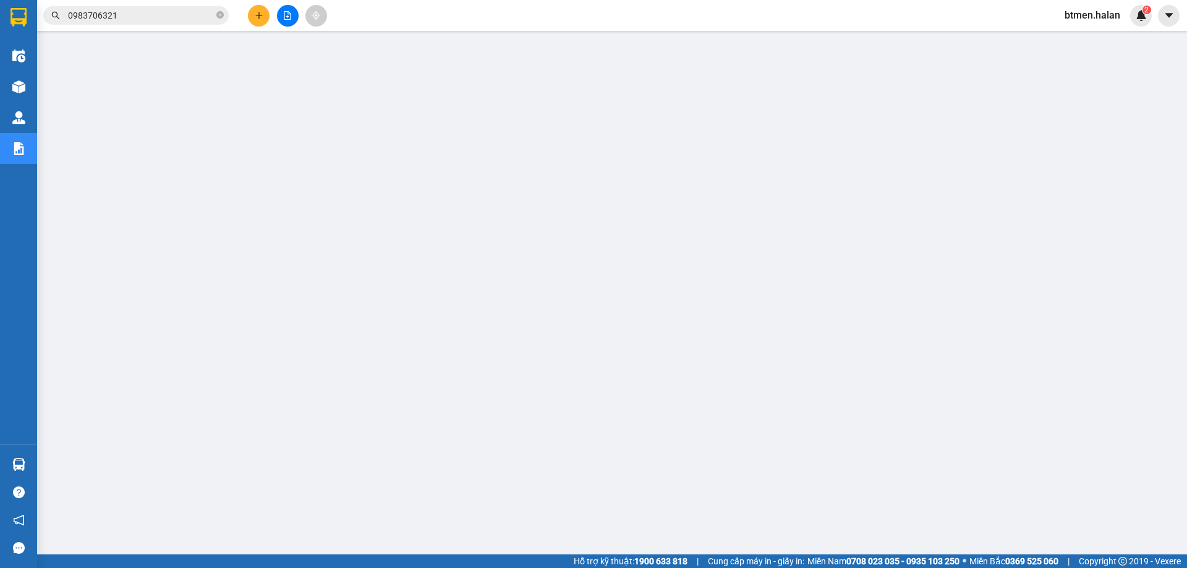
scroll to position [45, 0]
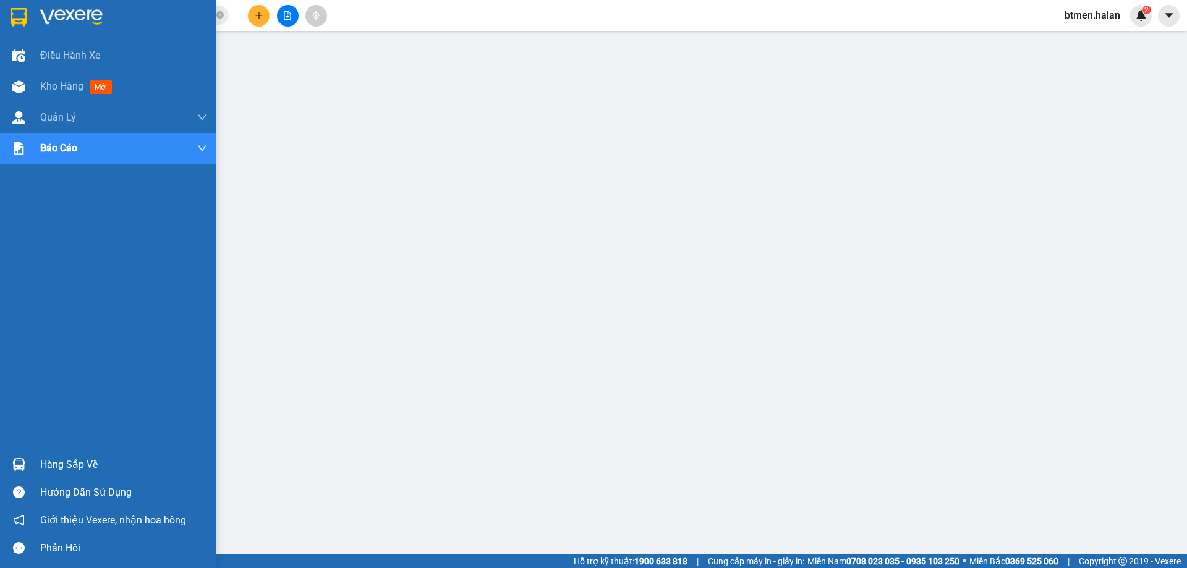
click at [70, 469] on div "Hàng sắp về" at bounding box center [123, 464] width 167 height 19
click at [80, 460] on div "Hàng sắp về" at bounding box center [123, 464] width 167 height 19
click at [53, 87] on span "Kho hàng" at bounding box center [61, 86] width 43 height 12
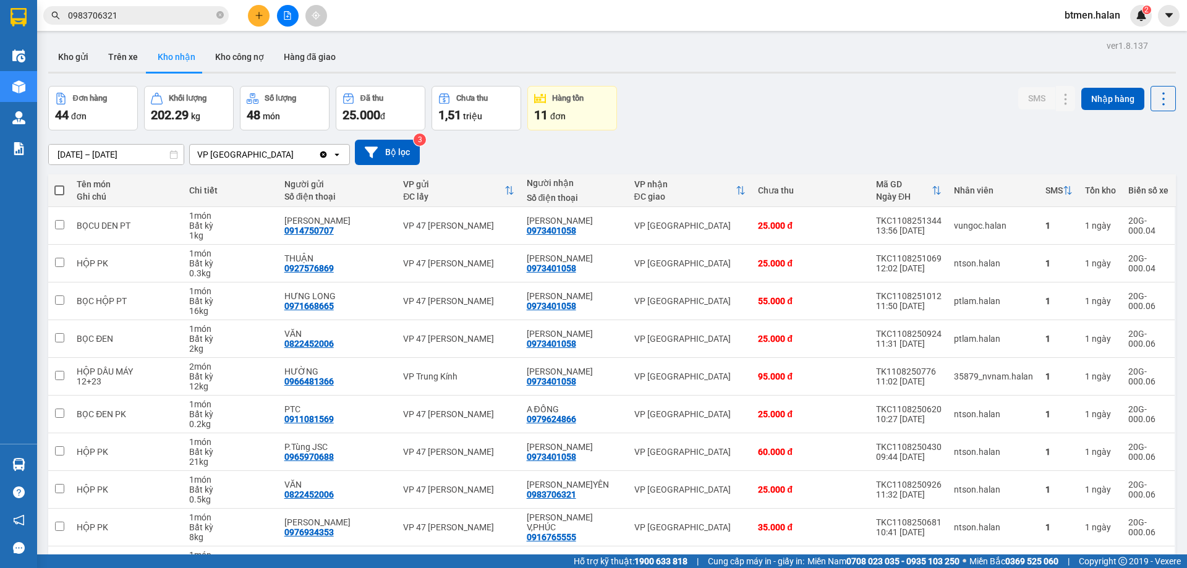
drag, startPoint x: 295, startPoint y: 47, endPoint x: 506, endPoint y: 158, distance: 238.3
click at [295, 48] on button "Hàng đã giao" at bounding box center [310, 57] width 72 height 30
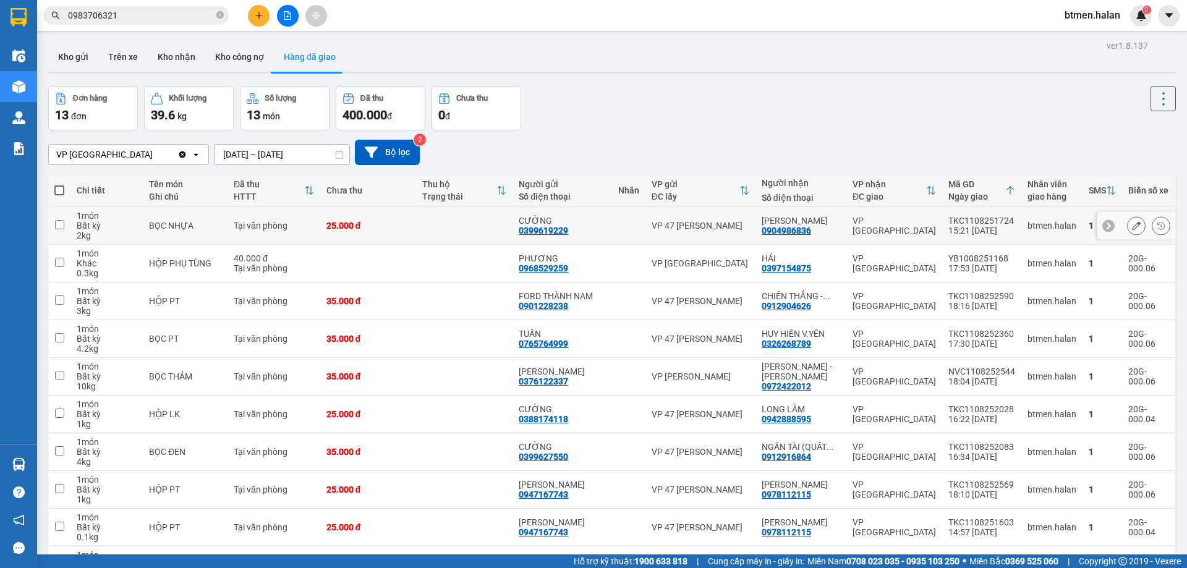
click at [536, 231] on div "0399619229" at bounding box center [542, 231] width 49 height 10
copy div "0399619229"
click at [533, 218] on div "CƯỜNG" at bounding box center [561, 221] width 87 height 10
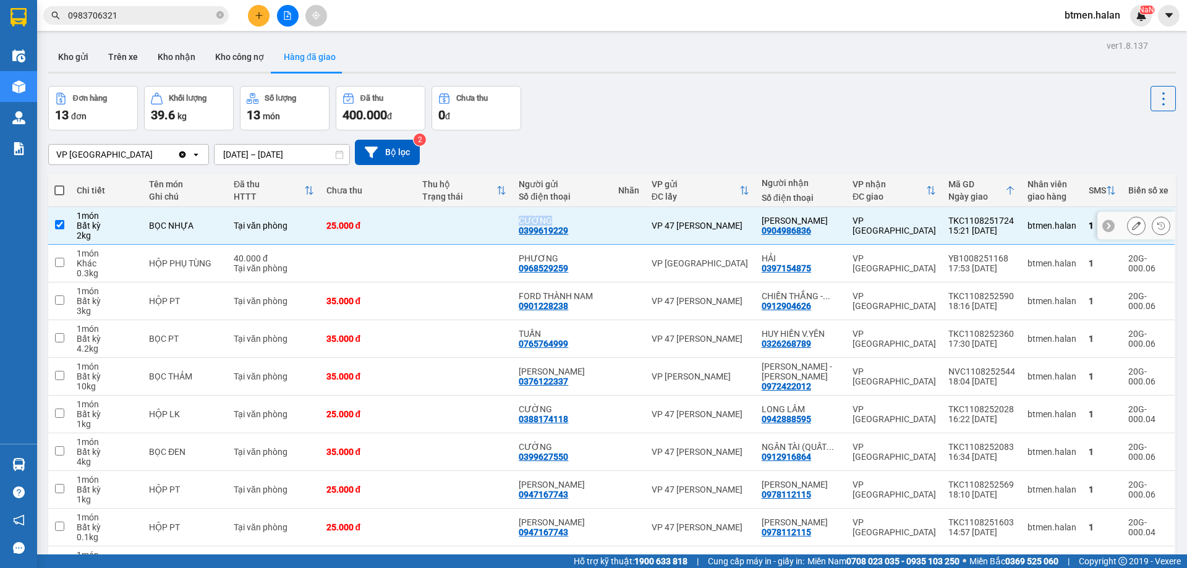
click at [533, 218] on div "CƯỜNG" at bounding box center [561, 221] width 87 height 10
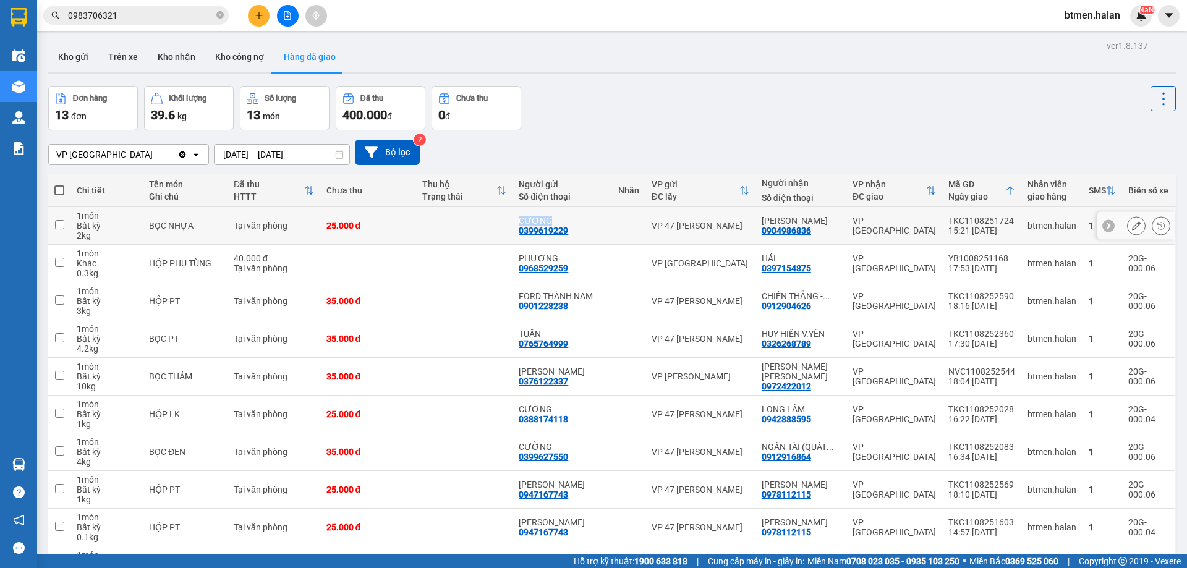
click at [533, 218] on div "CƯỜNG" at bounding box center [561, 221] width 87 height 10
checkbox input "true"
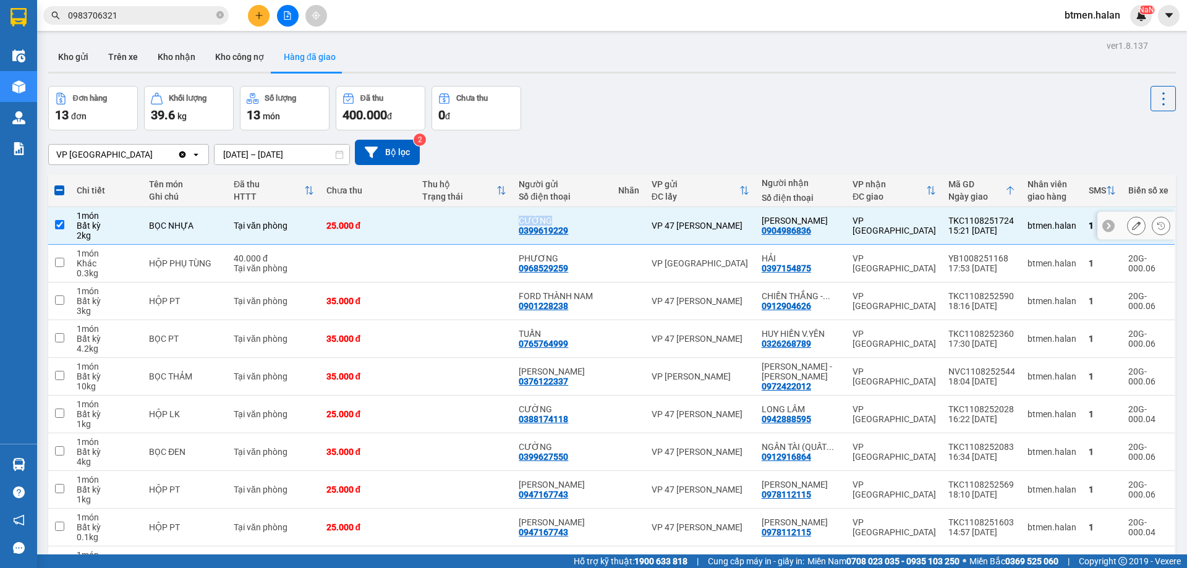
copy div "CƯỜNG"
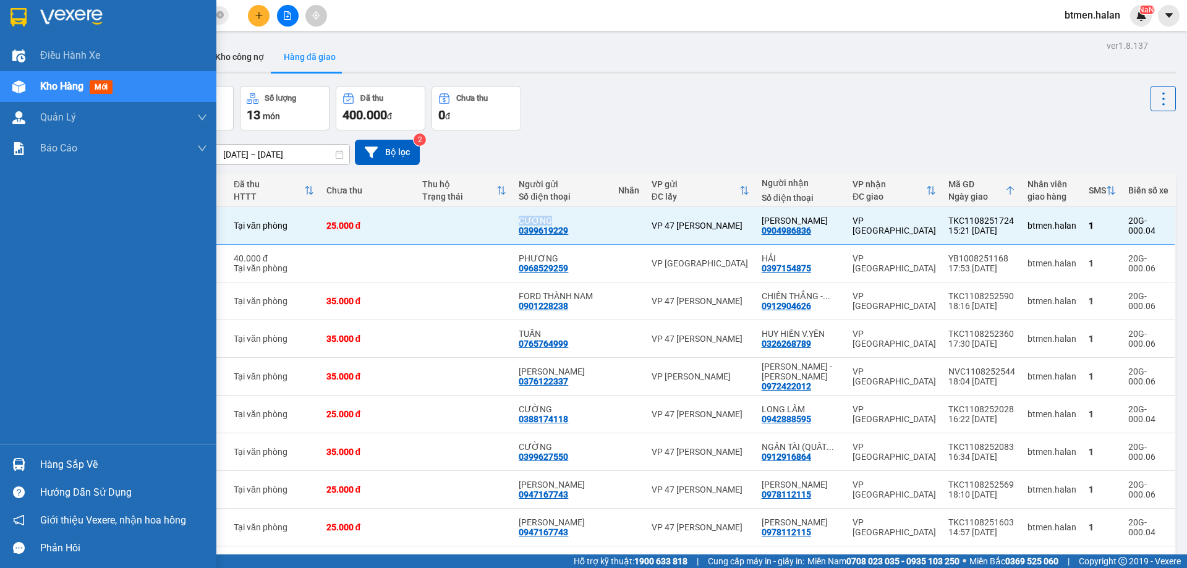
click at [51, 461] on div "Hàng sắp về" at bounding box center [123, 464] width 167 height 19
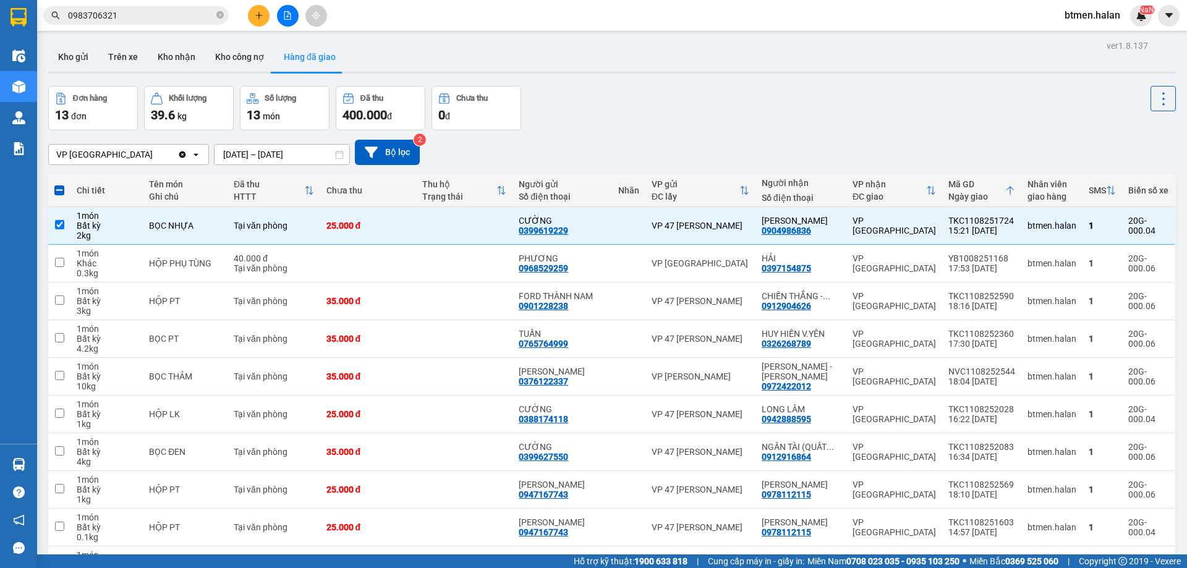
click at [761, 71] on section "Kết quả tìm kiếm ( 595 ) Bộ lọc Mã ĐH Trạng thái Món hàng Thu hộ Tổng cước Chưa…" at bounding box center [593, 284] width 1187 height 568
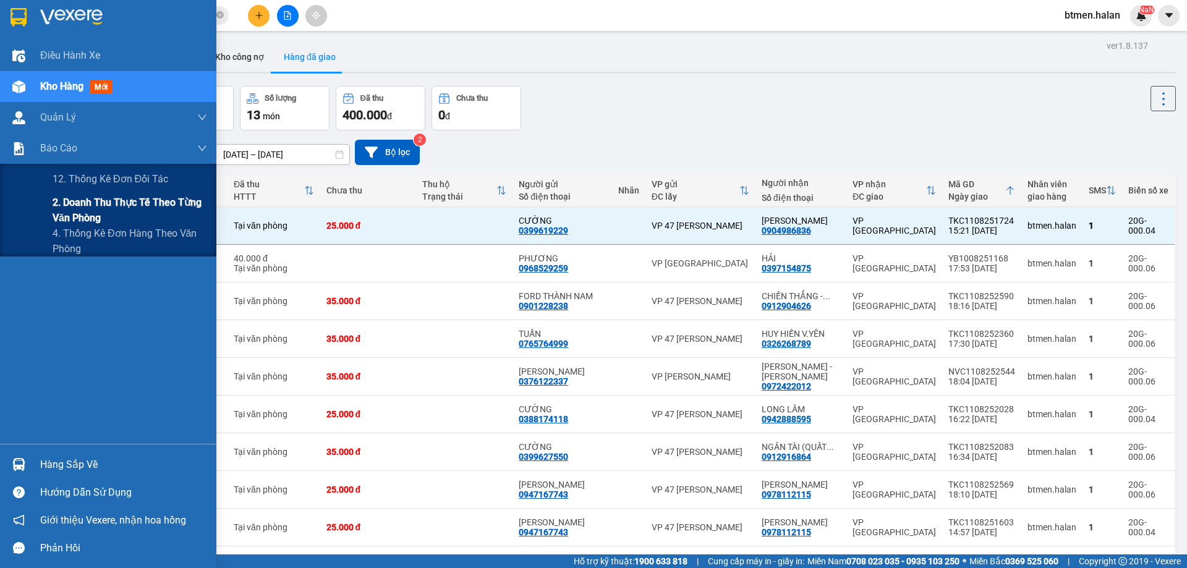
click at [59, 206] on span "2. Doanh thu thực tế theo từng văn phòng" at bounding box center [130, 210] width 154 height 31
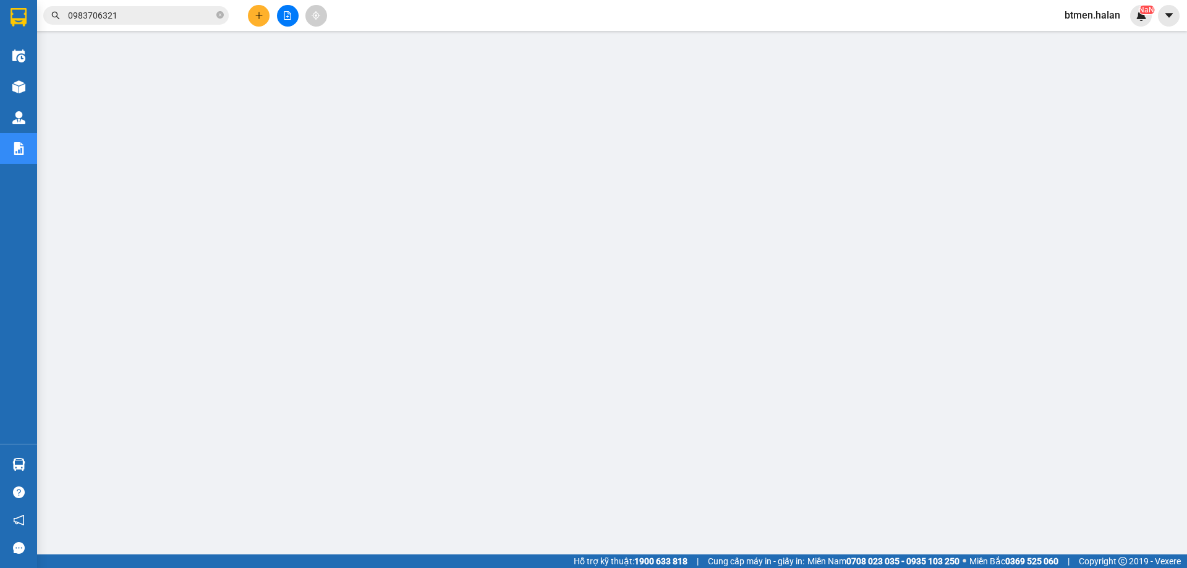
click at [252, 9] on button at bounding box center [259, 16] width 22 height 22
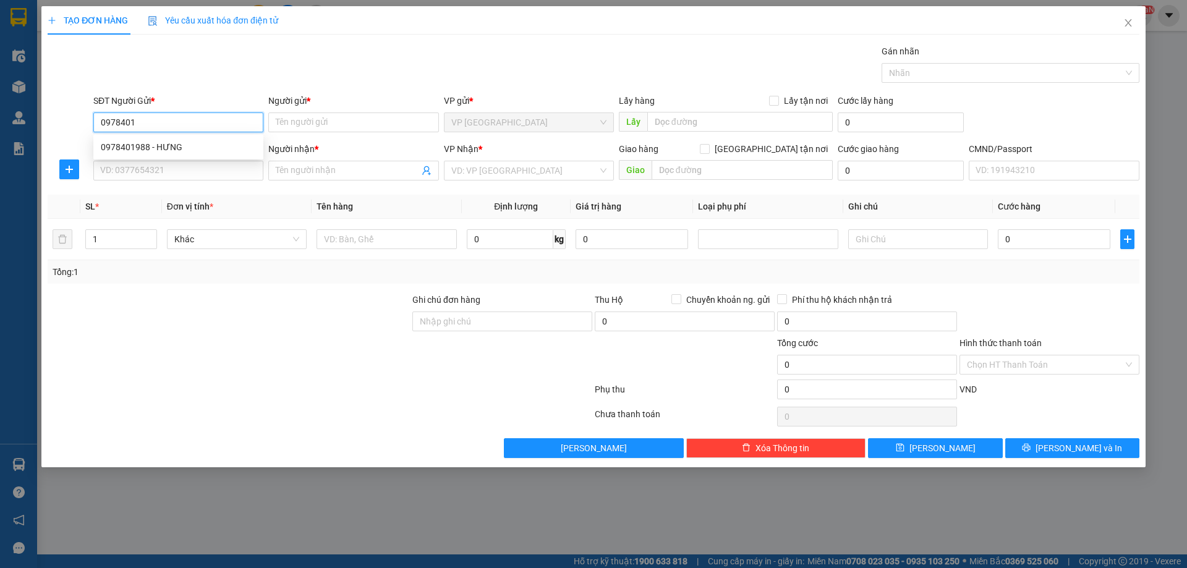
click at [190, 143] on div "0978401988 - HƯNG" at bounding box center [178, 147] width 155 height 14
type input "0978401988"
type input "HƯNG"
type input "0978401988"
click at [151, 176] on input "SĐT Người Nhận *" at bounding box center [178, 171] width 170 height 20
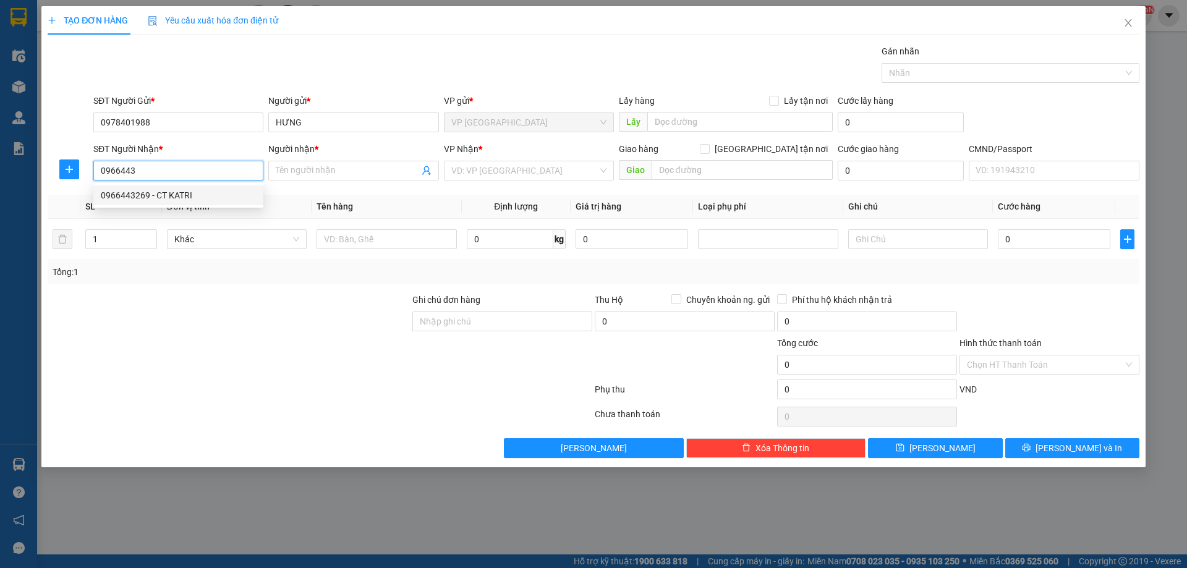
click at [190, 195] on div "0966443269 - CT KATRI" at bounding box center [178, 195] width 155 height 14
type input "0966443269"
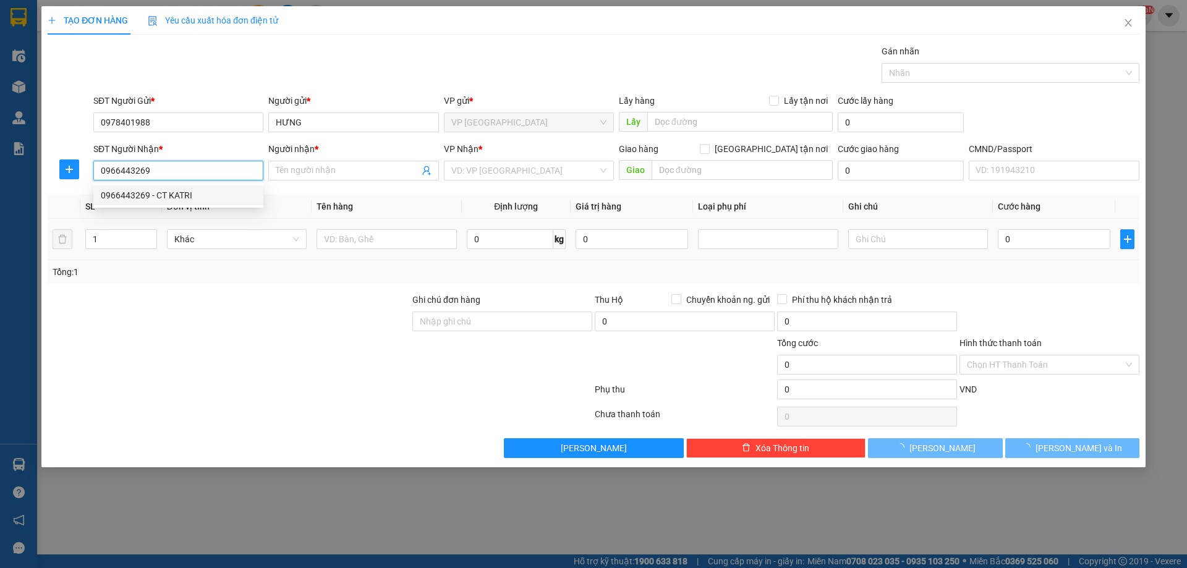
type input "CT KATRI"
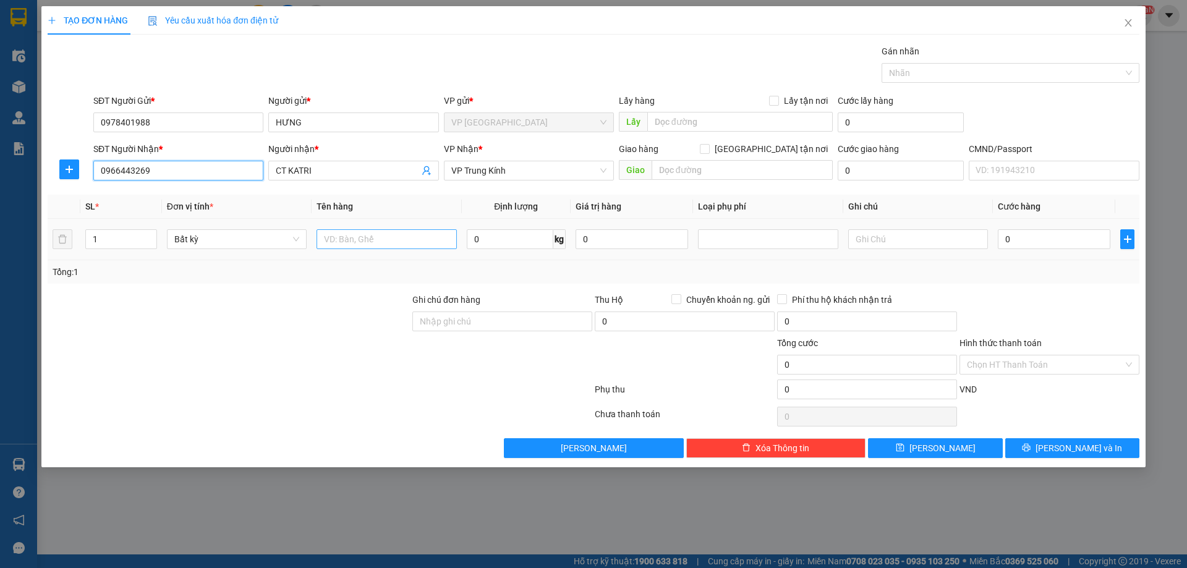
type input "0966443269"
click at [348, 235] on input "text" at bounding box center [386, 239] width 140 height 20
type input "HỘP RĂNG"
click at [504, 240] on input "0" at bounding box center [510, 239] width 87 height 20
click at [1070, 256] on td "0" at bounding box center [1053, 239] width 122 height 41
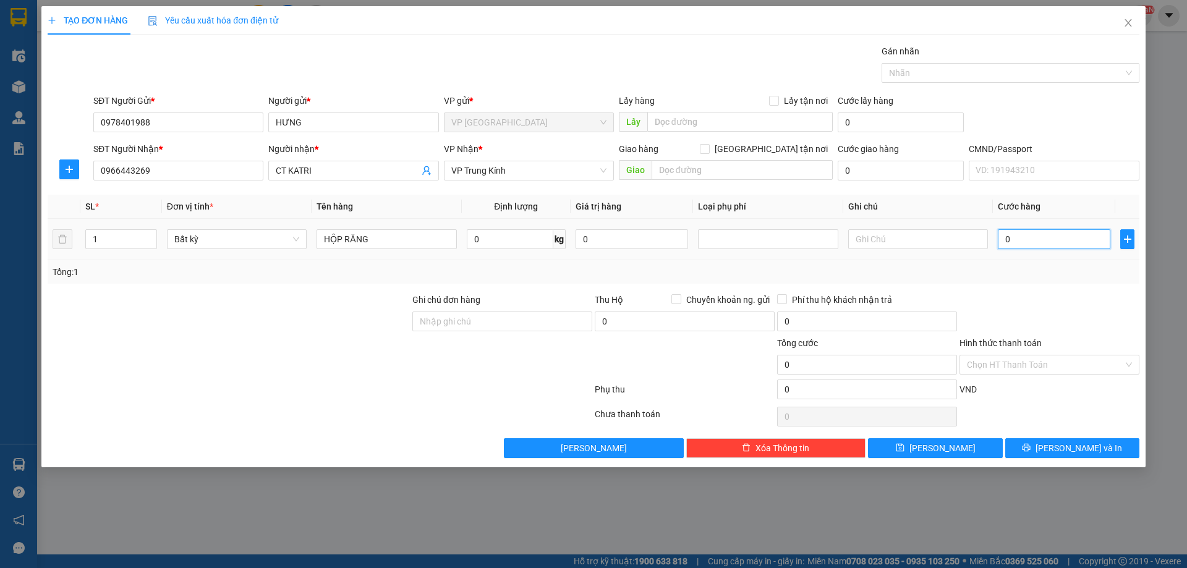
click at [1066, 236] on input "0" at bounding box center [1053, 239] width 112 height 20
type input "3"
type input "35"
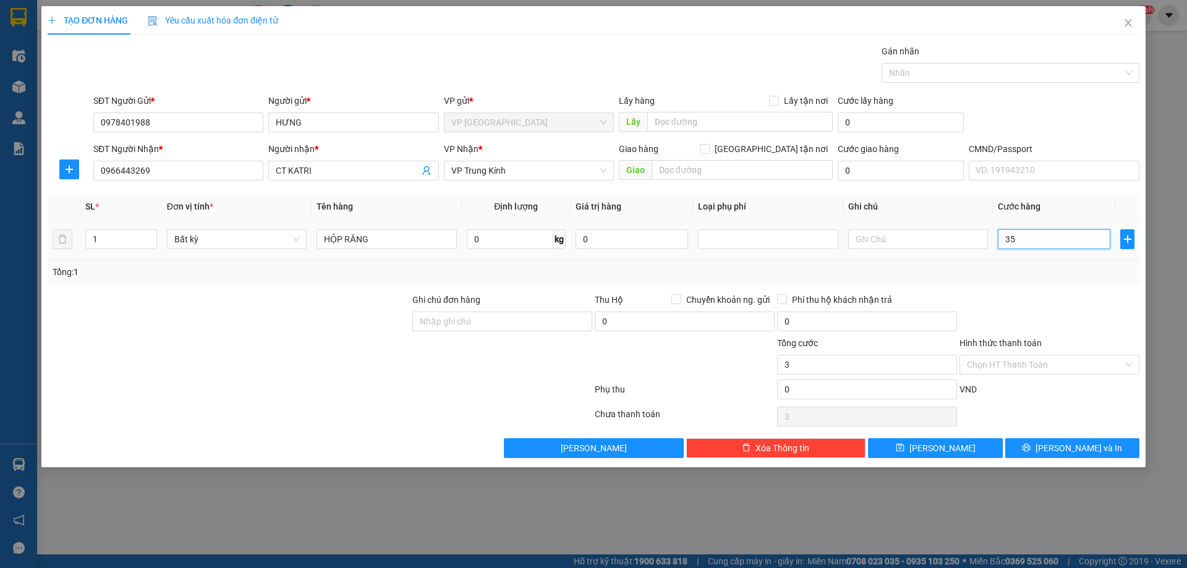
type input "35"
type input "350"
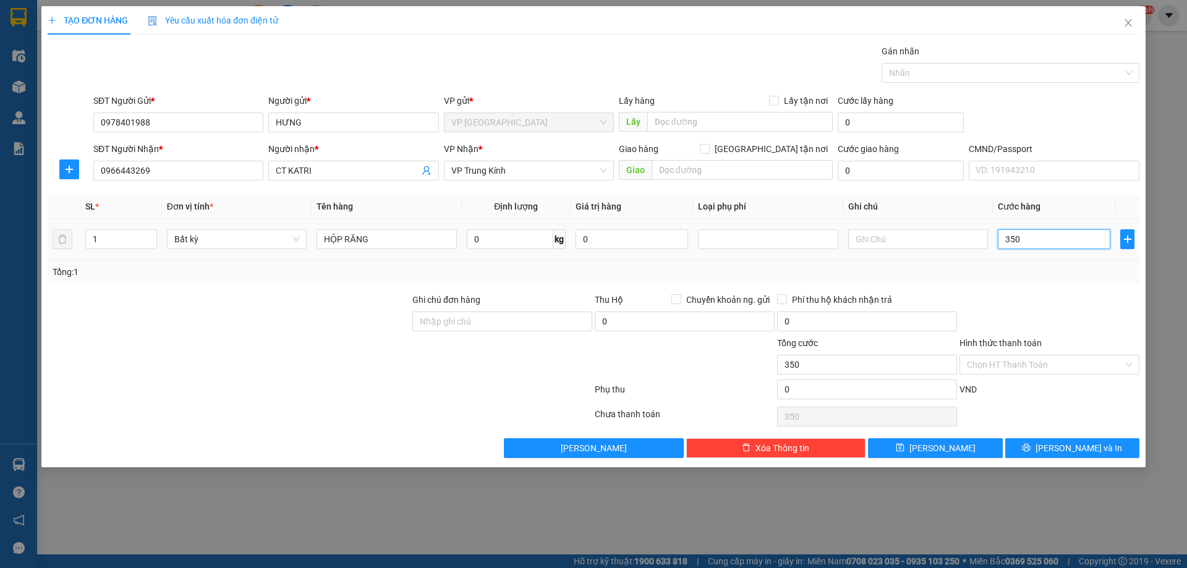
type input "3.500"
type input "35.000"
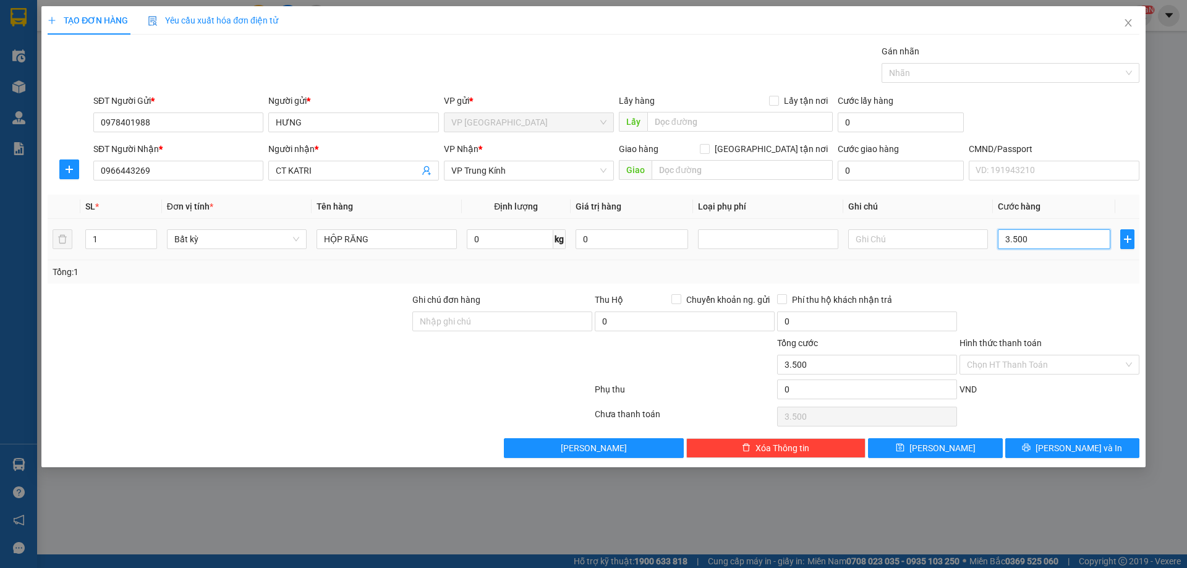
type input "35.000"
click at [1049, 366] on input "Hình thức thanh toán" at bounding box center [1045, 364] width 156 height 19
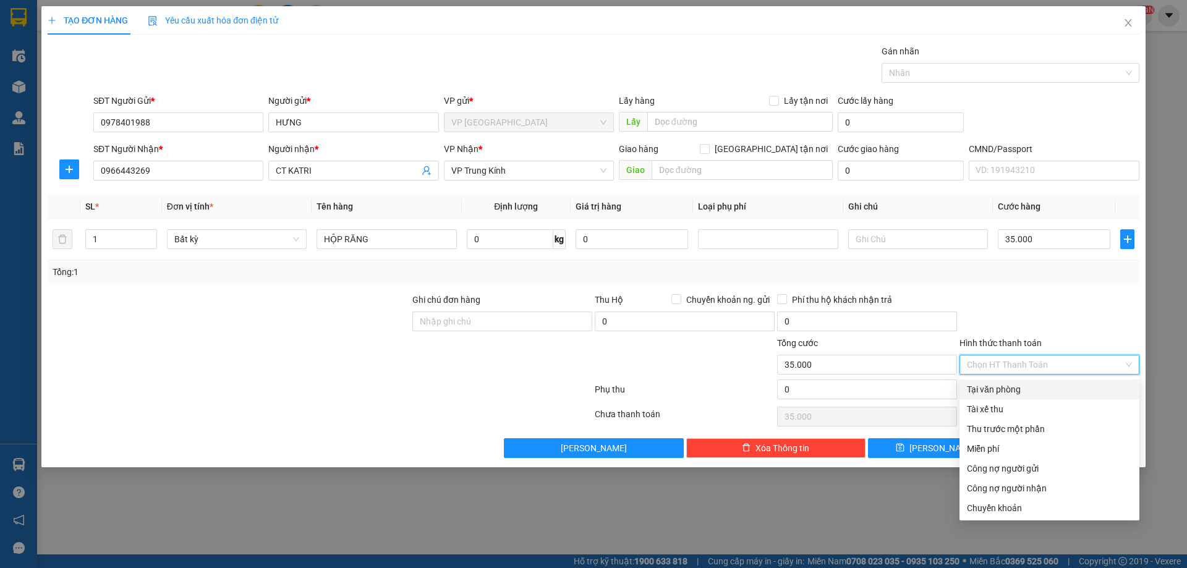
drag, startPoint x: 997, startPoint y: 386, endPoint x: 1039, endPoint y: 457, distance: 82.6
click at [997, 387] on div "Tại văn phòng" at bounding box center [1049, 390] width 165 height 14
type input "0"
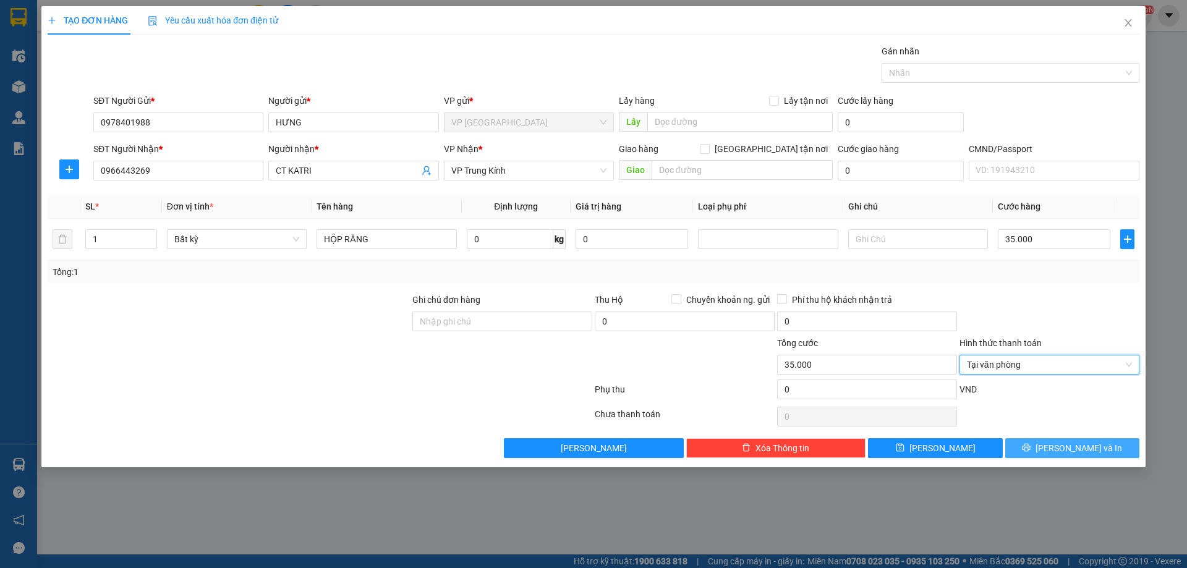
click at [1073, 451] on span "[PERSON_NAME] và In" at bounding box center [1078, 448] width 87 height 14
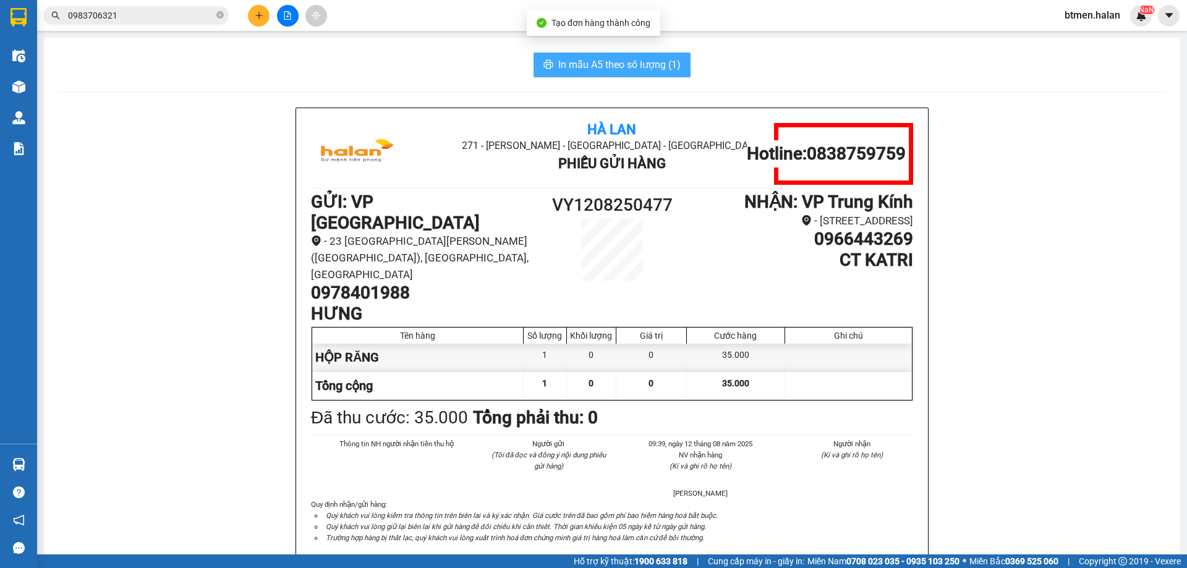
click at [654, 67] on span "In mẫu A5 theo số lượng (1)" at bounding box center [619, 64] width 122 height 15
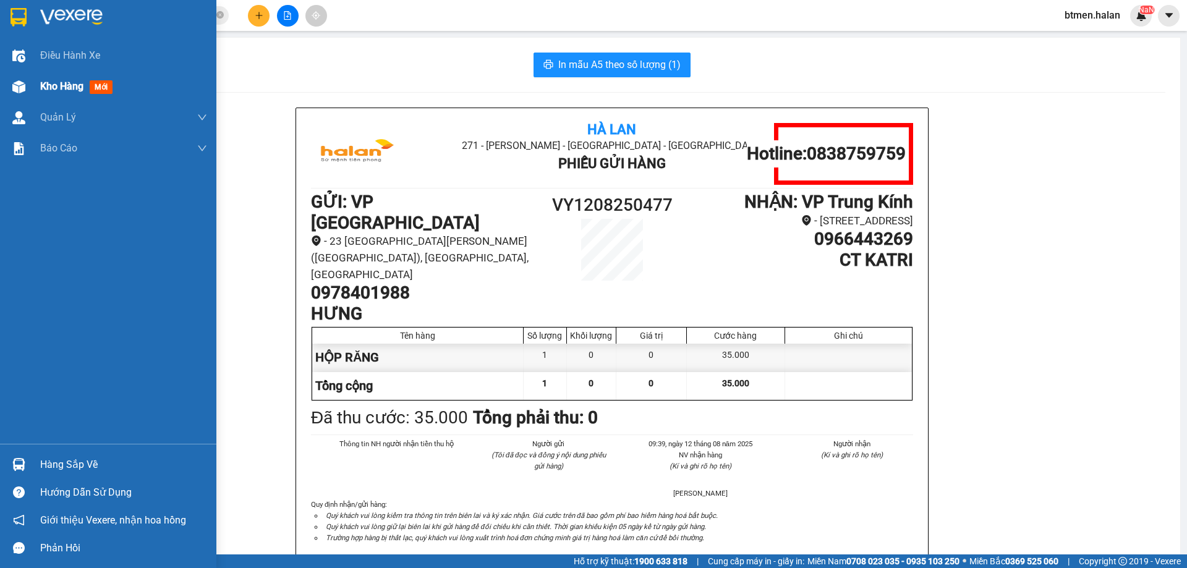
click at [19, 77] on div at bounding box center [19, 87] width 22 height 22
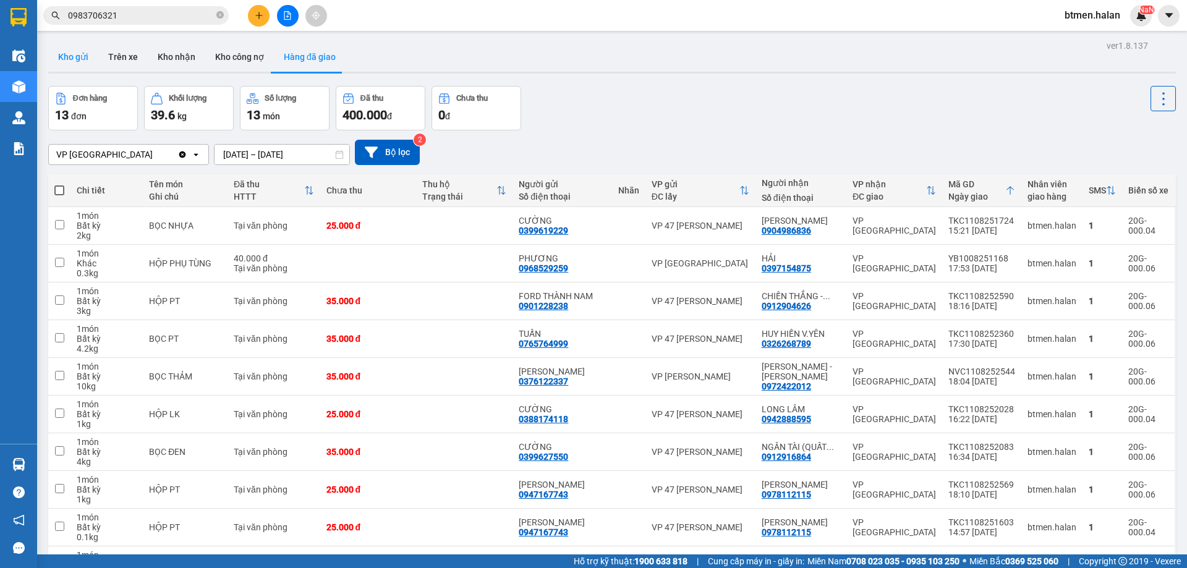
drag, startPoint x: 88, startPoint y: 56, endPoint x: 91, endPoint y: 63, distance: 7.8
click at [88, 56] on button "Kho gửi" at bounding box center [73, 57] width 50 height 30
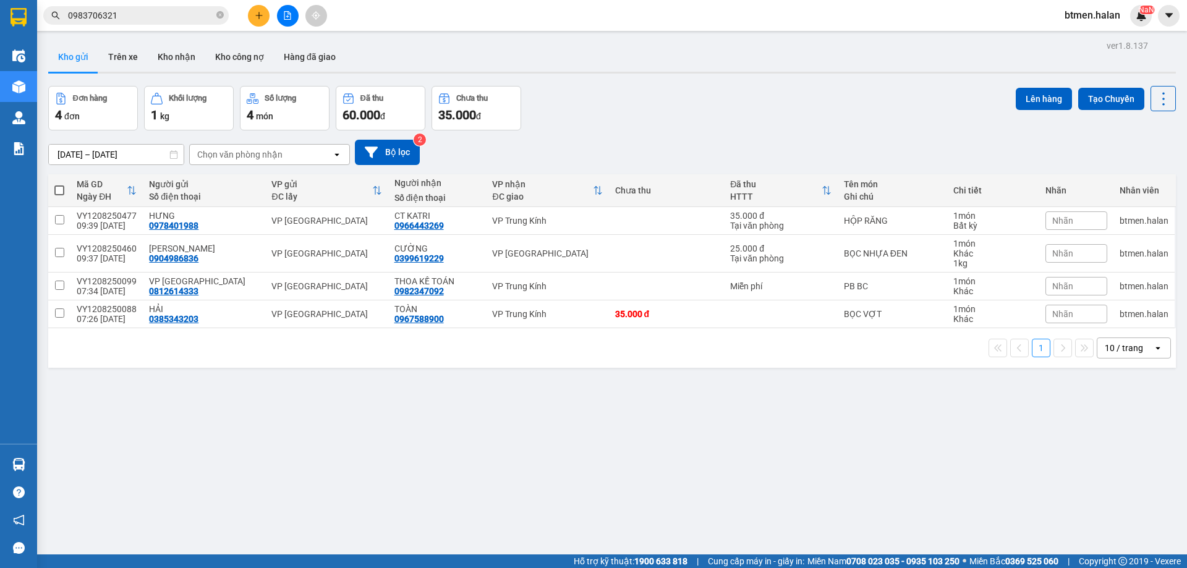
click at [61, 193] on span at bounding box center [59, 190] width 10 height 10
click at [59, 184] on input "checkbox" at bounding box center [59, 184] width 0 height 0
checkbox input "true"
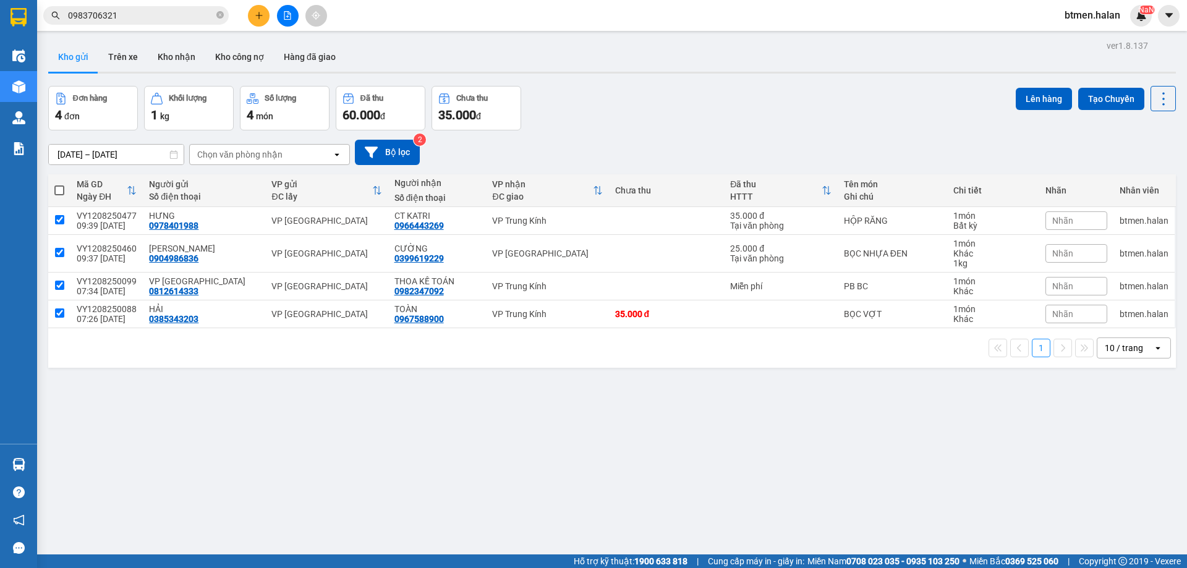
checkbox input "true"
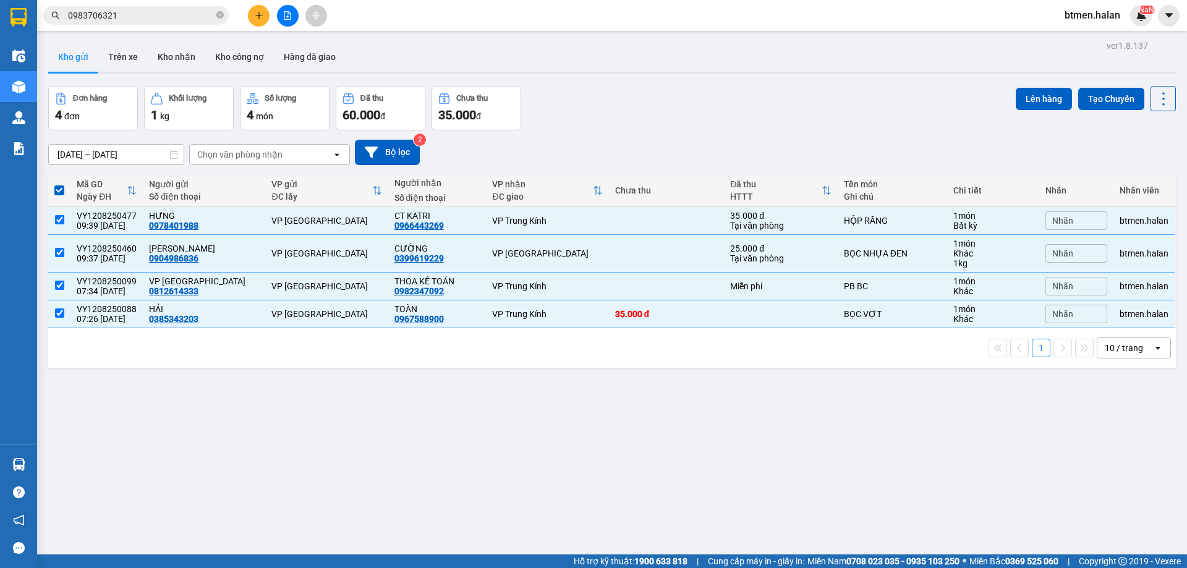
click at [400, 397] on div "ver 1.8.137 Kho gửi Trên xe Kho nhận Kho công nợ Hàng đã giao Đơn hàng 4 đơn Kh…" at bounding box center [611, 321] width 1137 height 568
click at [1034, 97] on button "Lên hàng" at bounding box center [1043, 99] width 56 height 22
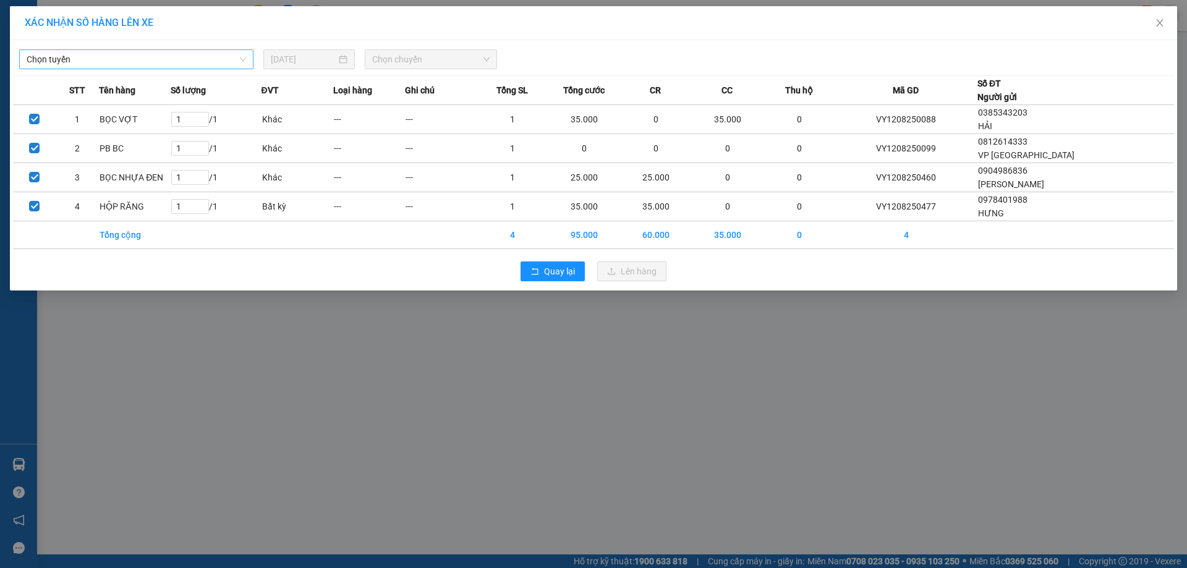
click at [188, 53] on span "Chọn tuyến" at bounding box center [136, 59] width 219 height 19
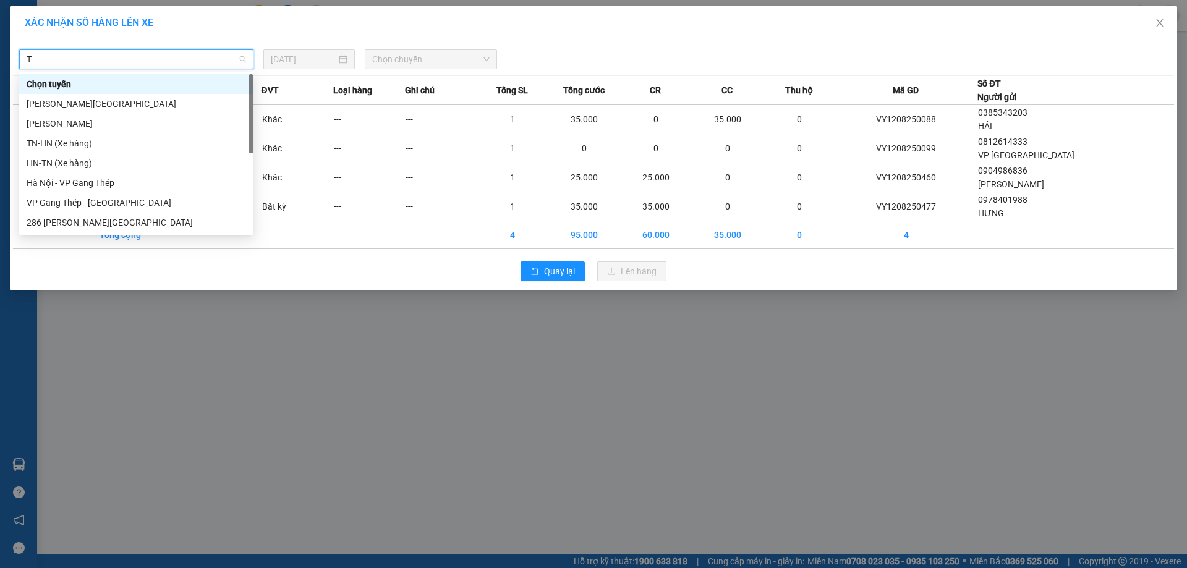
type input "TƯ"
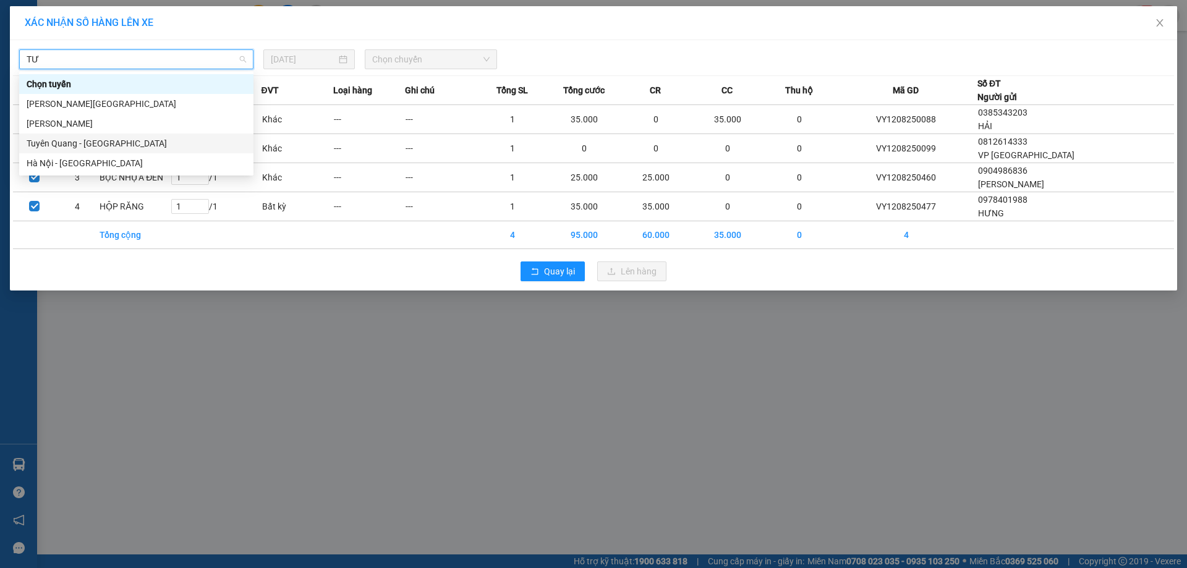
click at [124, 138] on div "Tuyên Quang - [GEOGRAPHIC_DATA]" at bounding box center [136, 144] width 219 height 14
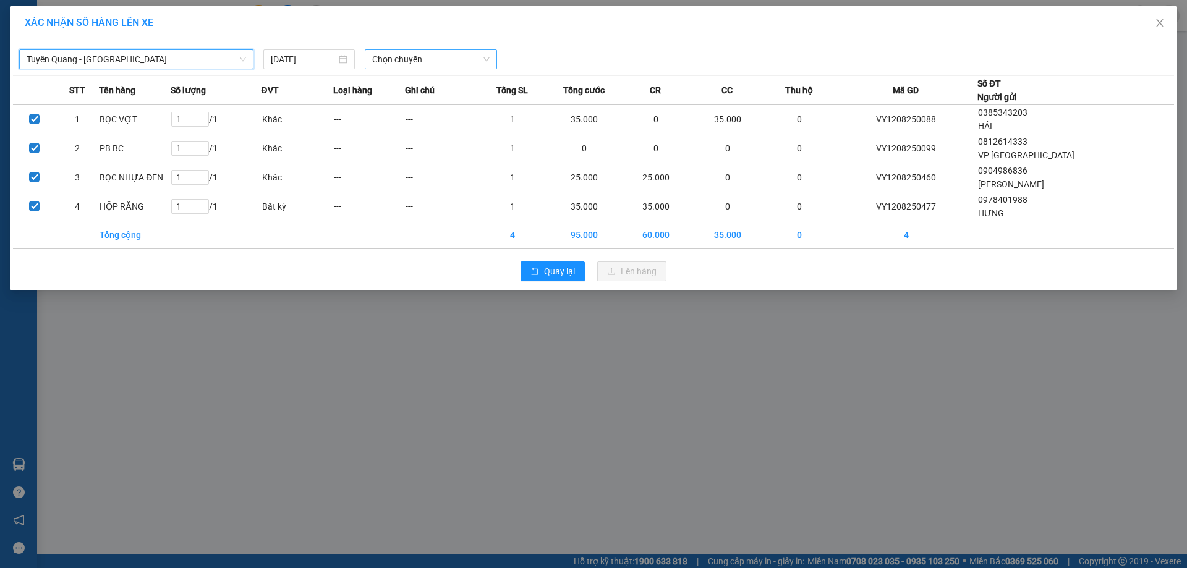
click at [408, 59] on span "Chọn chuyến" at bounding box center [430, 59] width 117 height 19
click at [436, 103] on div "08:00 (TC) - 20G-000.06" at bounding box center [420, 104] width 96 height 14
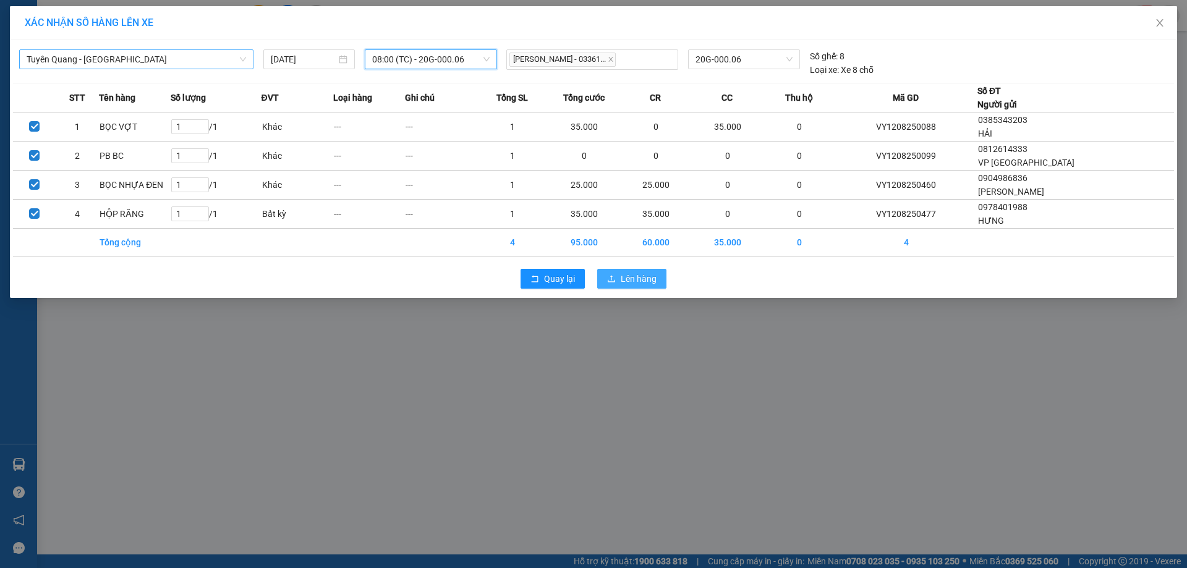
click at [664, 274] on button "Lên hàng" at bounding box center [631, 279] width 69 height 20
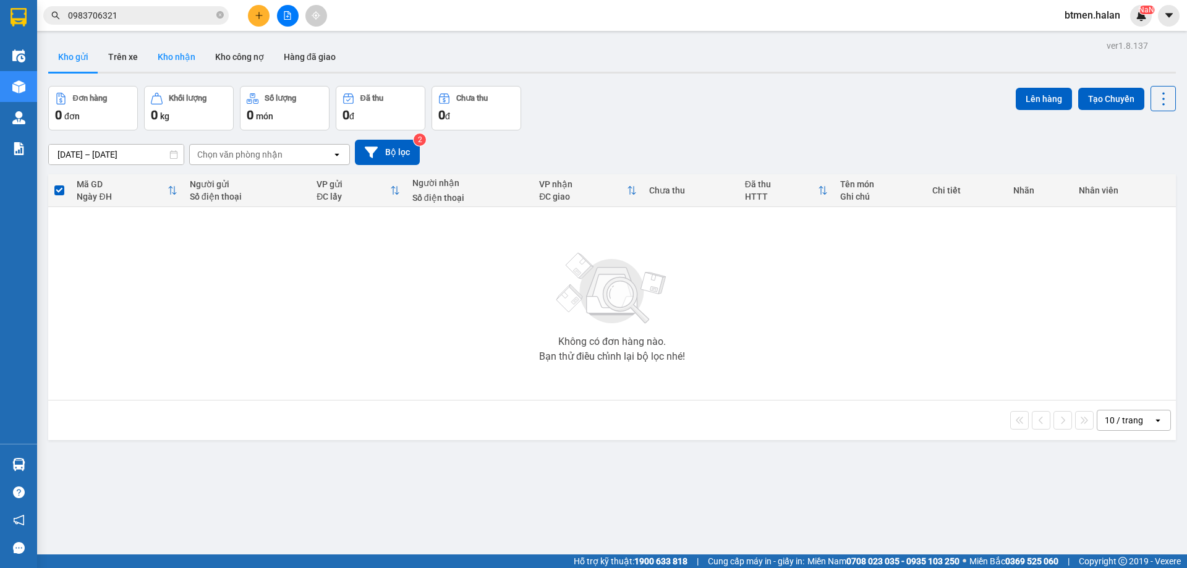
click at [153, 54] on button "Kho nhận" at bounding box center [176, 57] width 57 height 30
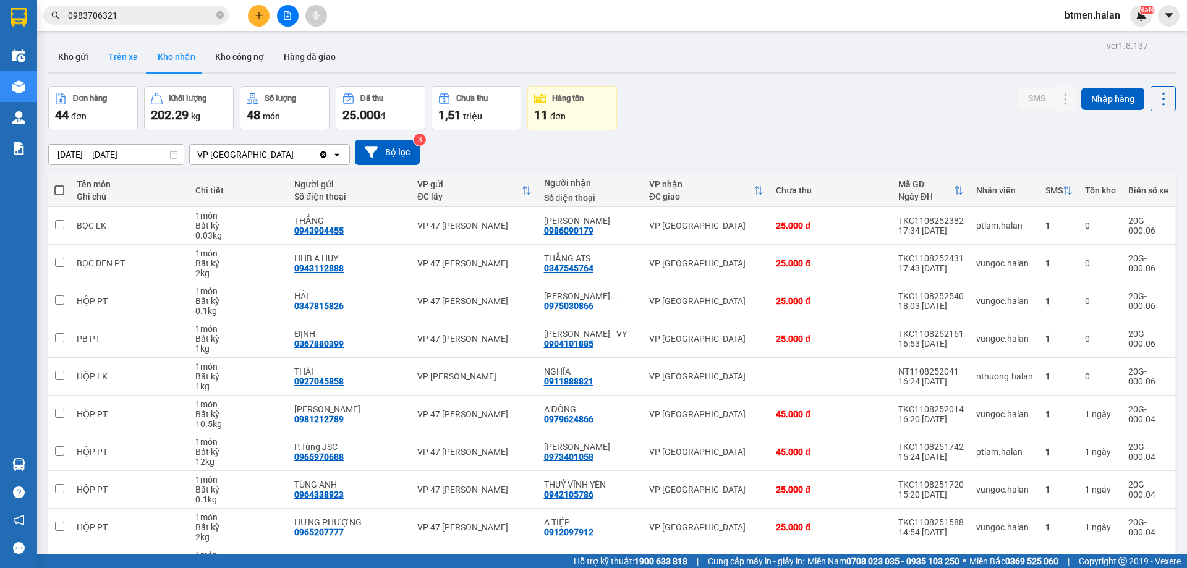
drag, startPoint x: 135, startPoint y: 54, endPoint x: 224, endPoint y: 92, distance: 96.3
click at [136, 53] on button "Trên xe" at bounding box center [122, 57] width 49 height 30
type input "[DATE] – [DATE]"
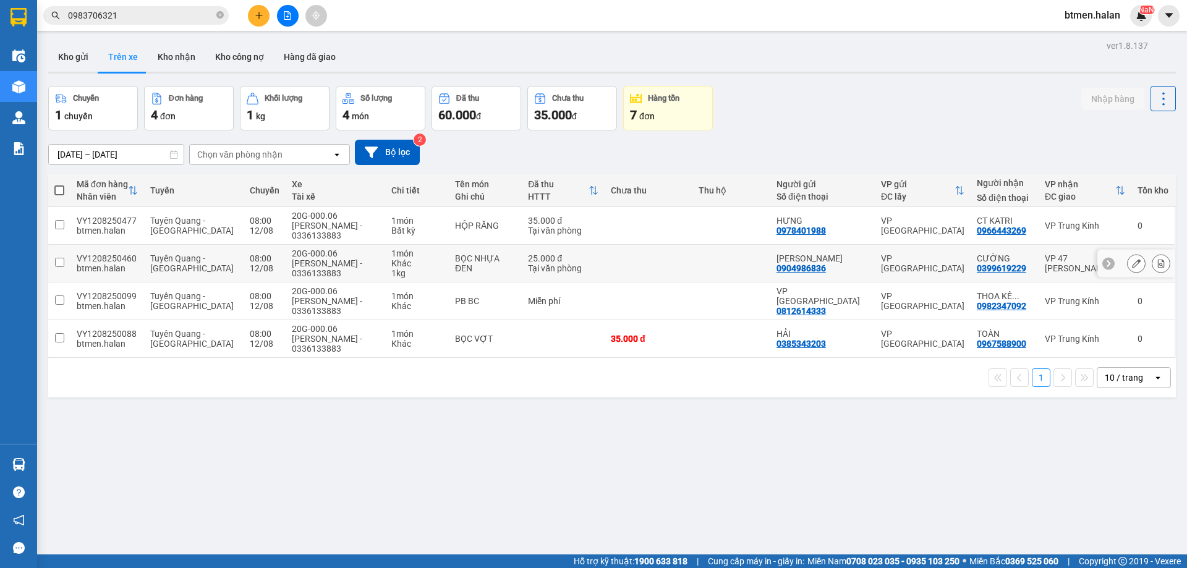
click at [976, 268] on div "0399619229" at bounding box center [1000, 268] width 49 height 10
copy div "0399619229"
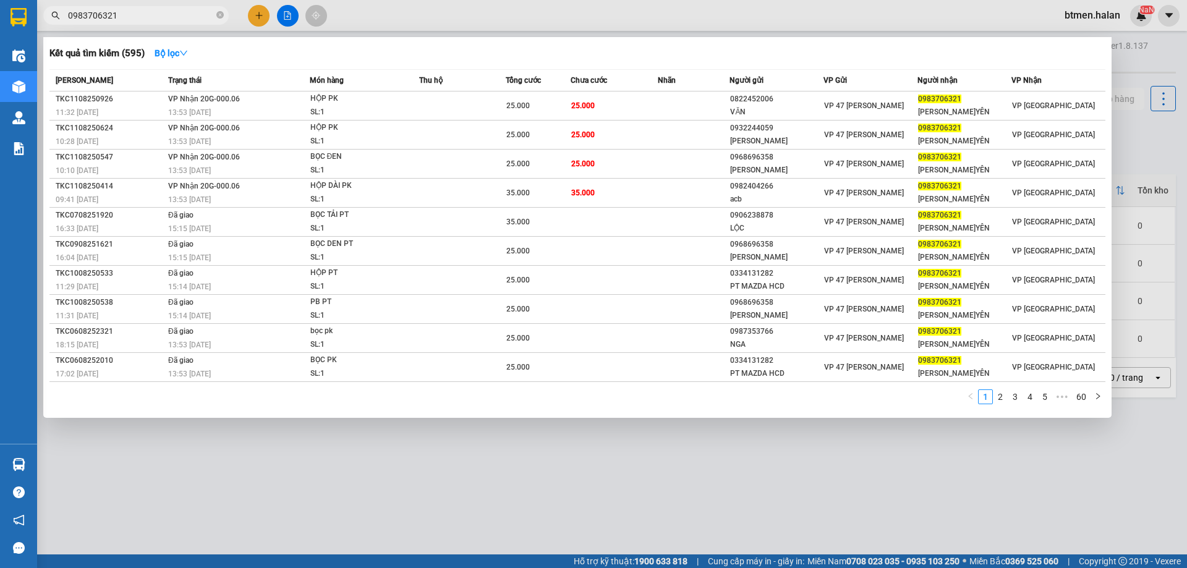
click at [96, 18] on input "0983706321" at bounding box center [141, 16] width 146 height 14
paste input "399619229"
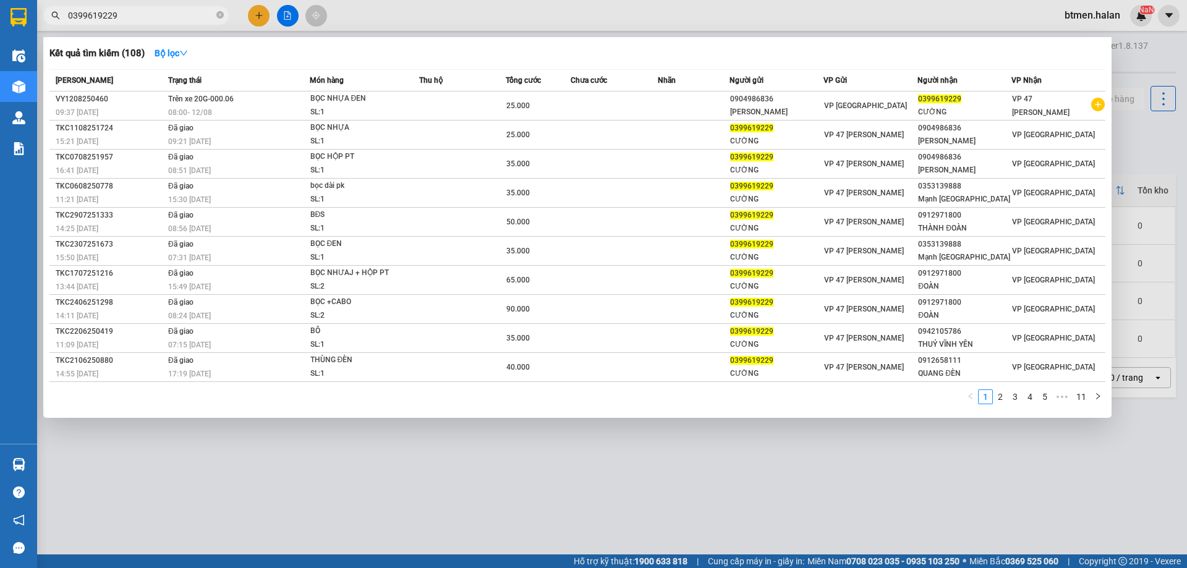
type input "0399619229"
click at [1131, 47] on div at bounding box center [593, 284] width 1187 height 568
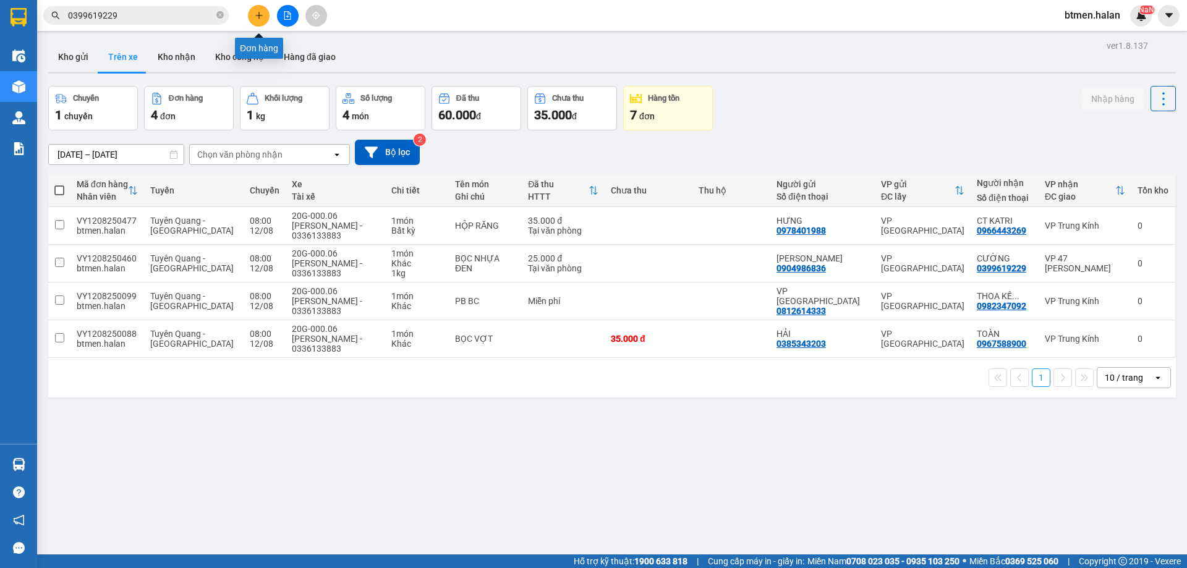
click at [264, 16] on button at bounding box center [259, 16] width 22 height 22
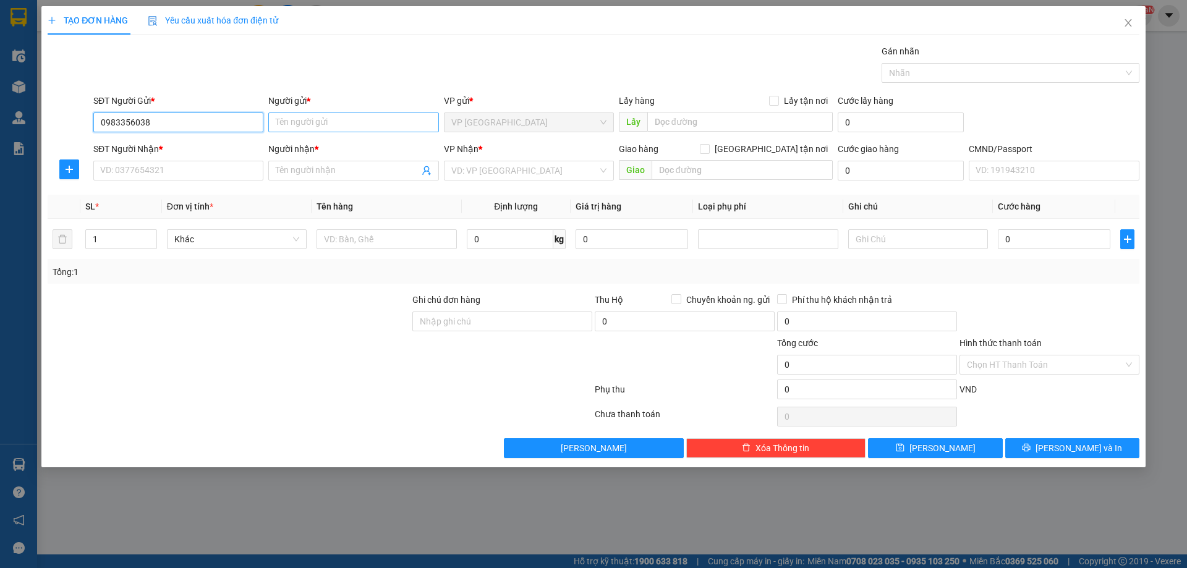
type input "0983356038"
click at [294, 126] on input "Người gửi *" at bounding box center [353, 122] width 170 height 20
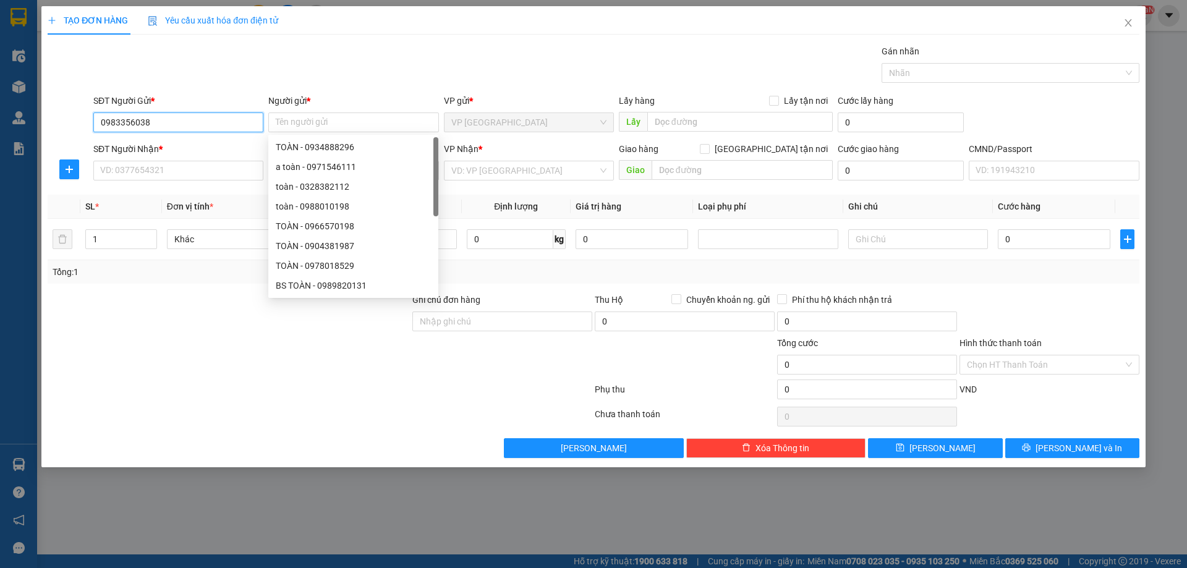
click at [178, 120] on input "0983356038" at bounding box center [178, 122] width 170 height 20
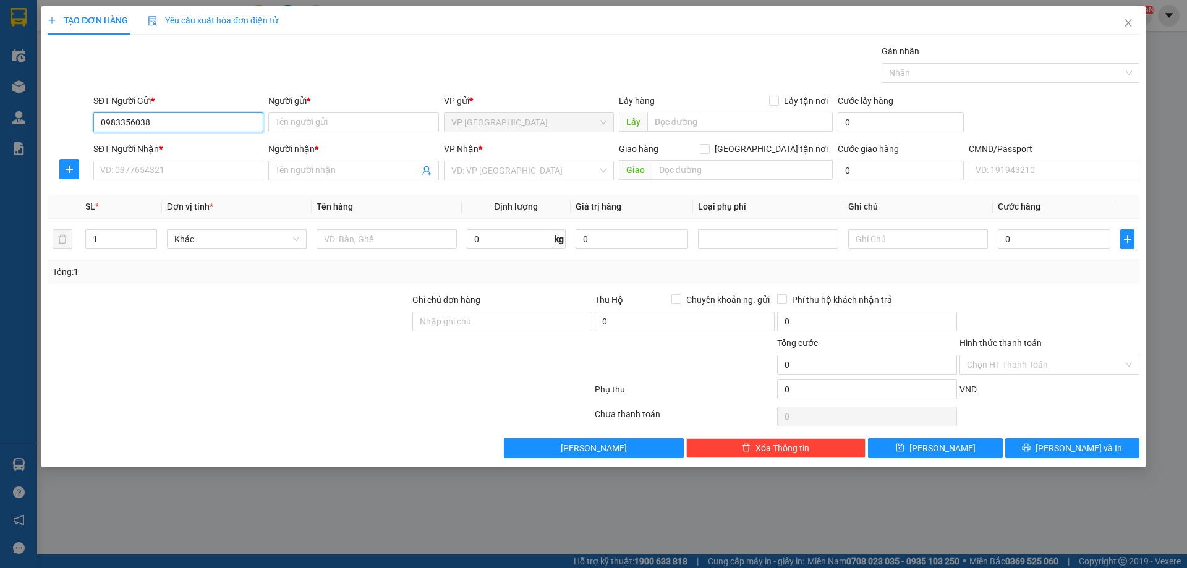
click at [178, 120] on input "0983356038" at bounding box center [178, 122] width 170 height 20
click at [282, 124] on input "Người gửi *" at bounding box center [353, 122] width 170 height 20
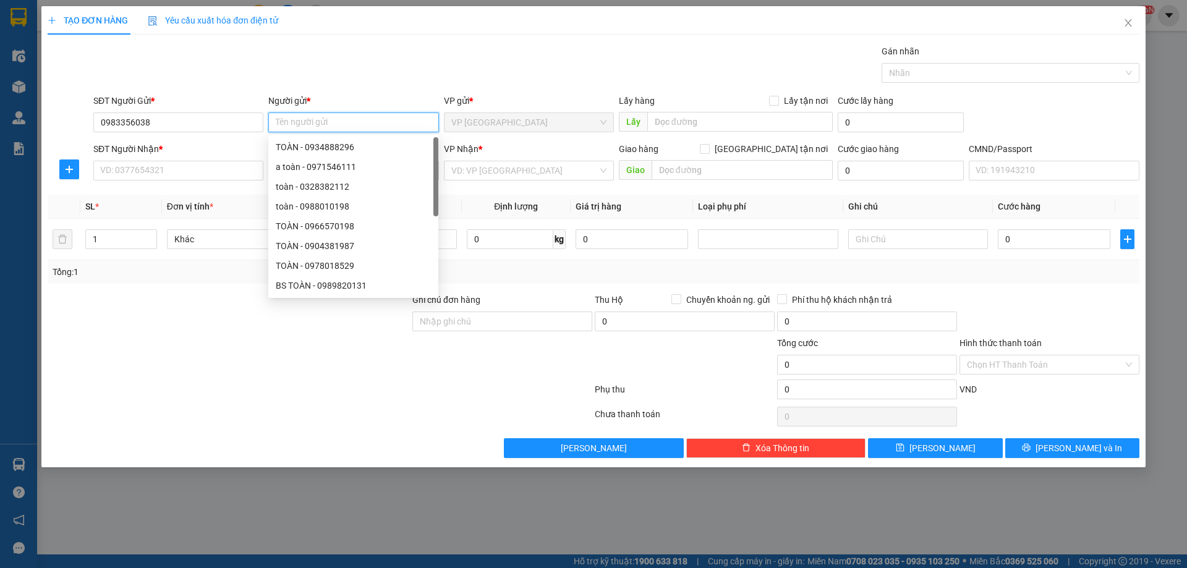
type input "v"
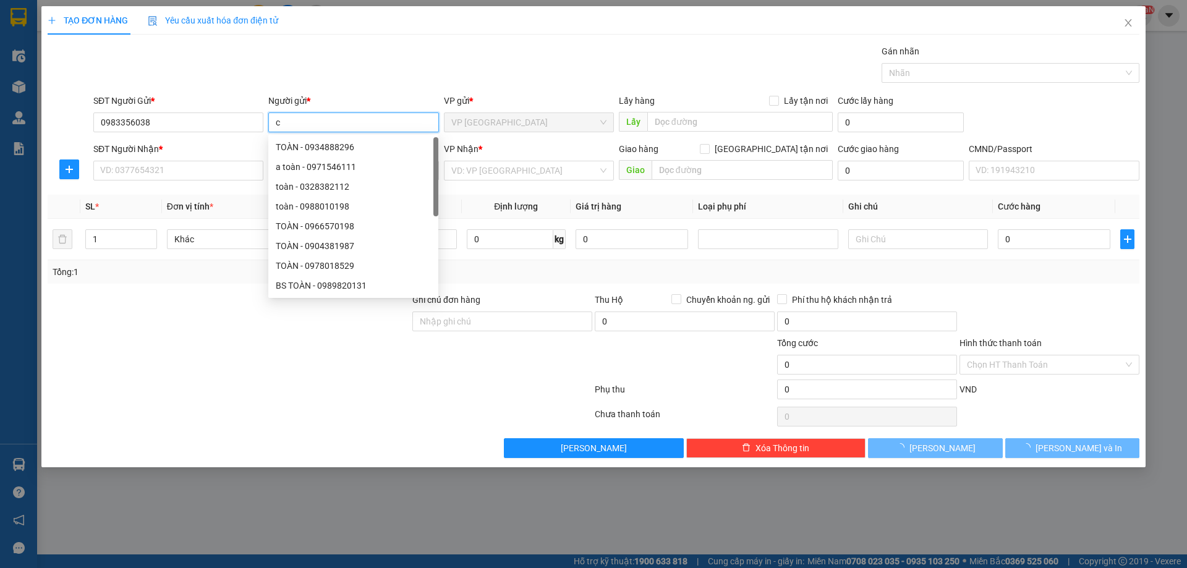
type input "c"
drag, startPoint x: 316, startPoint y: 122, endPoint x: 239, endPoint y: 115, distance: 77.6
click at [239, 115] on div "SĐT Người Gửi * 0983356038 Người gửi * c thủy VP gửi * VP Vĩnh Yên Lấy hàng Lấy…" at bounding box center [616, 115] width 1051 height 43
type input "C THỦY"
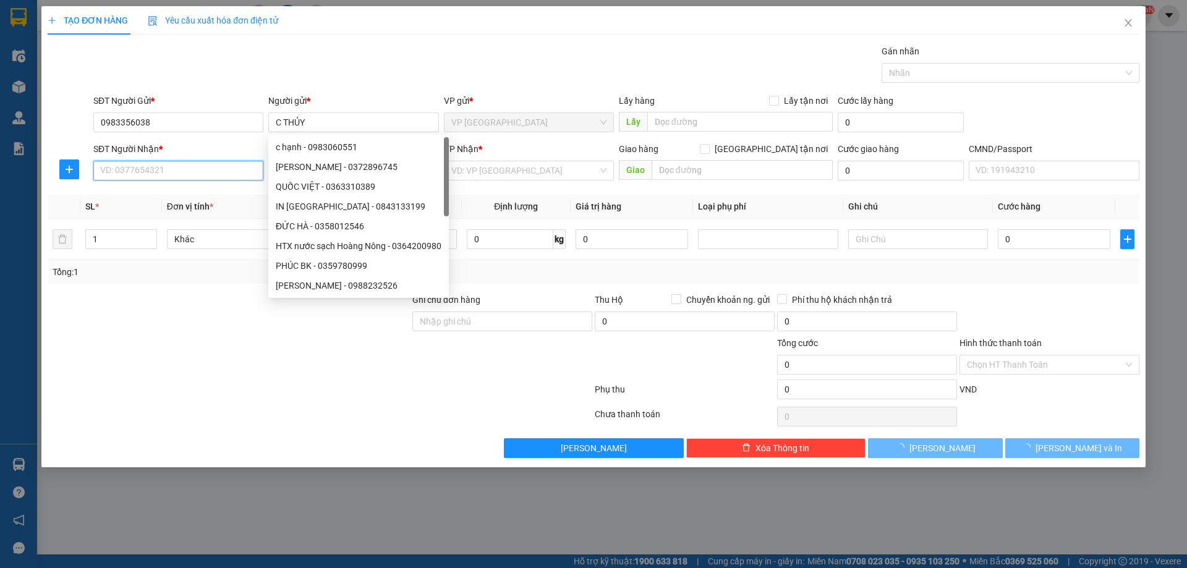
click at [214, 171] on input "SĐT Người Nhận *" at bounding box center [178, 171] width 170 height 20
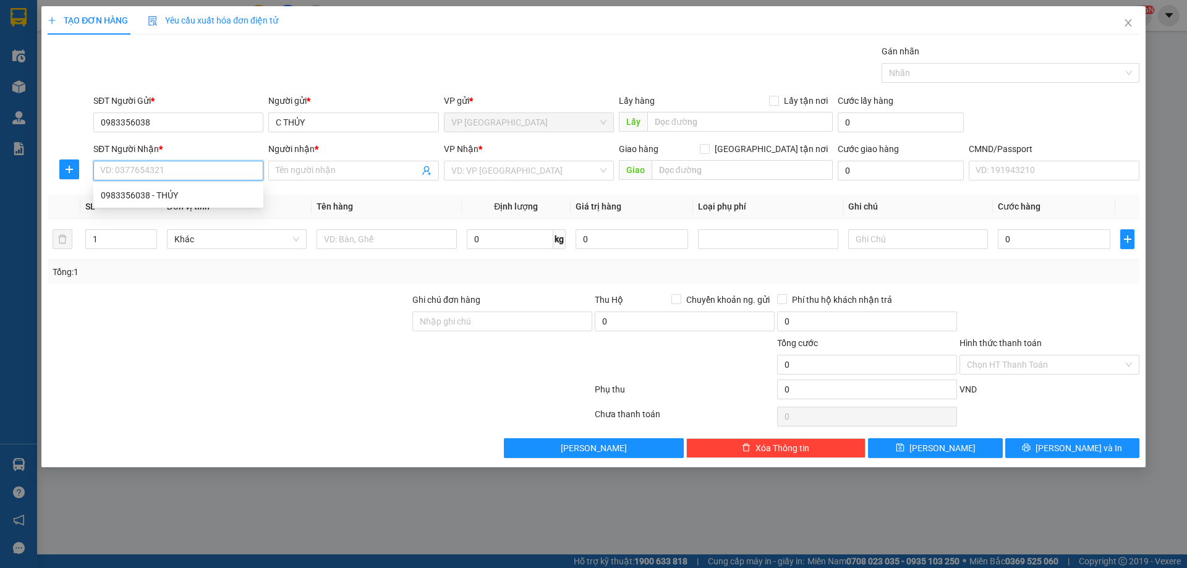
paste input "0983356038"
type input "0983356038"
click at [339, 167] on input "Người nhận *" at bounding box center [347, 171] width 143 height 14
click at [224, 171] on input "0983356038" at bounding box center [178, 171] width 170 height 20
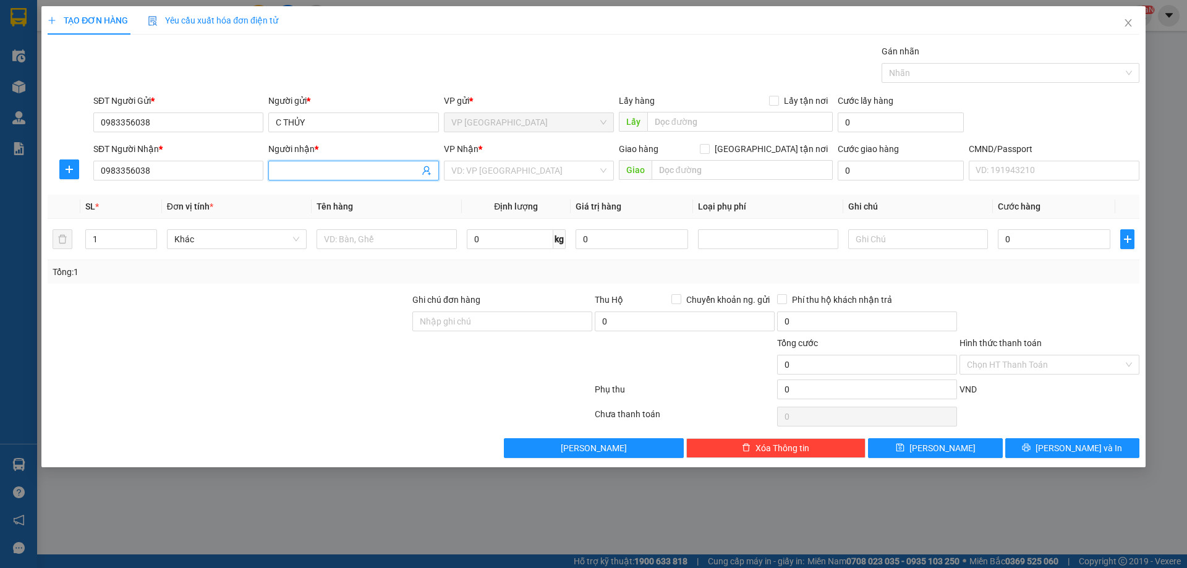
click at [318, 174] on input "Người nhận *" at bounding box center [347, 171] width 143 height 14
paste input "CTY VĨNH HƯNG"
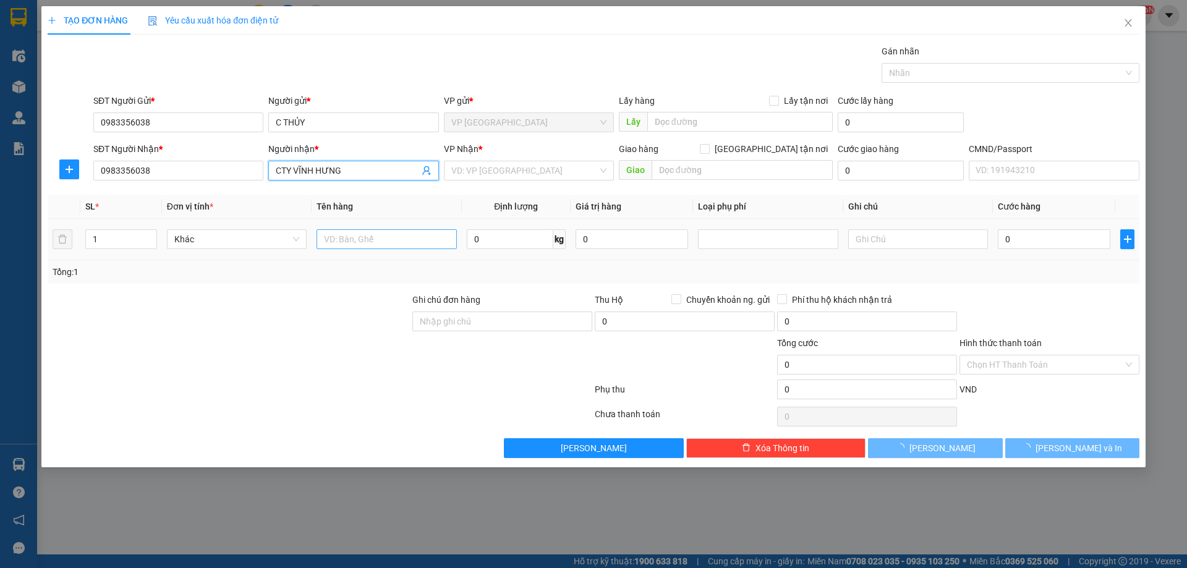
type input "CTY VĨNH HƯNG"
click at [351, 239] on input "text" at bounding box center [386, 239] width 140 height 20
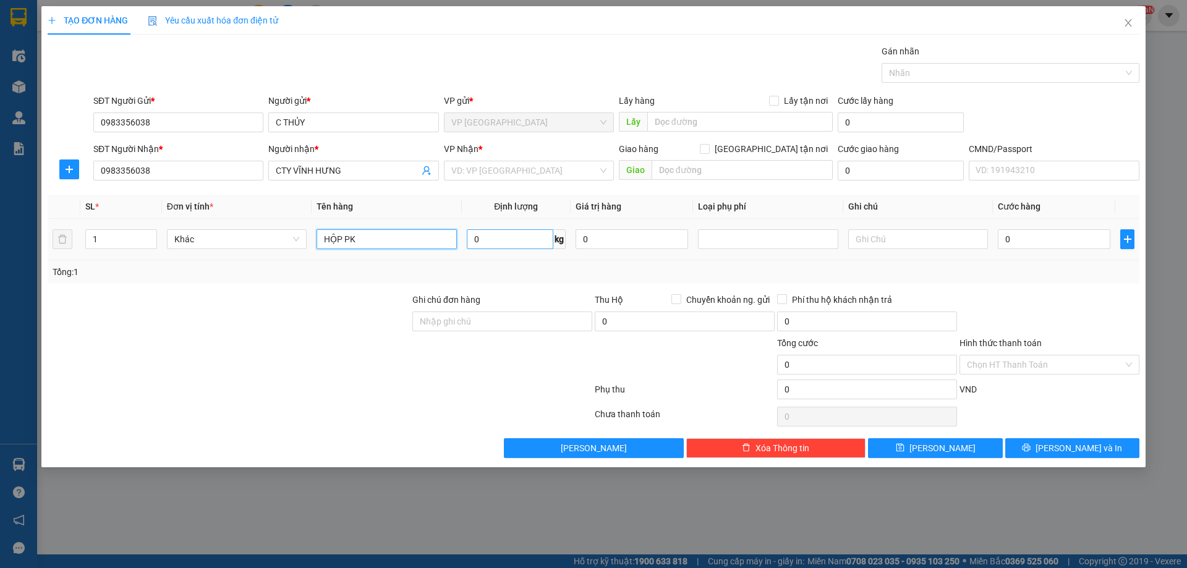
type input "HỘP PK"
click at [502, 242] on input "0" at bounding box center [510, 239] width 87 height 20
click at [1088, 320] on div at bounding box center [1049, 314] width 182 height 43
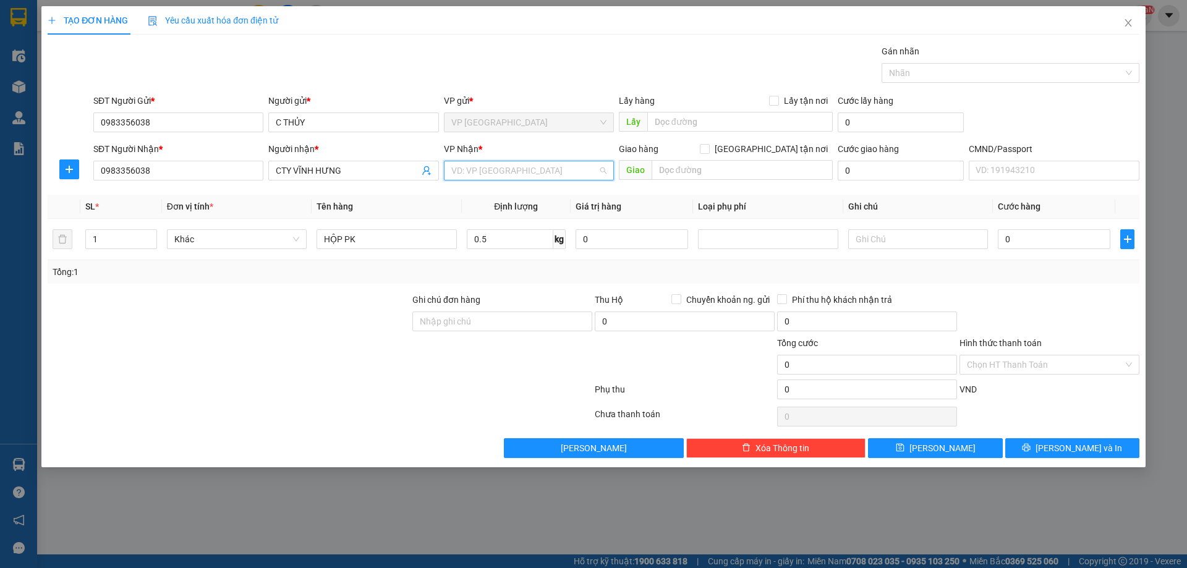
click at [507, 176] on input "search" at bounding box center [524, 170] width 146 height 19
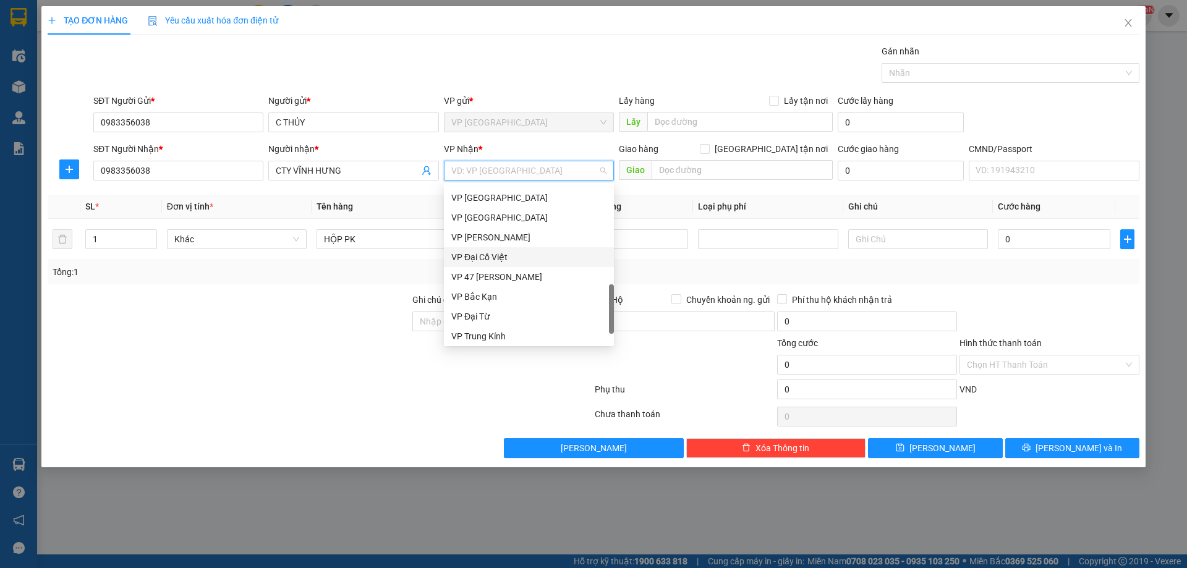
scroll to position [433, 0]
click at [491, 261] on div "VP Đại Cồ Việt" at bounding box center [528, 257] width 155 height 14
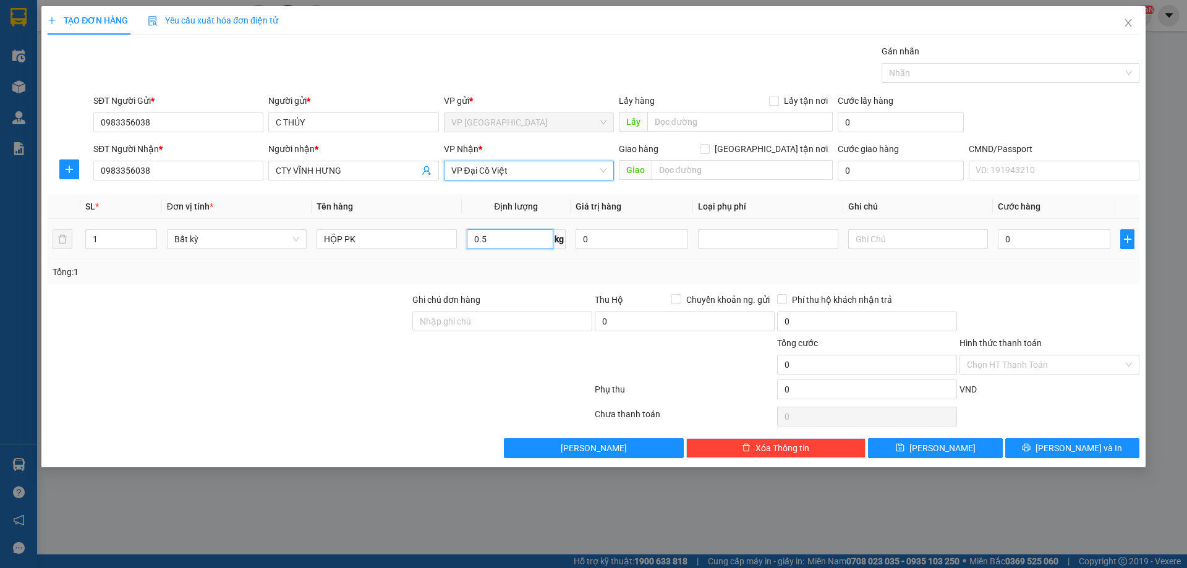
click at [520, 247] on input "0.5" at bounding box center [510, 239] width 87 height 20
type input "0.5"
click at [1067, 286] on div "Transit Pickup Surcharge Ids Transit Deliver Surcharge Ids Transit Deliver Surc…" at bounding box center [593, 250] width 1091 height 413
type input "25.000"
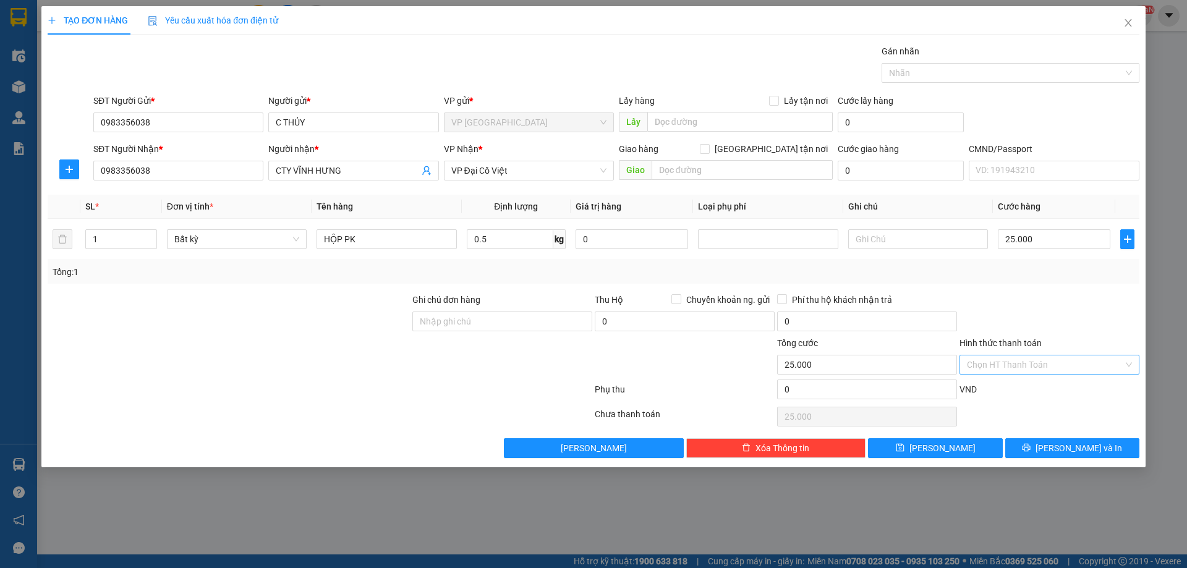
click at [1046, 364] on input "Hình thức thanh toán" at bounding box center [1045, 364] width 156 height 19
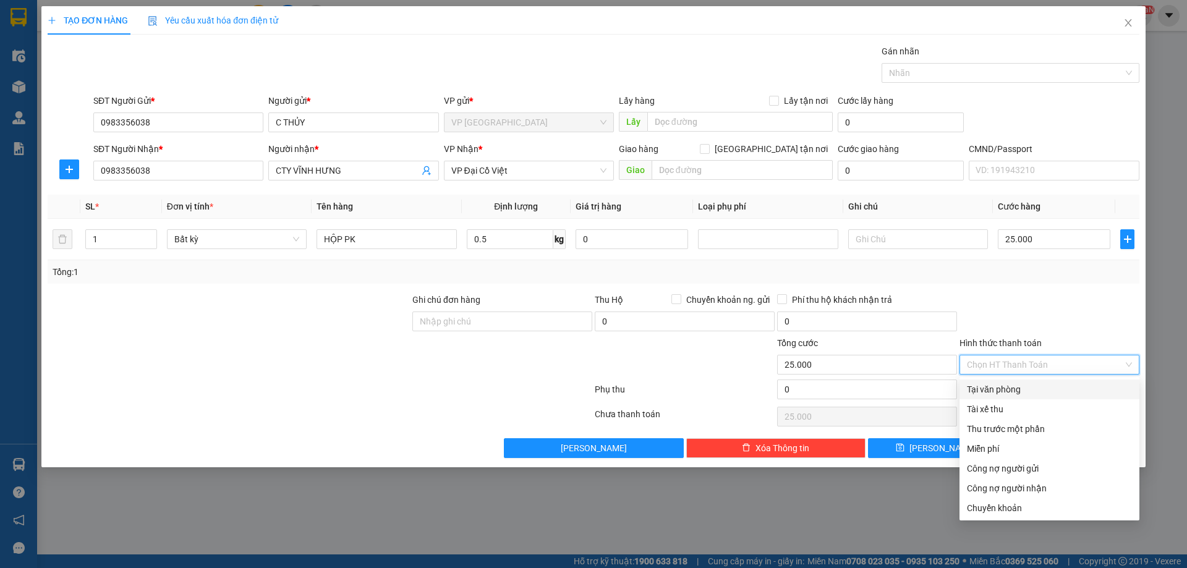
click at [1004, 387] on div "Tại văn phòng" at bounding box center [1049, 390] width 165 height 14
click at [1018, 389] on div "Tại văn phòng" at bounding box center [1049, 390] width 165 height 14
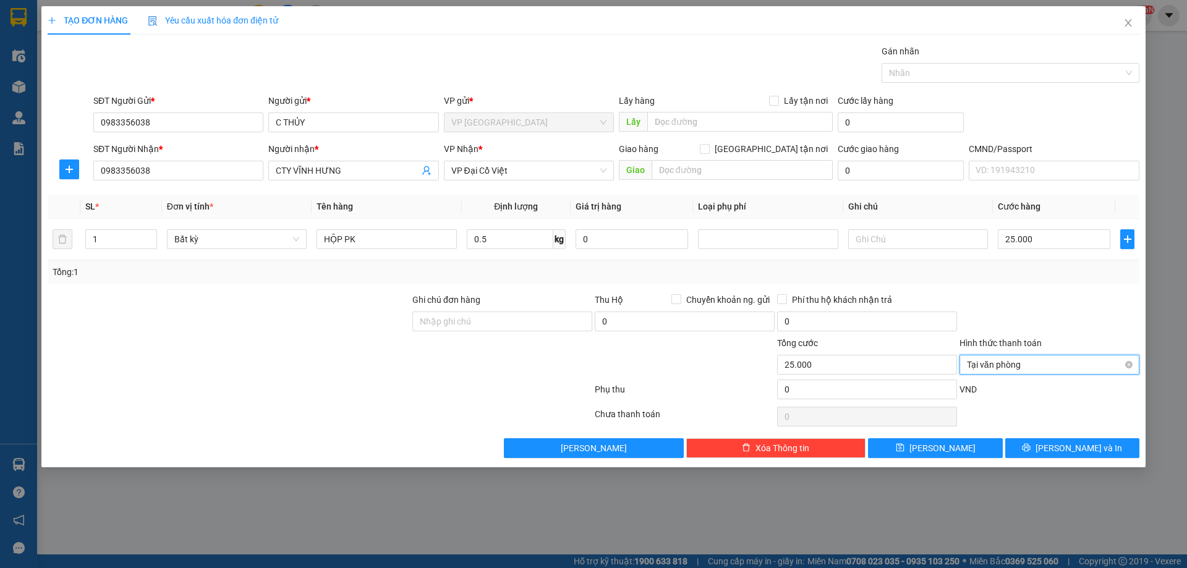
click at [1048, 363] on span "Tại văn phòng" at bounding box center [1049, 364] width 165 height 19
click at [1051, 305] on div at bounding box center [1049, 314] width 182 height 43
type input "25.000"
click at [1096, 446] on button "[PERSON_NAME] và In" at bounding box center [1072, 448] width 134 height 20
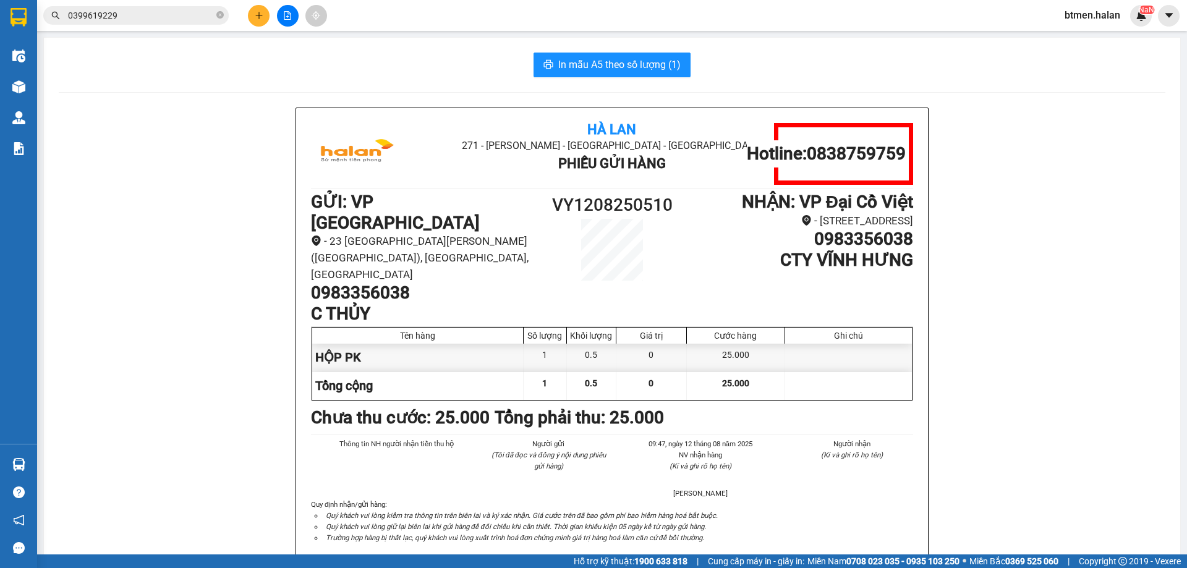
click at [382, 282] on h1 "0983356038" at bounding box center [424, 292] width 226 height 21
copy h1 "0983356038"
click at [611, 206] on h1 "VY1208250510" at bounding box center [611, 205] width 151 height 27
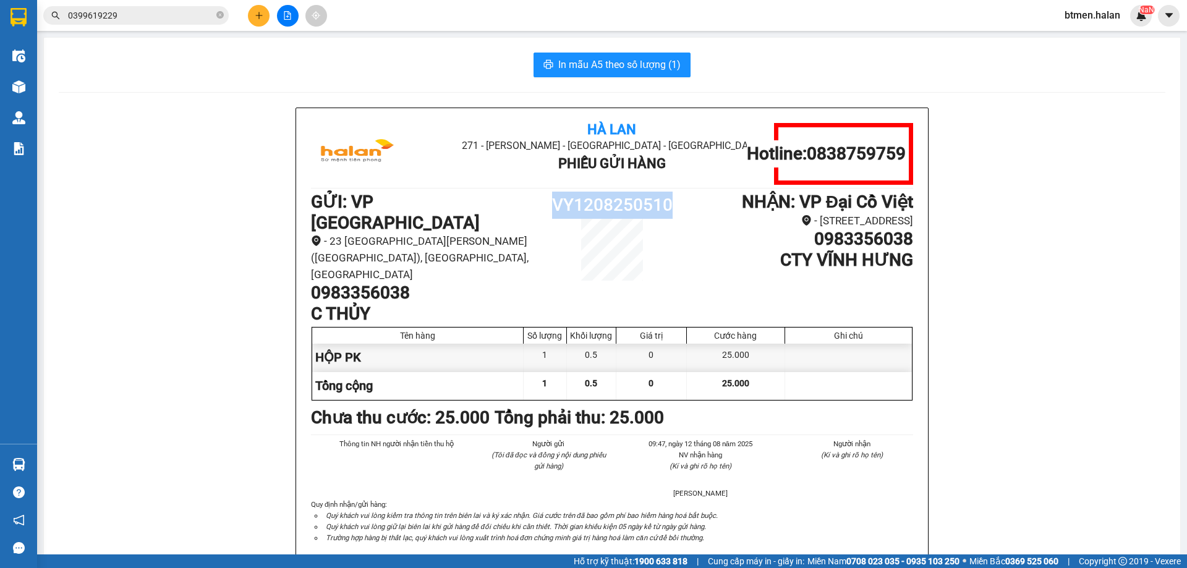
copy h1 "VY1208250510"
click at [135, 15] on input "0399619229" at bounding box center [141, 16] width 146 height 14
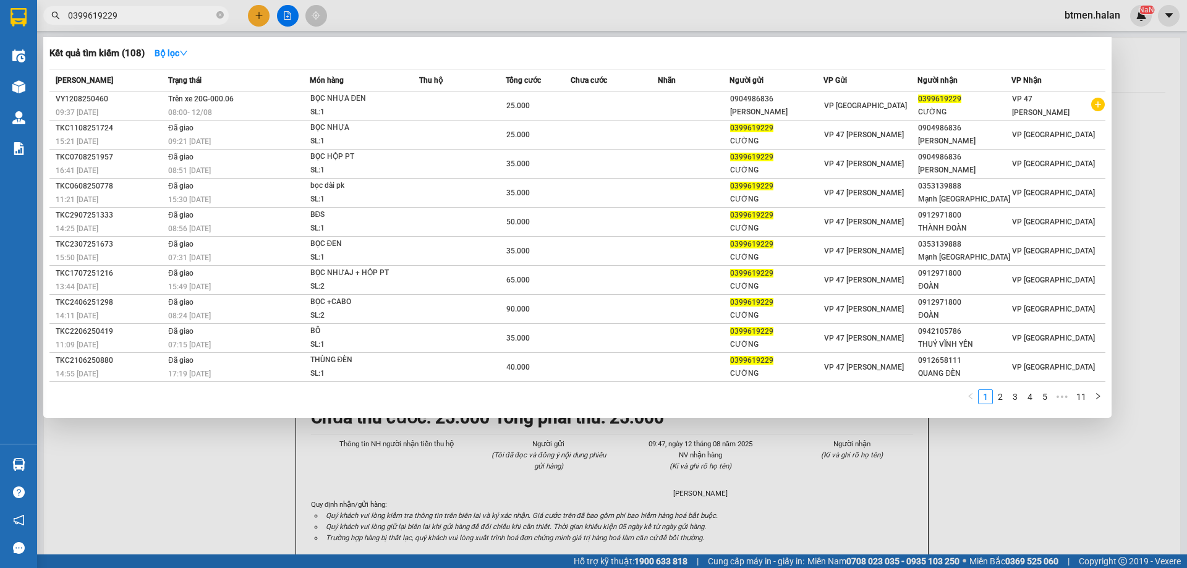
click at [135, 15] on input "0399619229" at bounding box center [141, 16] width 146 height 14
paste input "VY1208250510"
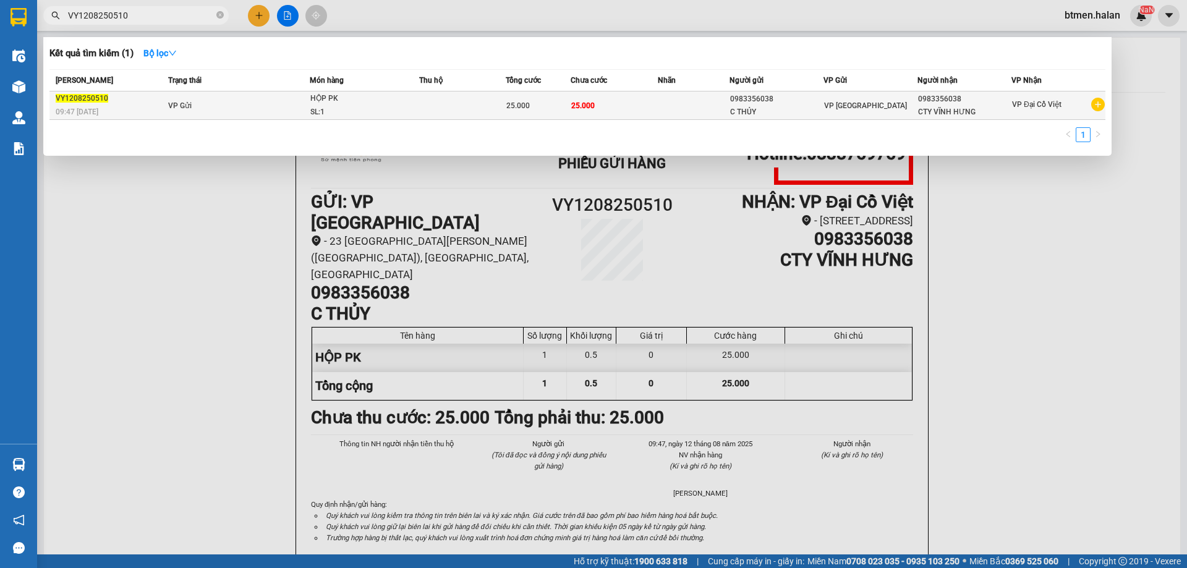
type input "VY1208250510"
click at [1024, 106] on span "VP Đại Cồ Việt" at bounding box center [1036, 104] width 49 height 9
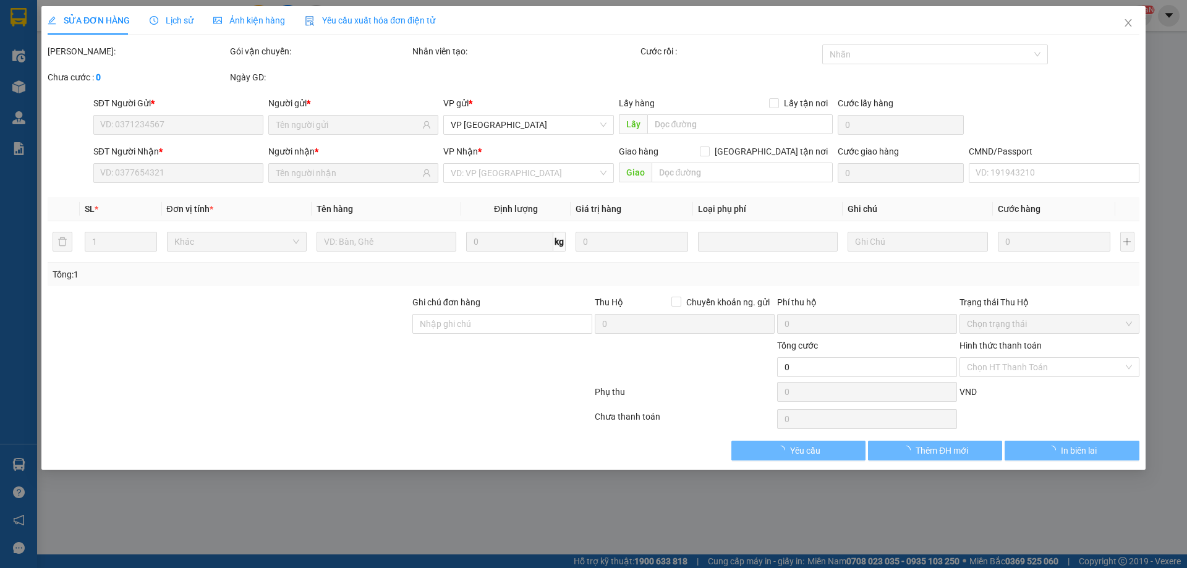
type input "0983356038"
type input "25.000"
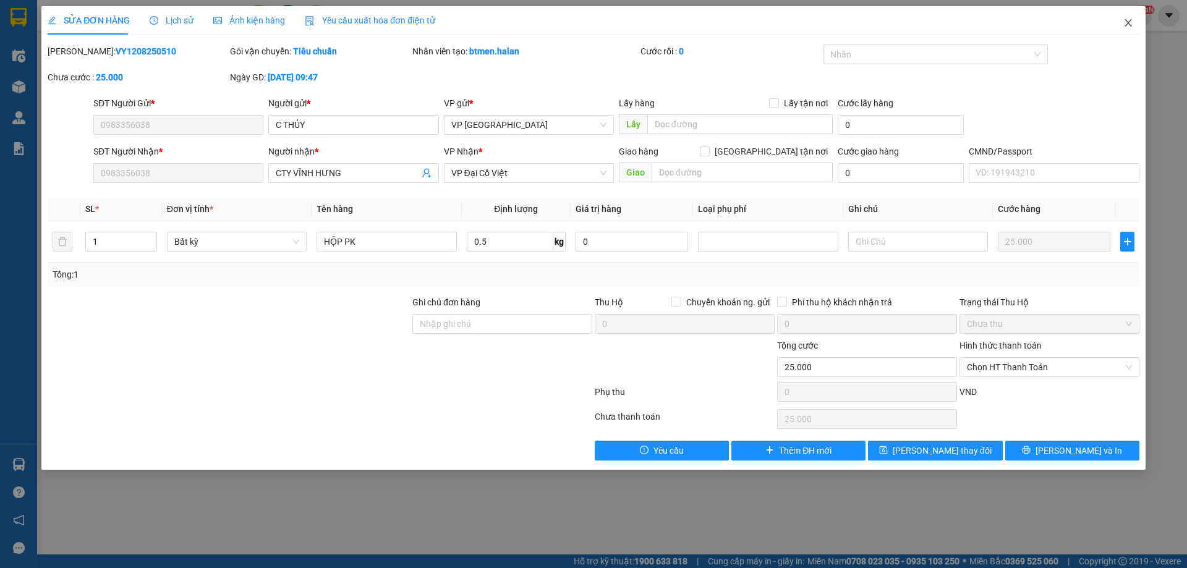
click at [1125, 26] on icon "close" at bounding box center [1128, 23] width 10 height 10
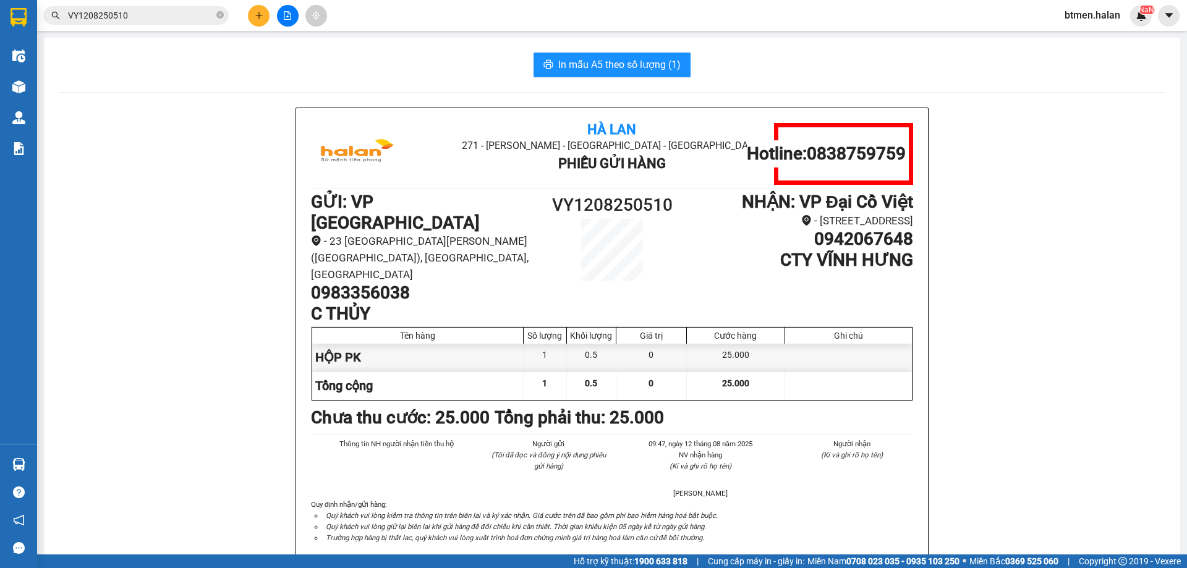
click at [379, 282] on h1 "0983356038" at bounding box center [424, 292] width 226 height 21
copy h1 "0983356038"
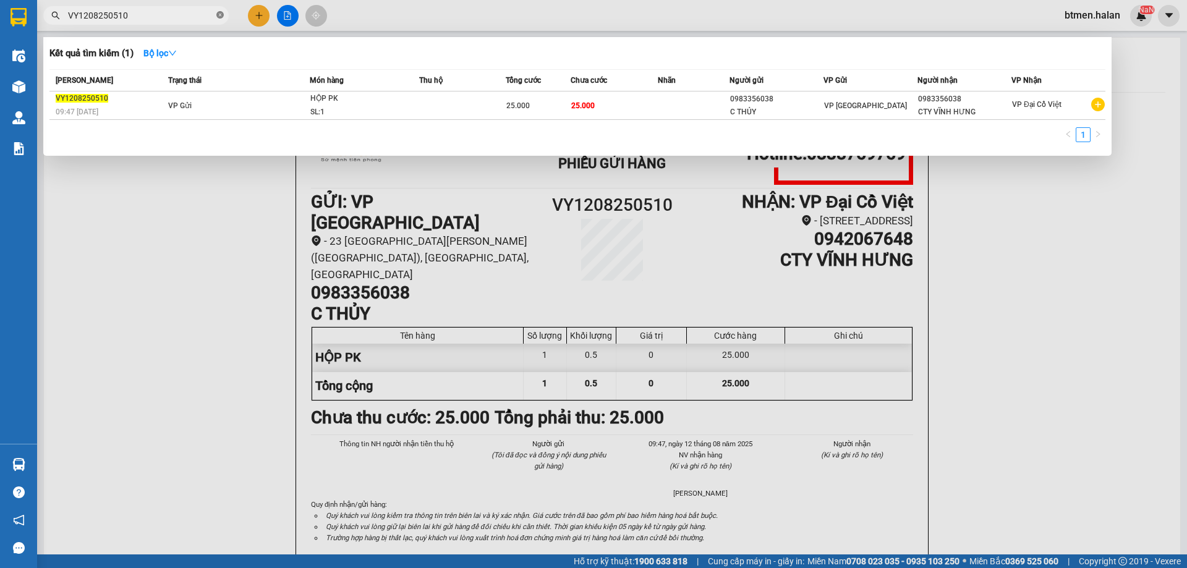
click at [222, 16] on icon "close-circle" at bounding box center [219, 14] width 7 height 7
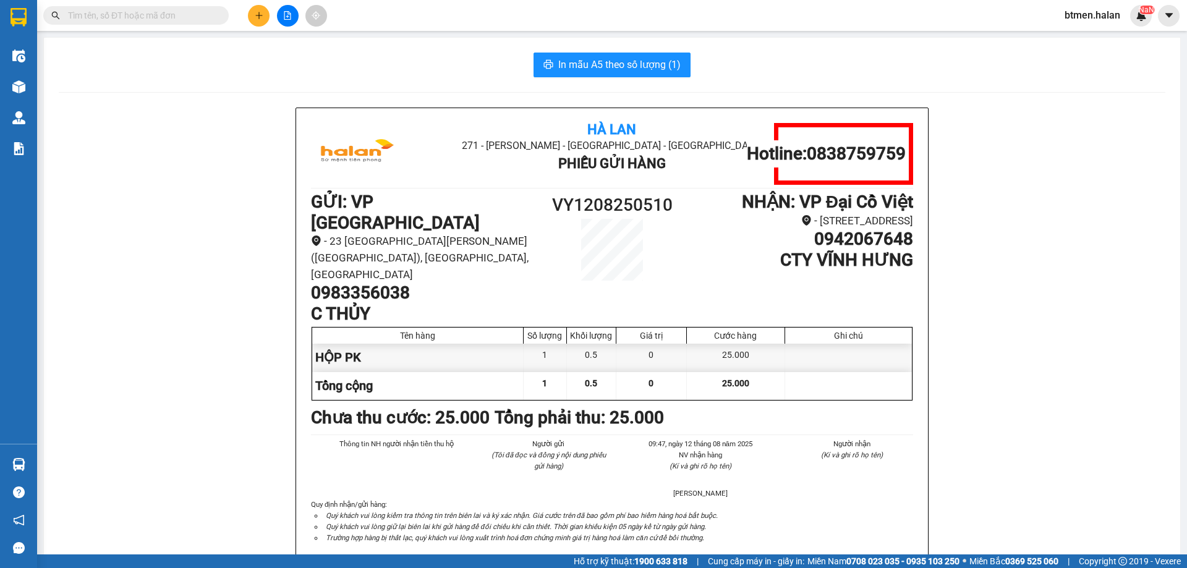
paste input "0905358989"
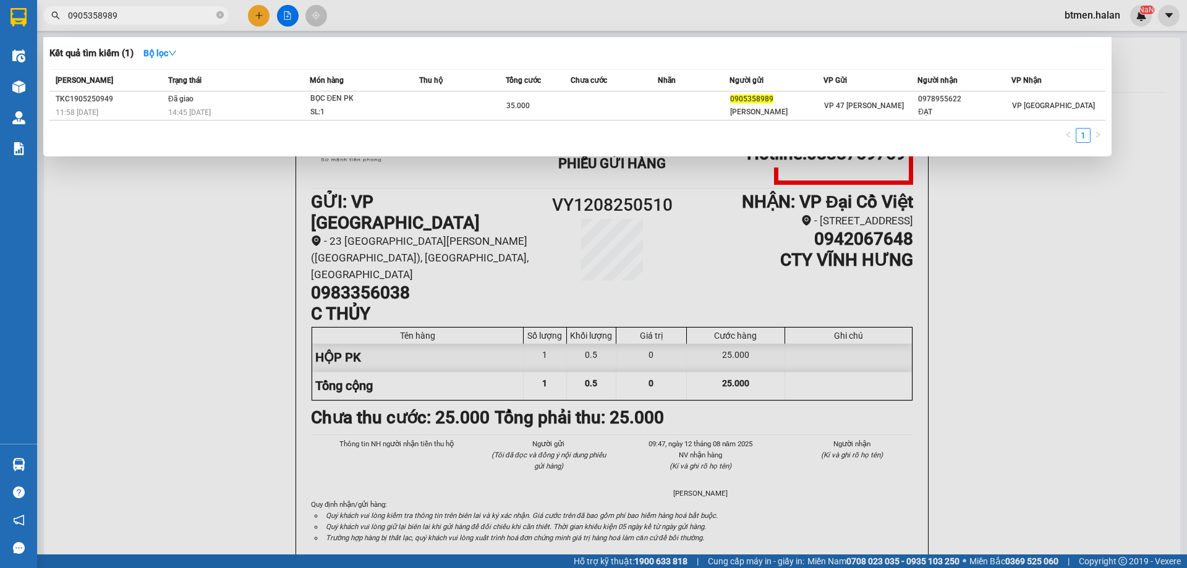
type input "0905358989"
click at [218, 17] on icon "close-circle" at bounding box center [219, 14] width 7 height 7
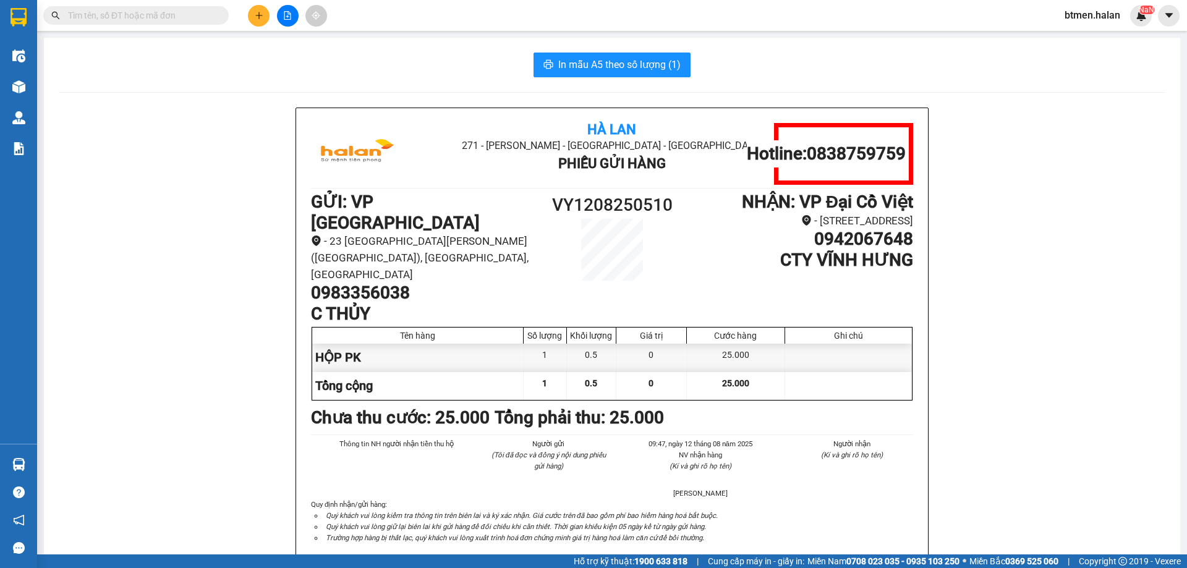
paste input "0905358989"
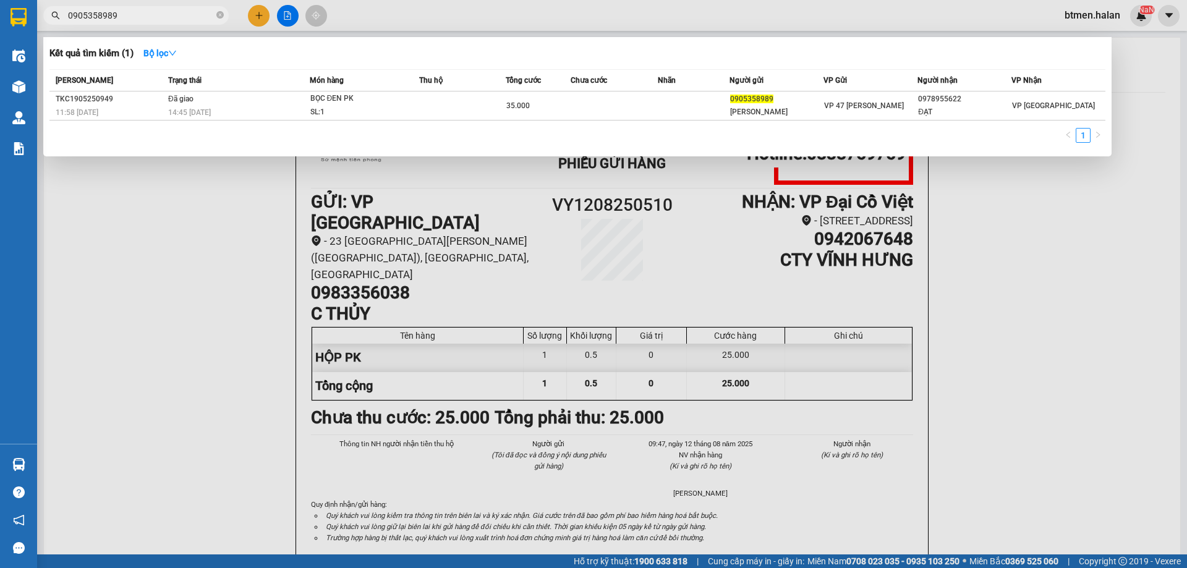
type input "0905358989"
click at [166, 212] on div at bounding box center [593, 284] width 1187 height 568
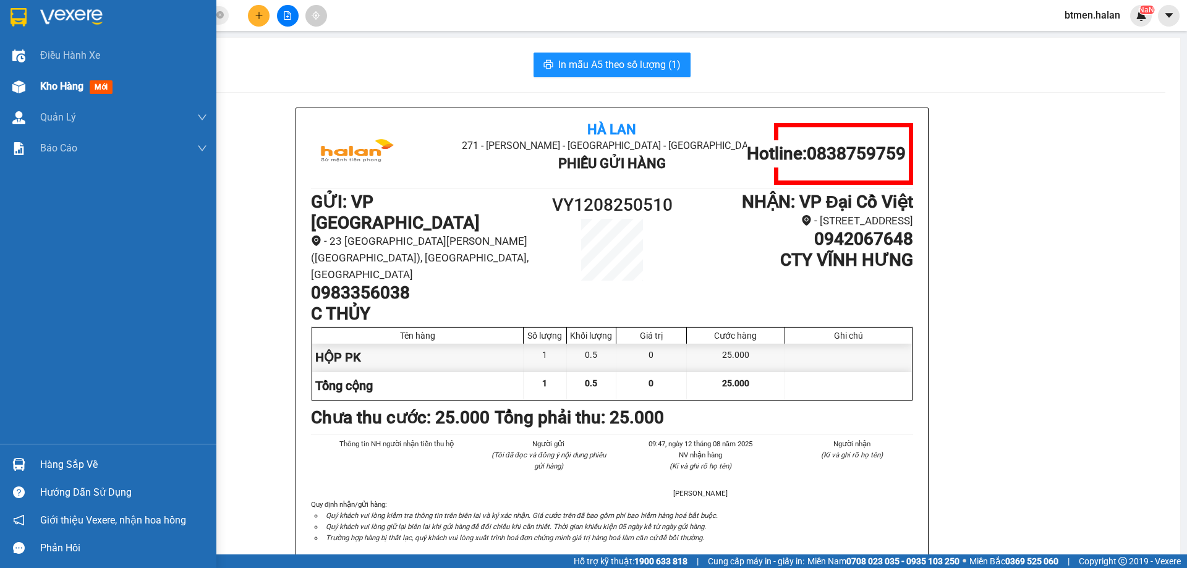
click at [50, 88] on span "Kho hàng" at bounding box center [61, 86] width 43 height 12
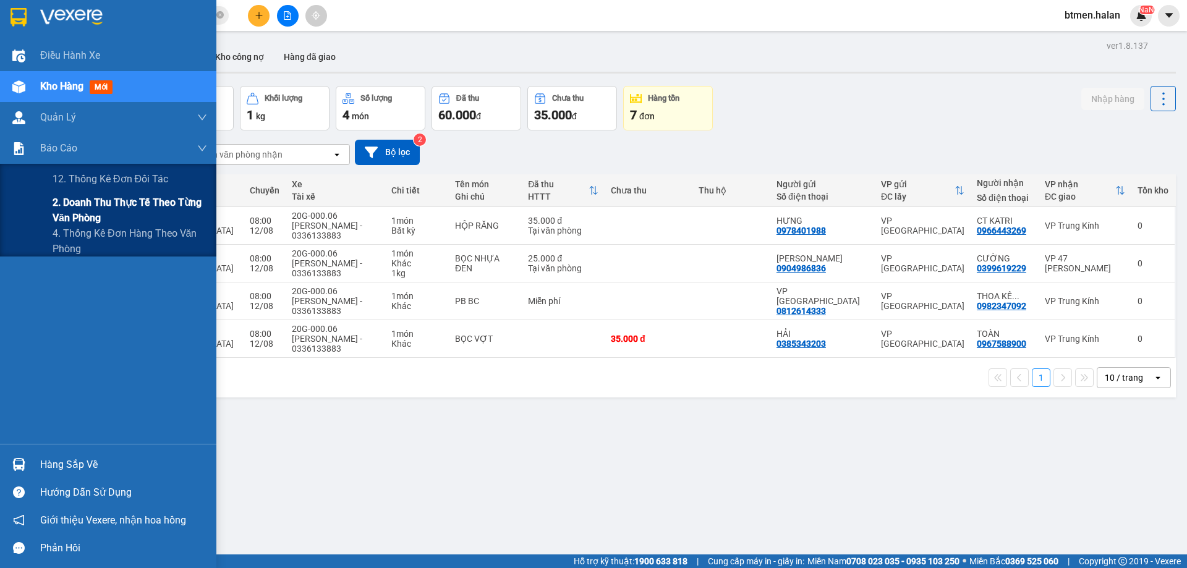
click at [109, 210] on span "2. Doanh thu thực tế theo từng văn phòng" at bounding box center [130, 210] width 154 height 31
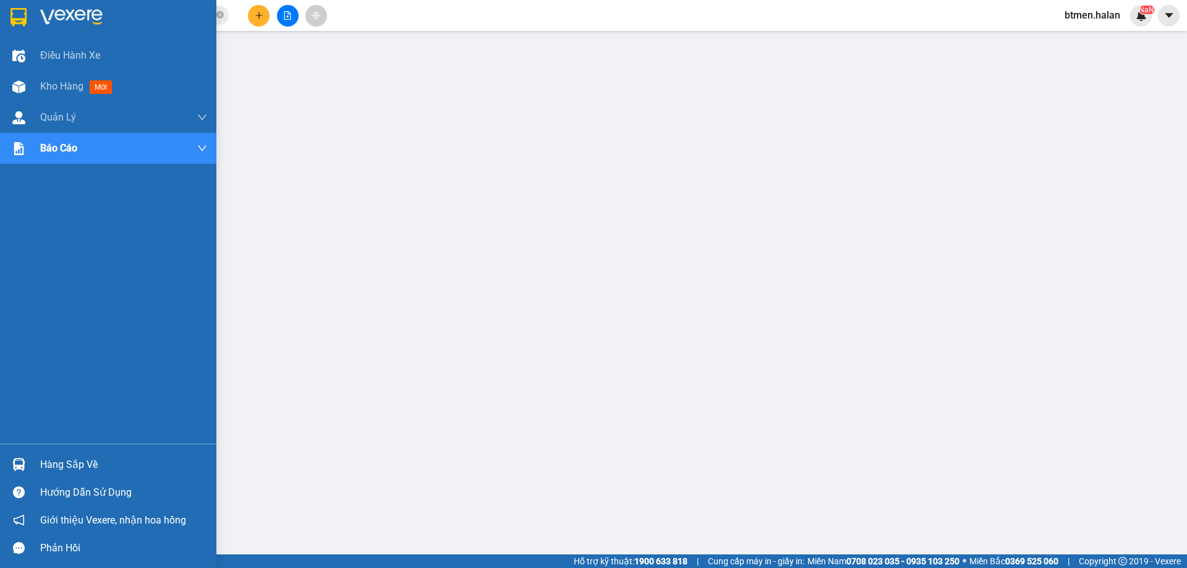
click at [39, 461] on div "Hàng sắp về" at bounding box center [108, 465] width 216 height 28
click at [54, 462] on div "Hàng sắp về" at bounding box center [123, 464] width 167 height 19
click at [90, 467] on div "Hàng sắp về" at bounding box center [123, 464] width 167 height 19
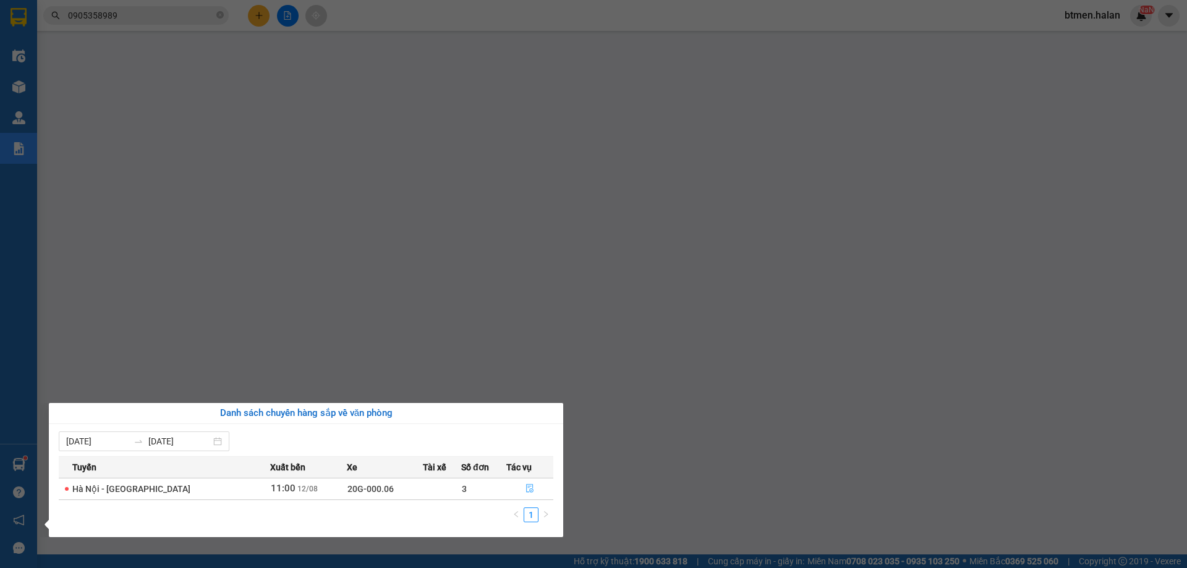
click at [536, 486] on button "button" at bounding box center [530, 489] width 46 height 20
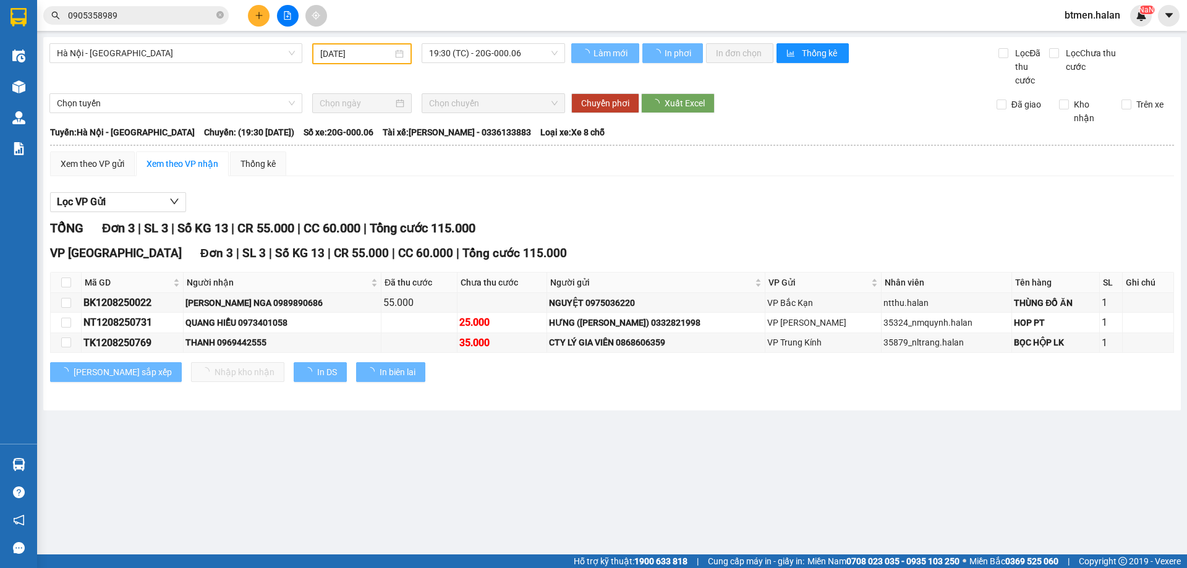
type input "[DATE]"
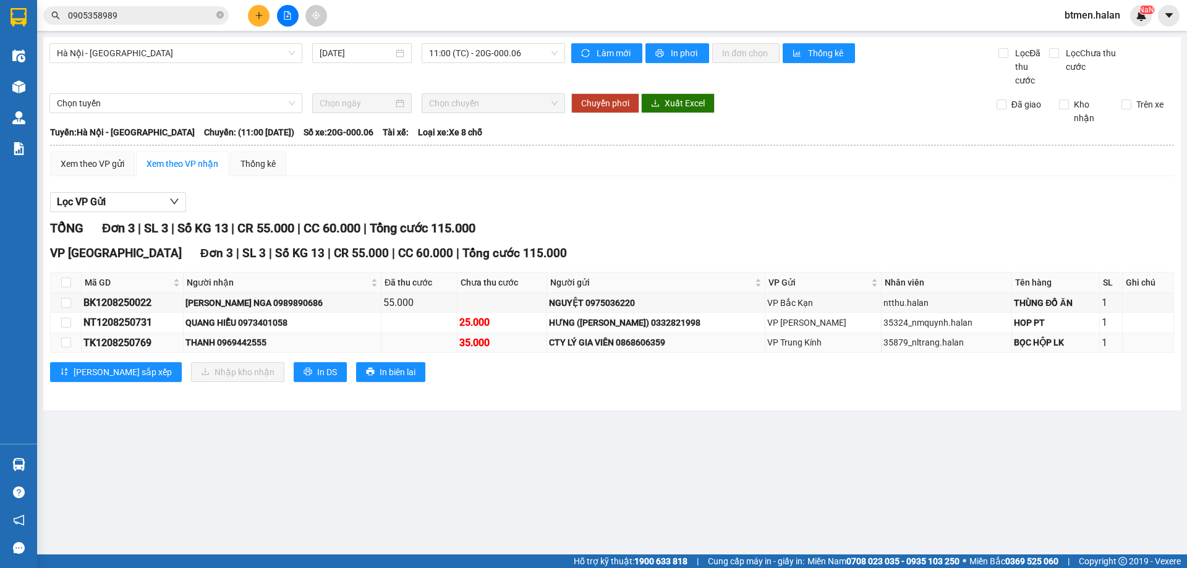
click at [258, 342] on div "THANH 0969442555" at bounding box center [281, 343] width 193 height 14
copy div "0969442555"
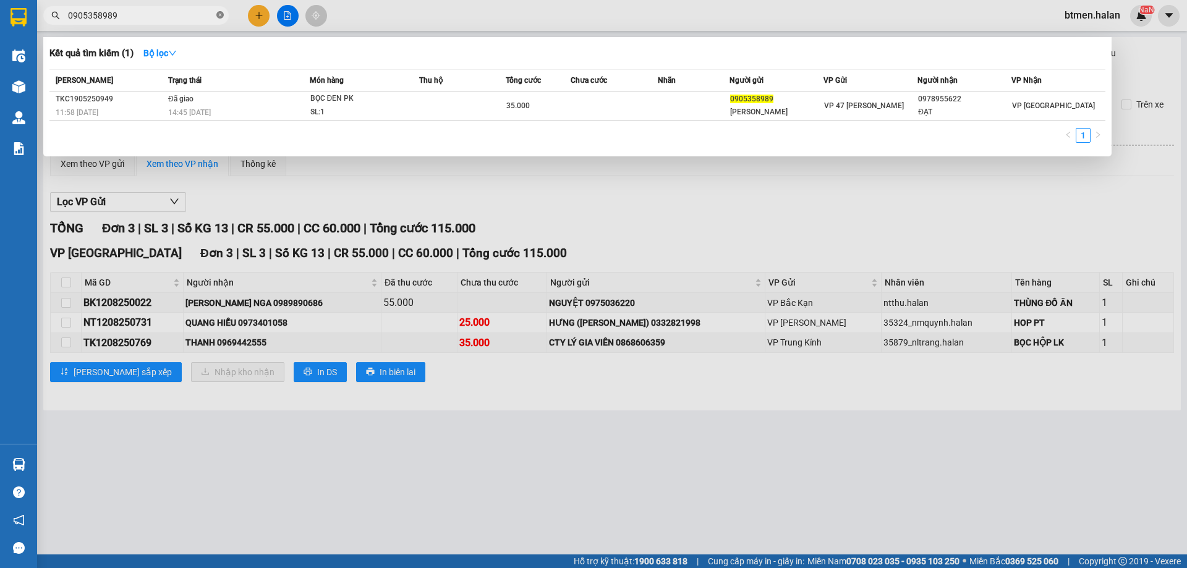
click at [221, 19] on icon "close-circle" at bounding box center [219, 14] width 7 height 7
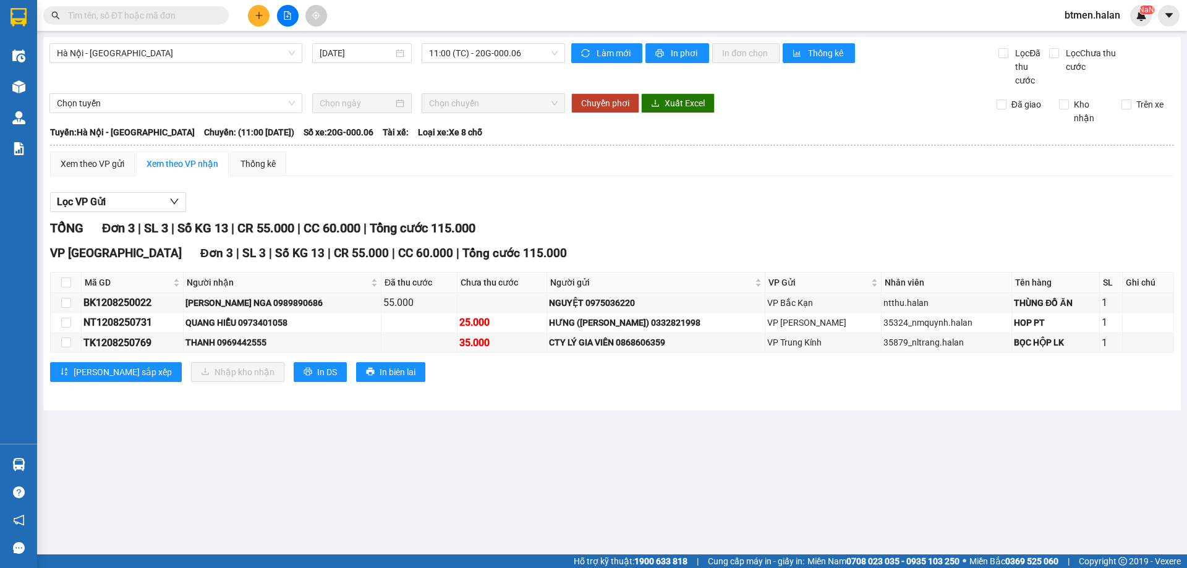
paste input "0969442555"
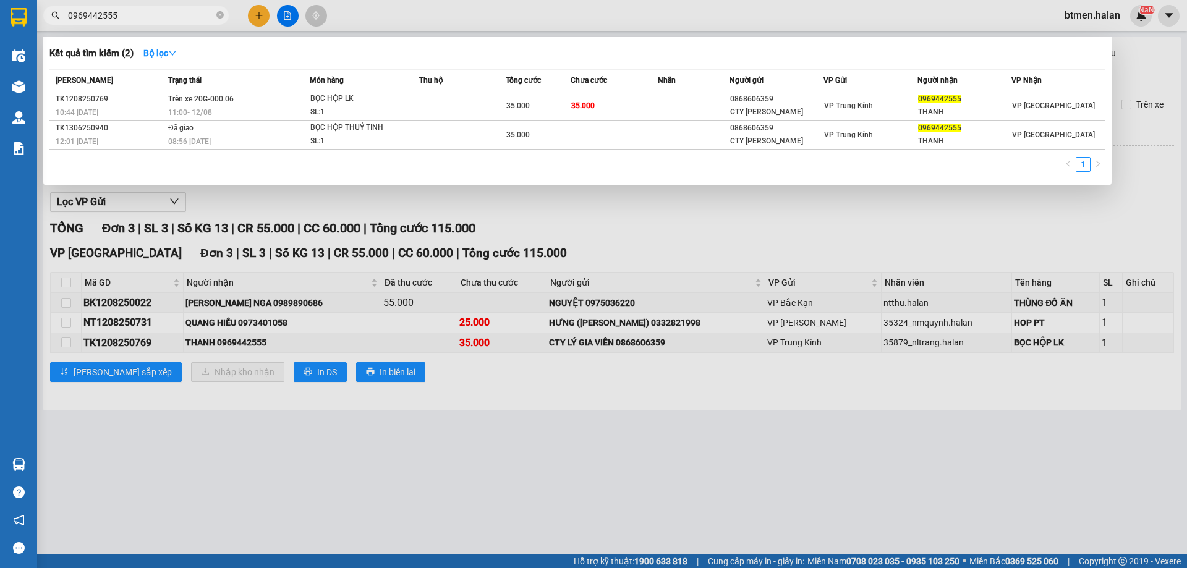
click at [256, 318] on div at bounding box center [593, 284] width 1187 height 568
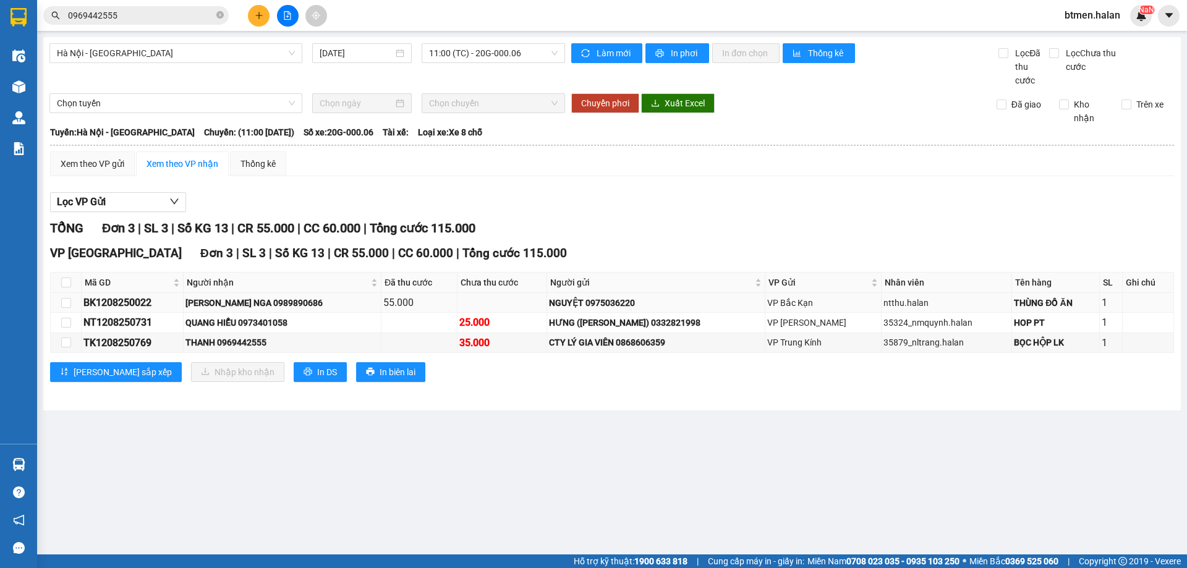
click at [274, 302] on div "HOÀNG THỊ THÚY NGA 0989890686" at bounding box center [281, 303] width 193 height 14
click at [306, 311] on td "HOÀNG THỊ THÚY NGA 0989890686" at bounding box center [283, 303] width 198 height 20
click at [313, 302] on div "HOÀNG THỊ THÚY NGA 0989890686" at bounding box center [281, 303] width 193 height 14
copy div "0989890686"
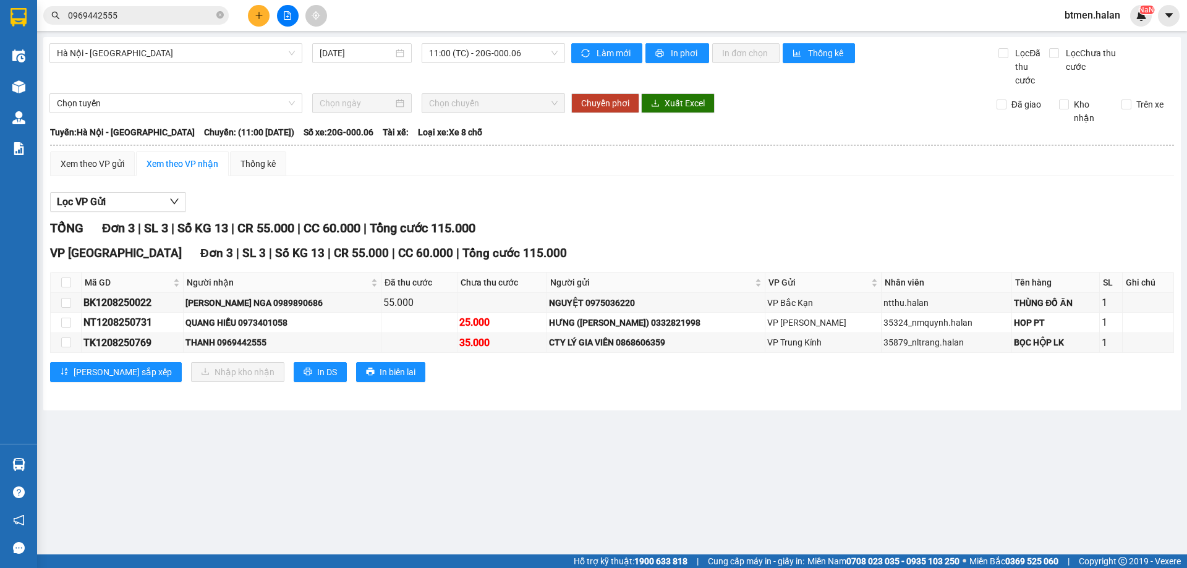
click at [155, 12] on input "0969442555" at bounding box center [141, 16] width 146 height 14
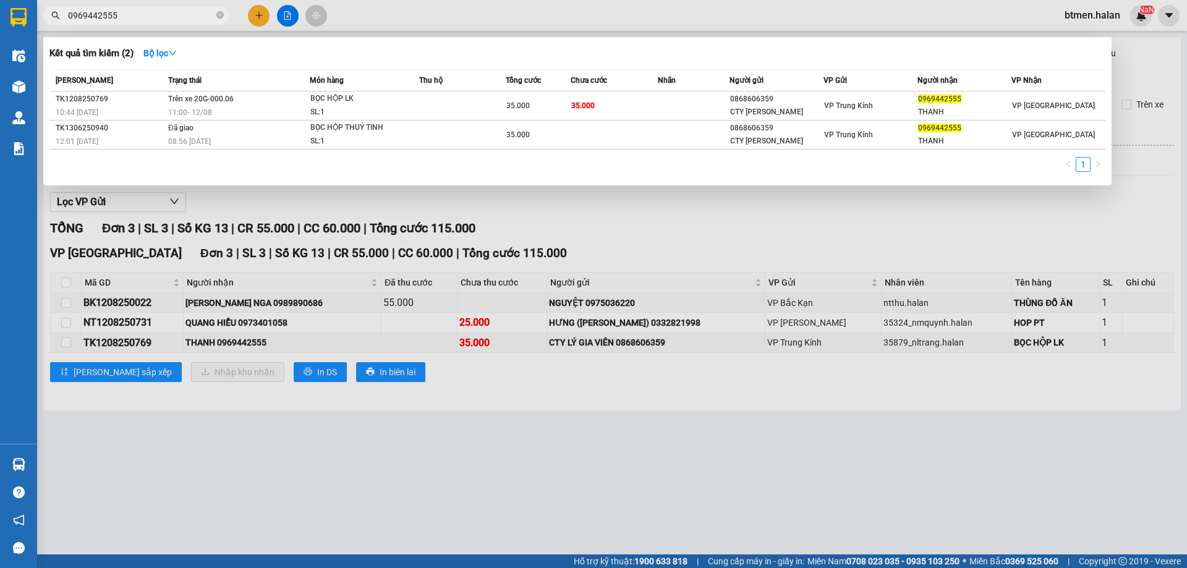
click at [155, 12] on input "0969442555" at bounding box center [141, 16] width 146 height 14
paste input "89890686"
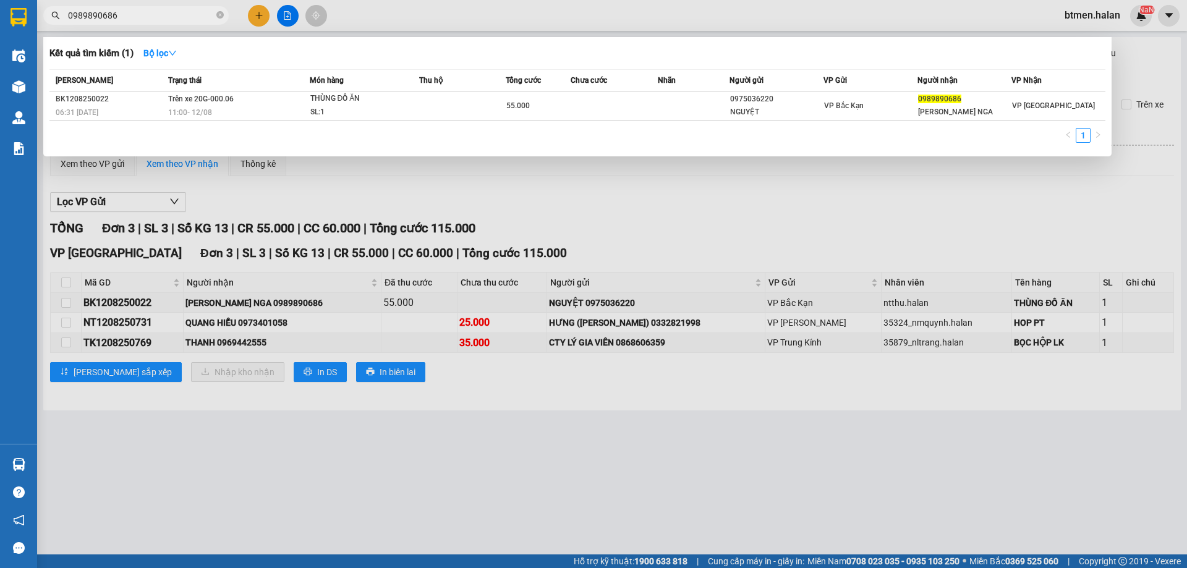
type input "0989890686"
click at [456, 197] on div at bounding box center [593, 284] width 1187 height 568
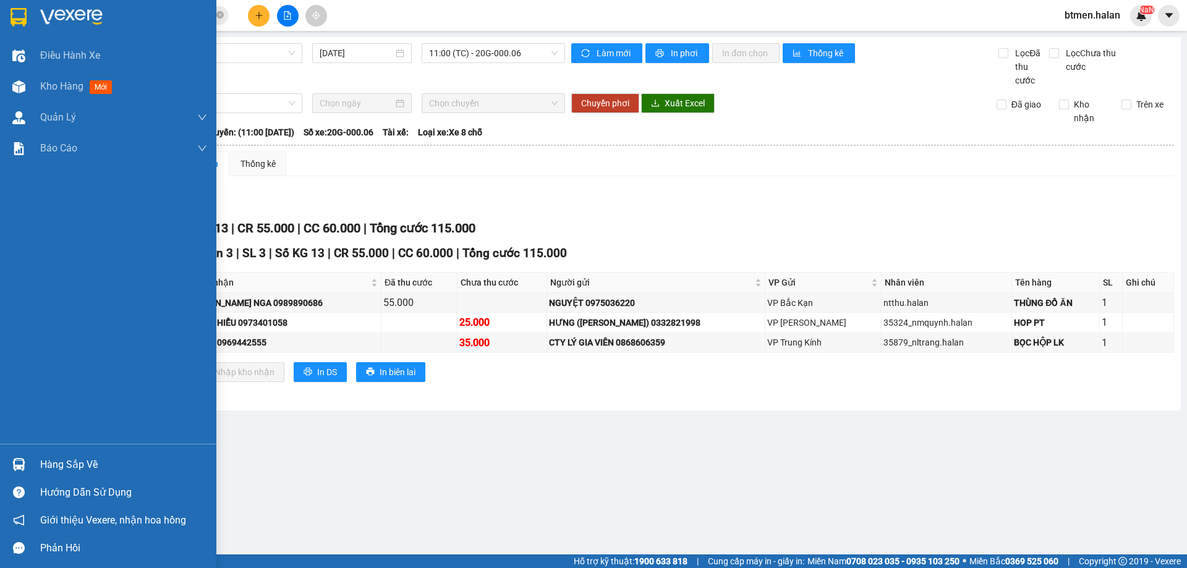
click at [41, 468] on div "Hàng sắp về" at bounding box center [123, 464] width 167 height 19
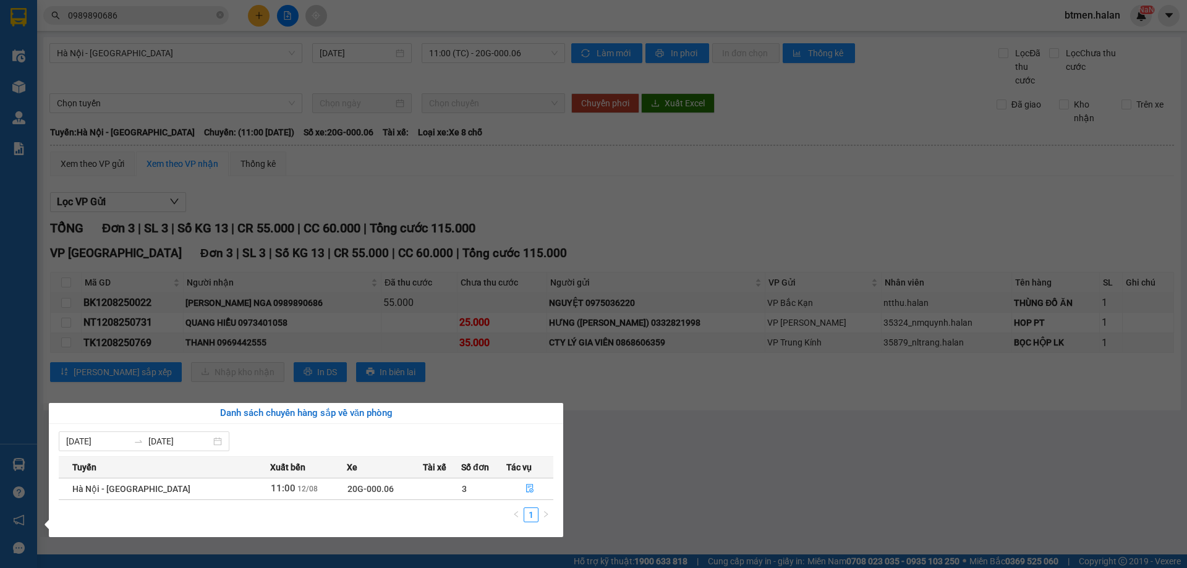
click at [700, 425] on section "Kết quả tìm kiếm ( 1 ) Bộ lọc Mã ĐH Trạng thái Món hàng Thu hộ Tổng cước Chưa c…" at bounding box center [593, 284] width 1187 height 568
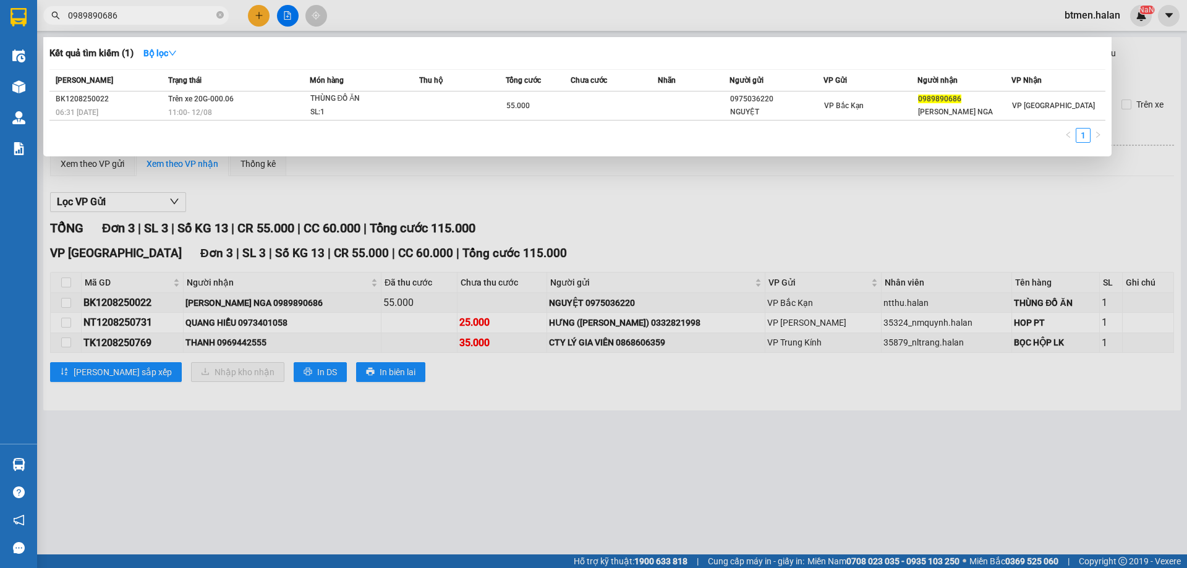
click at [190, 13] on input "0989890686" at bounding box center [141, 16] width 146 height 14
click at [220, 14] on icon "close-circle" at bounding box center [219, 14] width 7 height 7
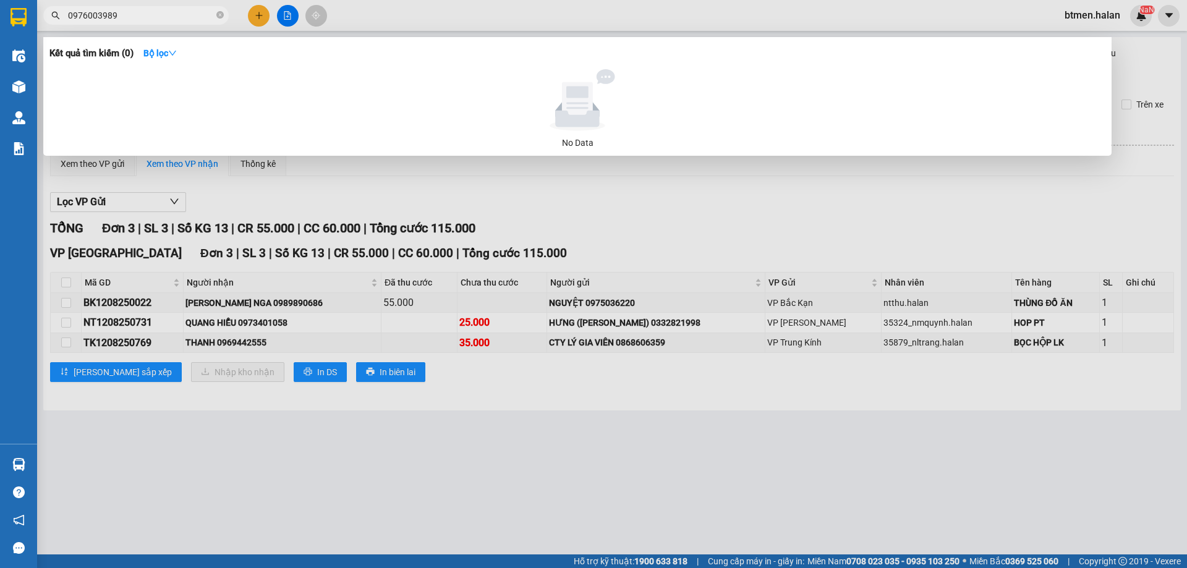
type input "0976003989"
click at [586, 210] on div at bounding box center [593, 284] width 1187 height 568
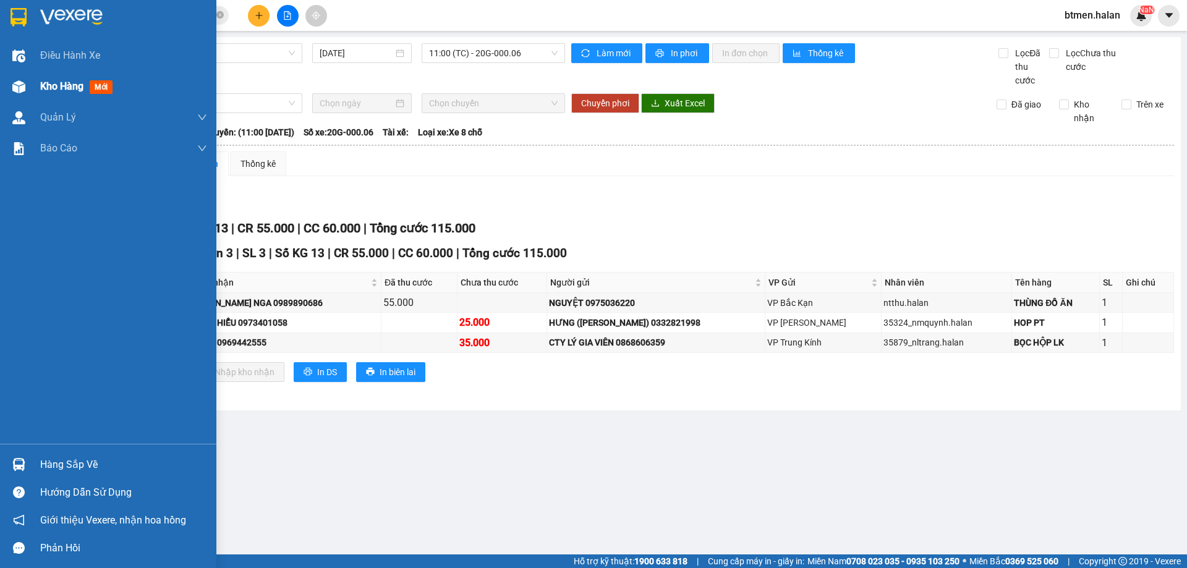
click at [47, 85] on span "Kho hàng" at bounding box center [61, 86] width 43 height 12
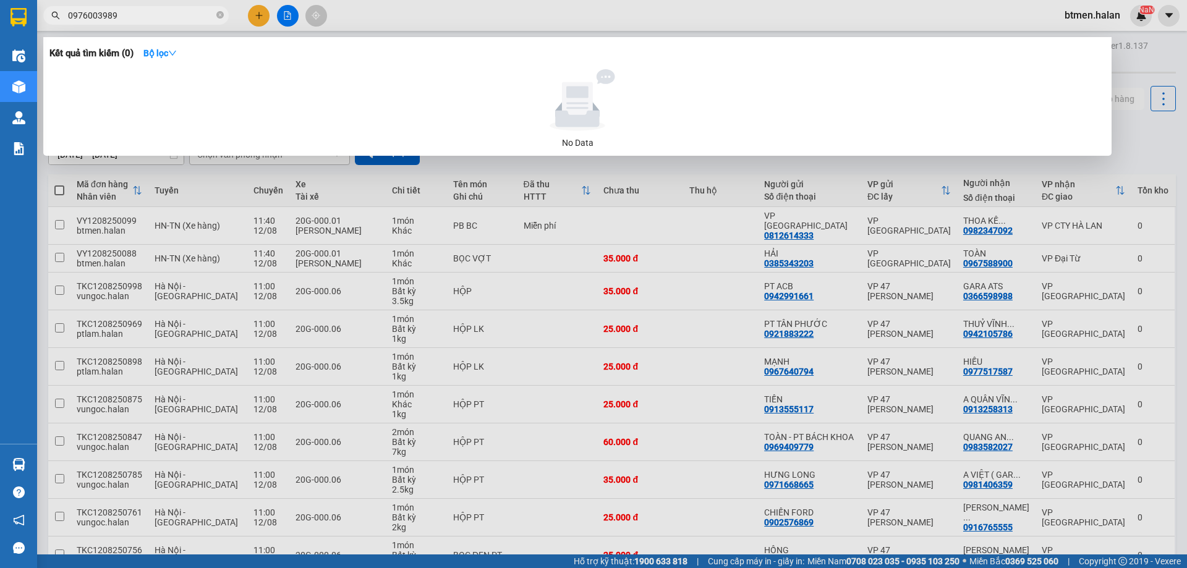
click at [160, 15] on input "0976003989" at bounding box center [141, 16] width 146 height 14
click at [263, 16] on div at bounding box center [593, 284] width 1187 height 568
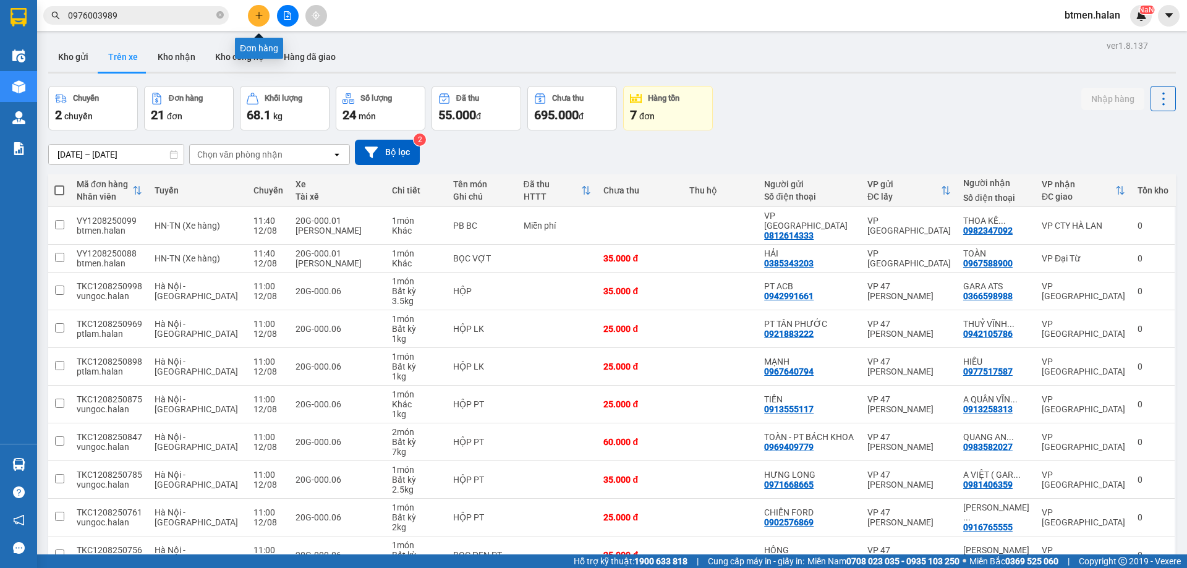
click at [260, 17] on icon "plus" at bounding box center [259, 15] width 9 height 9
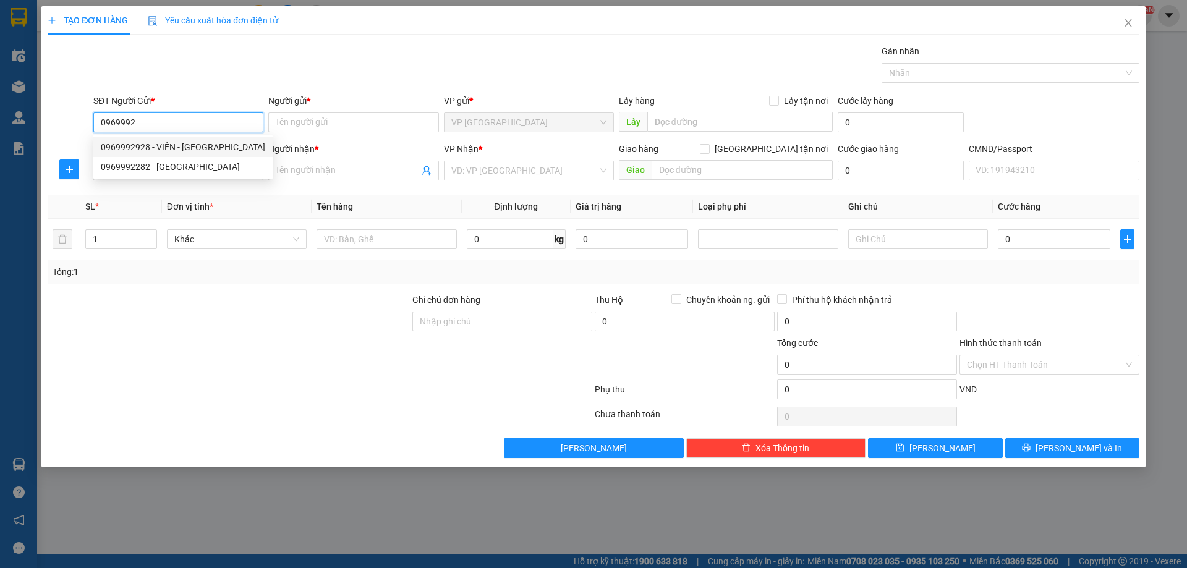
click at [196, 148] on div "0969992928 - VIÊN - VĨNH YÊN" at bounding box center [183, 147] width 164 height 14
type input "0969992928"
type input "VIÊN - VĨNH YÊN"
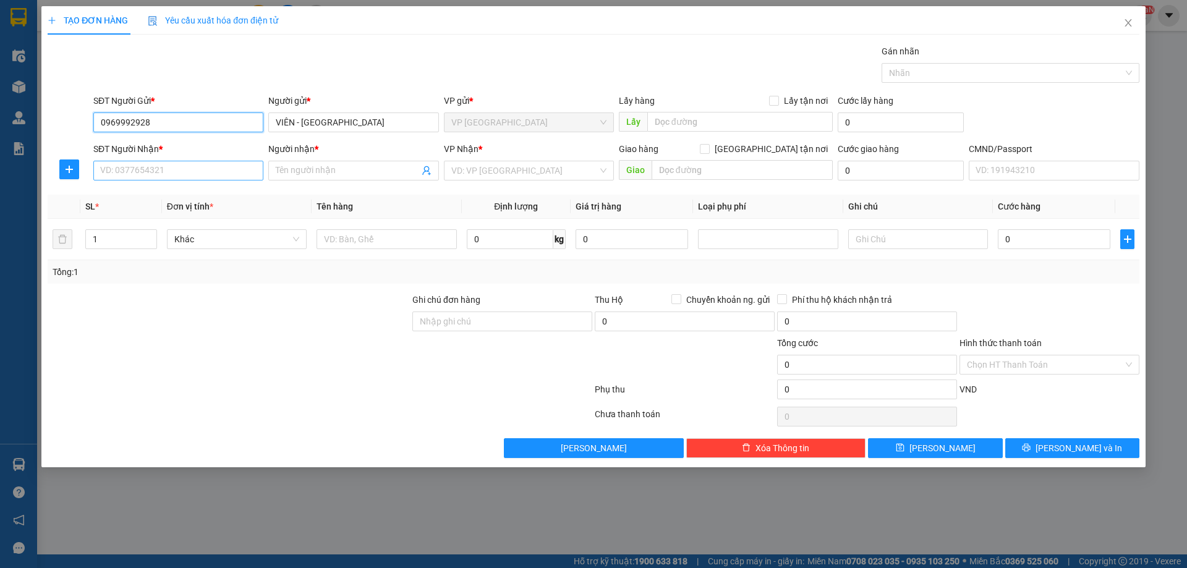
type input "0969992928"
click at [198, 169] on input "SĐT Người Nhận *" at bounding box center [178, 171] width 170 height 20
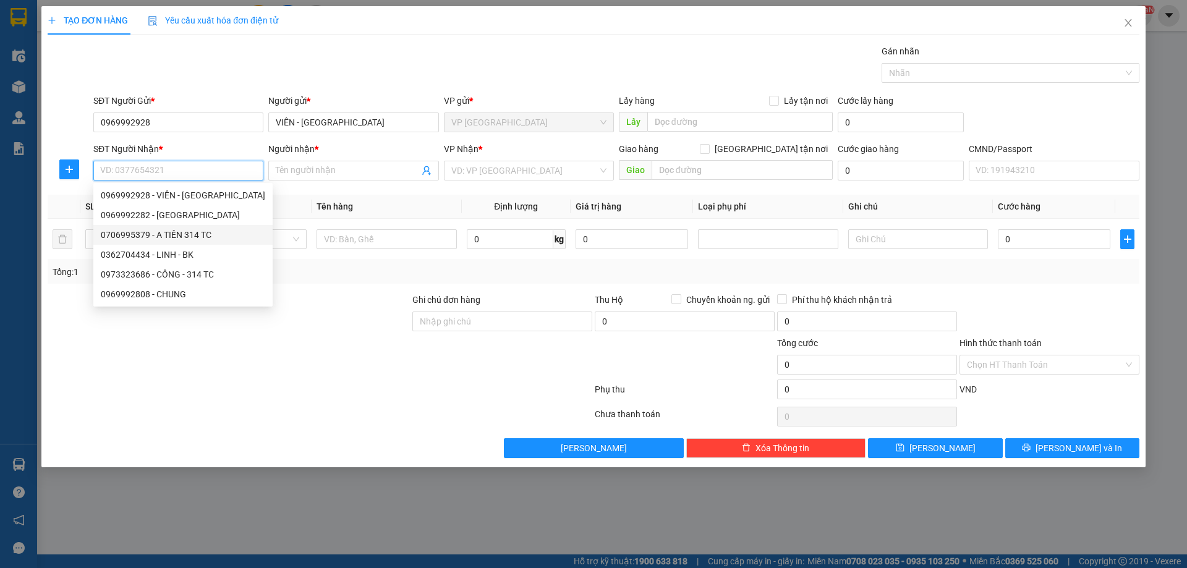
click at [205, 237] on div "0706995379 - A TIẾN 314 TC" at bounding box center [183, 235] width 164 height 14
type input "0706995379"
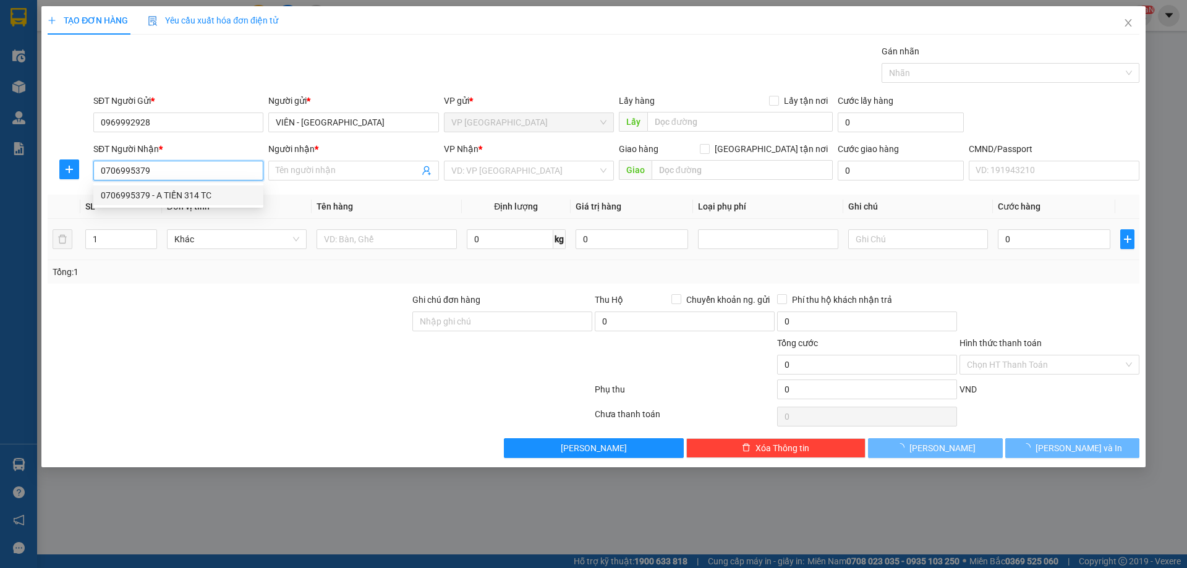
type input "A TIẾN 314 TC"
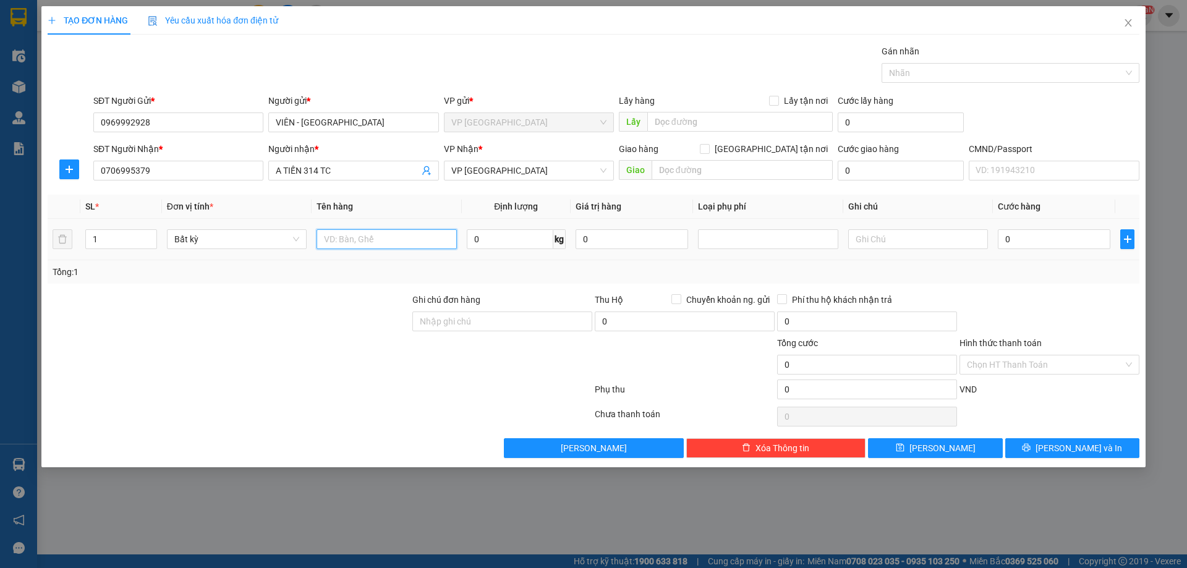
click at [356, 240] on input "text" at bounding box center [386, 239] width 140 height 20
type input "BỌC VÔ LĂNG"
click at [504, 234] on input "0" at bounding box center [510, 239] width 87 height 20
type input "2"
drag, startPoint x: 1034, startPoint y: 347, endPoint x: 1084, endPoint y: 399, distance: 72.1
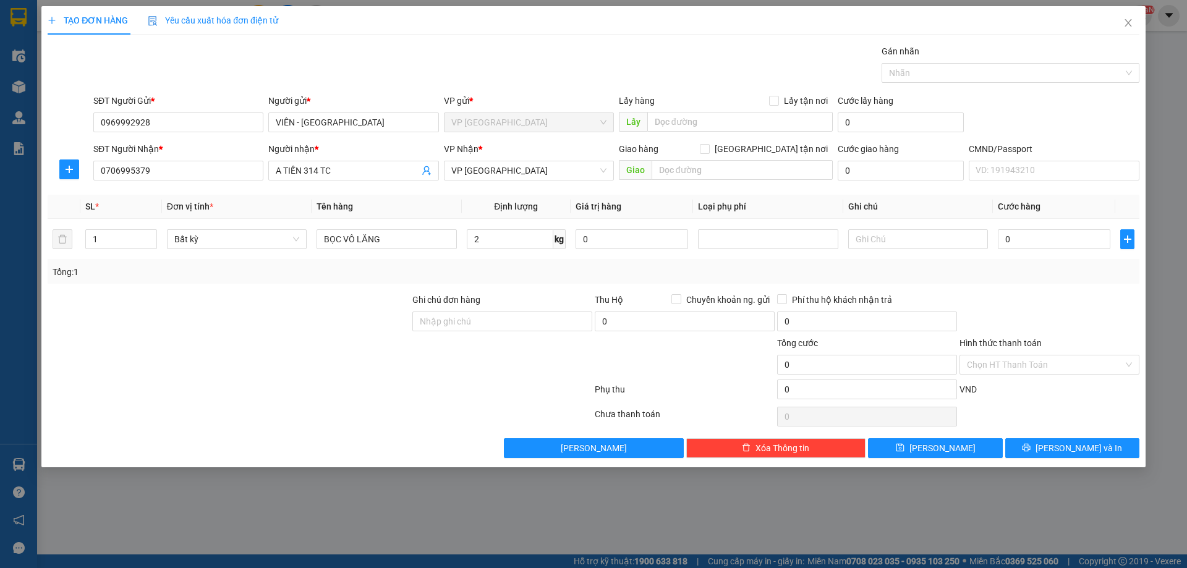
click at [1035, 347] on label "Hình thức thanh toán" at bounding box center [1000, 343] width 82 height 10
click at [1035, 355] on input "Hình thức thanh toán" at bounding box center [1045, 364] width 156 height 19
click at [1062, 326] on div at bounding box center [1049, 314] width 182 height 43
type input "25.000"
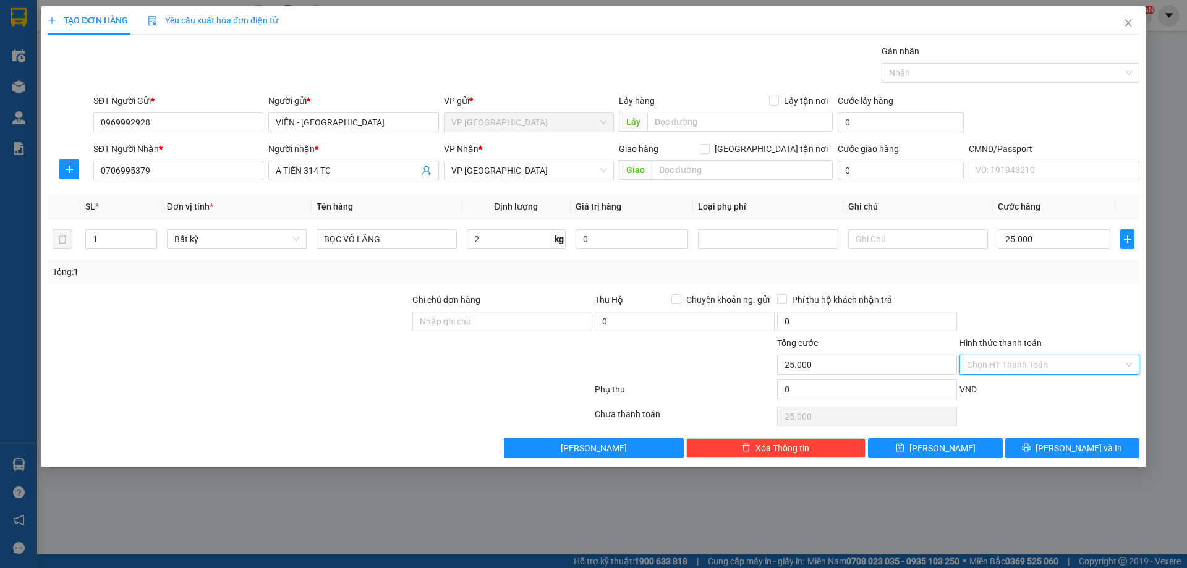
type input "25.000"
click at [1059, 445] on button "[PERSON_NAME] và In" at bounding box center [1072, 448] width 134 height 20
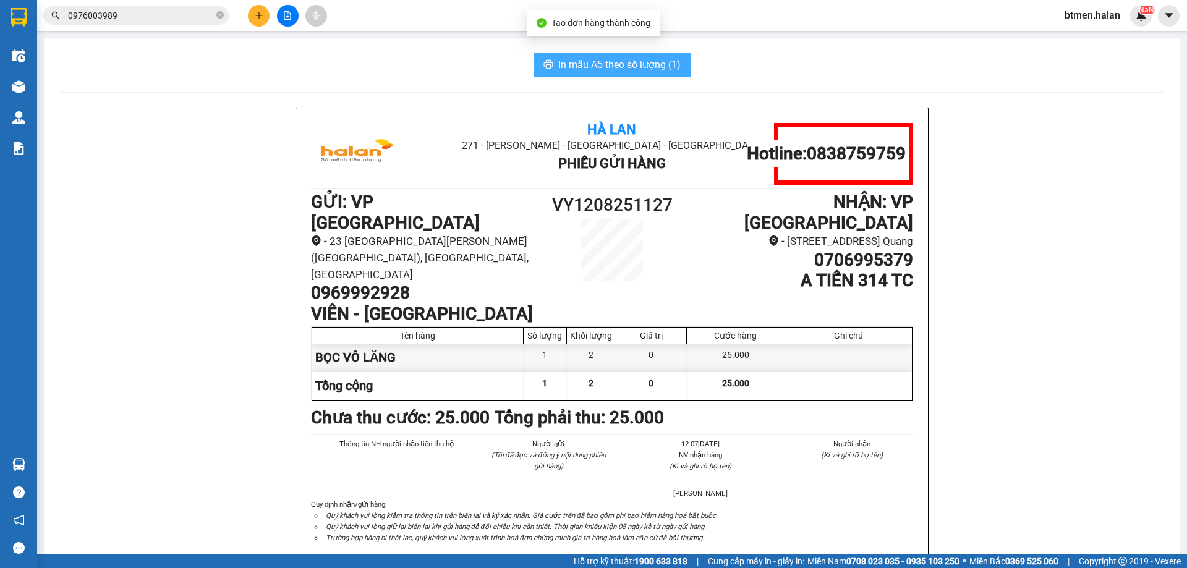
click at [637, 63] on span "In mẫu A5 theo số lượng (1)" at bounding box center [619, 64] width 122 height 15
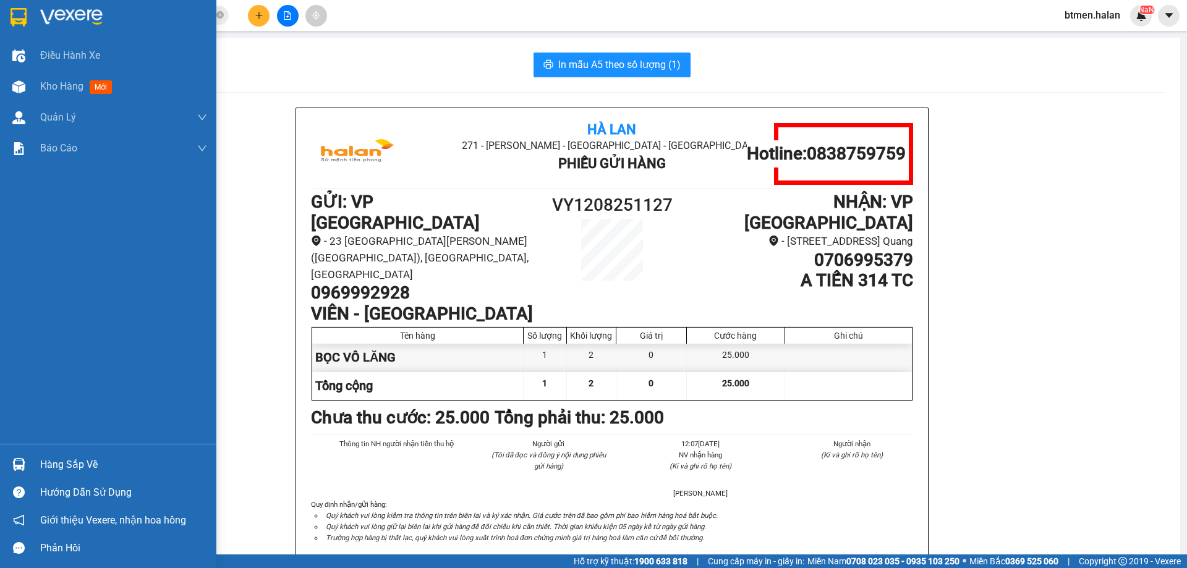
click at [74, 471] on div "Hàng sắp về" at bounding box center [123, 464] width 167 height 19
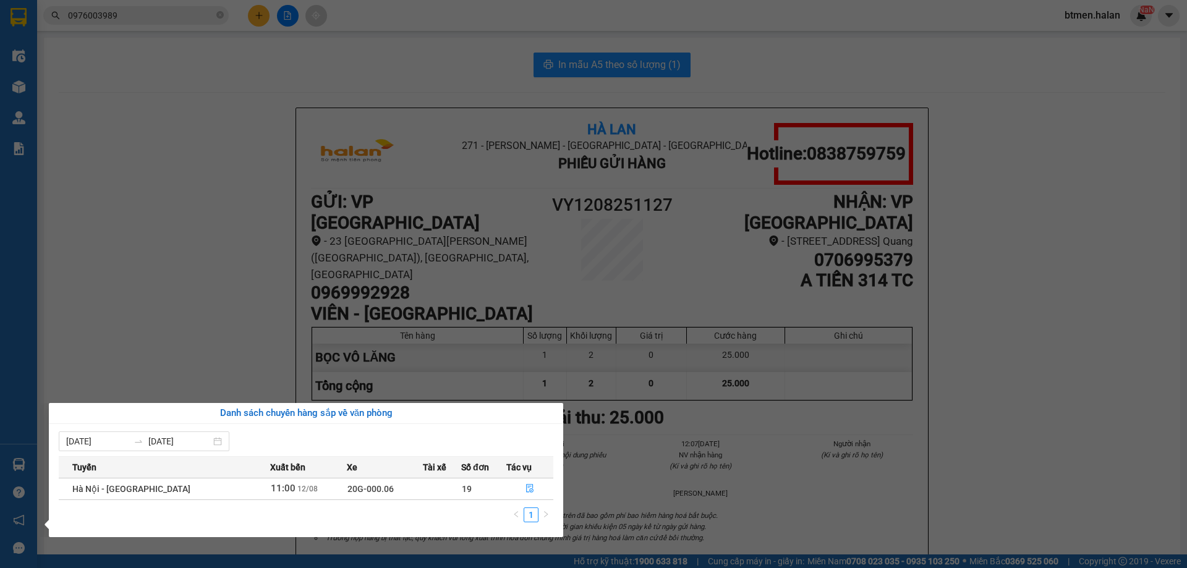
click at [637, 369] on section "Kết quả tìm kiếm ( 0 ) Bộ lọc No Data 0976003989 btmen.halan NaN Điều hành xe K…" at bounding box center [593, 284] width 1187 height 568
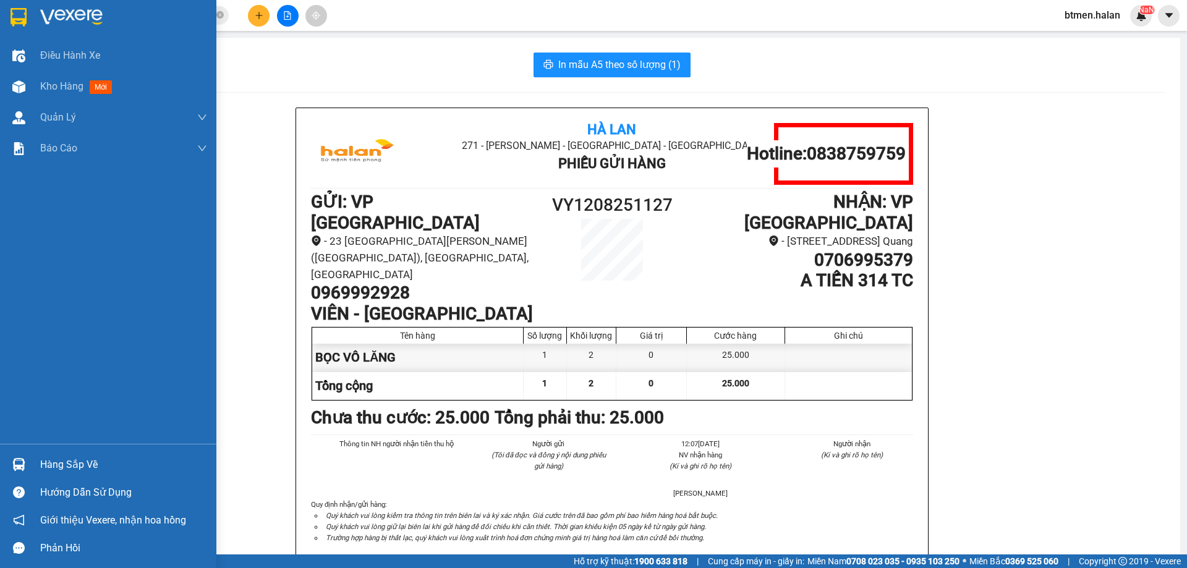
click at [88, 455] on div "Hàng sắp về" at bounding box center [123, 464] width 167 height 19
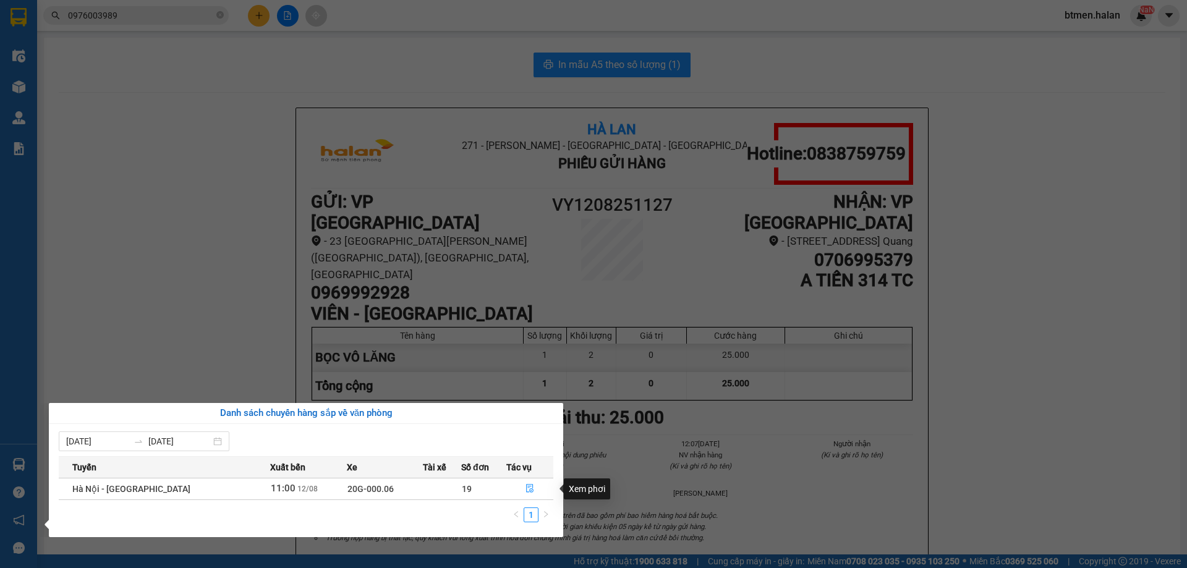
click at [693, 391] on section "Kết quả tìm kiếm ( 0 ) Bộ lọc No Data 0976003989 btmen.halan NaN Điều hành xe K…" at bounding box center [593, 284] width 1187 height 568
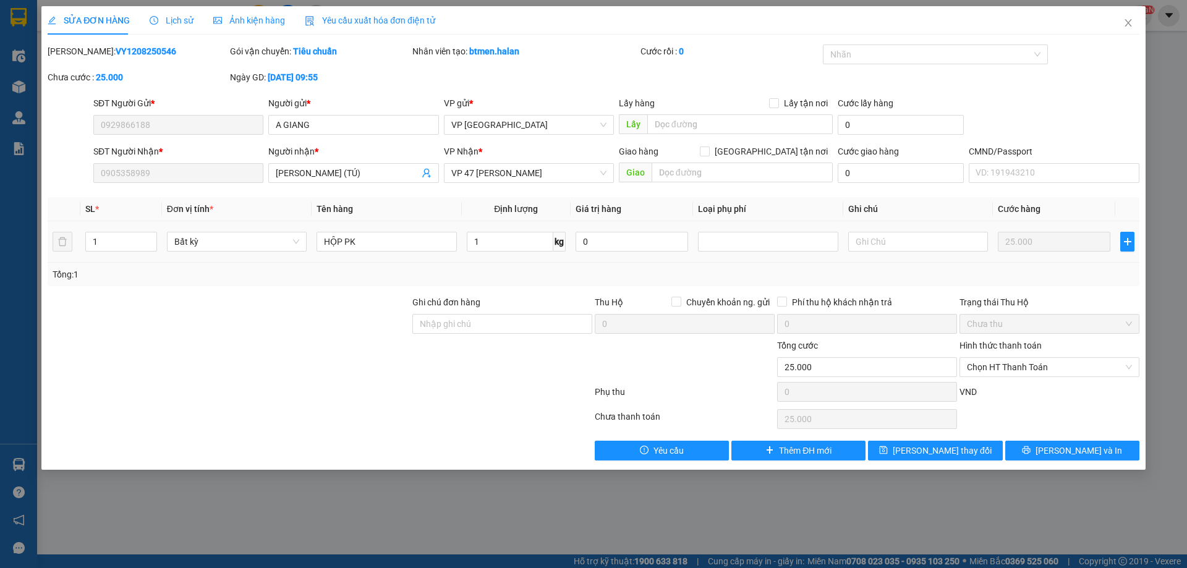
click at [1025, 371] on span "Chọn HT Thanh Toán" at bounding box center [1049, 367] width 165 height 19
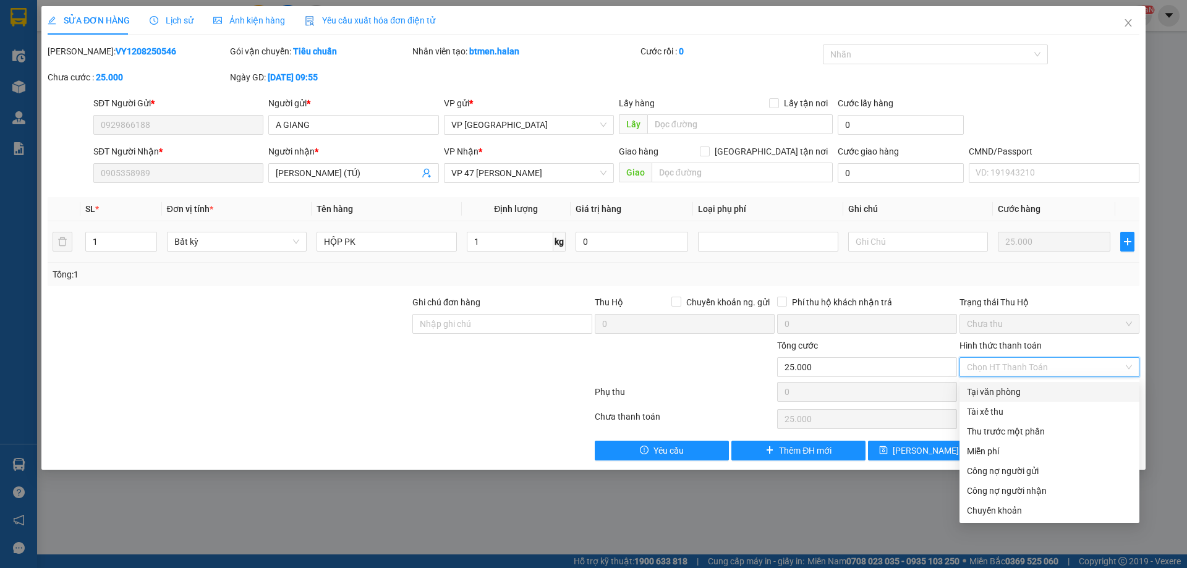
drag, startPoint x: 999, startPoint y: 389, endPoint x: 783, endPoint y: 441, distance: 221.8
click at [998, 391] on div "Tại văn phòng" at bounding box center [1049, 392] width 165 height 14
type input "0"
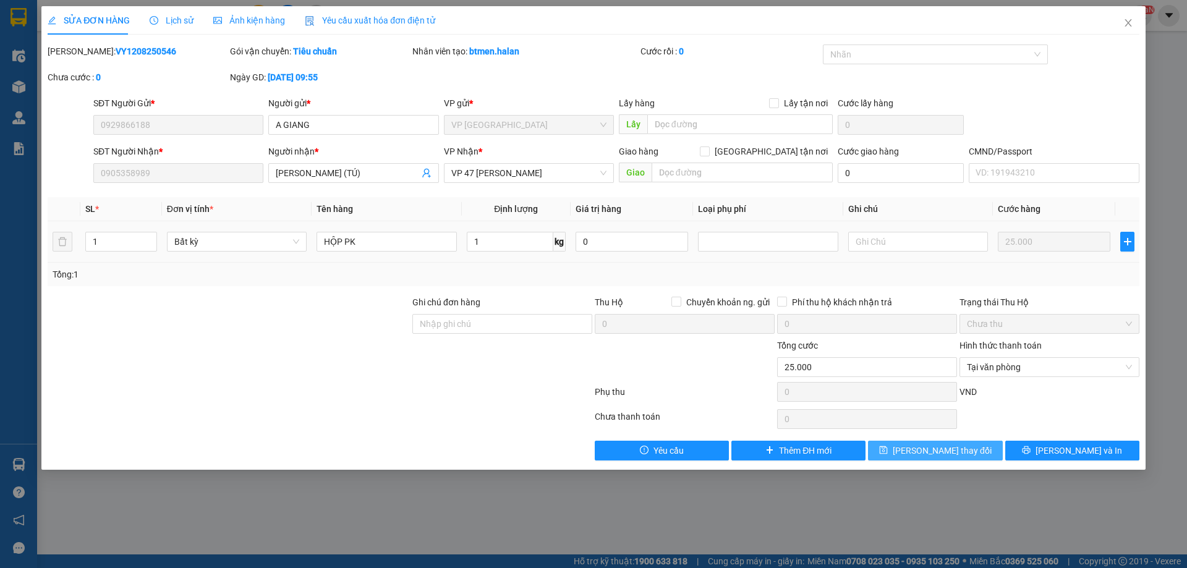
click at [920, 450] on span "[PERSON_NAME] thay đổi" at bounding box center [941, 451] width 99 height 14
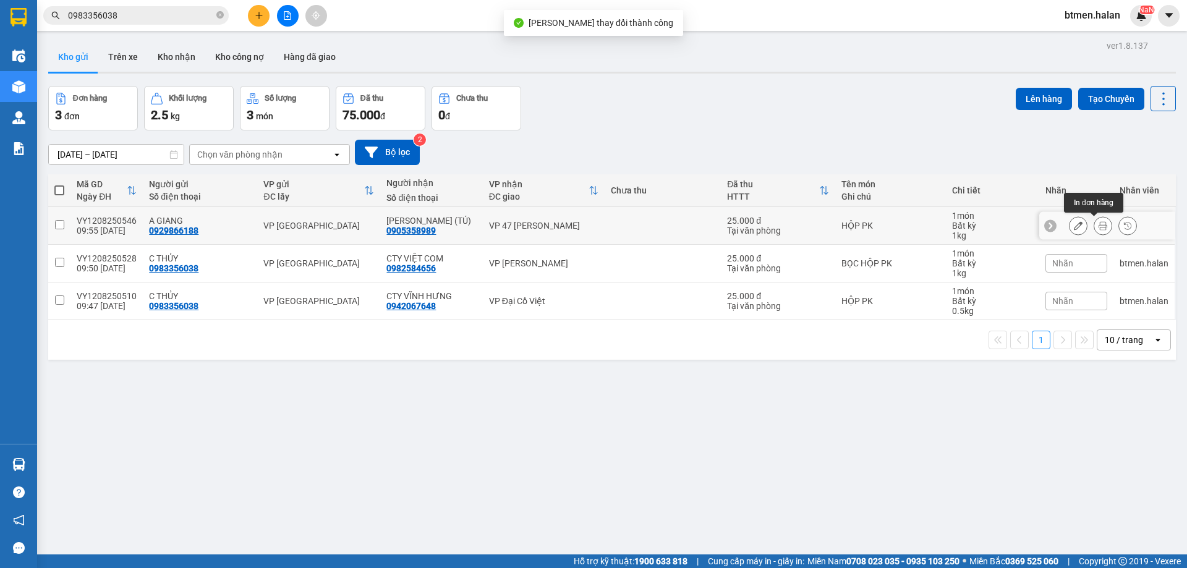
click at [1098, 229] on icon at bounding box center [1102, 225] width 9 height 9
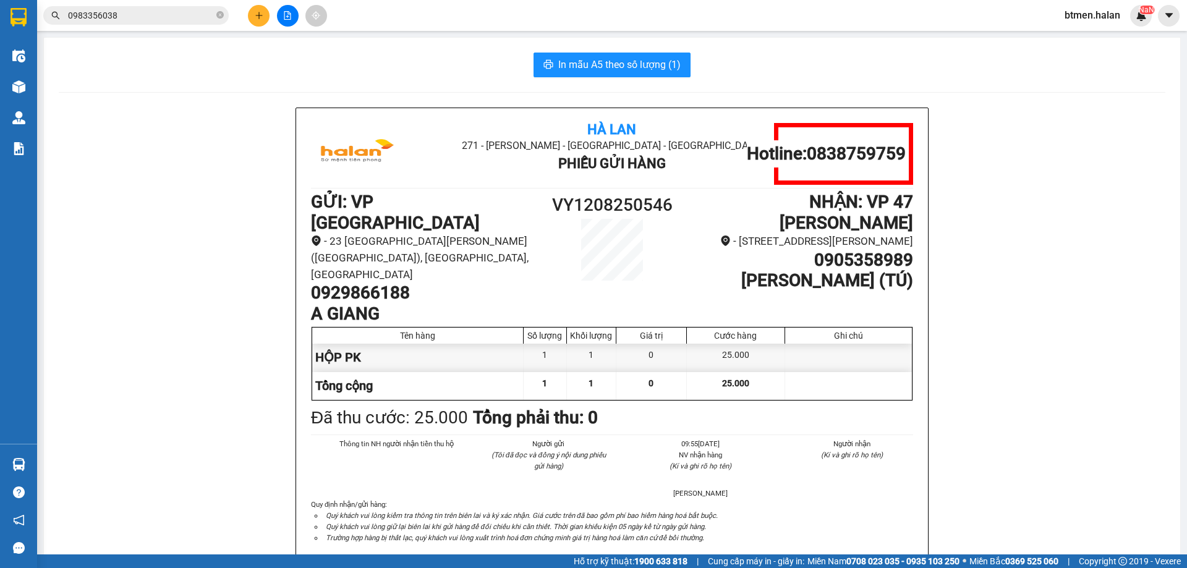
click at [260, 20] on button at bounding box center [259, 16] width 22 height 22
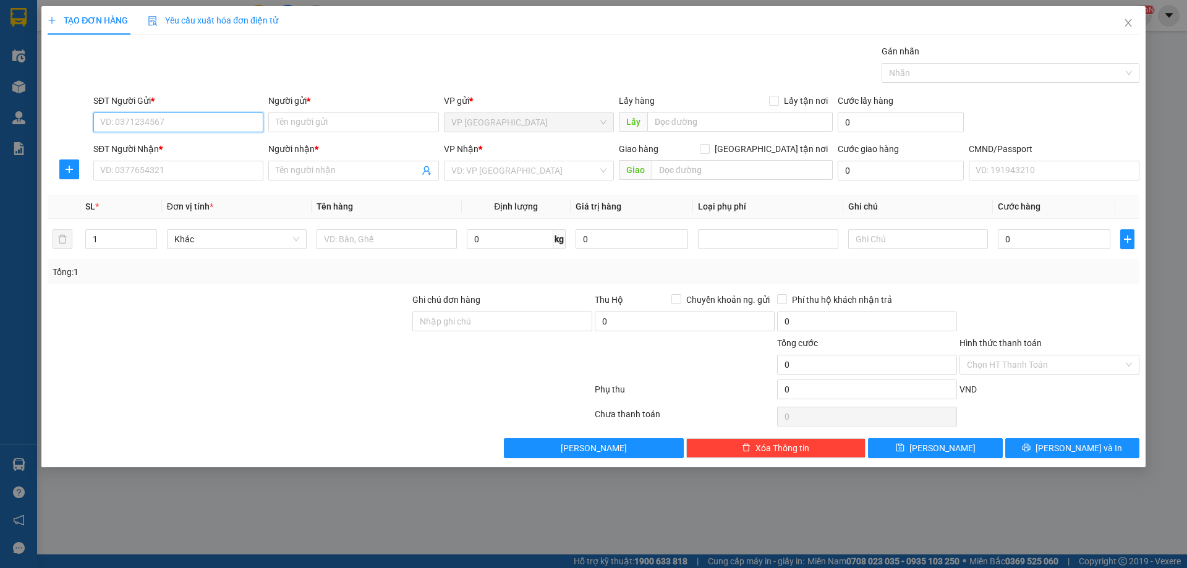
click at [179, 129] on input "SĐT Người Gửi *" at bounding box center [178, 122] width 170 height 20
click at [153, 122] on input "0978661" at bounding box center [178, 122] width 170 height 20
type input "0978661552"
click at [153, 124] on input "0978661552" at bounding box center [178, 122] width 170 height 20
click at [177, 151] on div "0978661552 - A QUYẾT" at bounding box center [178, 147] width 155 height 14
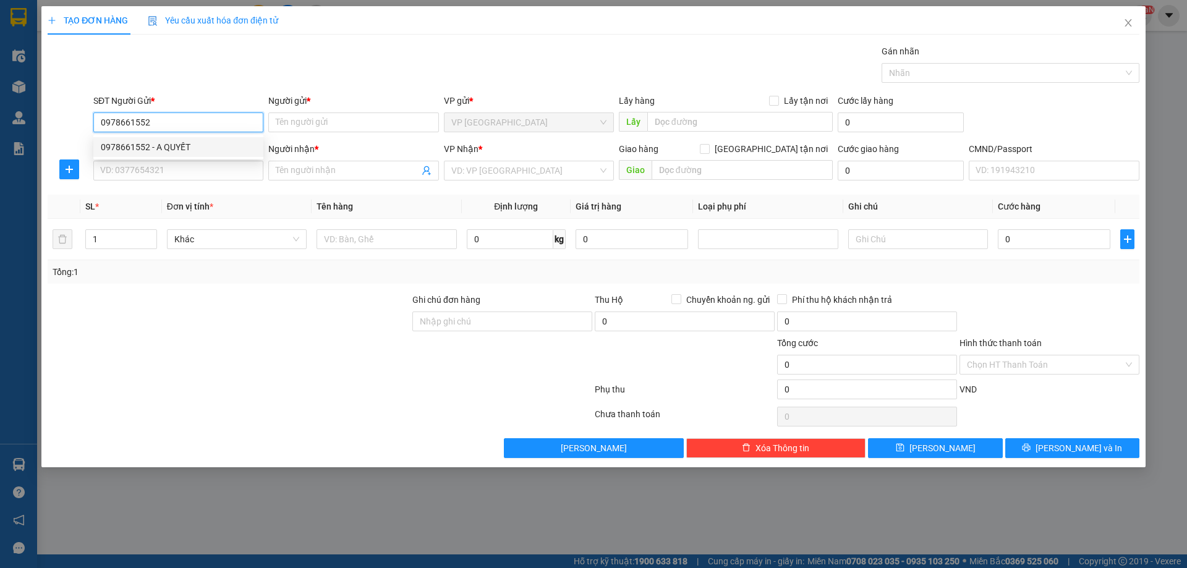
type input "A QUYẾT"
type input "0978661552"
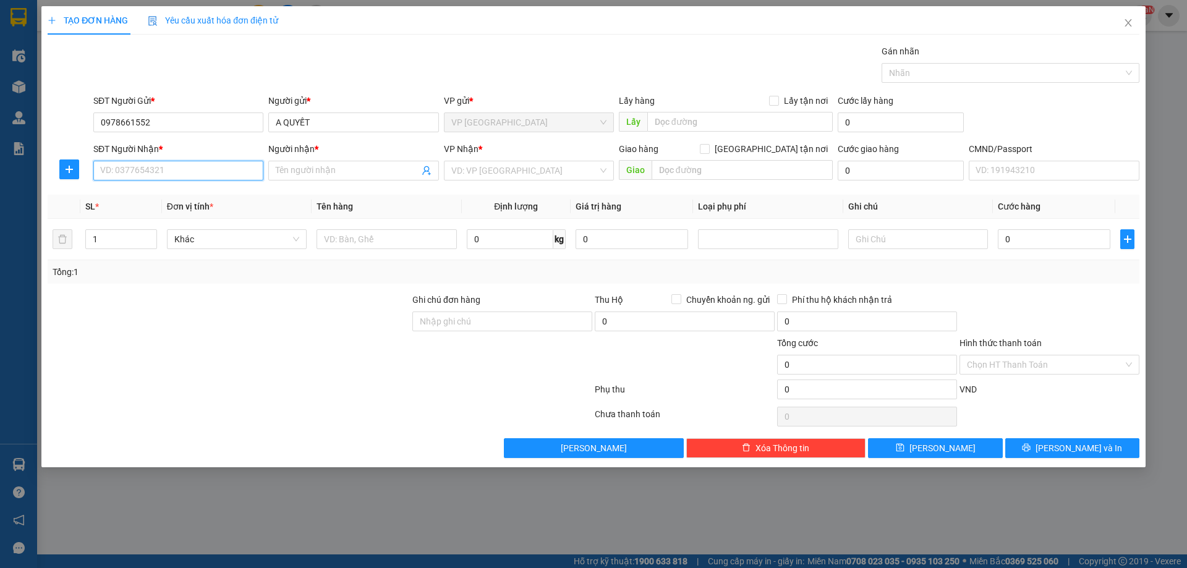
click at [177, 165] on input "SĐT Người Nhận *" at bounding box center [178, 171] width 170 height 20
click at [188, 219] on div "0977667891 - [PERSON_NAME]" at bounding box center [178, 215] width 155 height 14
type input "0977667891"
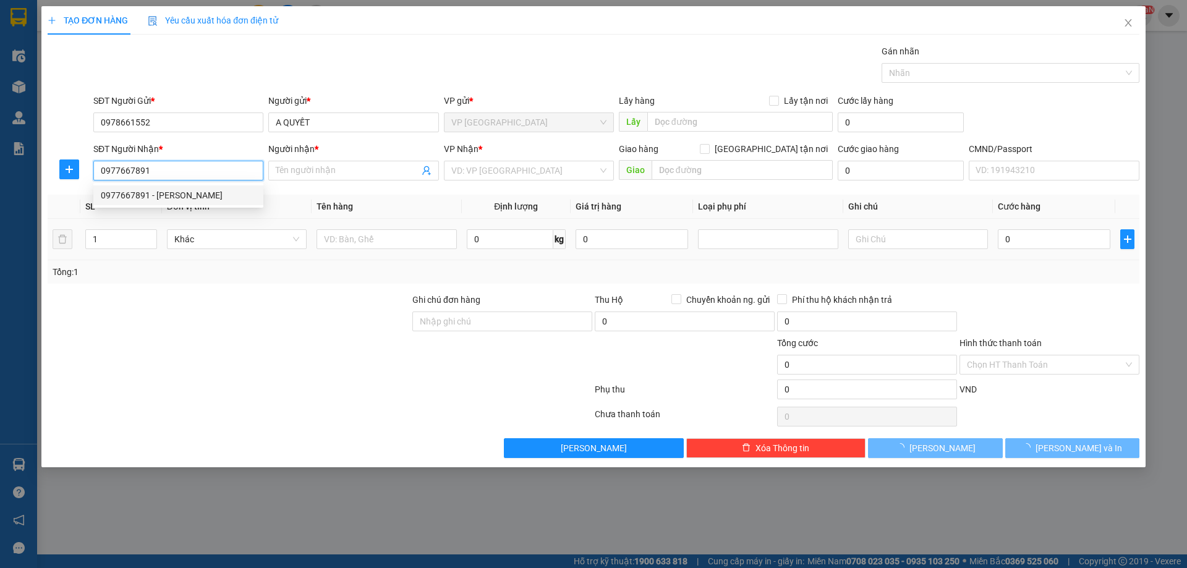
type input "PHƯƠNG"
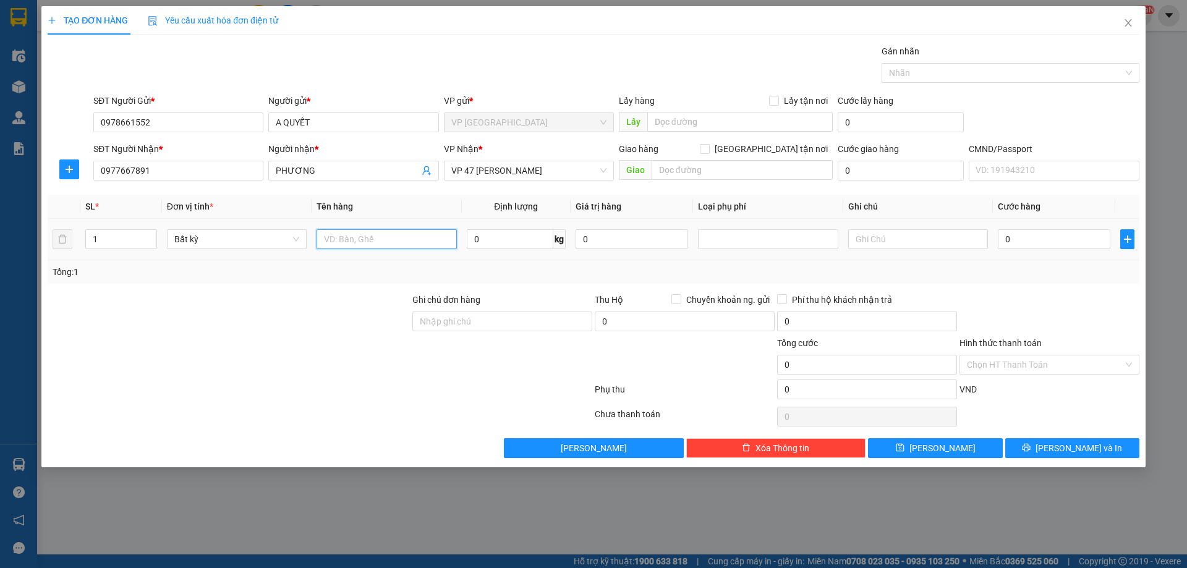
click at [391, 242] on input "text" at bounding box center [386, 239] width 140 height 20
type input "b"
type input "BỌC ĐEN PK"
click at [503, 235] on input "0" at bounding box center [510, 239] width 87 height 20
type input "2"
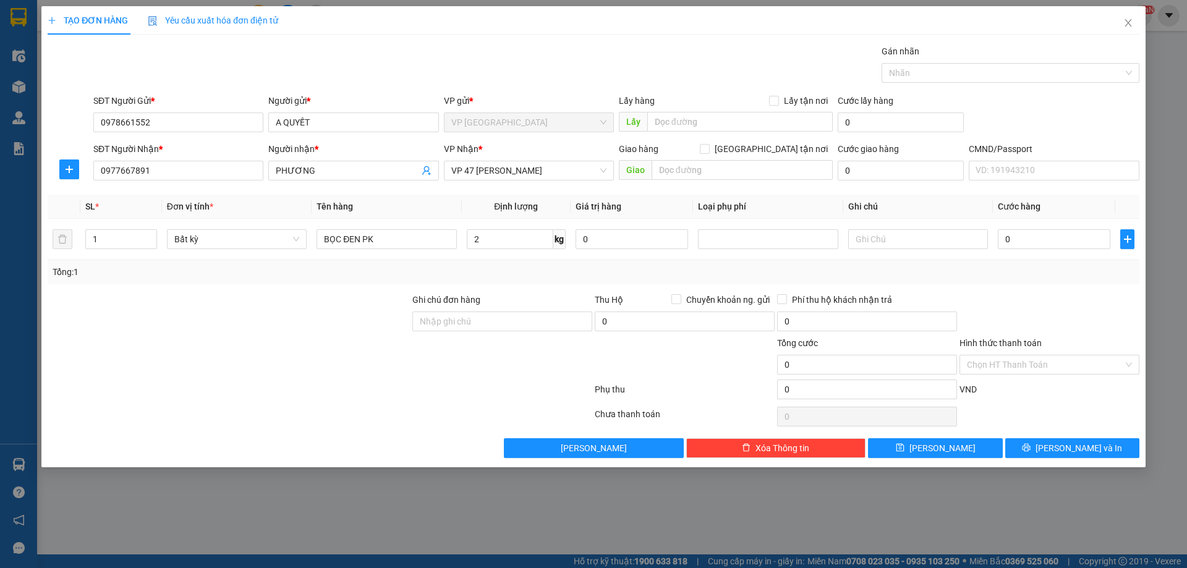
click at [1085, 307] on div at bounding box center [1049, 314] width 182 height 43
type input "25.000"
click at [1086, 455] on button "[PERSON_NAME] và In" at bounding box center [1072, 448] width 134 height 20
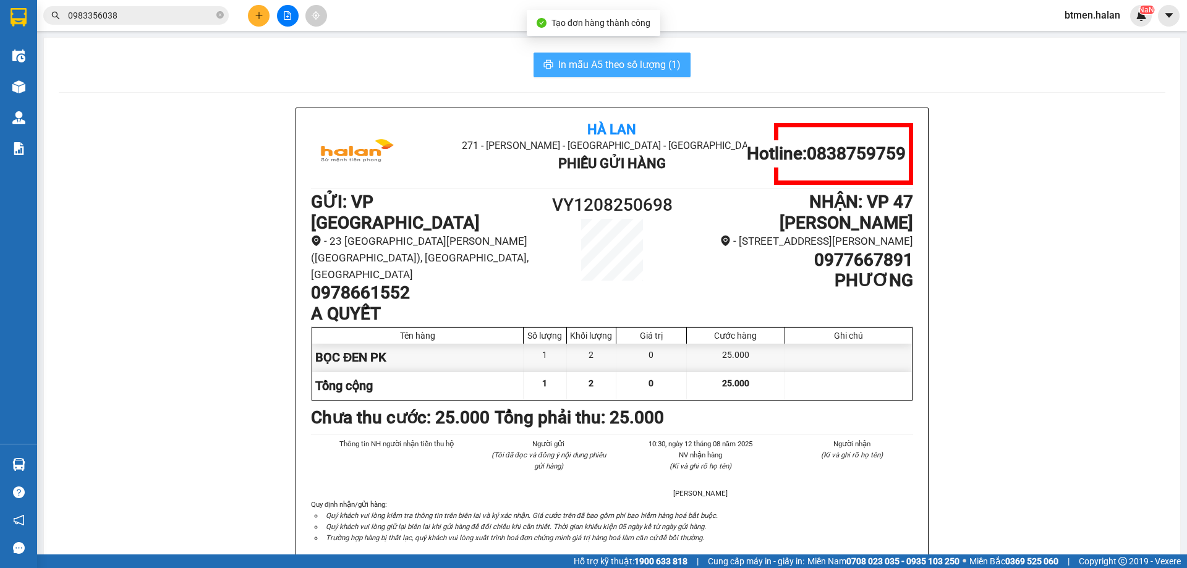
click at [669, 59] on span "In mẫu A5 theo số lượng (1)" at bounding box center [619, 64] width 122 height 15
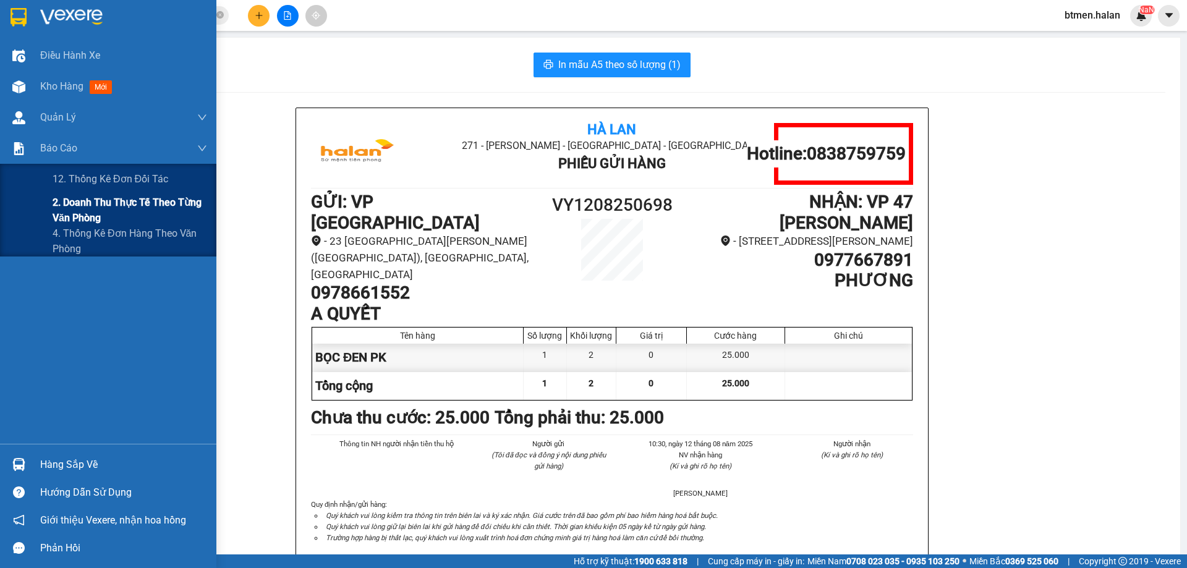
click at [80, 203] on span "2. Doanh thu thực tế theo từng văn phòng" at bounding box center [130, 210] width 154 height 31
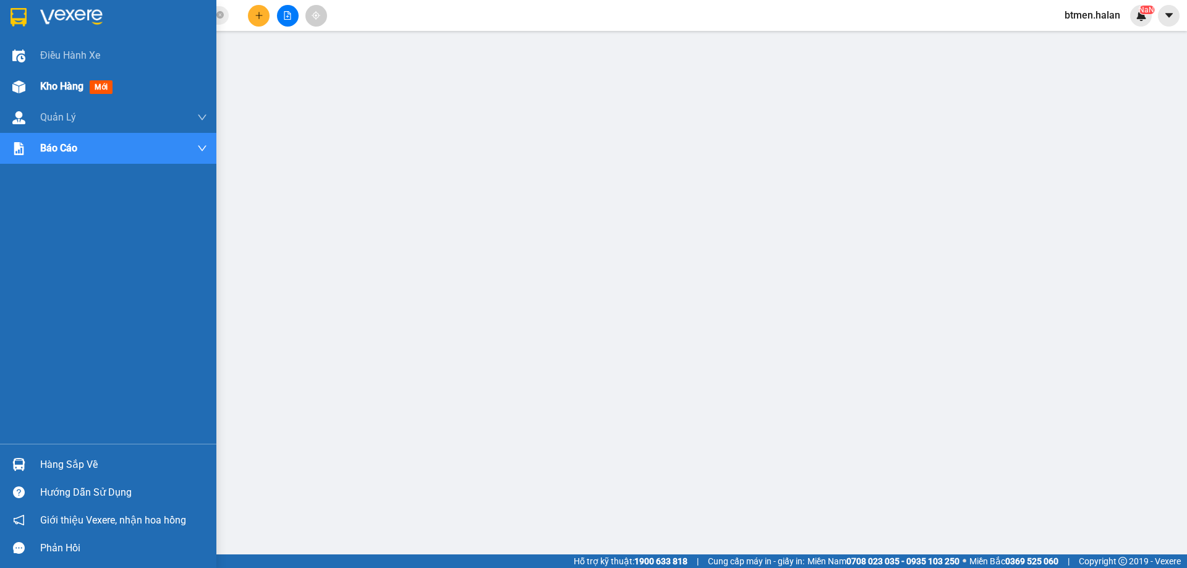
click at [67, 87] on span "Kho hàng" at bounding box center [61, 86] width 43 height 12
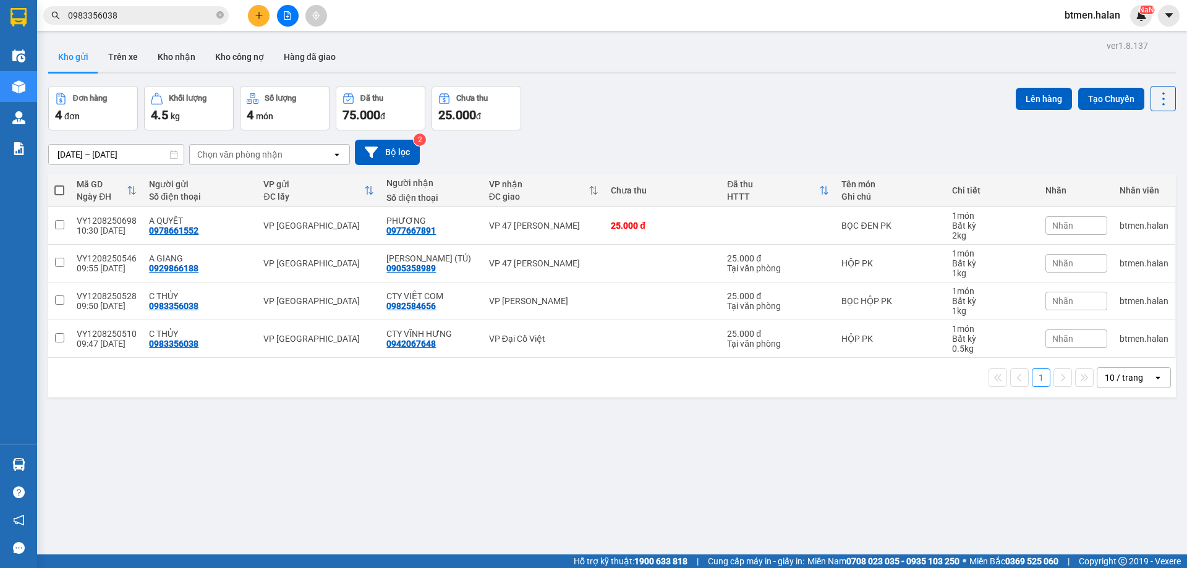
click at [219, 418] on div "ver 1.8.137 Kho gửi Trên xe Kho nhận Kho công nợ Hàng đã giao Đơn hàng 4 đơn Kh…" at bounding box center [611, 321] width 1137 height 568
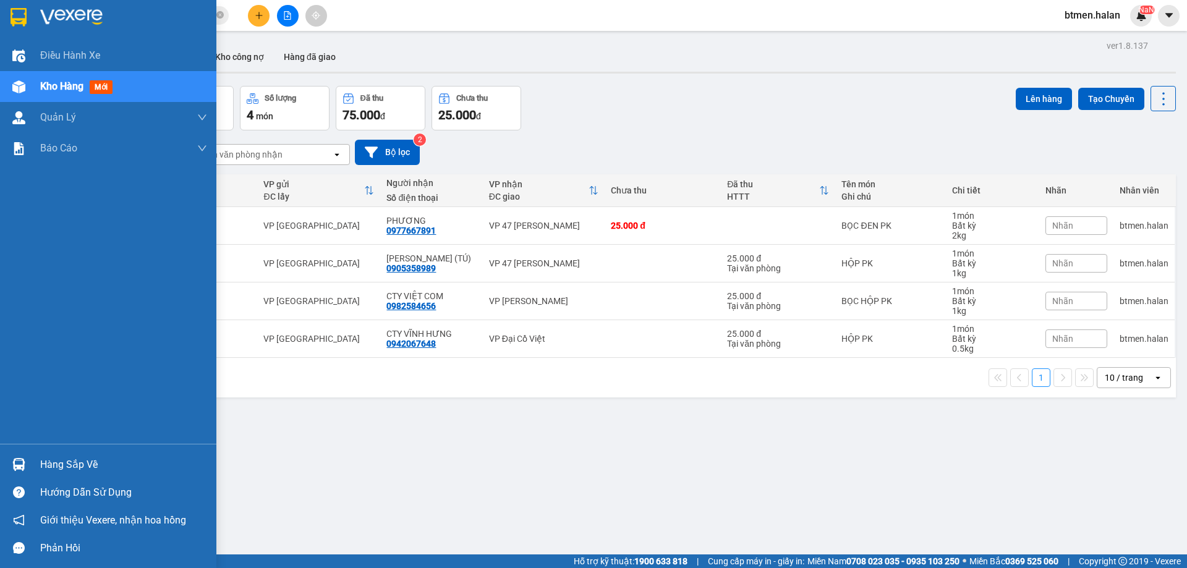
drag, startPoint x: 61, startPoint y: 468, endPoint x: 210, endPoint y: 442, distance: 151.2
click at [64, 466] on div "Hàng sắp về" at bounding box center [123, 464] width 167 height 19
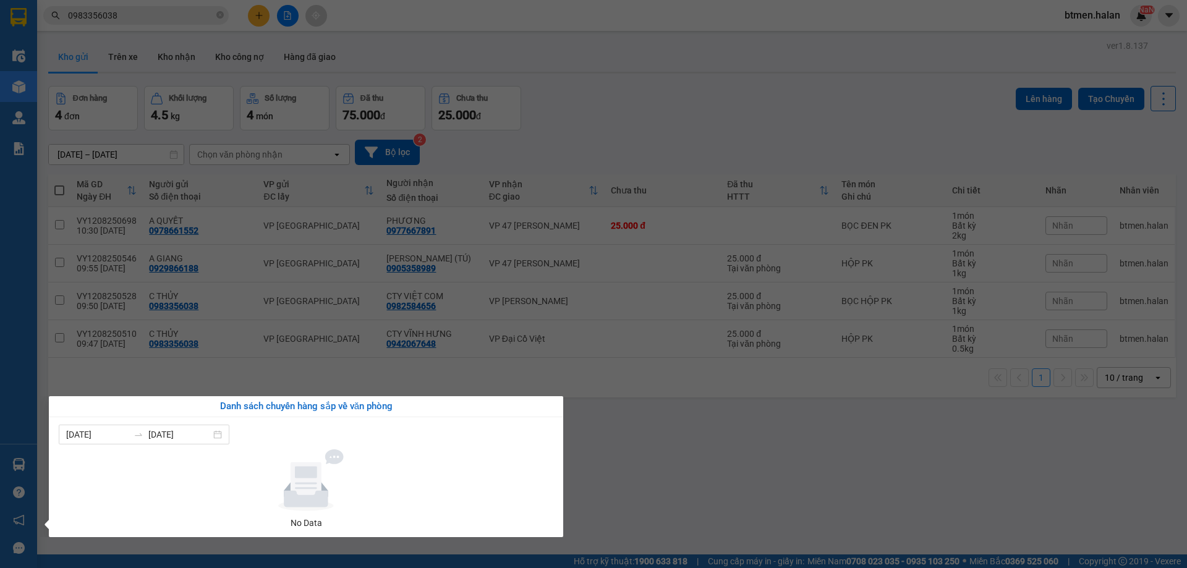
drag, startPoint x: 589, startPoint y: 434, endPoint x: 610, endPoint y: 294, distance: 142.5
click at [589, 433] on section "Kết quả tìm kiếm ( 74 ) Bộ lọc Mã ĐH Trạng thái Món hàng Thu hộ Tổng cước Chưa …" at bounding box center [593, 284] width 1187 height 568
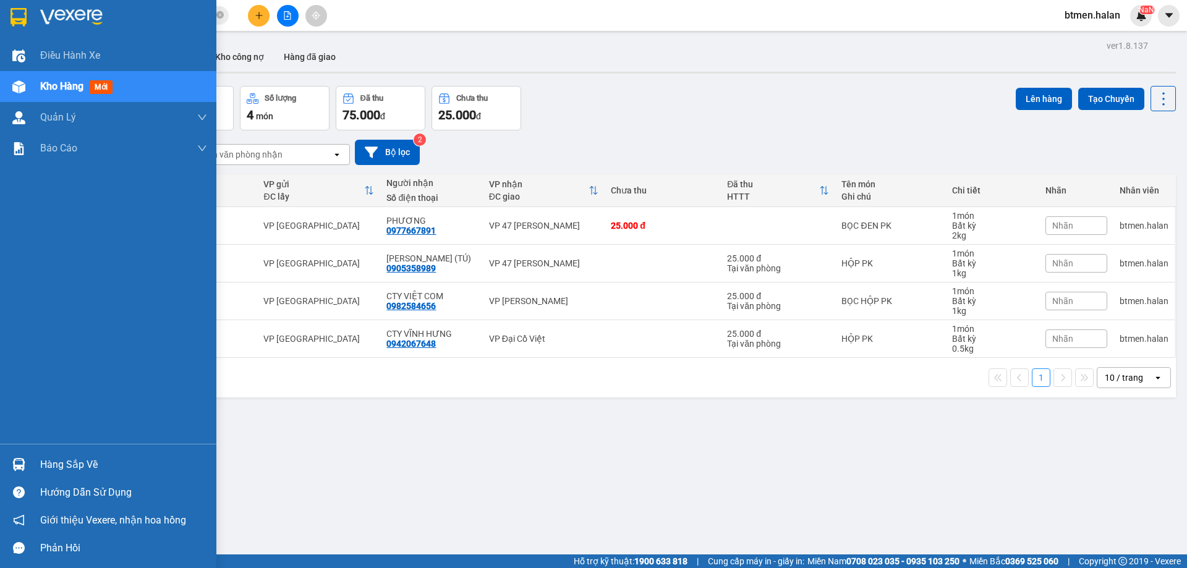
click at [29, 461] on div at bounding box center [19, 465] width 22 height 22
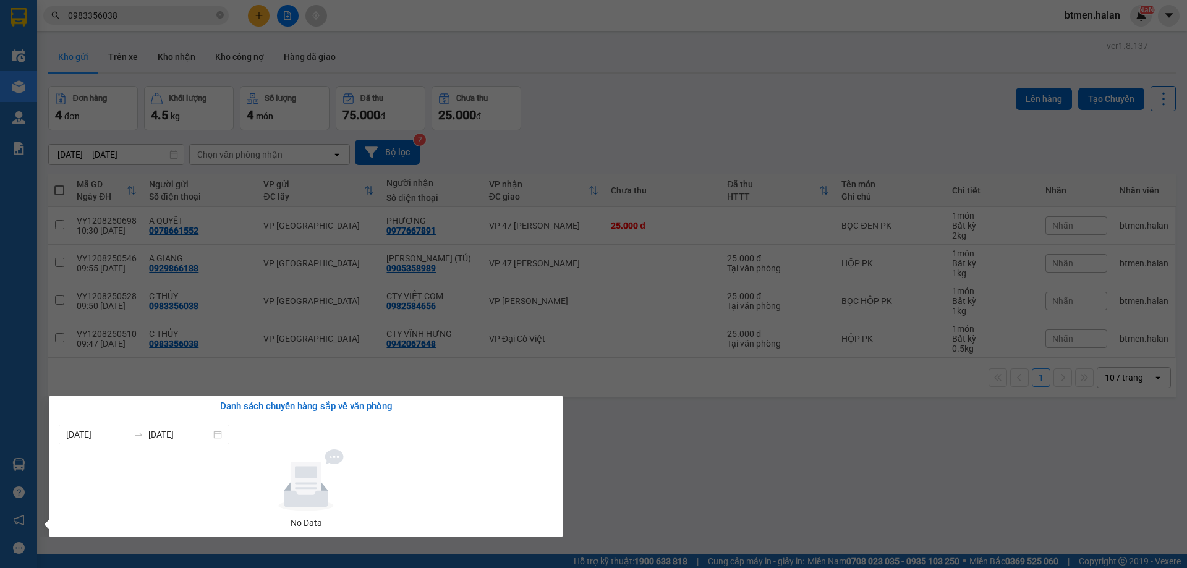
click at [674, 494] on section "Kết quả tìm kiếm ( 74 ) Bộ lọc Mã ĐH Trạng thái Món hàng Thu hộ Tổng cước Chưa …" at bounding box center [593, 284] width 1187 height 568
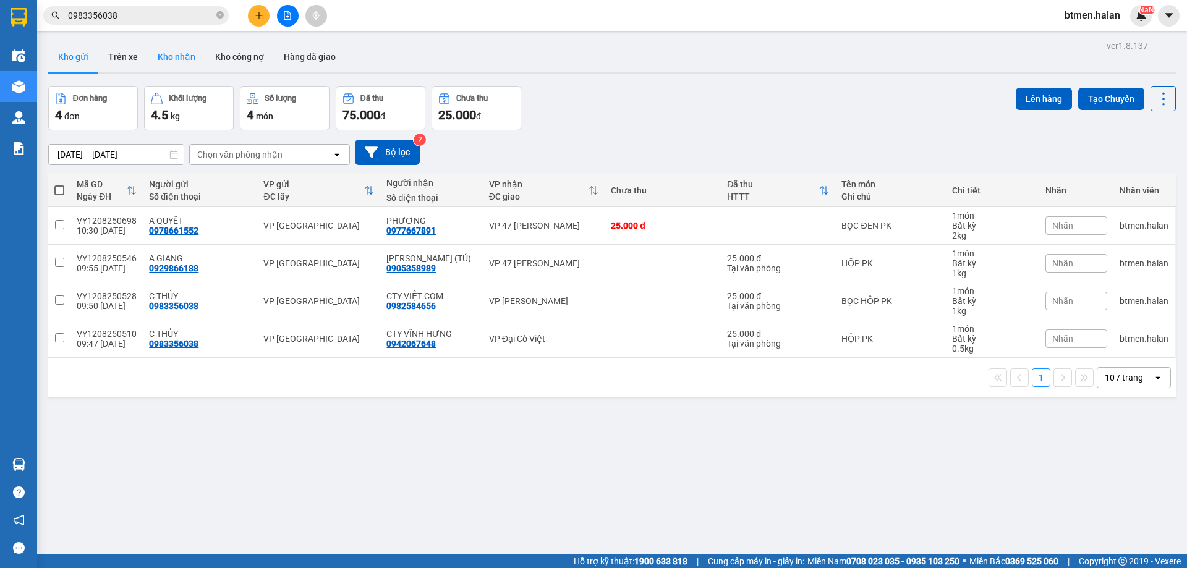
click at [156, 63] on button "Kho nhận" at bounding box center [176, 57] width 57 height 30
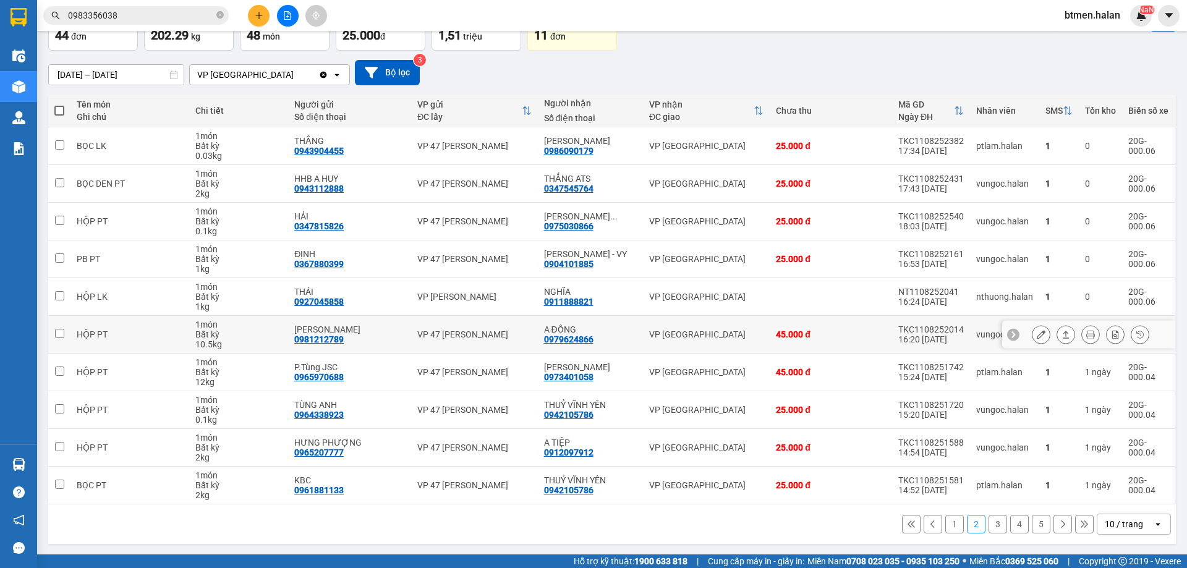
scroll to position [80, 0]
click at [1031, 523] on button "5" at bounding box center [1040, 523] width 19 height 19
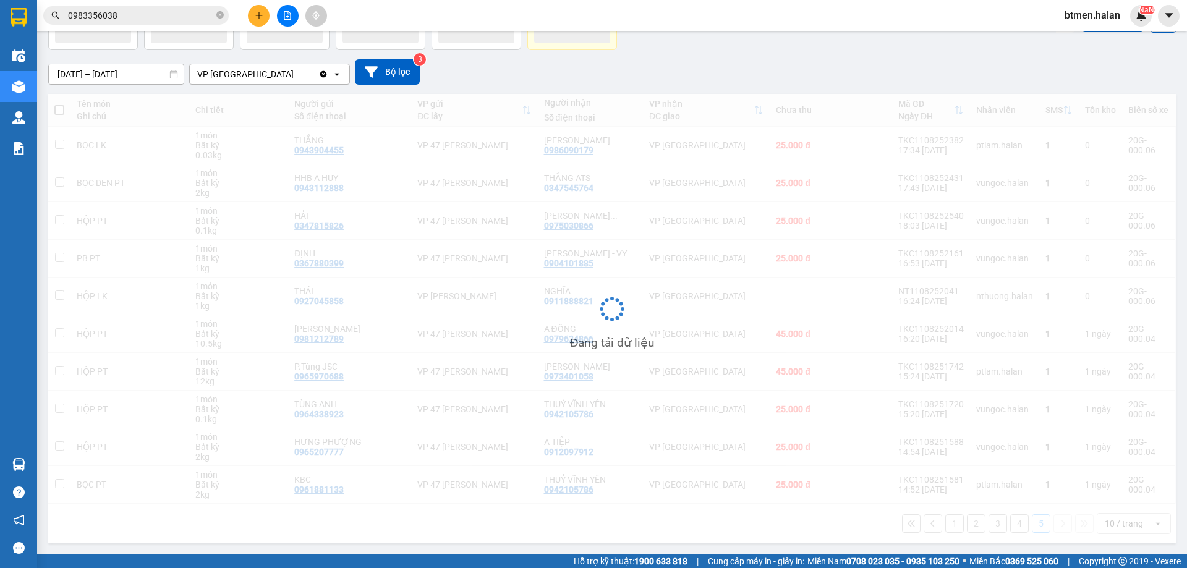
scroll to position [57, 0]
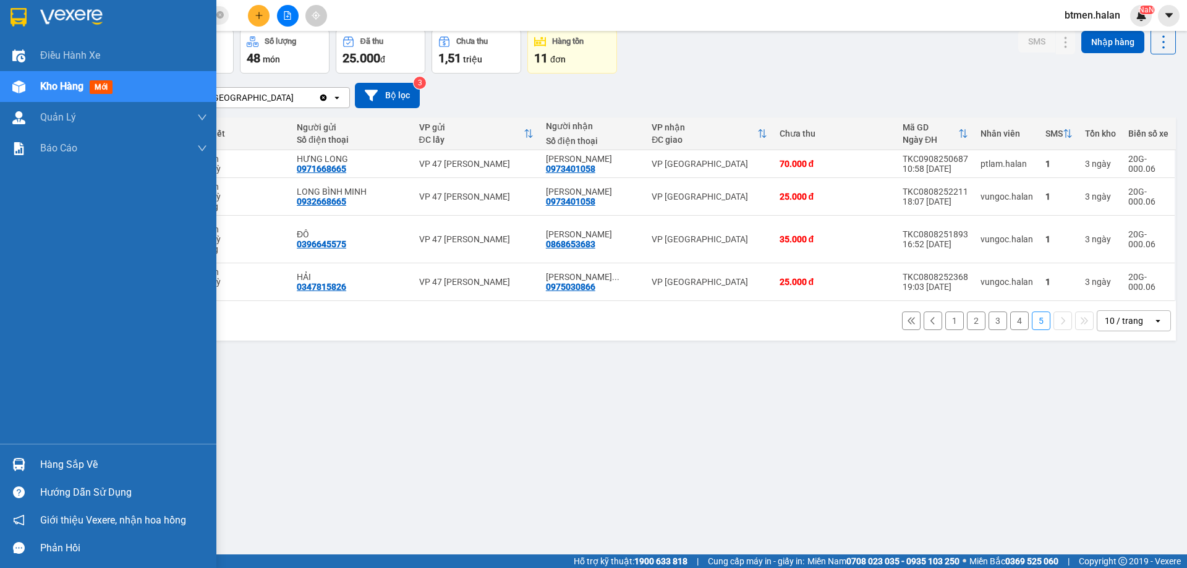
click at [48, 470] on div "Hàng sắp về" at bounding box center [123, 464] width 167 height 19
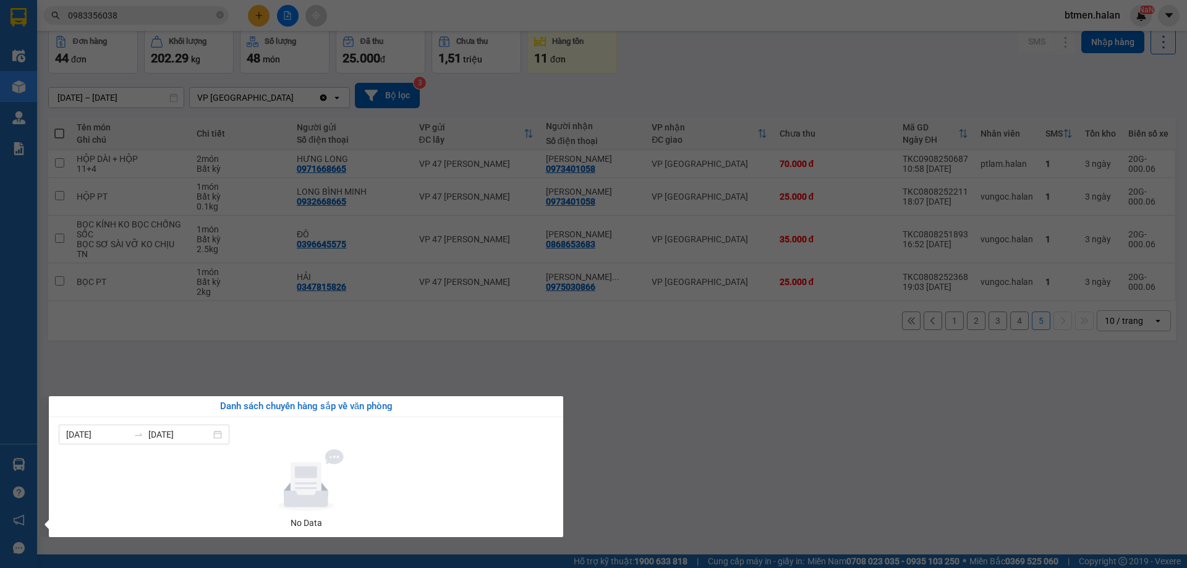
click at [682, 55] on section "Kết quả tìm kiếm ( 74 ) Bộ lọc Mã ĐH Trạng thái Món hàng Thu hộ Tổng cước Chưa …" at bounding box center [593, 284] width 1187 height 568
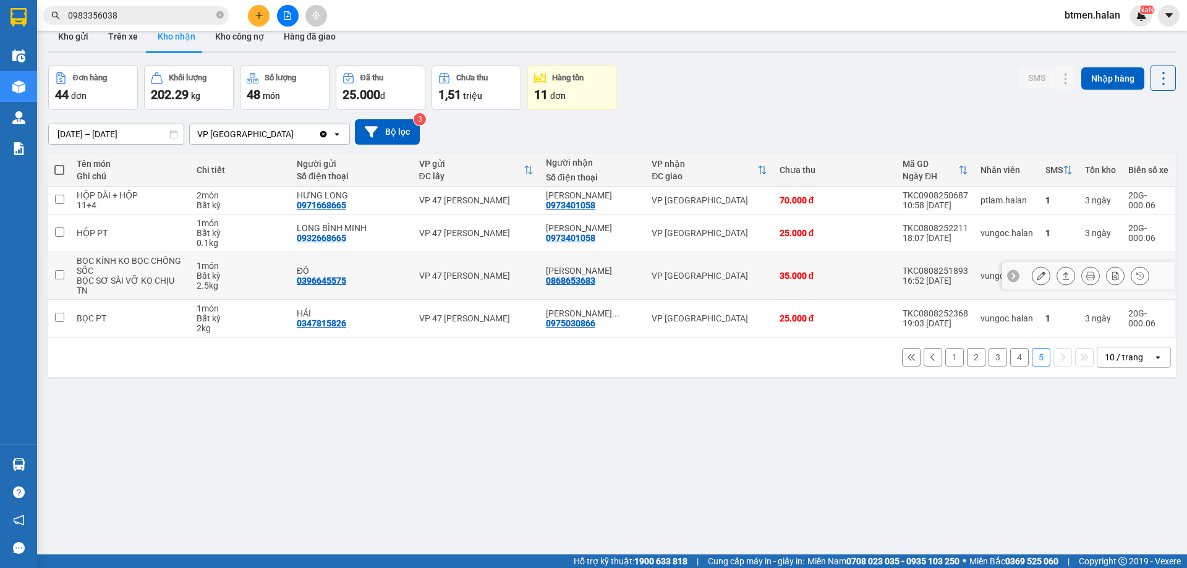
scroll to position [0, 0]
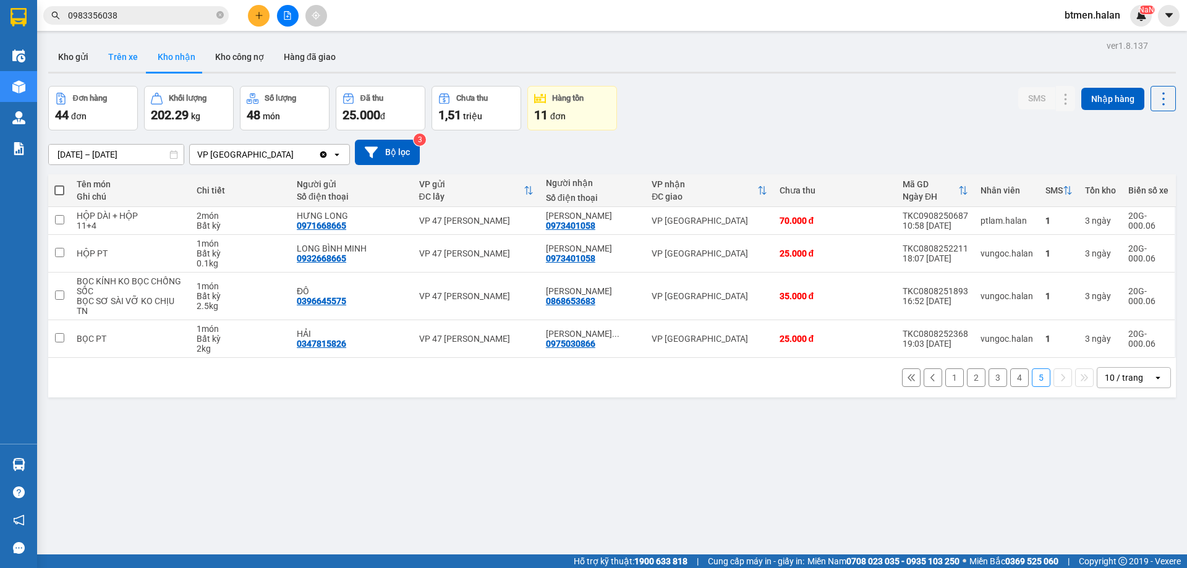
click at [124, 62] on button "Trên xe" at bounding box center [122, 57] width 49 height 30
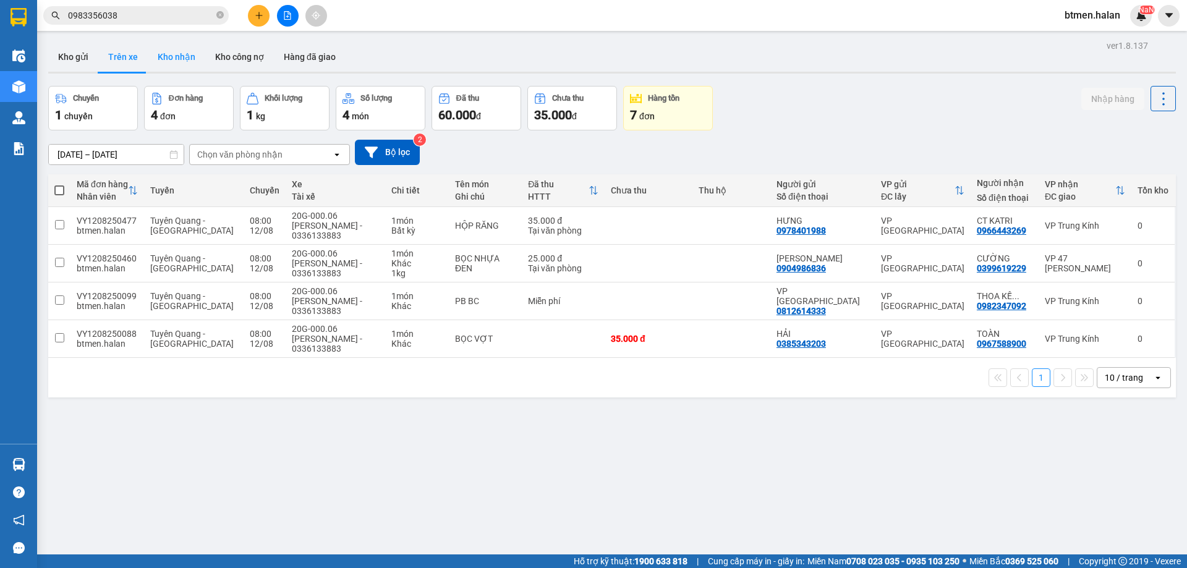
click at [177, 57] on button "Kho nhận" at bounding box center [176, 57] width 57 height 30
type input "[DATE] – [DATE]"
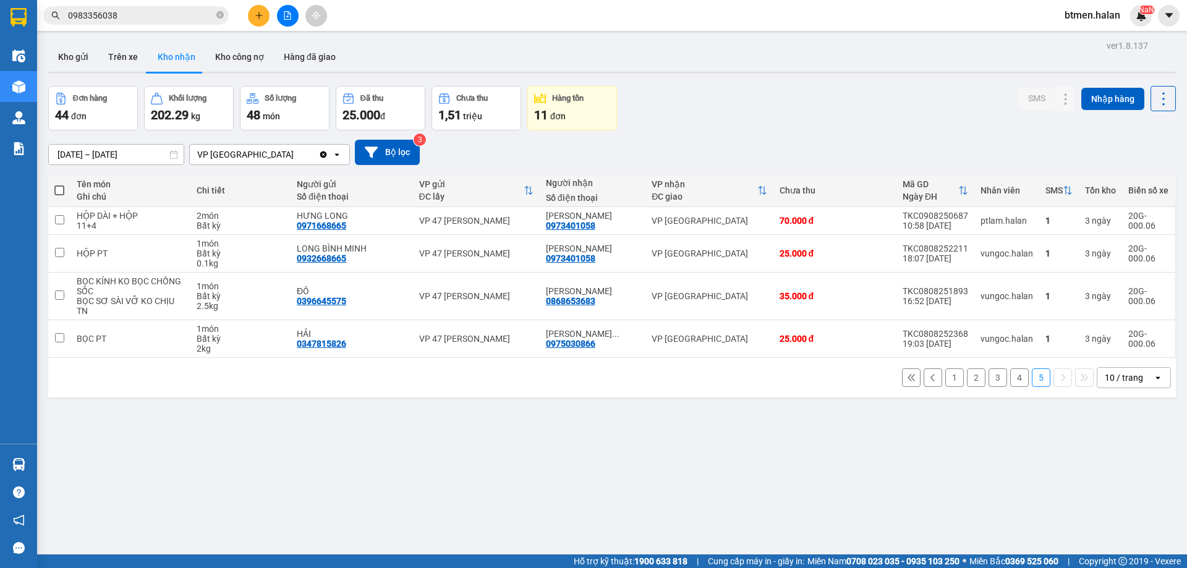
click at [945, 378] on button "1" at bounding box center [954, 377] width 19 height 19
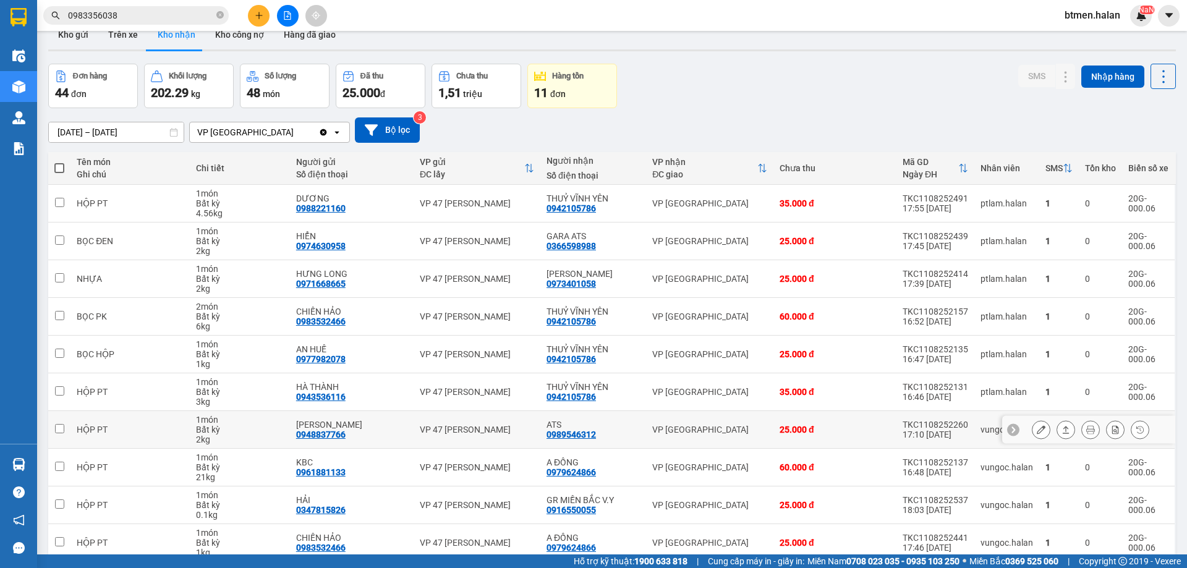
scroll to position [62, 0]
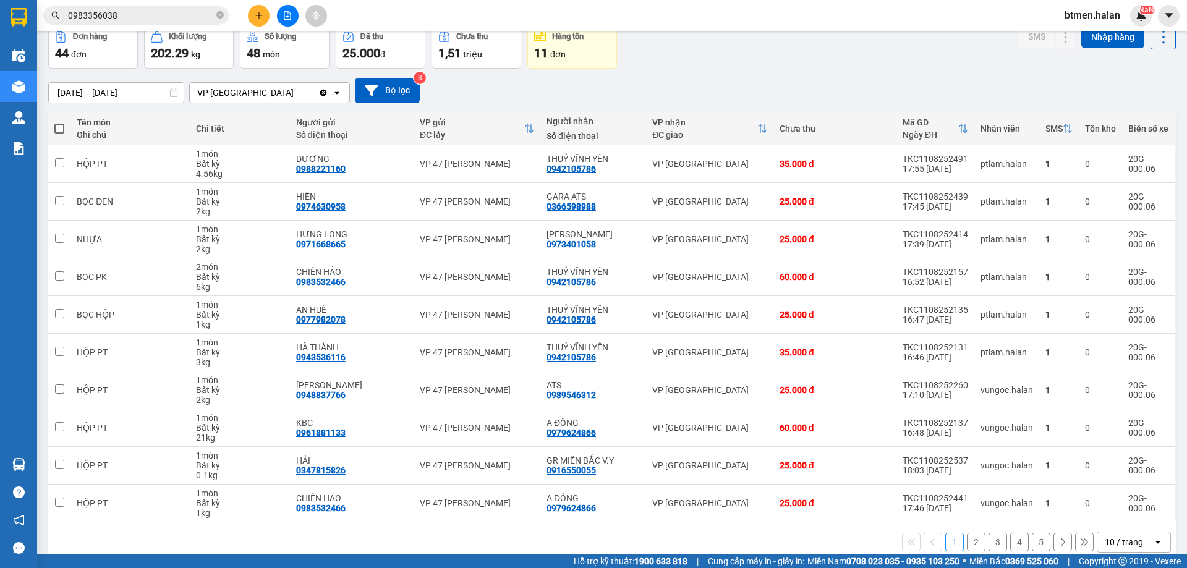
click at [973, 540] on button "2" at bounding box center [976, 542] width 19 height 19
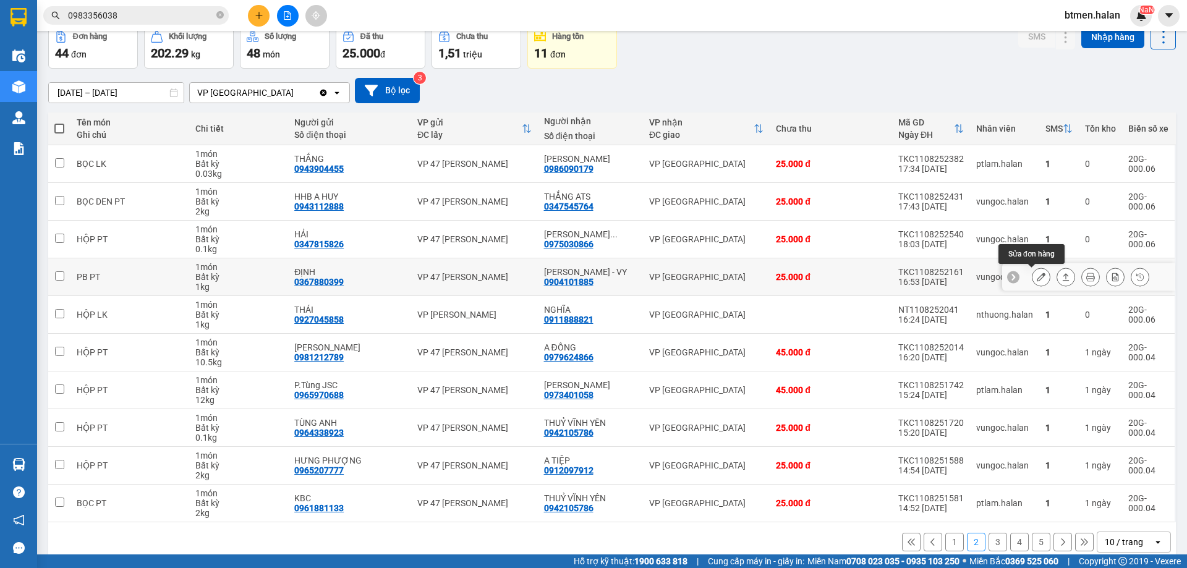
click at [1036, 277] on icon at bounding box center [1040, 277] width 9 height 9
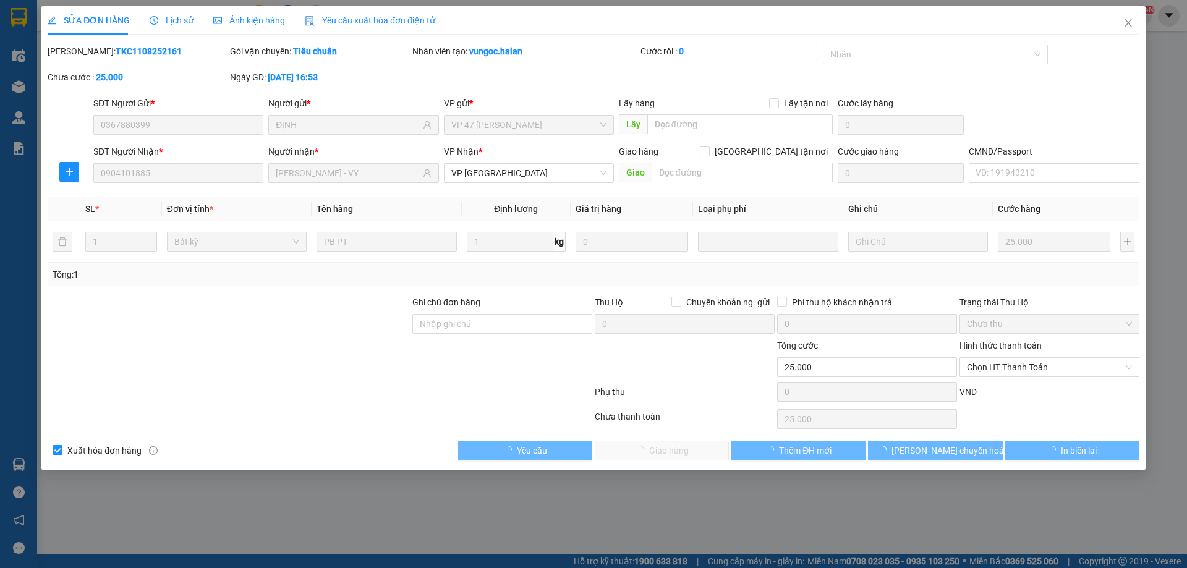
type input "0367880399"
type input "ĐỊNH"
type input "0904101885"
type input "GARA VŨ THẮNG - VY"
type input "25.000"
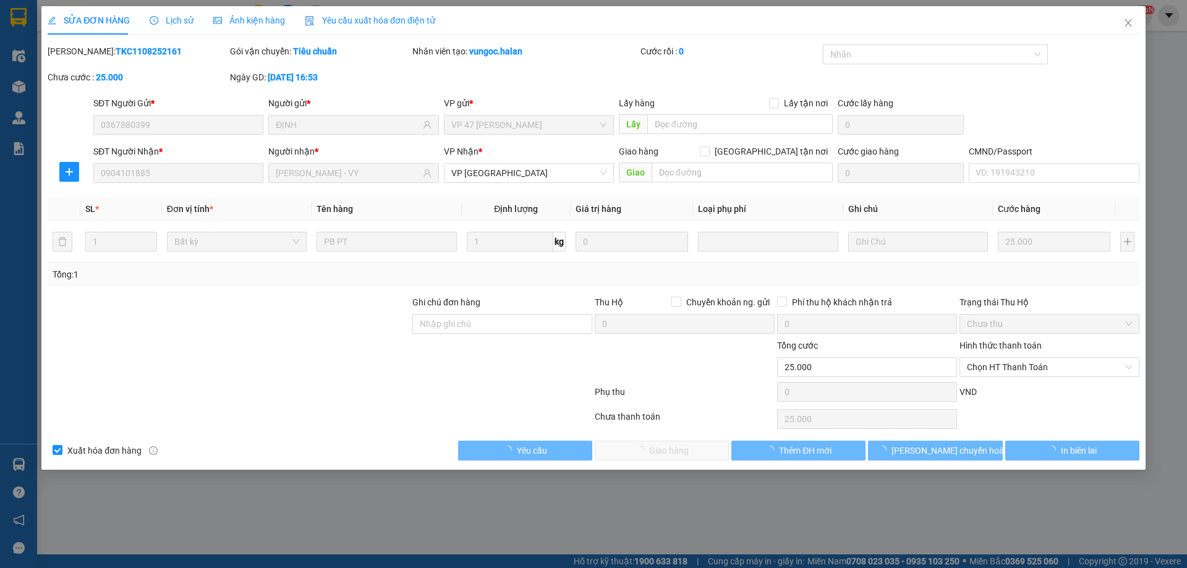
click at [1042, 369] on span "Chọn HT Thanh Toán" at bounding box center [1049, 367] width 165 height 19
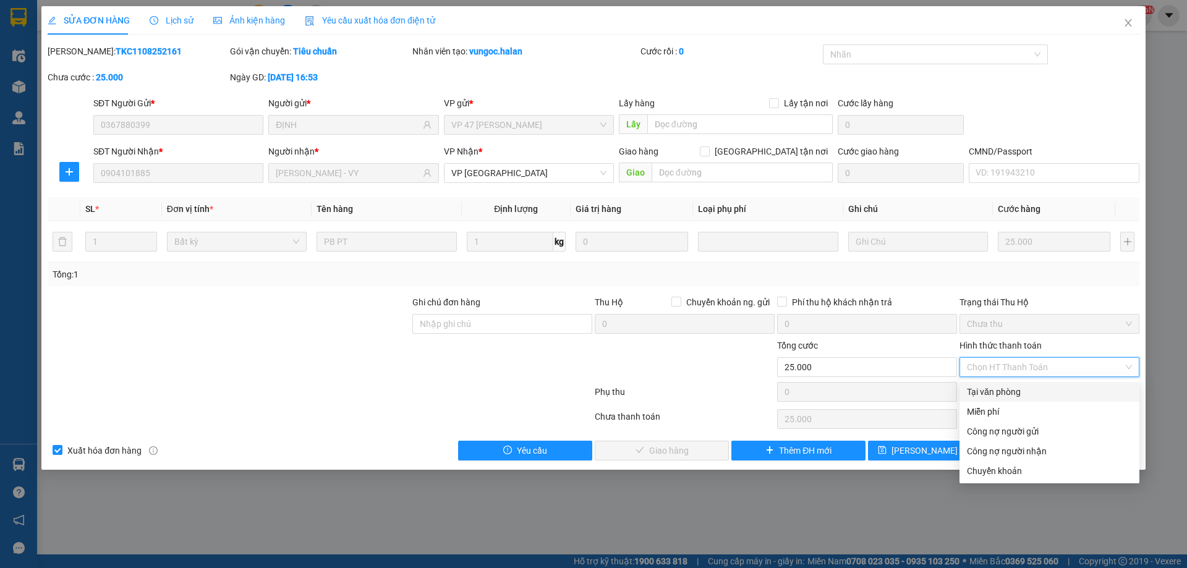
drag, startPoint x: 970, startPoint y: 392, endPoint x: 803, endPoint y: 423, distance: 169.1
click at [967, 393] on div "Tại văn phòng" at bounding box center [1049, 392] width 165 height 14
type input "0"
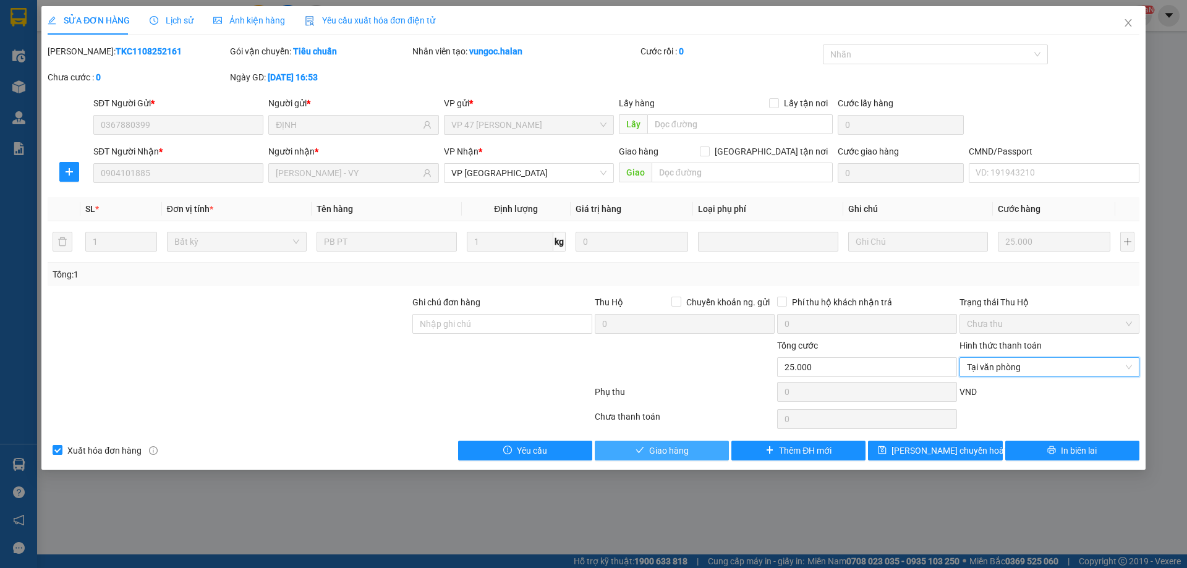
click at [630, 452] on button "Giao hàng" at bounding box center [661, 451] width 134 height 20
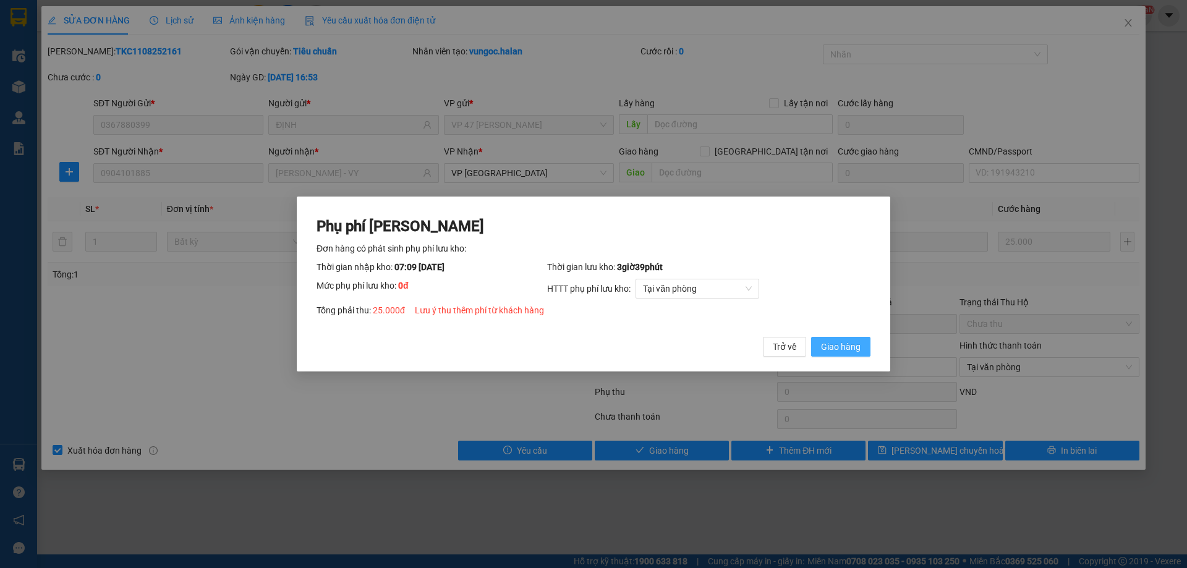
click at [863, 345] on button "Giao hàng" at bounding box center [840, 347] width 59 height 20
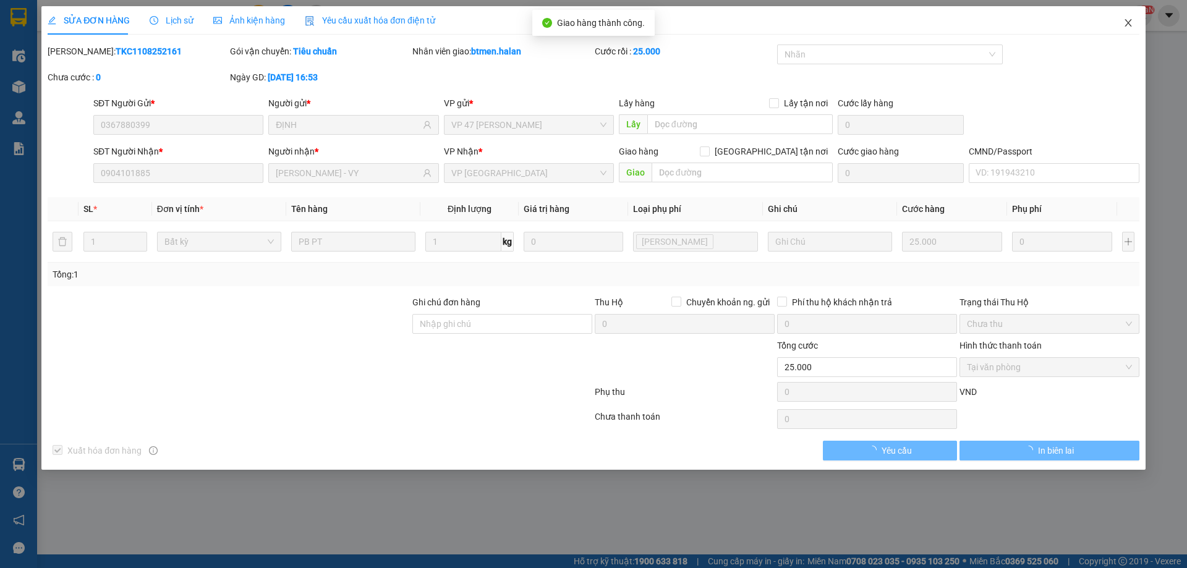
click at [1126, 24] on icon "close" at bounding box center [1128, 23] width 10 height 10
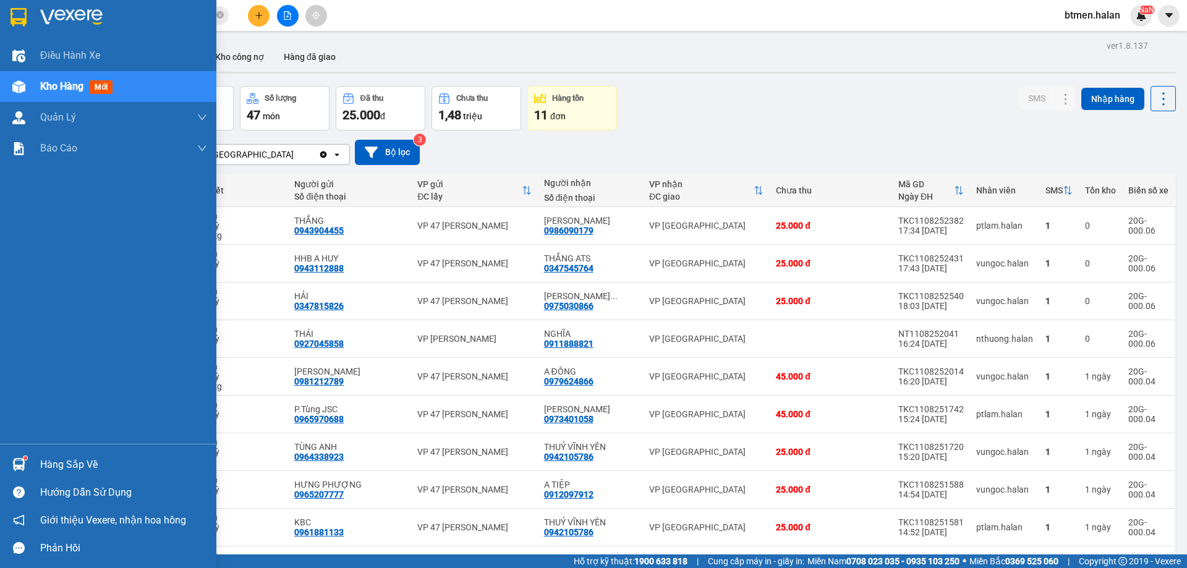
drag, startPoint x: 0, startPoint y: 0, endPoint x: 156, endPoint y: 467, distance: 491.9
click at [35, 462] on div "Hàng sắp về" at bounding box center [108, 465] width 216 height 28
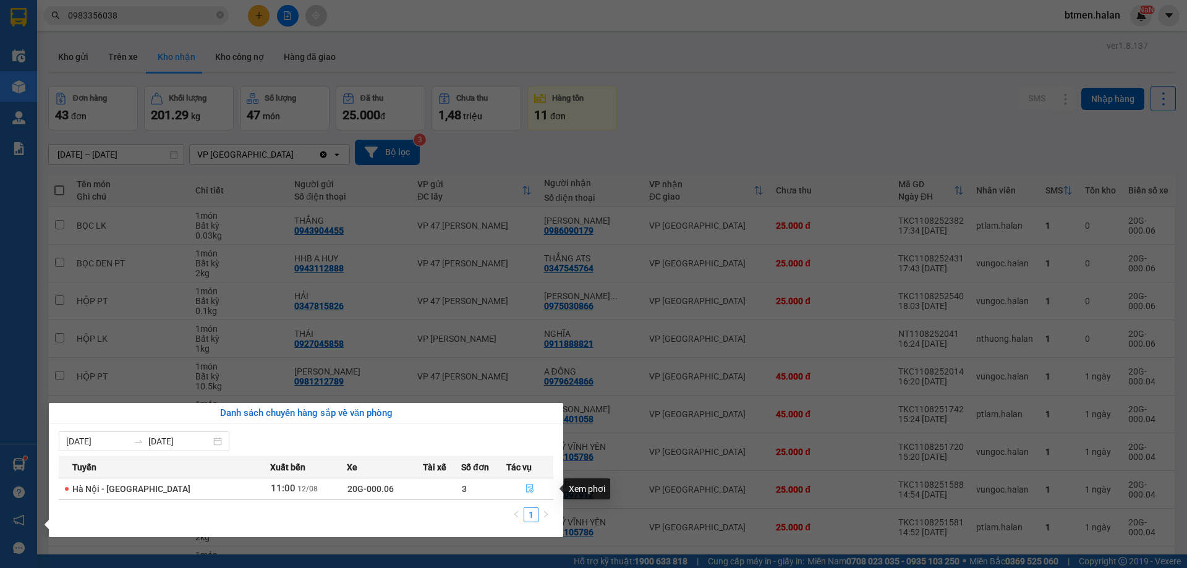
click at [528, 493] on icon "file-done" at bounding box center [529, 488] width 7 height 9
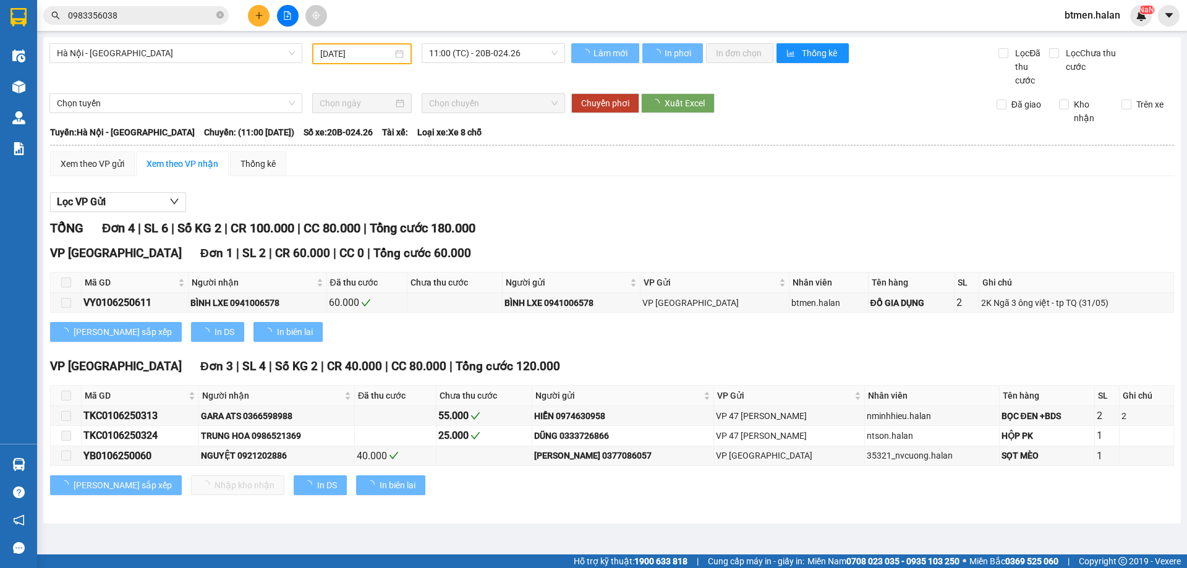
type input "[DATE]"
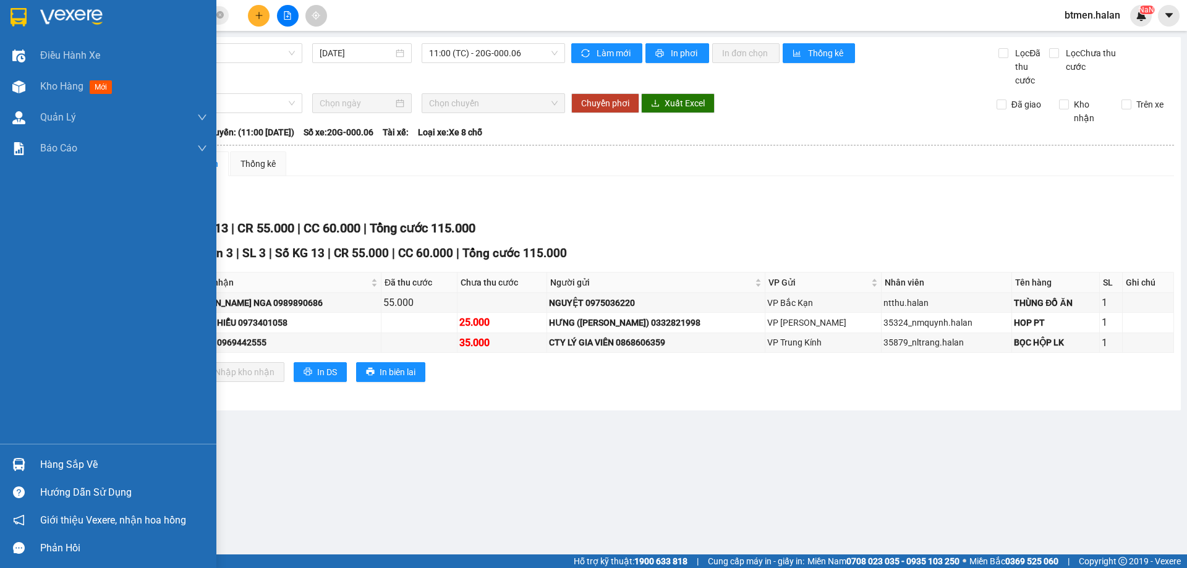
click at [90, 458] on div "Hàng sắp về" at bounding box center [123, 464] width 167 height 19
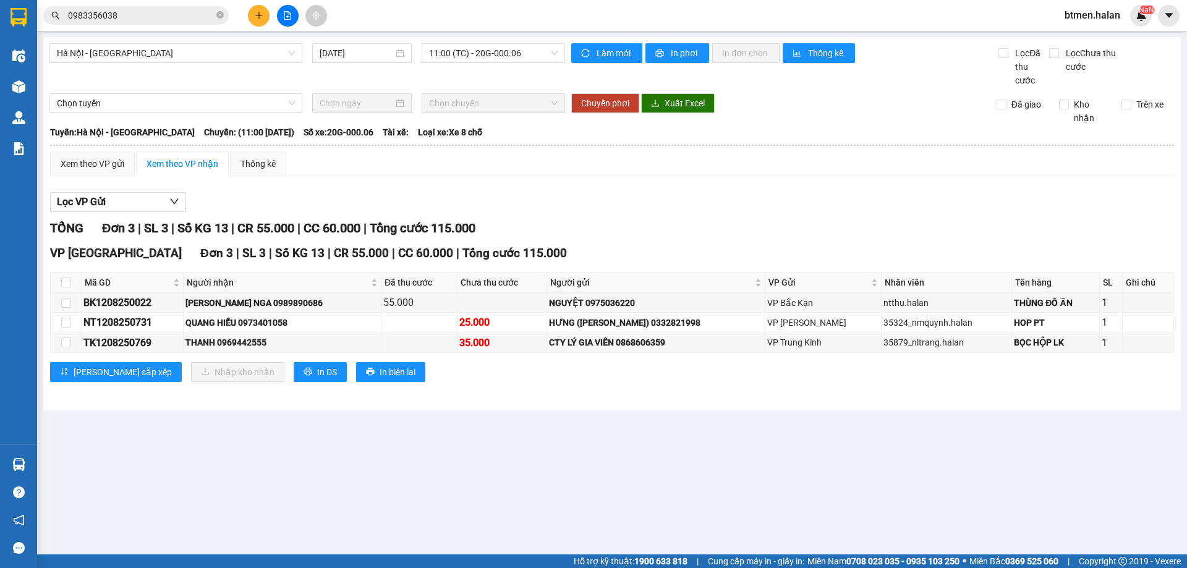
drag, startPoint x: 682, startPoint y: 439, endPoint x: 395, endPoint y: 18, distance: 509.6
click at [675, 424] on section "Kết quả tìm kiếm ( 74 ) Bộ lọc Mã ĐH Trạng thái Món hàng Thu hộ Tổng cước Chưa …" at bounding box center [593, 284] width 1187 height 568
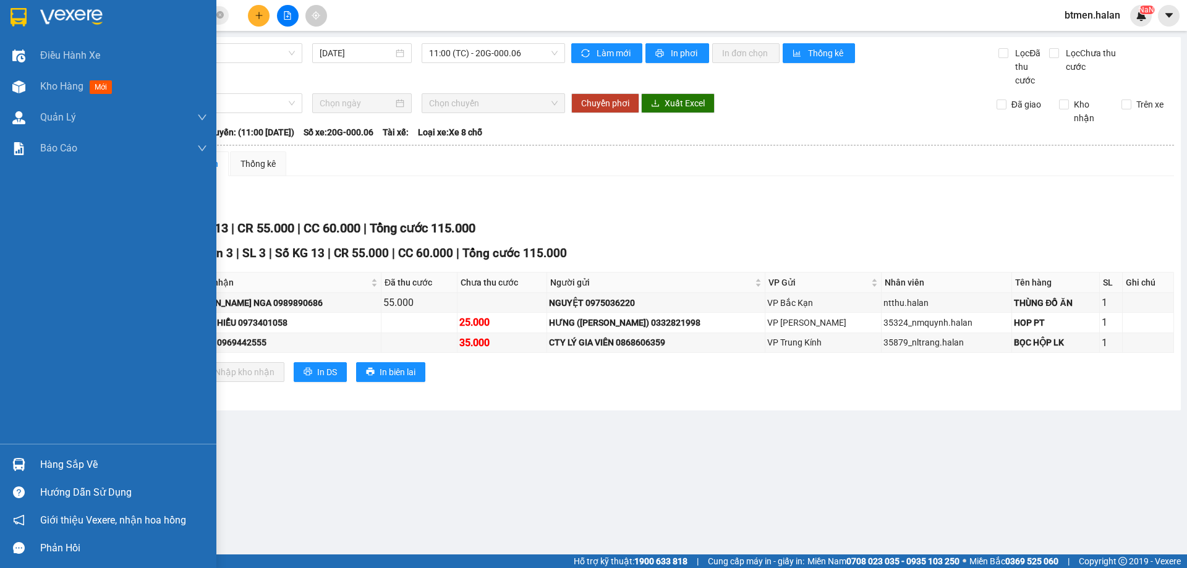
drag, startPoint x: 70, startPoint y: 467, endPoint x: 127, endPoint y: 479, distance: 58.7
click at [70, 467] on div "Hàng sắp về" at bounding box center [123, 464] width 167 height 19
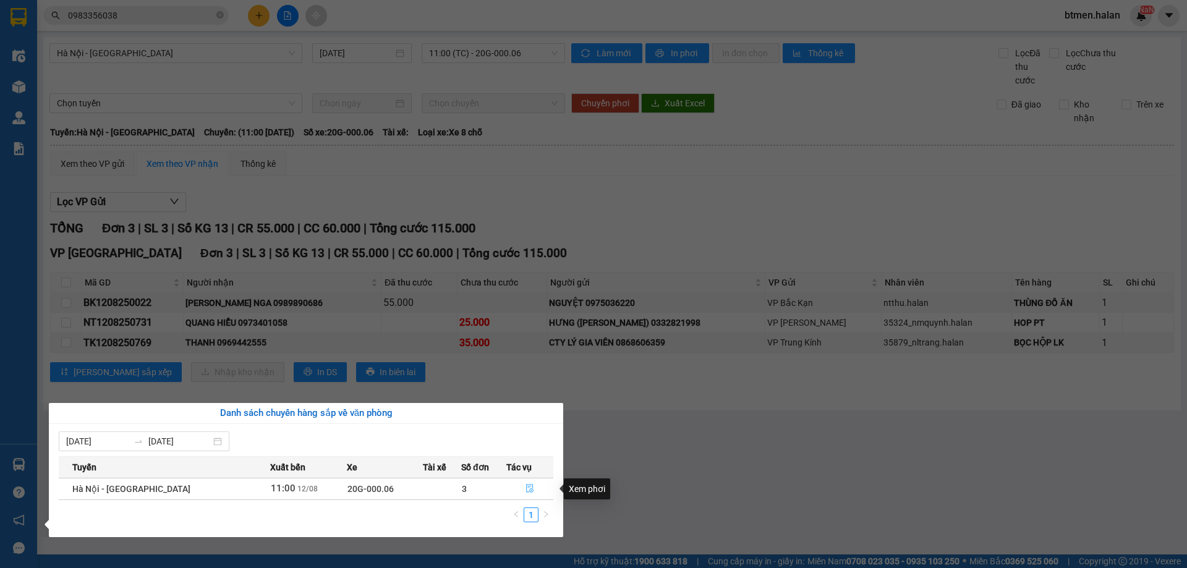
click at [526, 492] on icon "file-done" at bounding box center [529, 488] width 7 height 9
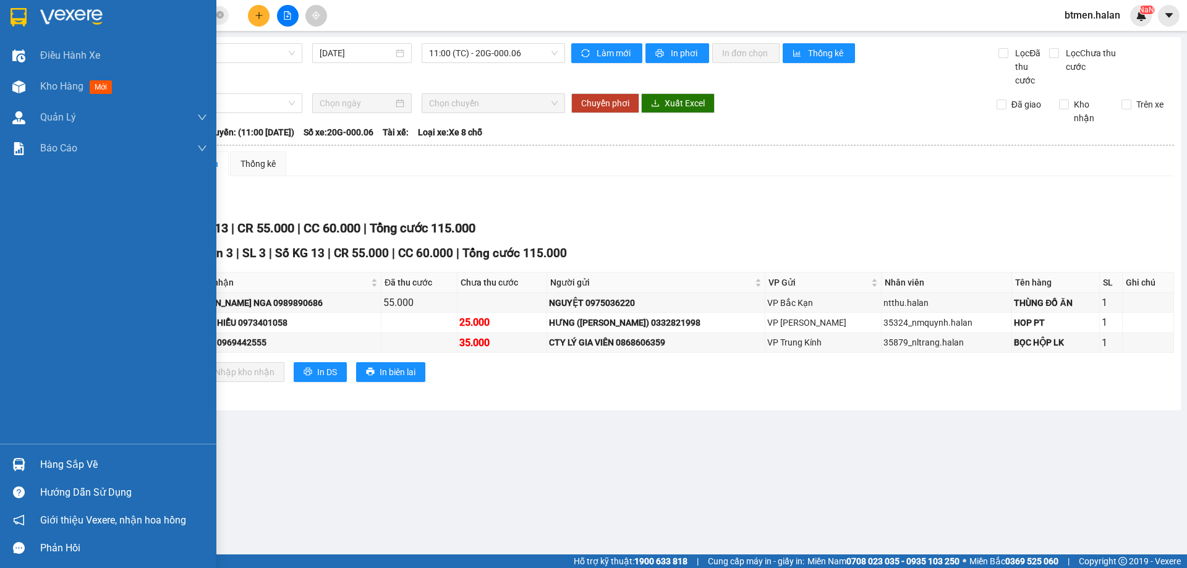
click at [91, 464] on div "Hàng sắp về" at bounding box center [123, 464] width 167 height 19
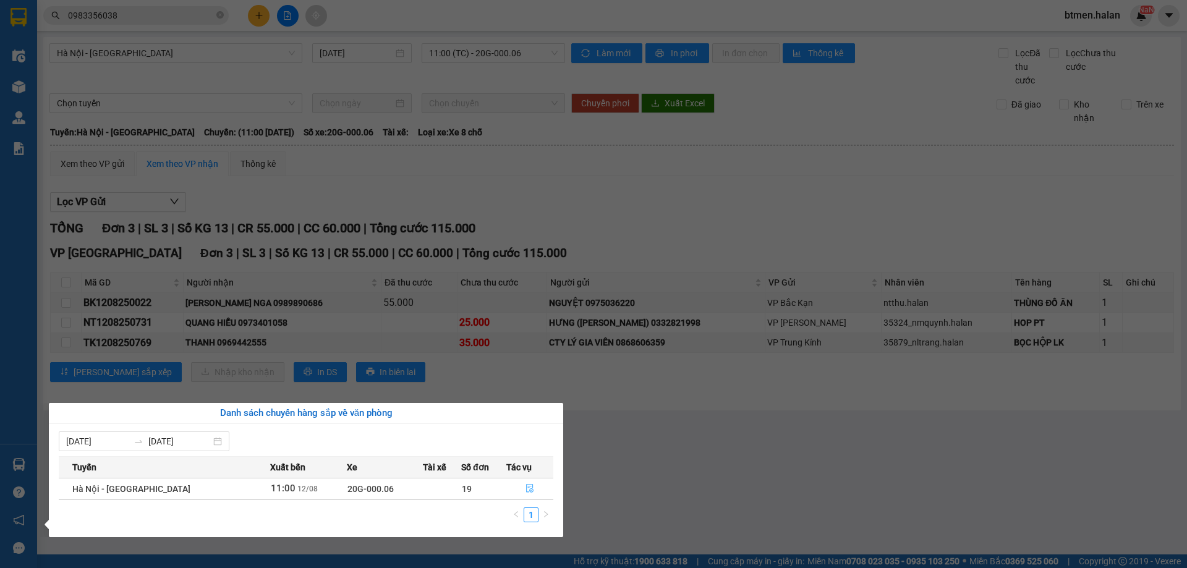
click at [528, 489] on icon "file-done" at bounding box center [529, 488] width 7 height 9
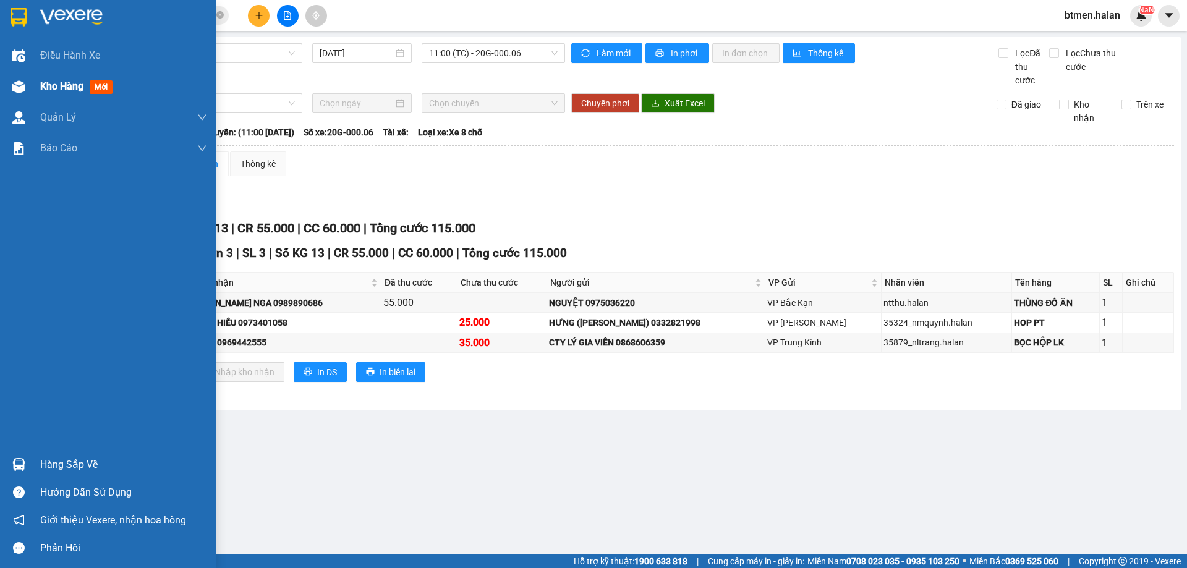
click at [49, 88] on span "Kho hàng" at bounding box center [61, 86] width 43 height 12
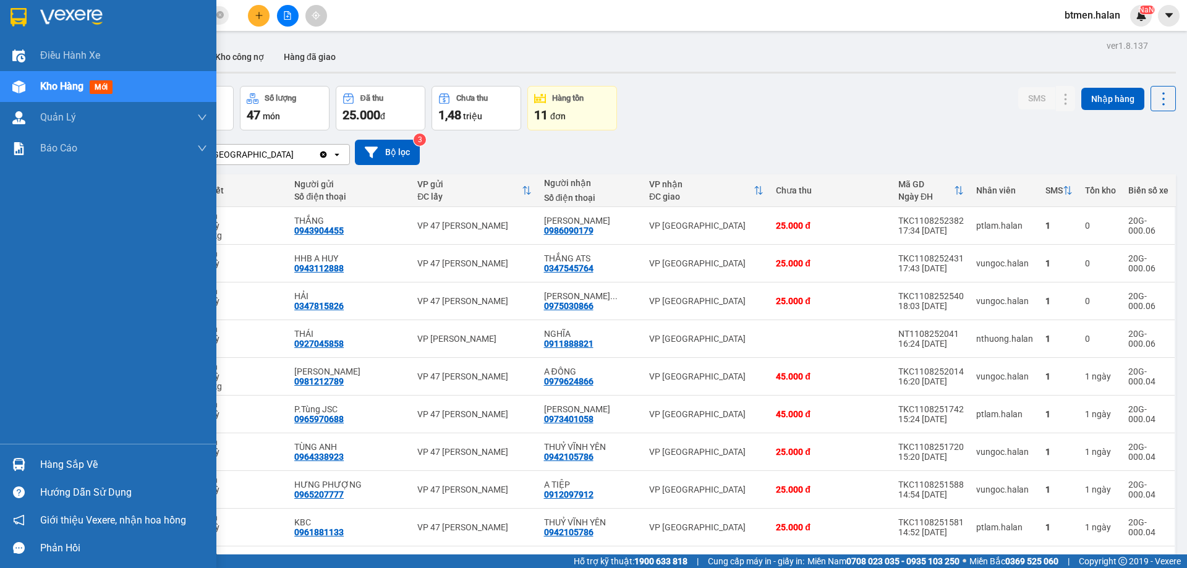
click at [69, 463] on div "Hàng sắp về" at bounding box center [123, 464] width 167 height 19
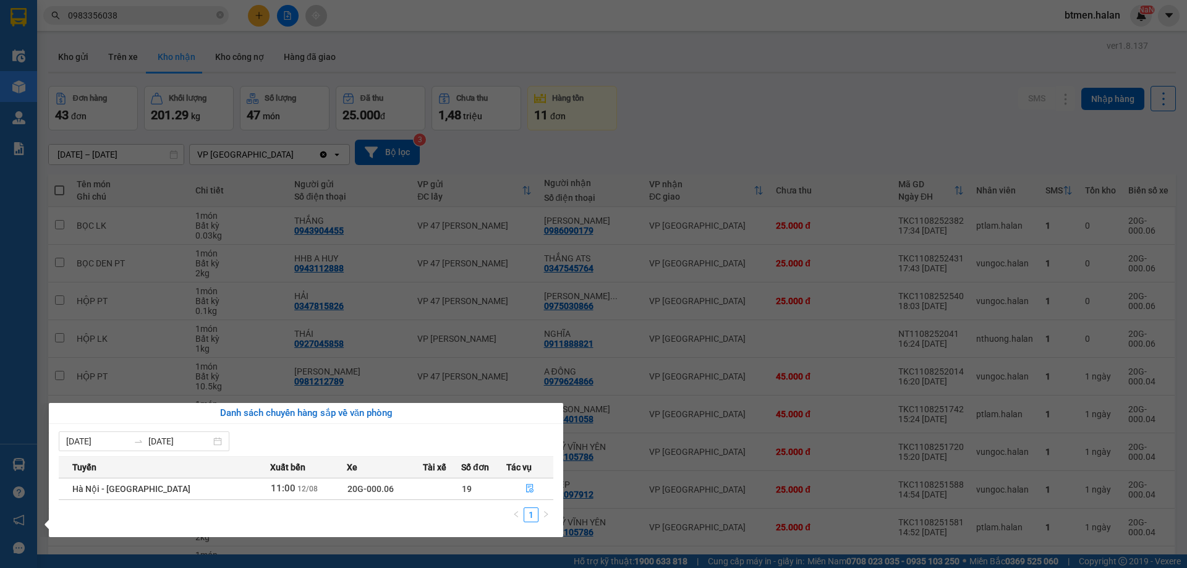
click at [462, 491] on span "19" at bounding box center [467, 489] width 10 height 10
click at [530, 489] on icon "file-done" at bounding box center [529, 488] width 9 height 9
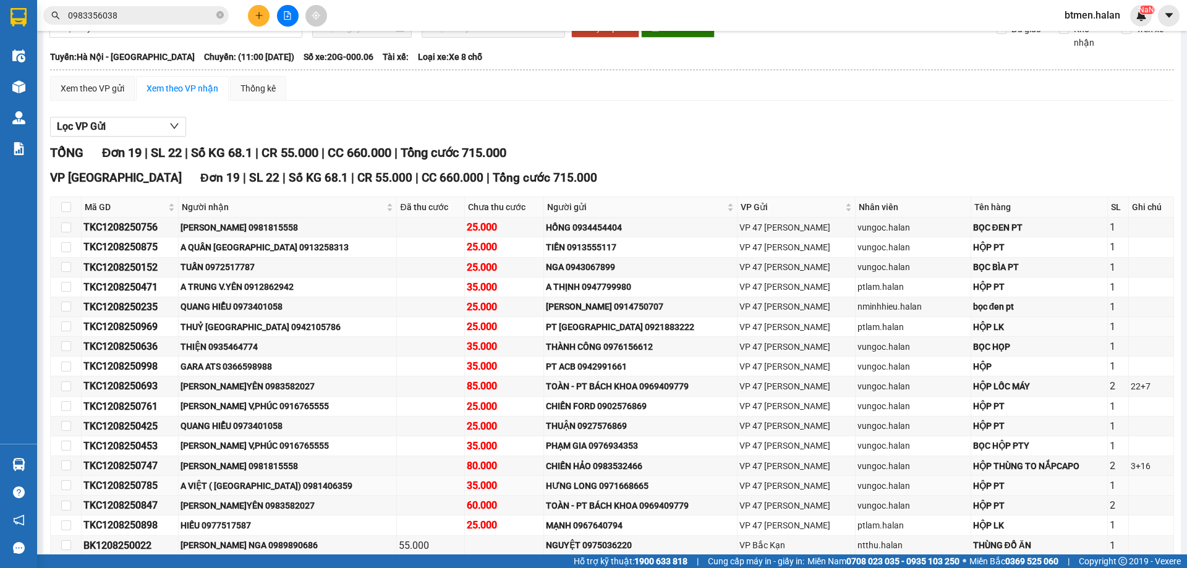
scroll to position [180, 0]
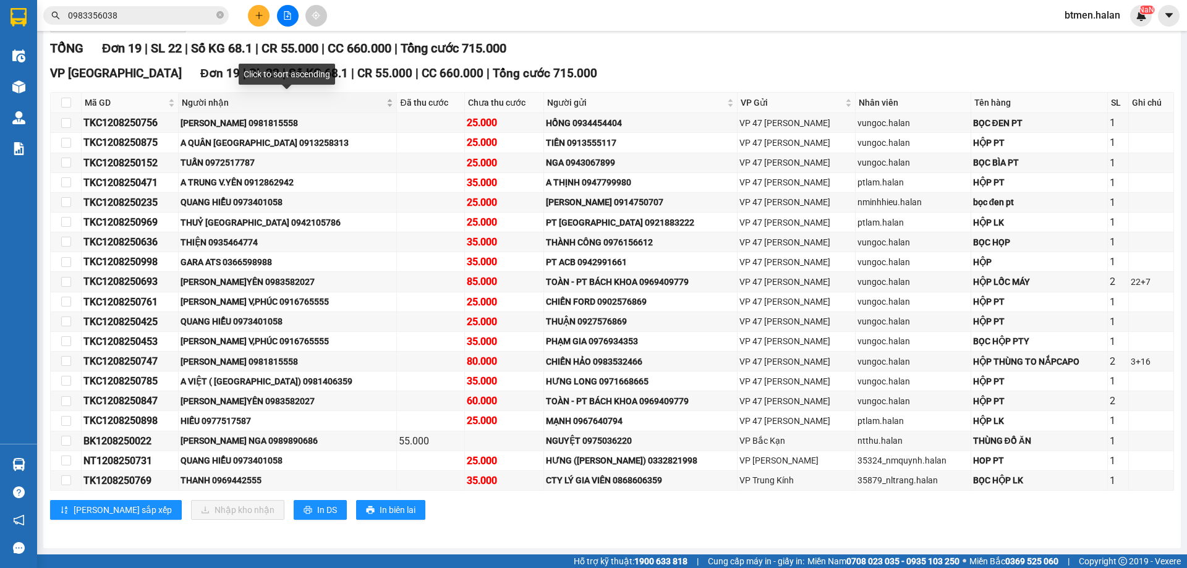
click at [209, 107] on span "Người nhận" at bounding box center [283, 103] width 202 height 14
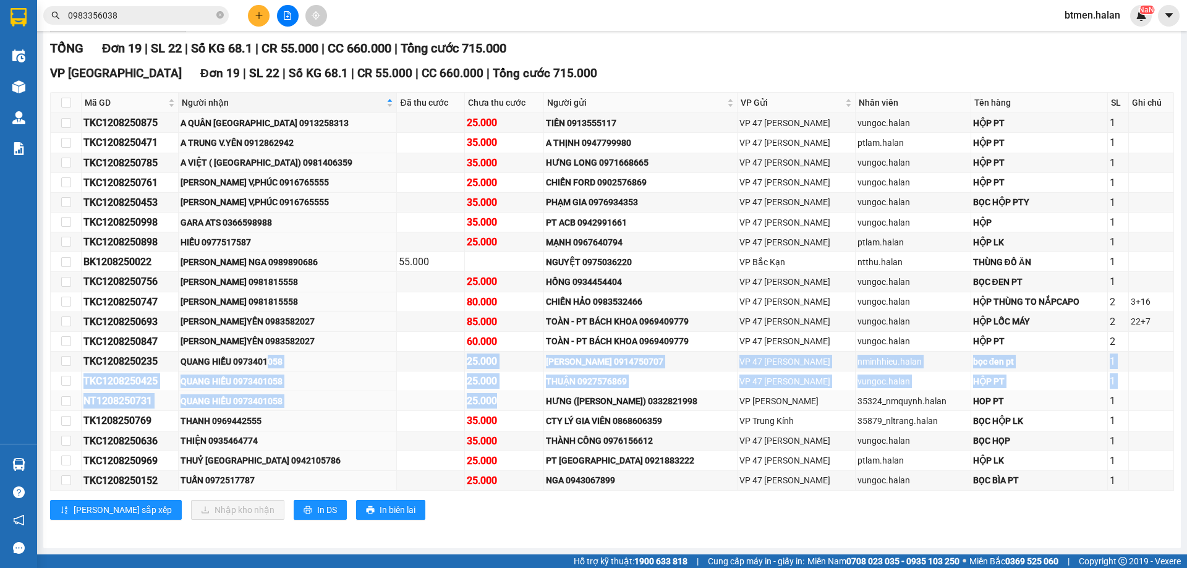
drag, startPoint x: 273, startPoint y: 357, endPoint x: 496, endPoint y: 405, distance: 229.0
click at [496, 405] on tbody "TKC1208250875 A QUÂN [GEOGRAPHIC_DATA] 25.000 TIỀN 0913555117 VP 47 [PERSON_NAM…" at bounding box center [612, 302] width 1123 height 378
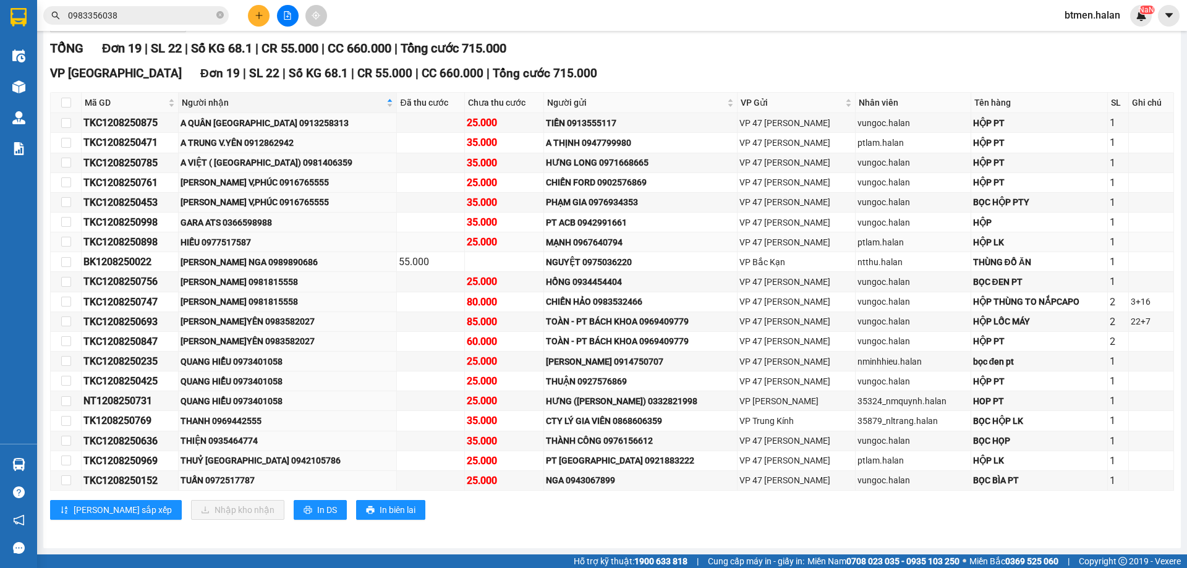
click at [239, 243] on div "HIẾU 0977517587" at bounding box center [287, 242] width 214 height 14
copy div "0977517587"
click at [167, 21] on input "0983356038" at bounding box center [141, 16] width 146 height 14
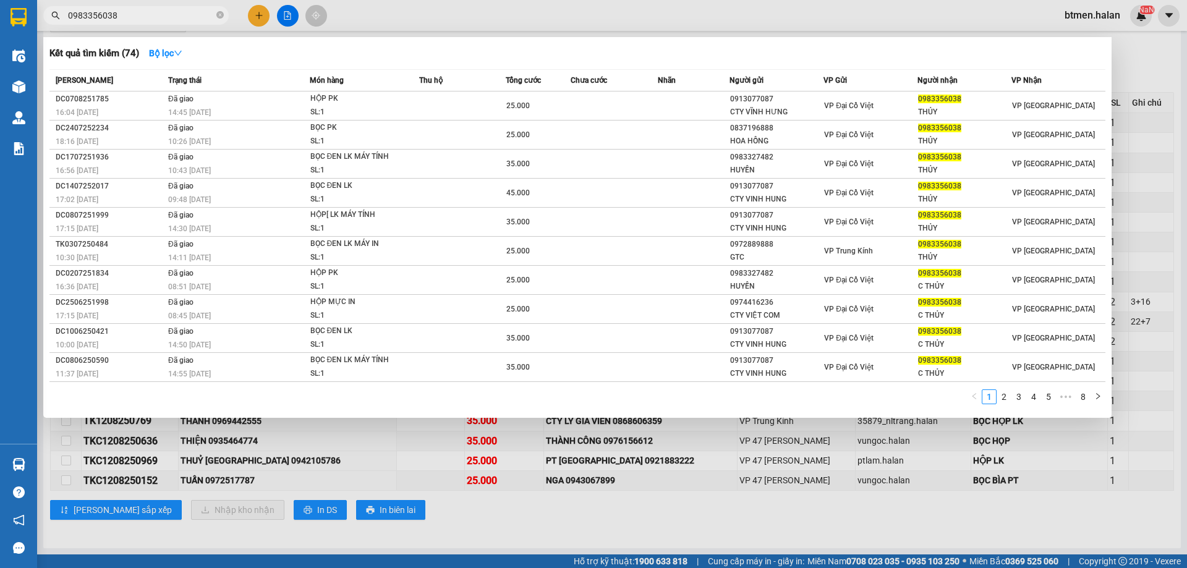
click at [167, 21] on input "0983356038" at bounding box center [141, 16] width 146 height 14
paste input "77517587"
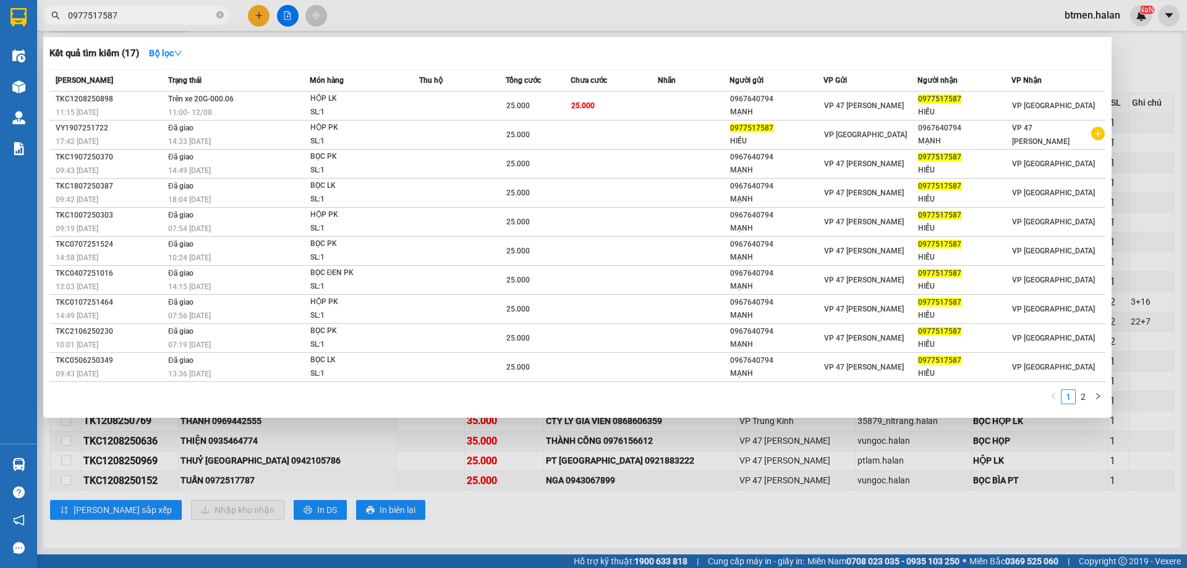
click at [1146, 64] on div at bounding box center [593, 284] width 1187 height 568
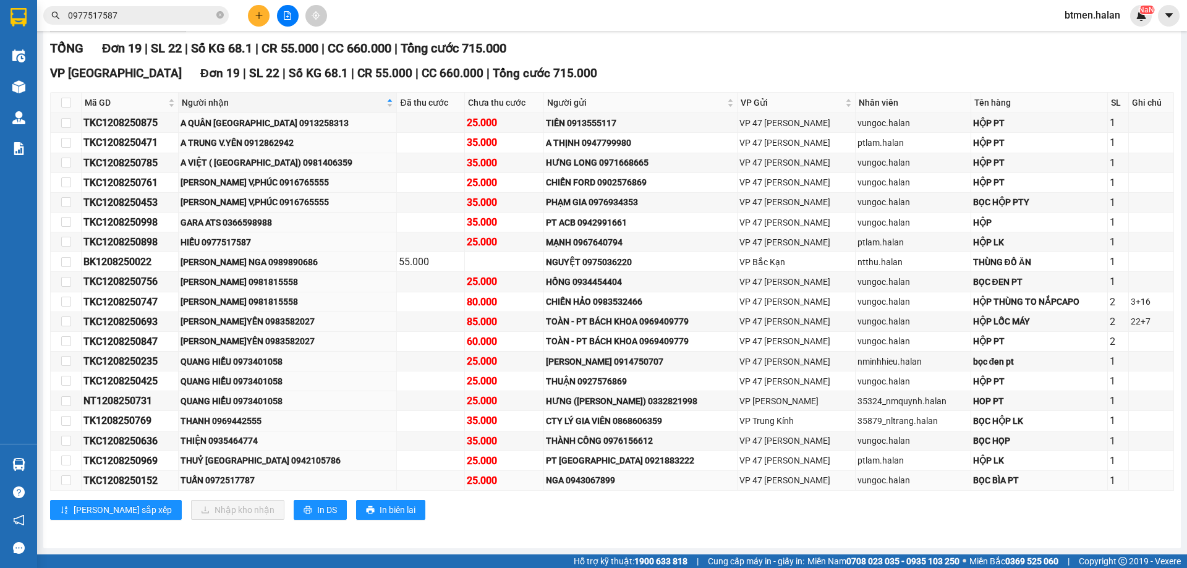
click at [238, 481] on div "TUẤN 0972517787" at bounding box center [287, 480] width 214 height 14
copy div "0972517787"
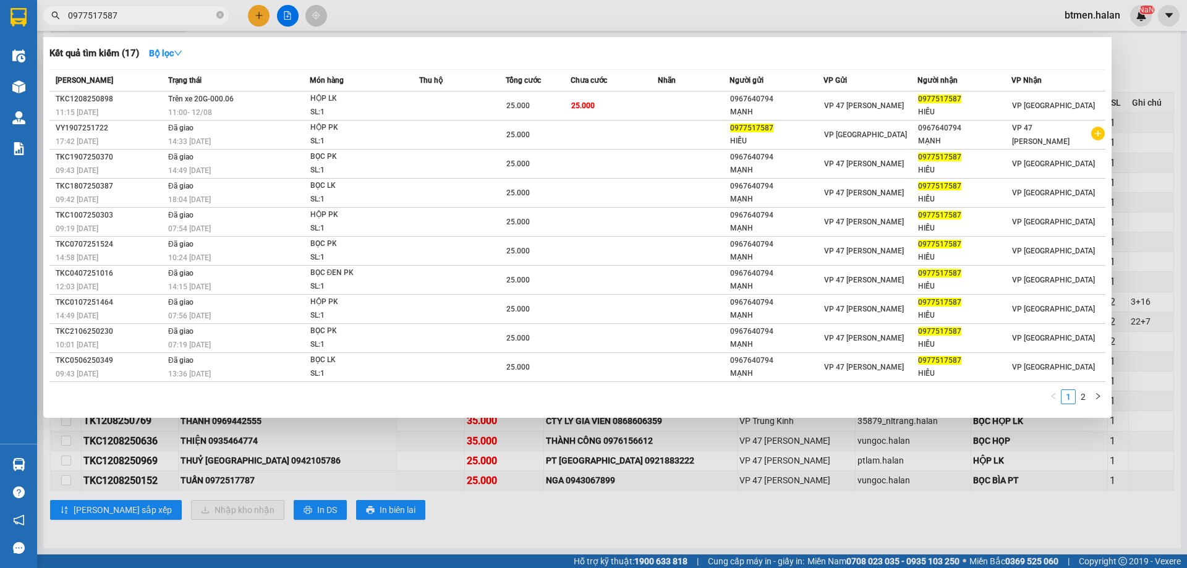
click at [143, 15] on input "0977517587" at bounding box center [141, 16] width 146 height 14
paste input "25177"
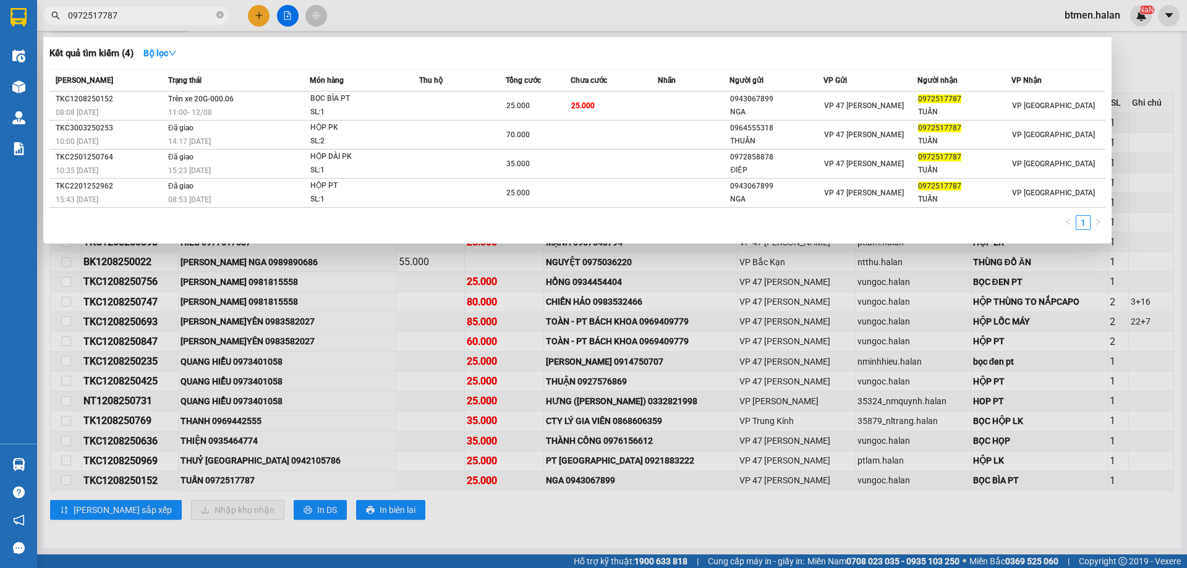
click at [1128, 64] on div at bounding box center [593, 284] width 1187 height 568
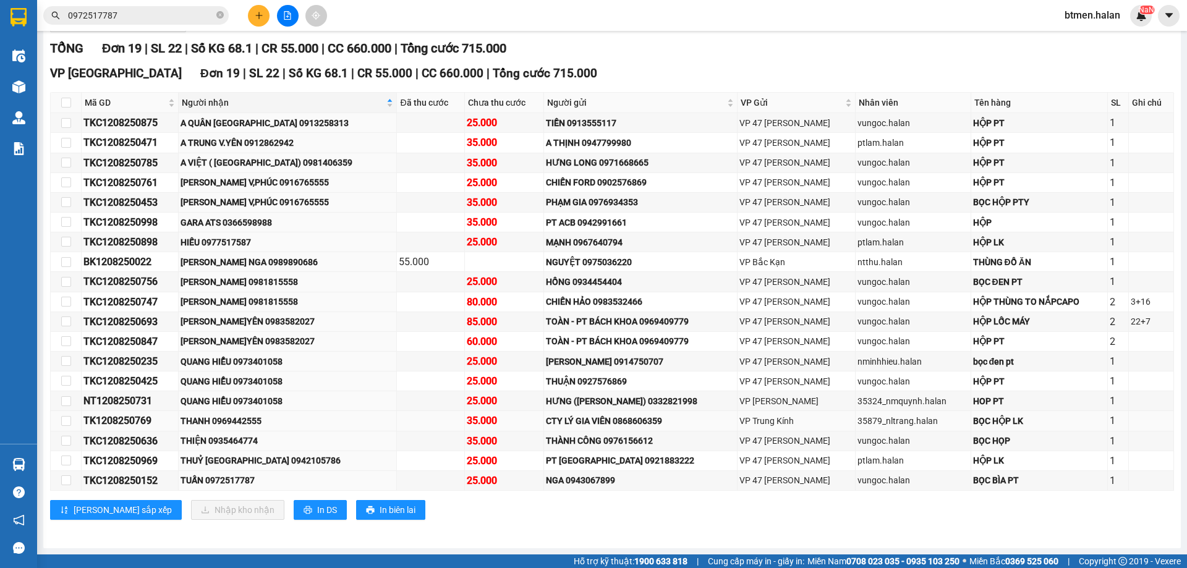
click at [255, 425] on div "THANH 0969442555" at bounding box center [287, 421] width 214 height 14
copy div "0969442555"
click at [180, 18] on input "0972517787" at bounding box center [141, 16] width 146 height 14
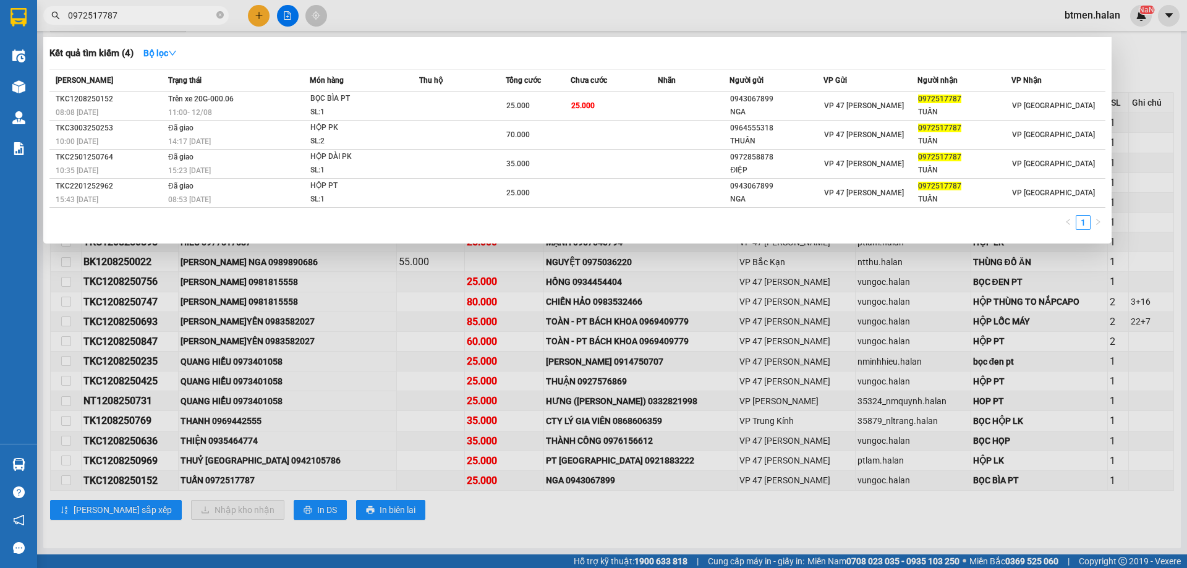
click at [180, 18] on input "0972517787" at bounding box center [141, 16] width 146 height 14
paste input "69442555"
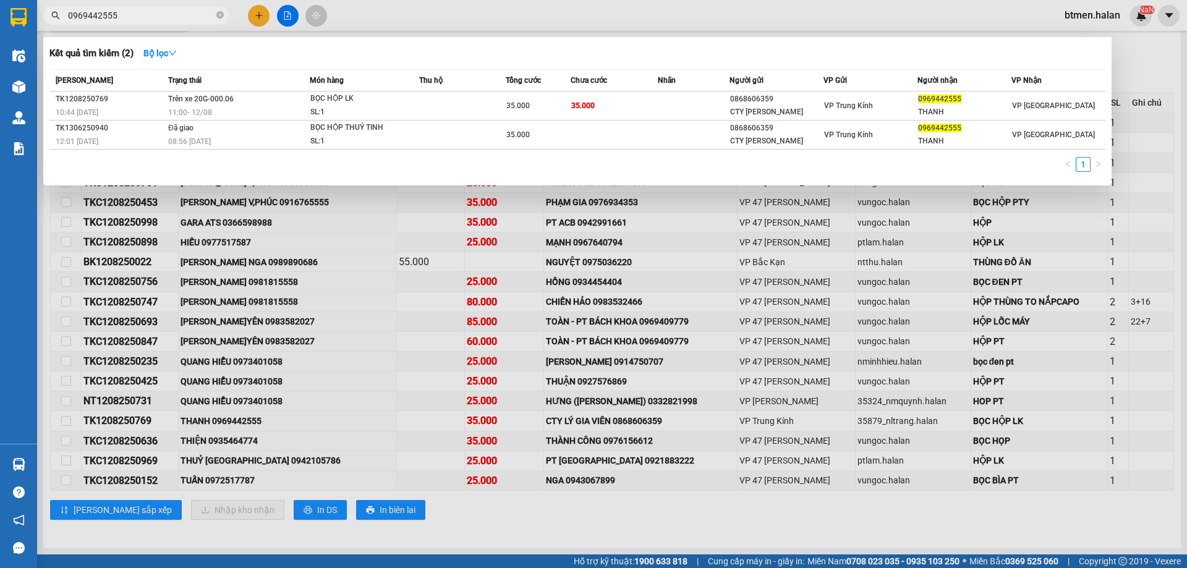
type input "0969442555"
click at [339, 303] on div at bounding box center [593, 284] width 1187 height 568
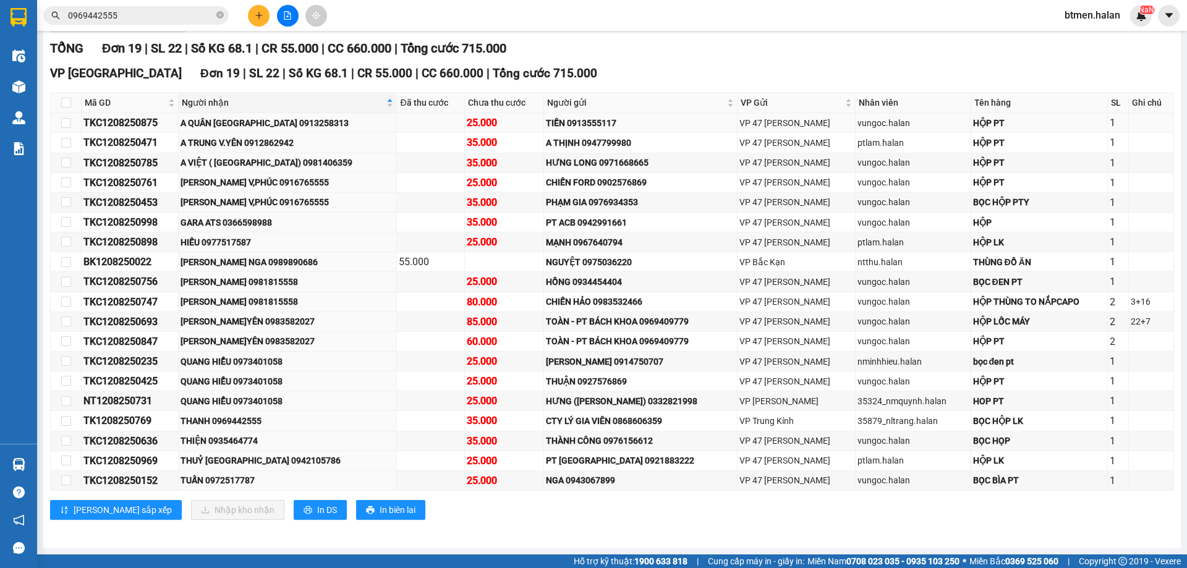
click at [294, 128] on div "A QUÂN [GEOGRAPHIC_DATA] 0913258313" at bounding box center [287, 123] width 214 height 14
copy div "0913258313"
click at [292, 339] on div "[PERSON_NAME]YÊN 0983582027" at bounding box center [287, 341] width 214 height 14
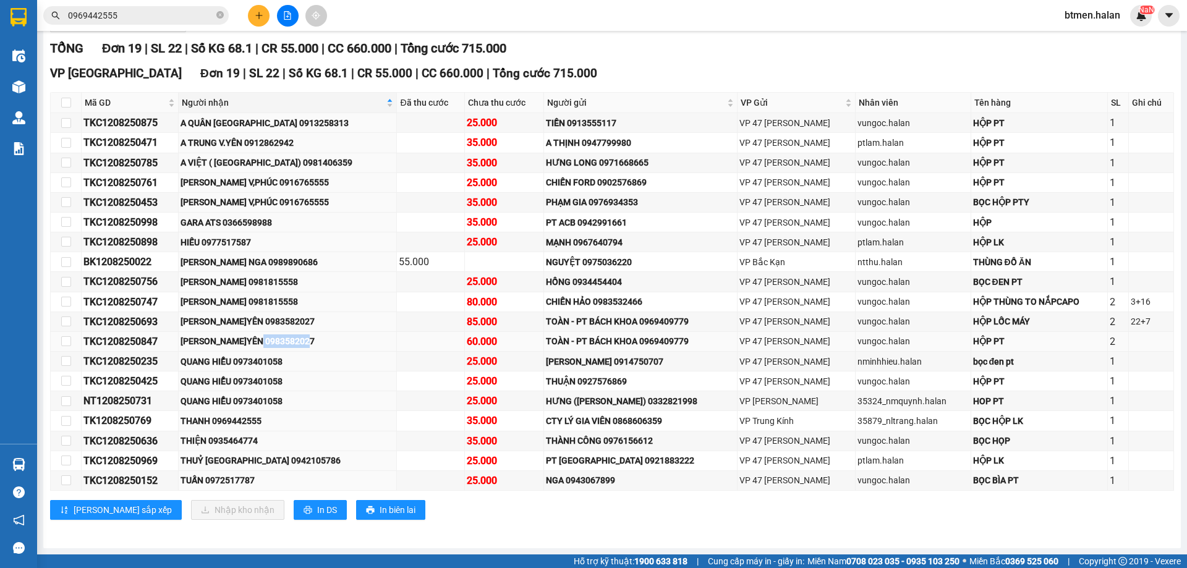
copy div "0983582027"
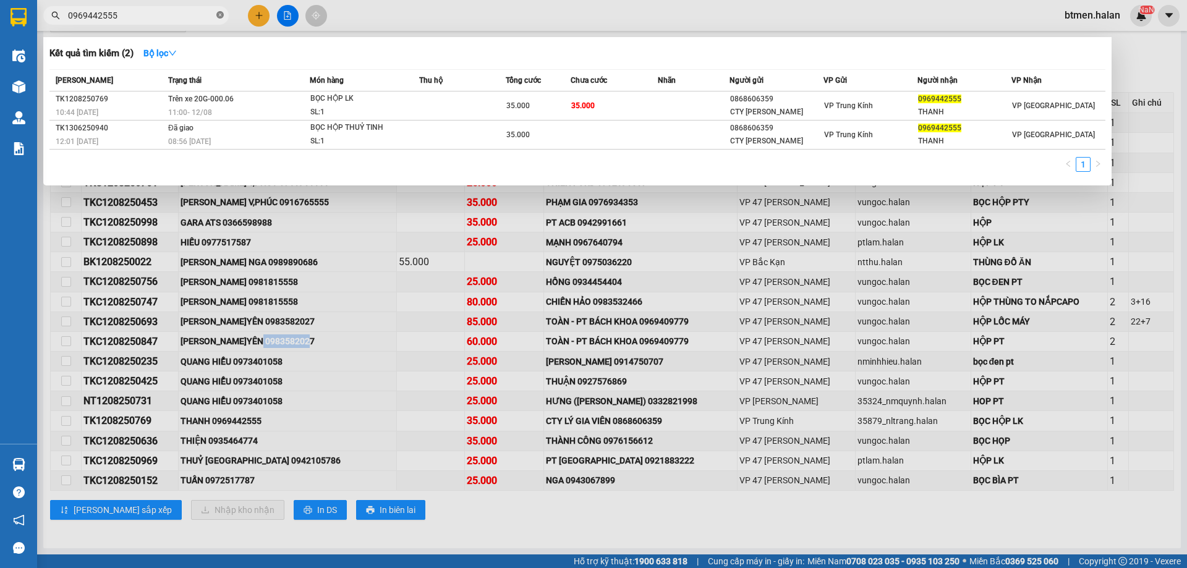
click at [223, 20] on span at bounding box center [219, 16] width 7 height 12
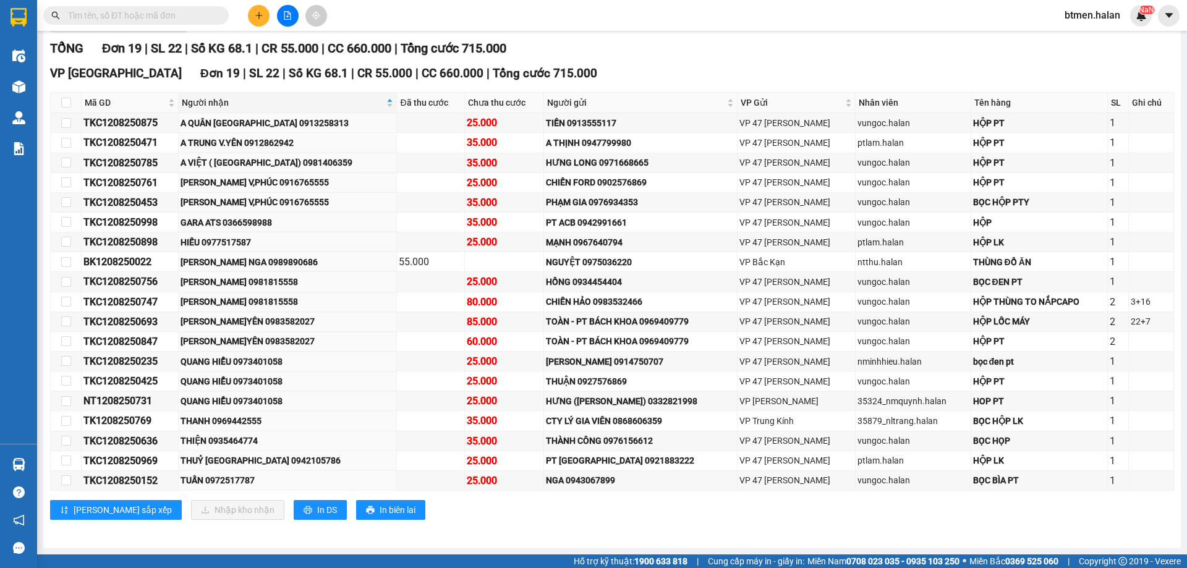
paste input "0983582027"
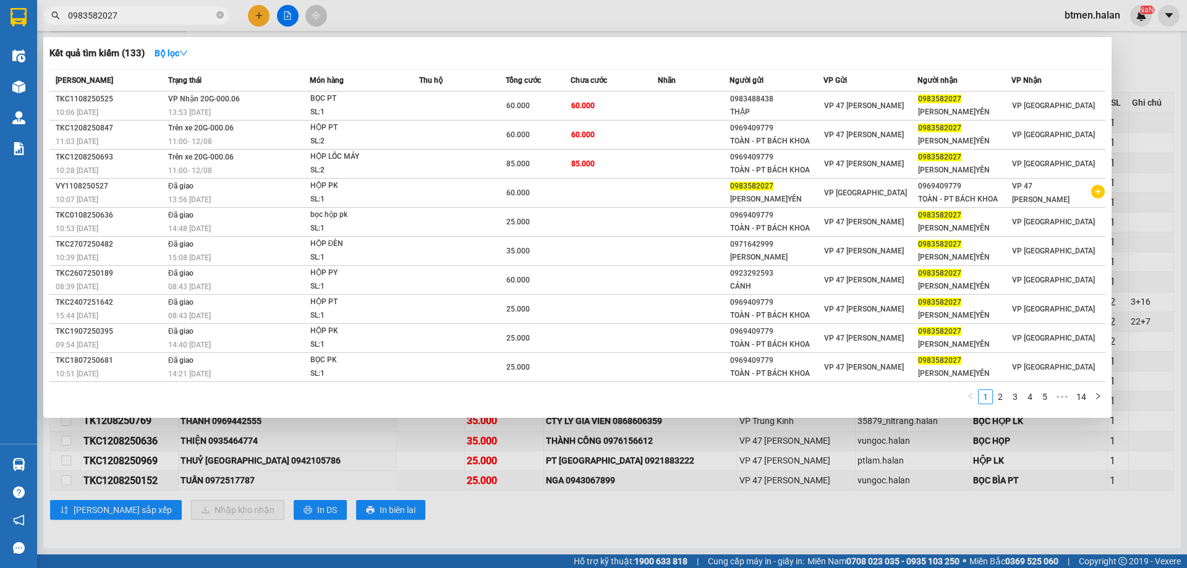
click at [583, 183] on section "Kết quả tìm kiếm ( 133 ) Bộ lọc Mã ĐH Trạng thái Món hàng Thu hộ Tổng cước Chưa…" at bounding box center [593, 284] width 1187 height 568
click at [1151, 53] on div at bounding box center [593, 284] width 1187 height 568
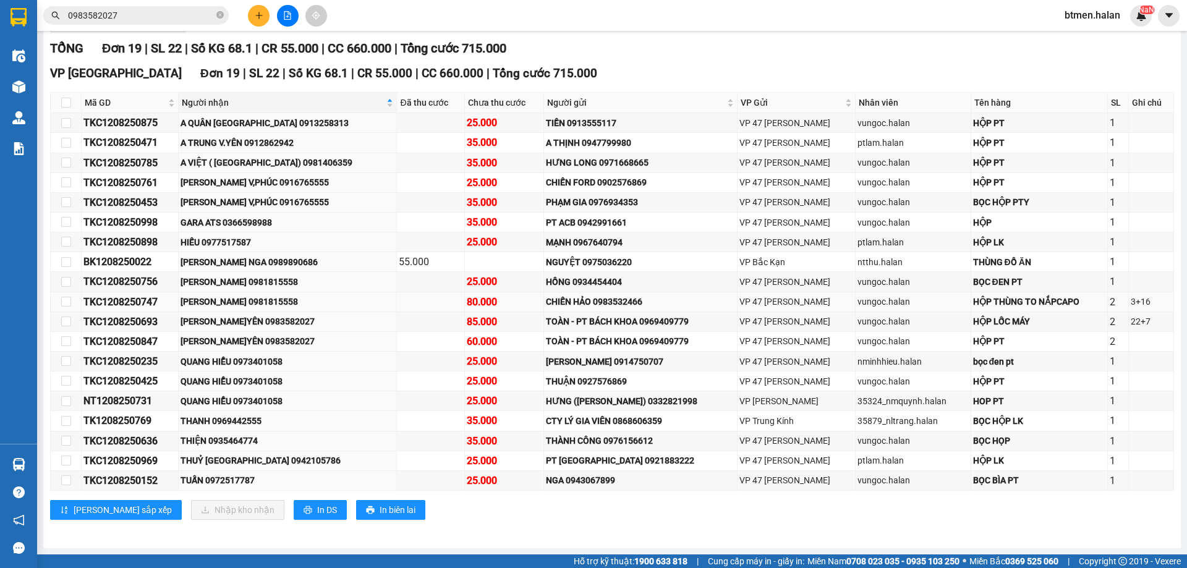
click at [290, 299] on div "[PERSON_NAME] 0981815558" at bounding box center [287, 302] width 214 height 14
click at [279, 299] on div "[PERSON_NAME] 0981815558" at bounding box center [287, 302] width 214 height 14
copy div "0981815558"
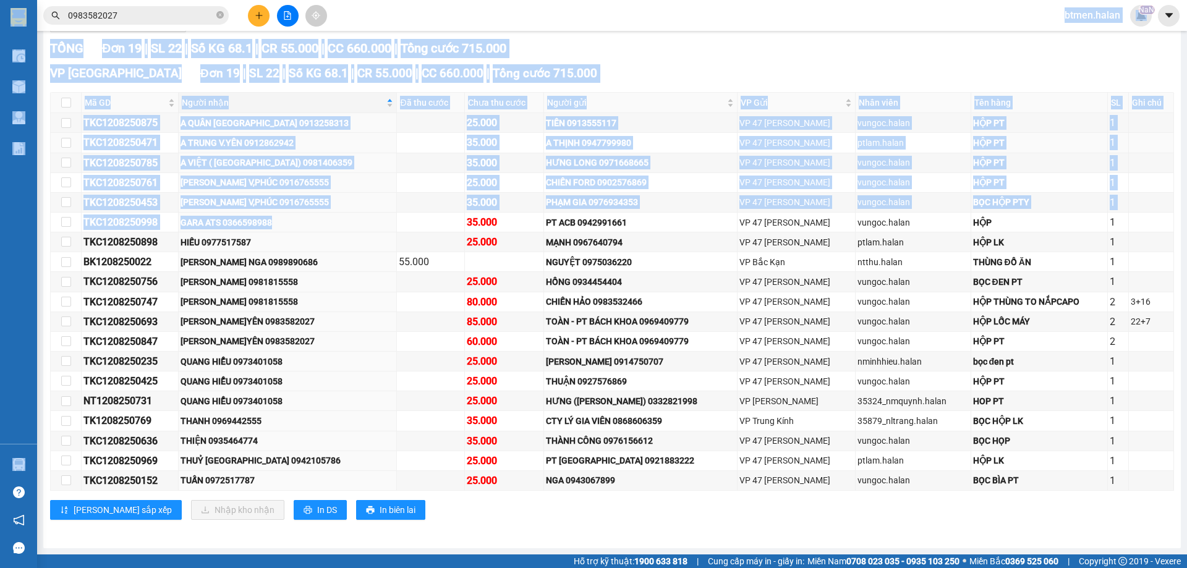
drag, startPoint x: 322, startPoint y: 146, endPoint x: 347, endPoint y: 35, distance: 114.7
click at [347, 35] on div "Lọc VP Gửi TỔNG Đơn 19 | SL 22 | Số KG 68.1 | CR 55.000 | CC 660.000 | Tổng cư…" at bounding box center [611, 270] width 1123 height 529
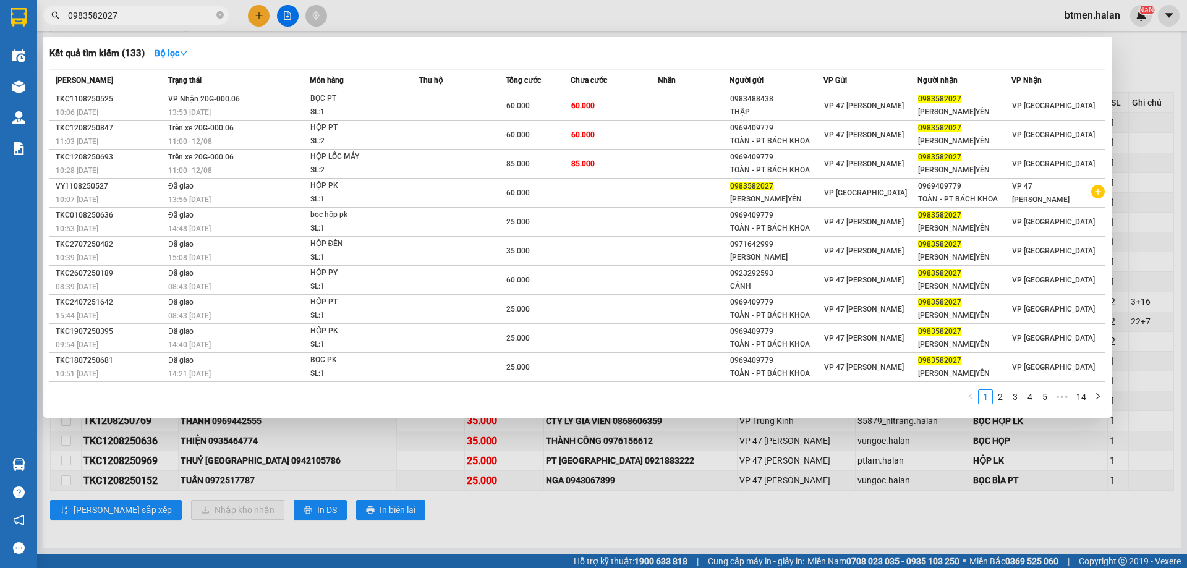
click at [182, 20] on input "0983582027" at bounding box center [141, 16] width 146 height 14
paste input "1815558"
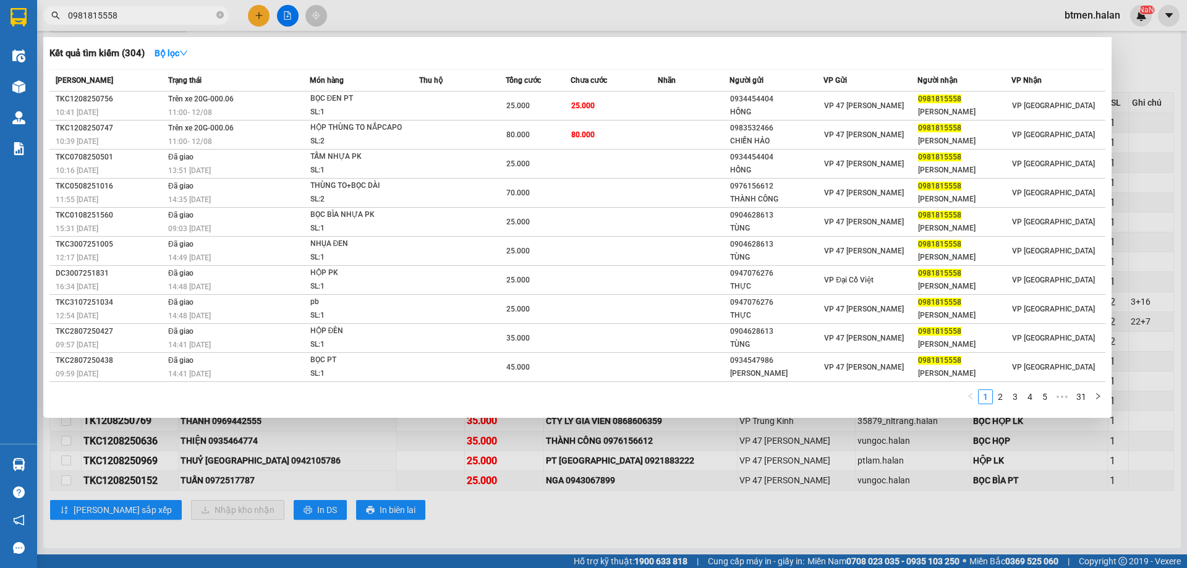
click at [1139, 78] on div at bounding box center [593, 284] width 1187 height 568
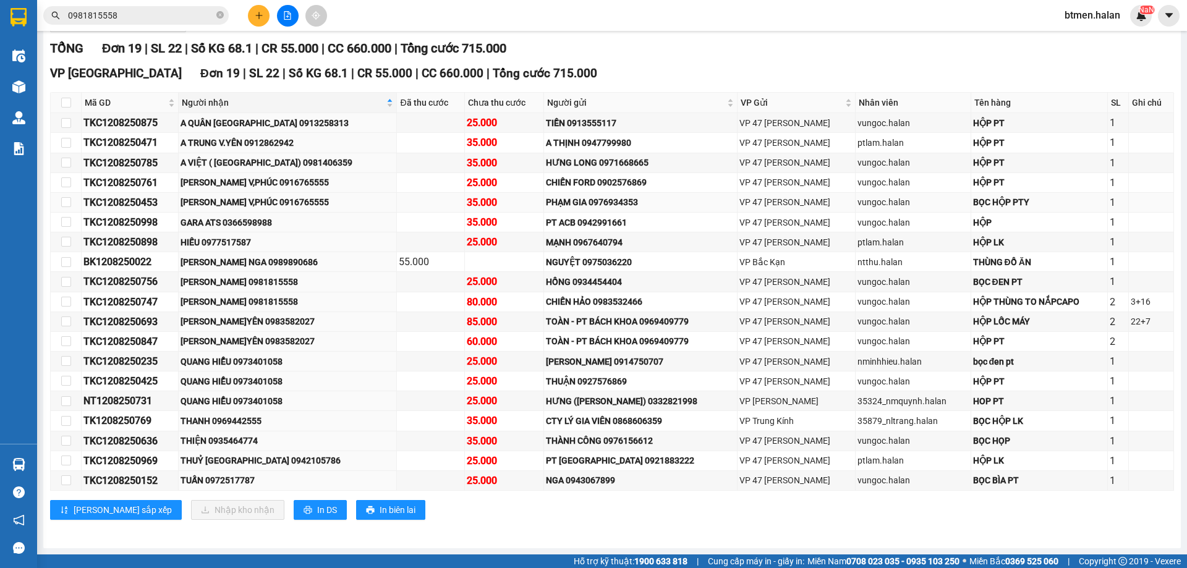
click at [293, 200] on div "[PERSON_NAME] V,PHÚC 0916765555" at bounding box center [287, 202] width 214 height 14
copy div "0916765555"
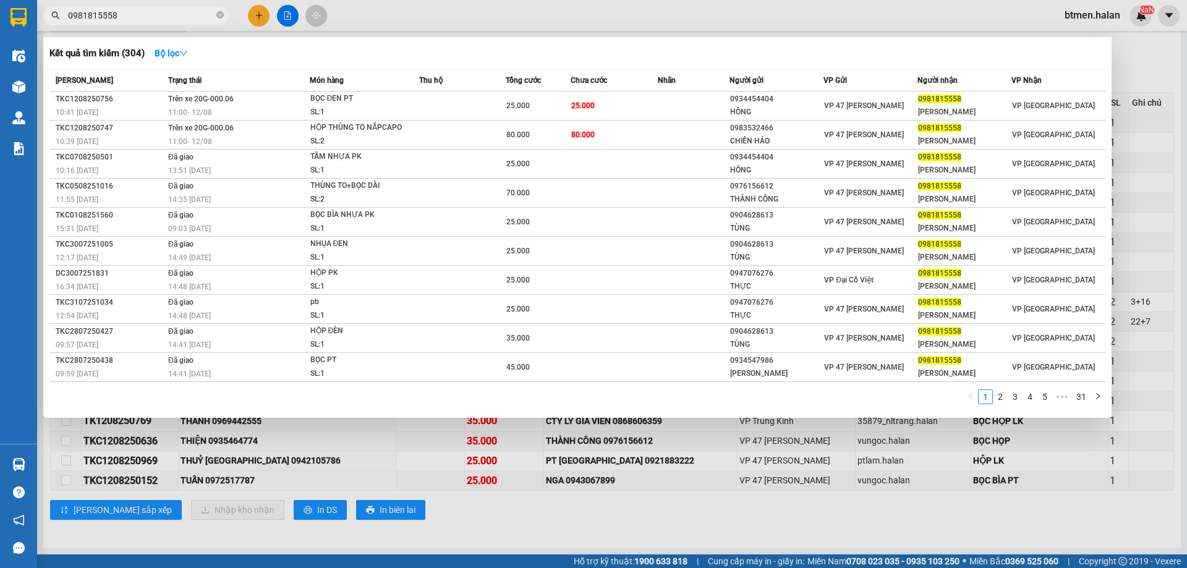
click at [150, 11] on input "0981815558" at bounding box center [141, 16] width 146 height 14
paste input "16765555"
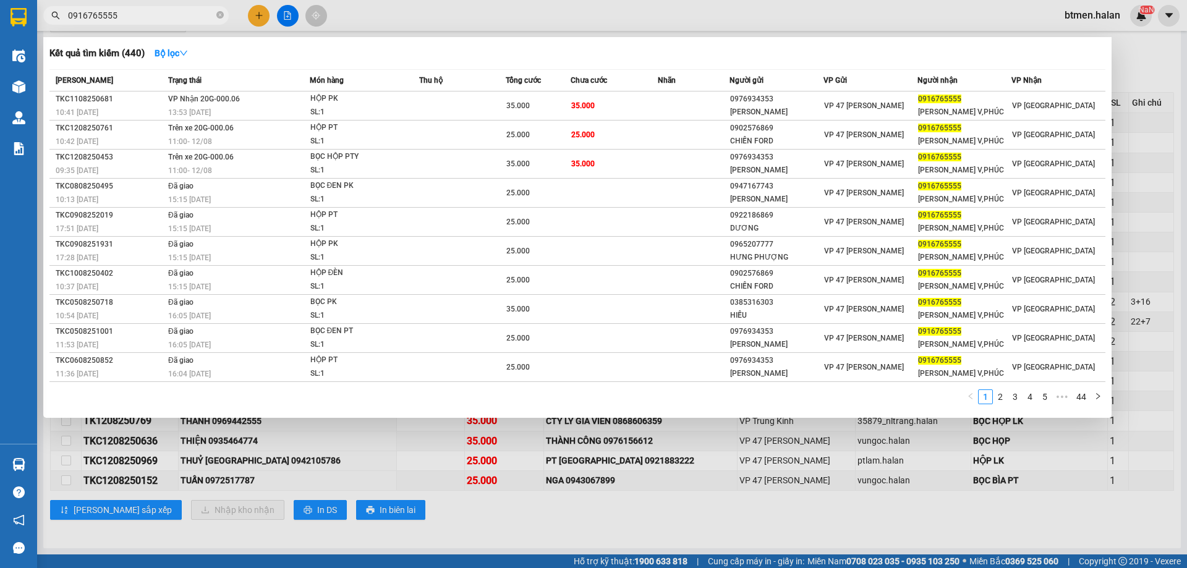
click at [1124, 64] on div at bounding box center [593, 284] width 1187 height 568
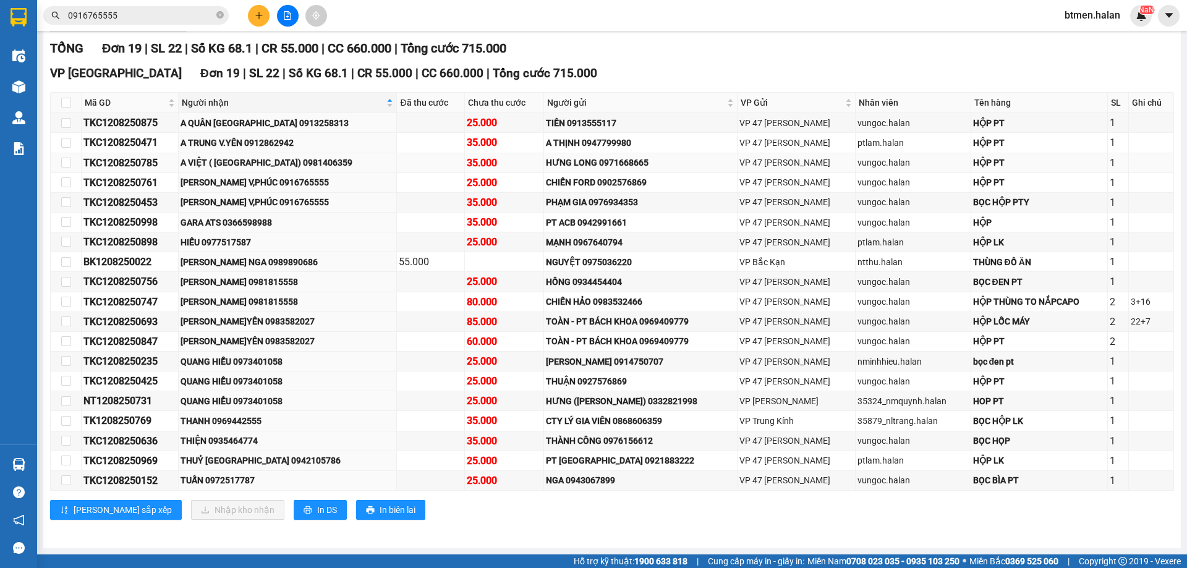
click at [323, 169] on div "A VIỆT ( [GEOGRAPHIC_DATA]) 0981406359" at bounding box center [287, 163] width 214 height 14
click at [329, 163] on div "A VIỆT ( [GEOGRAPHIC_DATA]) 0981406359" at bounding box center [287, 163] width 214 height 14
copy div "0981406359"
click at [119, 15] on input "0916765555" at bounding box center [141, 16] width 146 height 14
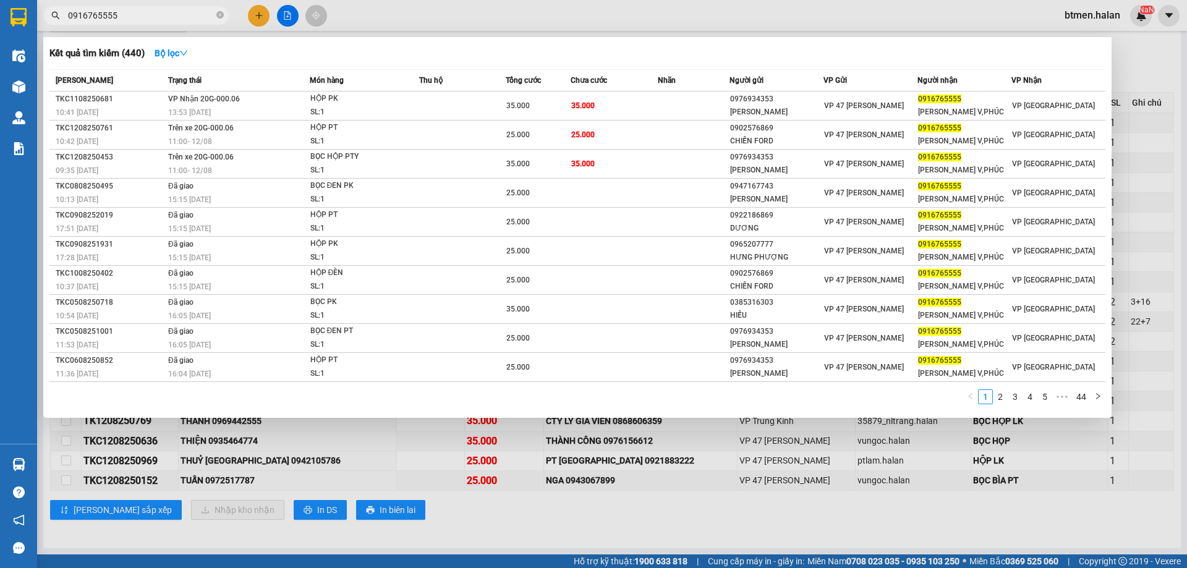
click at [119, 15] on input "0916765555" at bounding box center [141, 16] width 146 height 14
paste input "81406359"
type input "0981406359"
click at [1166, 80] on div at bounding box center [593, 284] width 1187 height 568
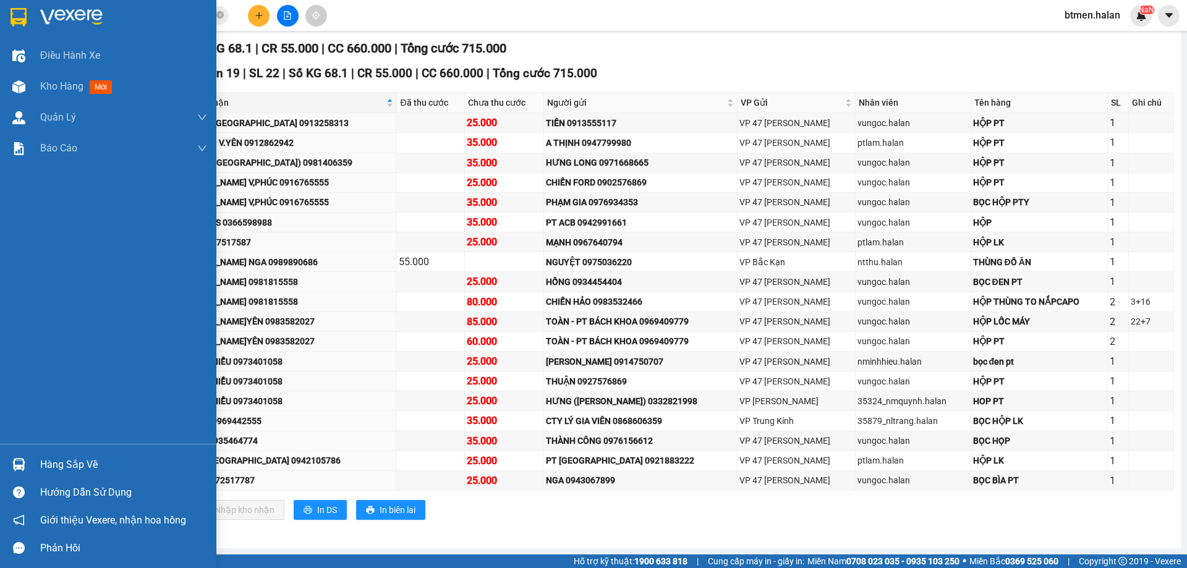
click at [59, 462] on div "Hàng sắp về" at bounding box center [123, 464] width 167 height 19
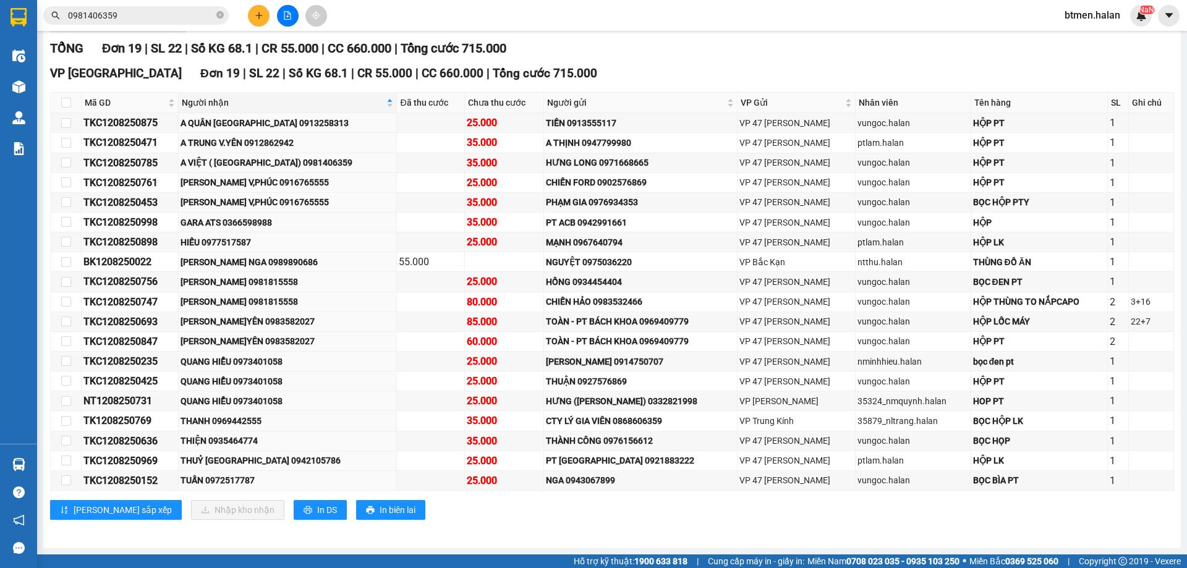
click at [758, 53] on section "Kết quả tìm kiếm ( 205 ) Bộ lọc Mã ĐH Trạng thái Món hàng Thu hộ Tổng cước Chưa…" at bounding box center [593, 284] width 1187 height 568
